Goal: Task Accomplishment & Management: Manage account settings

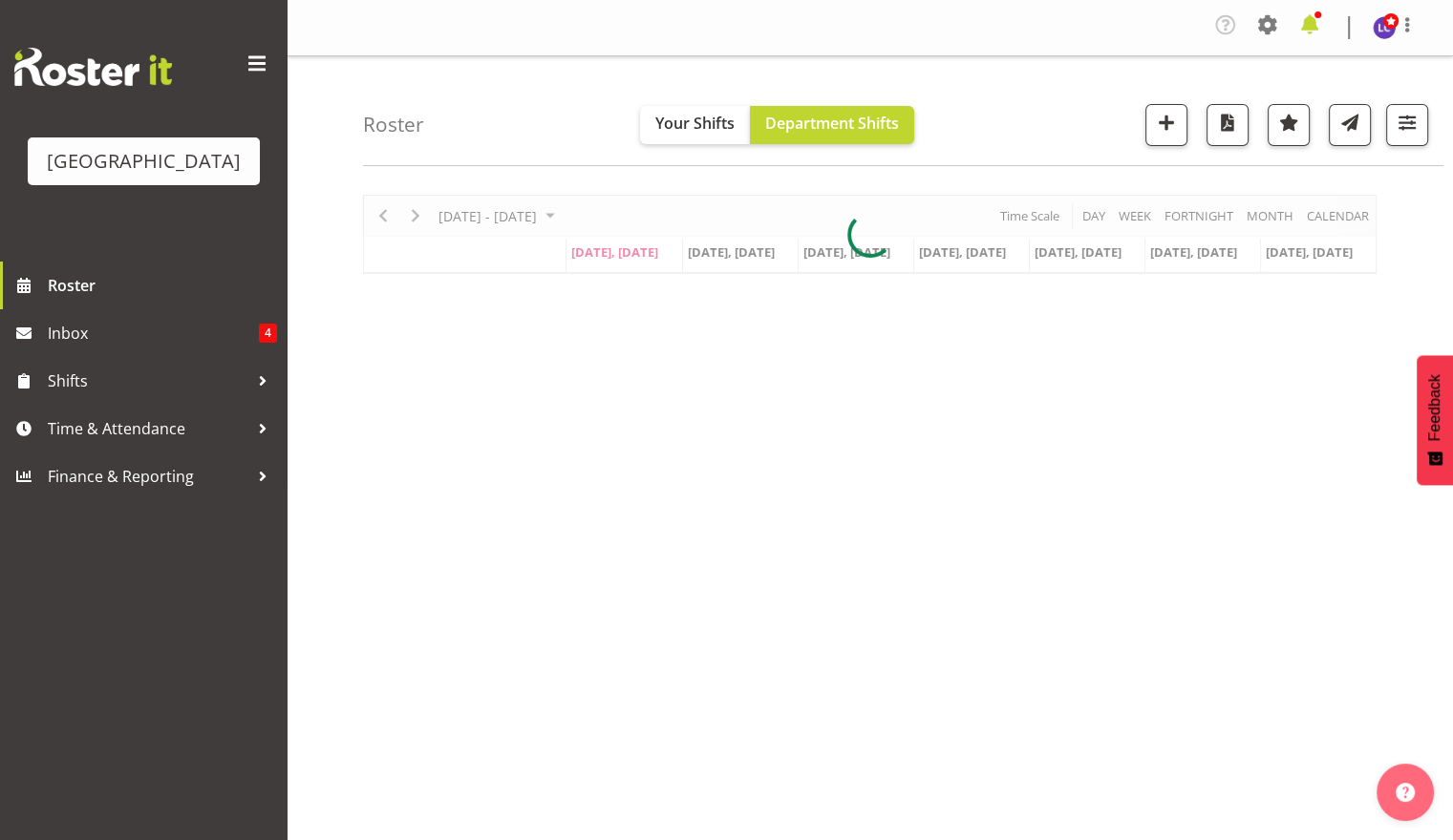
click at [1312, 25] on span at bounding box center [1310, 25] width 31 height 31
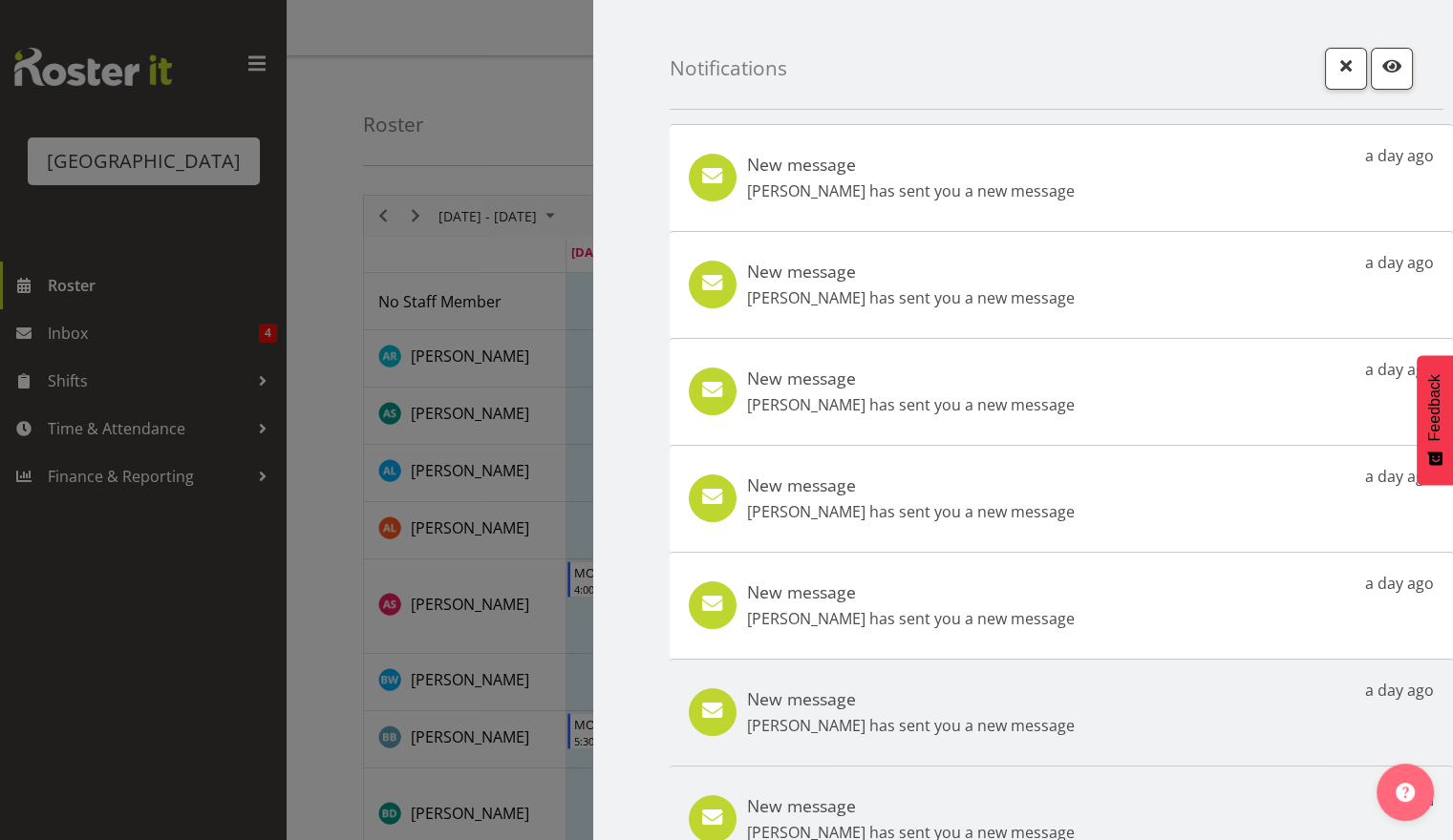
click at [210, 325] on div at bounding box center [726, 420] width 1453 height 840
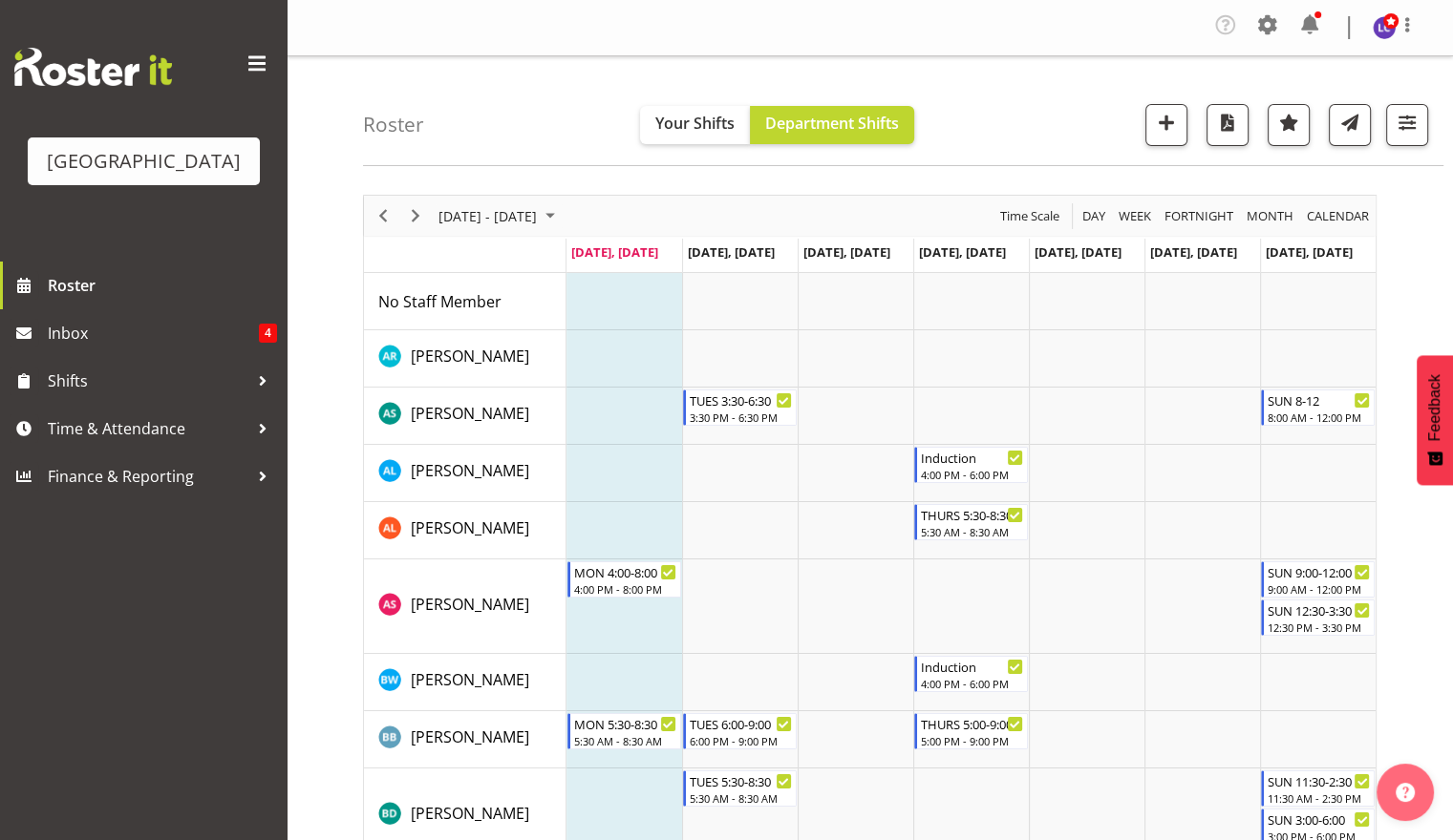
click at [196, 327] on div at bounding box center [726, 420] width 1453 height 840
click at [154, 325] on span "Inbox" at bounding box center [153, 334] width 211 height 29
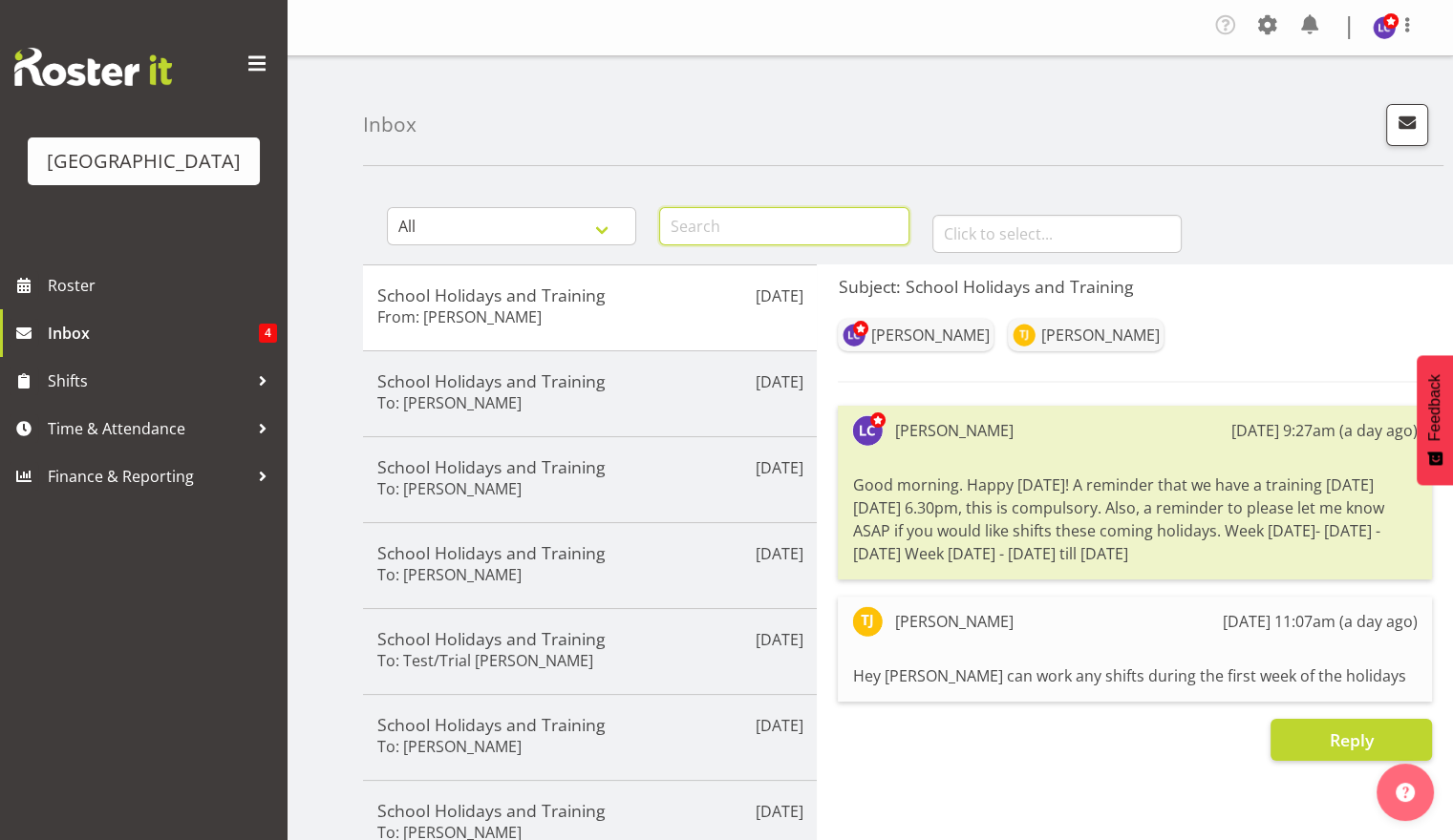
click at [719, 219] on input "text" at bounding box center [784, 226] width 249 height 38
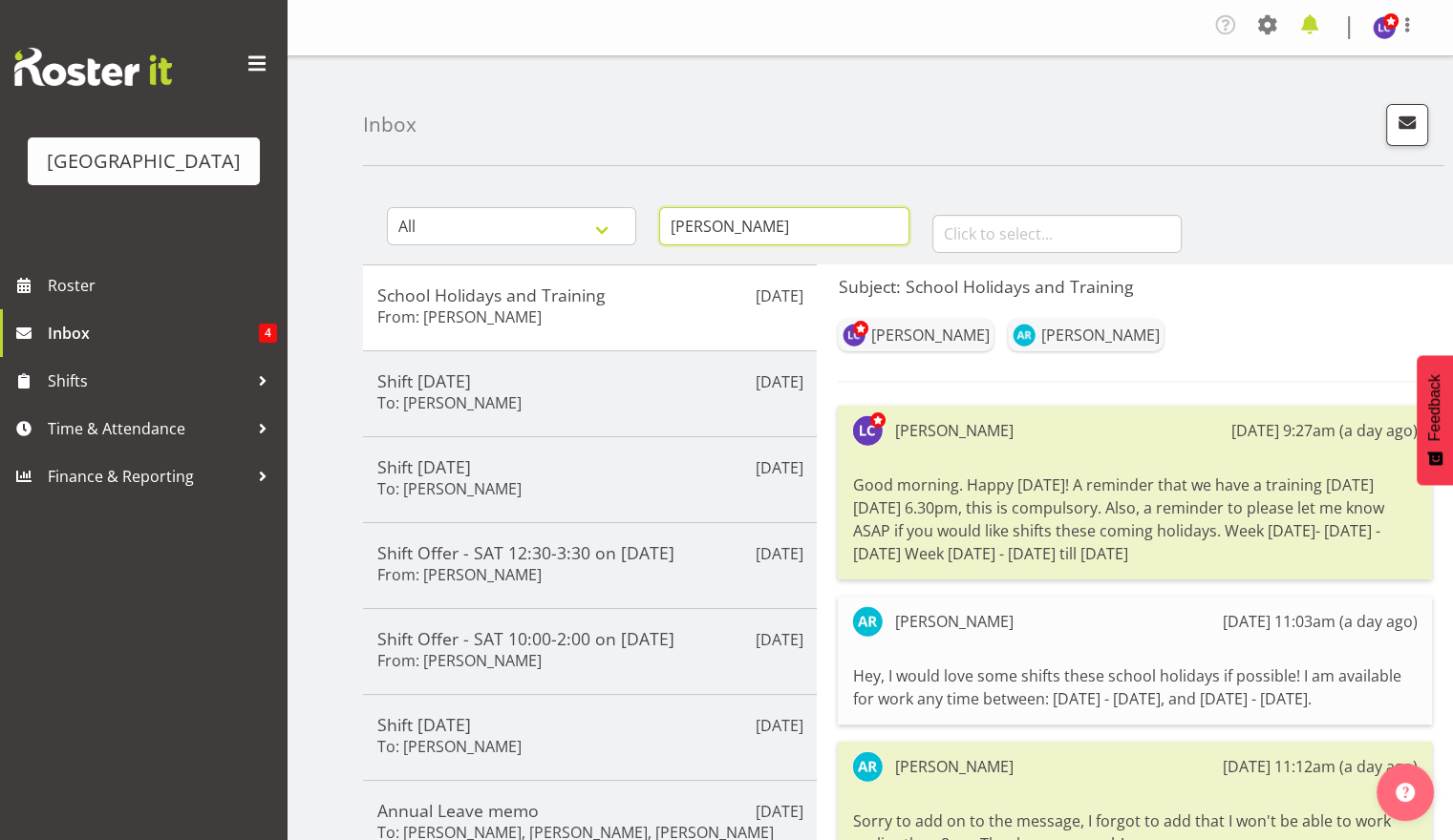
type input "Addison"
click at [1307, 28] on span at bounding box center [1310, 25] width 31 height 31
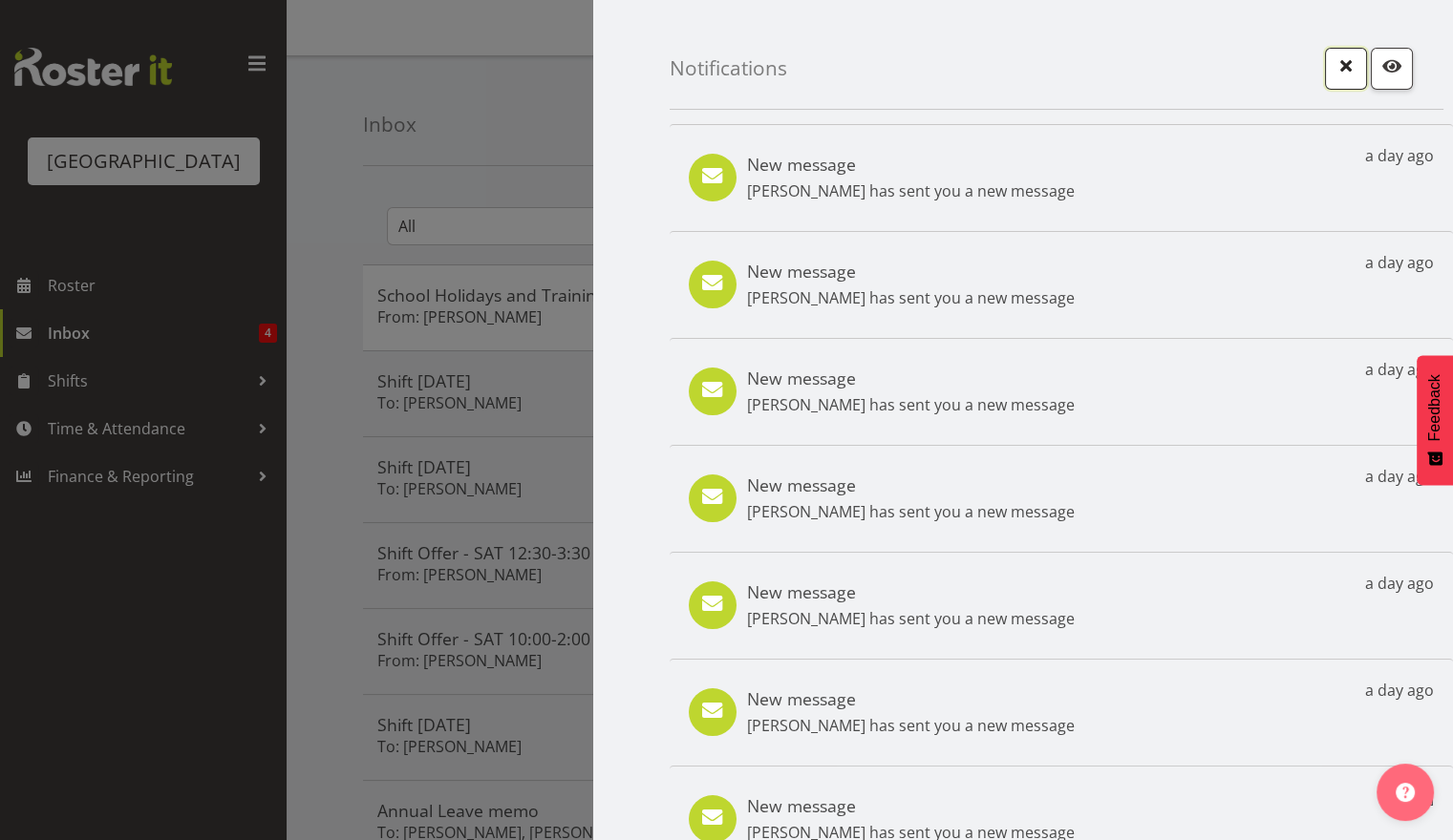
click at [1334, 73] on span "button" at bounding box center [1346, 66] width 25 height 25
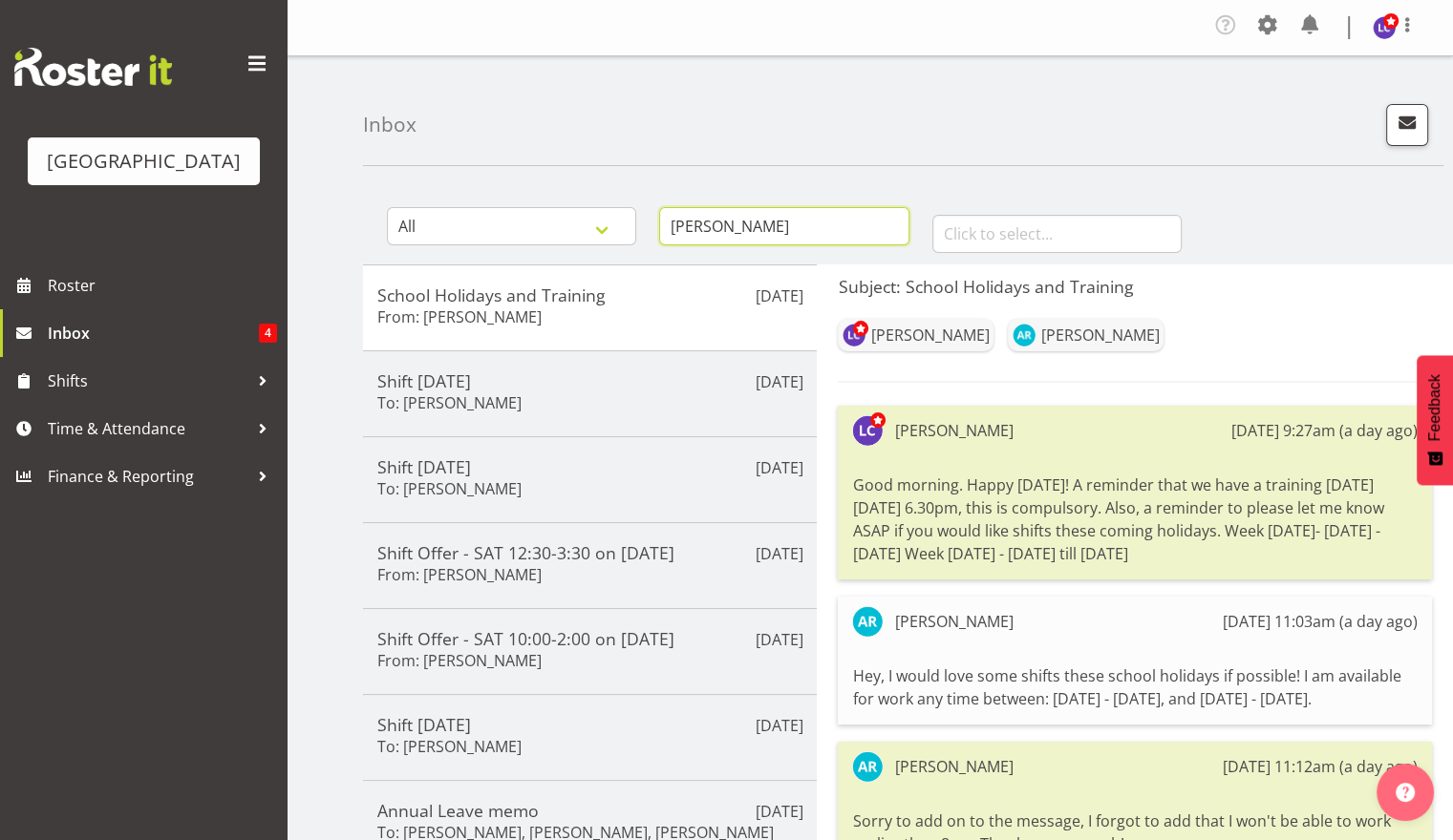
drag, startPoint x: 844, startPoint y: 218, endPoint x: 206, endPoint y: 144, distance: 642.3
click at [268, 196] on div "Splash Palace Roster Inbox 4 Shifts Time & Attendance Finance & Reporting Compa…" at bounding box center [726, 602] width 1453 height 1205
type input "ajay"
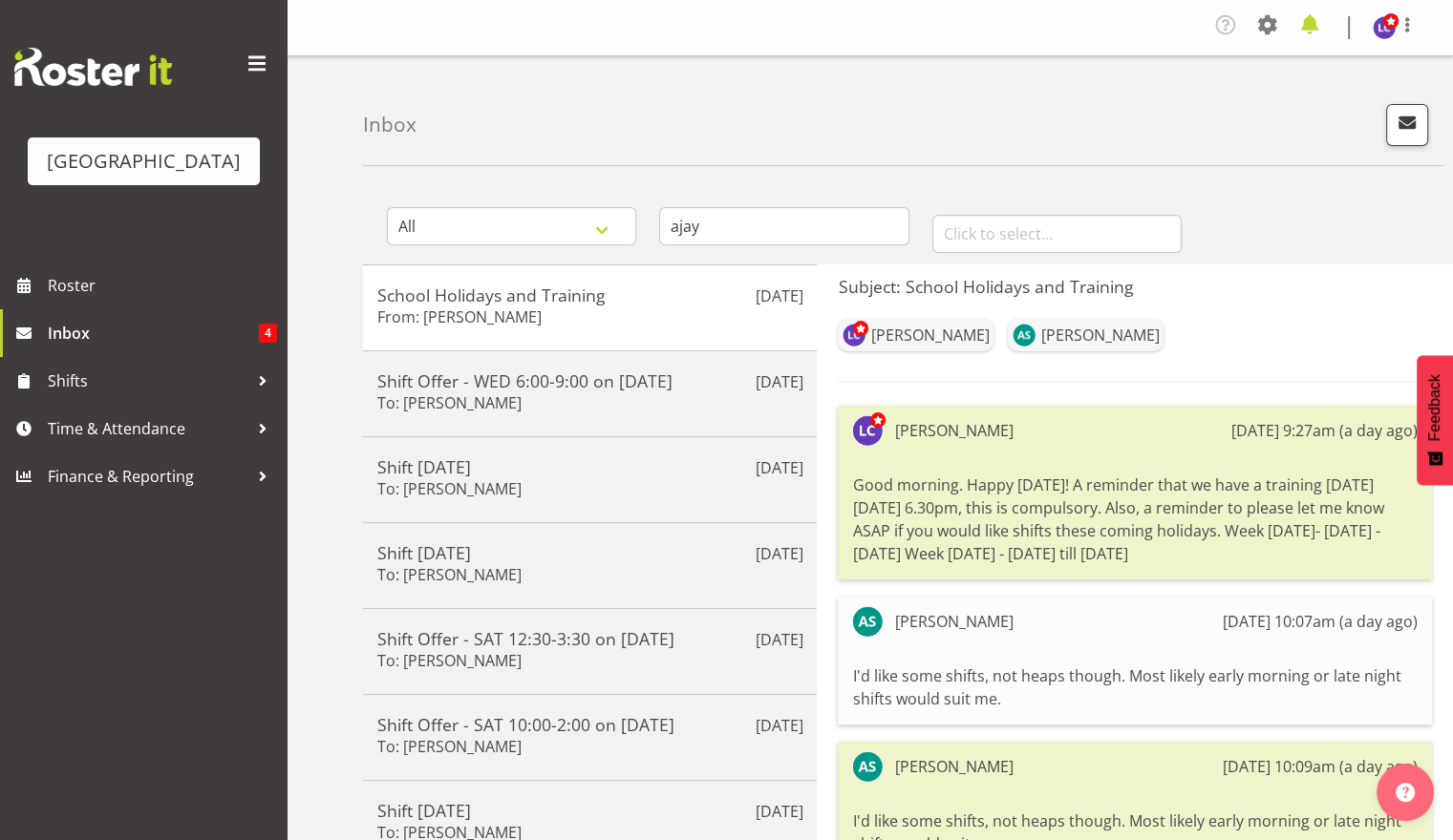
click at [1305, 32] on span at bounding box center [1310, 25] width 31 height 31
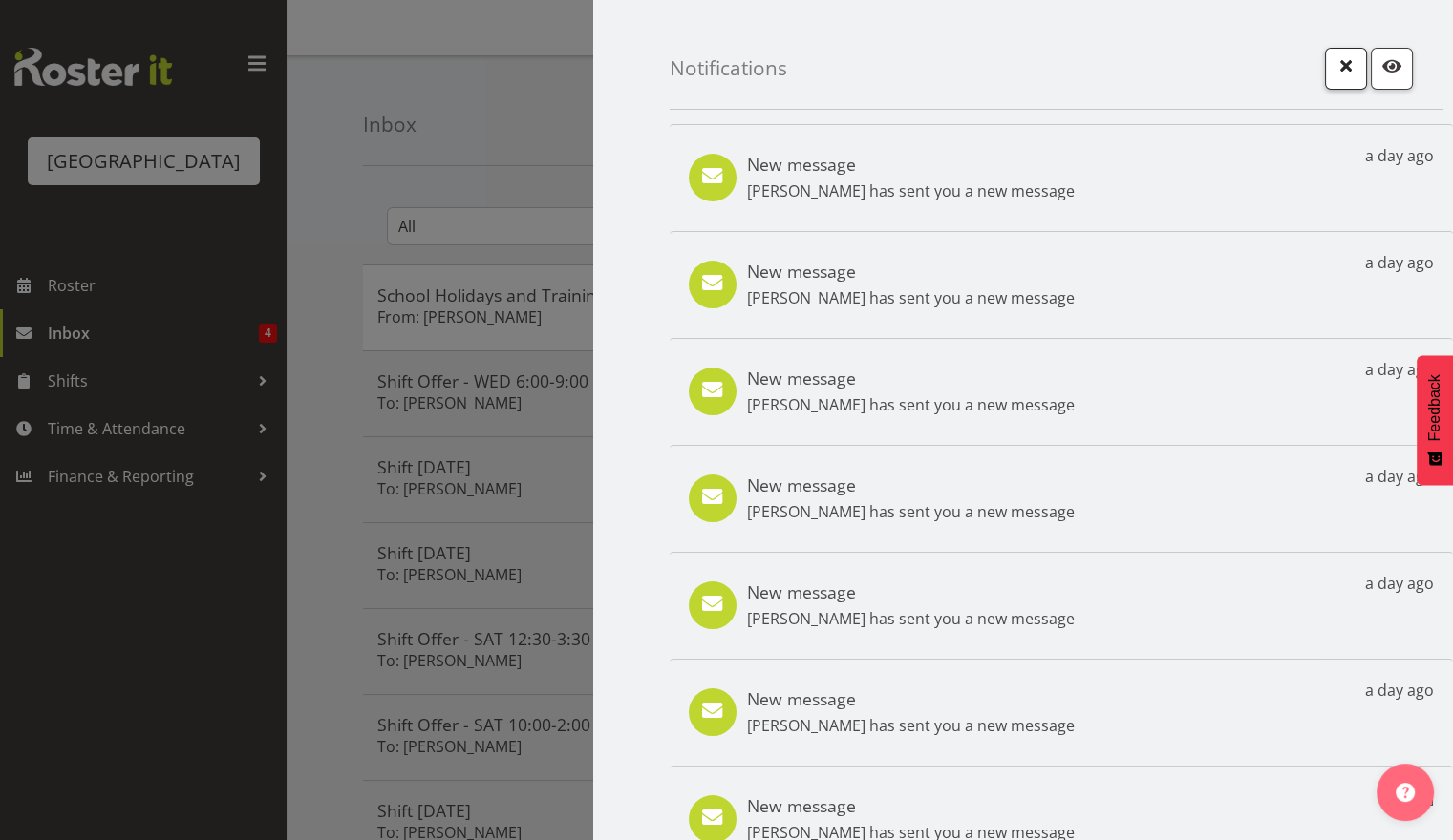
drag, startPoint x: 1353, startPoint y: 60, endPoint x: 1342, endPoint y: 71, distance: 15.6
click at [1344, 68] on div at bounding box center [1377, 69] width 103 height 42
click at [1340, 74] on span "button" at bounding box center [1346, 66] width 25 height 25
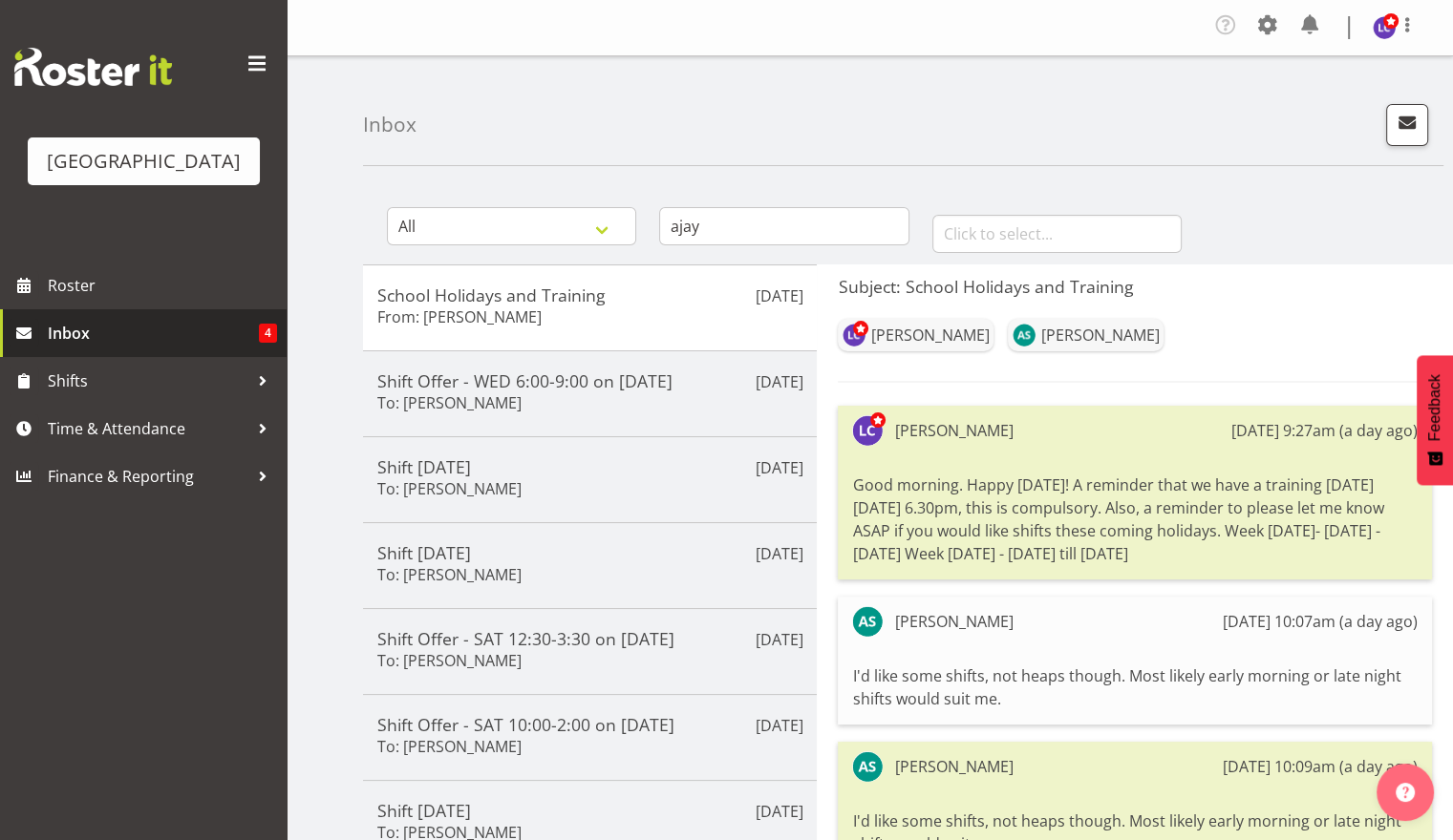
click at [119, 336] on span "Inbox" at bounding box center [153, 334] width 211 height 29
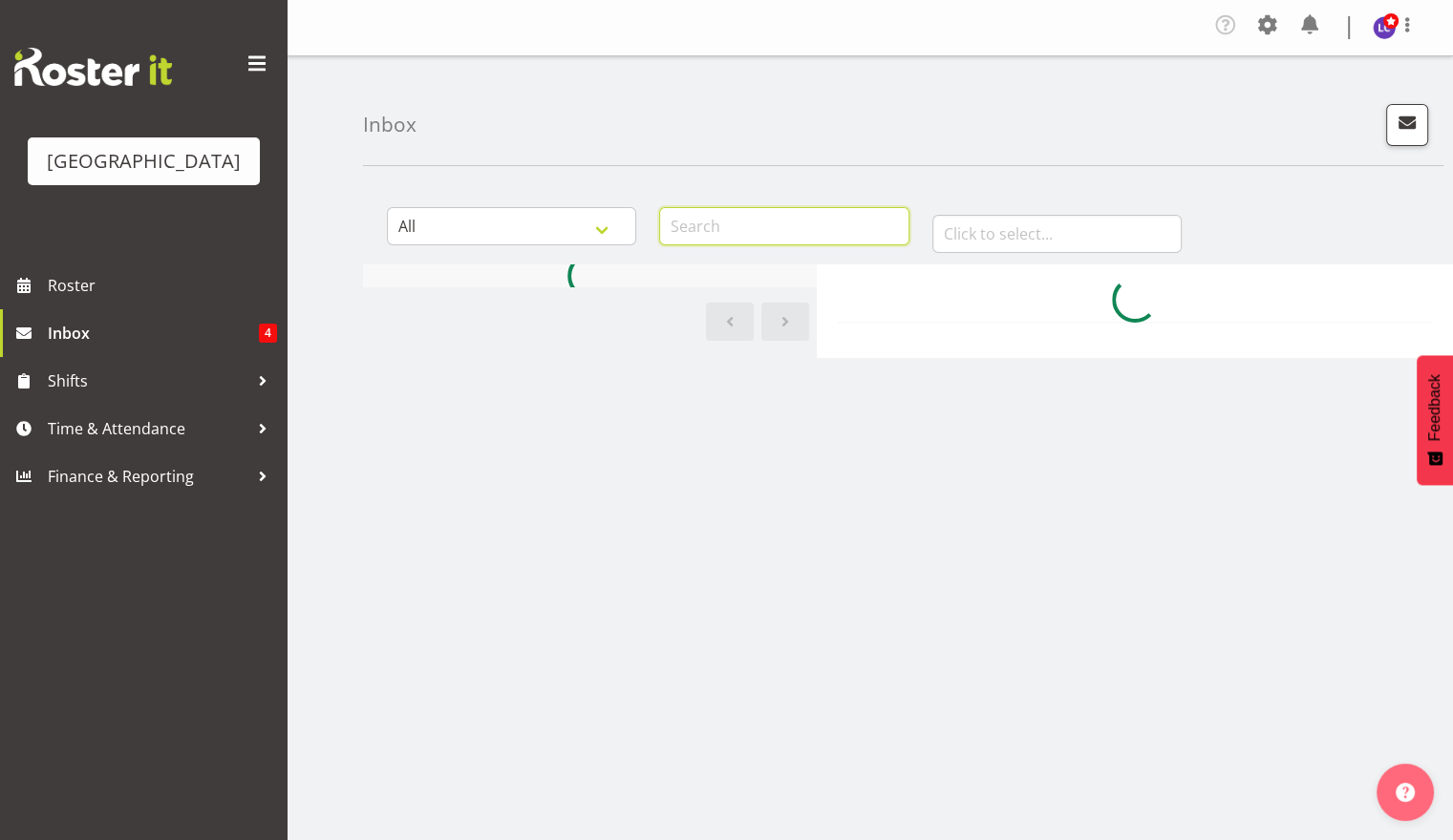
click at [759, 233] on input "text" at bounding box center [784, 226] width 249 height 38
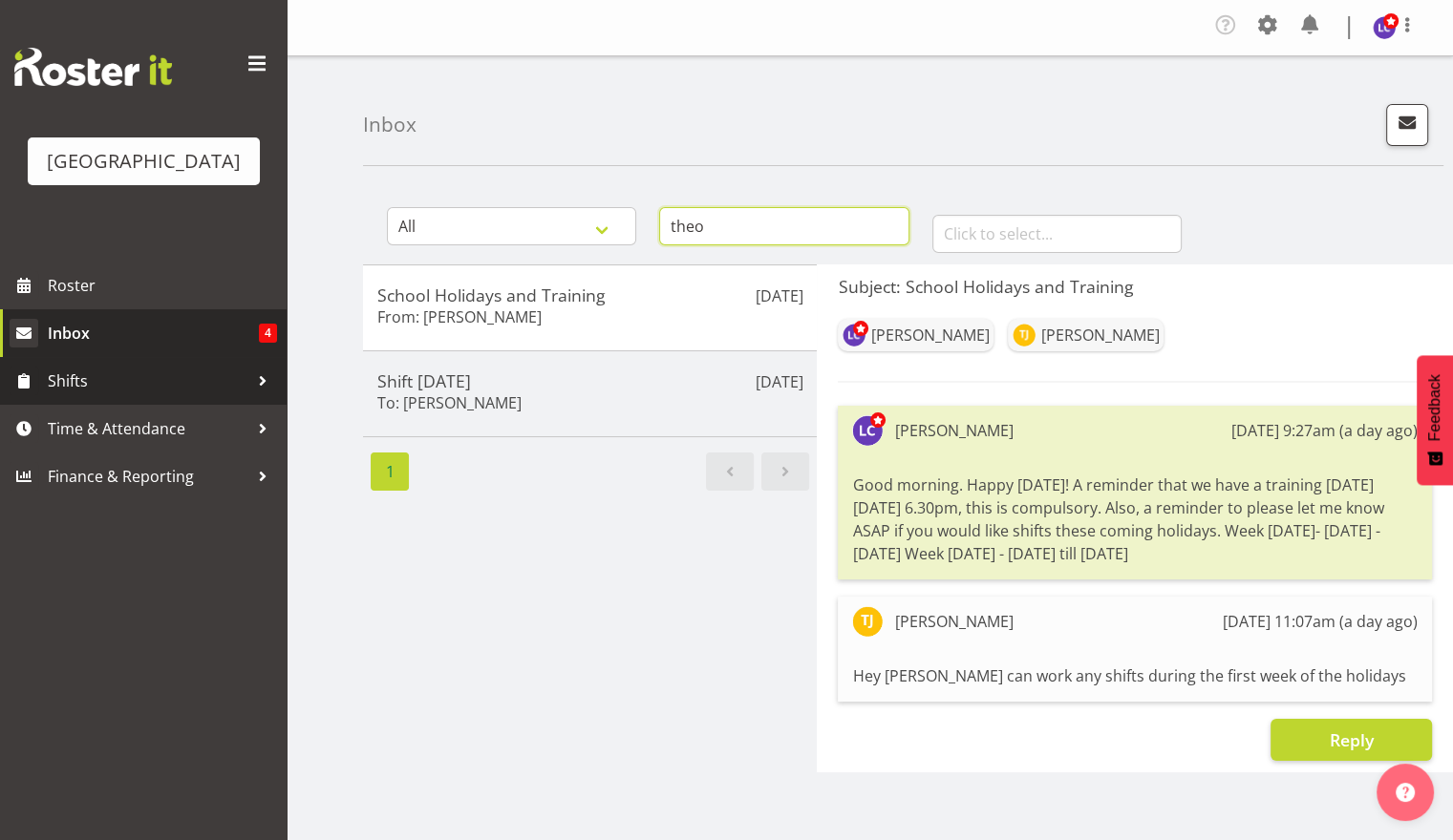
type input "theo"
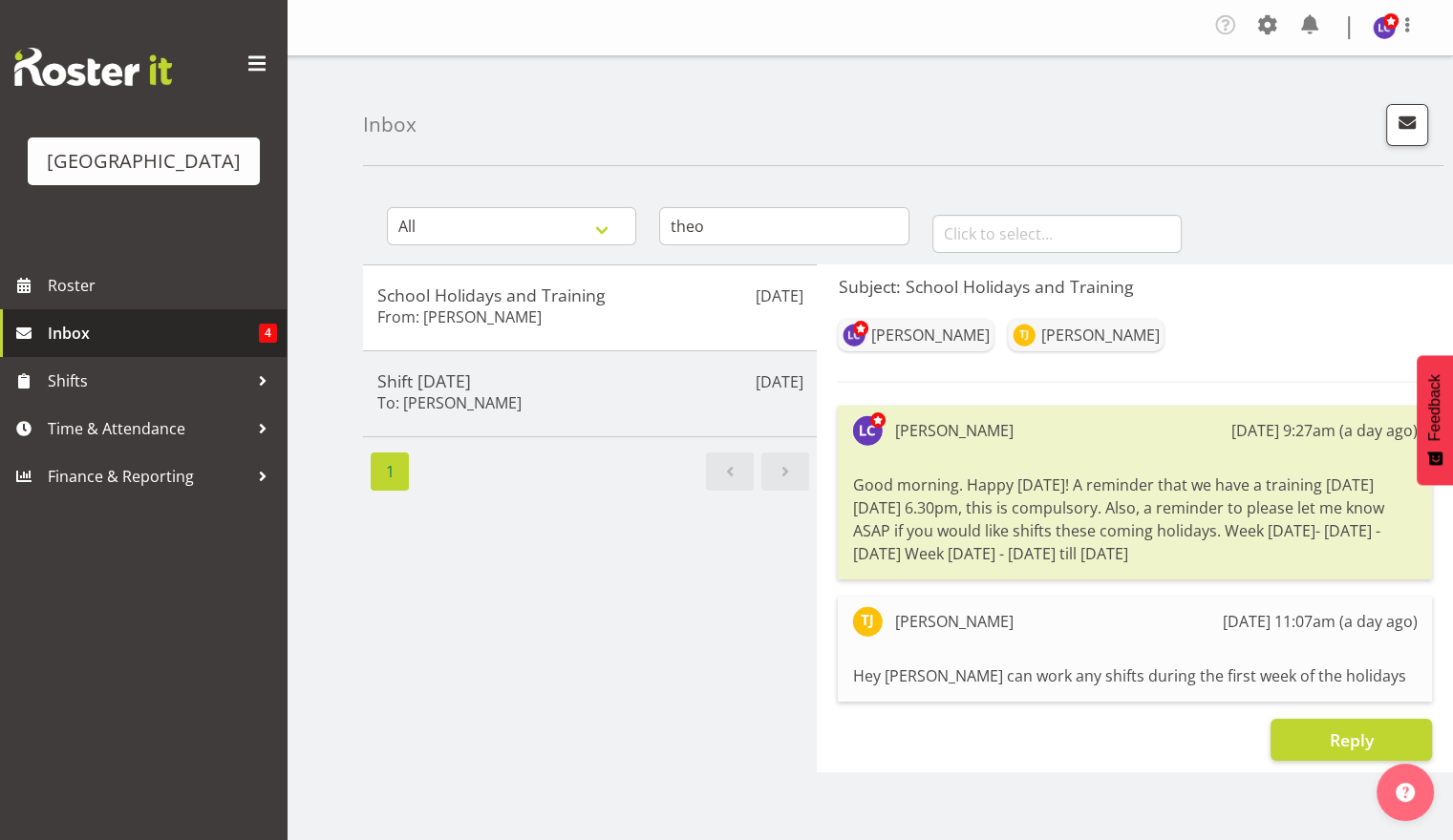
click at [126, 333] on span "Inbox" at bounding box center [153, 334] width 211 height 29
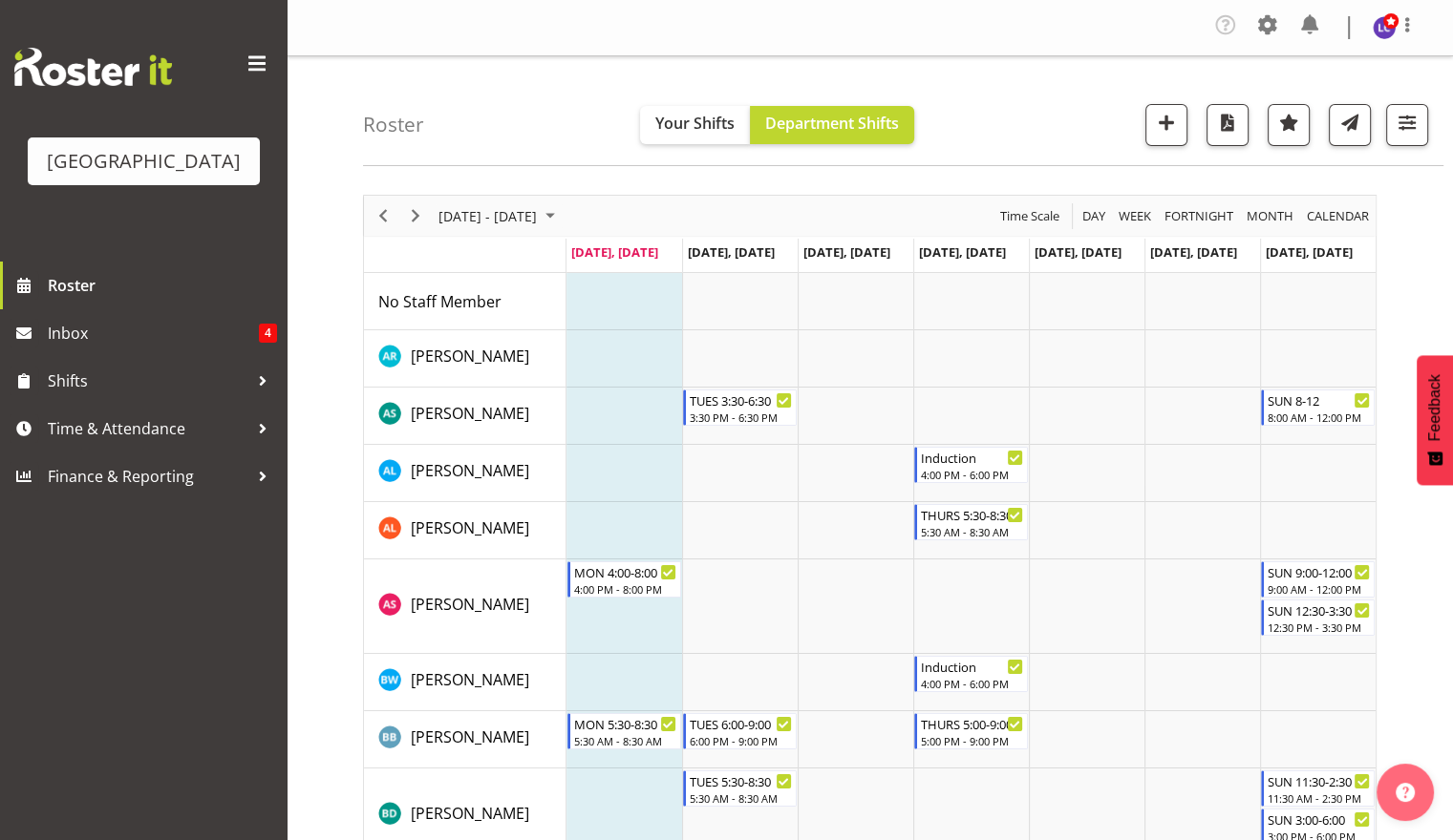
click at [397, 215] on div "Timeline Week of September 1, 2025" at bounding box center [383, 216] width 33 height 40
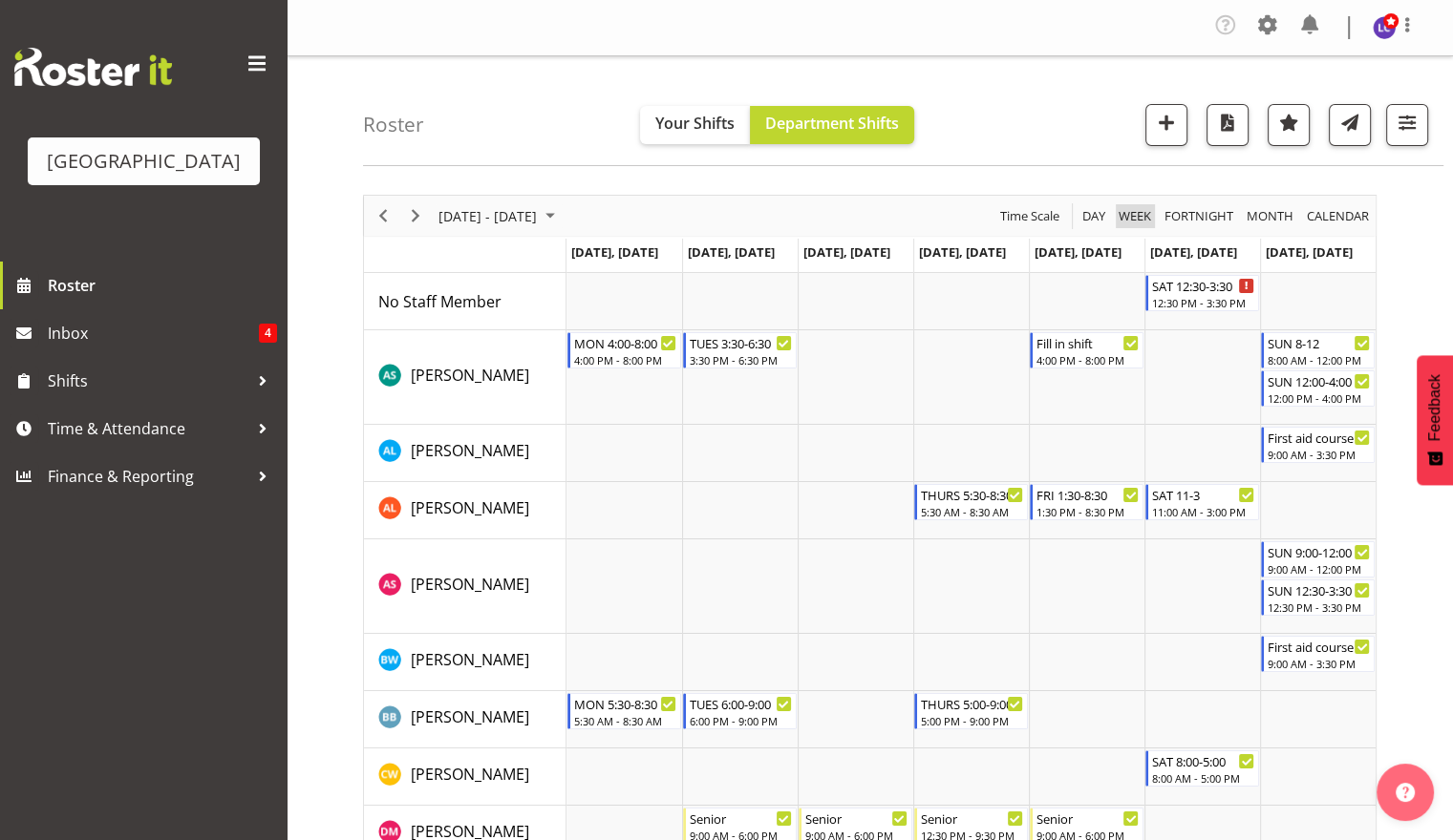
click at [1121, 214] on span "Week" at bounding box center [1135, 216] width 36 height 24
click at [1231, 130] on span "button" at bounding box center [1227, 122] width 25 height 25
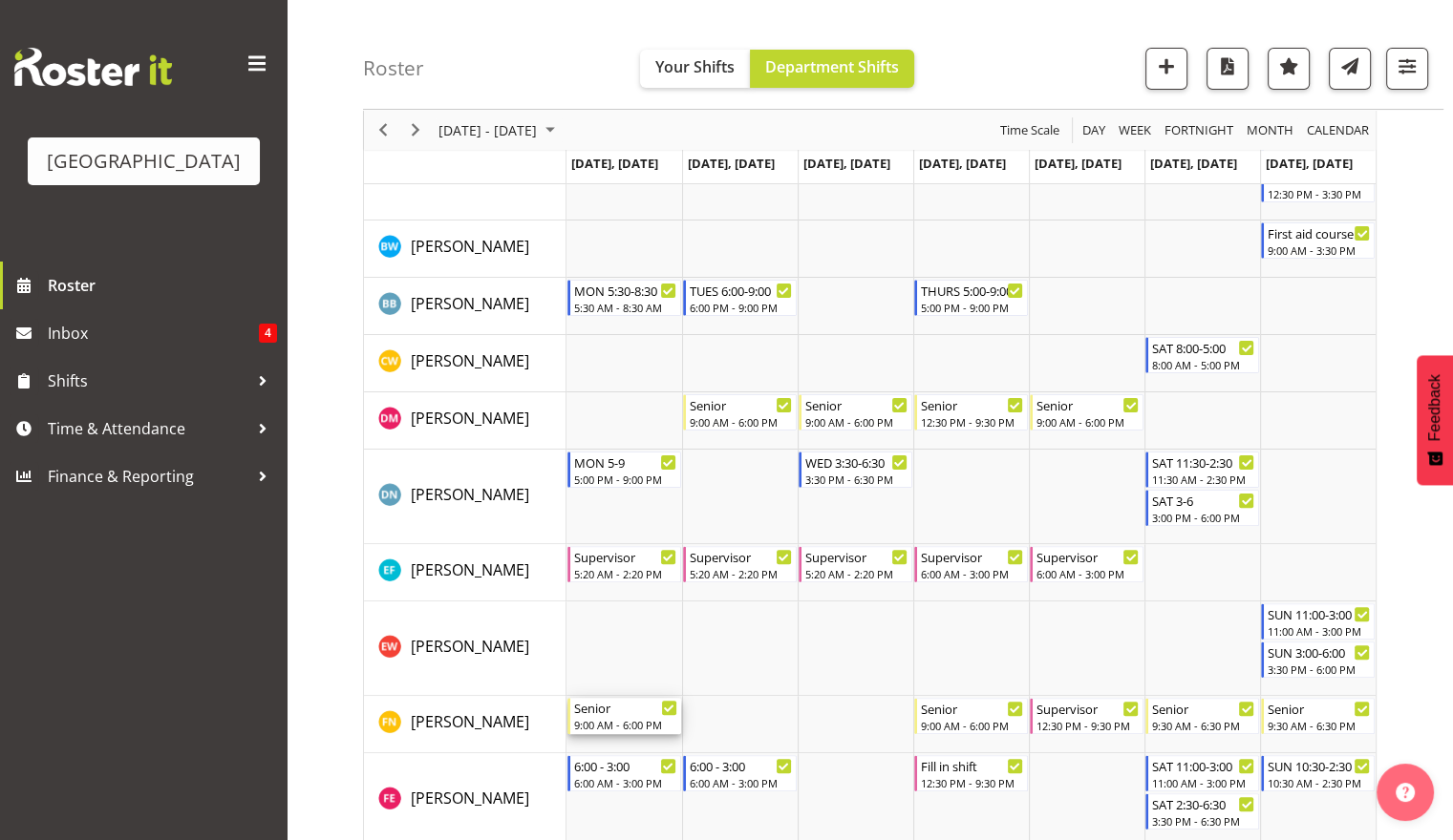
click at [622, 714] on div "Senior" at bounding box center [626, 708] width 103 height 19
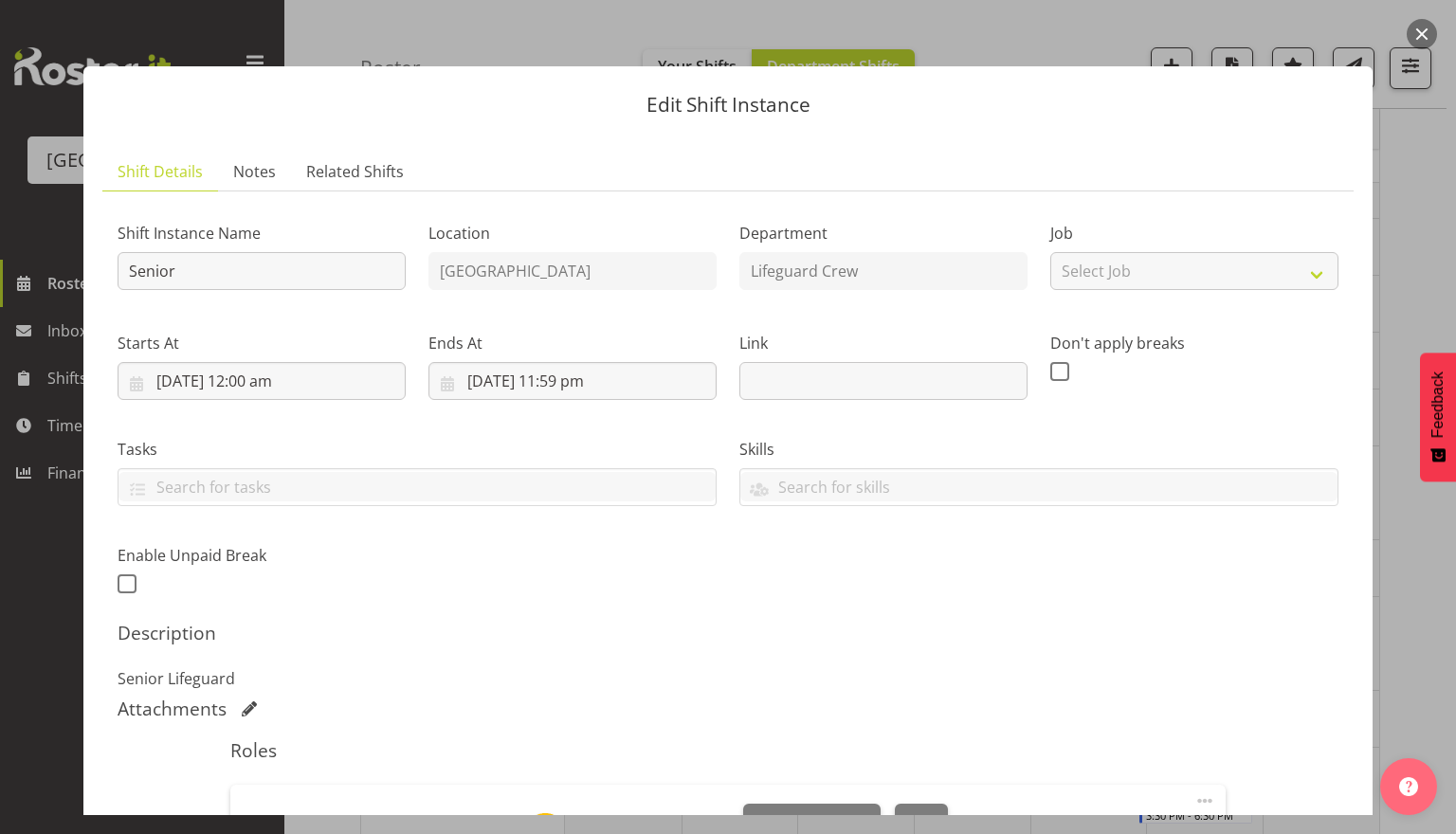
click at [1417, 37] on button "button" at bounding box center [1422, 34] width 30 height 30
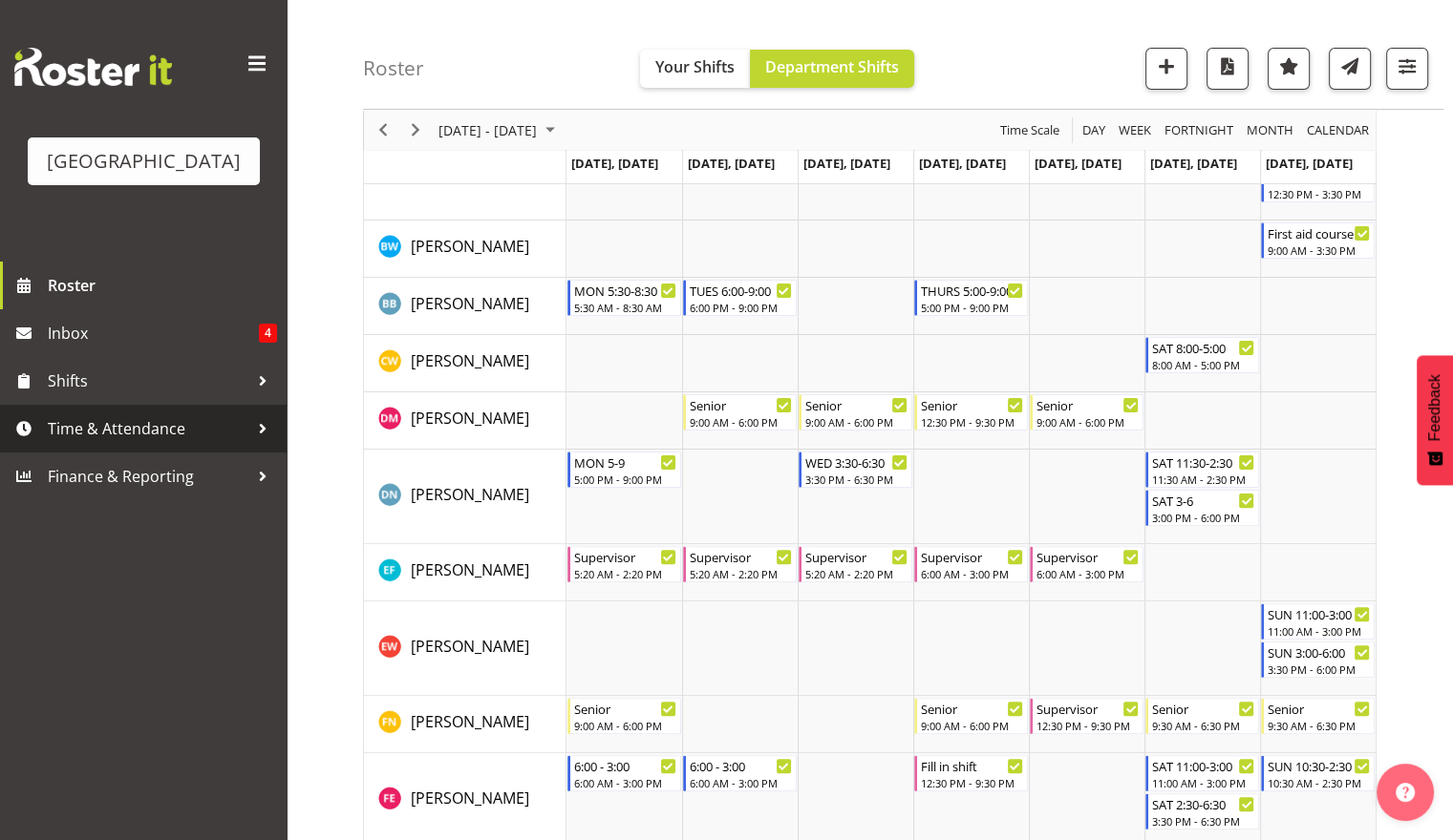
click at [181, 422] on span "Time & Attendance" at bounding box center [148, 429] width 201 height 29
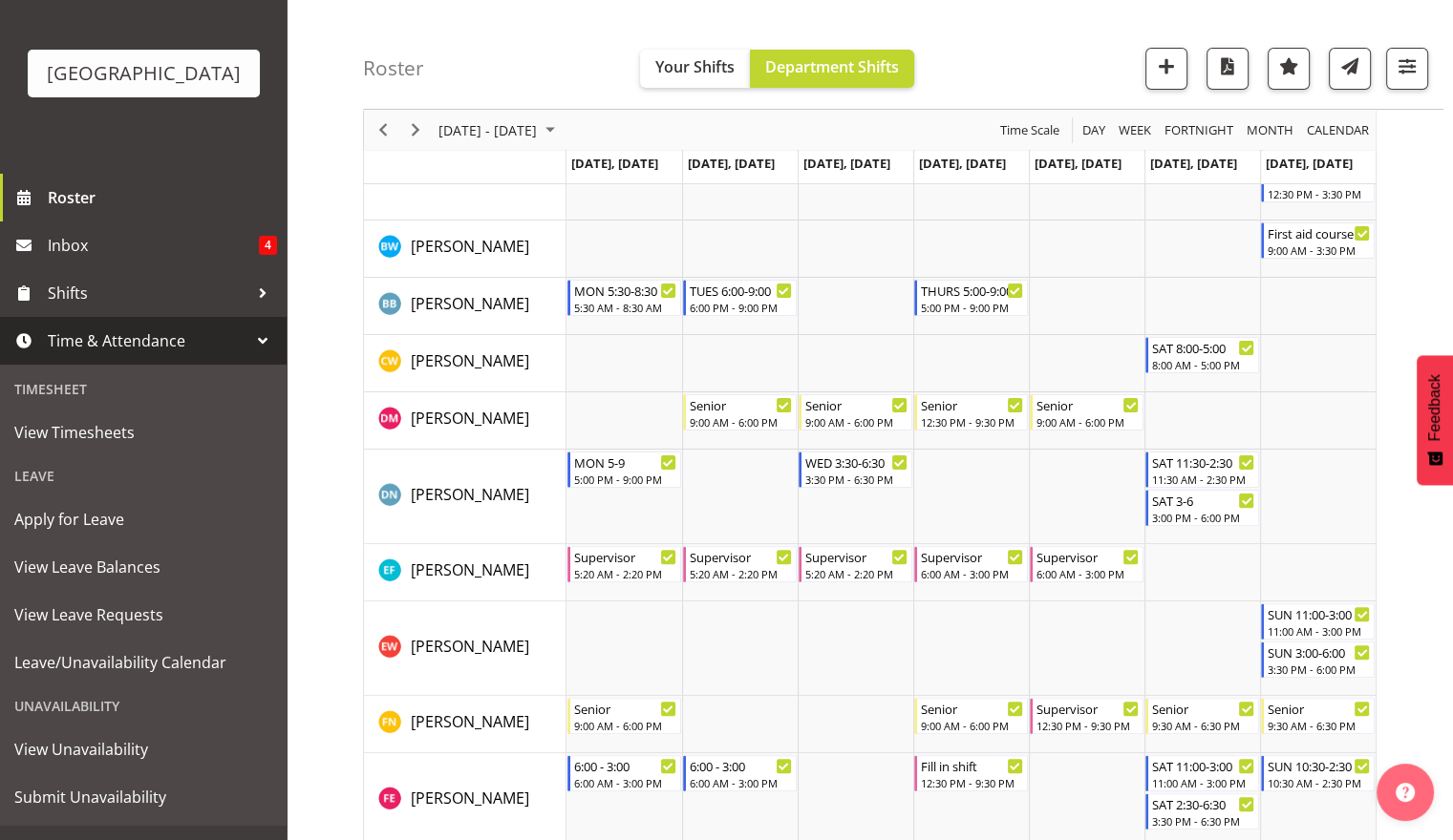
scroll to position [121, 0]
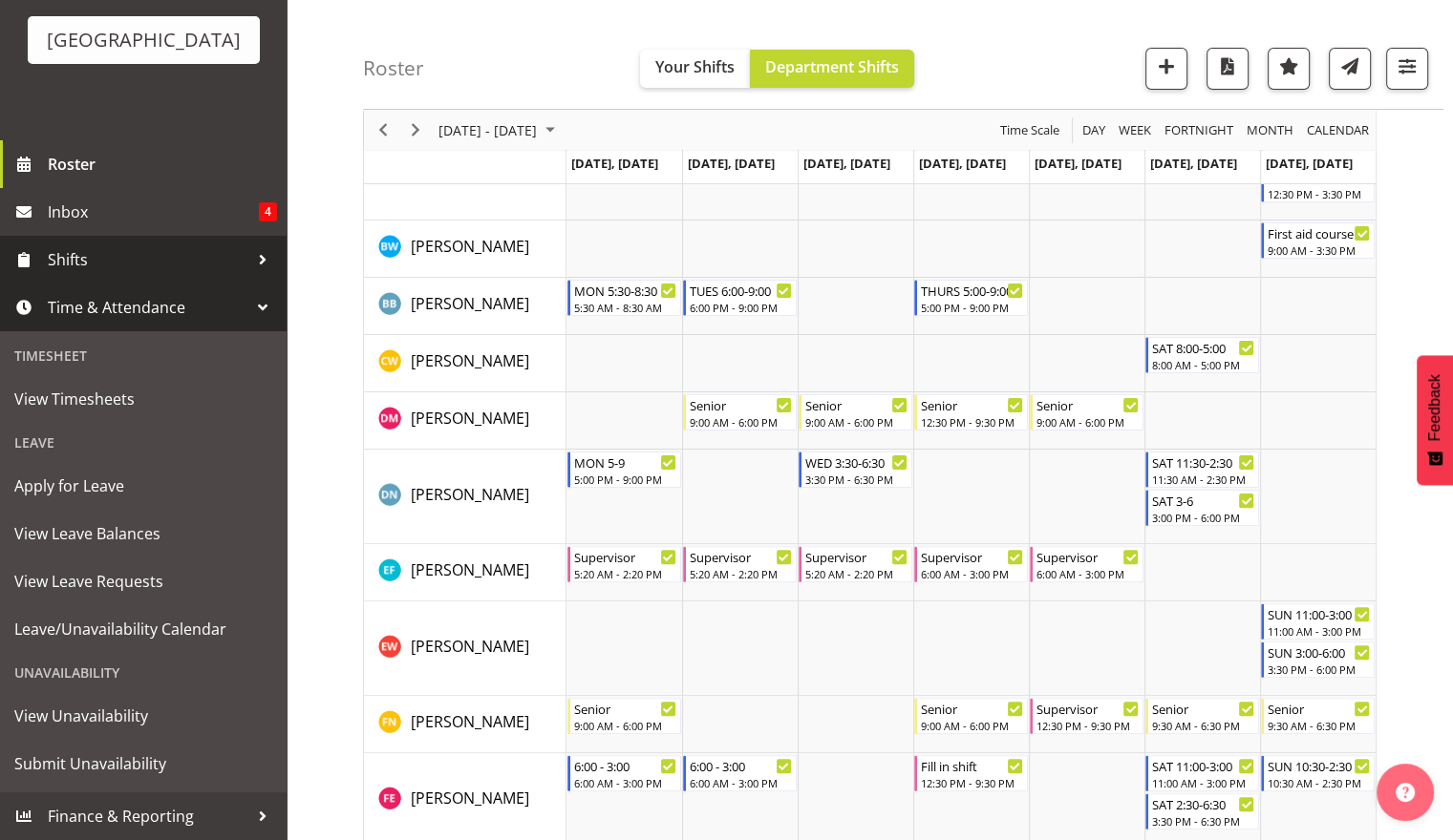
click at [216, 263] on span "Shifts" at bounding box center [148, 260] width 201 height 29
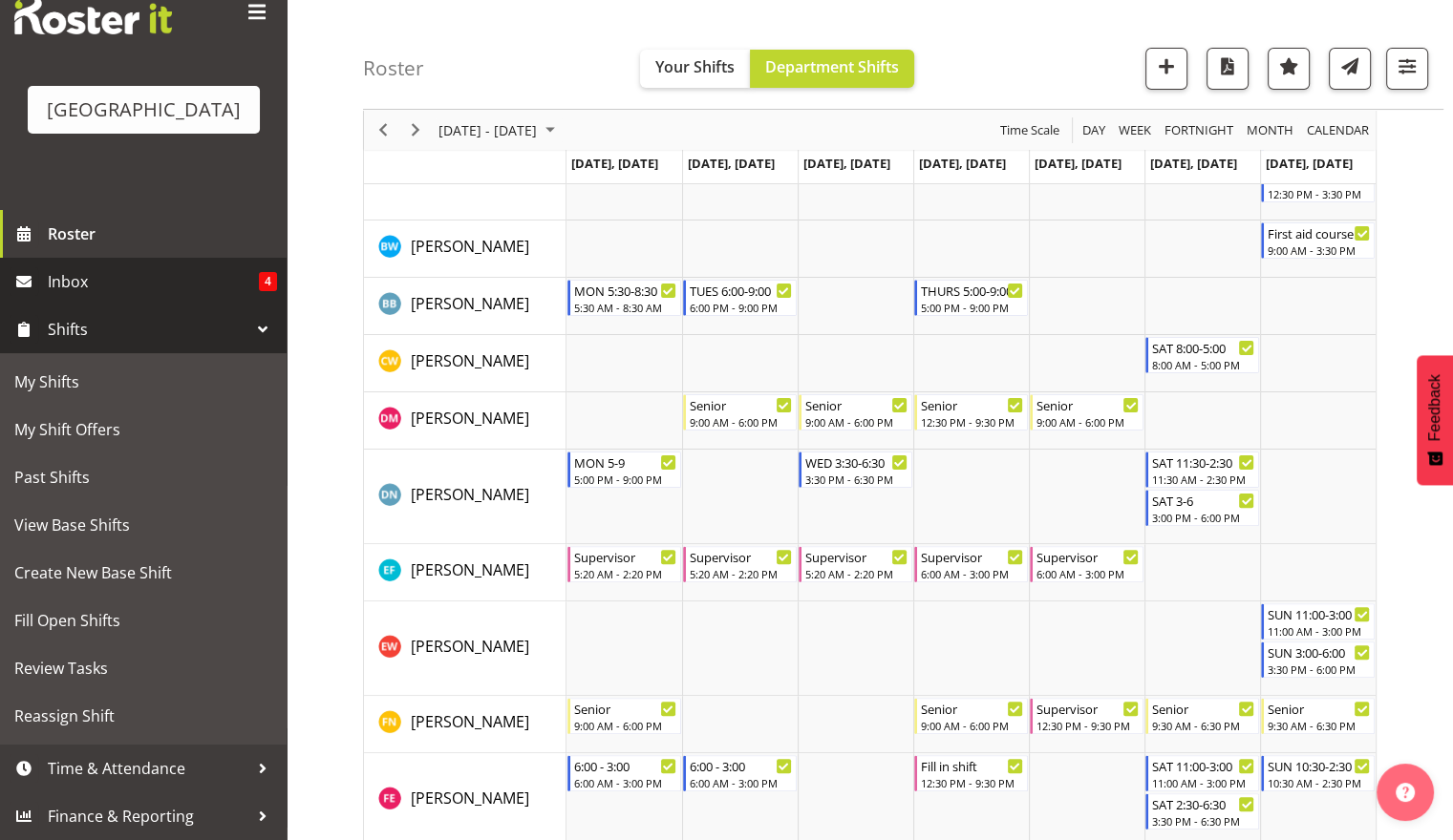
scroll to position [52, 0]
click at [187, 329] on span "Shifts" at bounding box center [148, 330] width 201 height 29
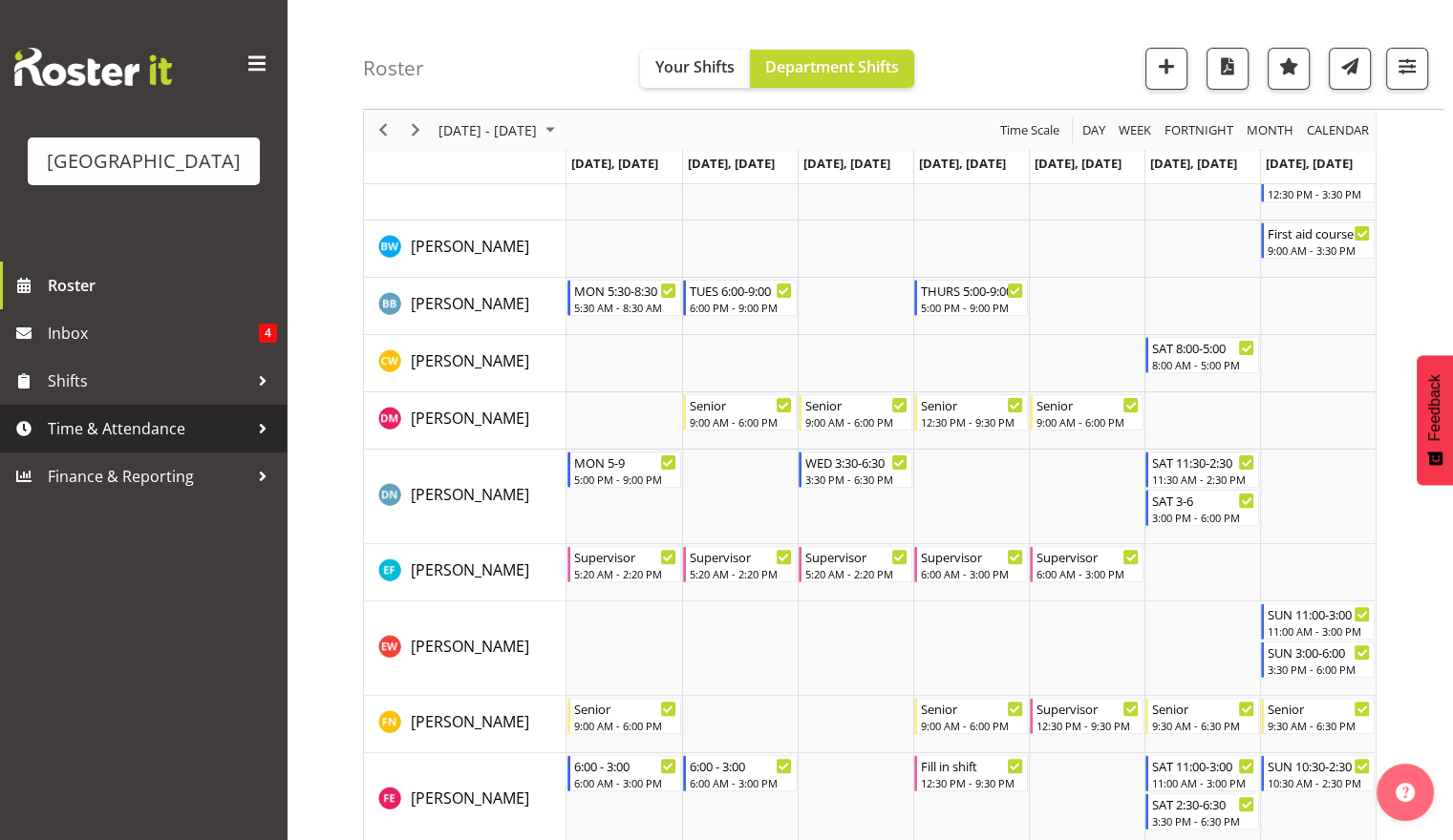
click at [145, 440] on span "Time & Attendance" at bounding box center [148, 429] width 201 height 29
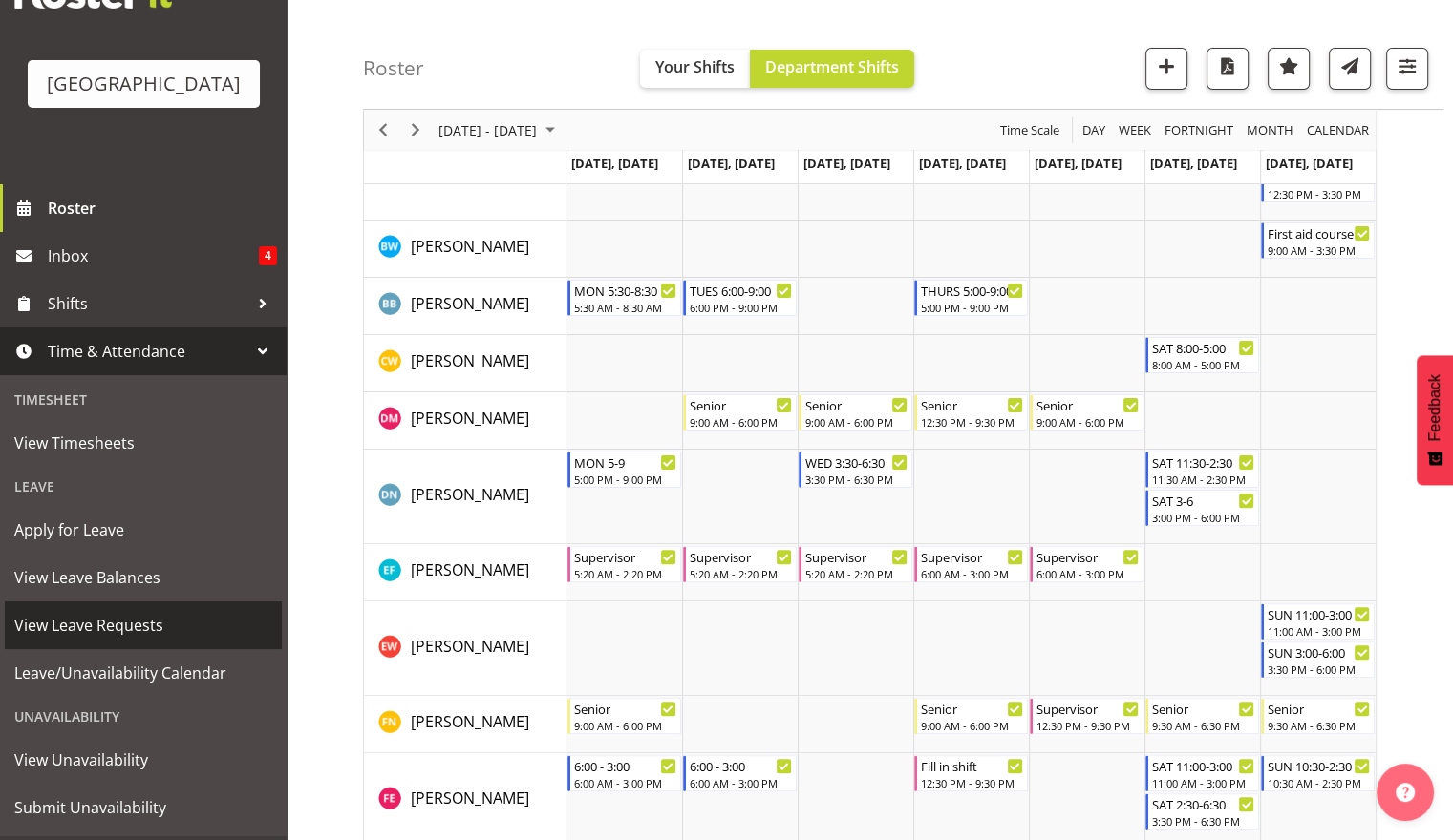
scroll to position [121, 0]
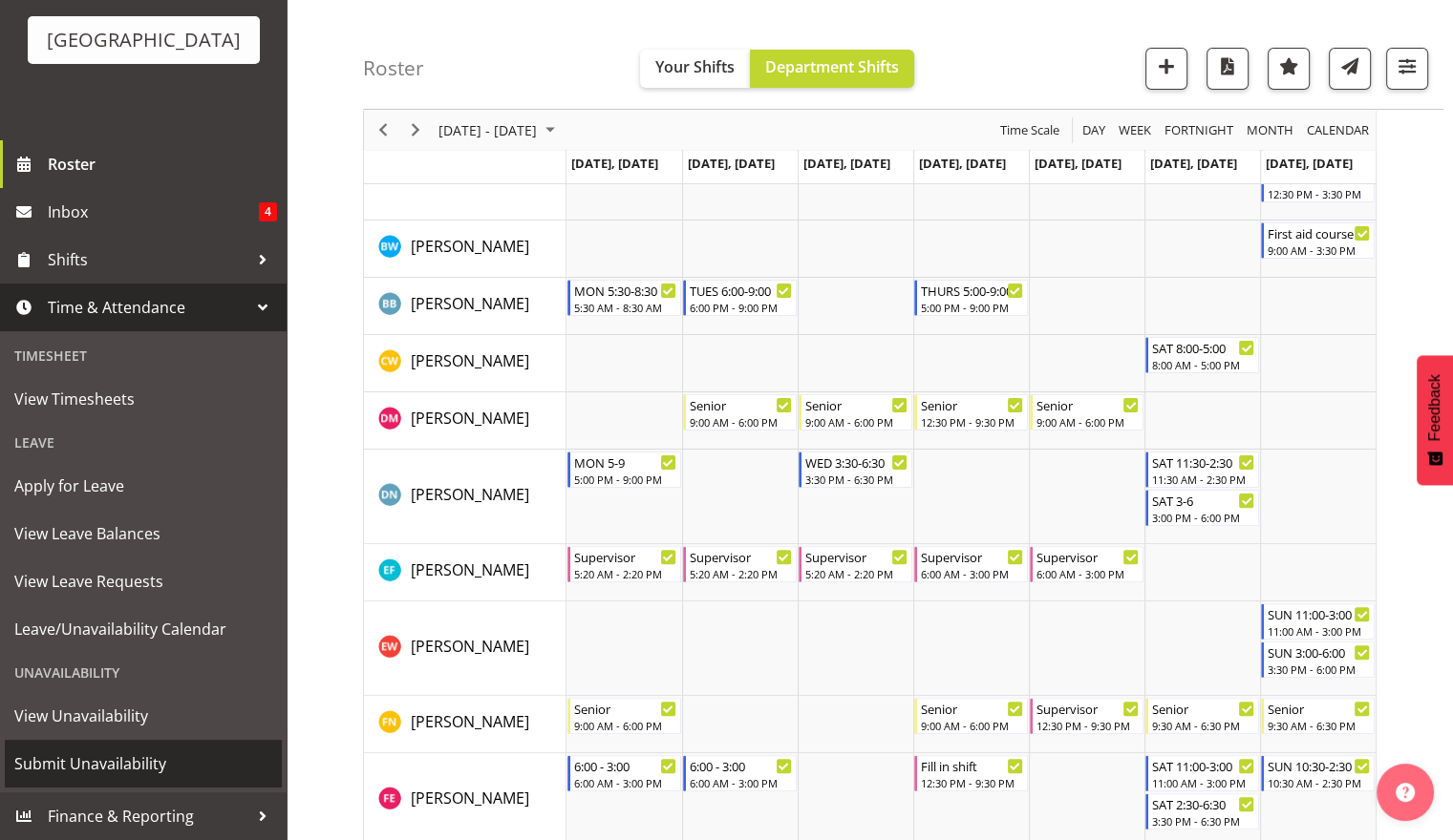
click at [153, 756] on span "Submit Unavailability" at bounding box center [143, 765] width 258 height 29
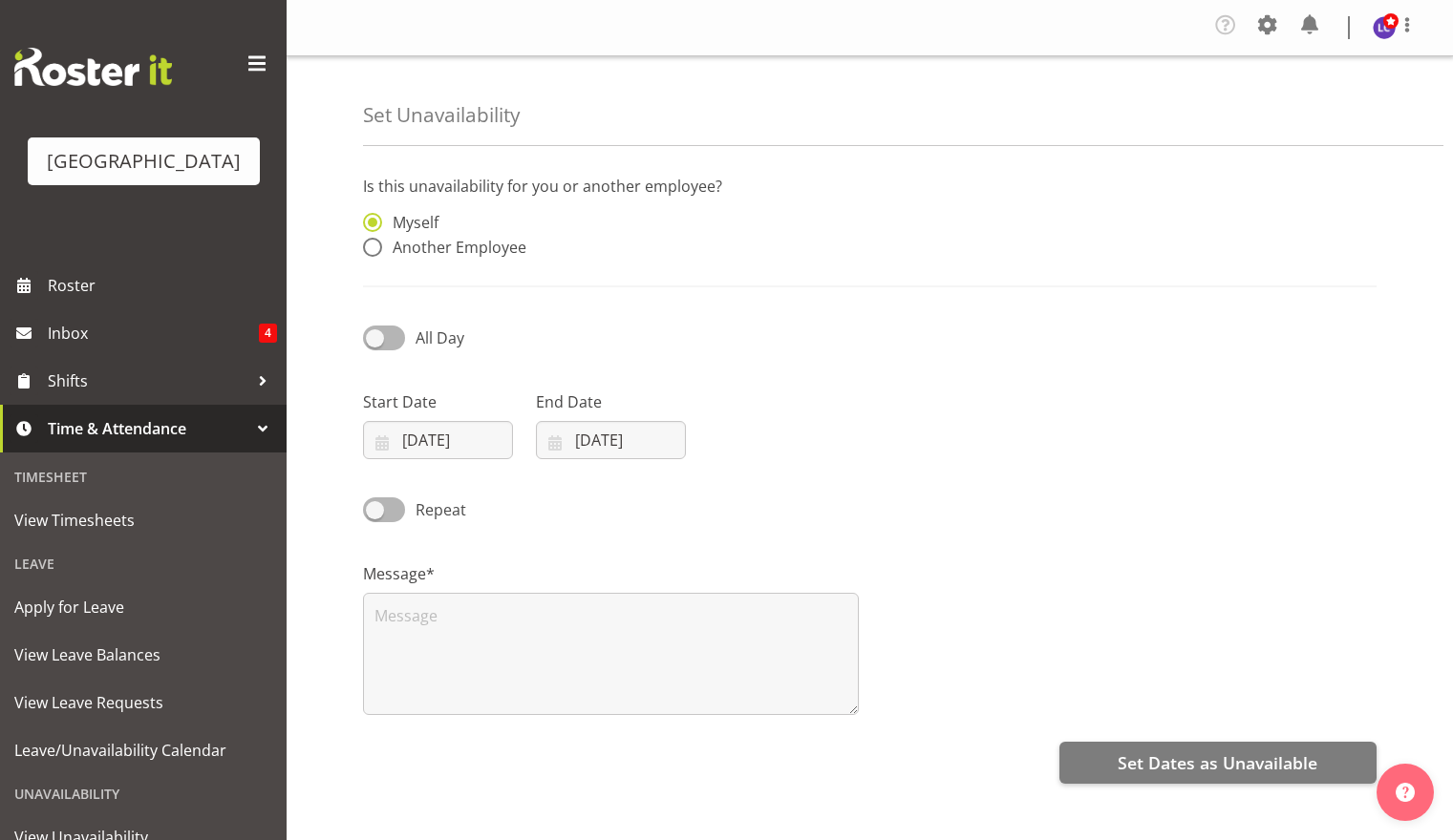
select select "8"
select select "2025"
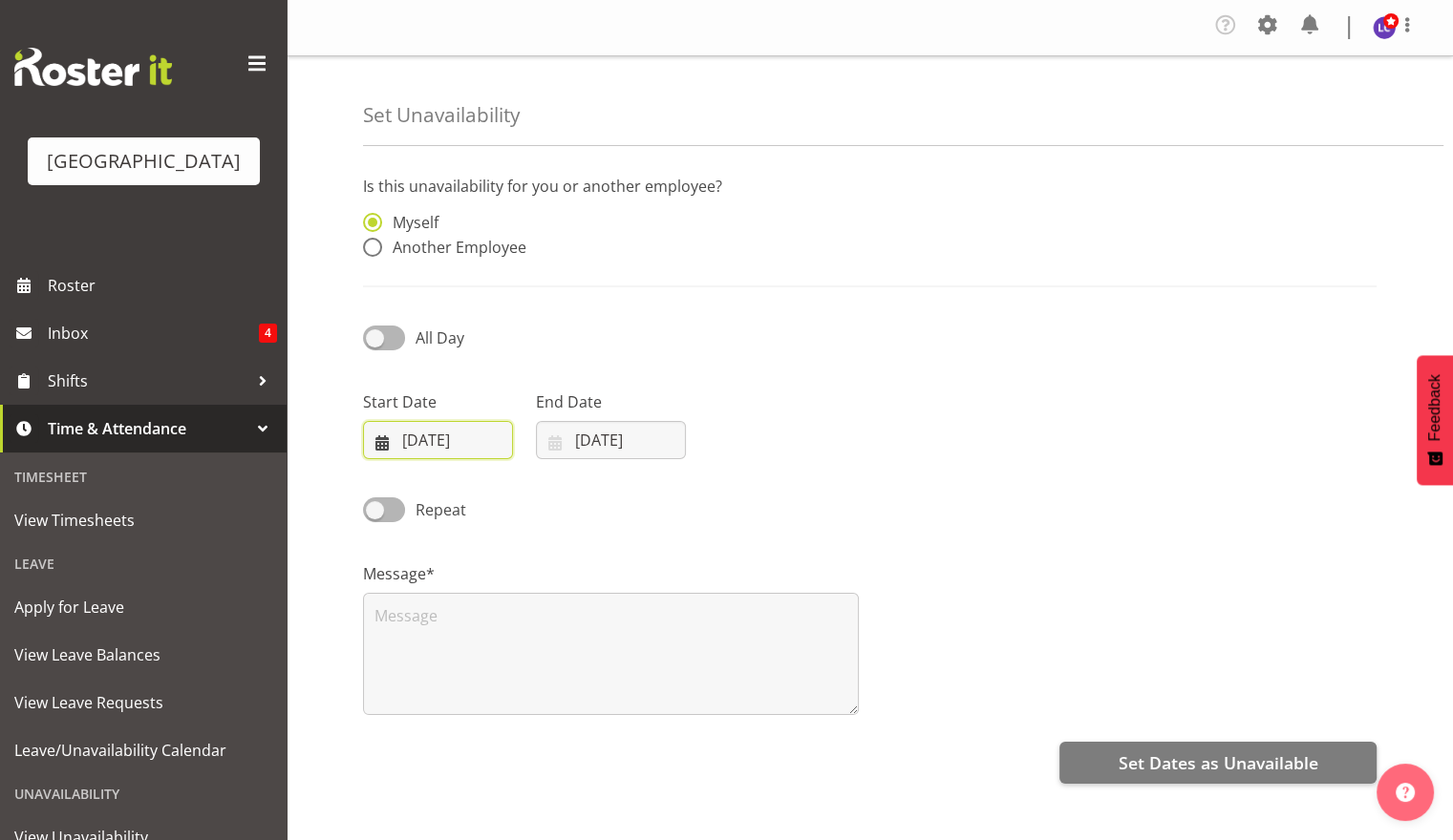
click at [463, 433] on input "01/09/2025" at bounding box center [438, 441] width 150 height 38
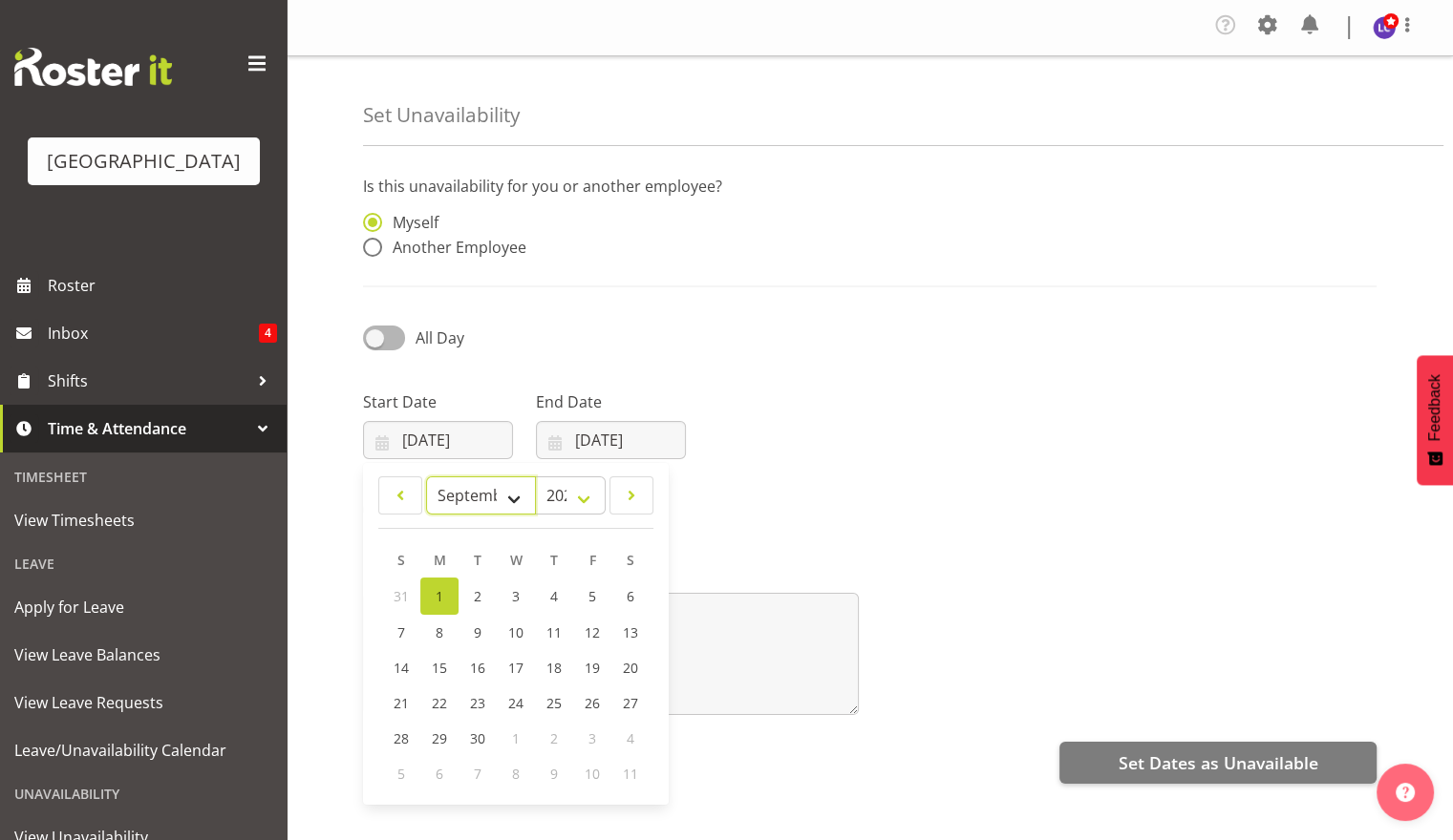
click at [510, 492] on select "January February March April May June July August September October November De…" at bounding box center [481, 496] width 110 height 38
click at [510, 492] on select "January February March April May June July August September October November De…" at bounding box center [481, 496] width 110 height 38
click at [501, 253] on span "Another Employee" at bounding box center [454, 248] width 144 height 19
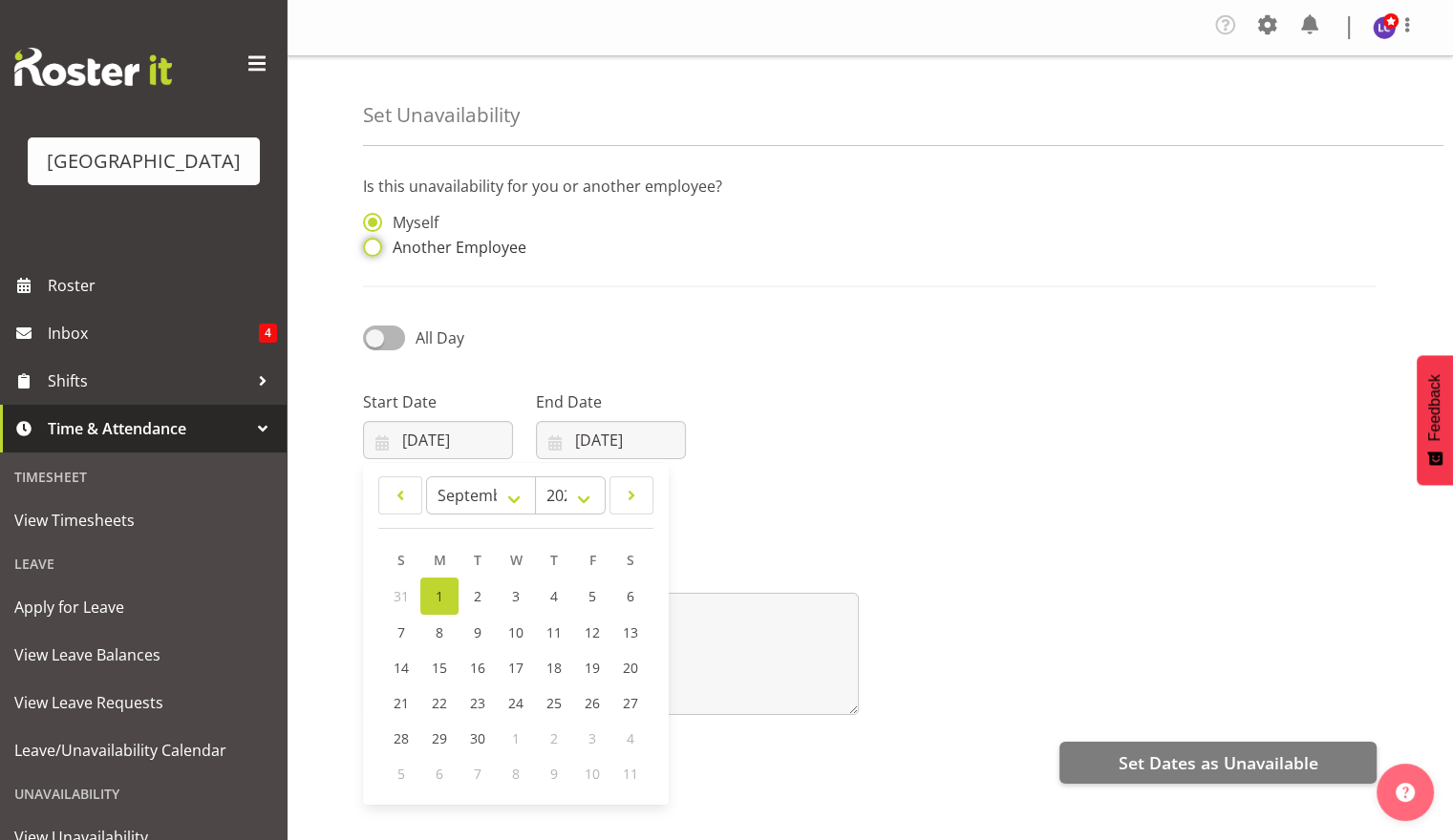
click at [376, 253] on input "Another Employee" at bounding box center [369, 248] width 12 height 12
radio input "true"
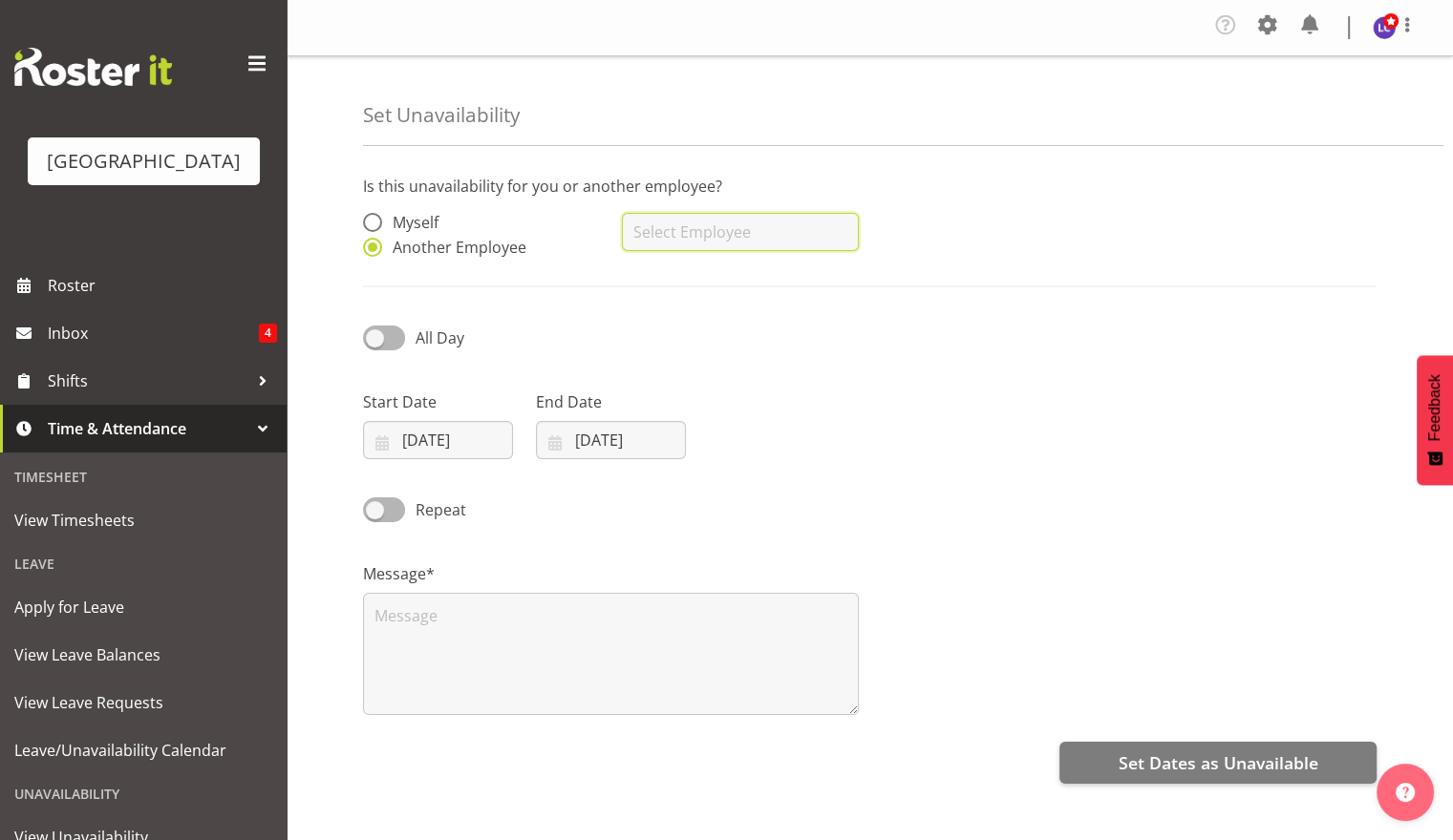
click at [683, 241] on input "text" at bounding box center [740, 232] width 236 height 38
click at [736, 357] on span "[PERSON_NAME]" at bounding box center [697, 349] width 119 height 21
type input "[PERSON_NAME]"
click at [806, 544] on div "Message*" at bounding box center [611, 632] width 519 height 191
click at [570, 444] on input "[DATE]" at bounding box center [611, 441] width 150 height 38
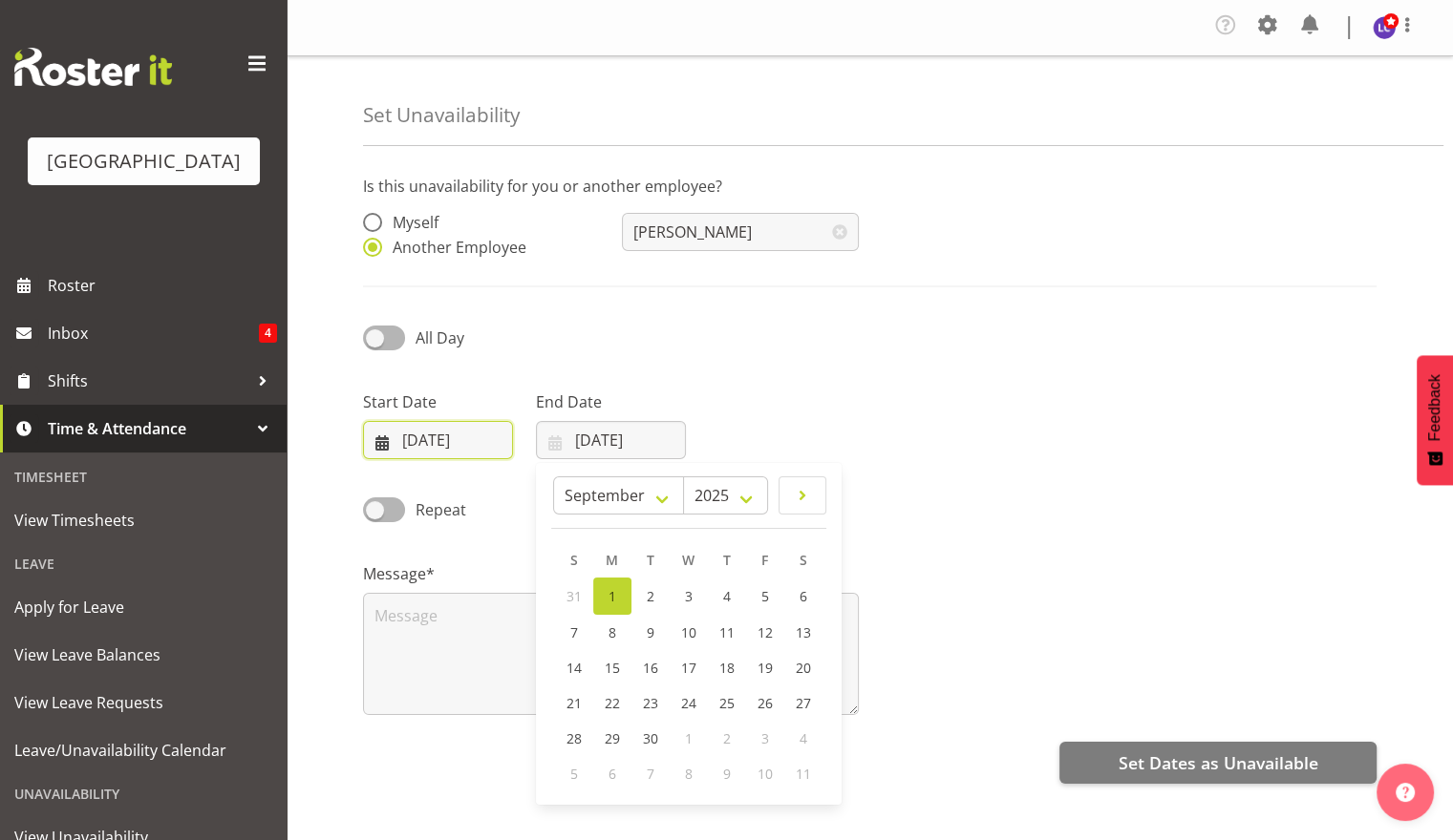
click at [457, 448] on input "[DATE]" at bounding box center [438, 441] width 150 height 38
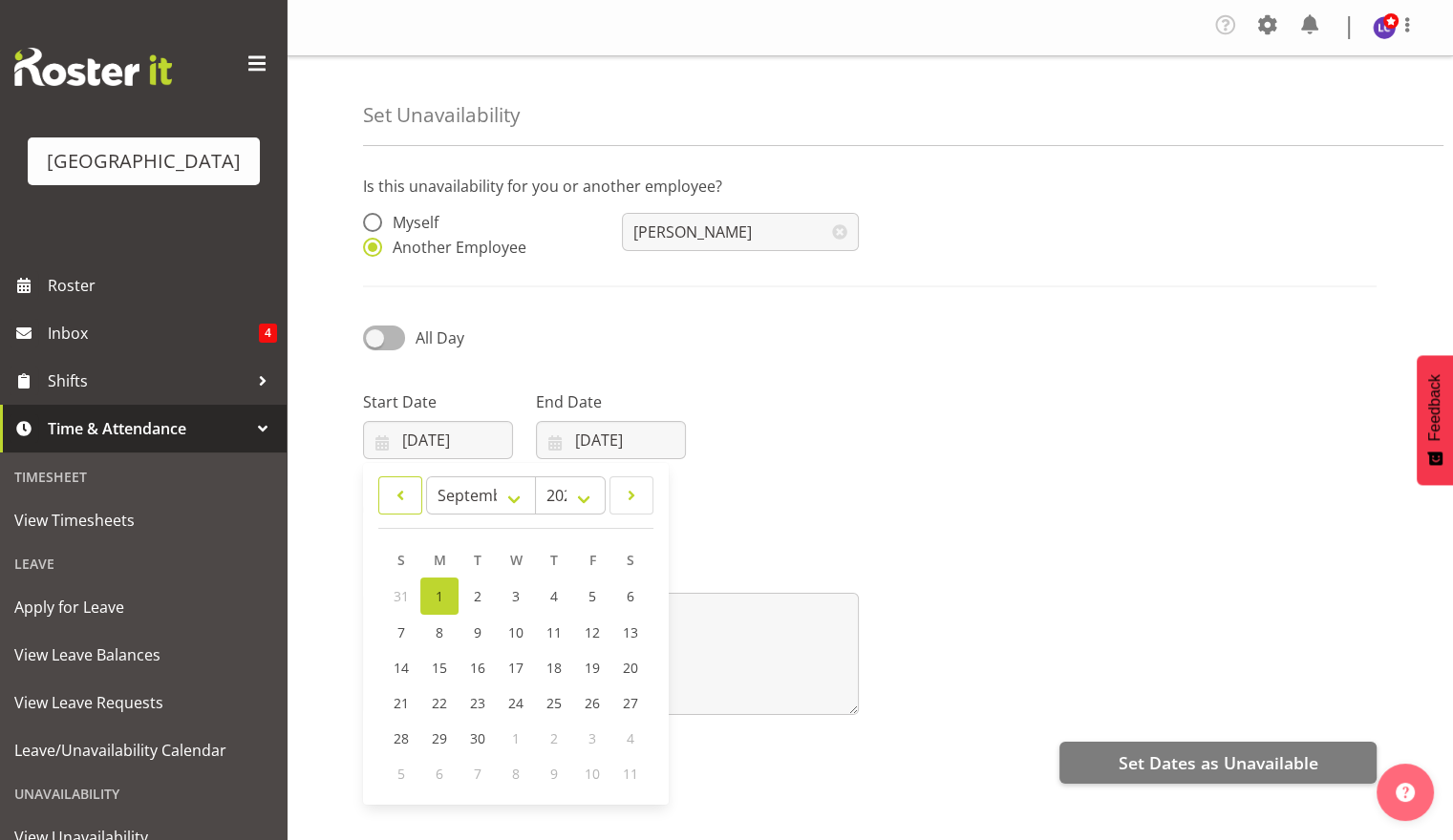
click at [400, 499] on span at bounding box center [401, 496] width 19 height 23
select select "7"
click at [639, 740] on link "30" at bounding box center [631, 737] width 38 height 35
type input "30/08/2025"
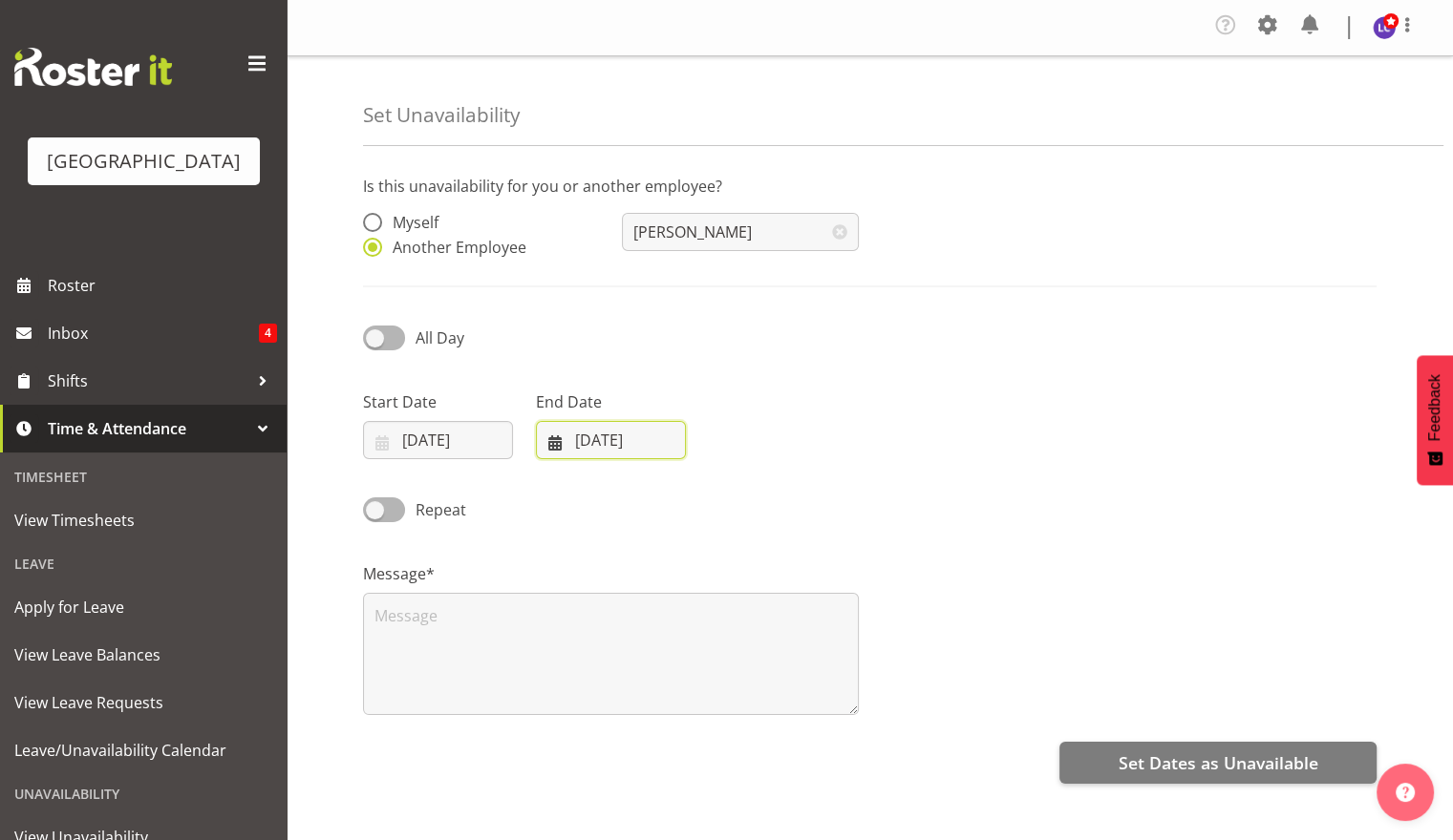
click at [641, 441] on input "01/09/2025" at bounding box center [611, 441] width 150 height 38
click at [698, 635] on link "10" at bounding box center [689, 633] width 38 height 35
type input "10/09/2025"
click at [1033, 568] on div "Message*" at bounding box center [870, 632] width 1036 height 191
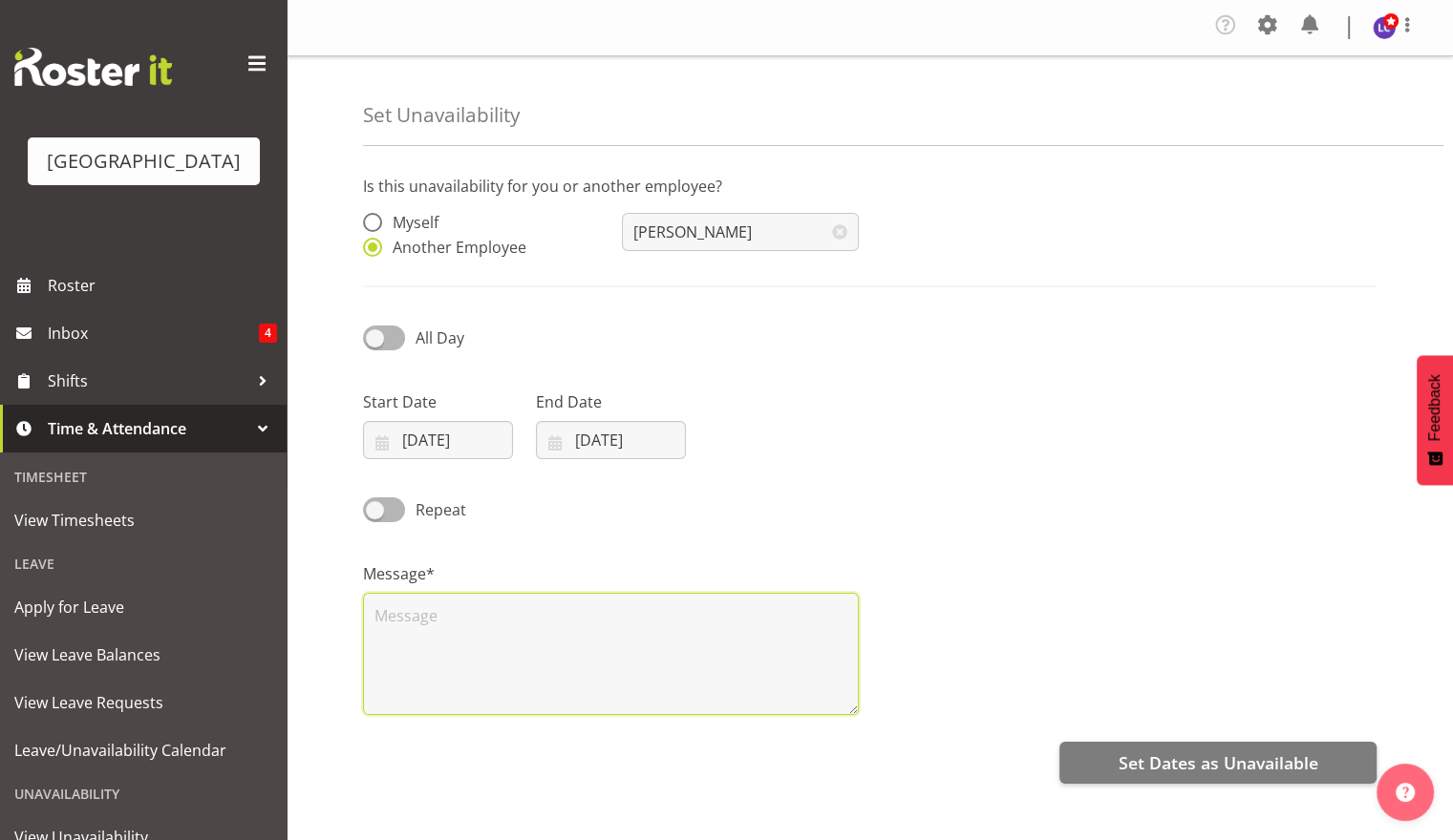
click at [673, 635] on textarea at bounding box center [611, 655] width 496 height 122
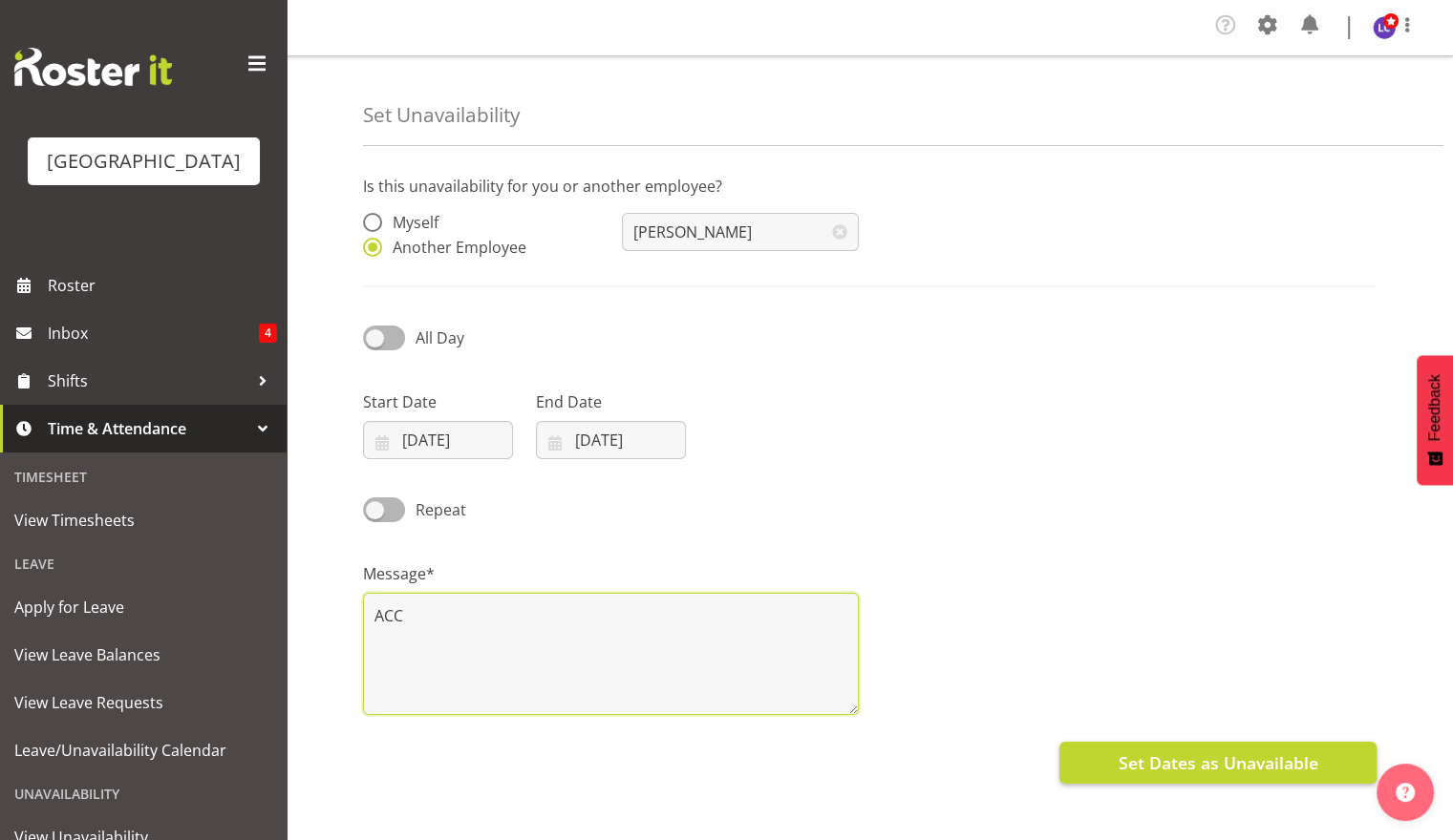
type textarea "ACC"
click at [1280, 778] on button "Set Dates as Unavailable" at bounding box center [1218, 764] width 317 height 42
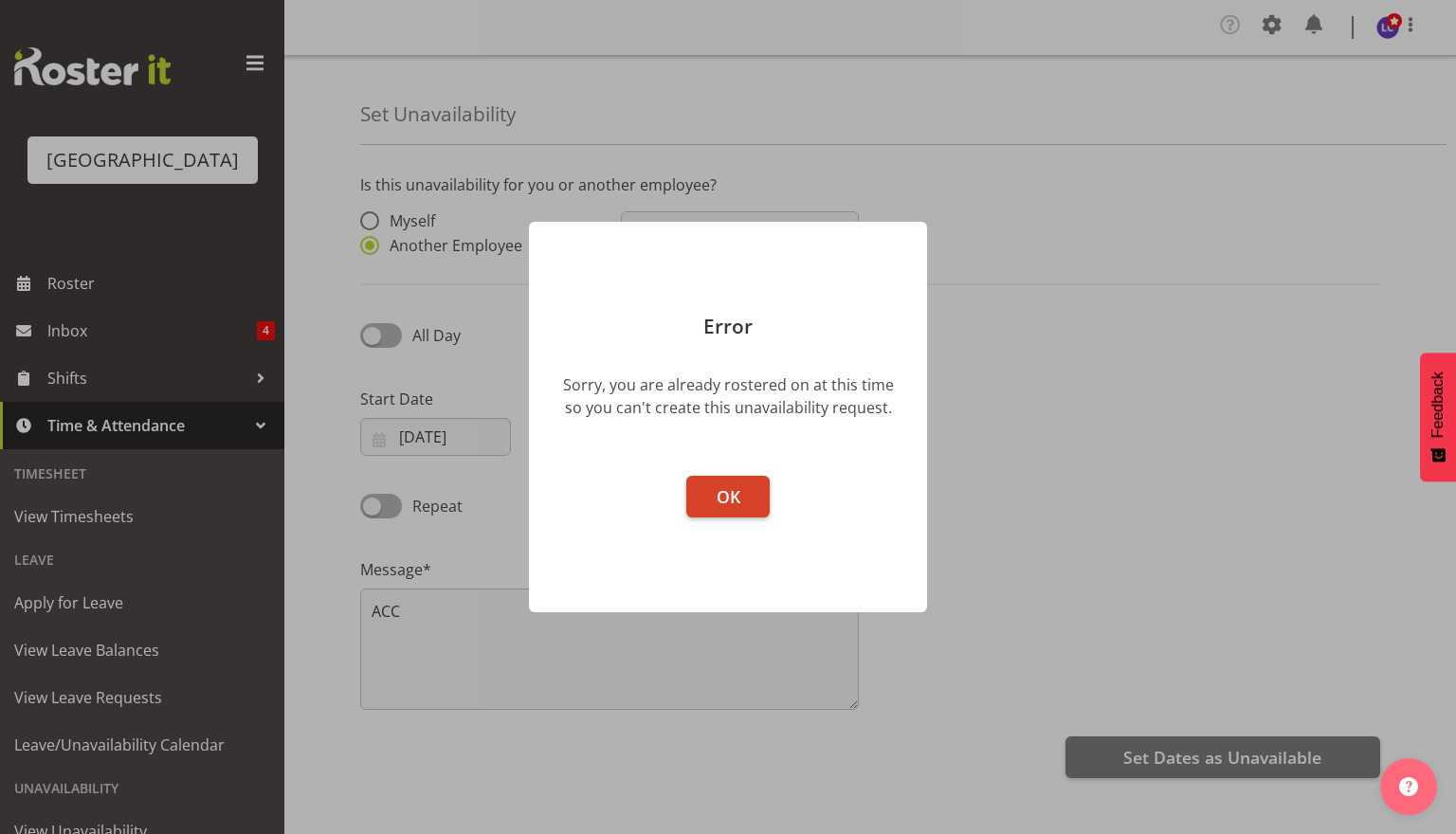
click at [723, 490] on span "OK" at bounding box center [728, 497] width 24 height 23
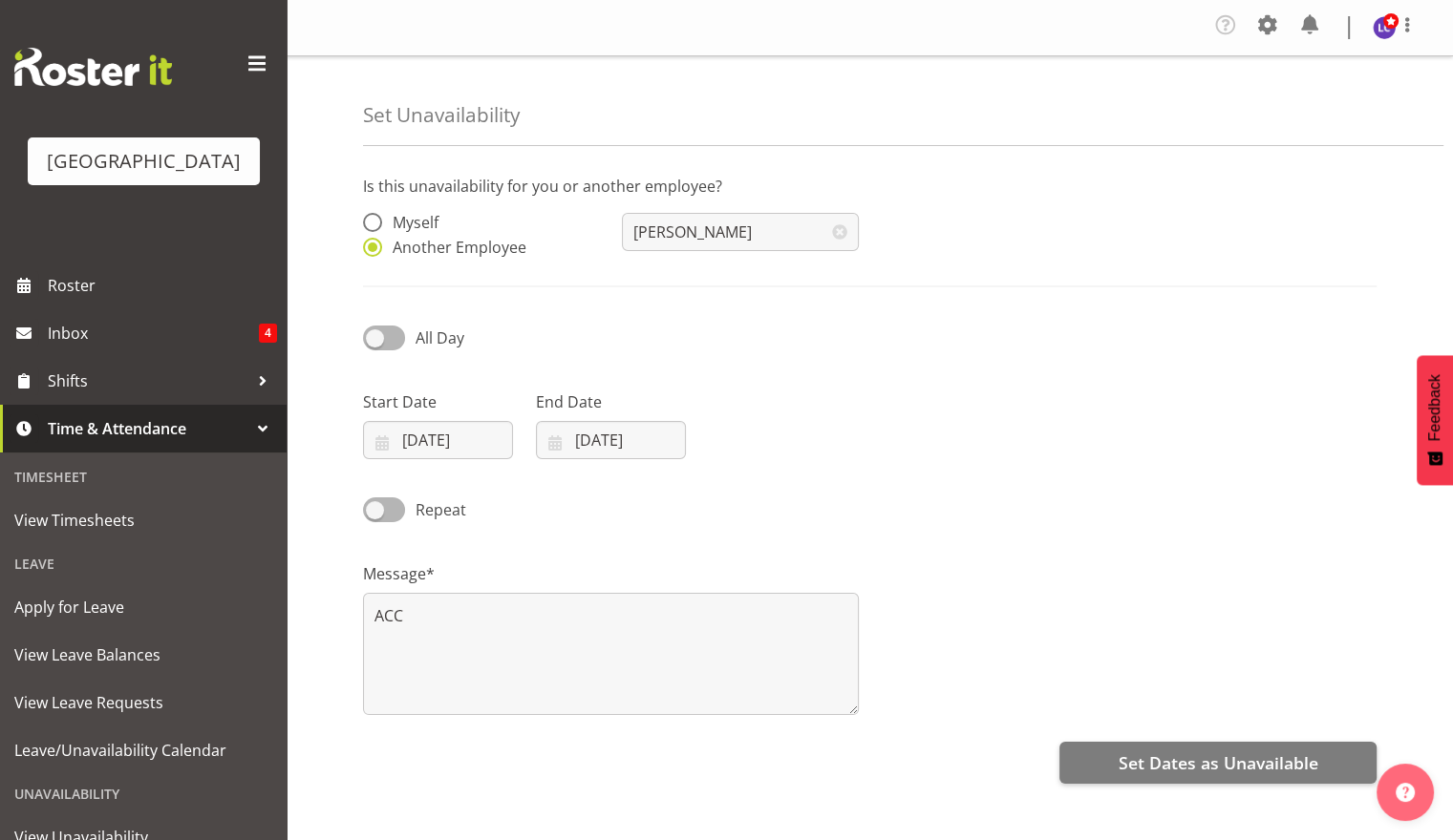
scroll to position [99, 0]
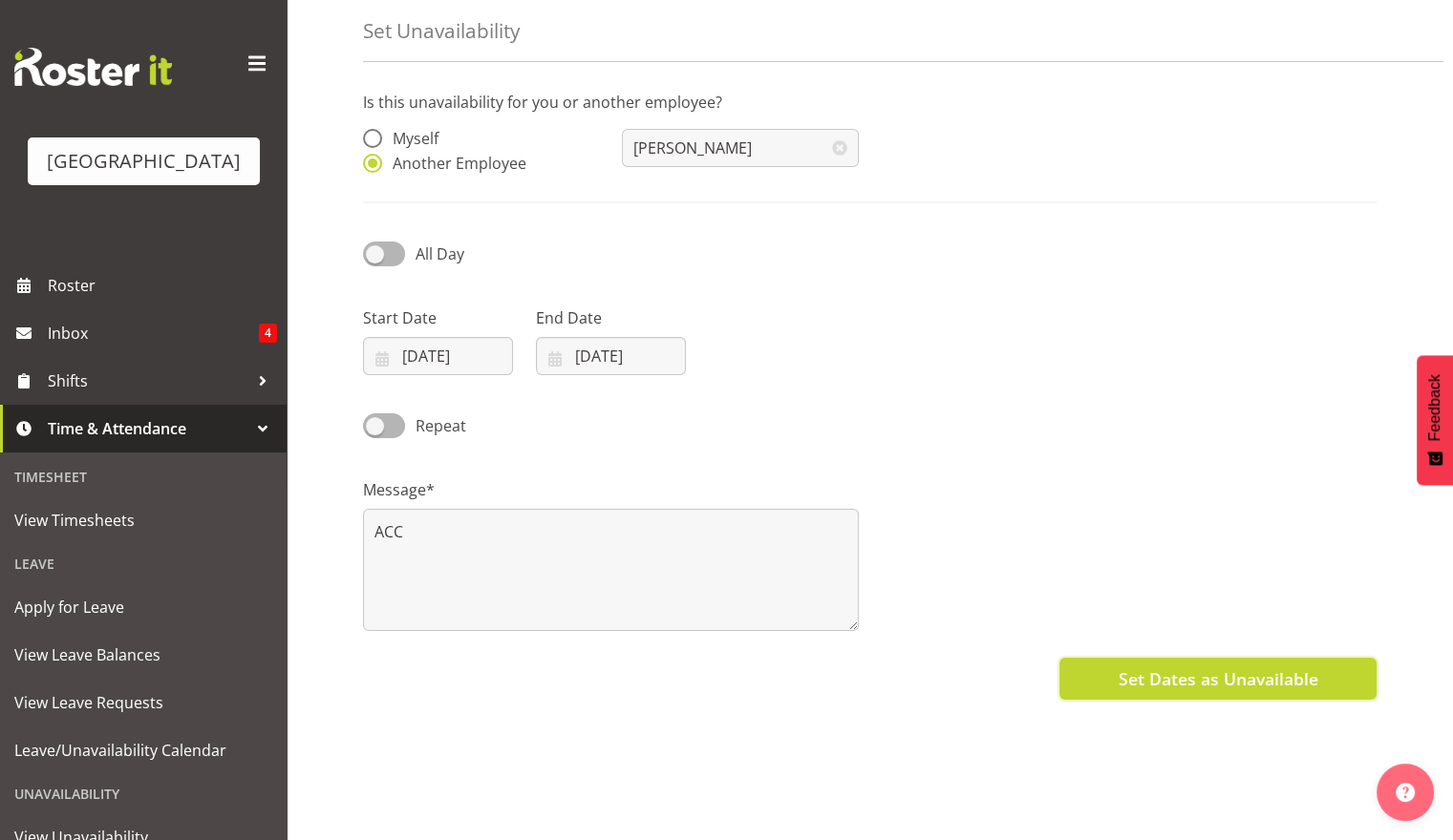
click at [1200, 678] on button "Set Dates as Unavailable" at bounding box center [1218, 679] width 317 height 42
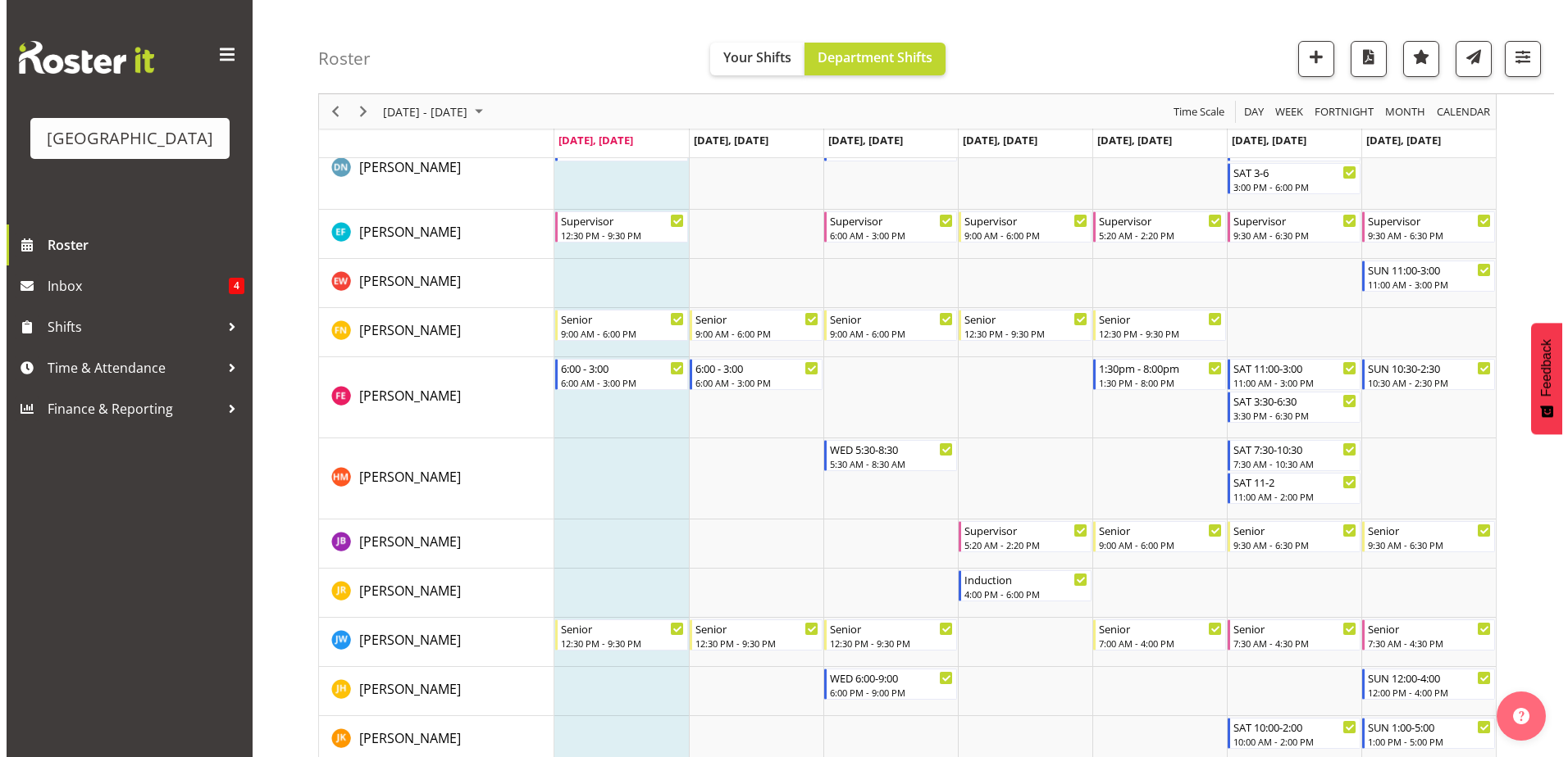
scroll to position [1065, 0]
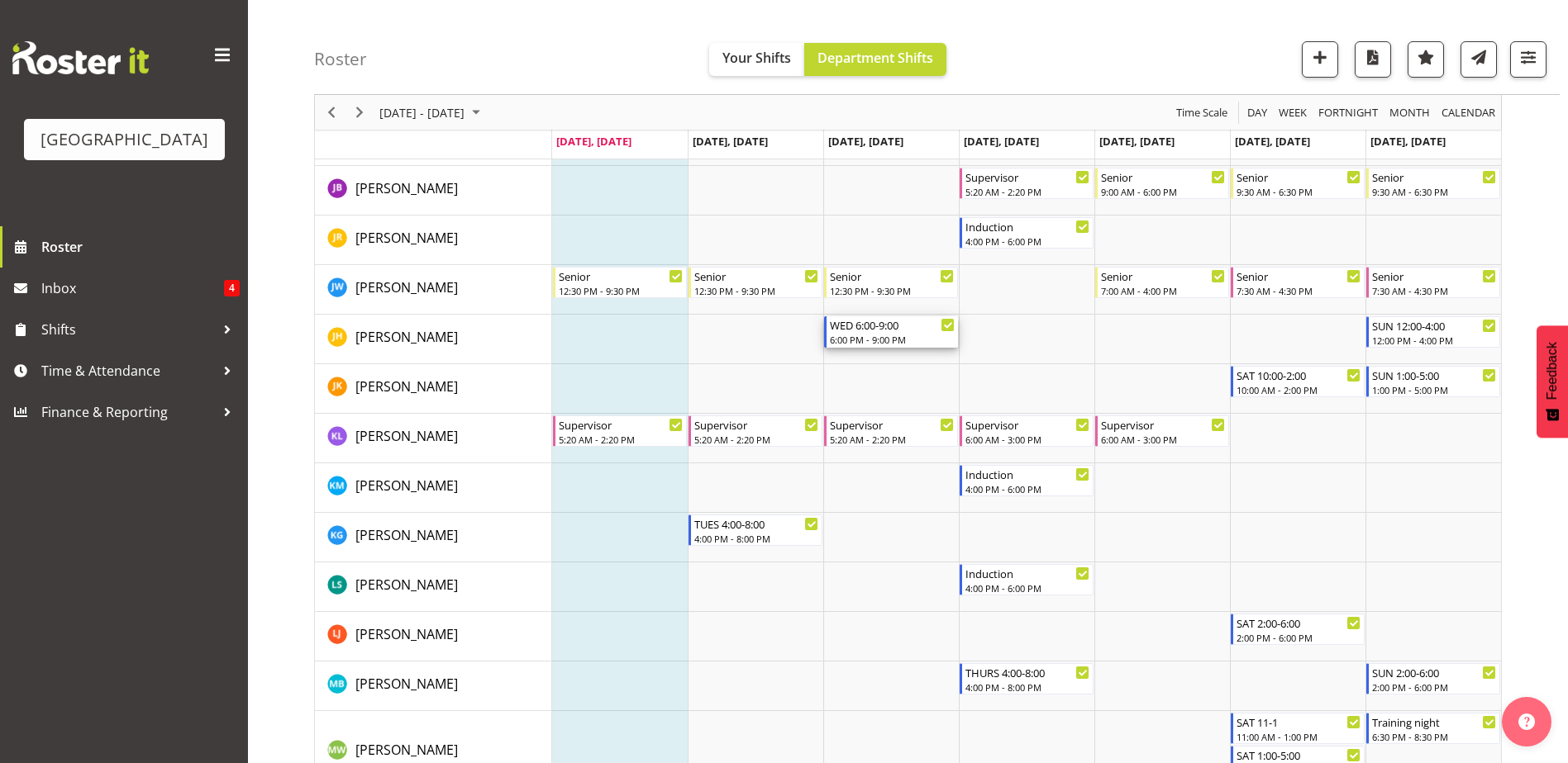
click at [884, 328] on div "WED 6:00-9:00" at bounding box center [892, 325] width 125 height 17
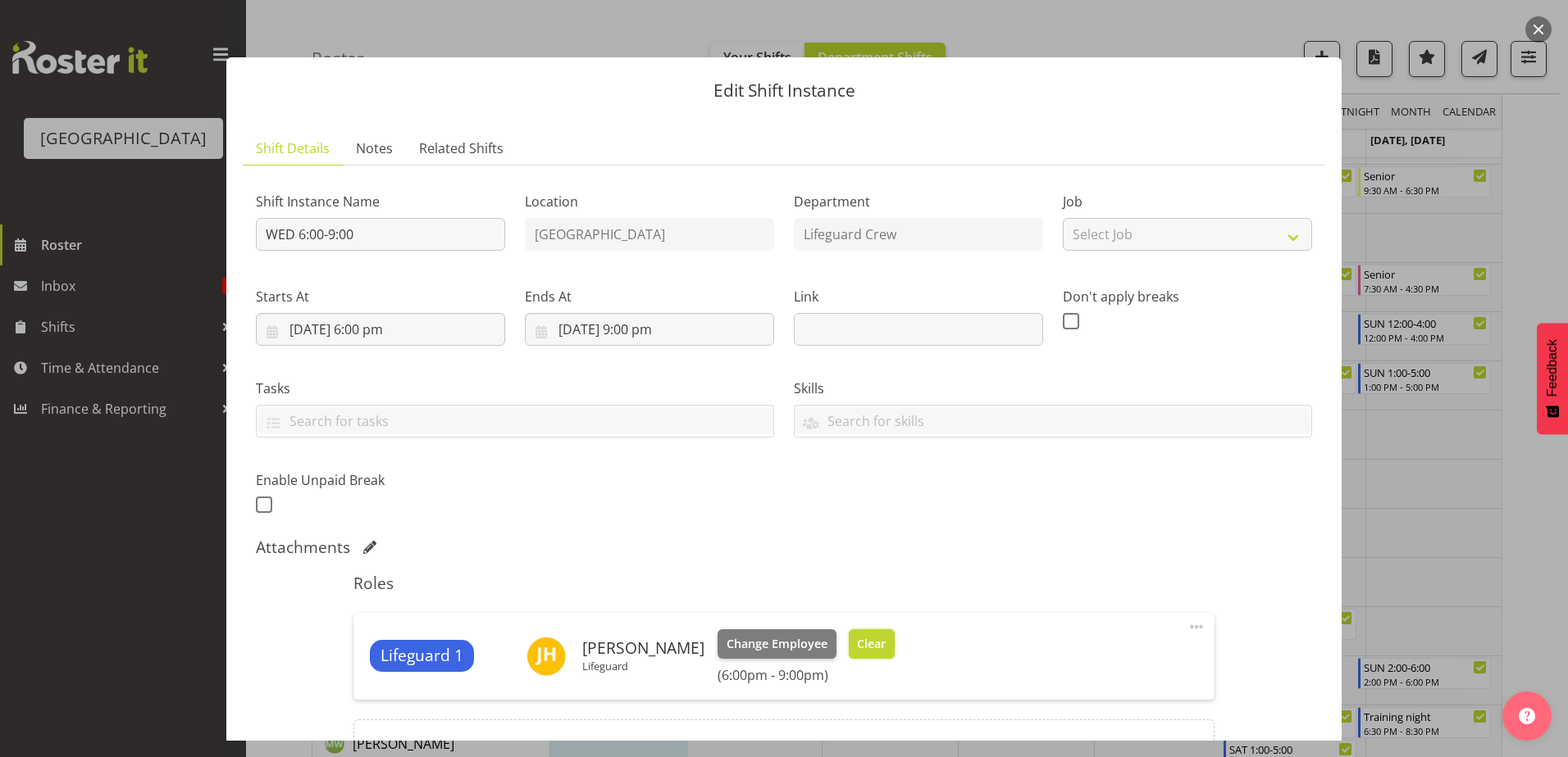
click at [864, 655] on button "Clear" at bounding box center [871, 645] width 47 height 30
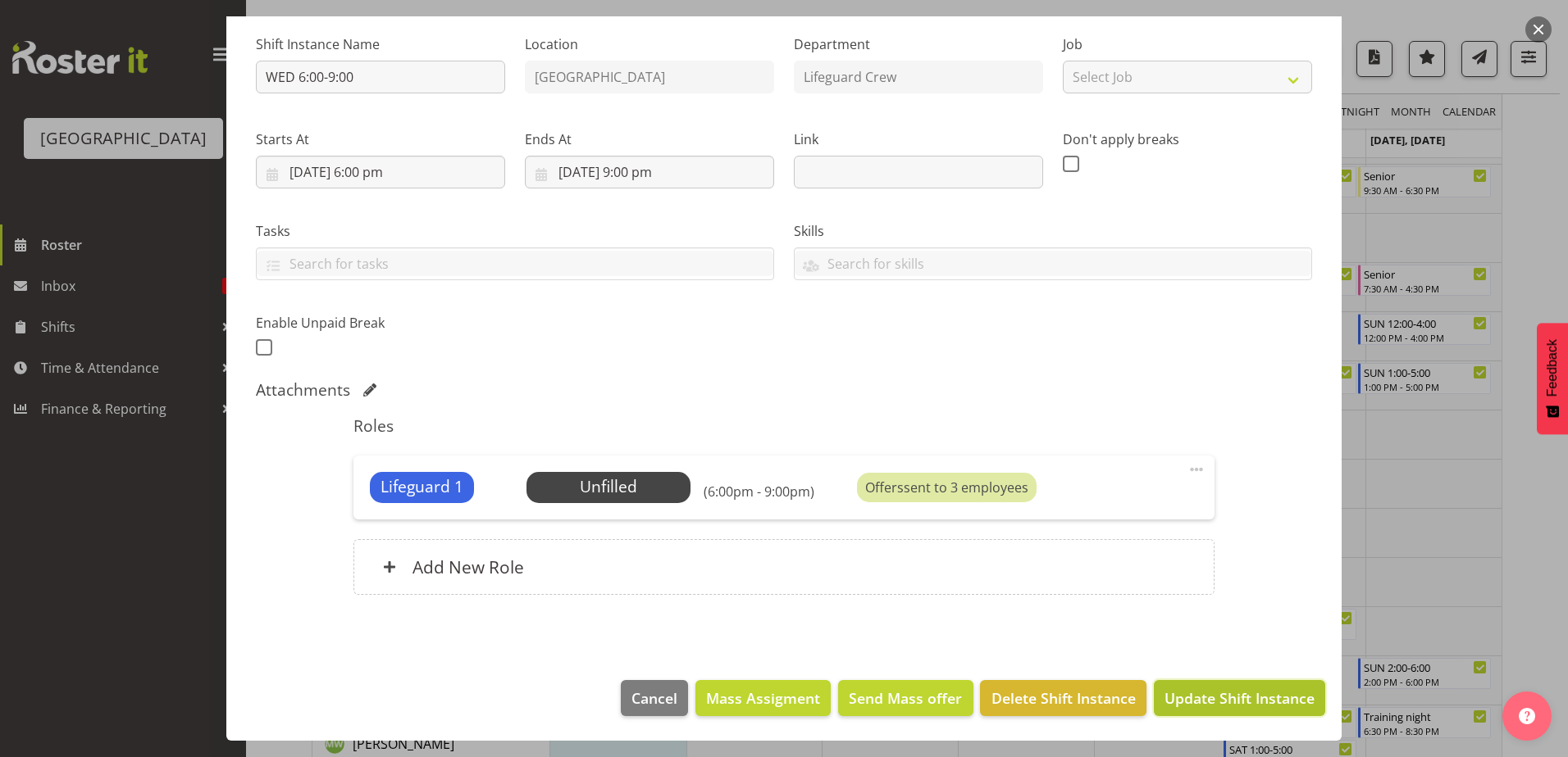
click at [1239, 688] on span "Update Shift Instance" at bounding box center [1239, 698] width 150 height 21
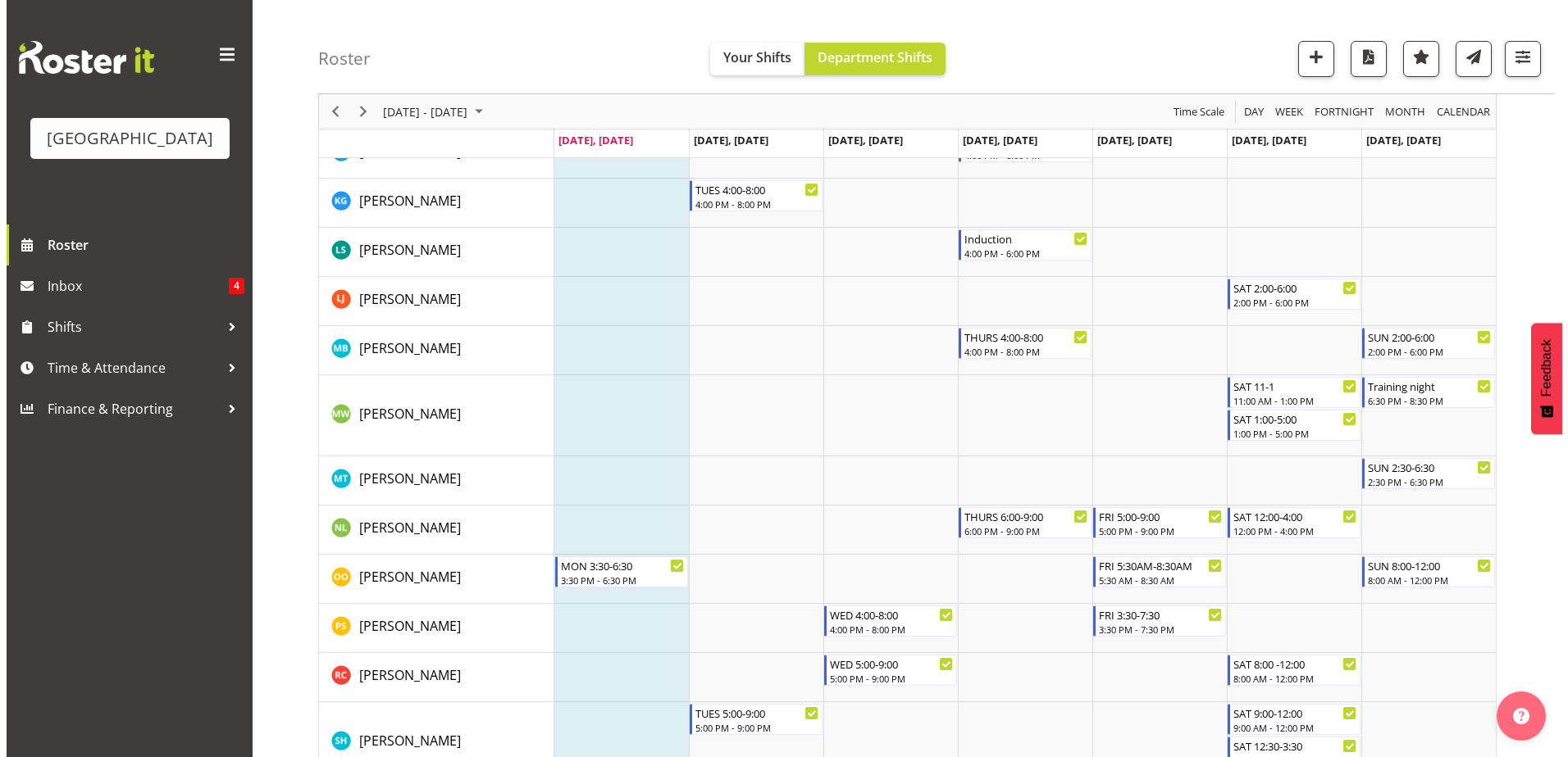
scroll to position [1041, 0]
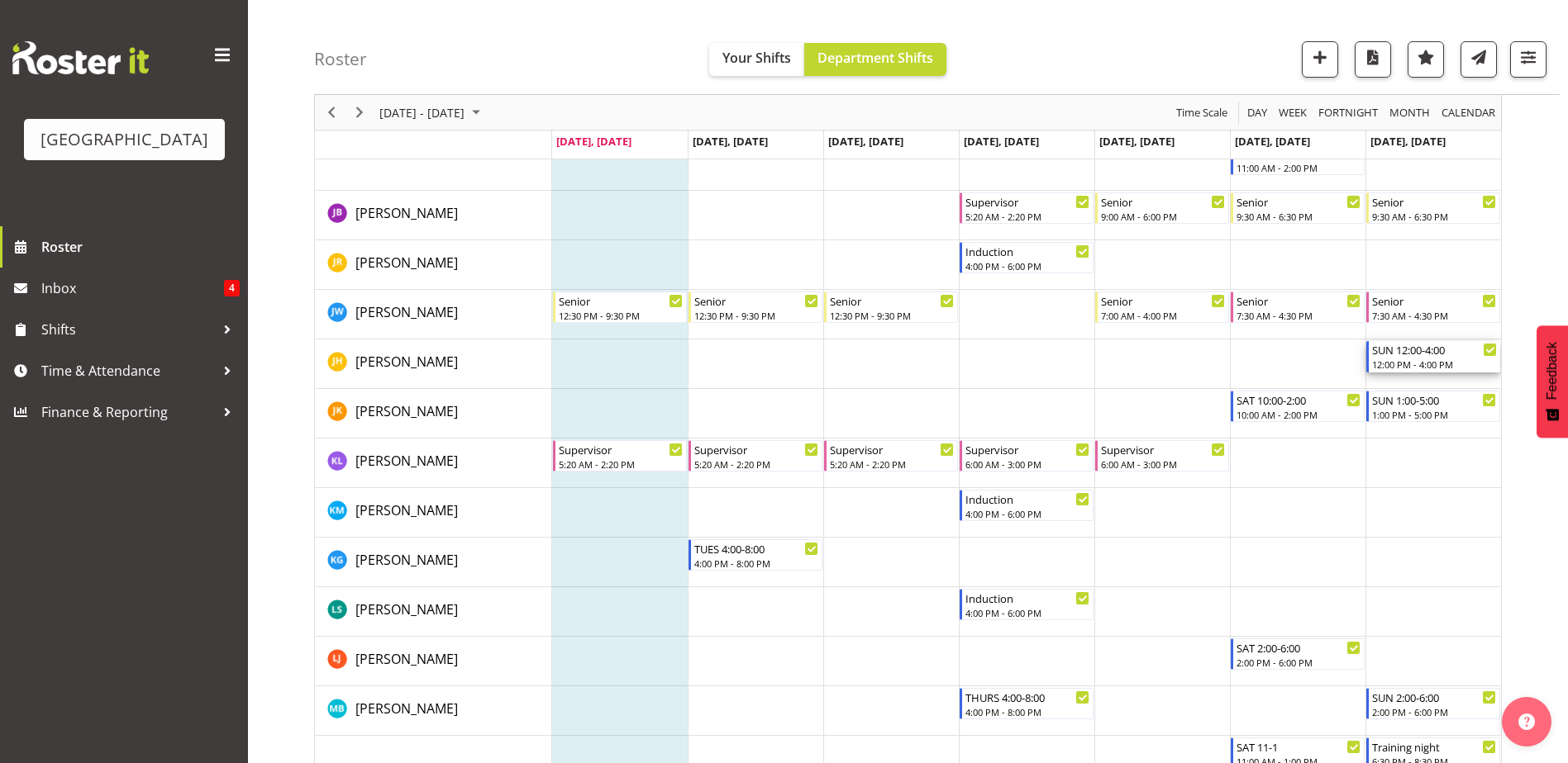
click at [1441, 356] on div "SUN 12:00-4:00" at bounding box center [1434, 350] width 125 height 17
click at [0, 0] on div at bounding box center [0, 0] width 0 height 0
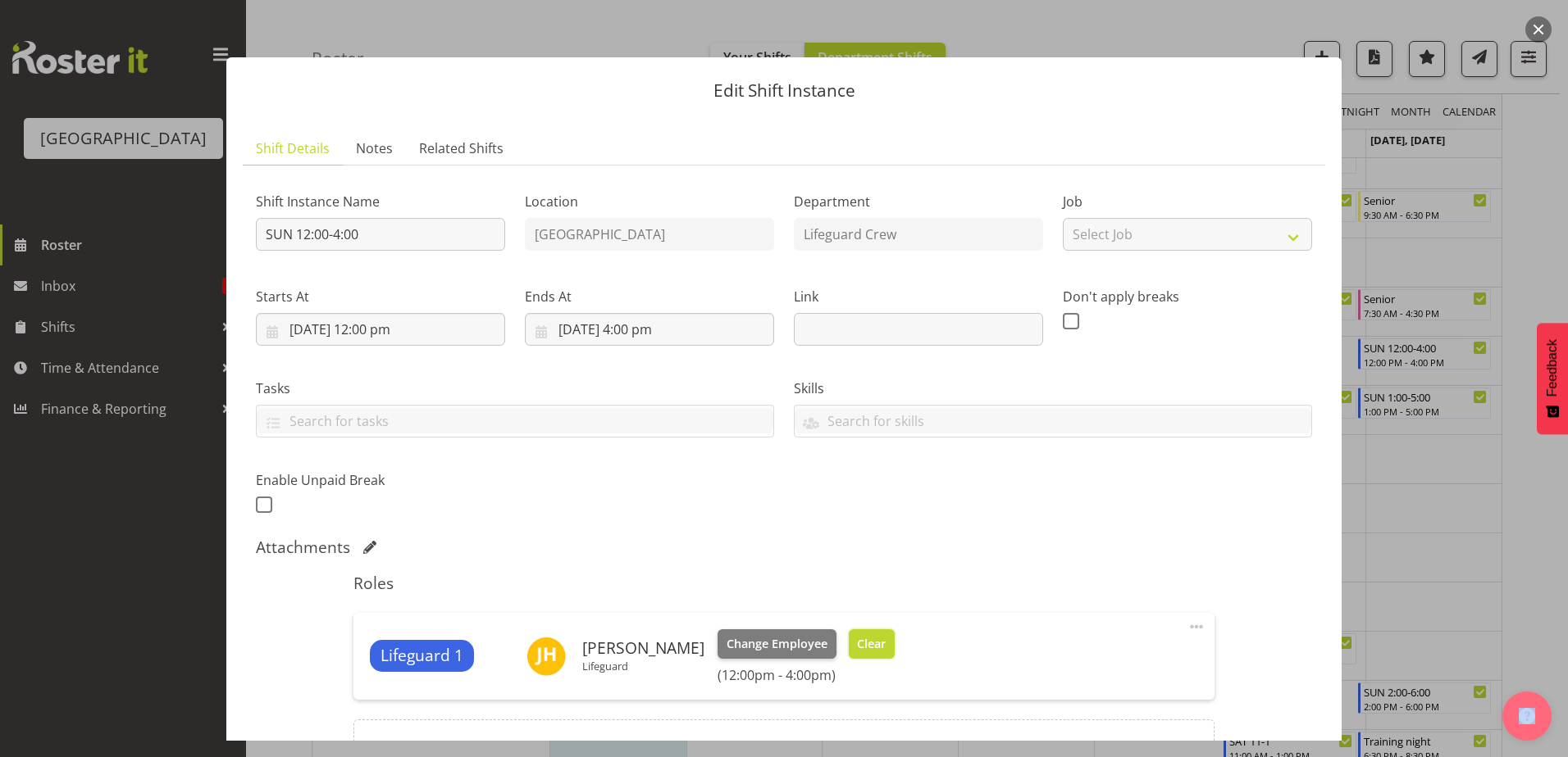
click at [879, 643] on button "Clear" at bounding box center [871, 645] width 47 height 30
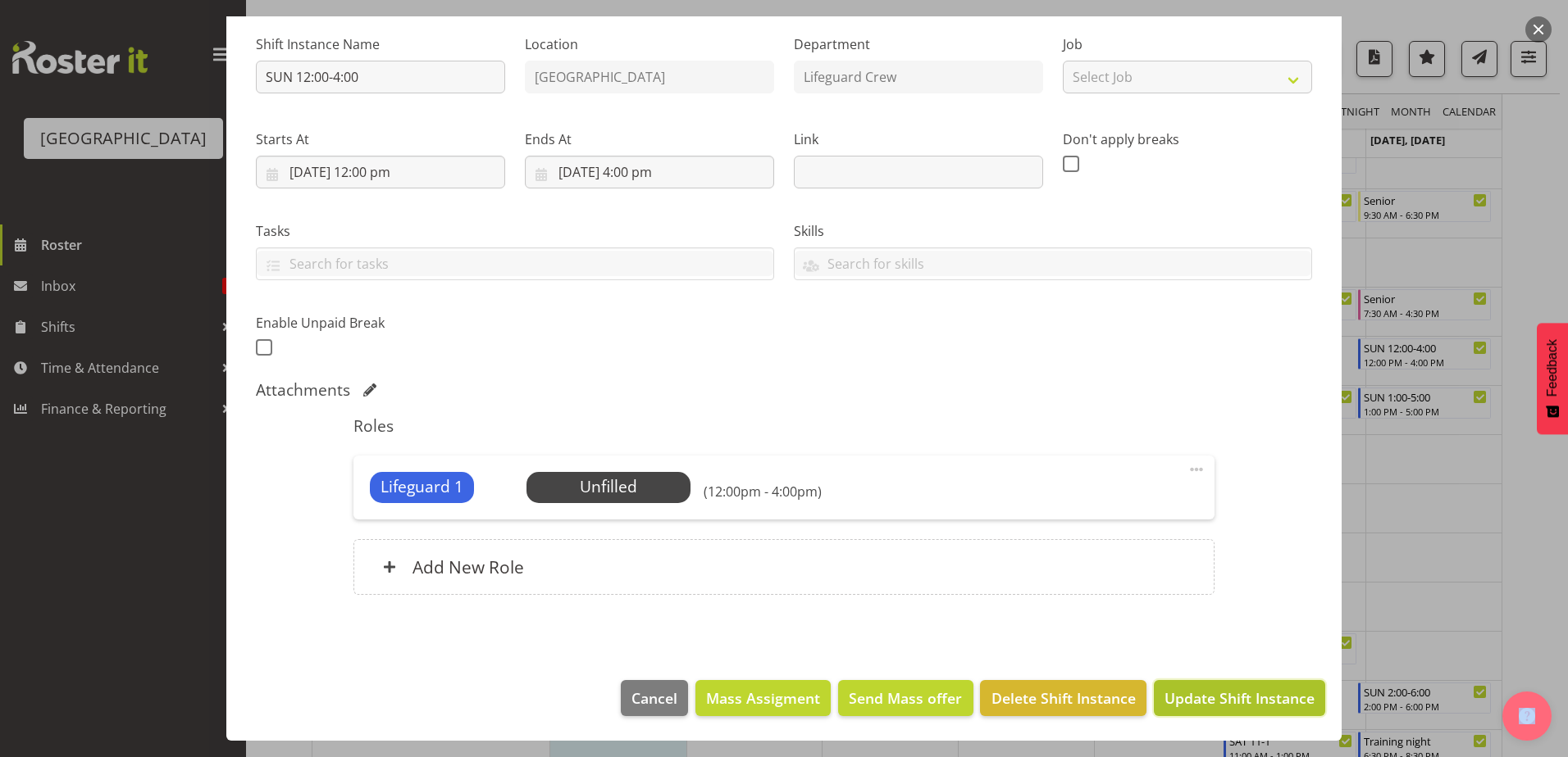
click at [1256, 699] on span "Update Shift Instance" at bounding box center [1239, 698] width 150 height 21
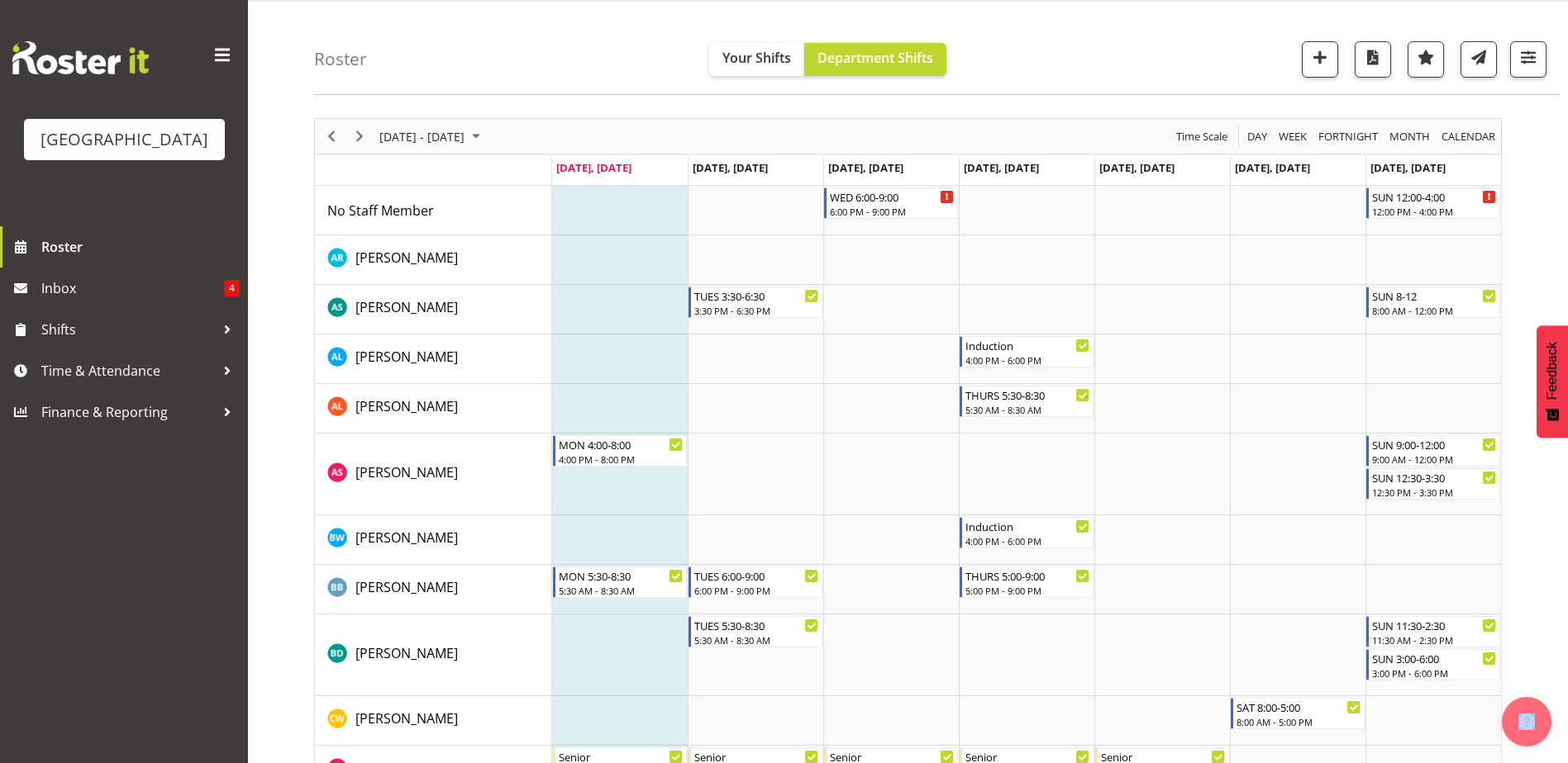
scroll to position [0, 0]
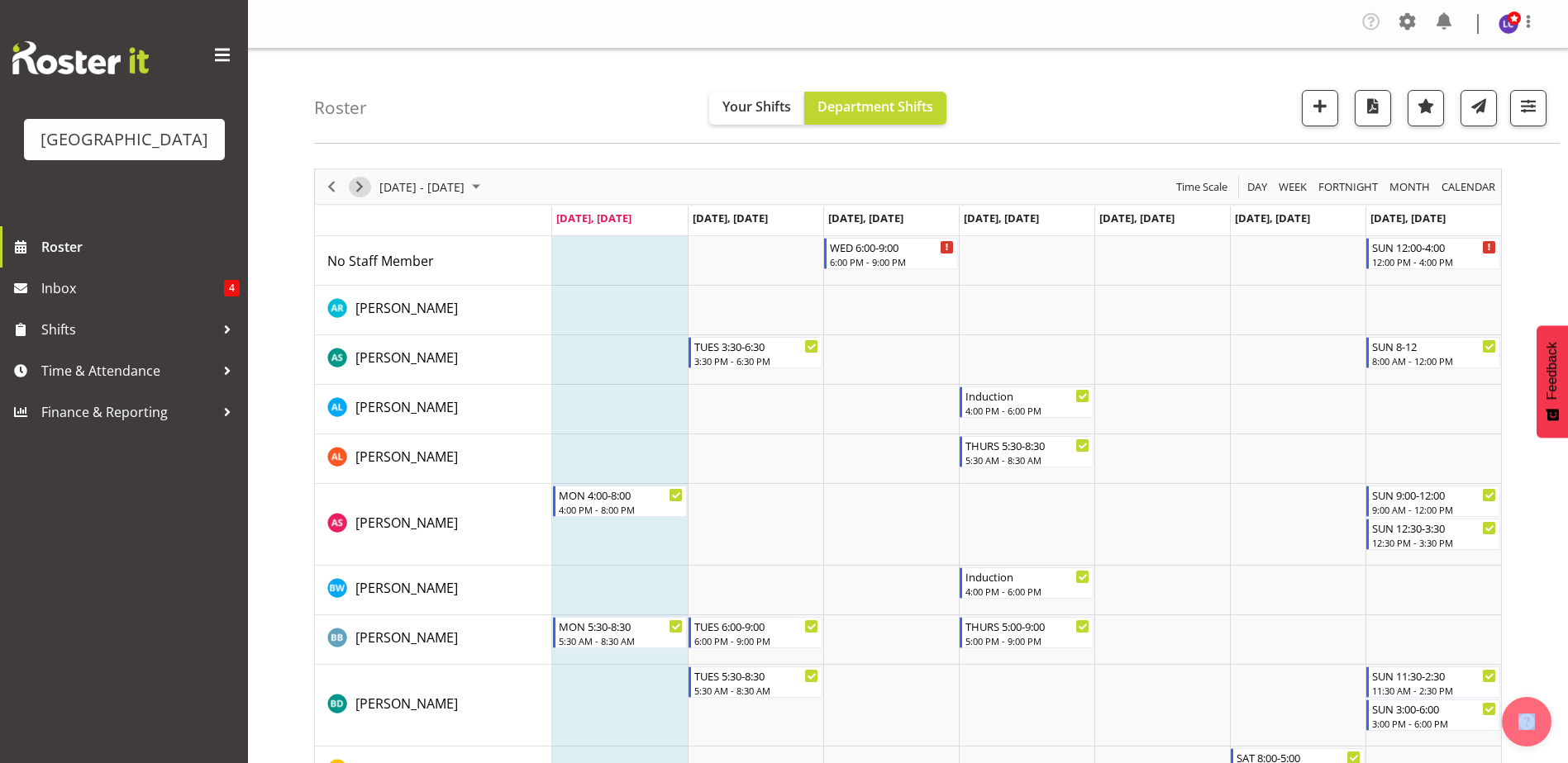
click at [370, 187] on button "Next" at bounding box center [360, 187] width 22 height 21
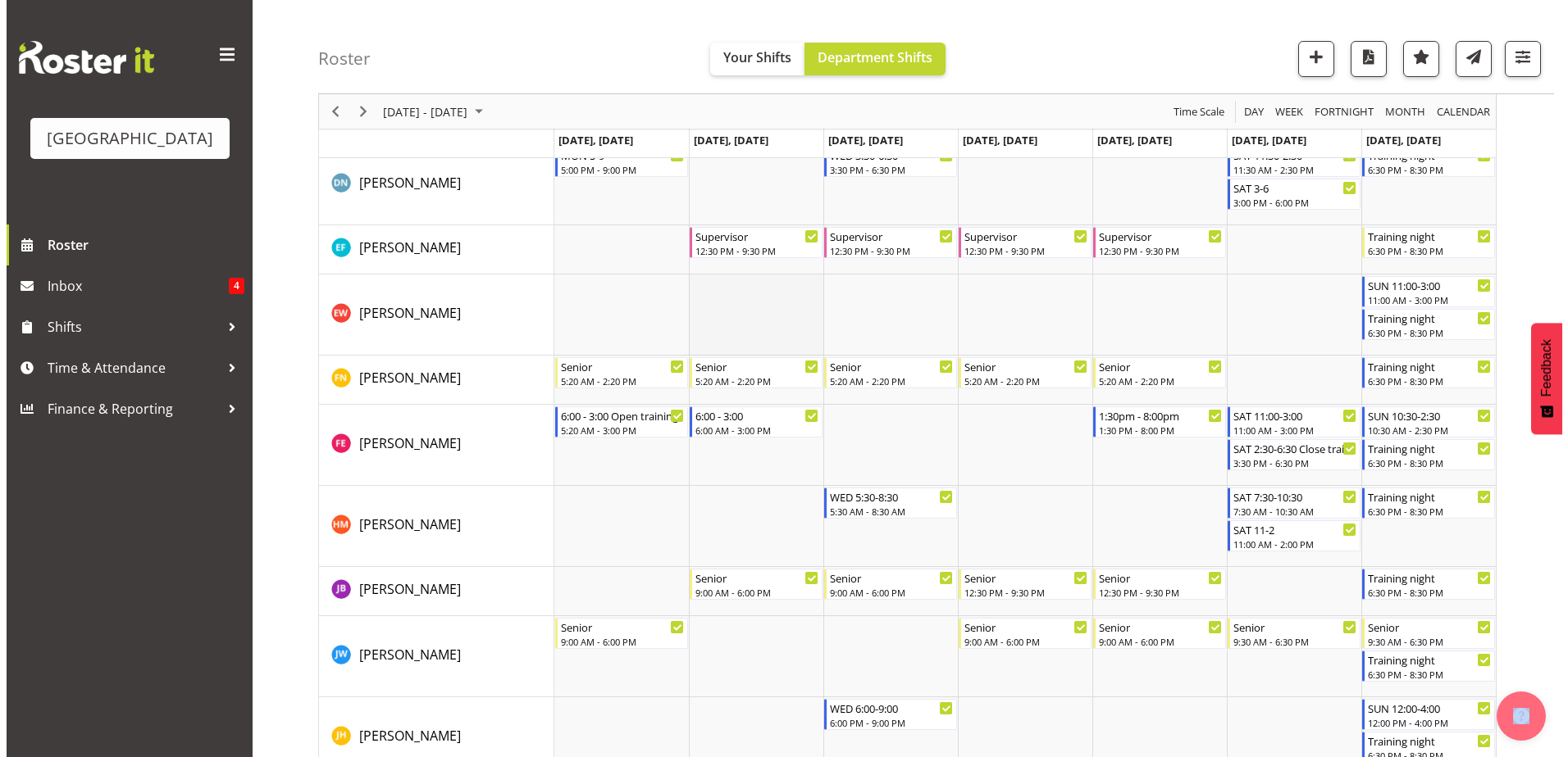
scroll to position [1065, 0]
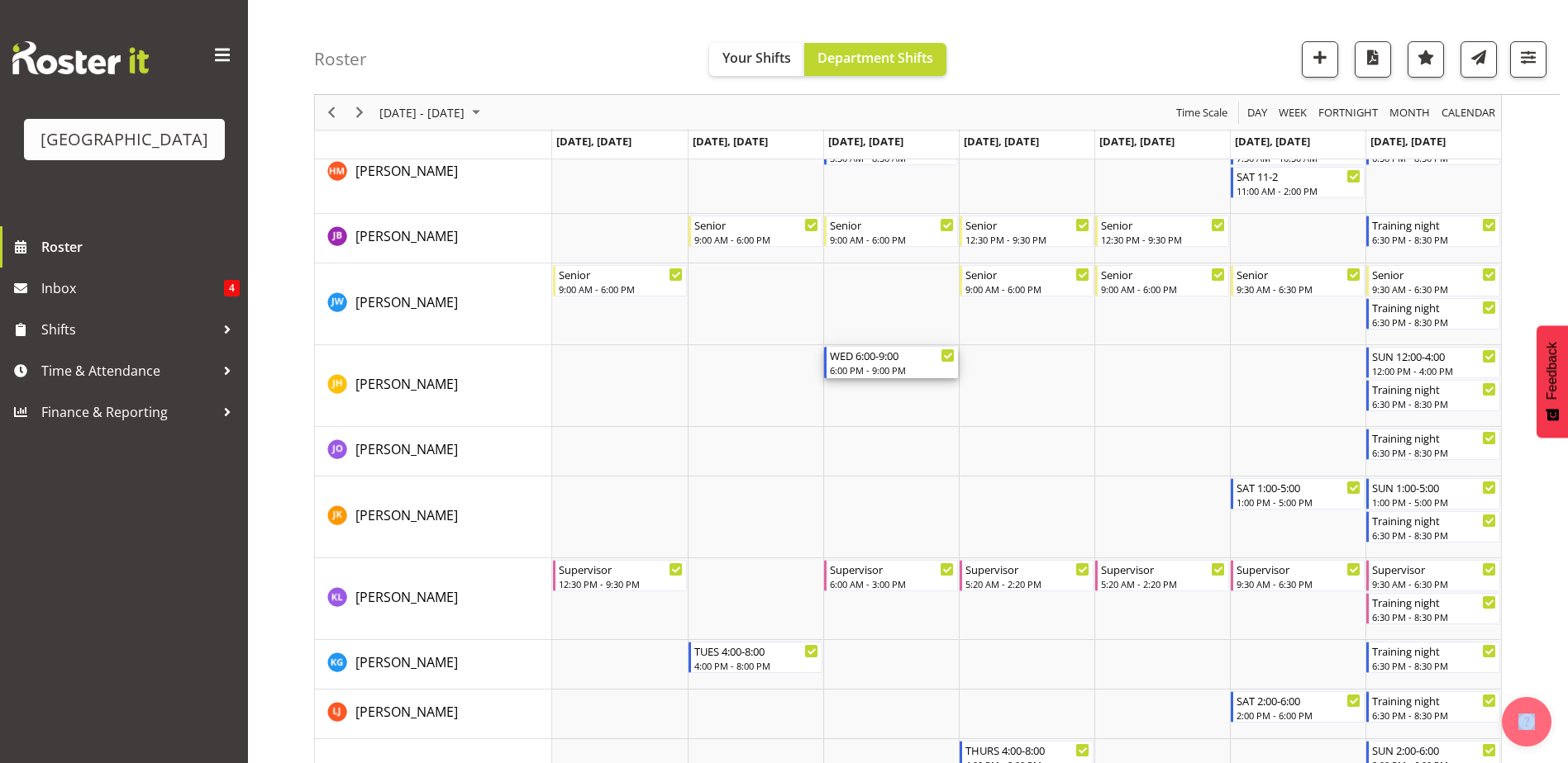
click at [855, 364] on div "WED 6:00-9:00 6:00 PM - 9:00 PM" at bounding box center [892, 363] width 125 height 31
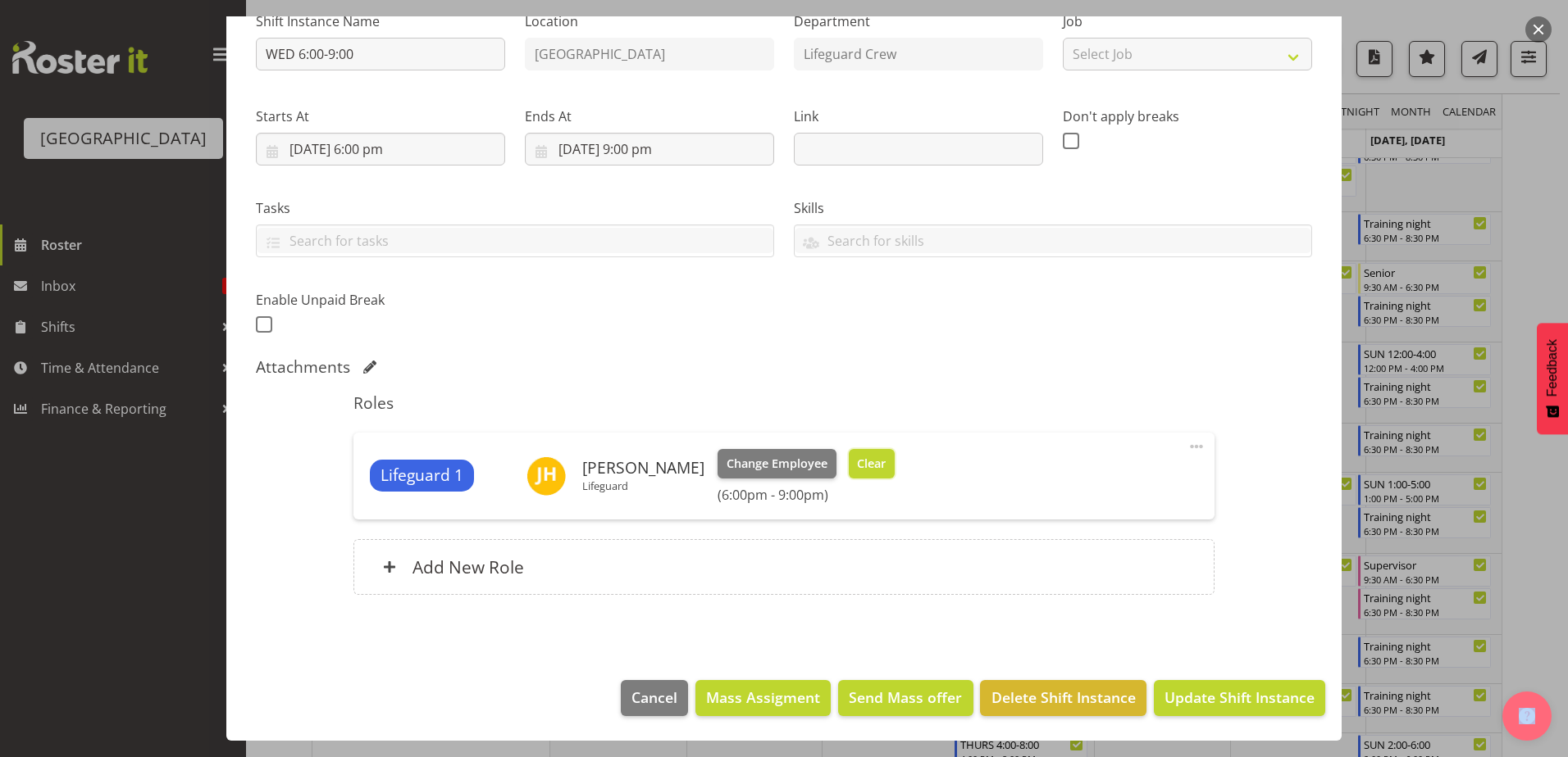
click at [857, 460] on span "Clear" at bounding box center [871, 464] width 29 height 18
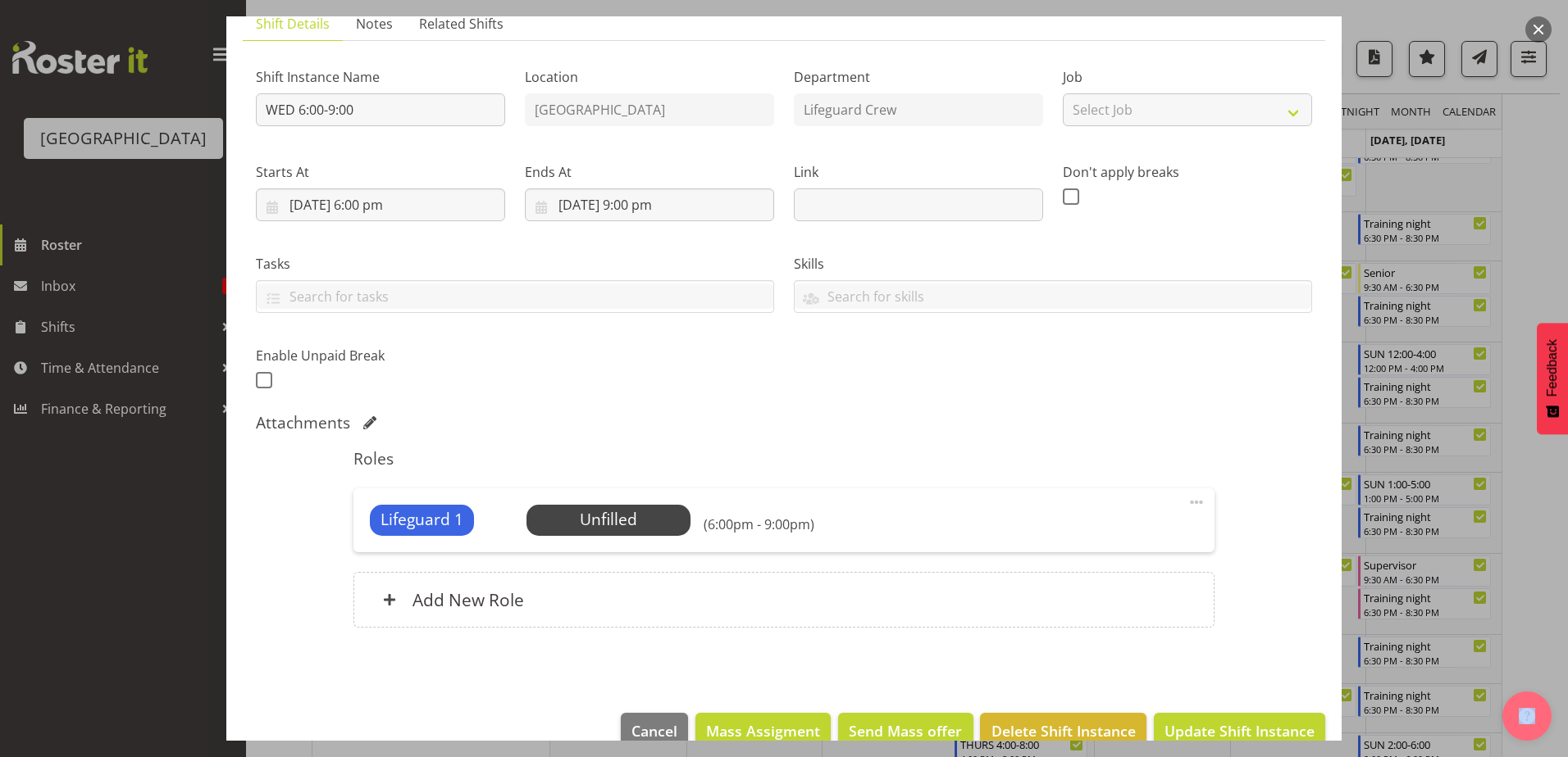
scroll to position [157, 0]
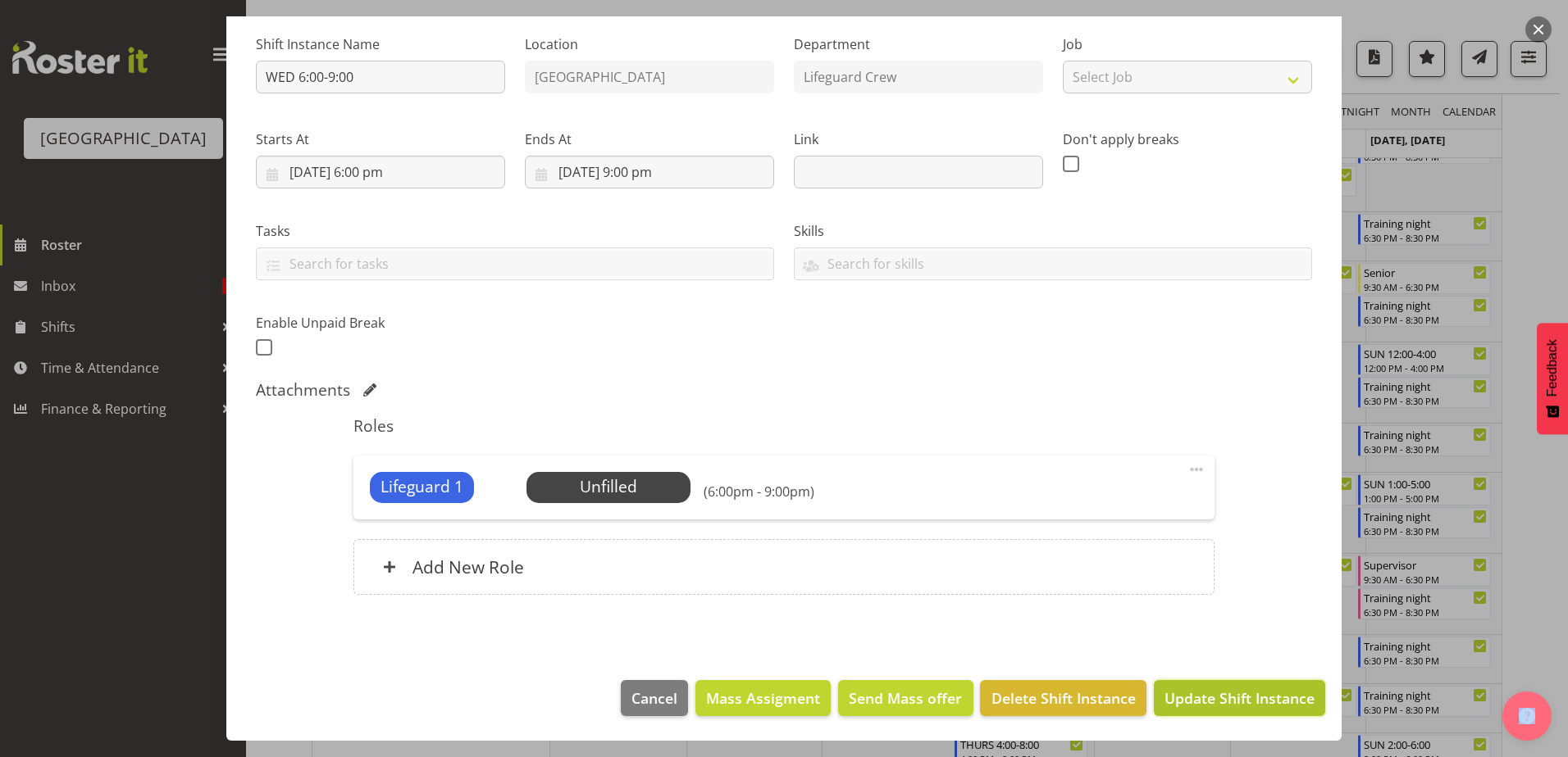
click at [1257, 704] on span "Update Shift Instance" at bounding box center [1239, 698] width 150 height 21
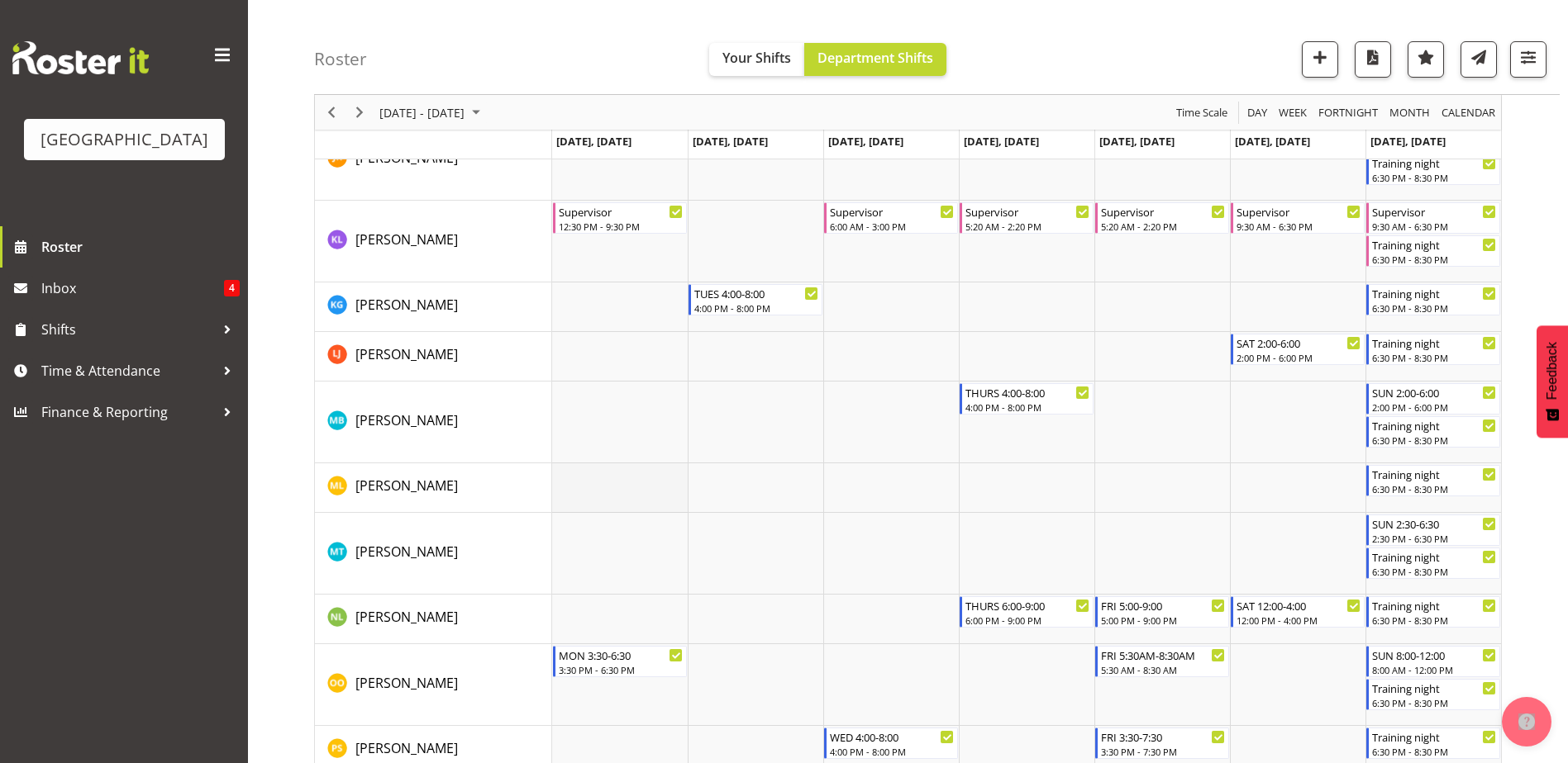
scroll to position [1074, 0]
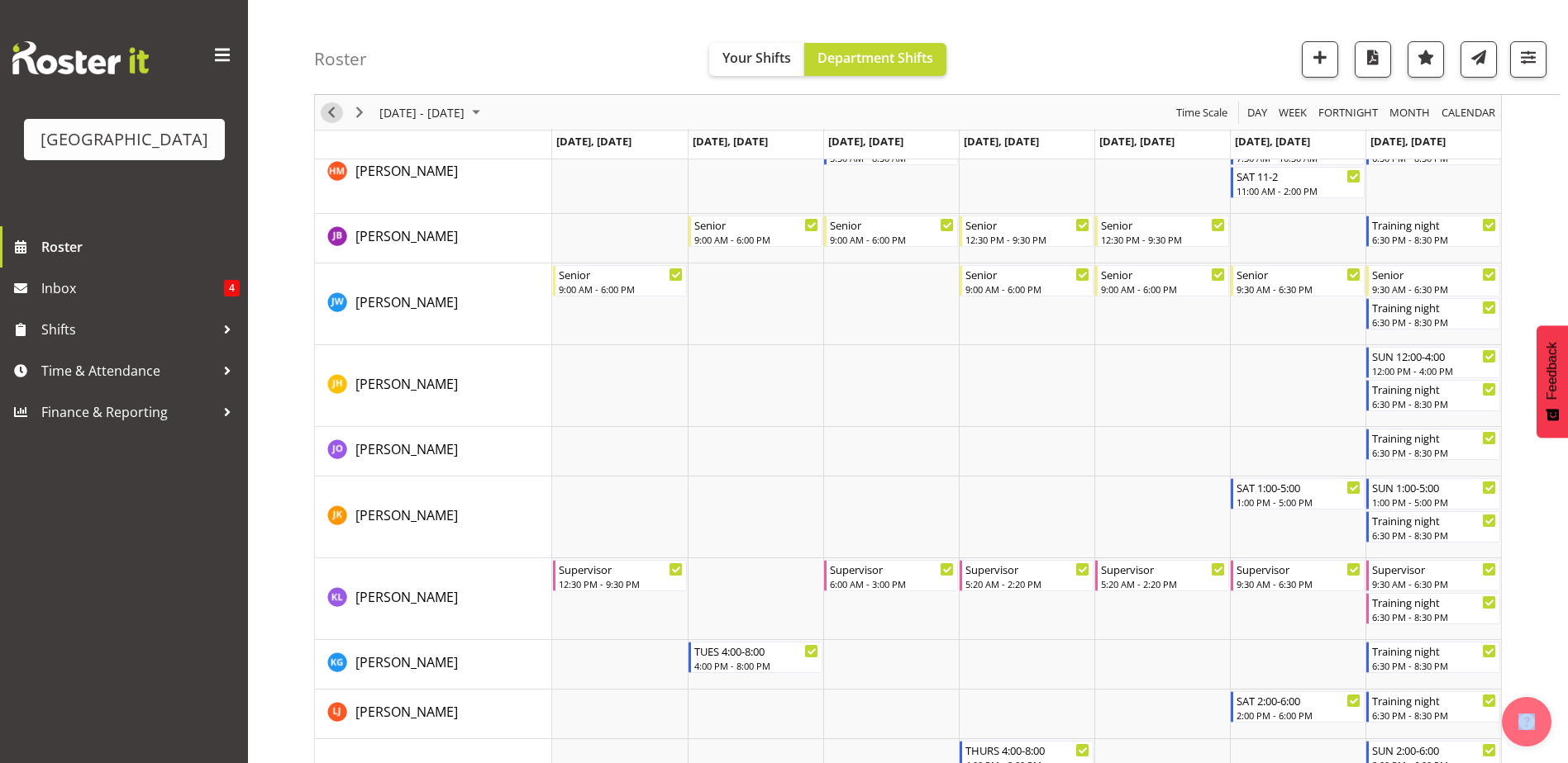
click at [334, 114] on span "Previous" at bounding box center [332, 112] width 20 height 21
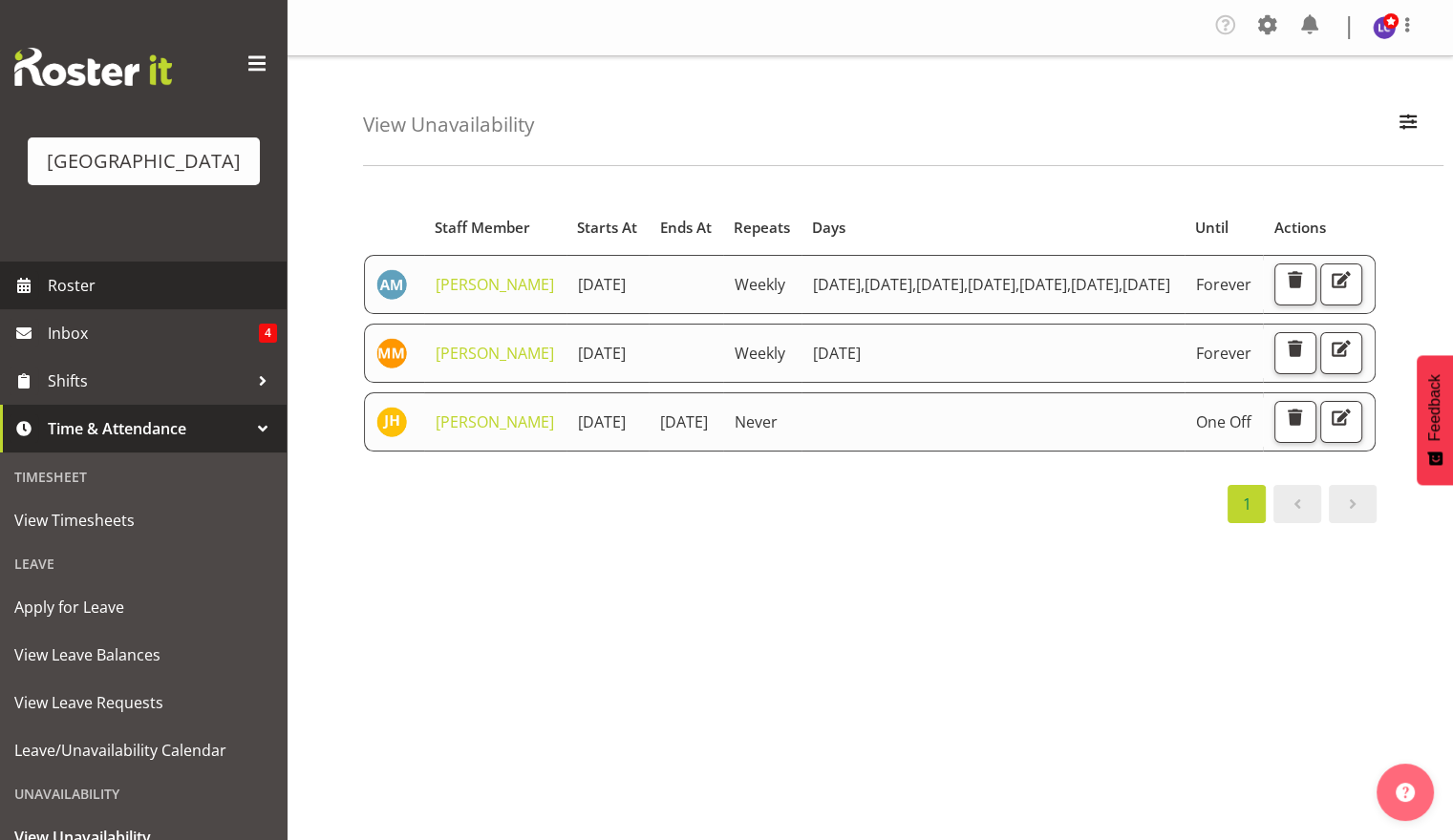
click at [134, 279] on span "Roster" at bounding box center [163, 286] width 229 height 29
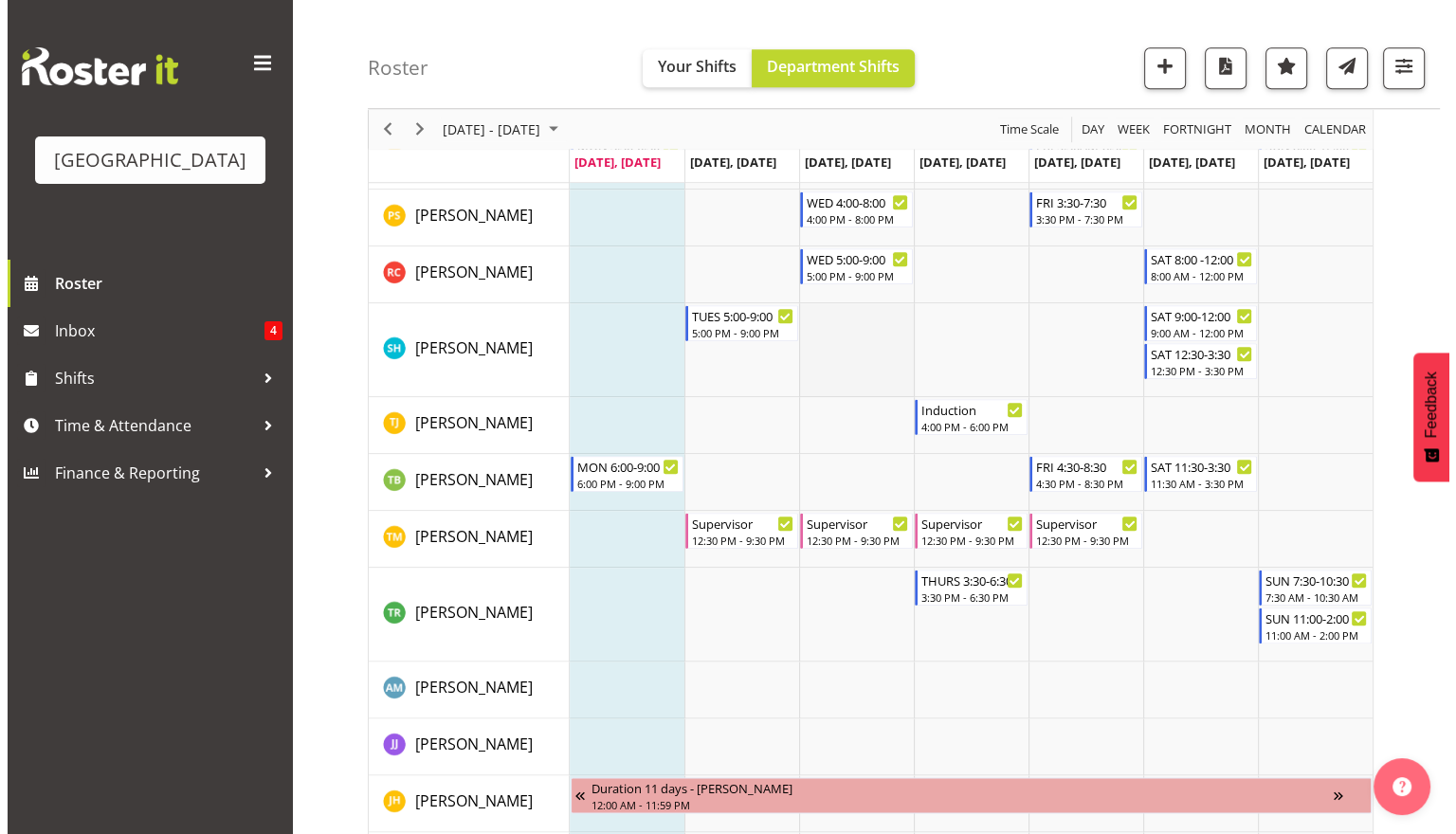
scroll to position [1657, 0]
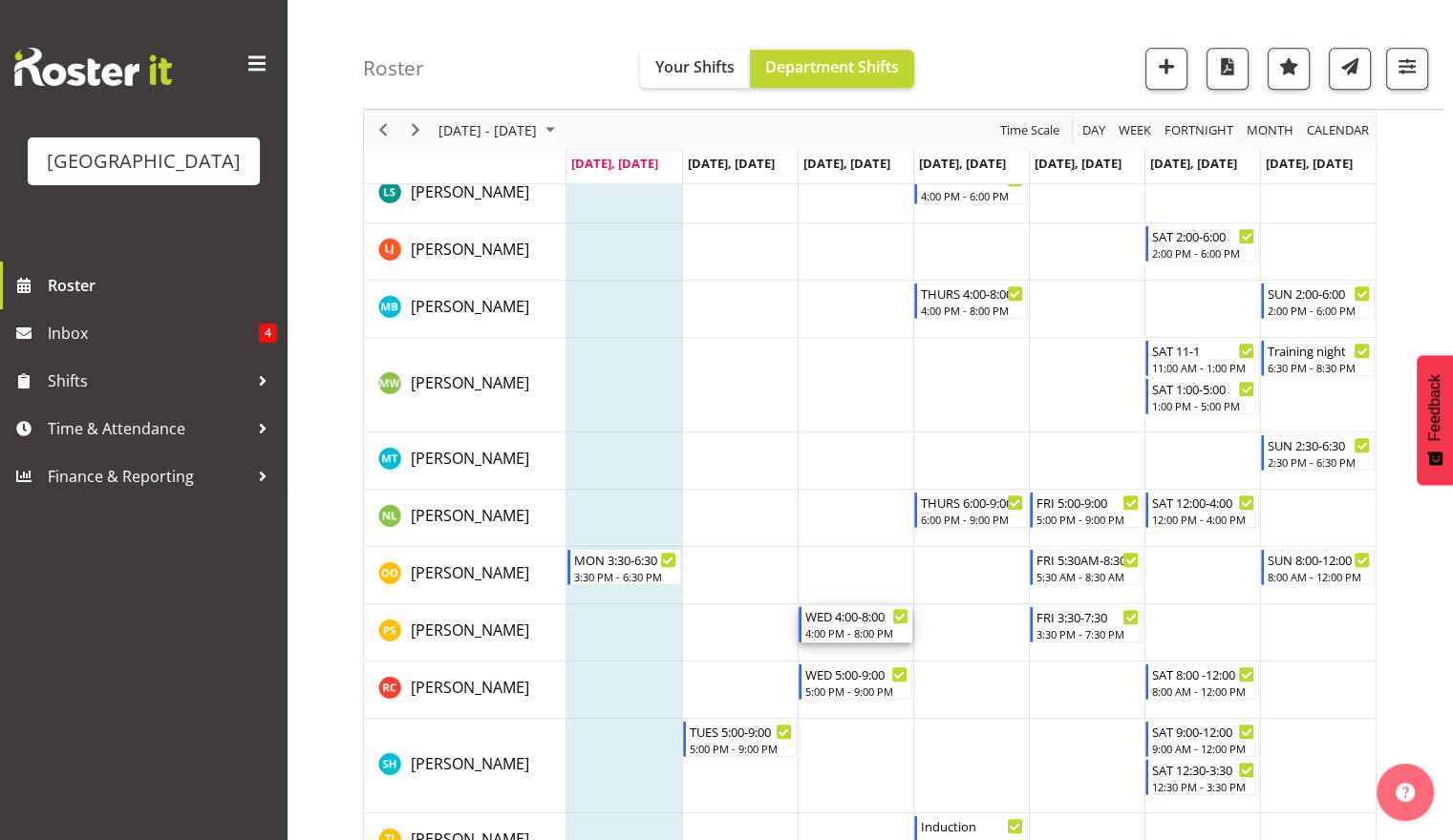
click at [862, 631] on div "4:00 PM - 8:00 PM" at bounding box center [857, 634] width 103 height 15
click at [862, 631] on div at bounding box center [870, 90] width 1013 height 3128
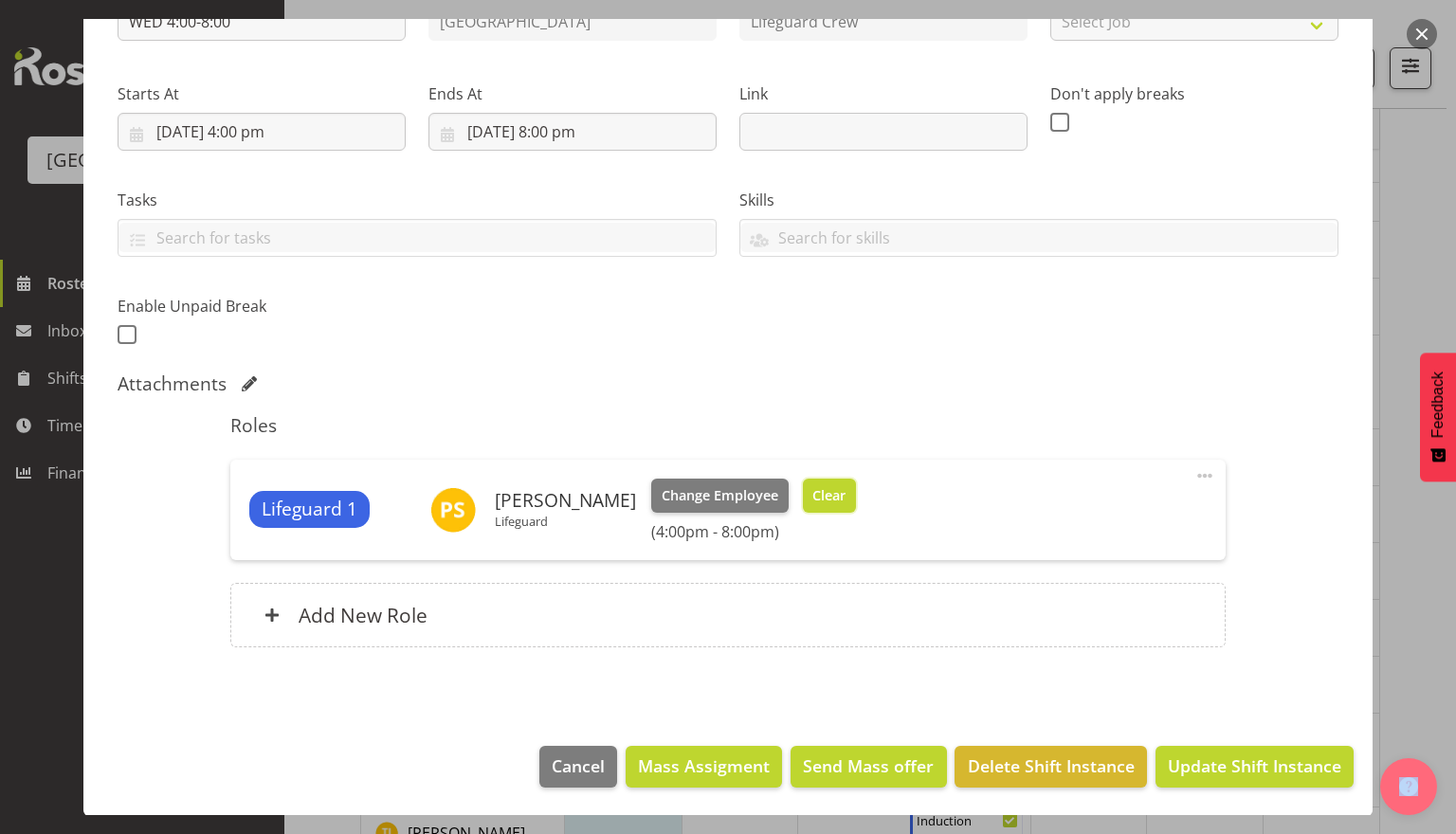
click at [838, 499] on button "Clear" at bounding box center [829, 496] width 54 height 34
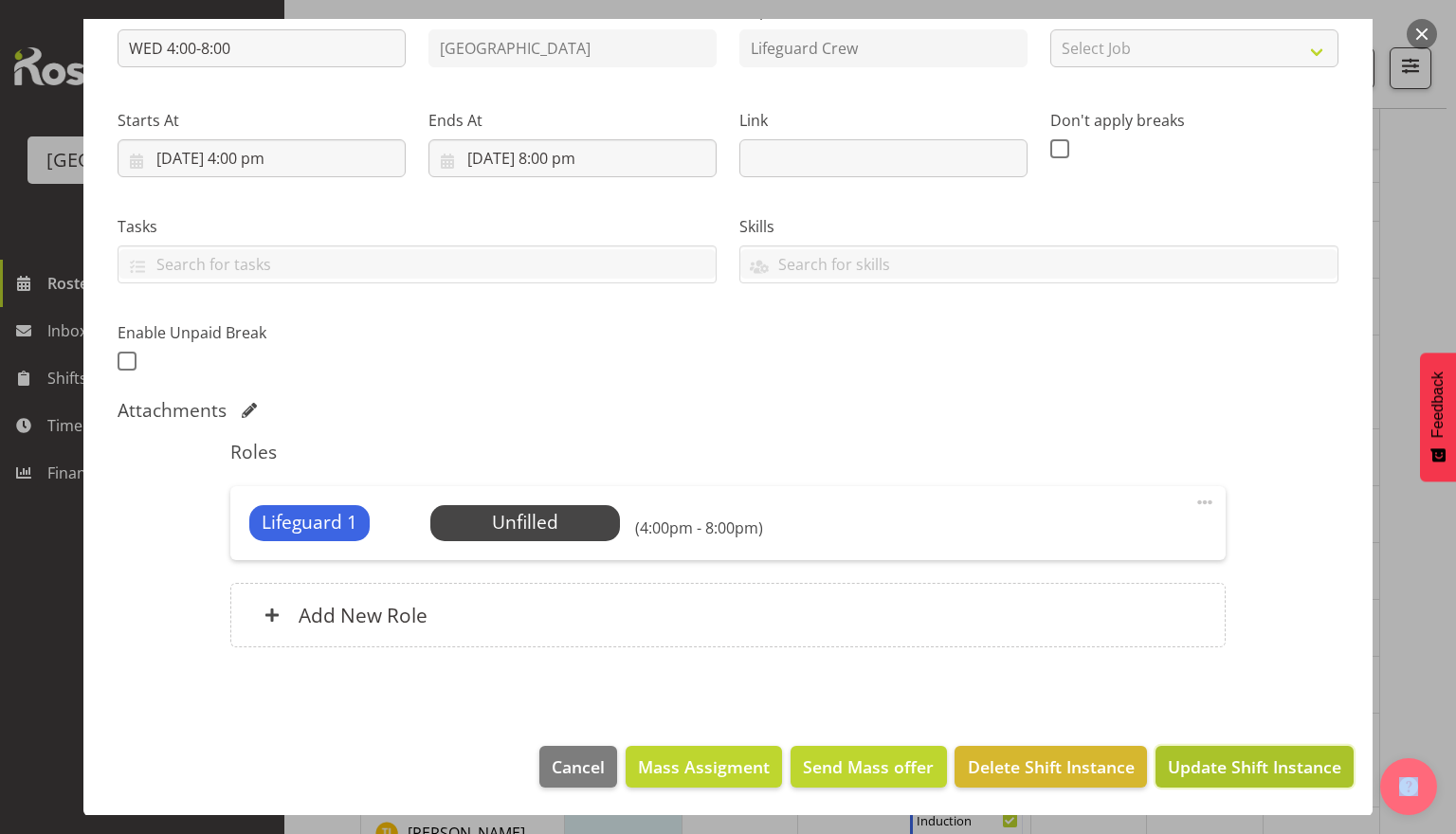
click at [1262, 762] on span "Update Shift Instance" at bounding box center [1254, 768] width 174 height 25
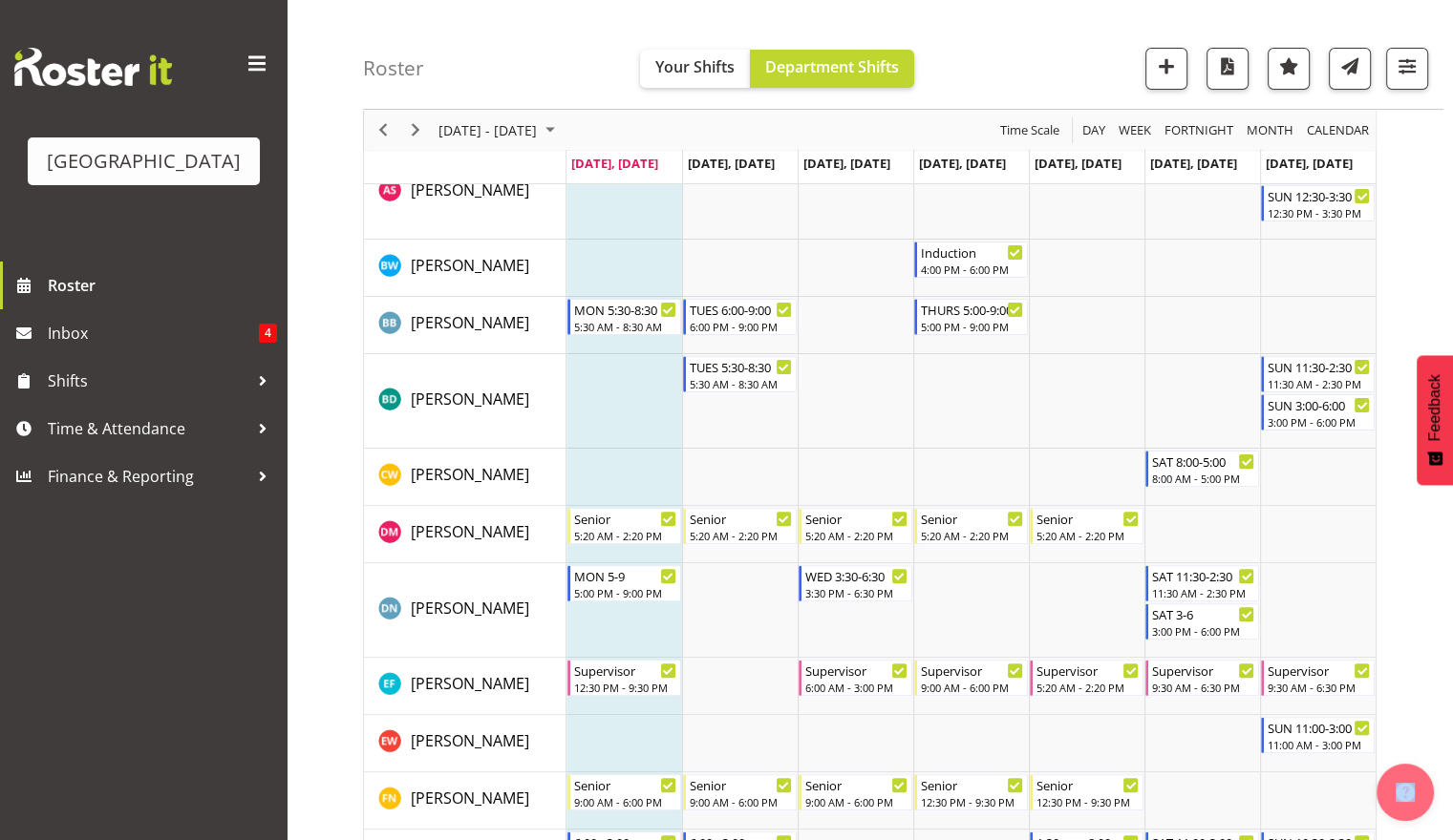
scroll to position [0, 0]
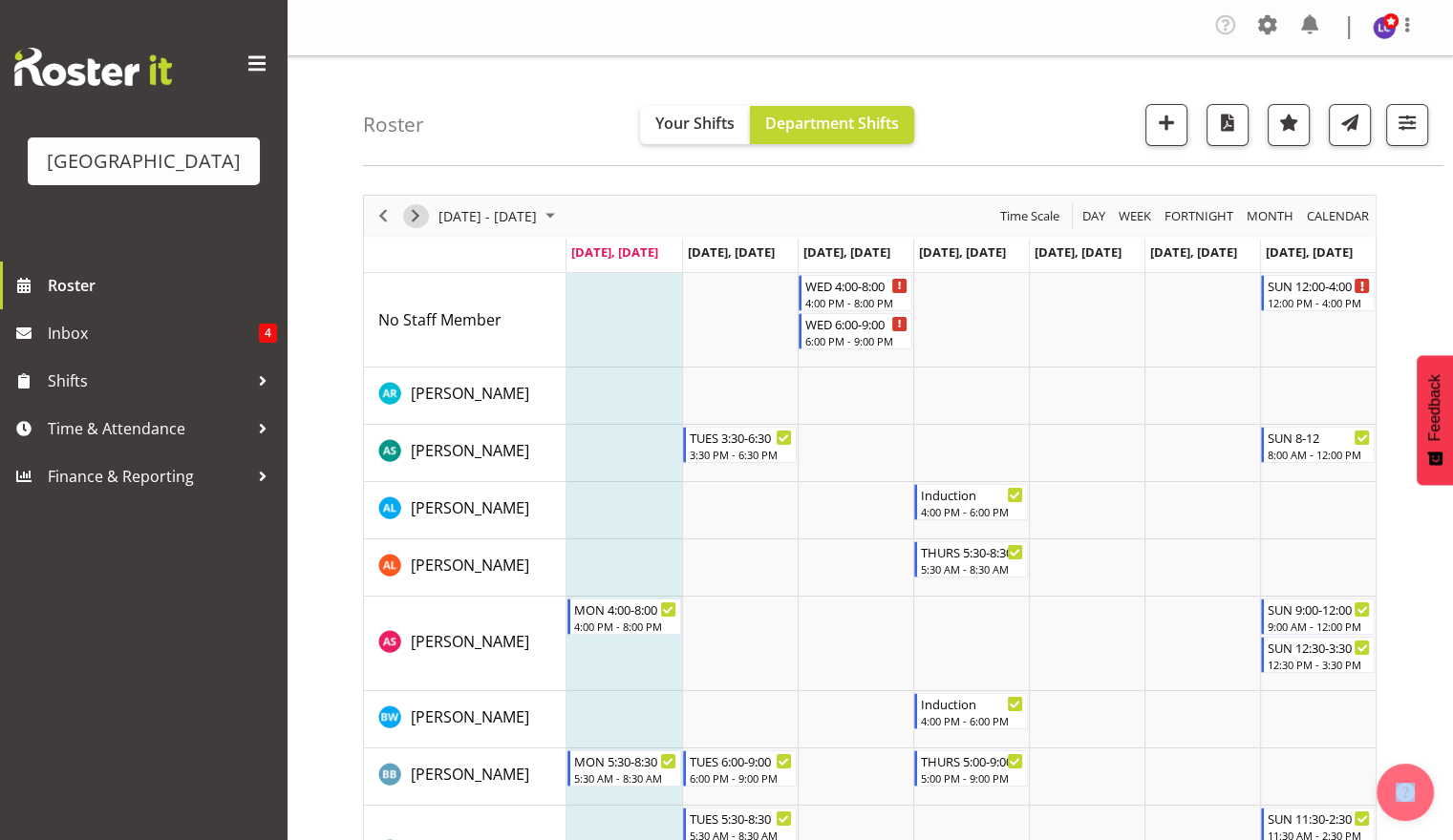
click at [423, 221] on span "Next" at bounding box center [416, 216] width 23 height 24
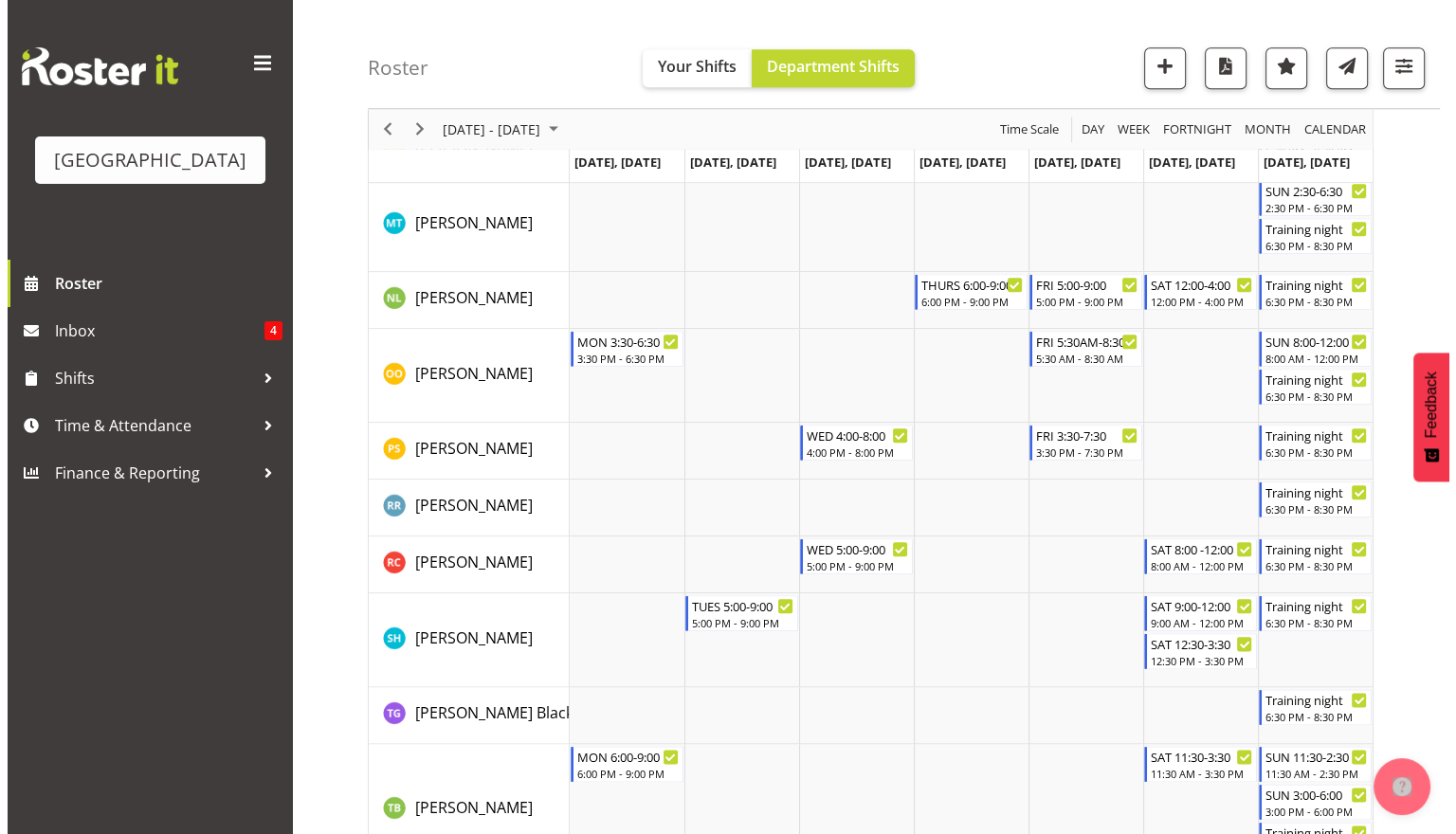
scroll to position [2054, 0]
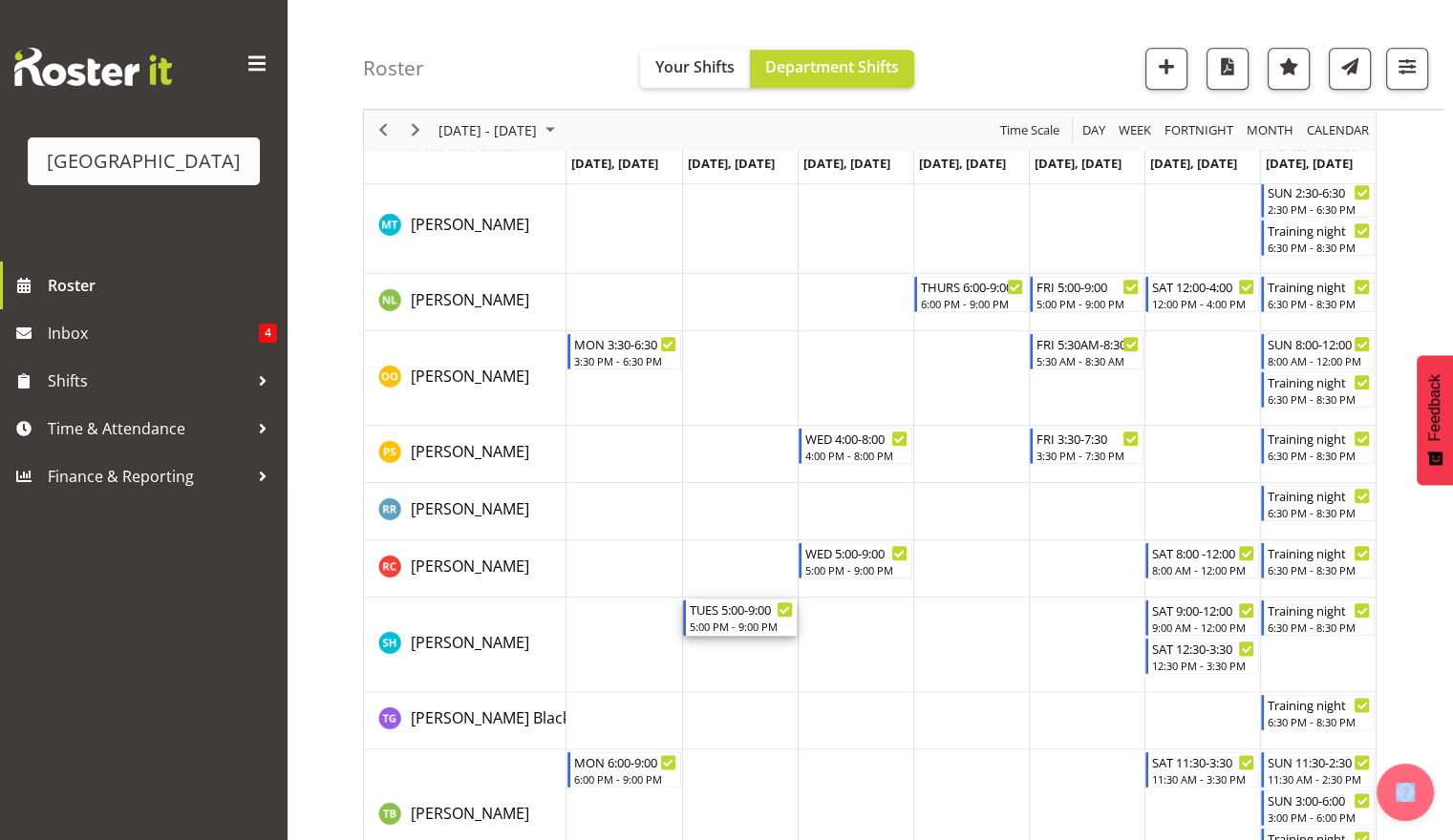
click at [763, 623] on div "5:00 PM - 9:00 PM" at bounding box center [742, 627] width 103 height 15
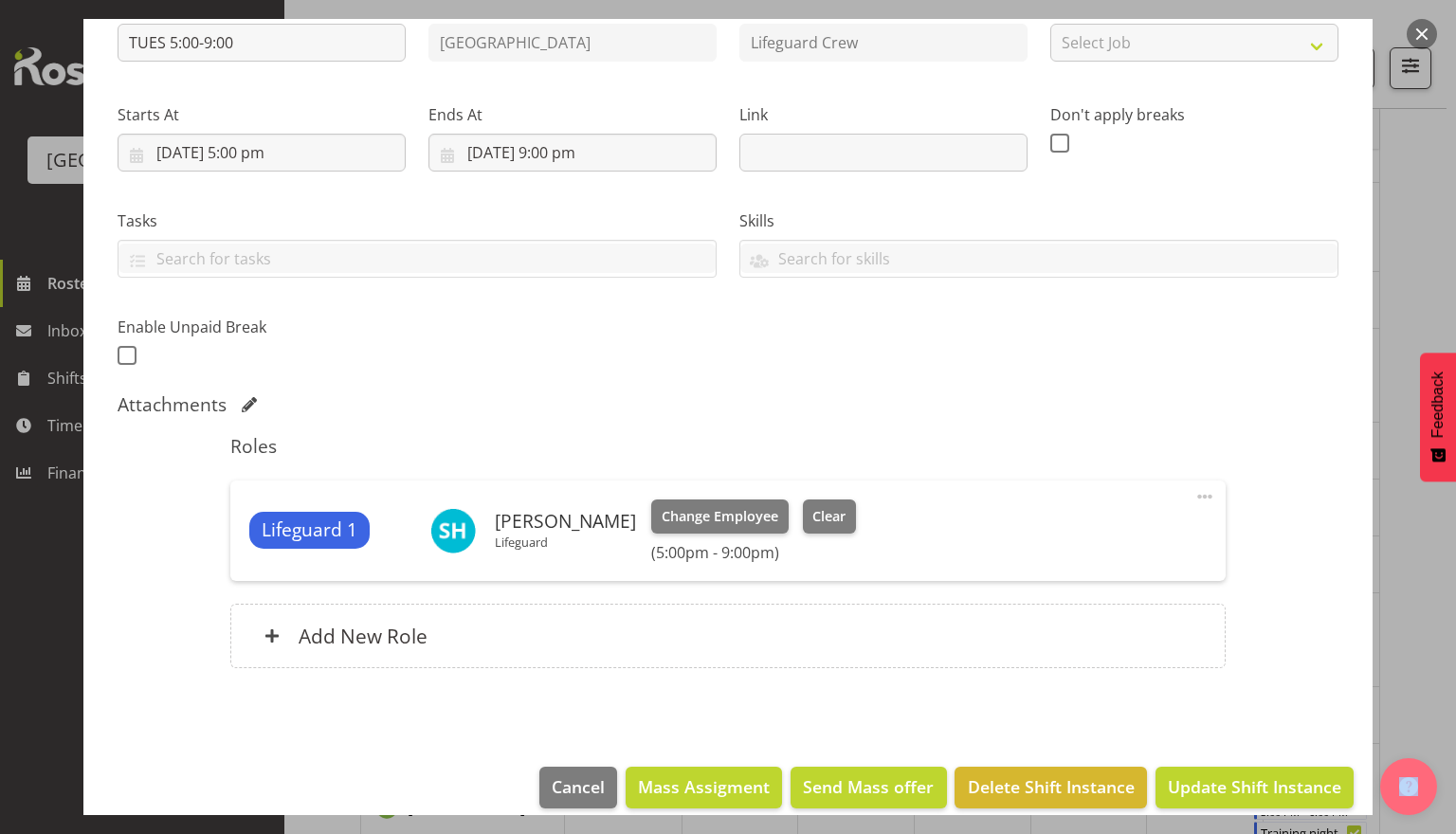
scroll to position [250, 0]
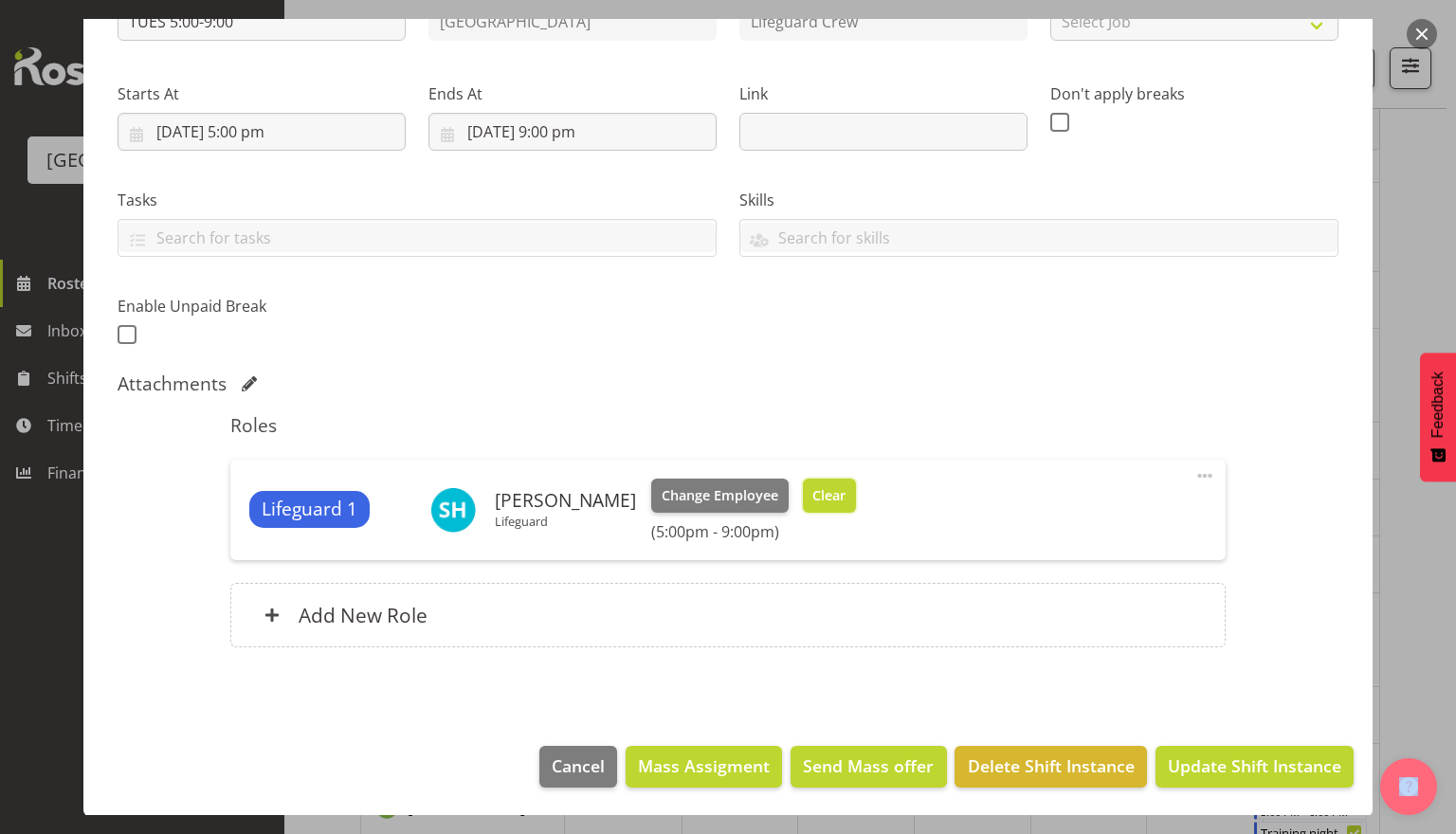
click at [841, 505] on span "Clear" at bounding box center [828, 496] width 33 height 21
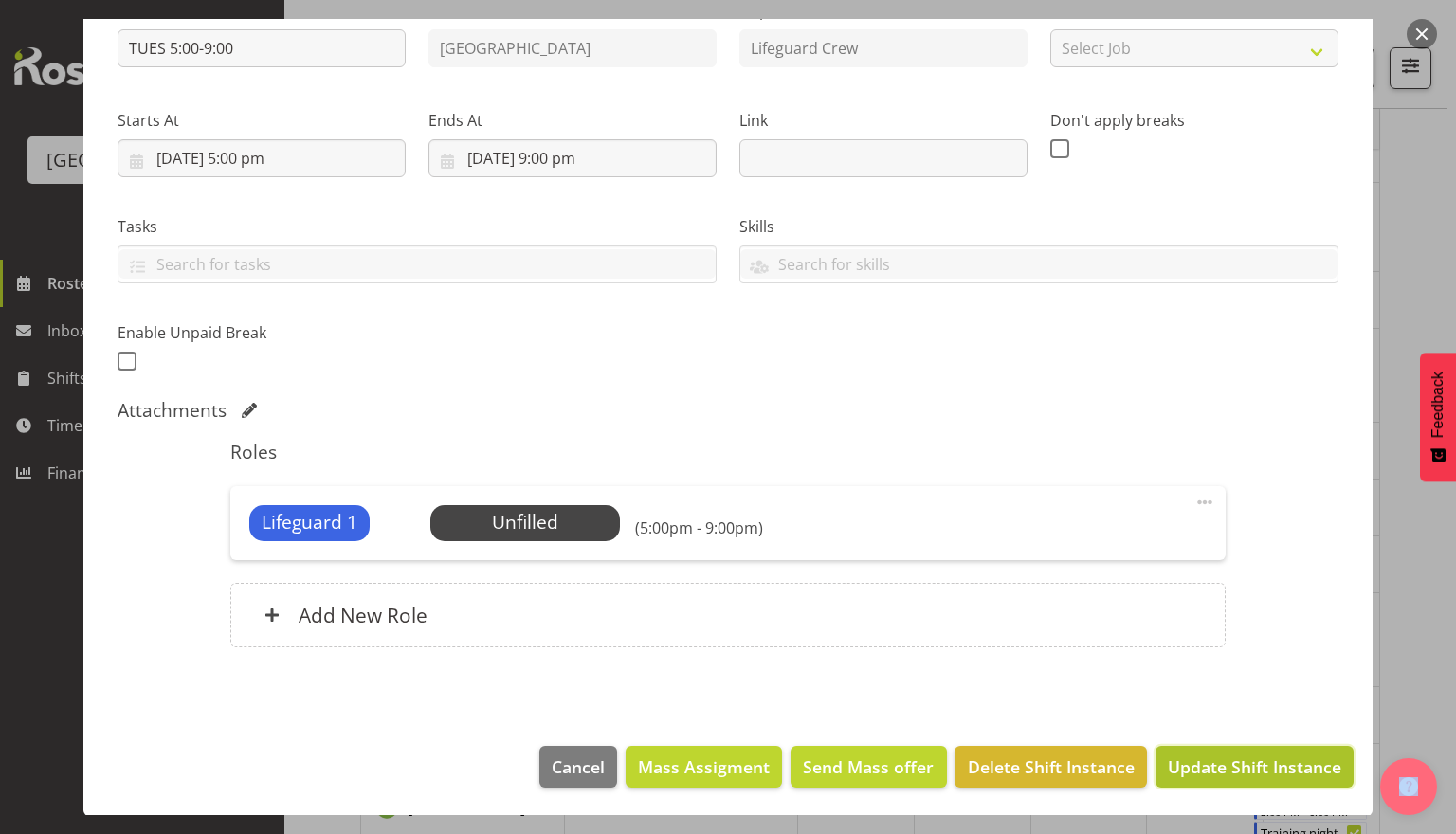
click at [1290, 767] on span "Update Shift Instance" at bounding box center [1254, 768] width 174 height 25
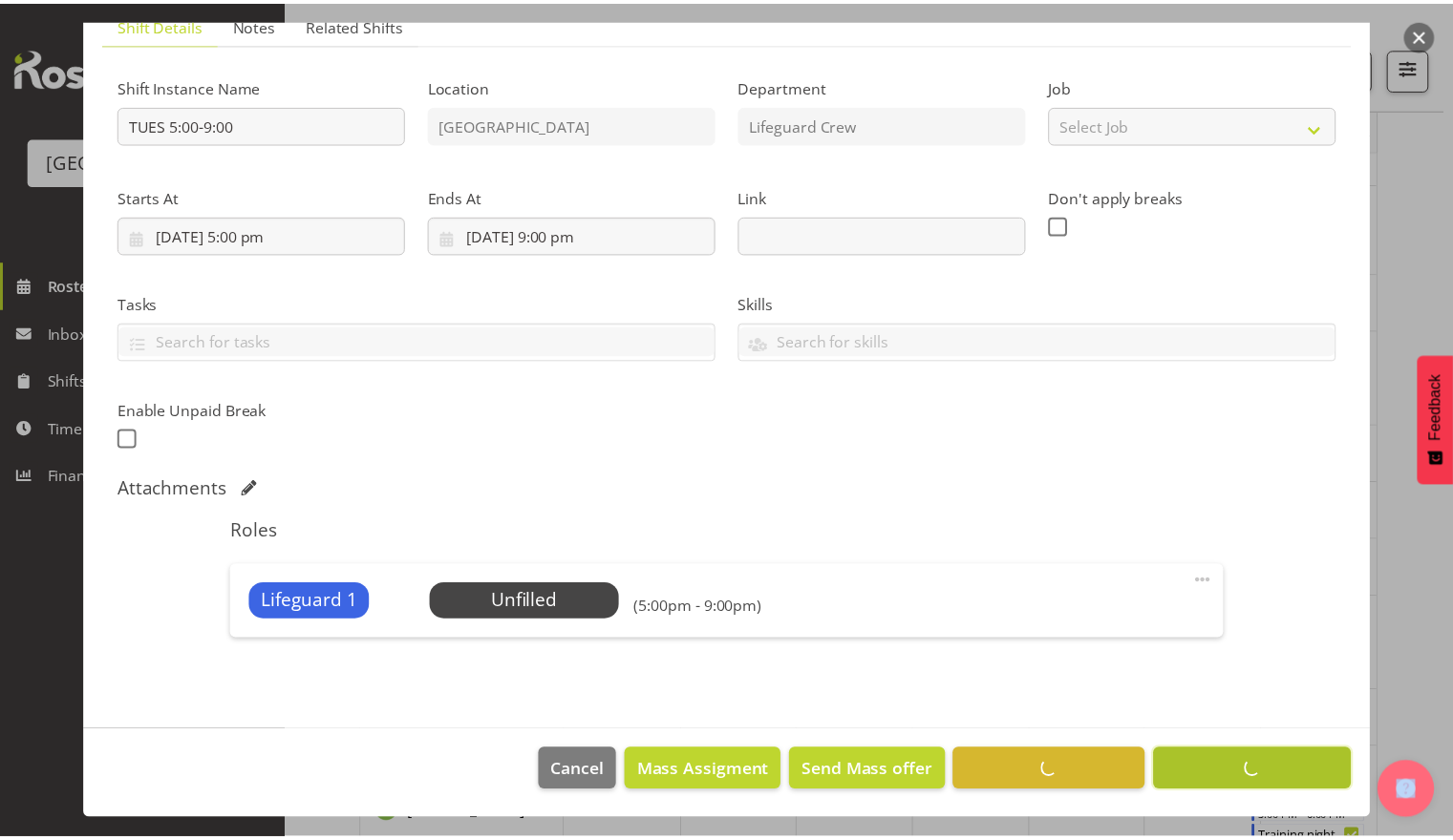
scroll to position [149, 0]
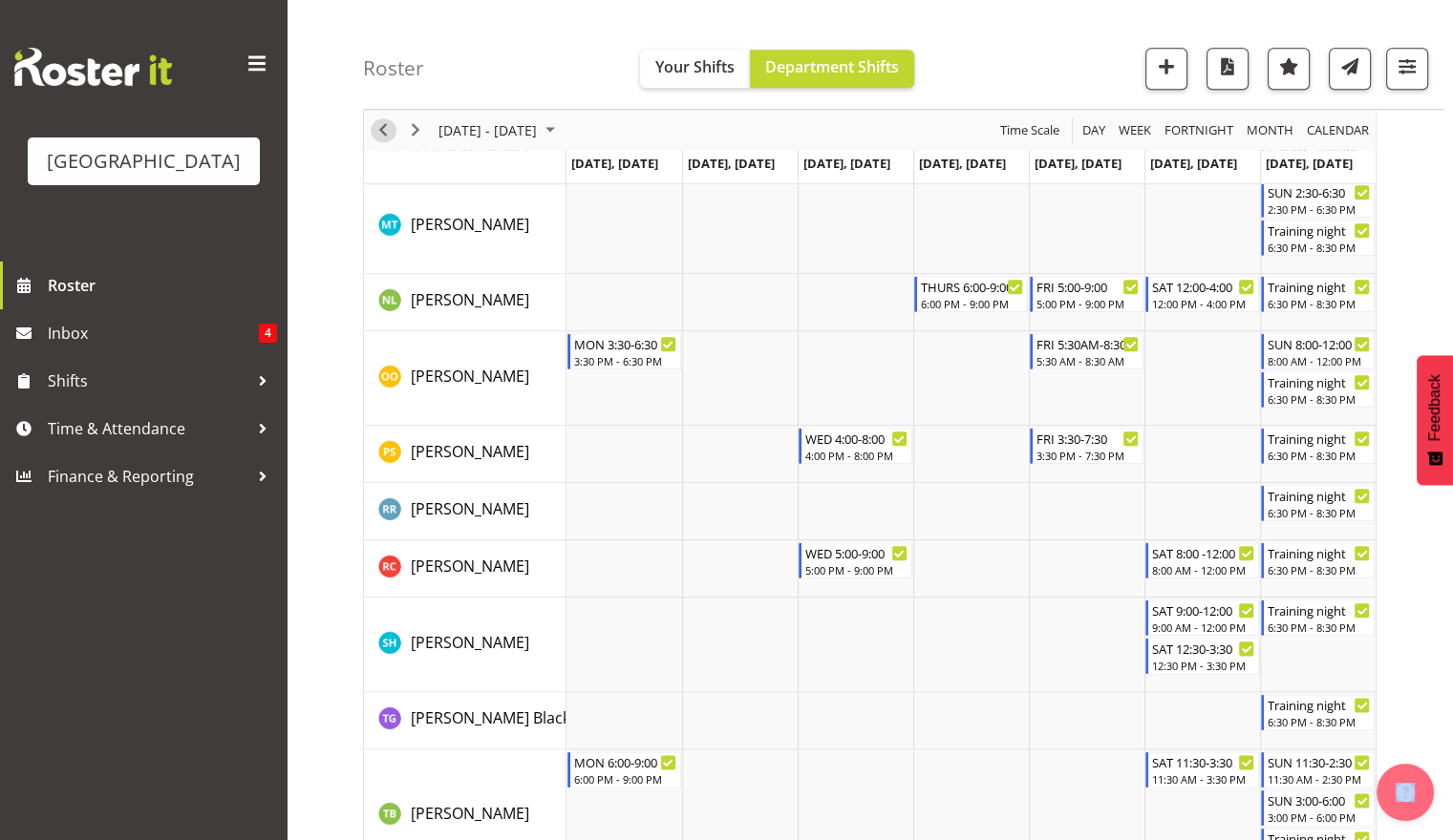
click at [383, 136] on span "Previous" at bounding box center [383, 130] width 23 height 24
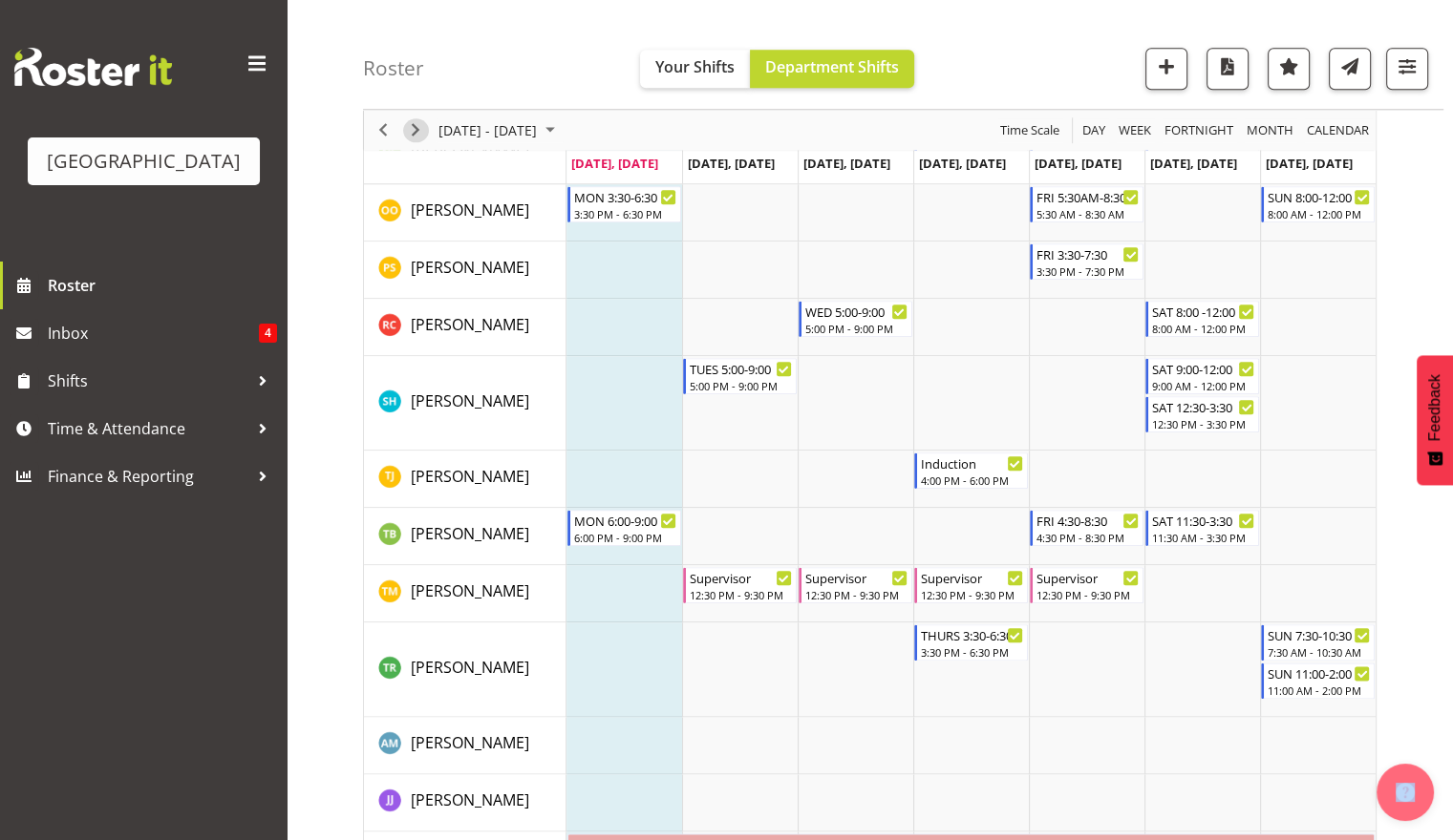
click at [420, 140] on span "Next" at bounding box center [416, 130] width 23 height 24
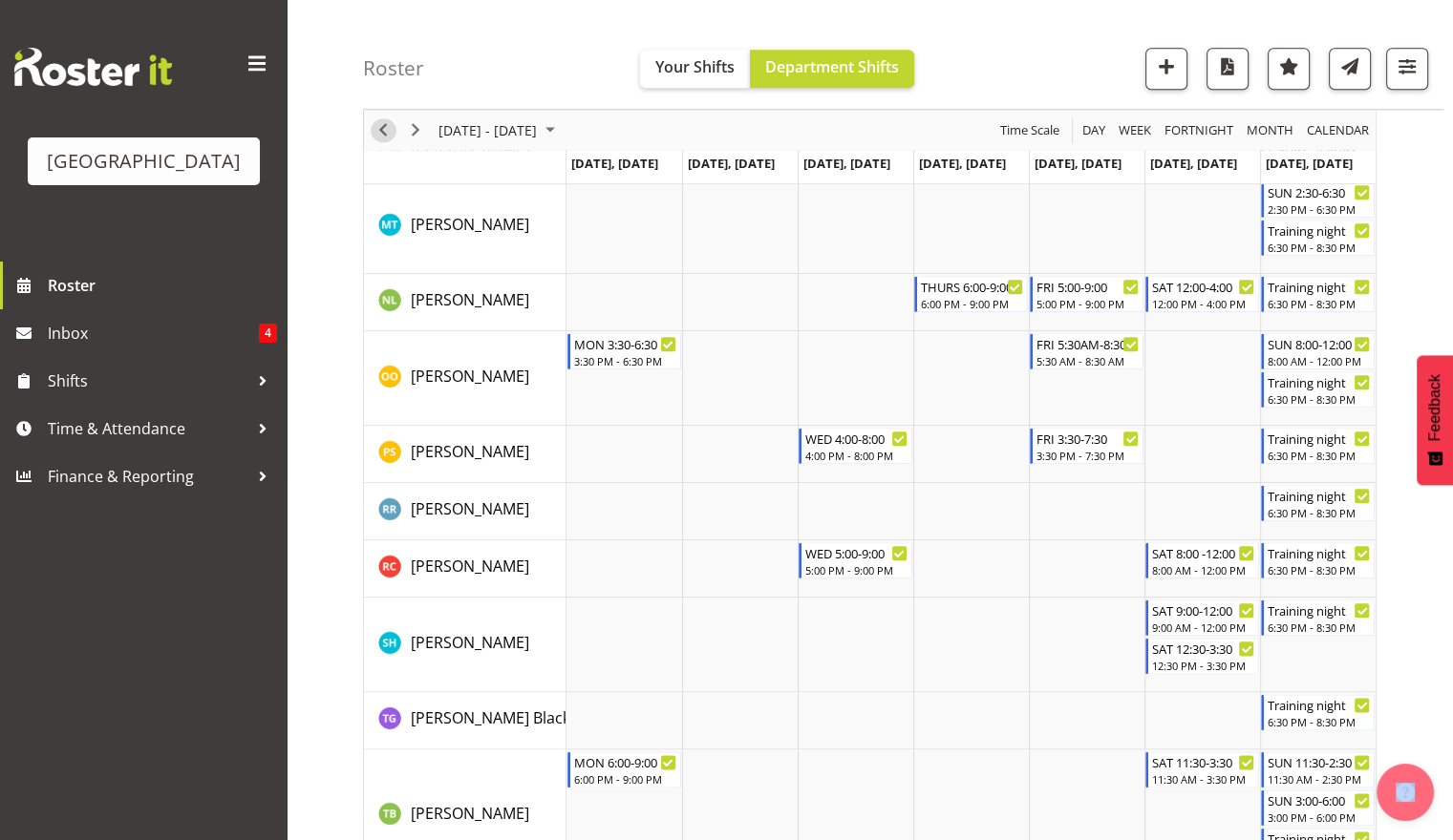
click at [385, 130] on span "Previous" at bounding box center [383, 130] width 23 height 24
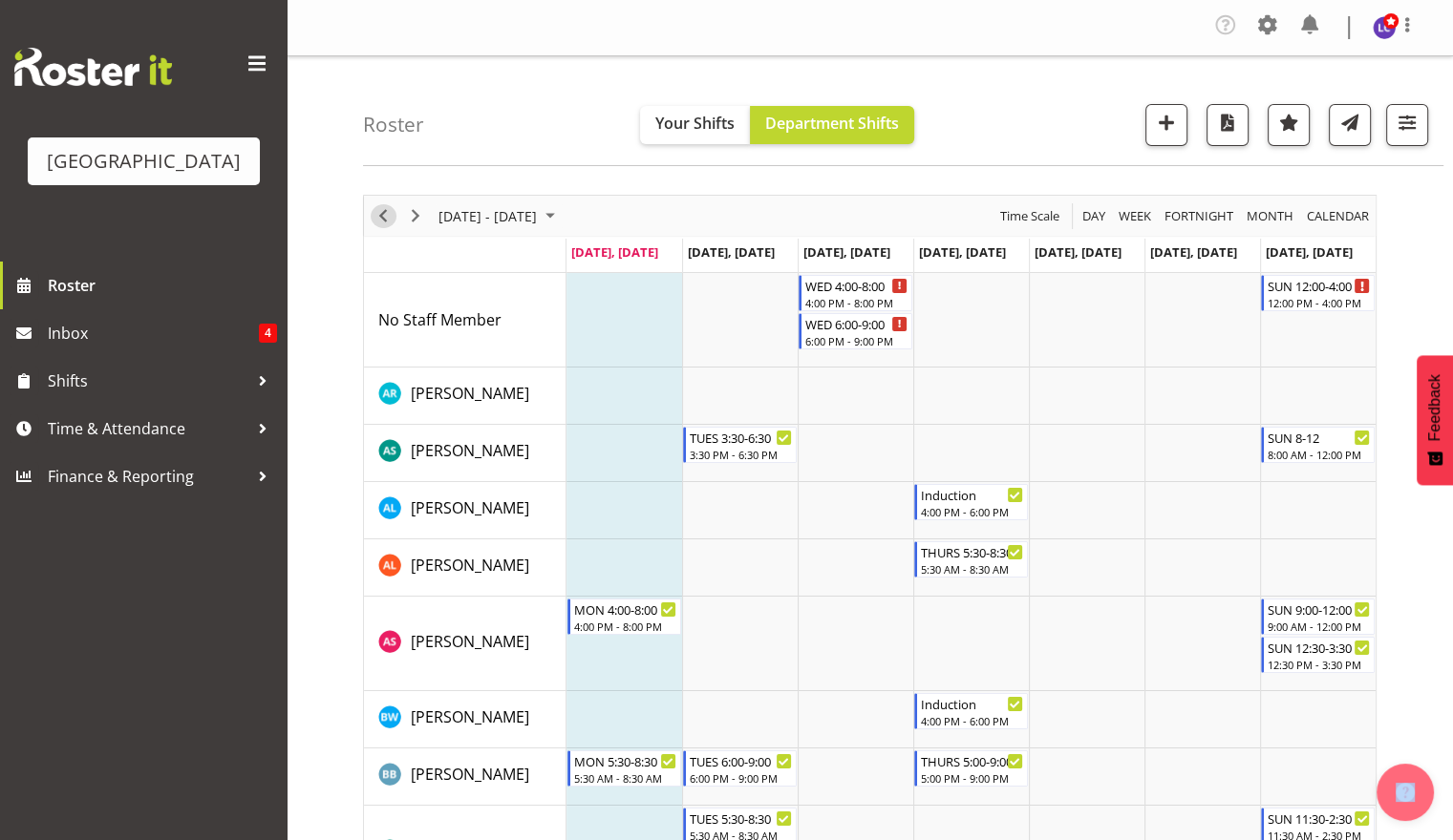
click at [386, 218] on span "Previous" at bounding box center [383, 216] width 23 height 24
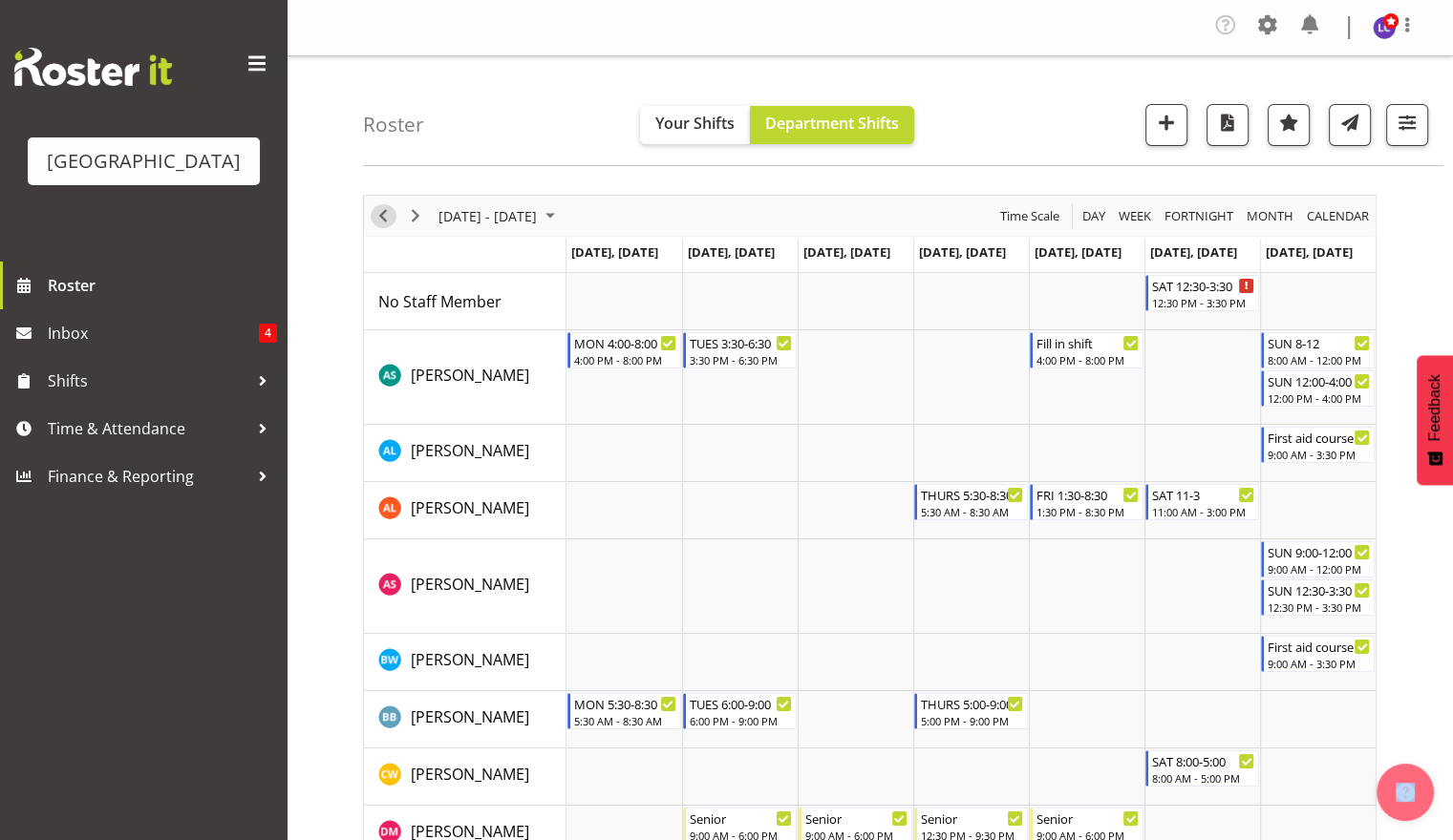
click at [382, 225] on span "Previous" at bounding box center [383, 216] width 23 height 24
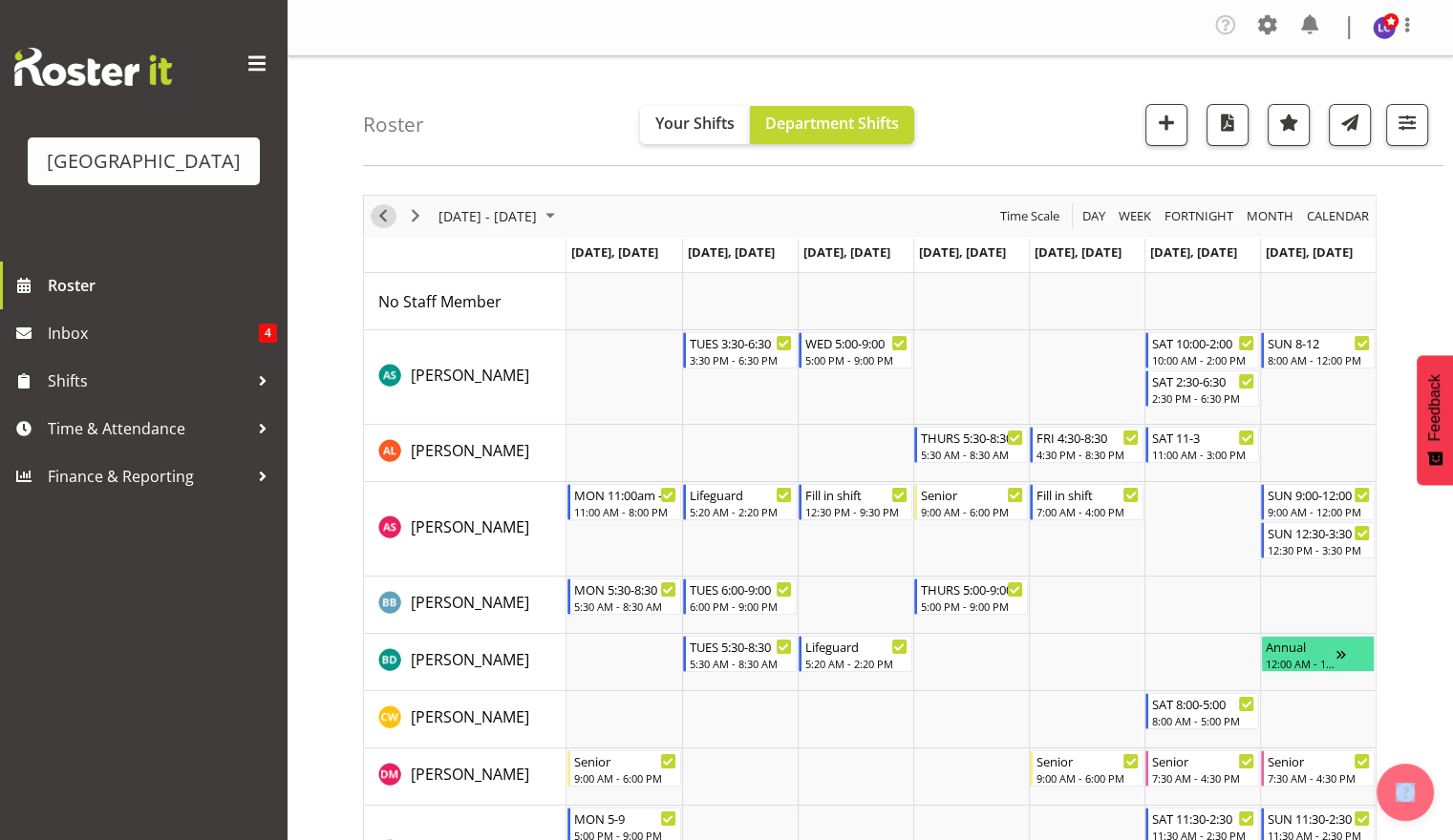
drag, startPoint x: 373, startPoint y: 211, endPoint x: 488, endPoint y: 289, distance: 139.0
click at [373, 213] on span "Previous" at bounding box center [383, 216] width 23 height 24
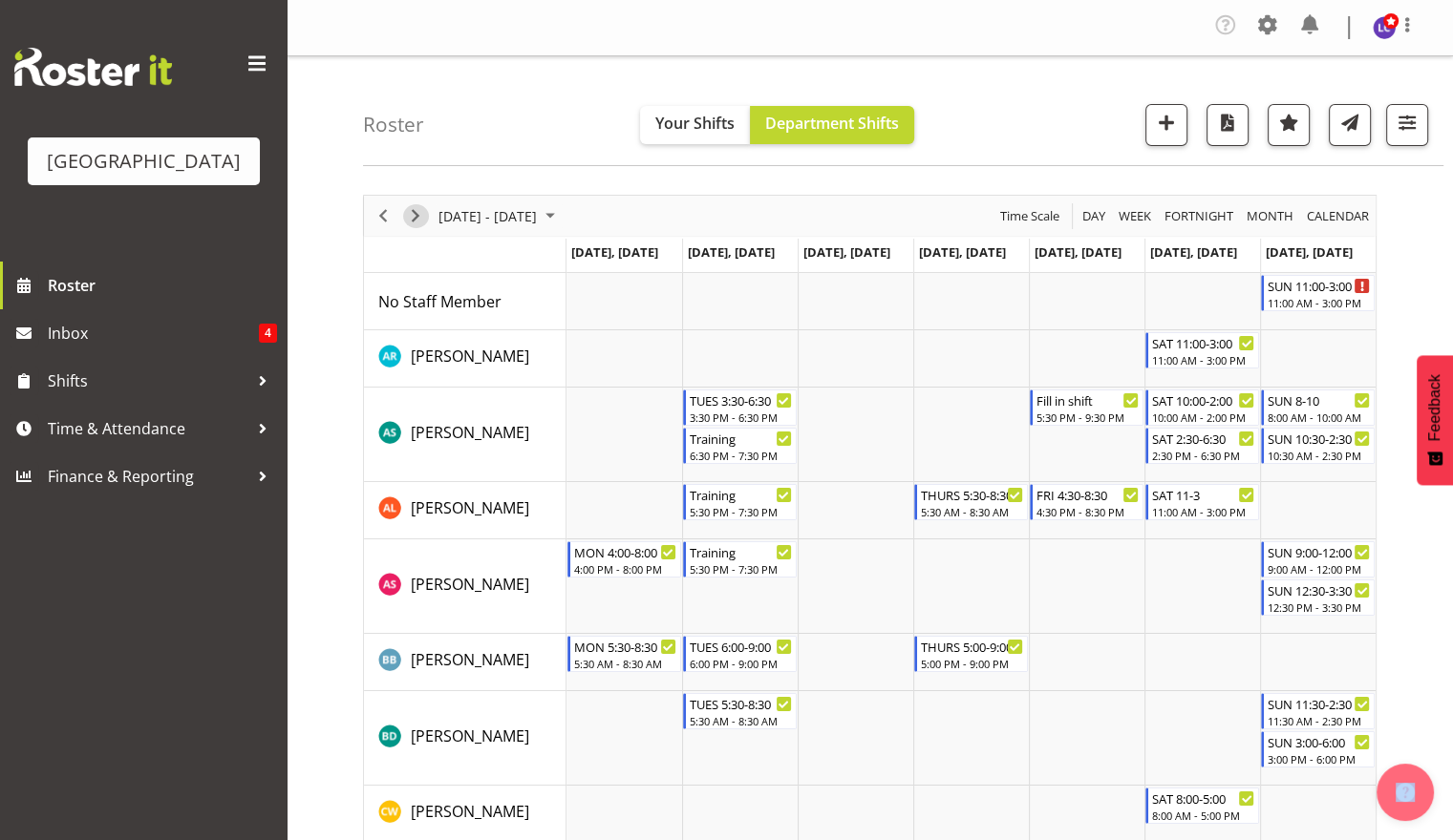
click at [419, 211] on span "Next" at bounding box center [416, 216] width 23 height 24
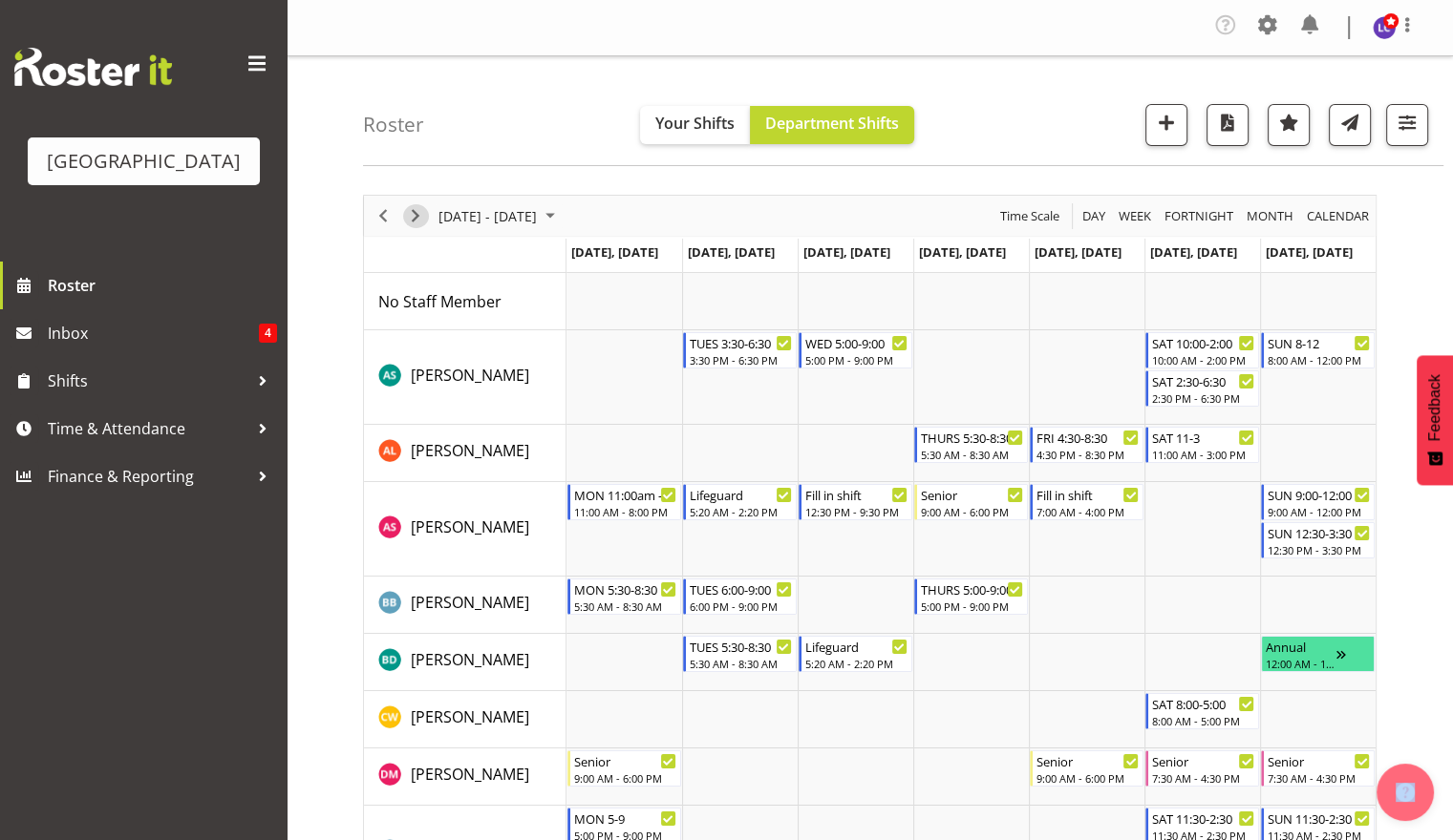
click at [419, 211] on span "Next" at bounding box center [416, 216] width 23 height 24
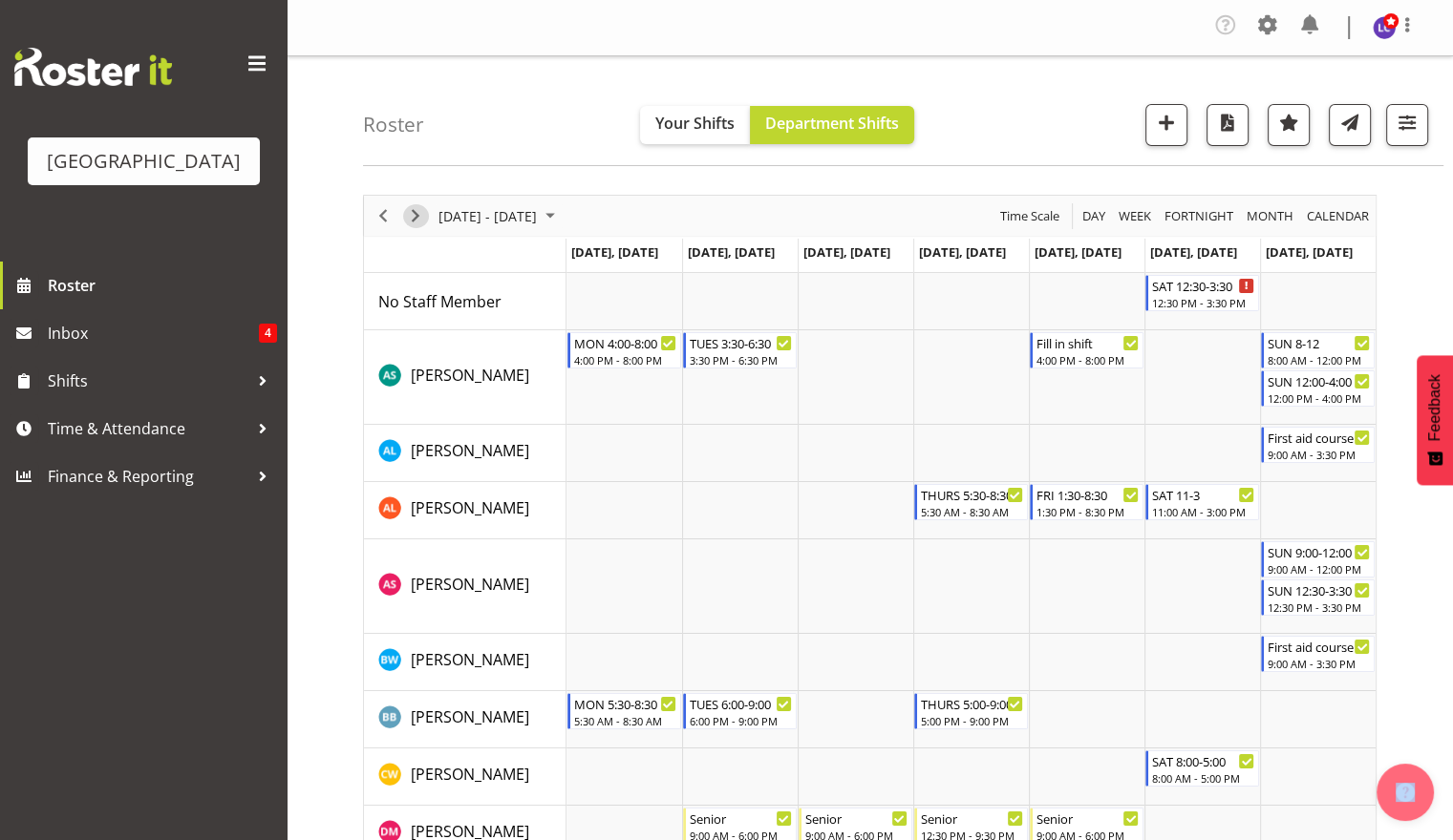
click at [419, 210] on span "Next" at bounding box center [416, 216] width 23 height 24
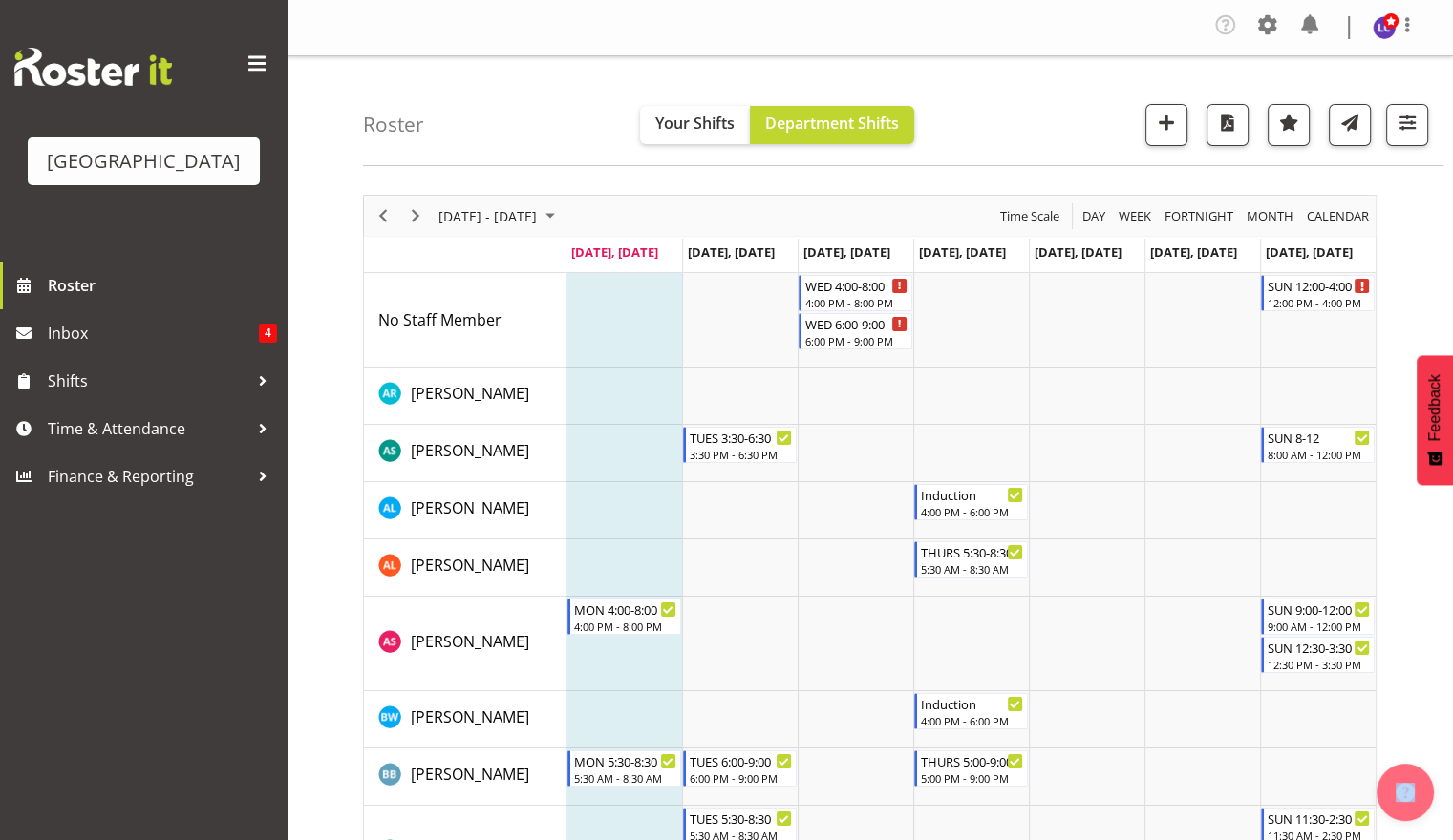
click at [400, 196] on div "Timeline Week of September 1, 2025" at bounding box center [416, 216] width 33 height 40
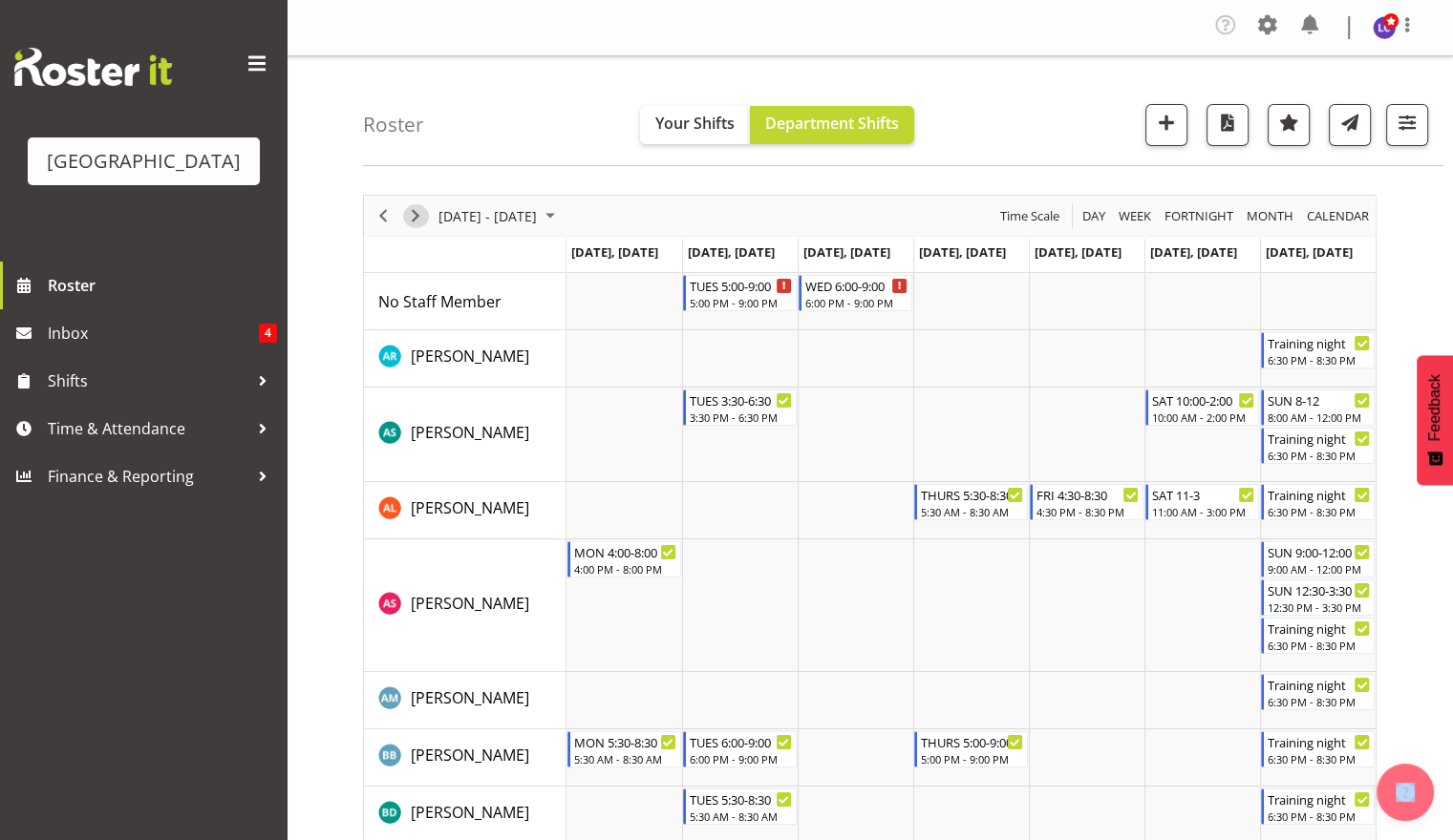
click at [421, 219] on span "Next" at bounding box center [416, 216] width 23 height 24
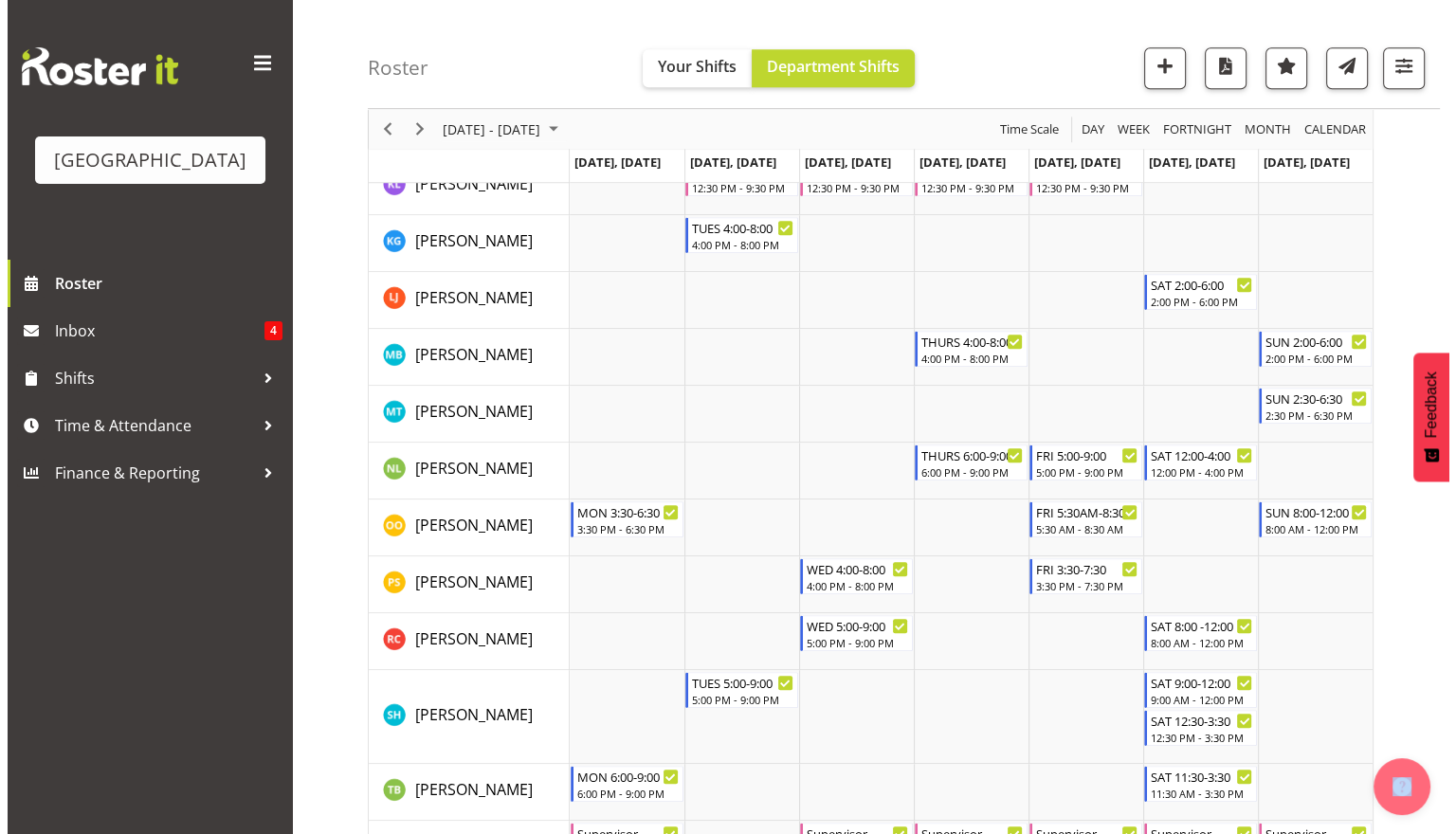
scroll to position [1362, 0]
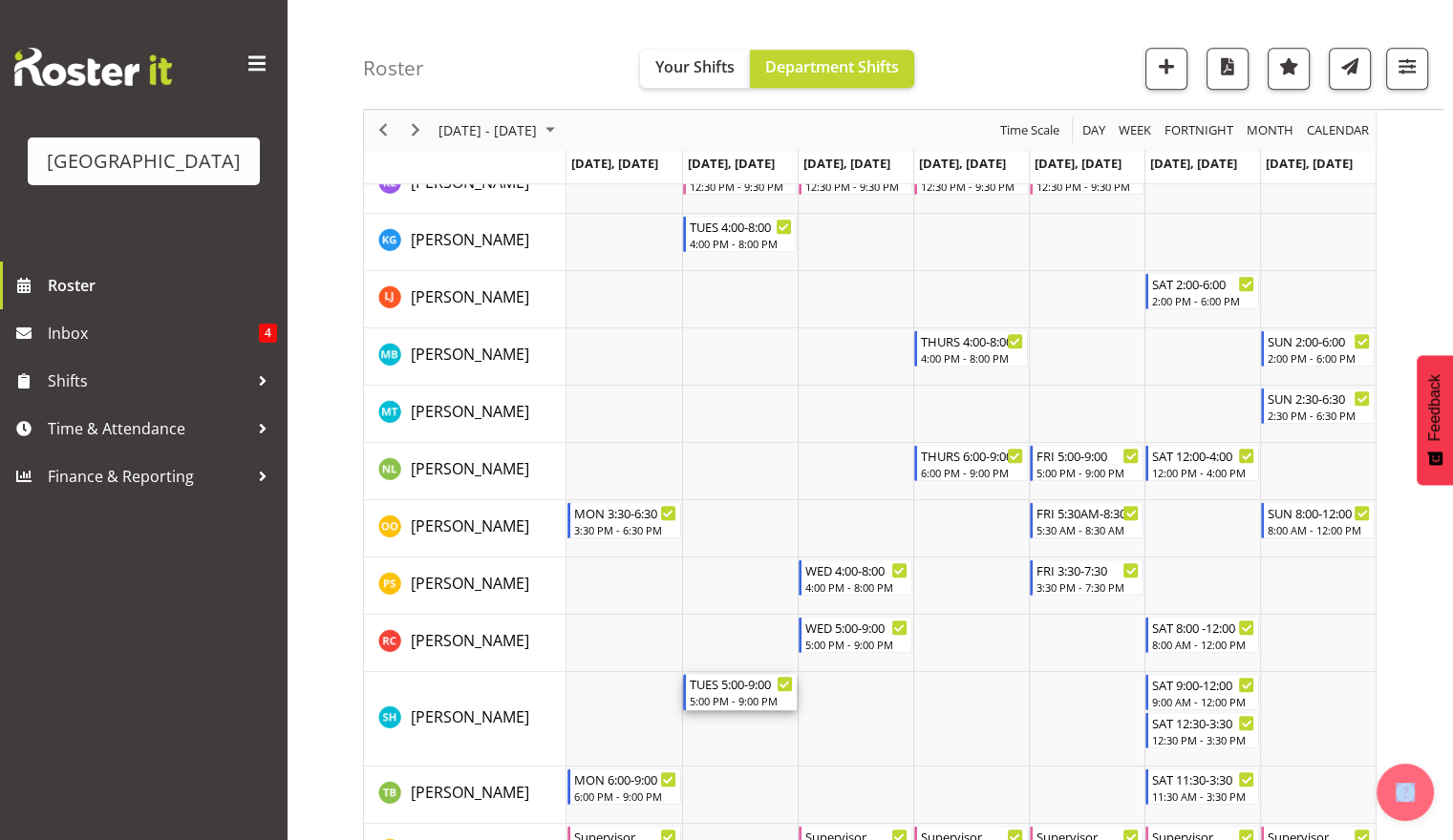
click at [741, 688] on div "TUES 5:00-9:00" at bounding box center [742, 684] width 103 height 19
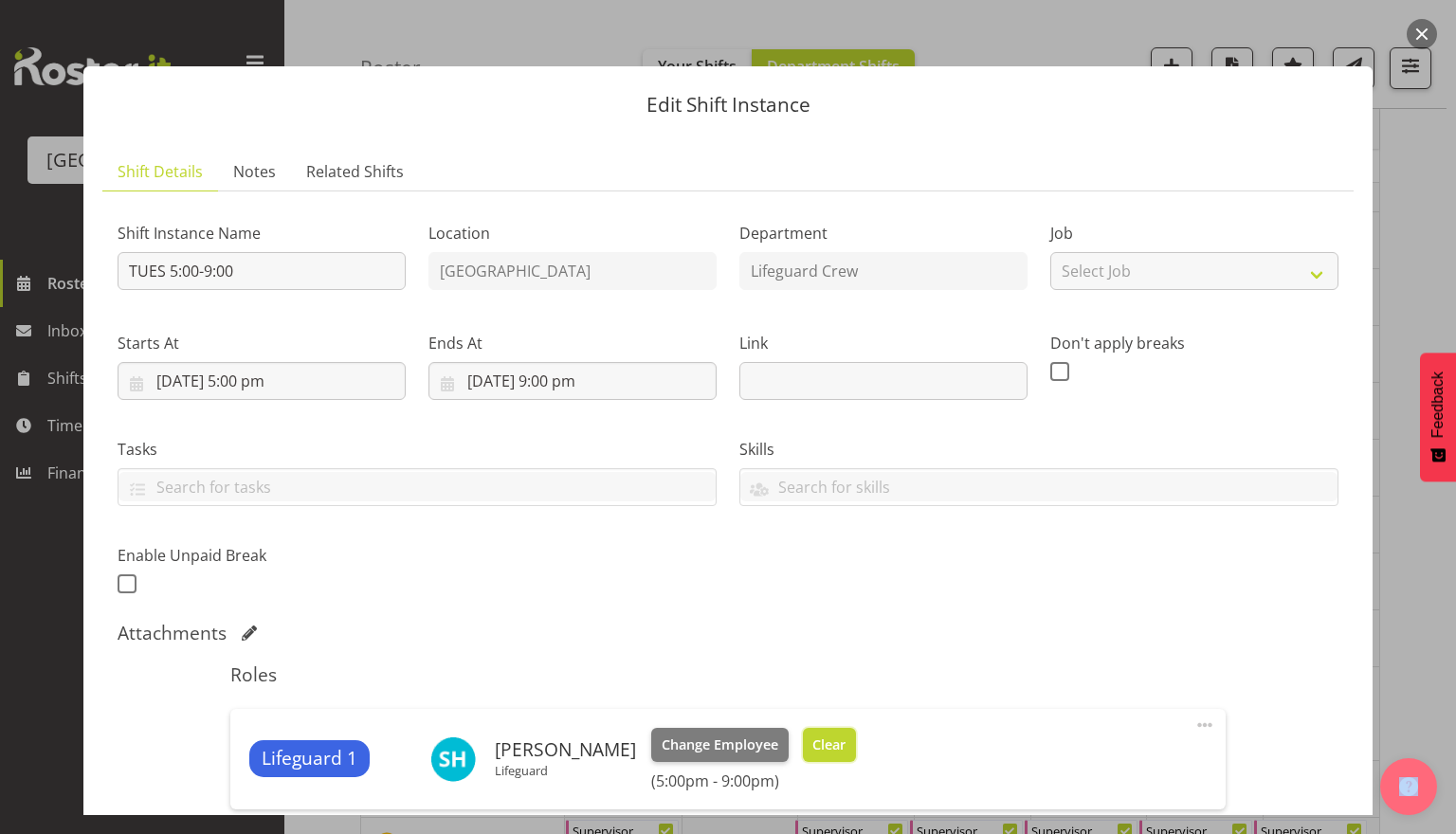
click at [848, 755] on button "Clear" at bounding box center [829, 746] width 54 height 34
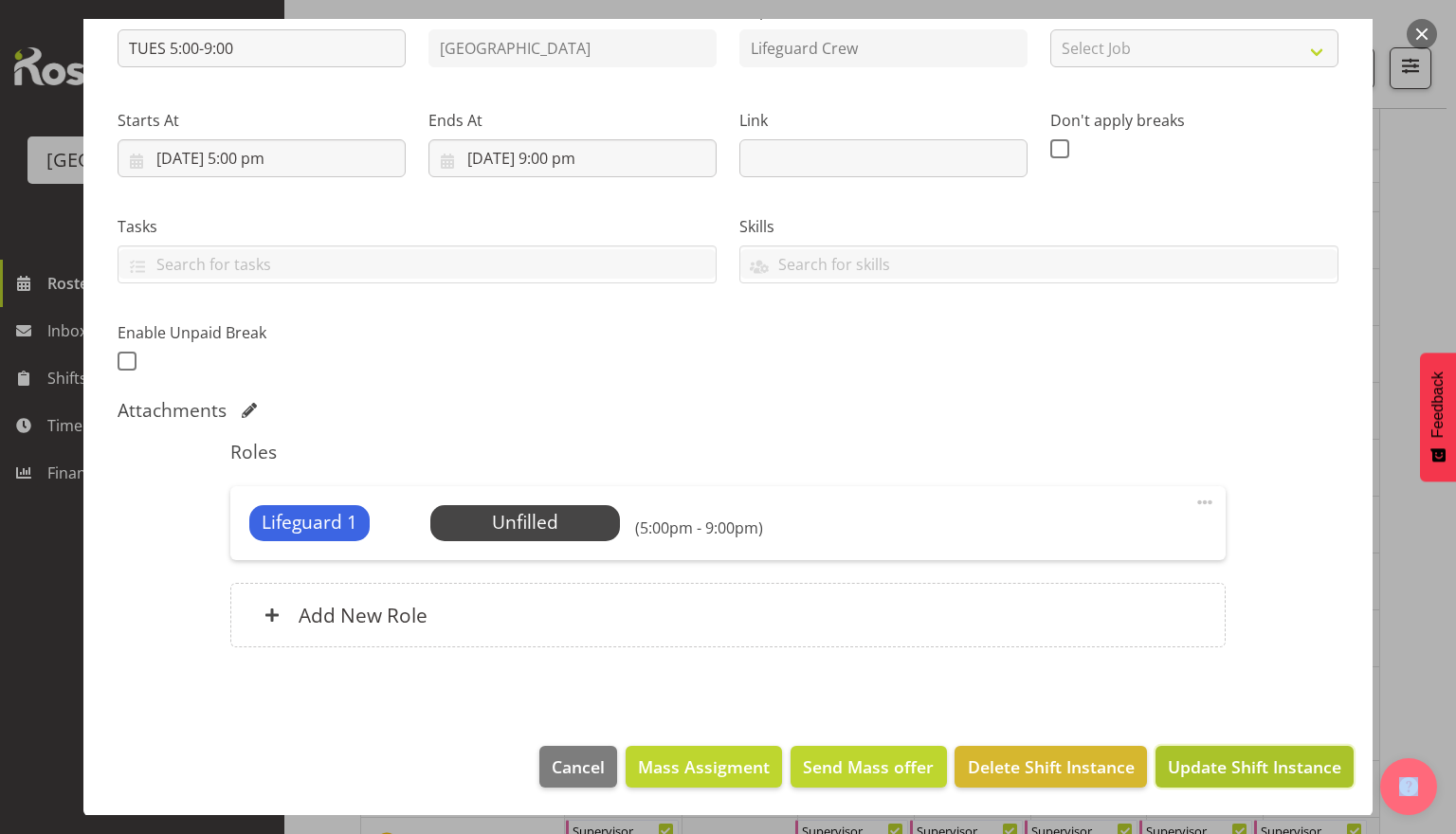
click at [1267, 774] on span "Update Shift Instance" at bounding box center [1254, 768] width 174 height 25
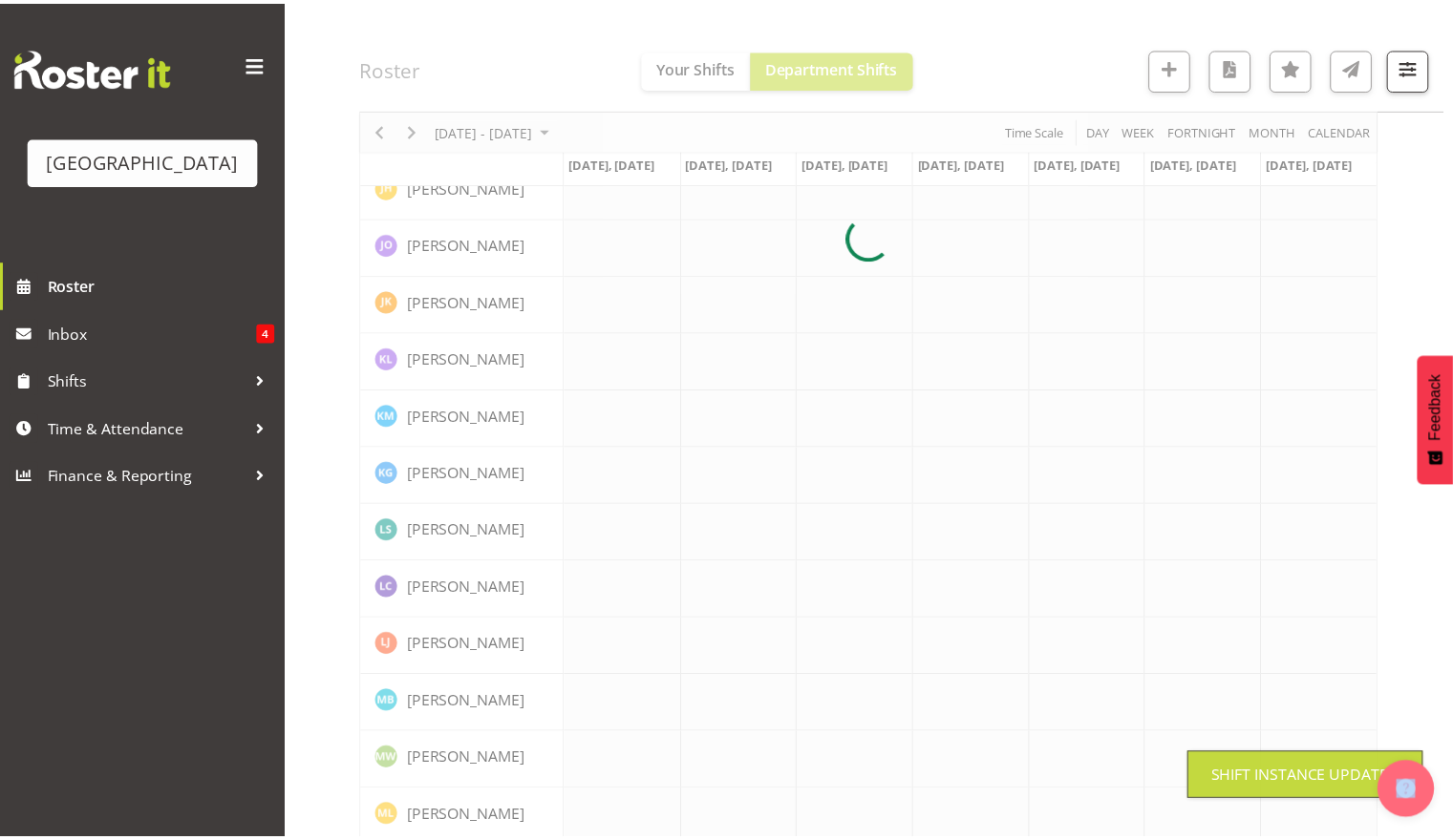
scroll to position [0, 0]
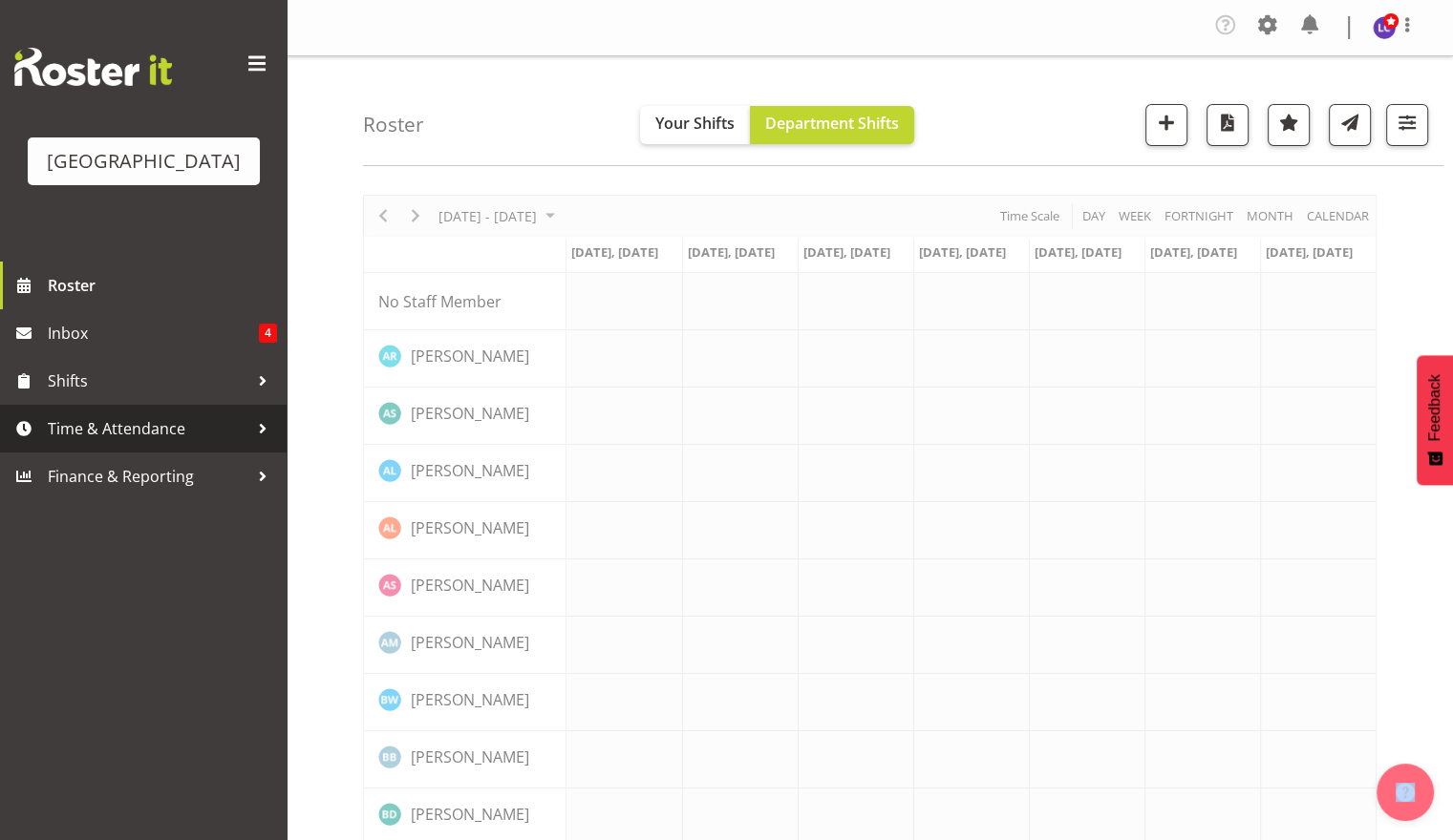
click at [199, 425] on span "Time & Attendance" at bounding box center [148, 429] width 201 height 29
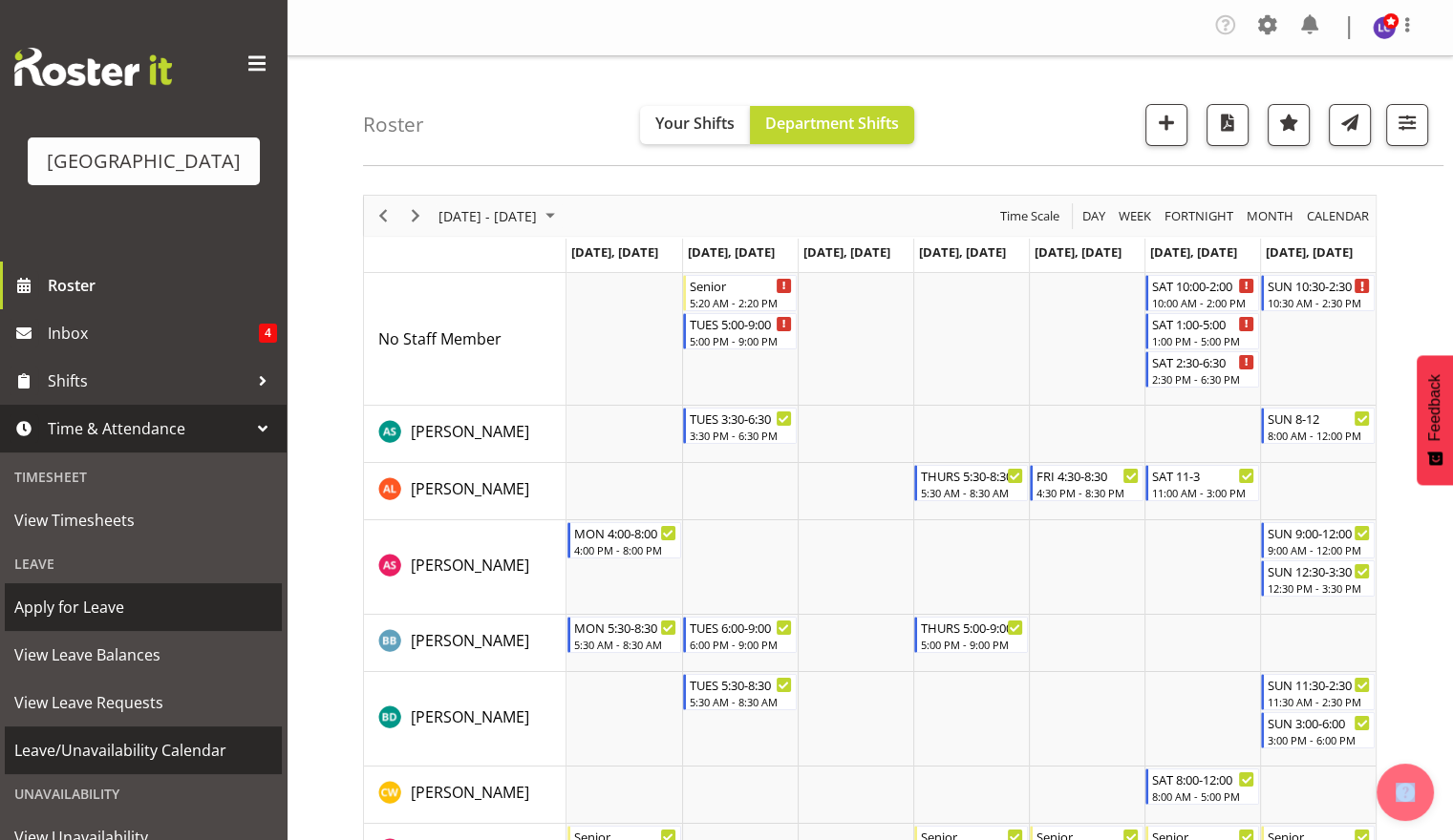
scroll to position [121, 0]
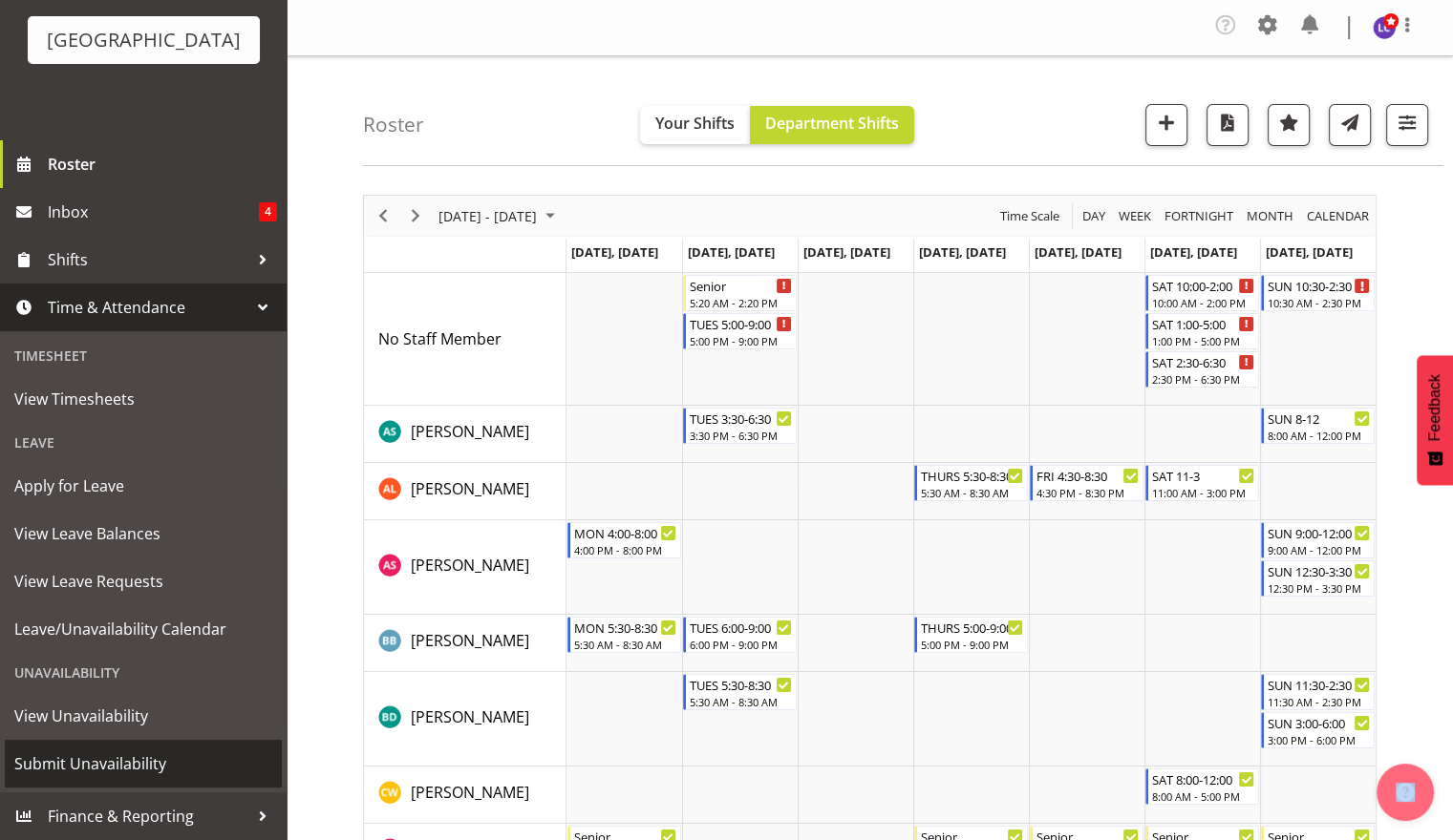
click at [154, 758] on span "Submit Unavailability" at bounding box center [143, 765] width 258 height 29
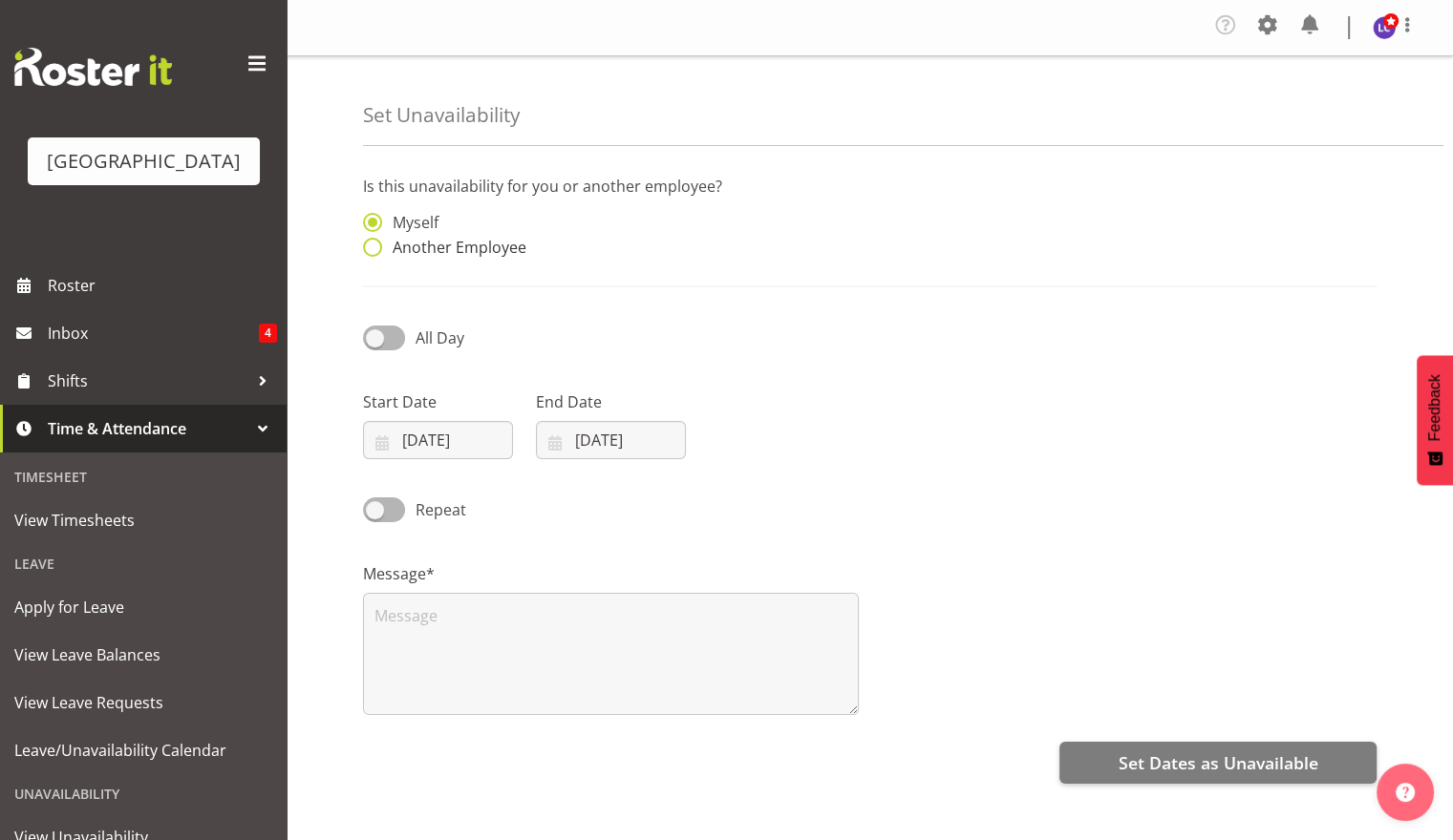
click at [456, 253] on span "Another Employee" at bounding box center [454, 248] width 144 height 19
click at [376, 253] on input "Another Employee" at bounding box center [369, 248] width 12 height 12
radio input "true"
click at [692, 237] on input "text" at bounding box center [740, 232] width 236 height 38
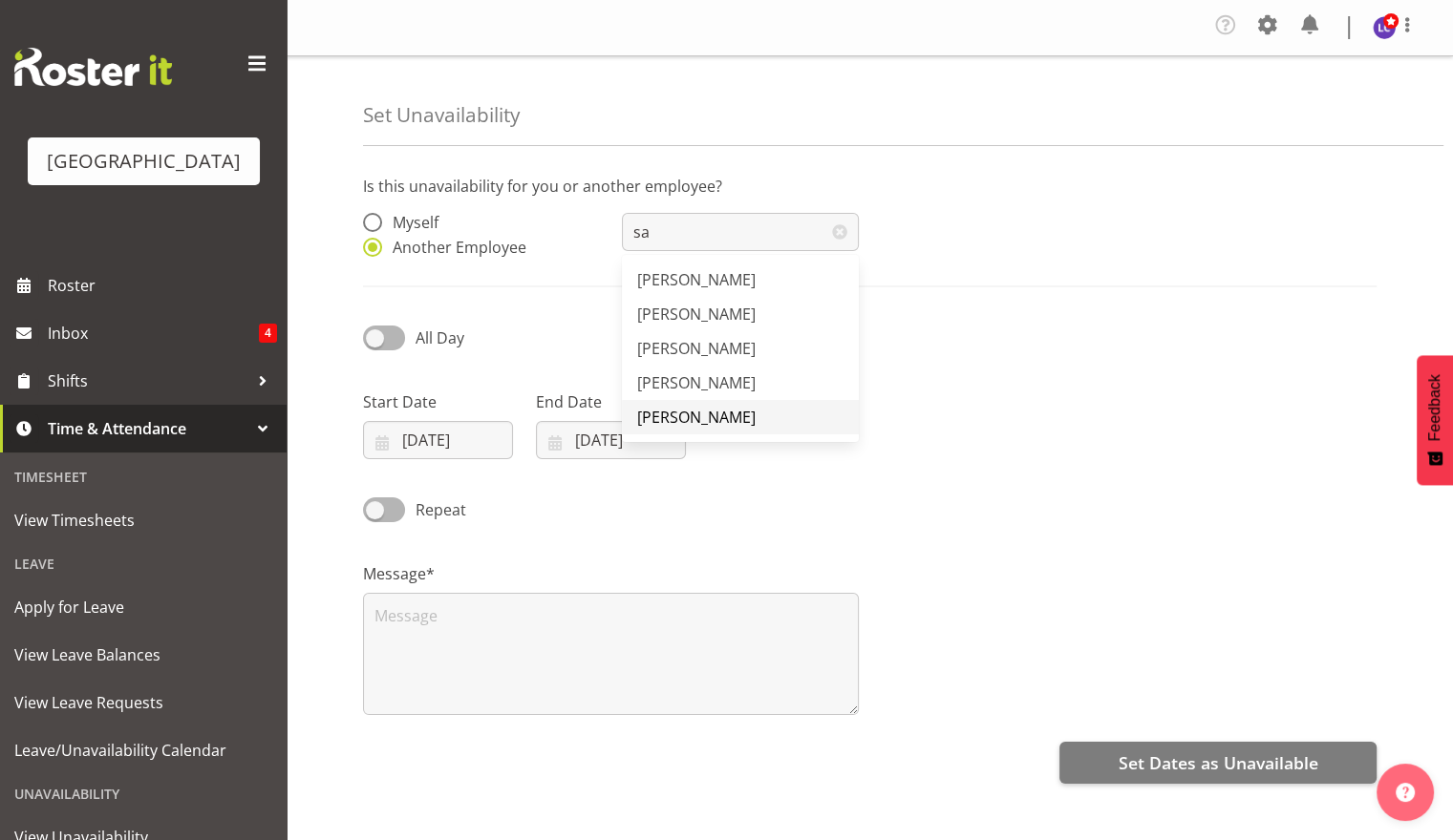
click at [711, 412] on span "[PERSON_NAME]" at bounding box center [697, 418] width 119 height 21
type input "[PERSON_NAME]"
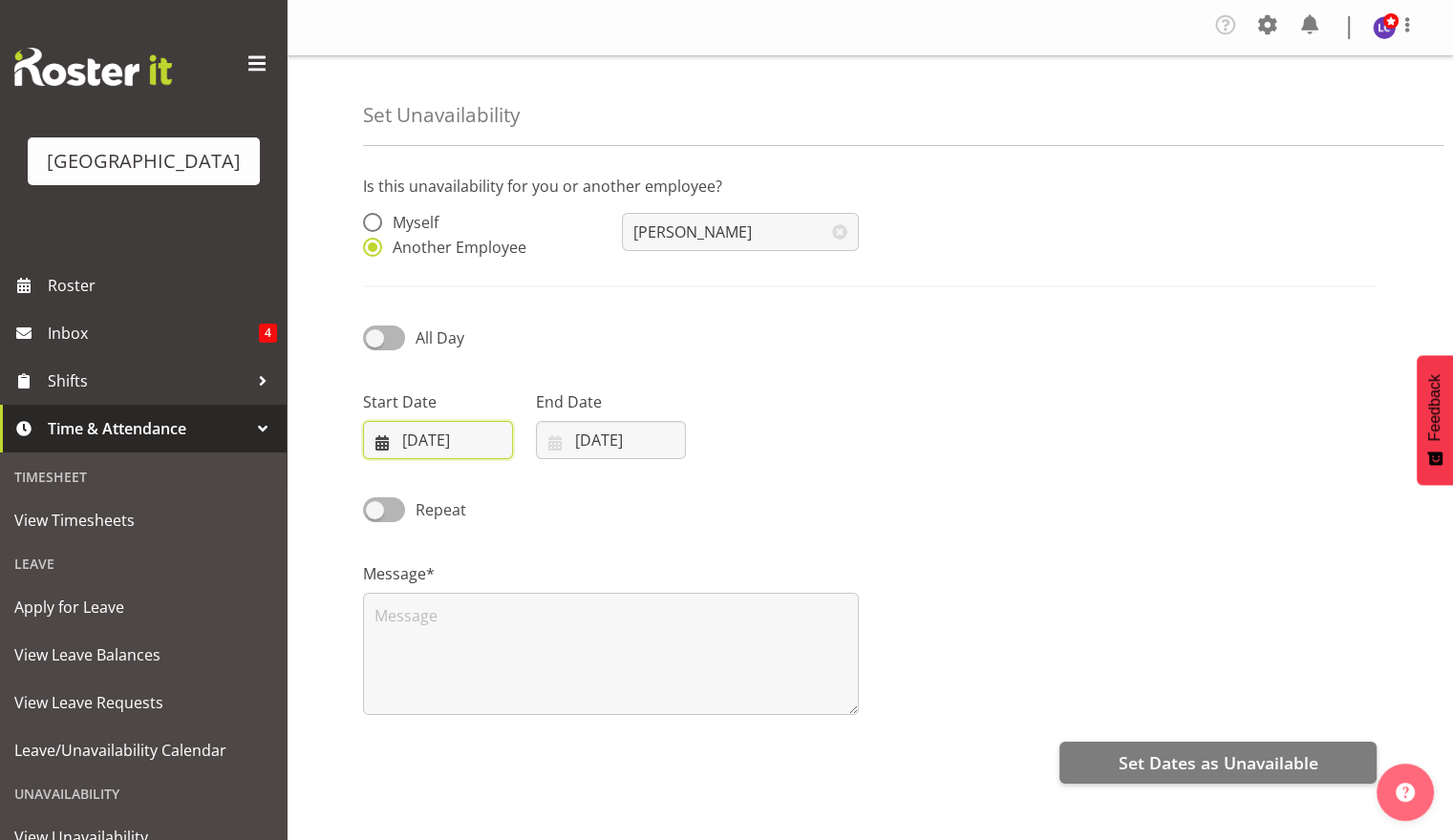
click at [457, 442] on input "[DATE]" at bounding box center [438, 441] width 150 height 38
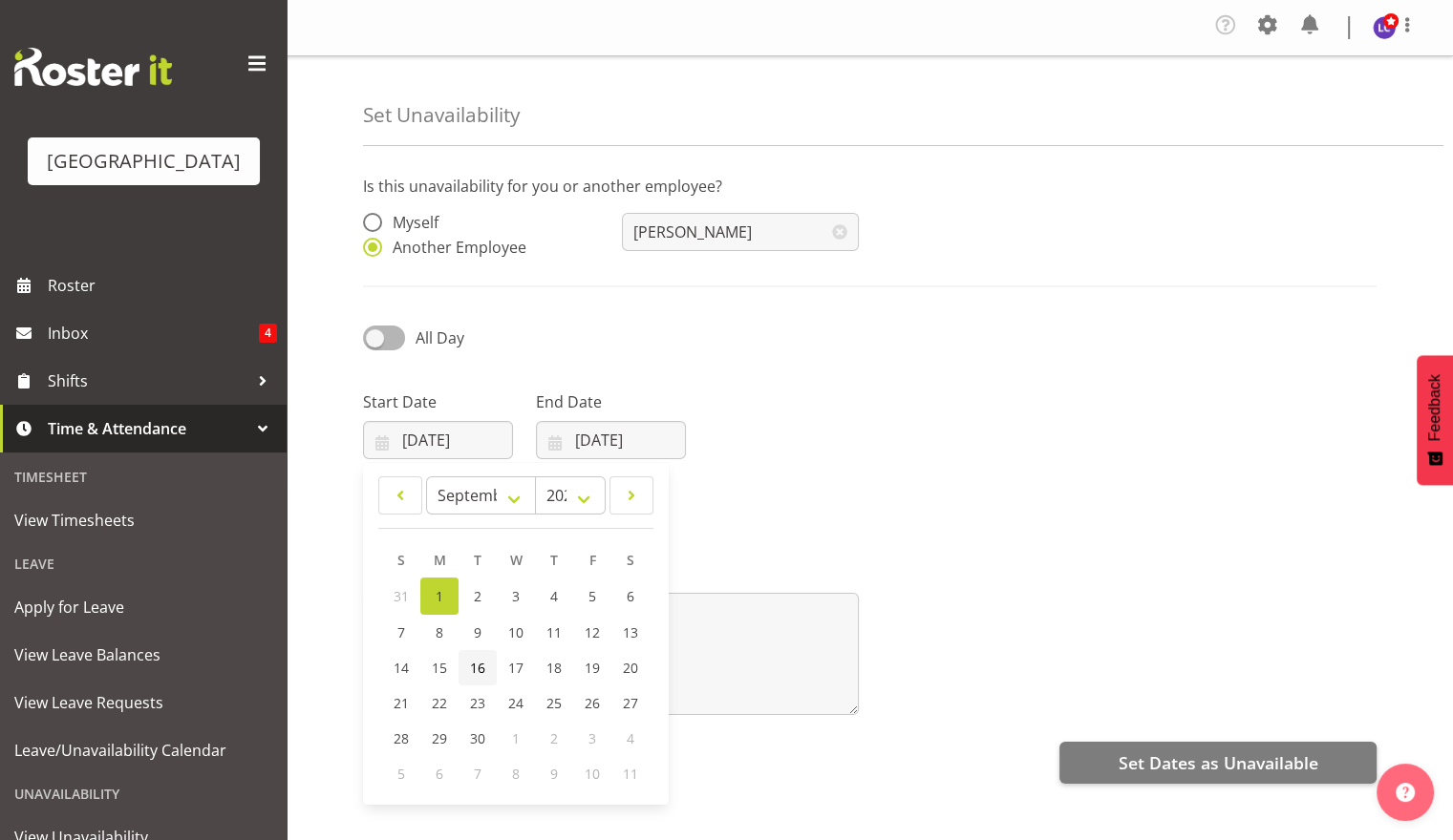
click at [474, 677] on span "16" at bounding box center [478, 668] width 15 height 18
type input "[DATE]"
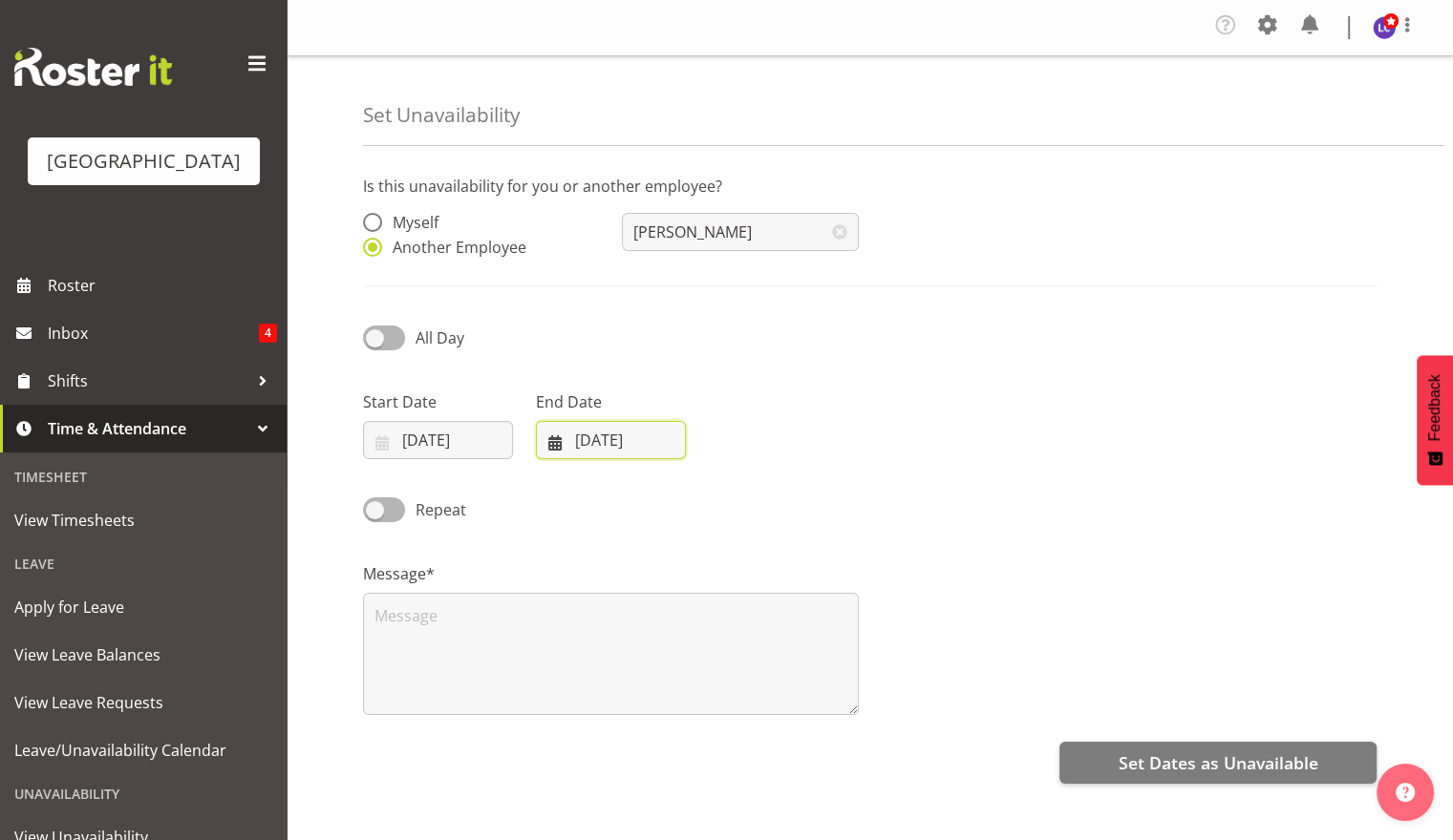
click at [642, 432] on input "[DATE]" at bounding box center [611, 441] width 150 height 38
click at [643, 665] on span "16" at bounding box center [651, 668] width 15 height 18
type input "[DATE]"
click at [960, 562] on div "Message*" at bounding box center [870, 632] width 1036 height 191
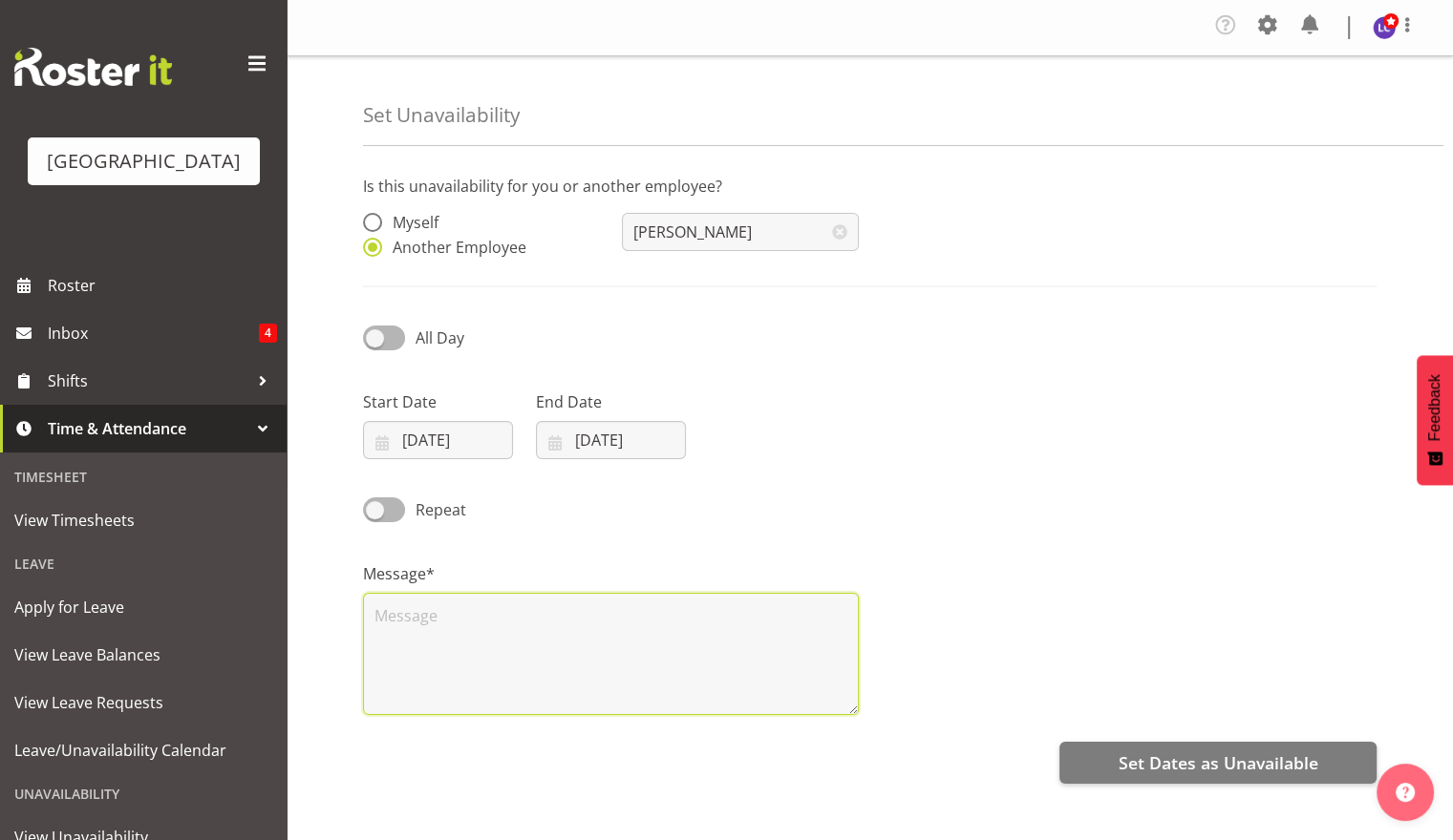
click at [661, 634] on textarea at bounding box center [611, 655] width 496 height 122
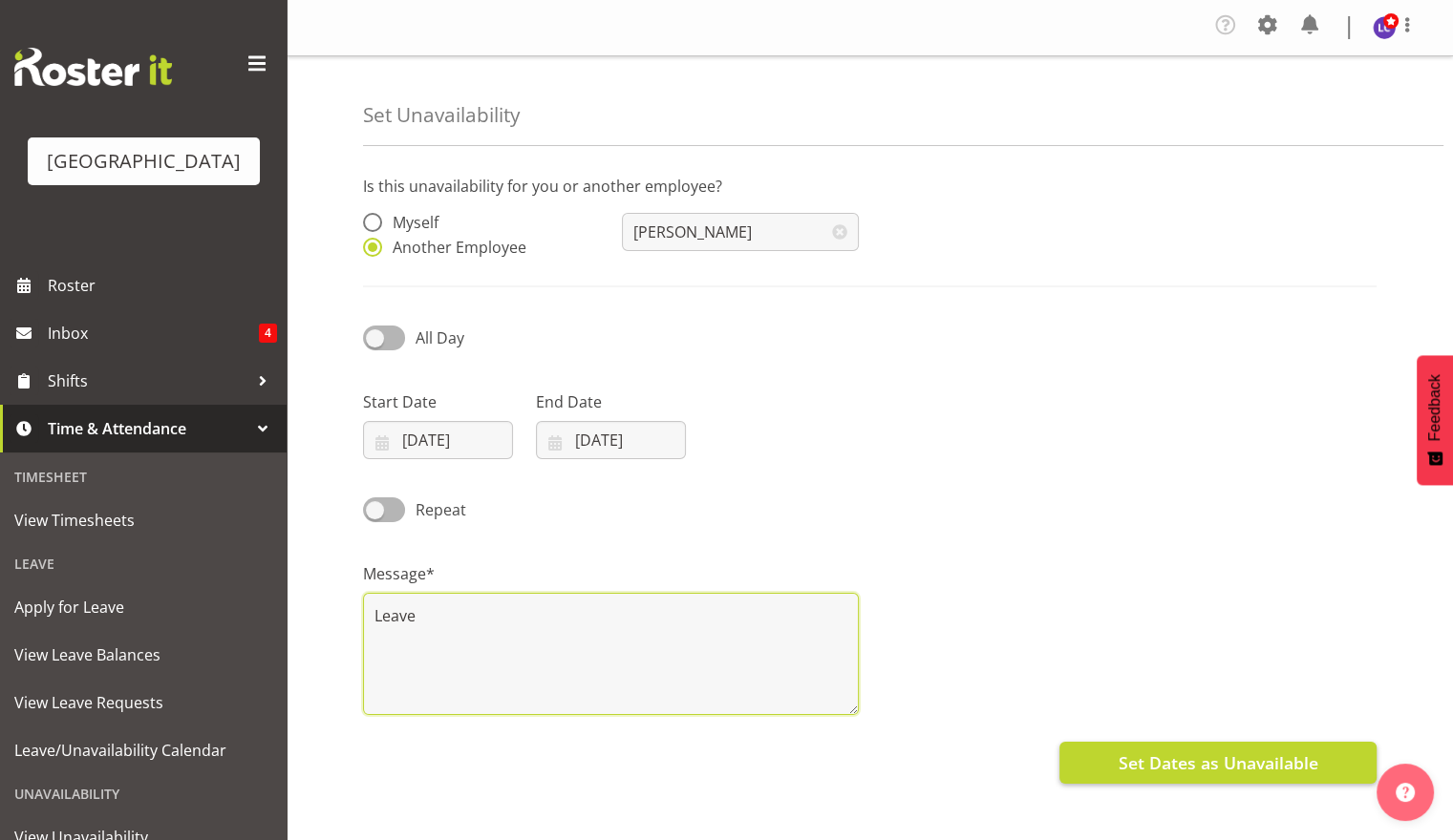
type textarea "Leave"
click at [1180, 767] on span "Set Dates as Unavailable" at bounding box center [1217, 764] width 200 height 25
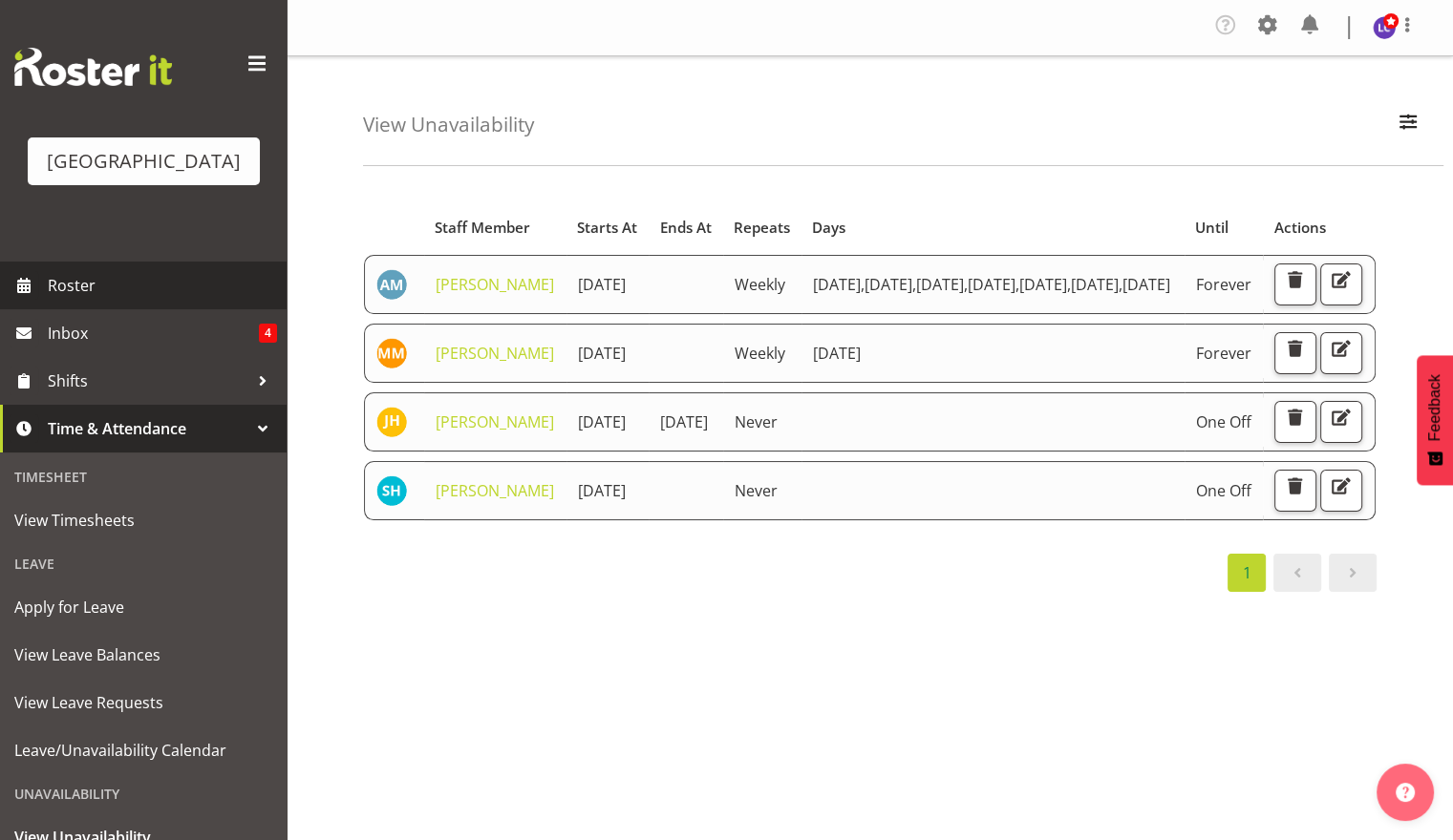
click at [88, 292] on span "Roster" at bounding box center [163, 286] width 229 height 29
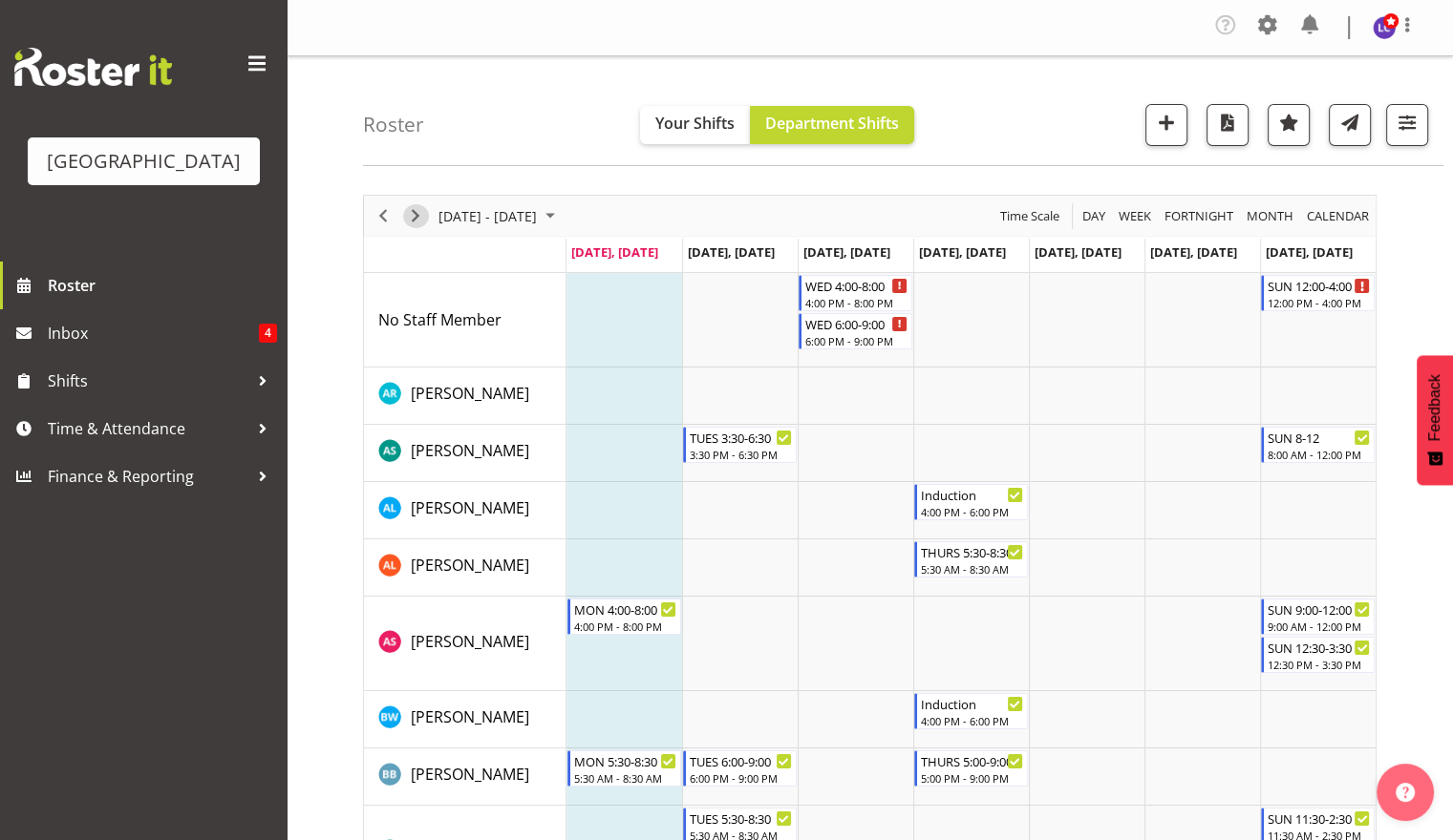
click at [412, 224] on span "Next" at bounding box center [416, 216] width 23 height 24
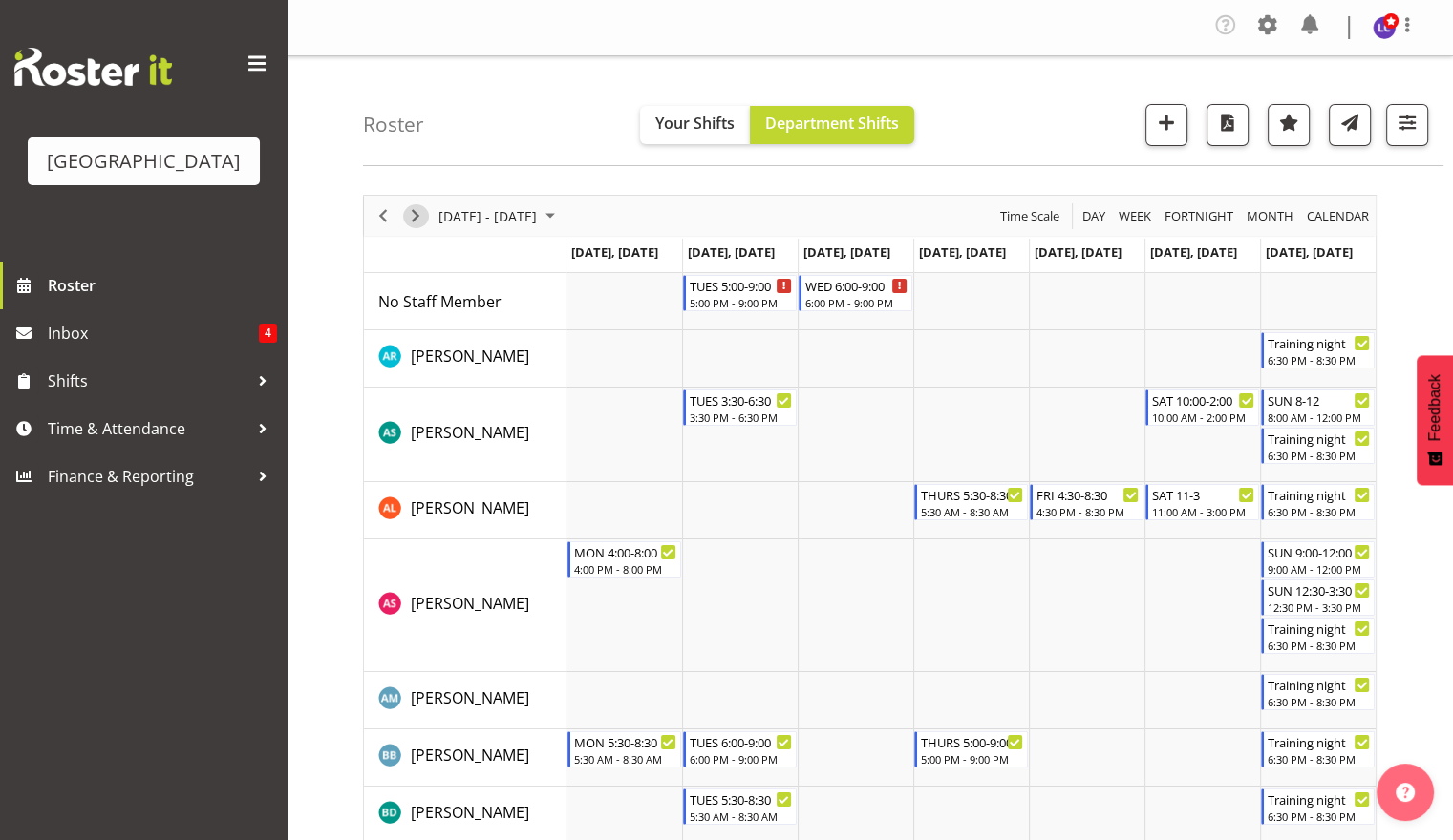
click at [412, 224] on span "Next" at bounding box center [416, 216] width 23 height 24
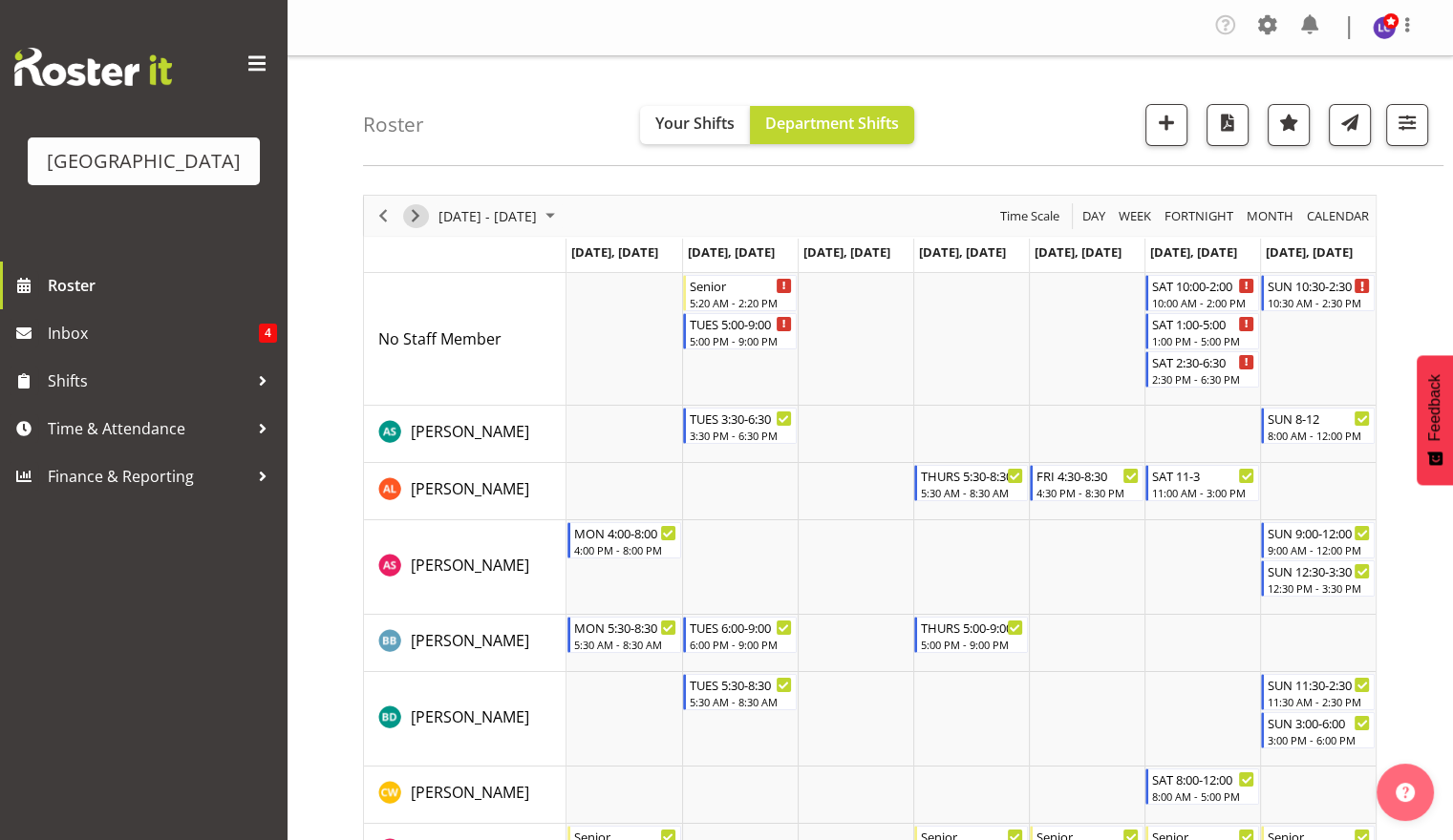
click at [409, 220] on span "Next" at bounding box center [416, 216] width 23 height 24
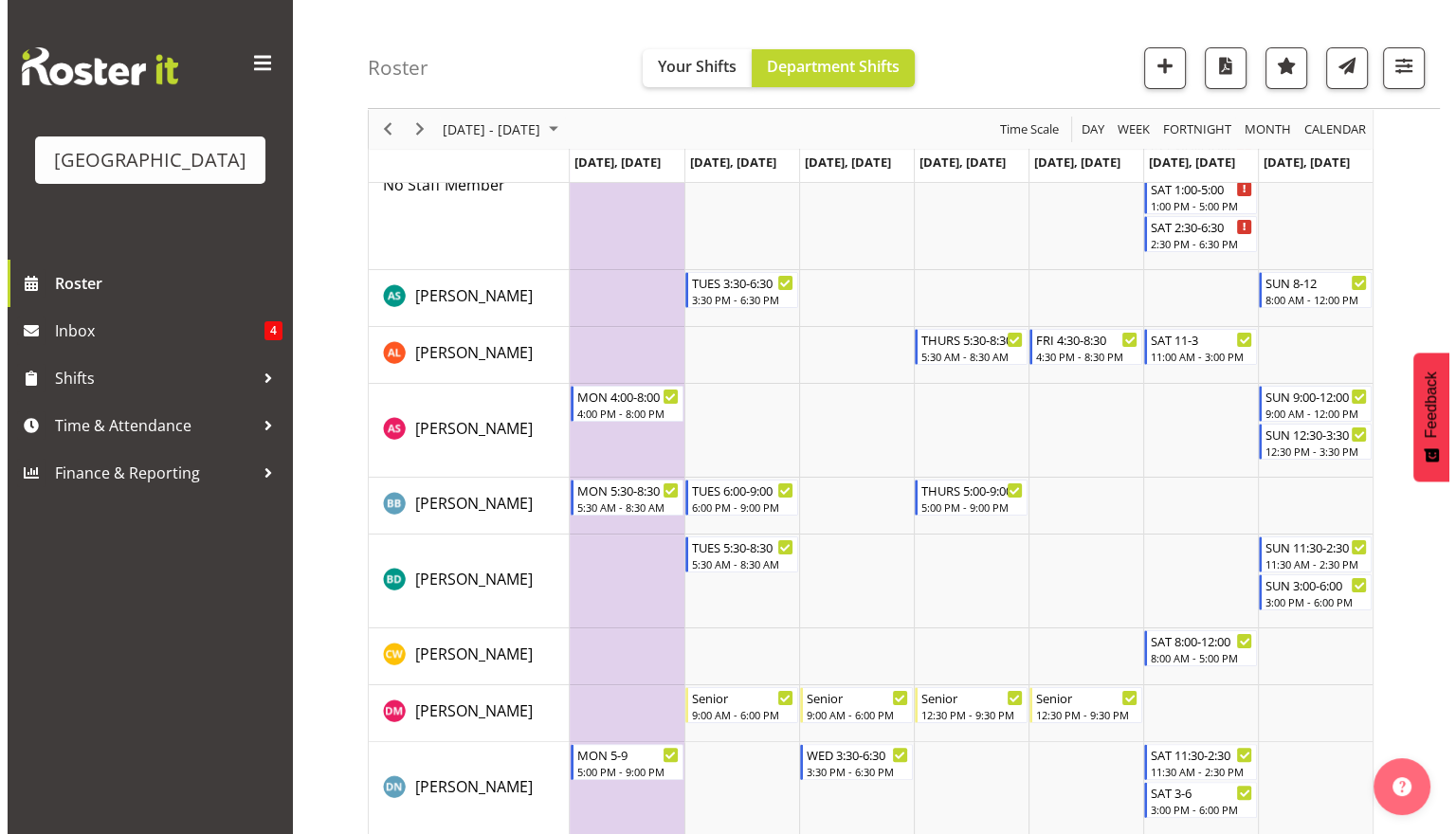
scroll to position [175, 0]
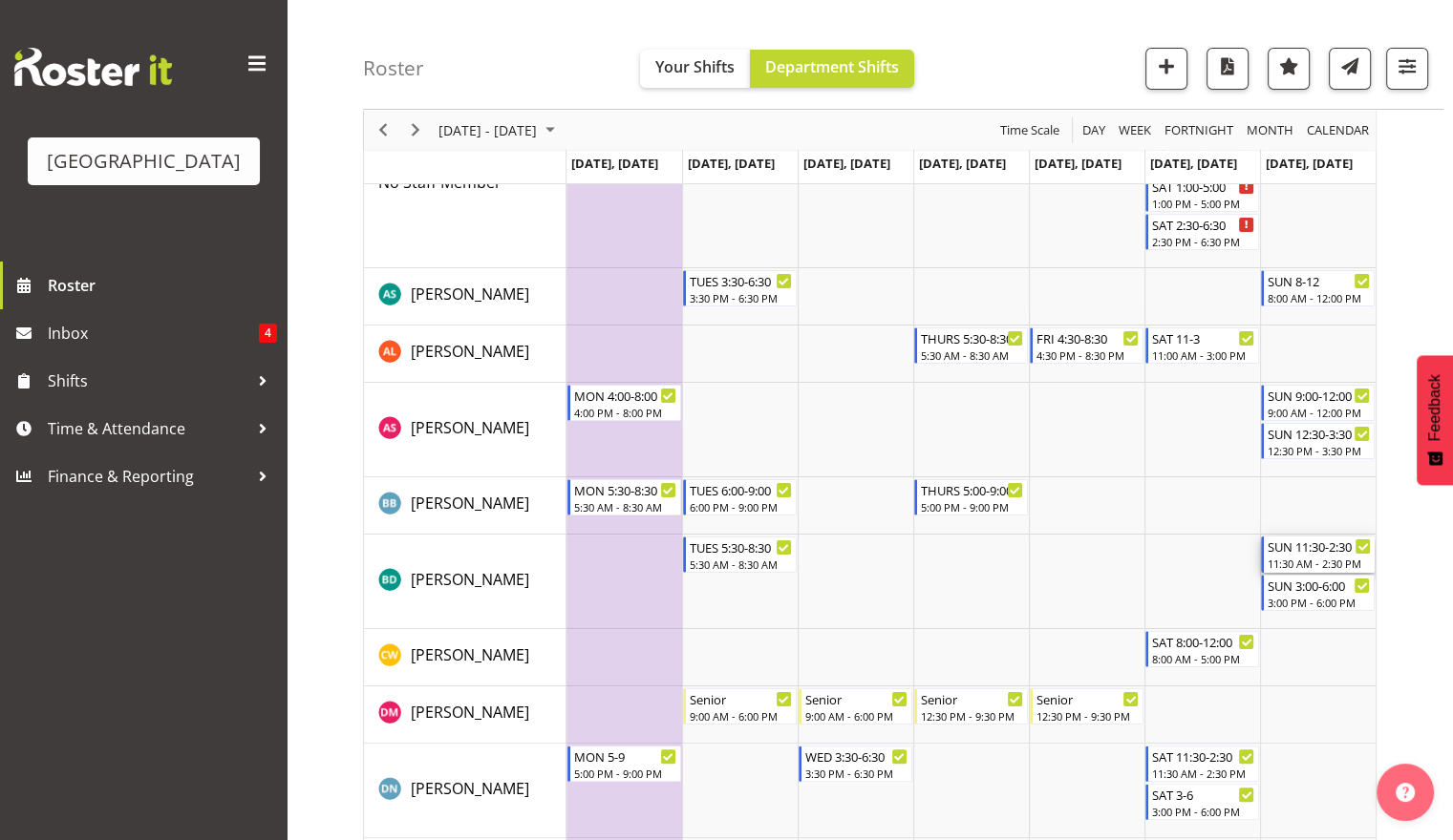
click at [1315, 558] on div "11:30 AM - 2:30 PM" at bounding box center [1319, 564] width 103 height 15
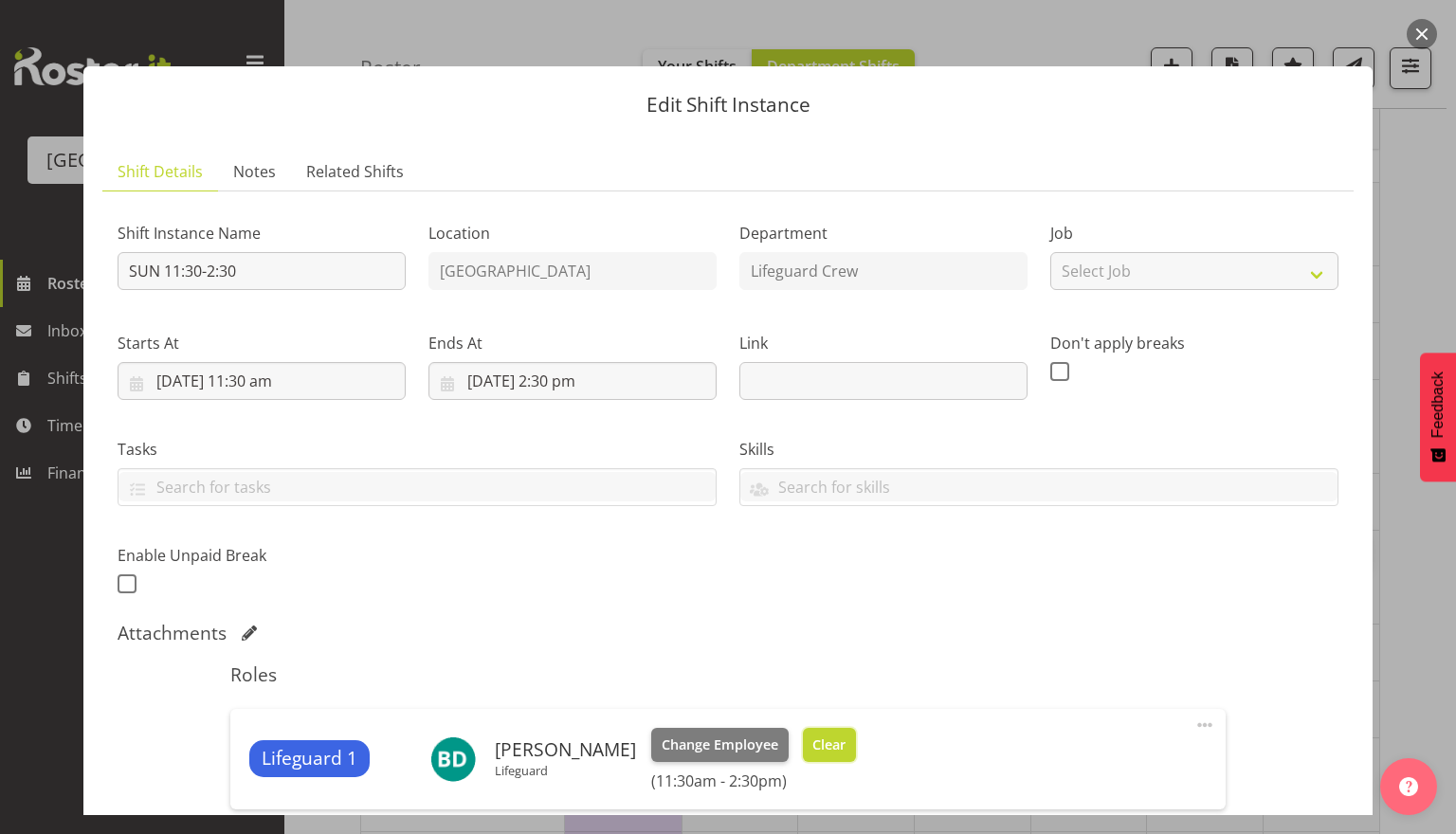
click at [824, 744] on span "Clear" at bounding box center [828, 746] width 33 height 21
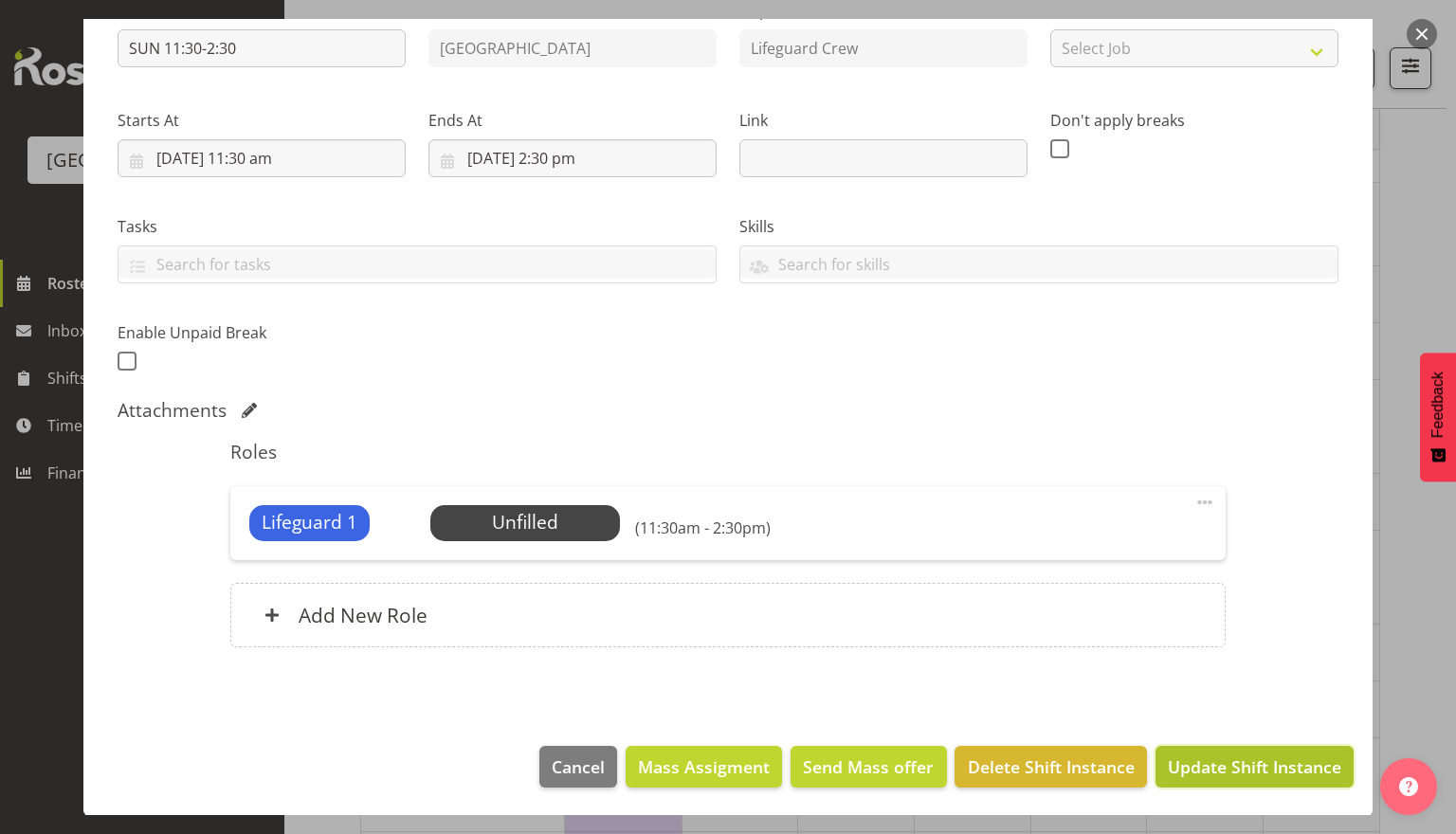
click at [1262, 774] on span "Update Shift Instance" at bounding box center [1254, 768] width 174 height 25
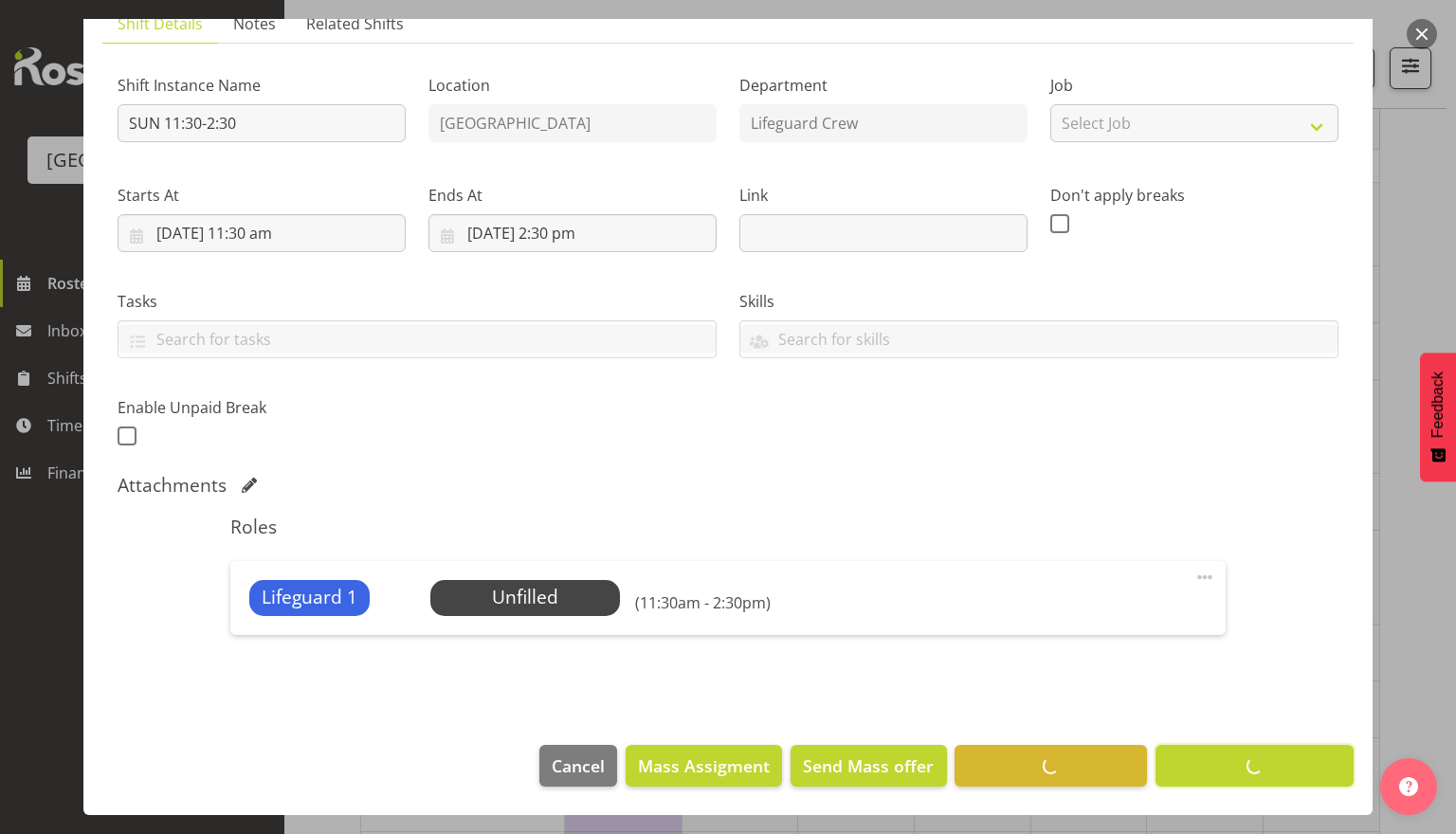
scroll to position [148, 0]
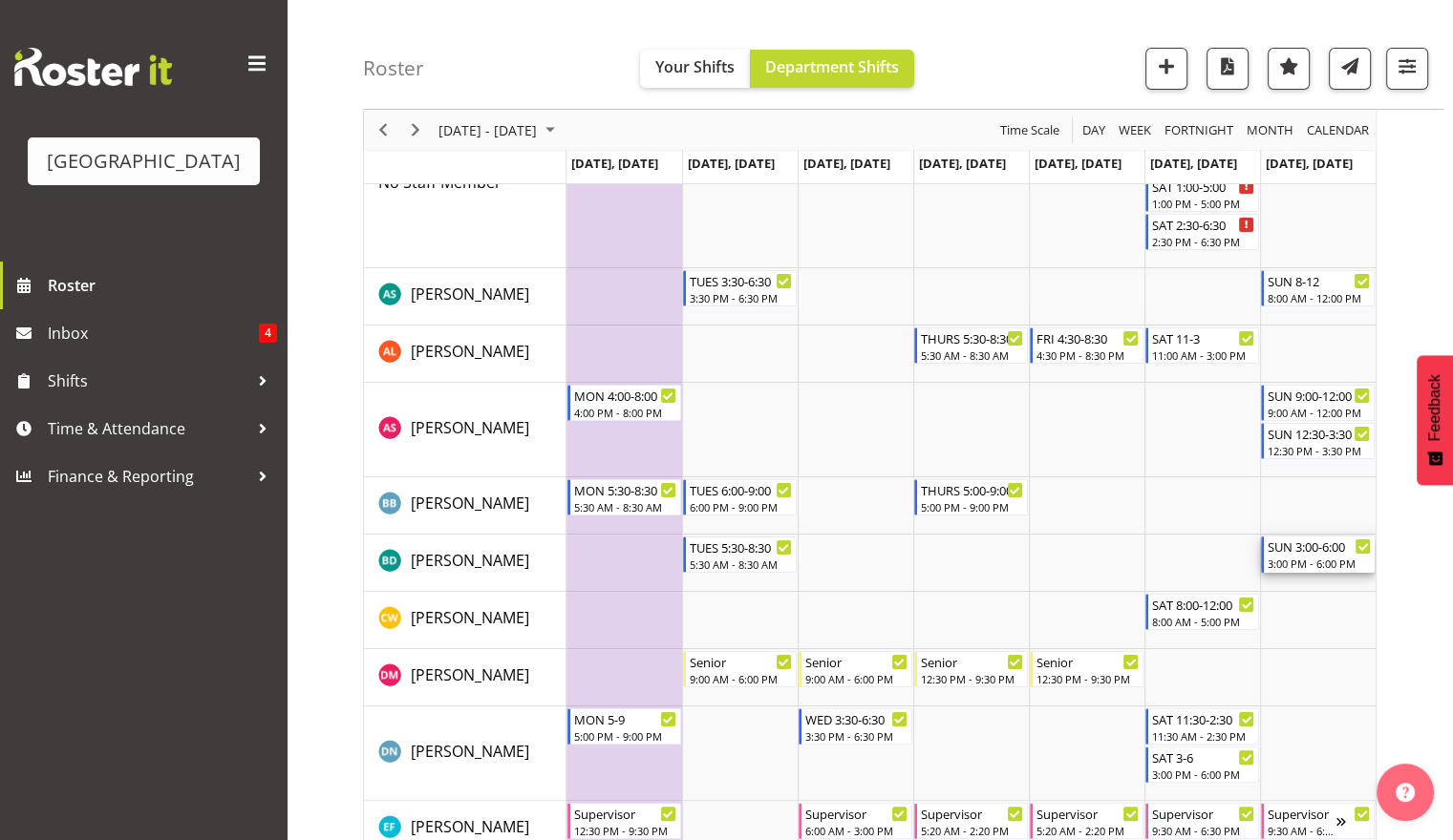
click at [1312, 572] on div "SUN 3:00-6:00 3:00 PM - 6:00 PM" at bounding box center [1317, 555] width 114 height 36
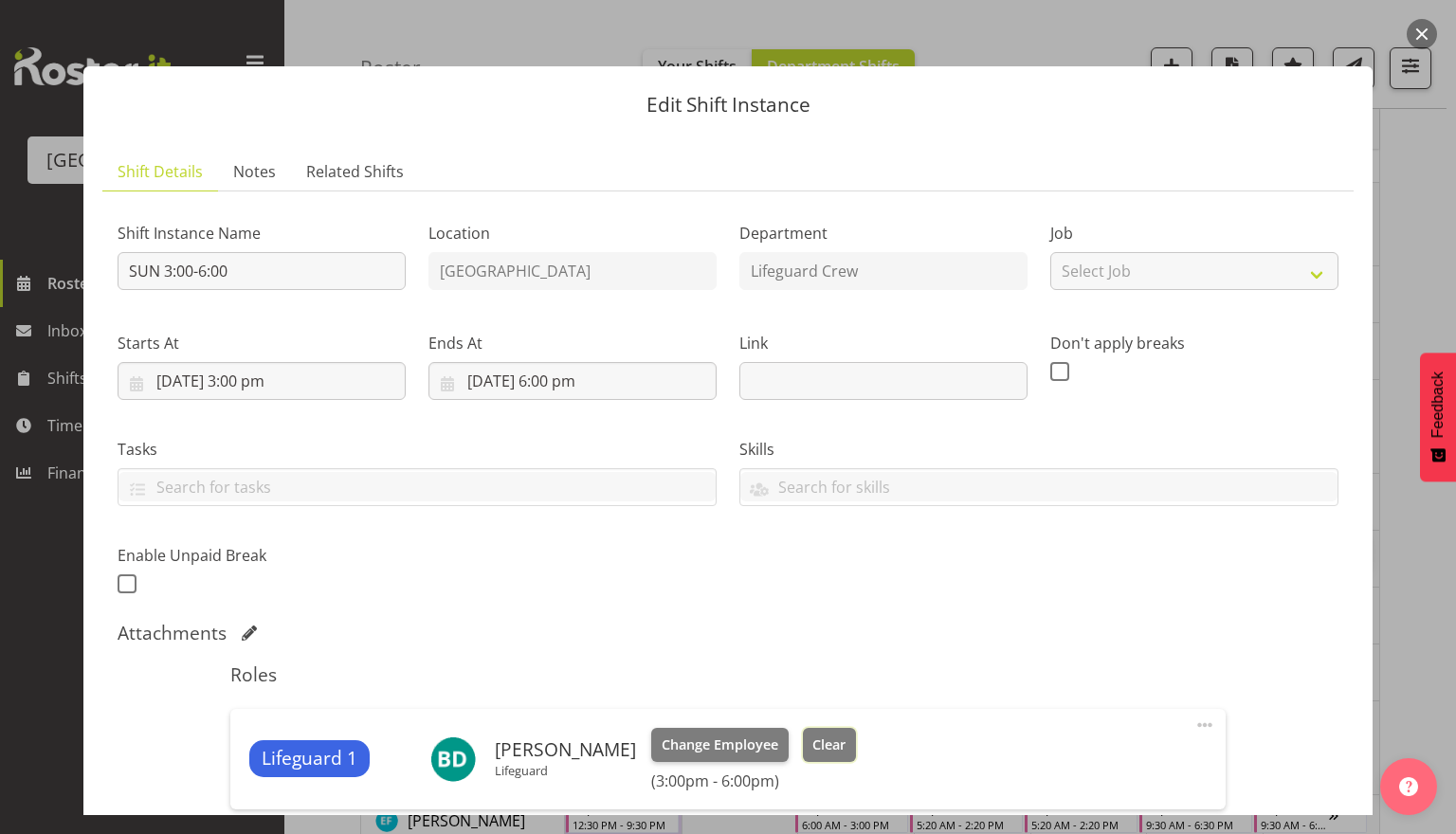
click at [819, 755] on button "Clear" at bounding box center [829, 746] width 54 height 34
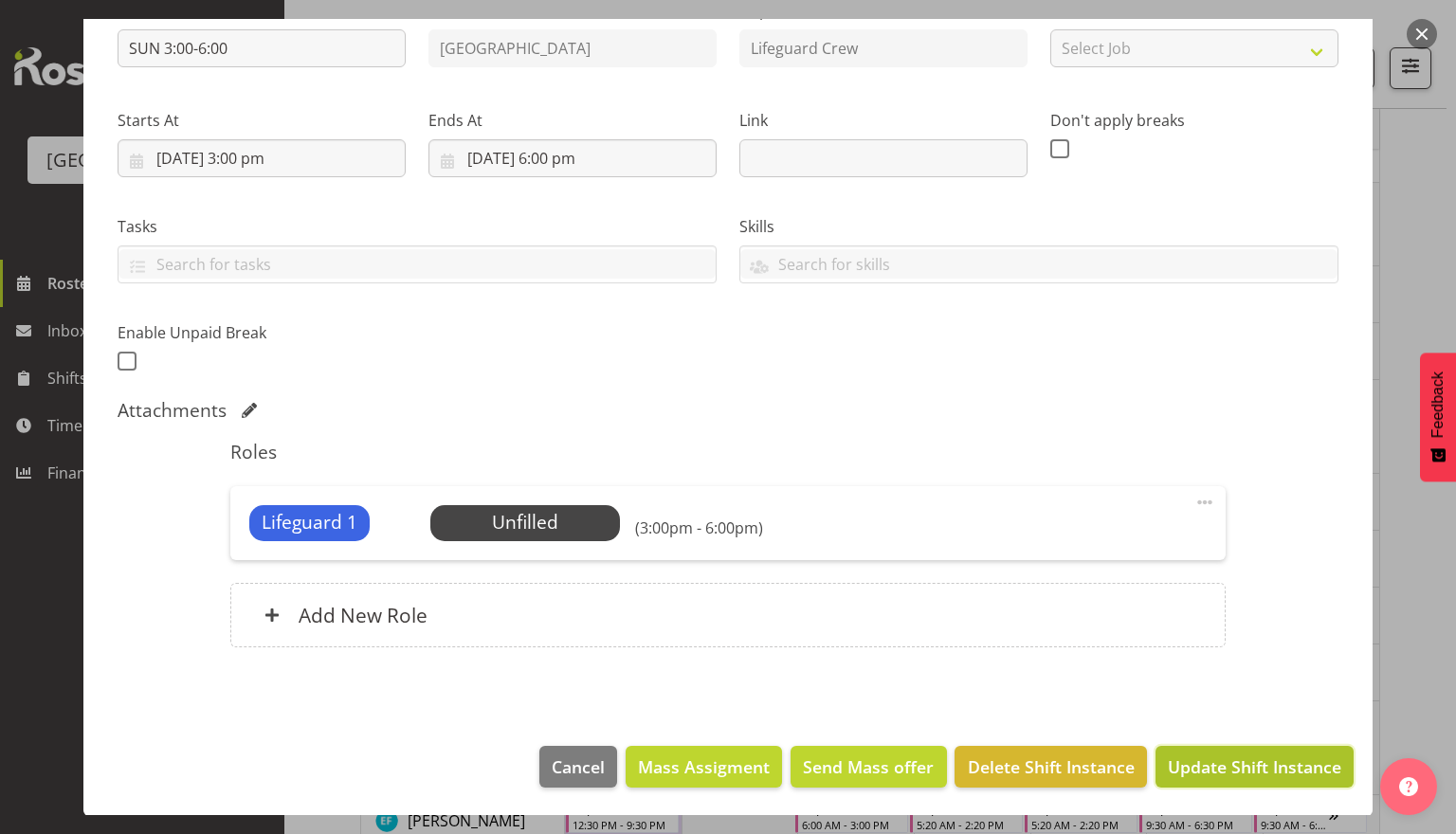
click at [1274, 766] on span "Update Shift Instance" at bounding box center [1254, 768] width 174 height 25
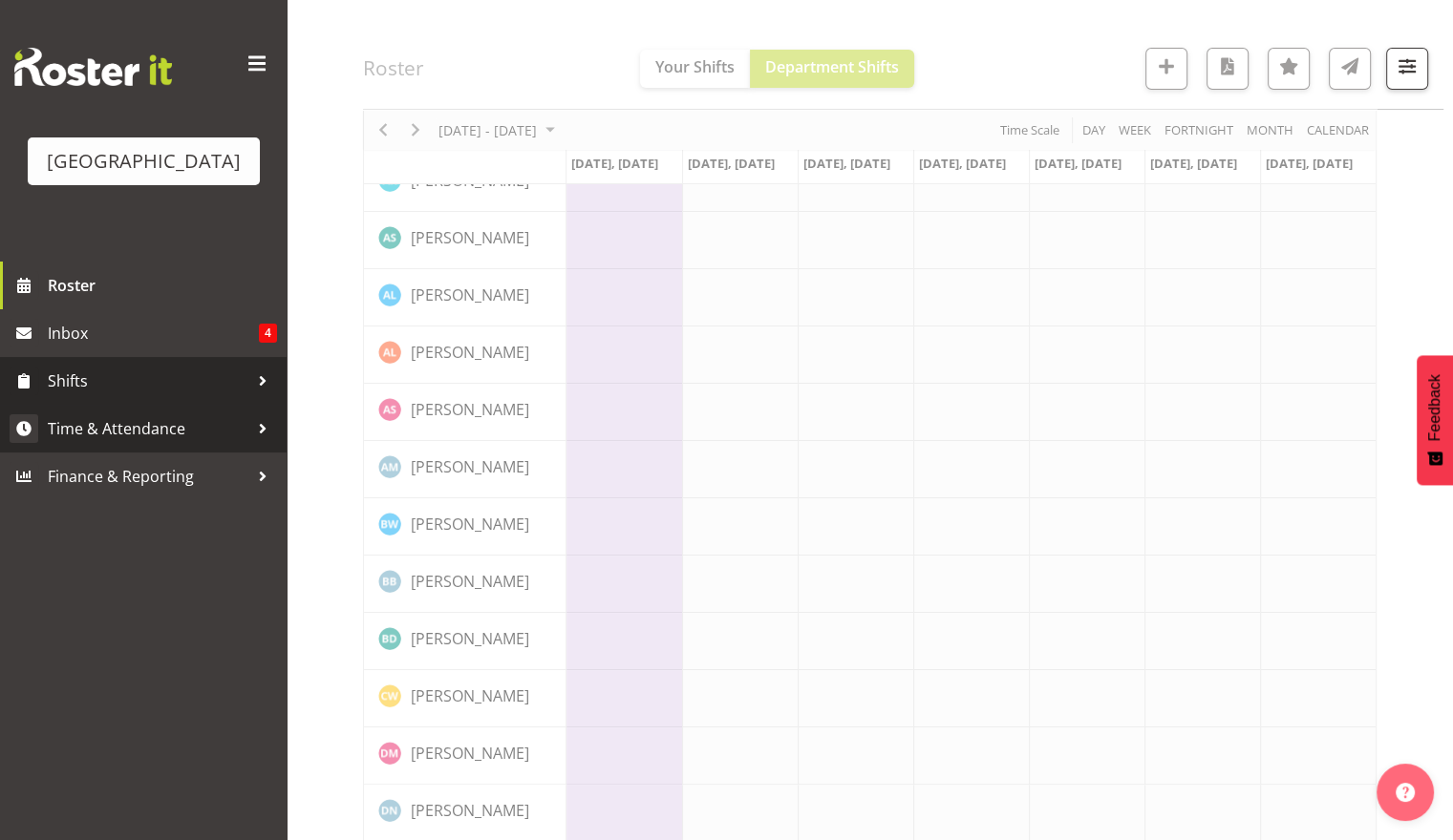
click at [110, 417] on span "Time & Attendance" at bounding box center [148, 429] width 201 height 29
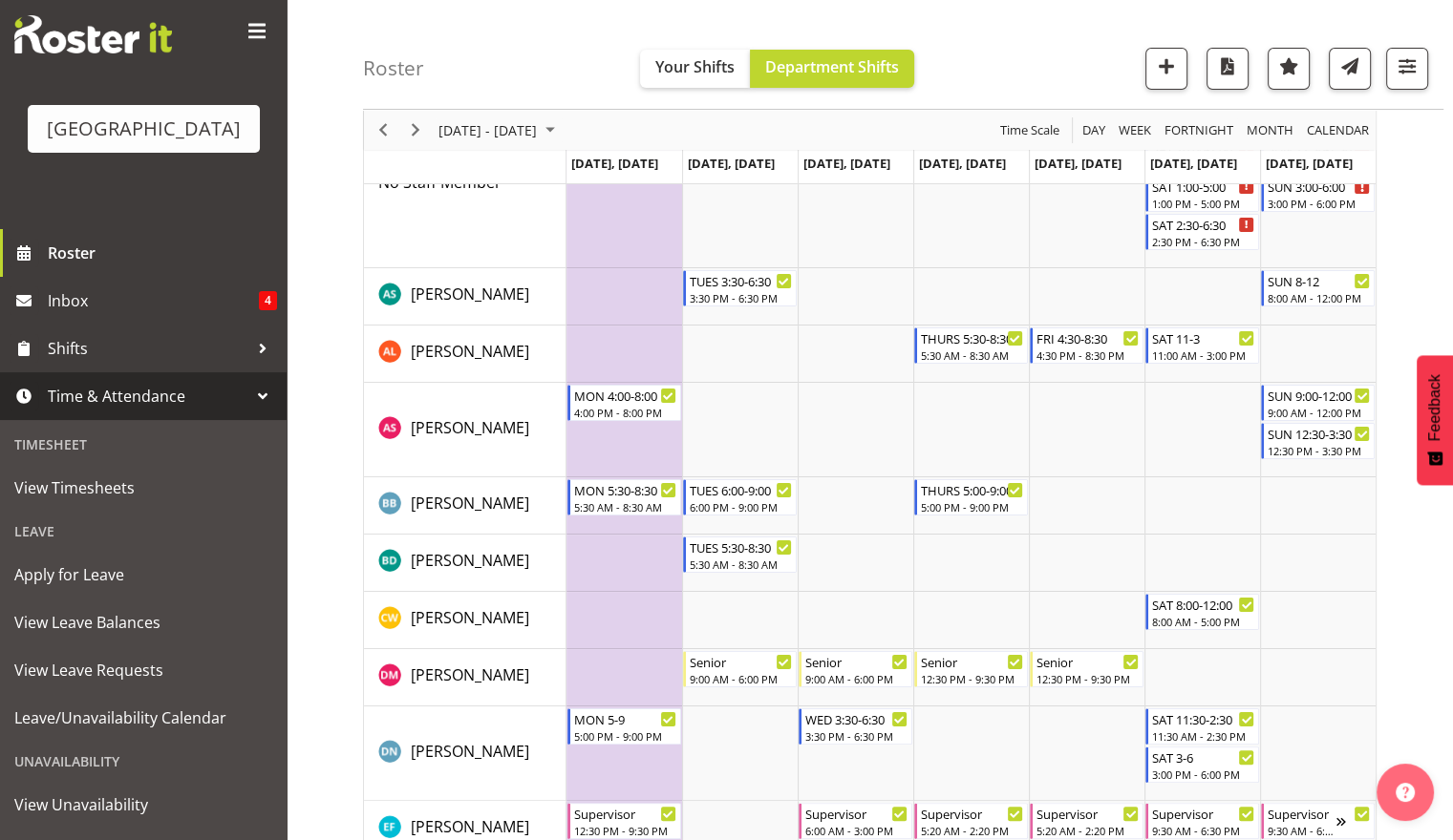
scroll to position [121, 0]
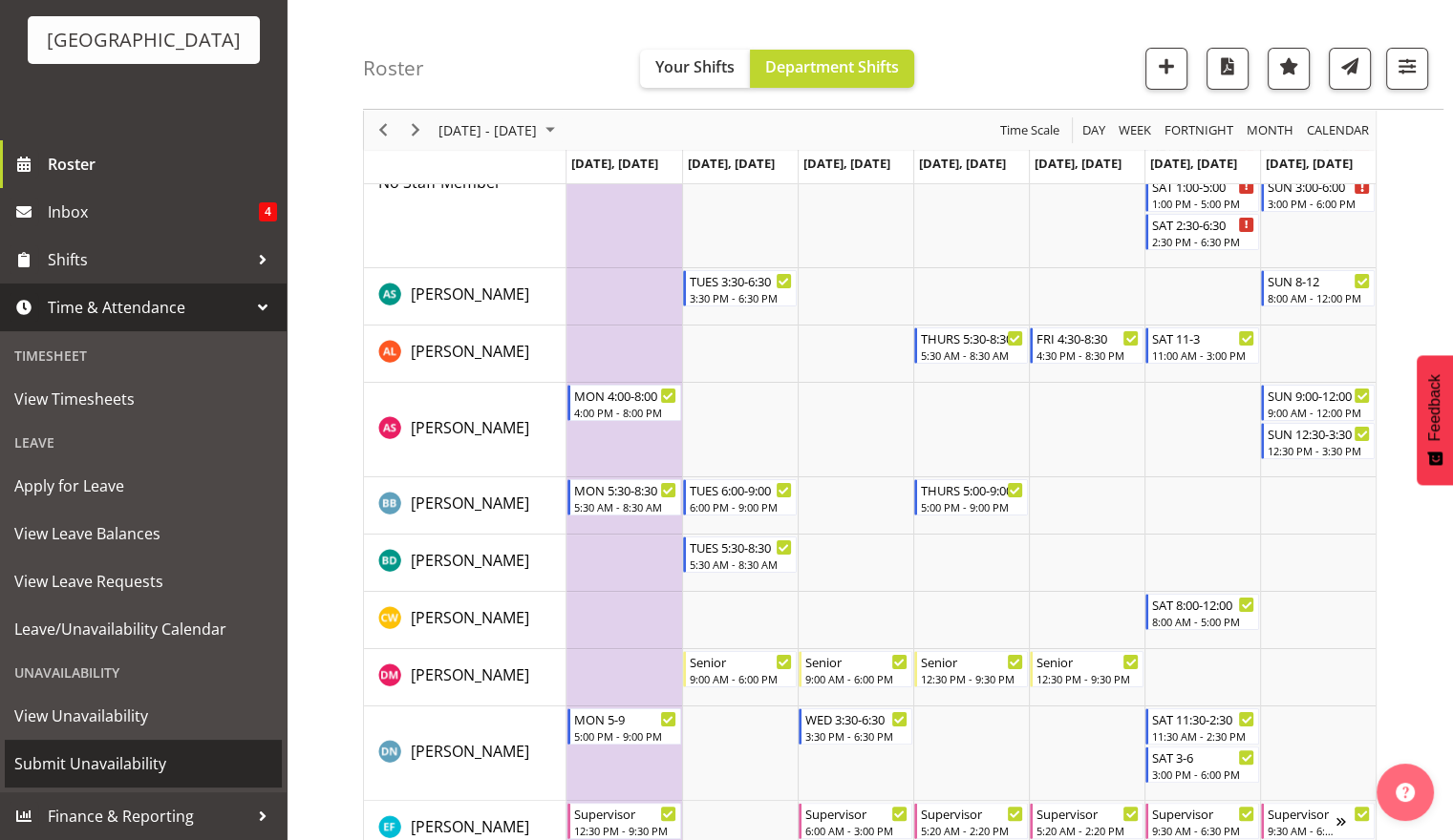
click at [115, 764] on span "Submit Unavailability" at bounding box center [143, 765] width 258 height 29
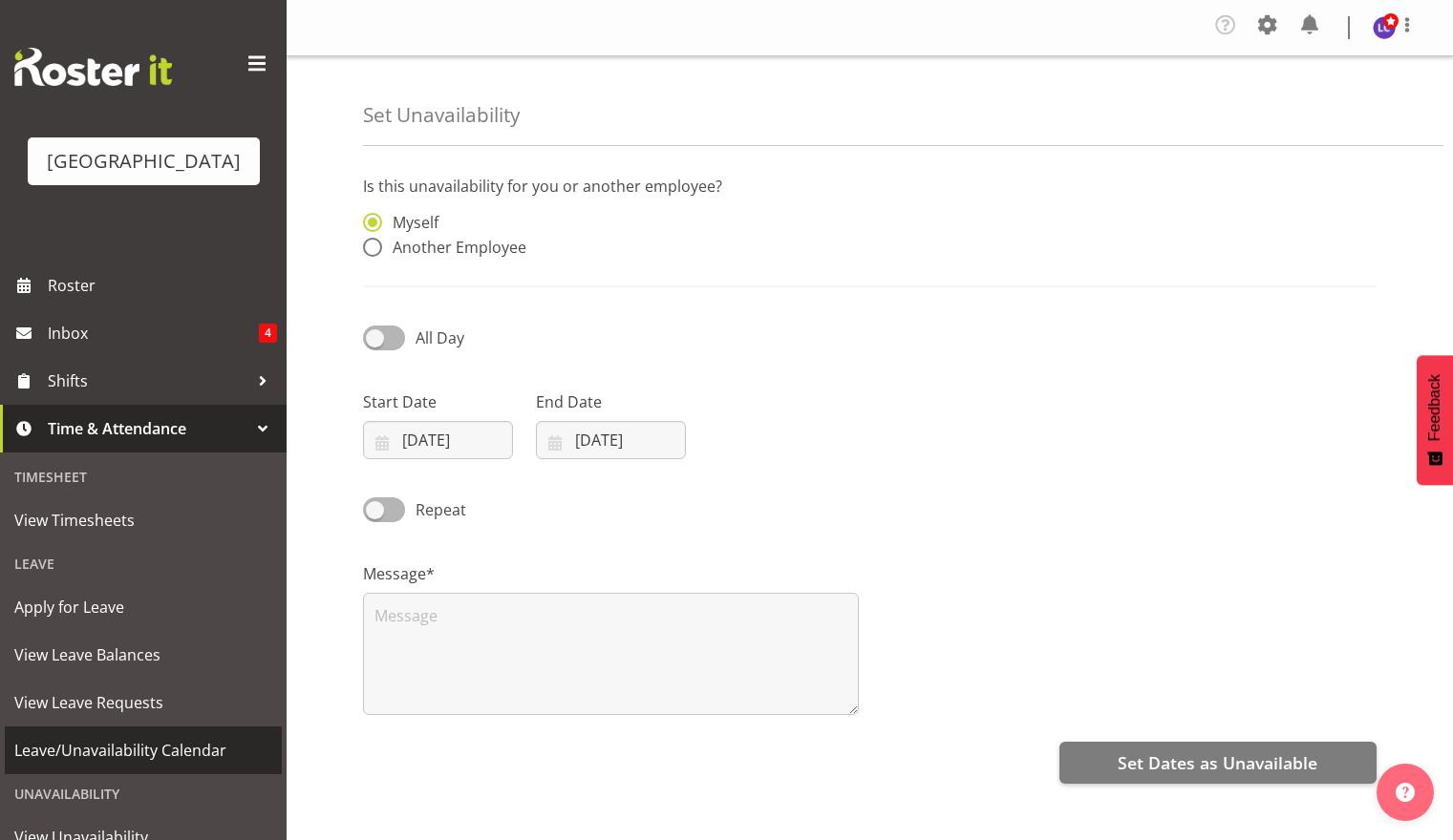
select select "8"
select select "2025"
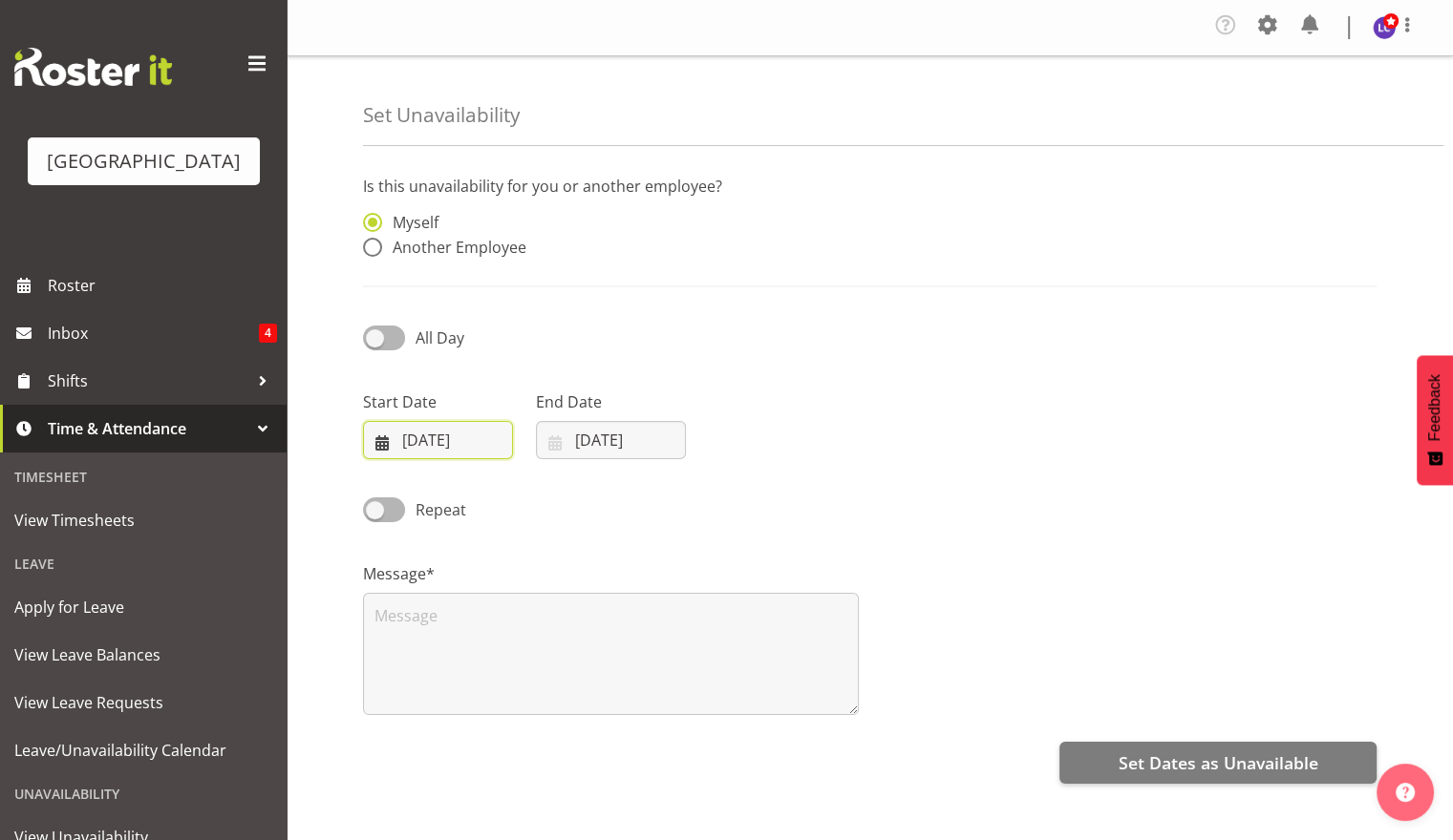
click at [444, 436] on input "[DATE]" at bounding box center [438, 441] width 150 height 38
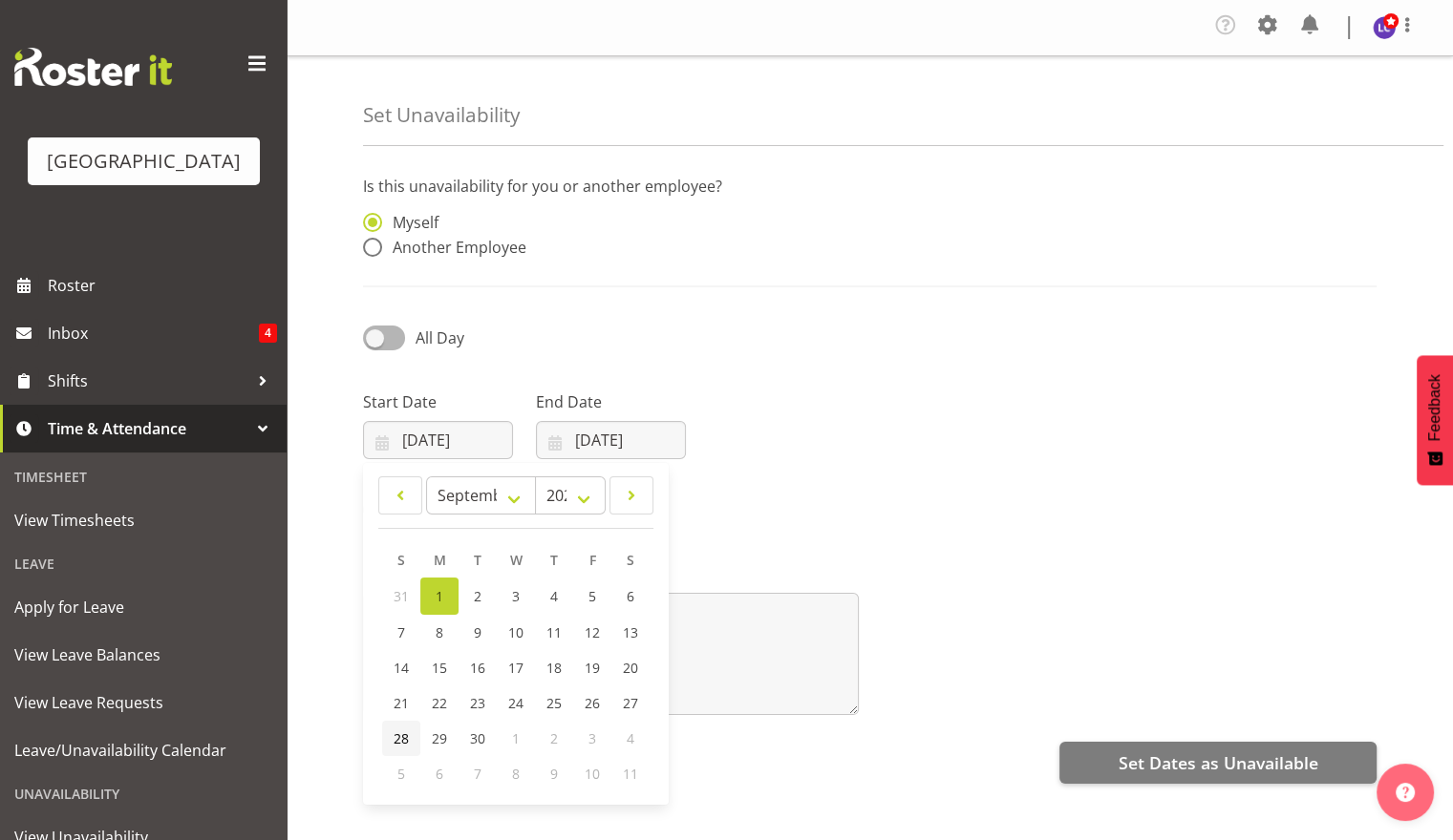
click at [395, 742] on span "28" at bounding box center [401, 739] width 15 height 18
type input "[DATE]"
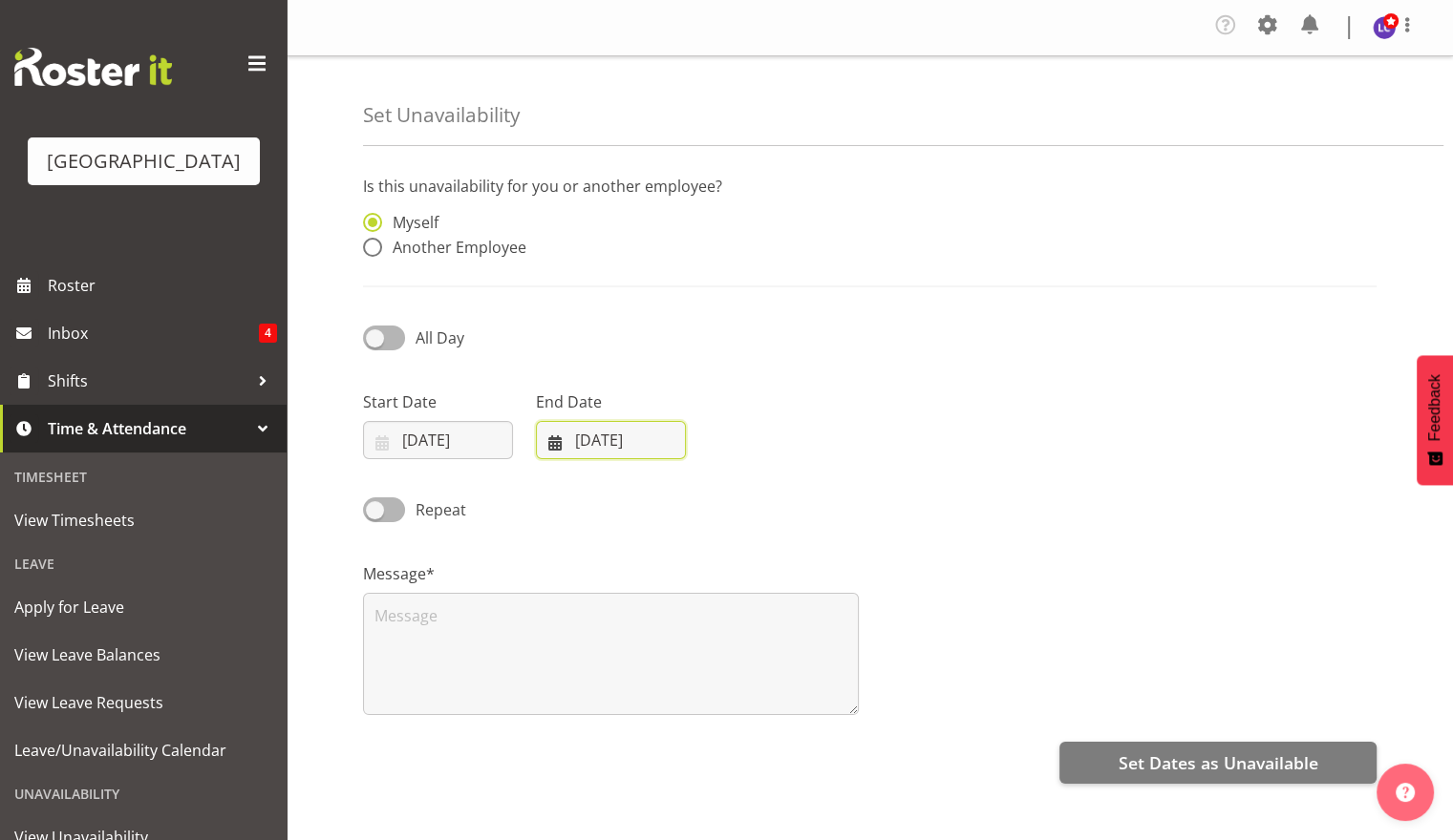
click at [618, 446] on input "[DATE]" at bounding box center [611, 441] width 150 height 38
click at [581, 747] on link "28" at bounding box center [575, 739] width 38 height 35
type input "28/09/2025"
click at [474, 253] on span "Another Employee" at bounding box center [454, 248] width 144 height 19
click at [376, 253] on input "Another Employee" at bounding box center [369, 248] width 12 height 12
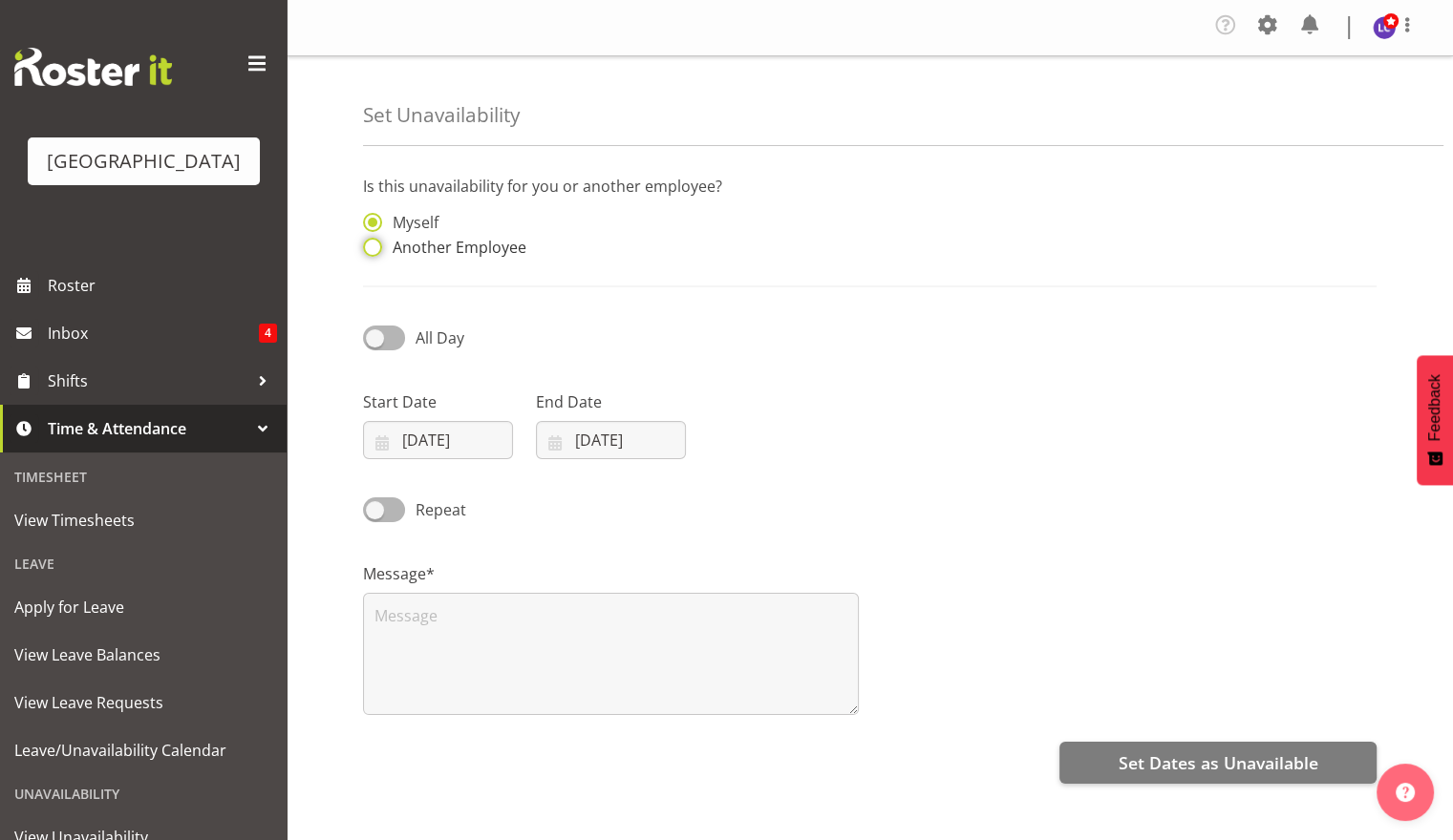
radio input "true"
click at [661, 236] on input "text" at bounding box center [740, 232] width 236 height 38
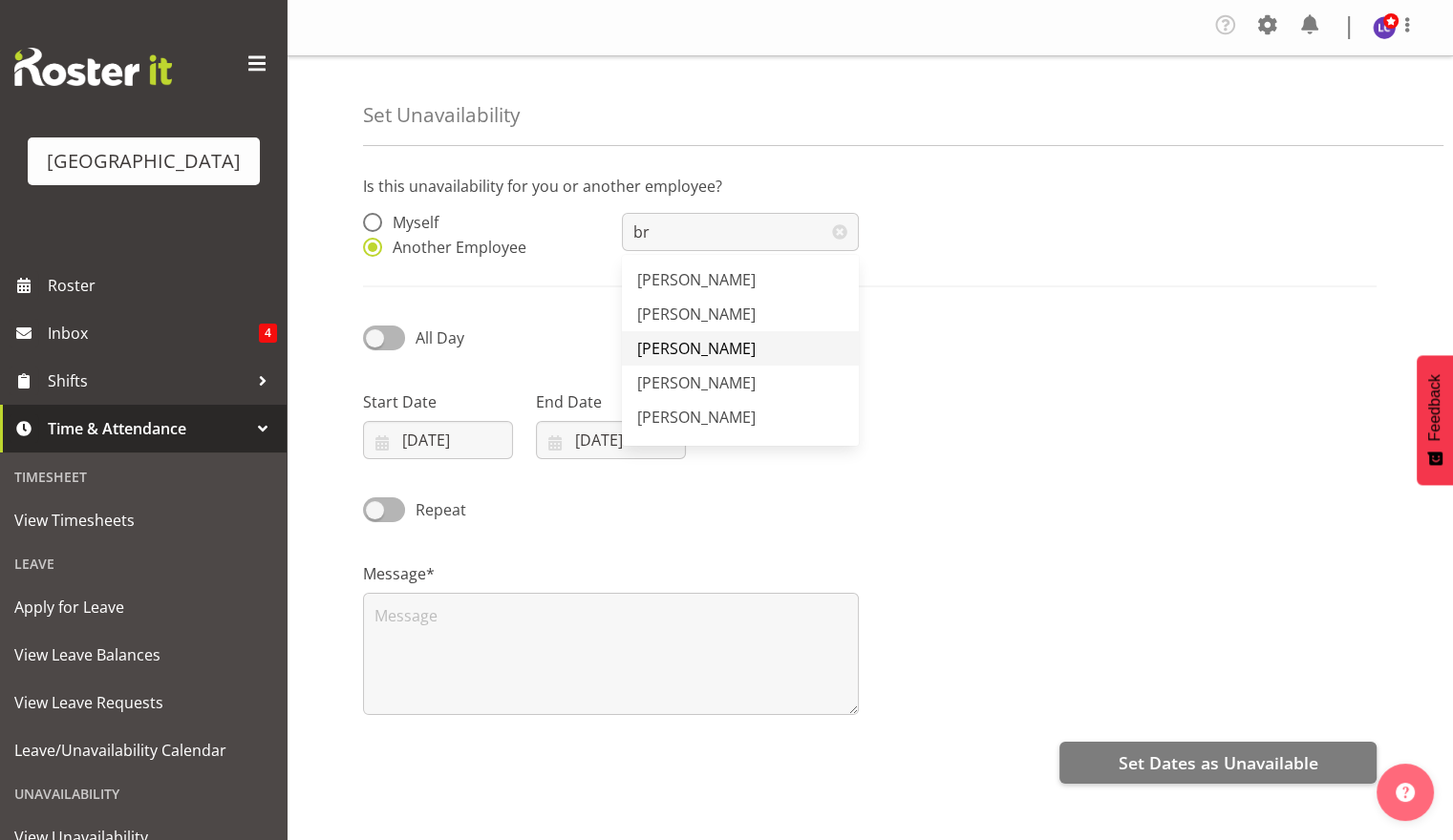
click at [682, 348] on span "[PERSON_NAME]" at bounding box center [697, 349] width 119 height 21
type input "[PERSON_NAME]"
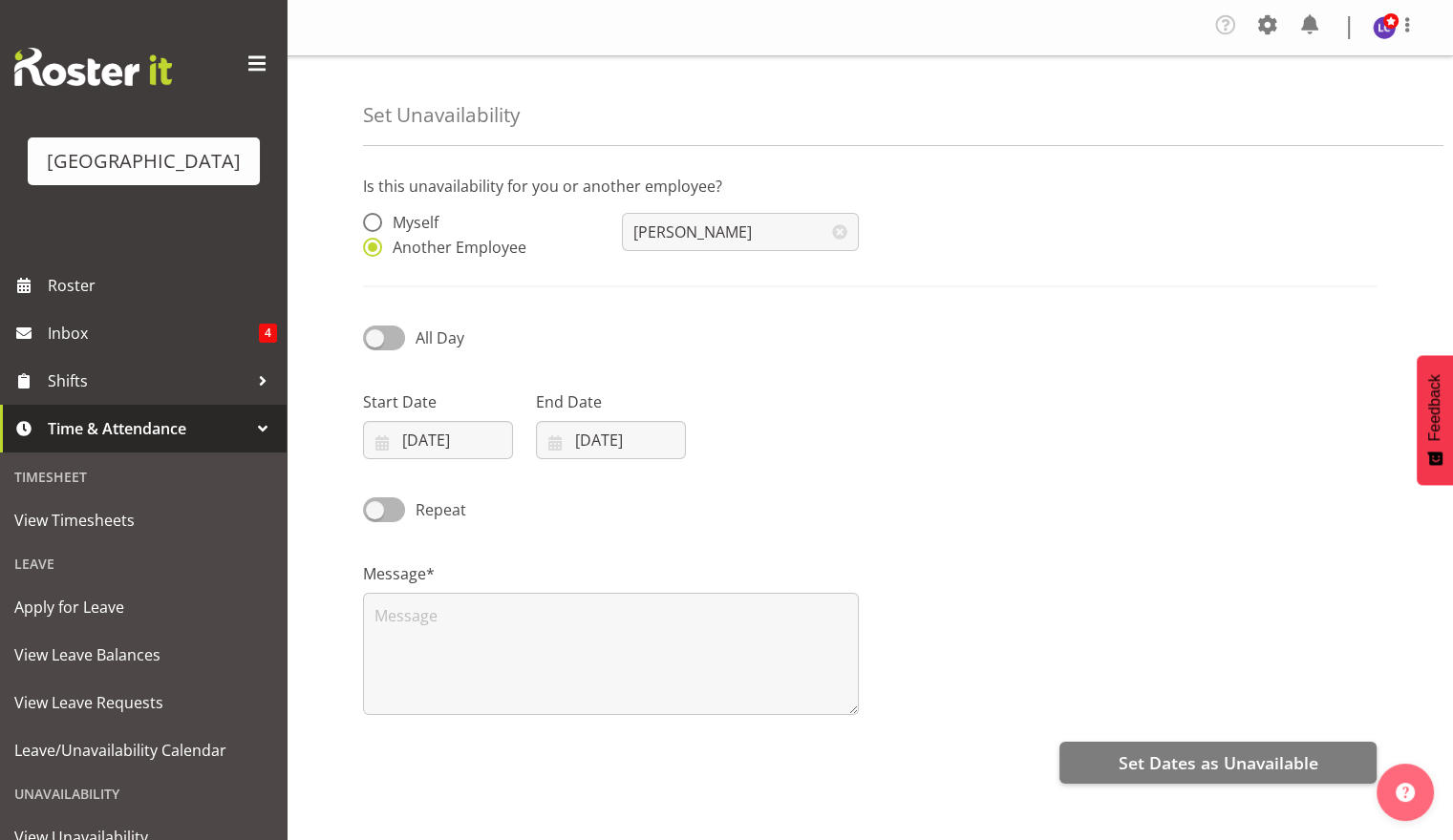
click at [1064, 377] on div "Start Date 28/09/2025 January February March April May June July August Septemb…" at bounding box center [870, 418] width 1036 height 107
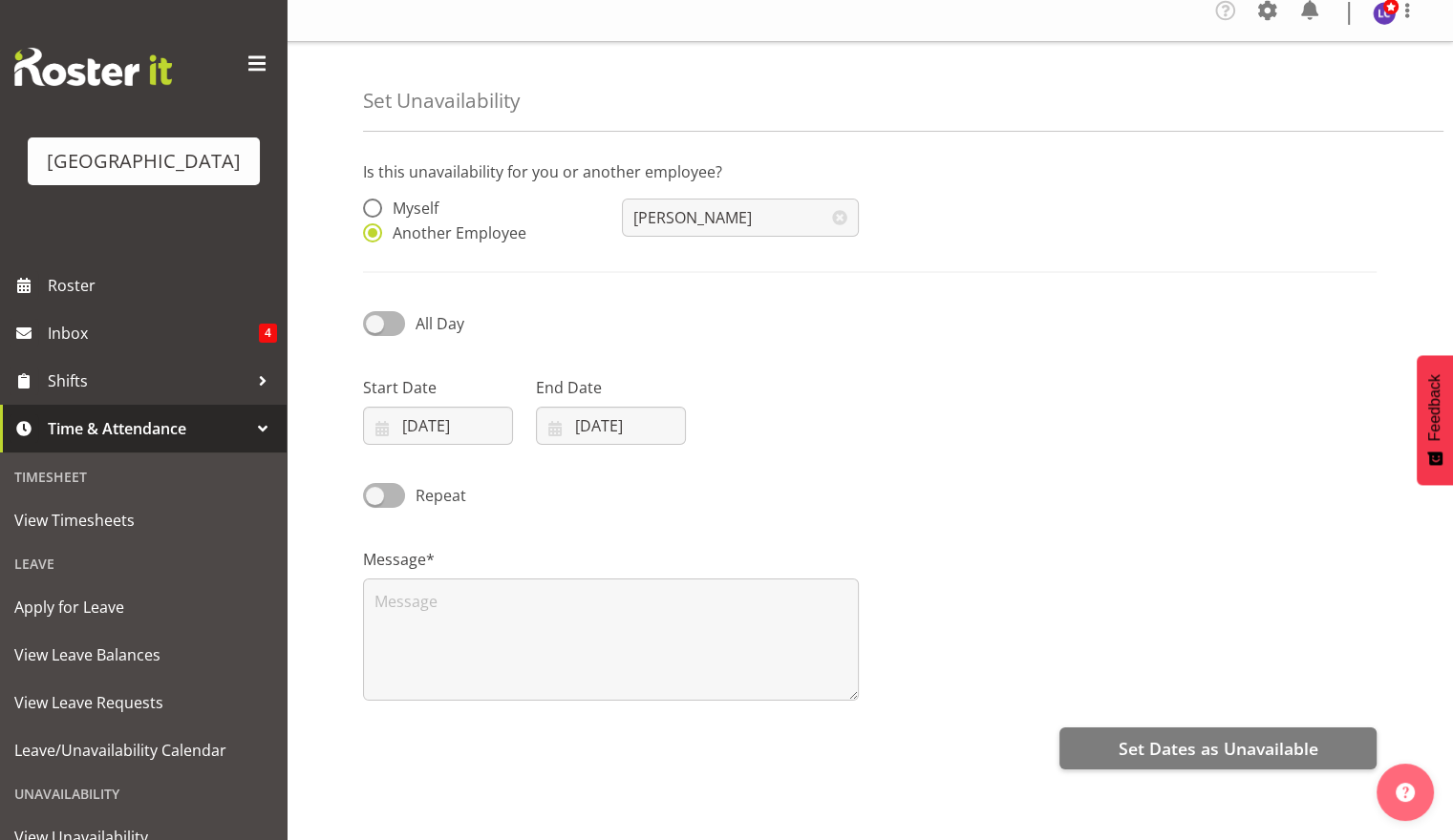
scroll to position [99, 0]
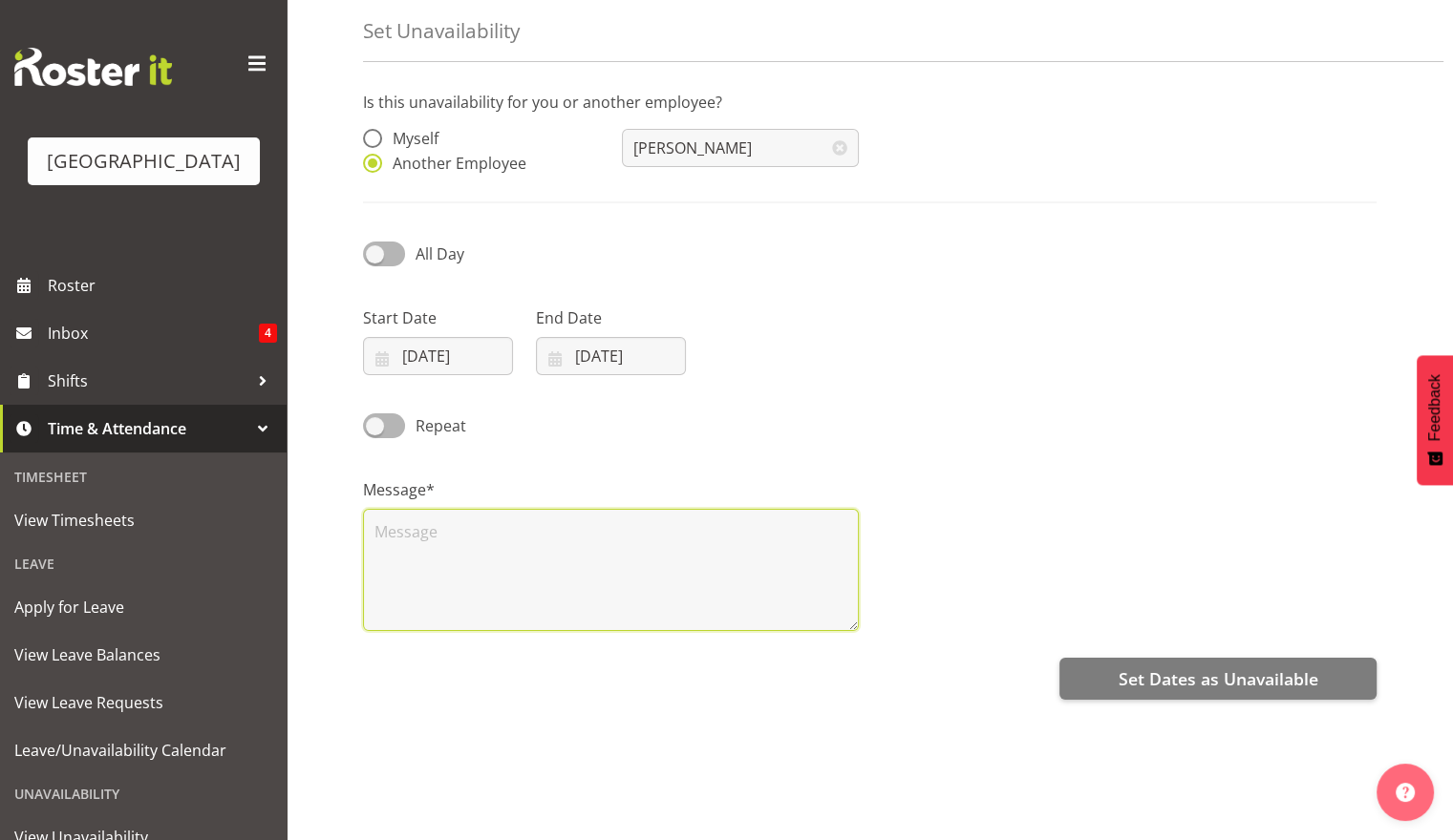
click at [667, 511] on textarea at bounding box center [611, 571] width 496 height 122
click at [467, 543] on textarea at bounding box center [611, 571] width 496 height 122
type textarea "Leave"
click at [1127, 638] on div "Is this unavailability for you or another employee? Myself Another Employee Bra…" at bounding box center [908, 458] width 1090 height 764
drag, startPoint x: 1129, startPoint y: 661, endPoint x: 1124, endPoint y: 652, distance: 10.3
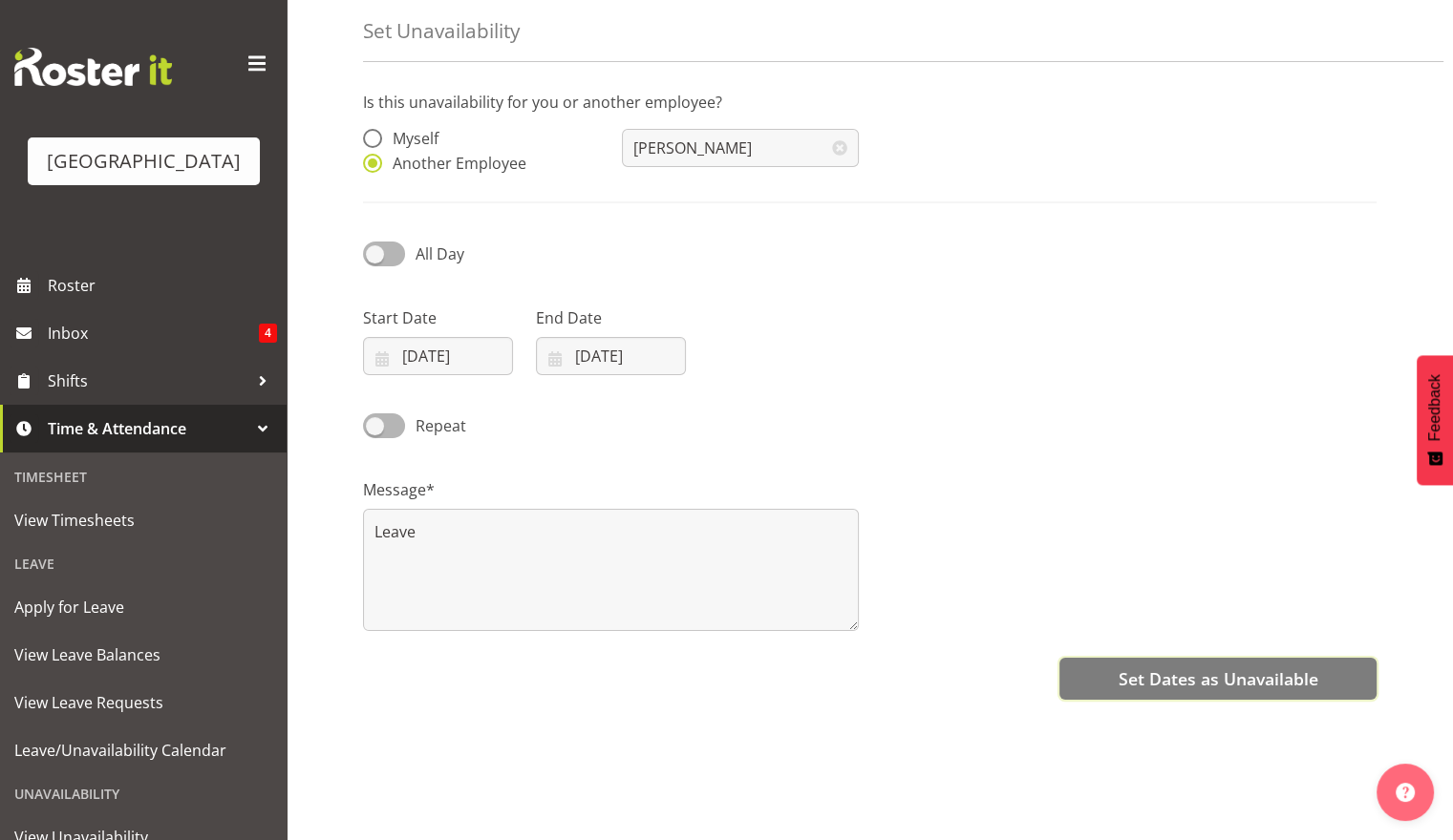
click at [1129, 667] on span "Set Dates as Unavailable" at bounding box center [1217, 679] width 200 height 25
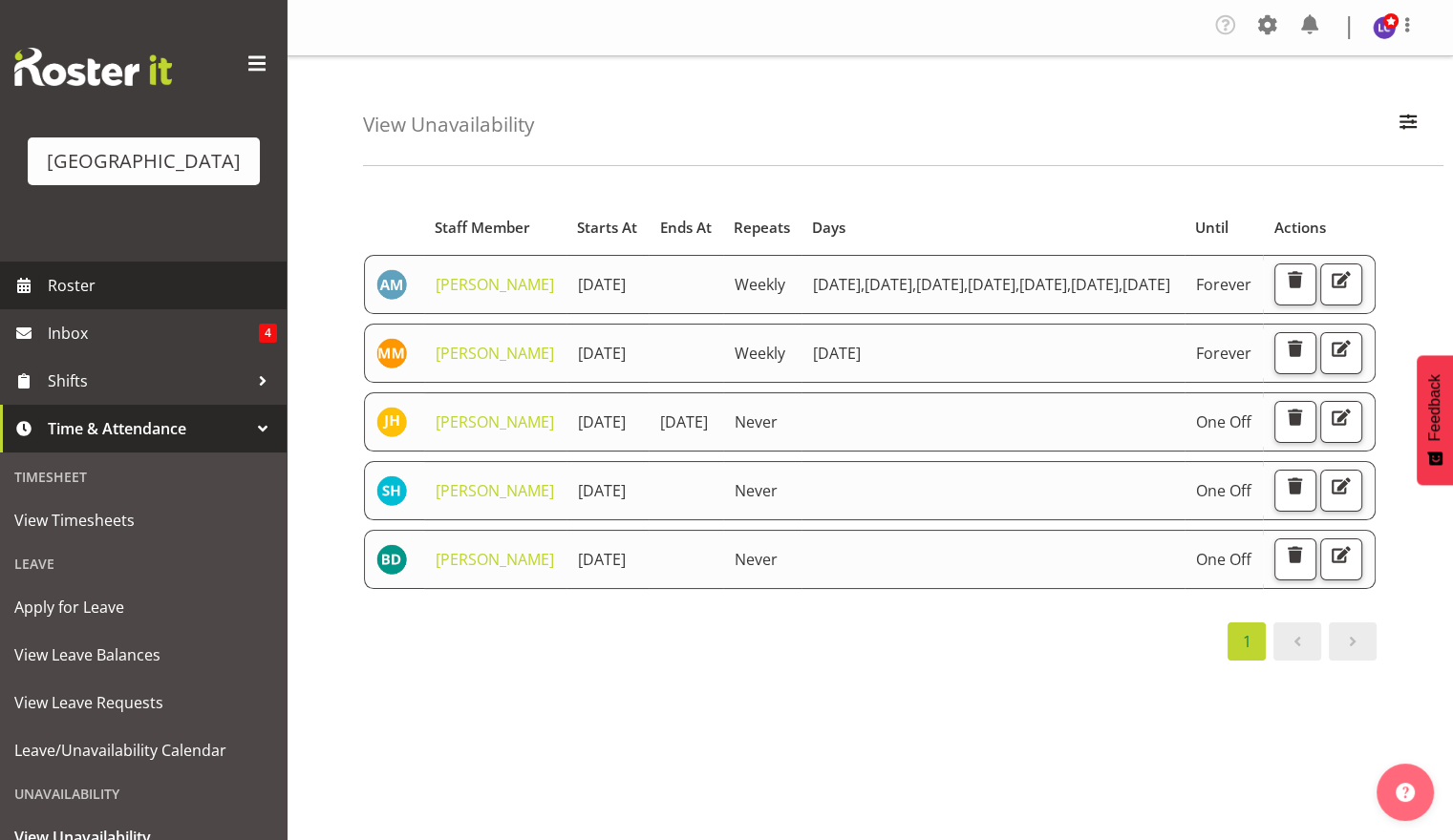
click at [87, 278] on span "Roster" at bounding box center [163, 286] width 229 height 29
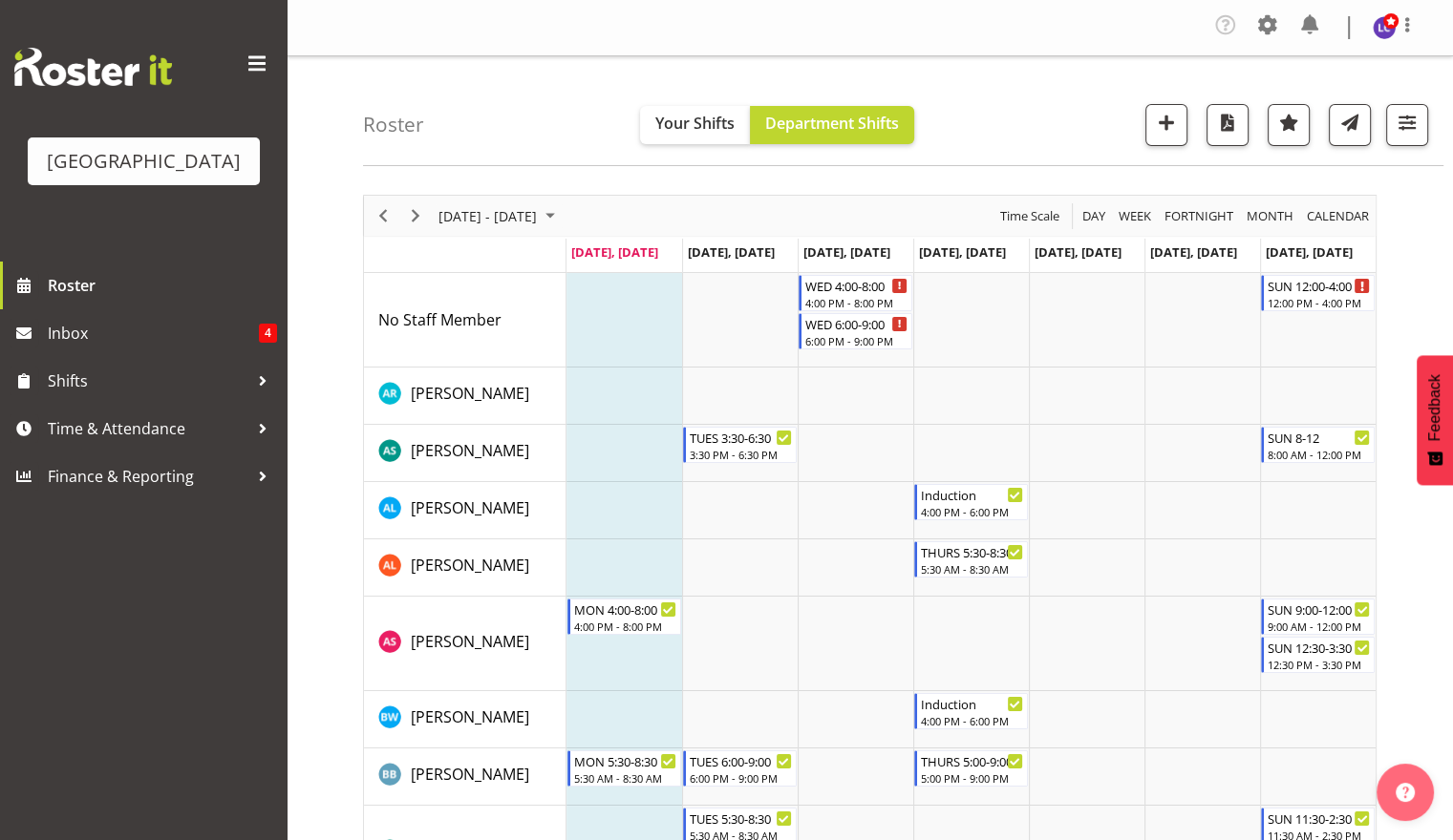
click at [567, 227] on div "[DATE] - [DATE]" at bounding box center [499, 216] width 135 height 40
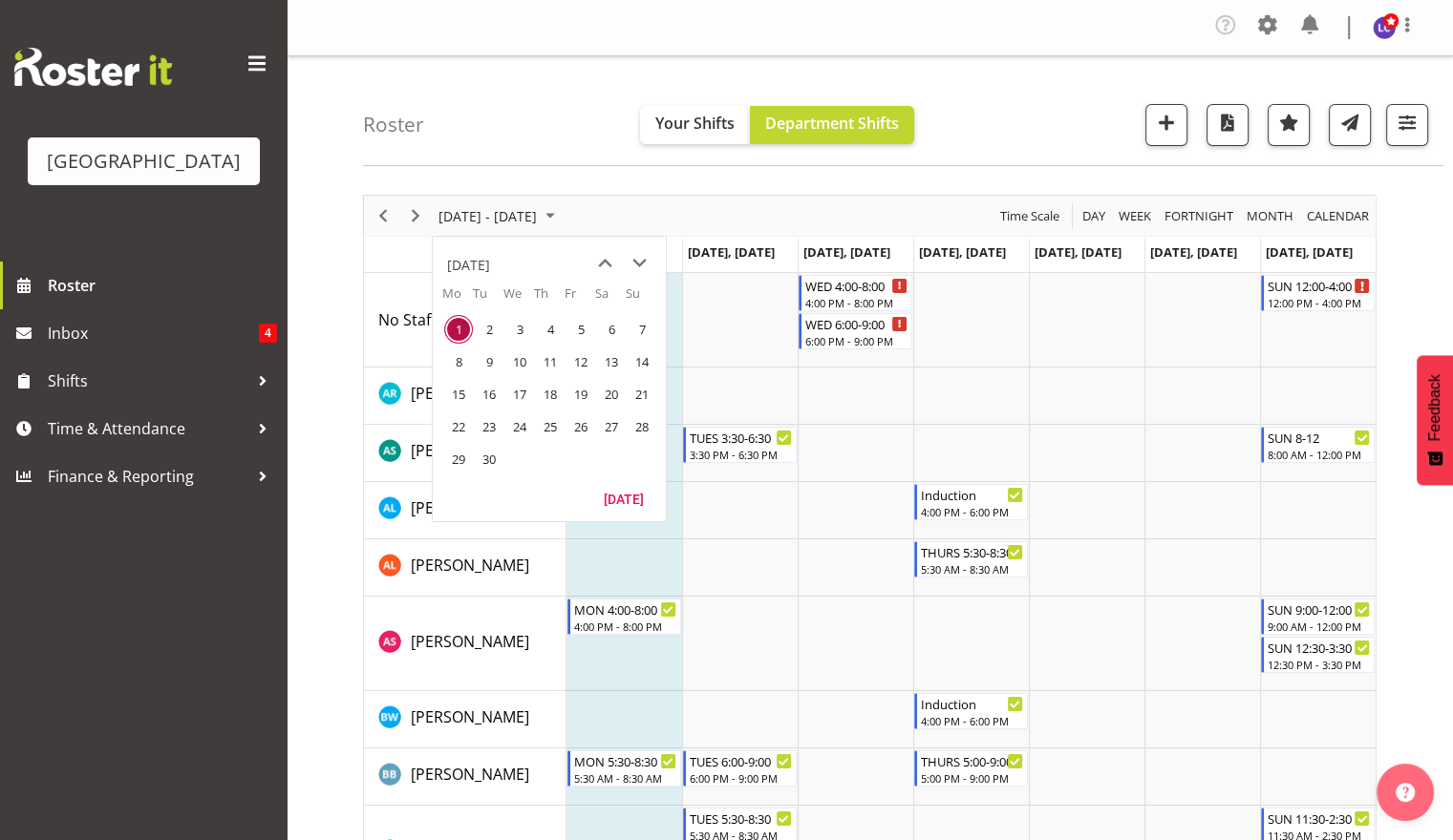
click at [481, 455] on span "30" at bounding box center [489, 460] width 29 height 29
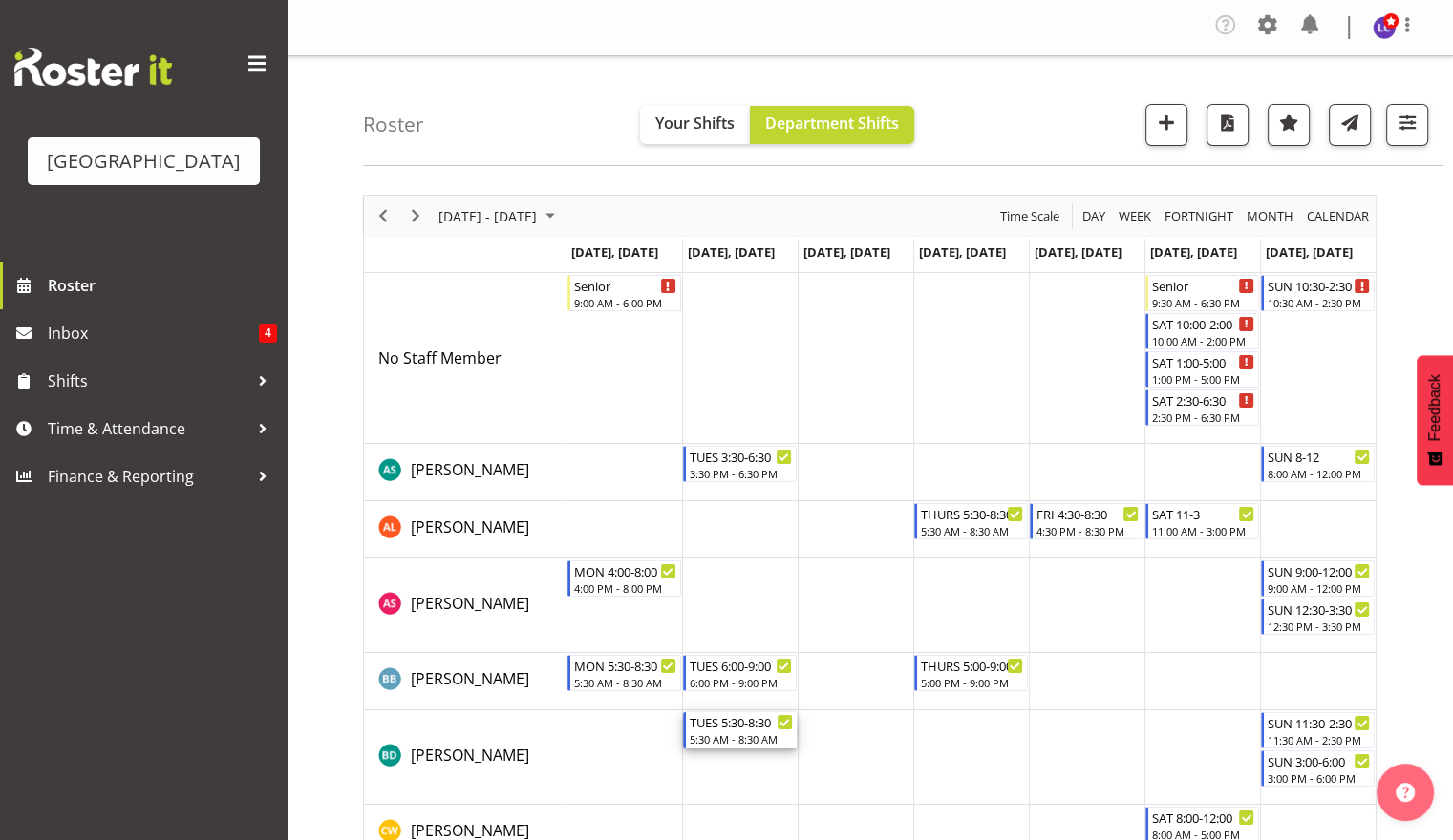
click at [749, 726] on div "TUES 5:30-8:30" at bounding box center [742, 722] width 103 height 19
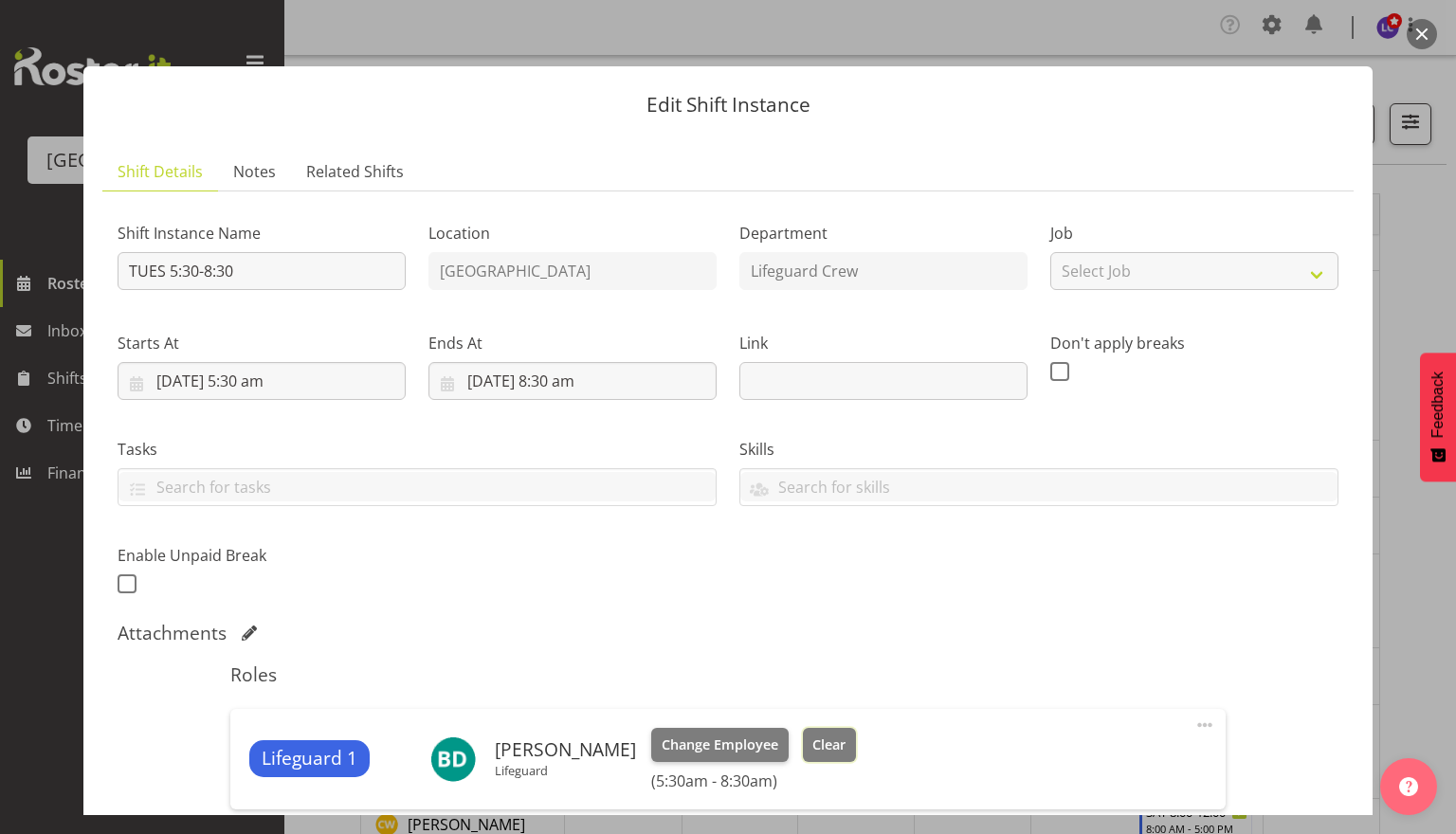
click at [820, 740] on span "Clear" at bounding box center [828, 746] width 33 height 21
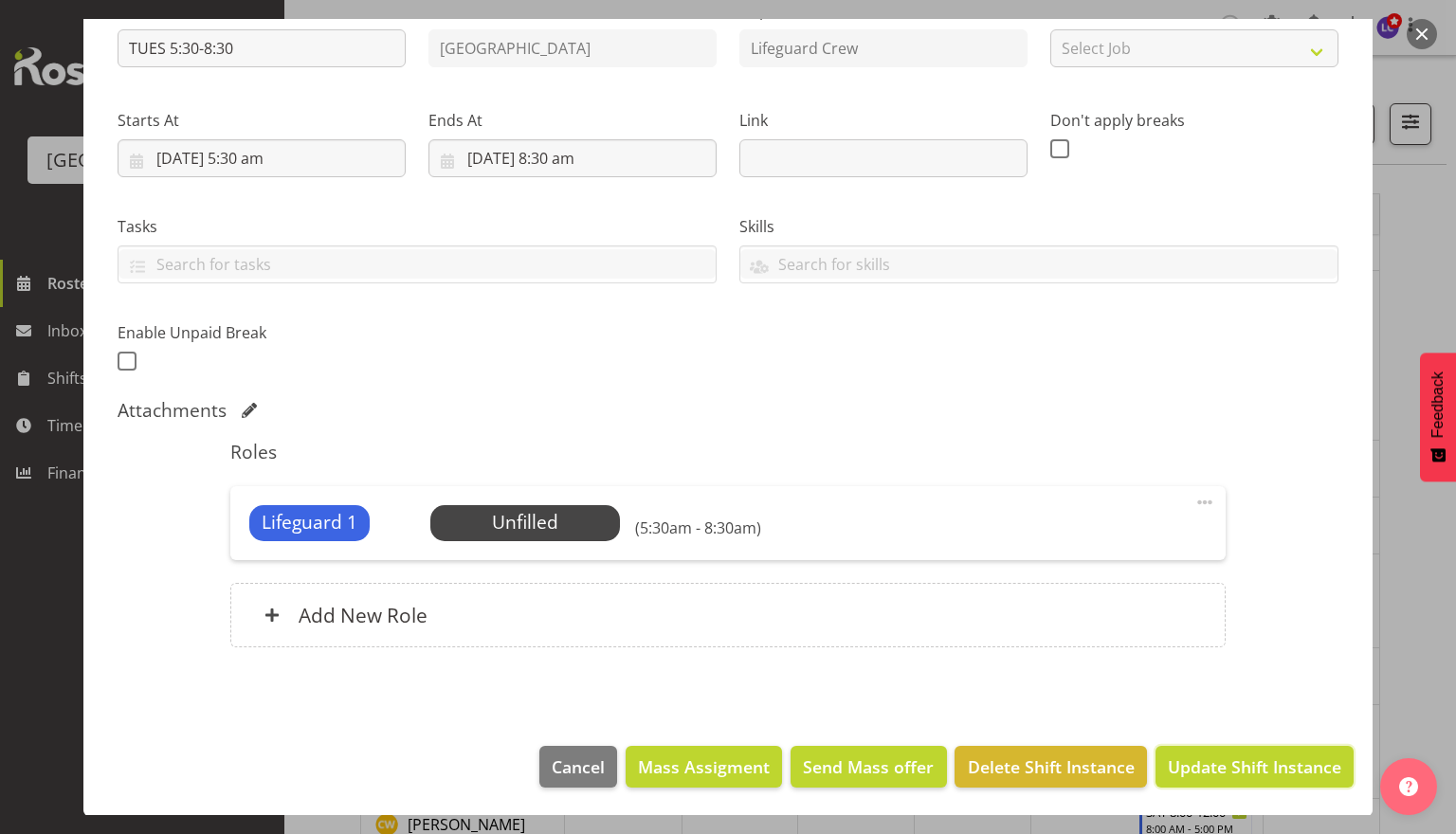
click at [1247, 760] on span "Update Shift Instance" at bounding box center [1254, 768] width 174 height 25
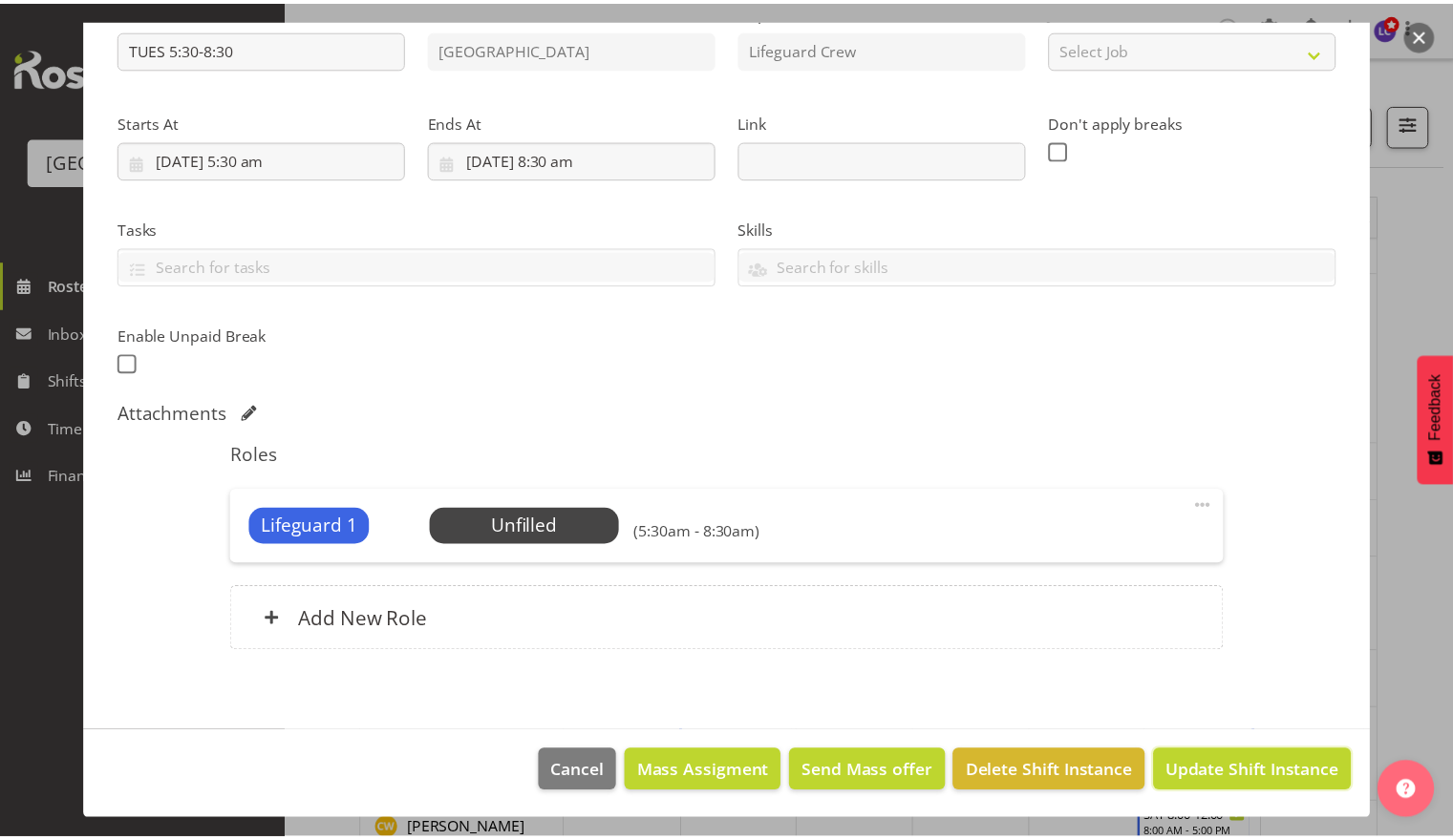
scroll to position [149, 0]
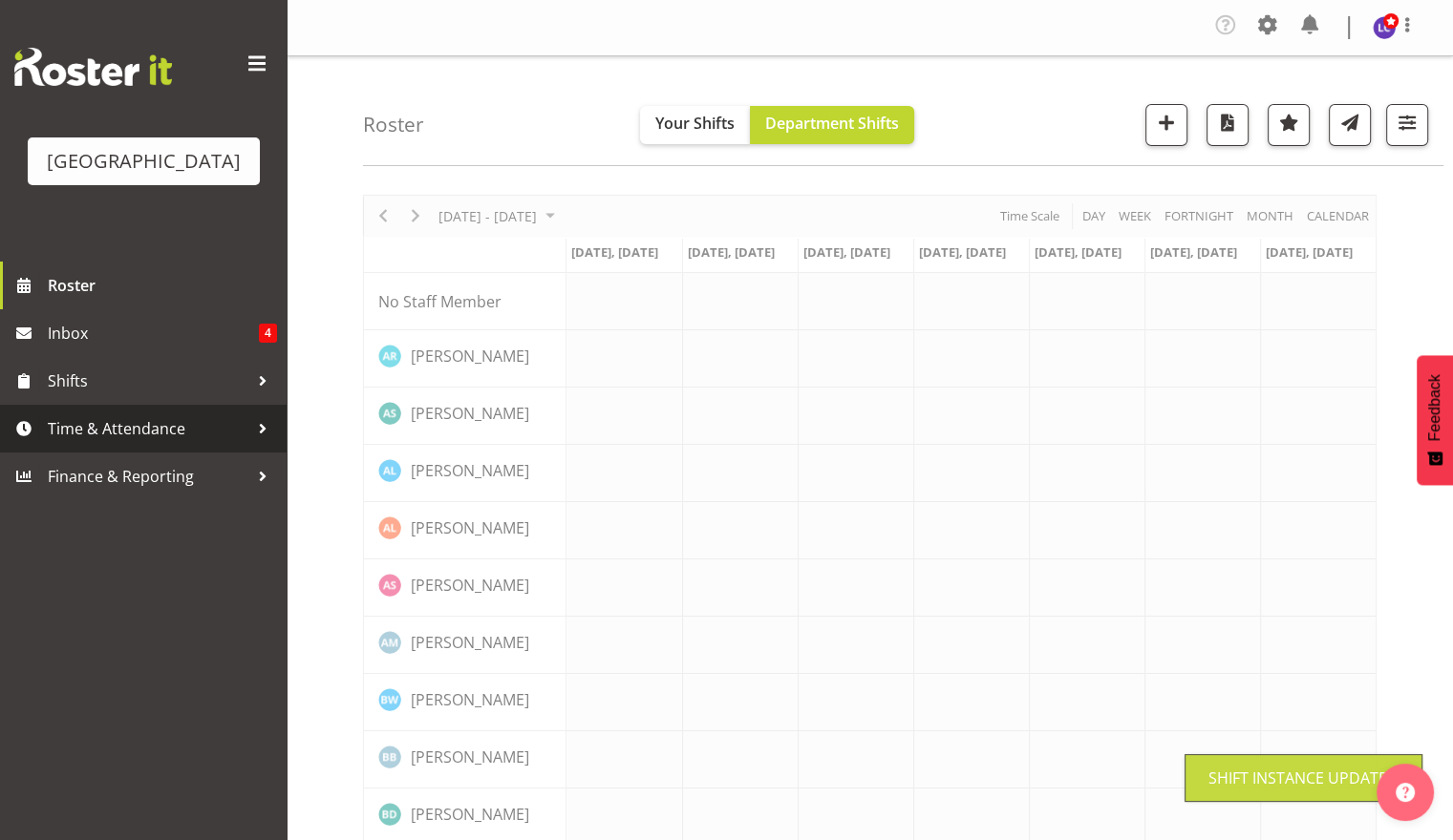
click at [163, 432] on span "Time & Attendance" at bounding box center [148, 429] width 201 height 29
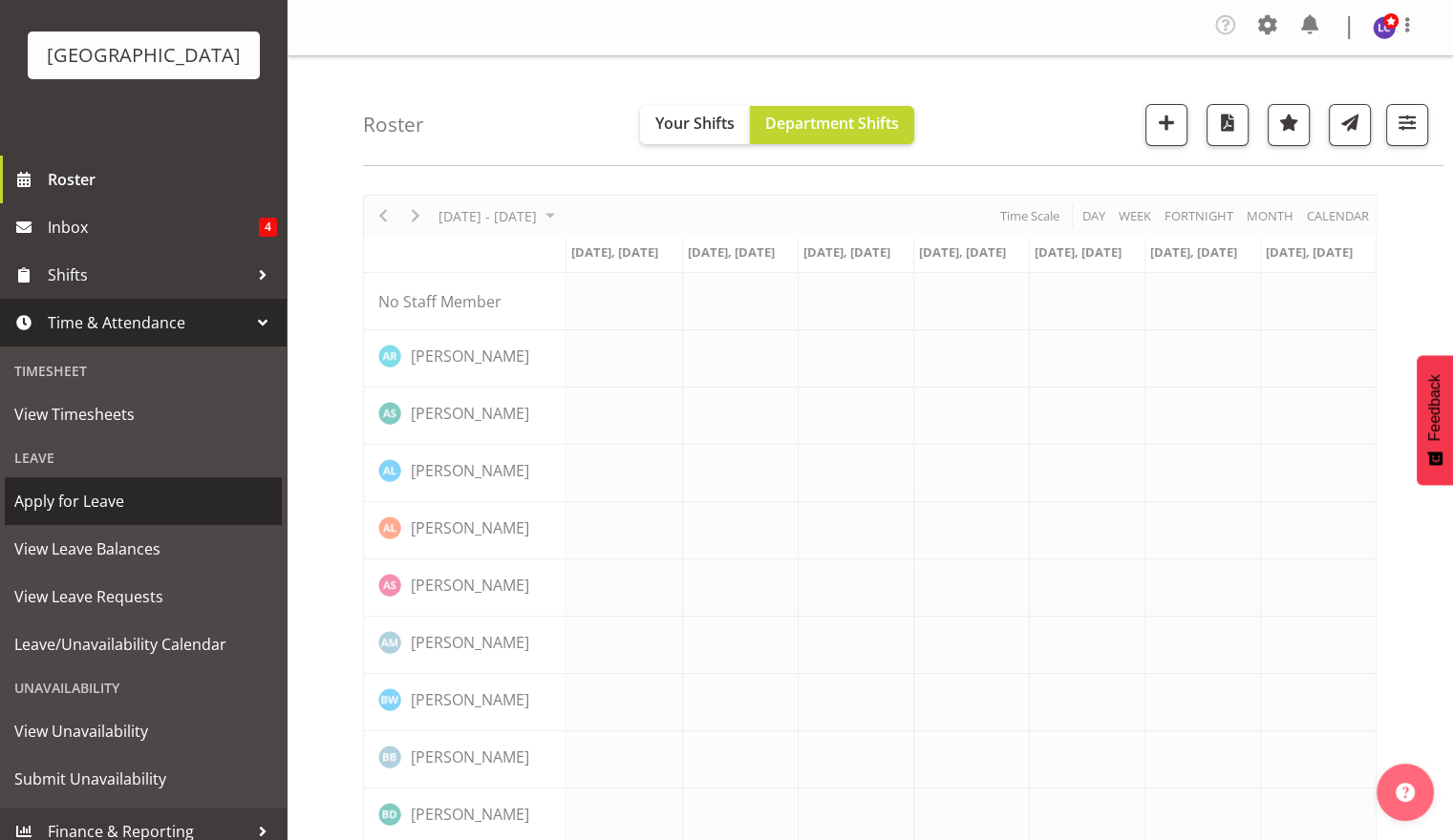
scroll to position [121, 0]
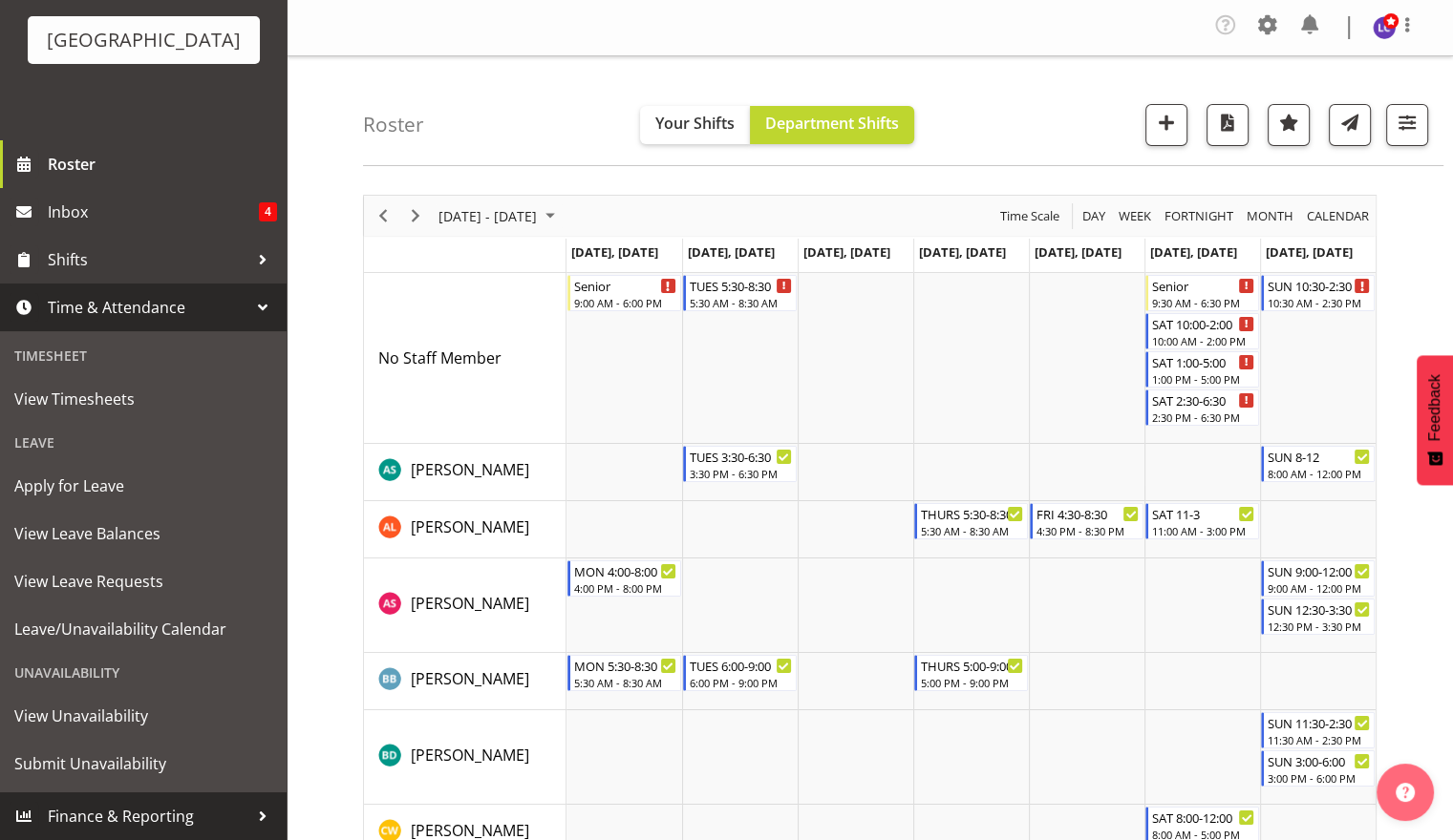
click at [169, 821] on span "Finance & Reporting" at bounding box center [148, 816] width 201 height 29
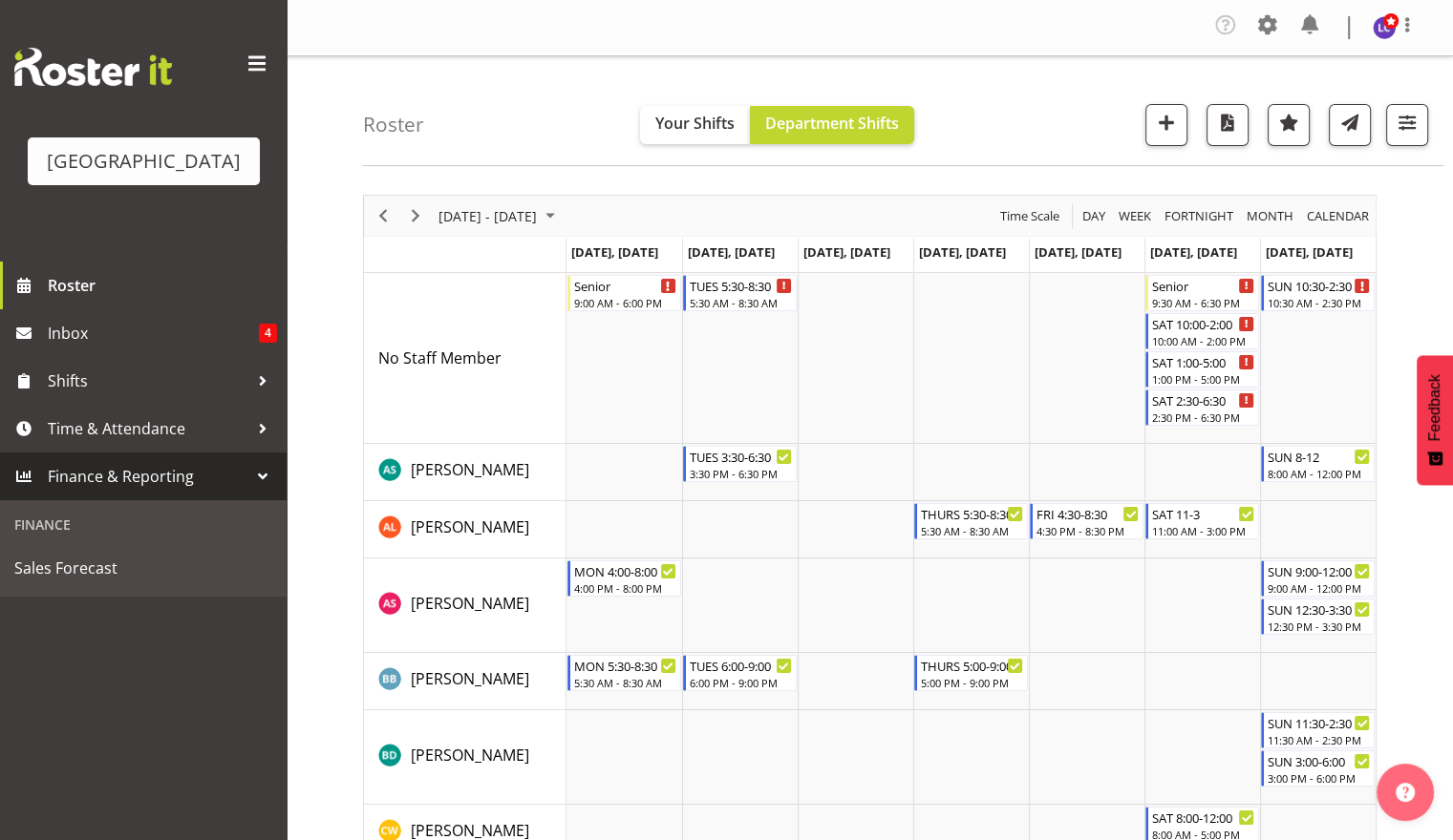
scroll to position [827, 0]
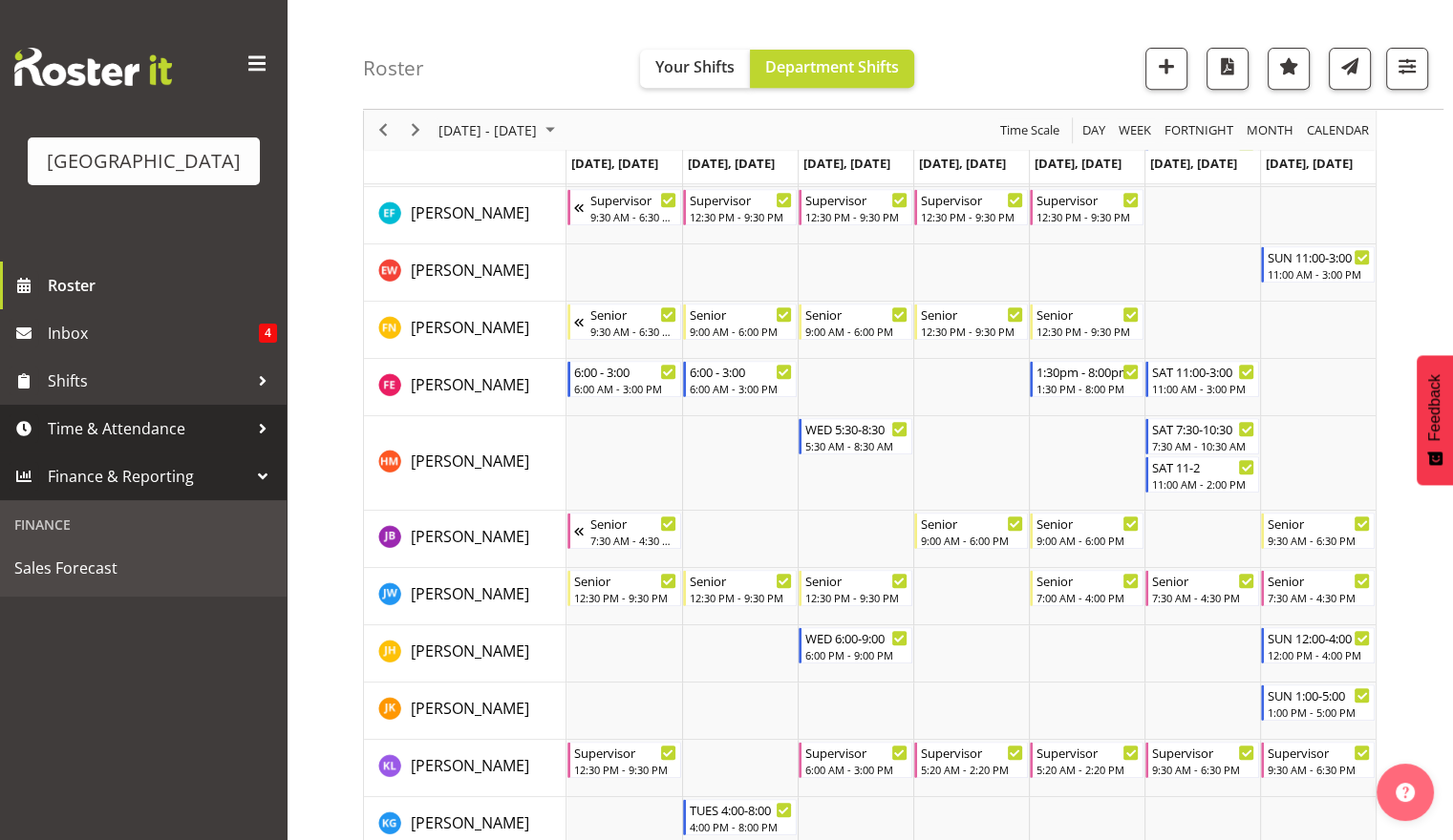
click at [151, 439] on span "Time & Attendance" at bounding box center [148, 429] width 201 height 29
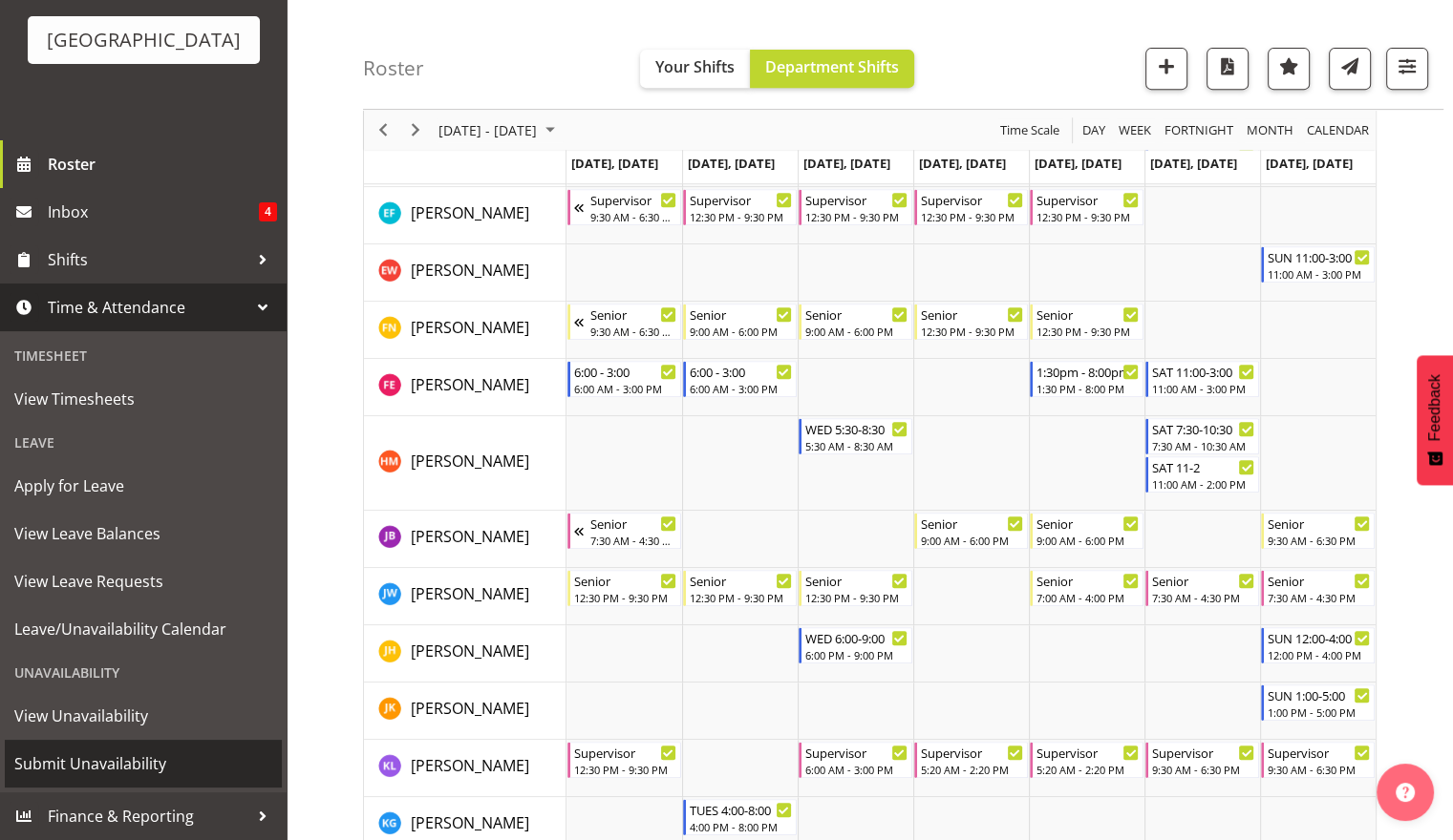
scroll to position [1241, 0]
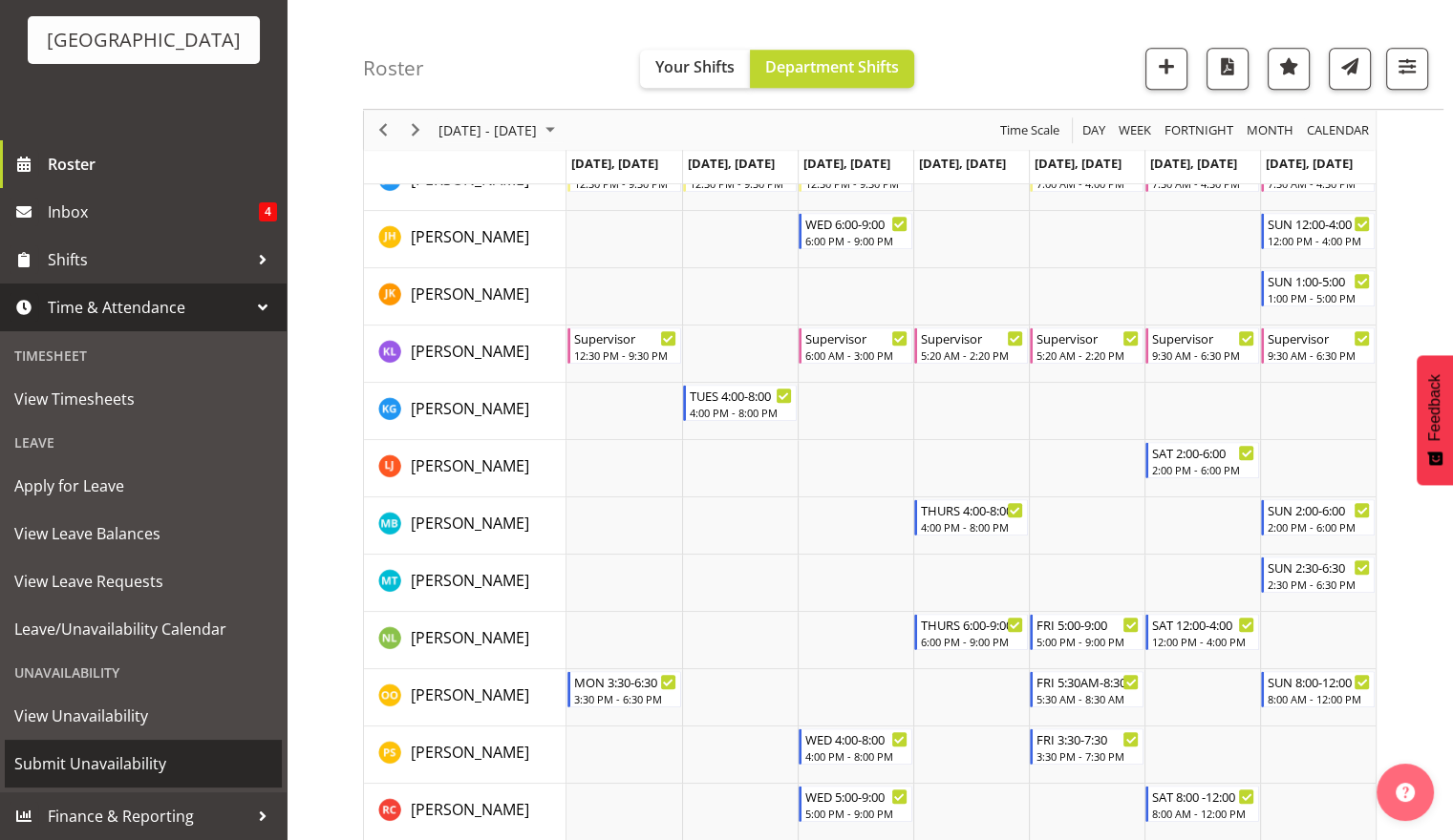
click at [155, 768] on span "Submit Unavailability" at bounding box center [143, 765] width 258 height 29
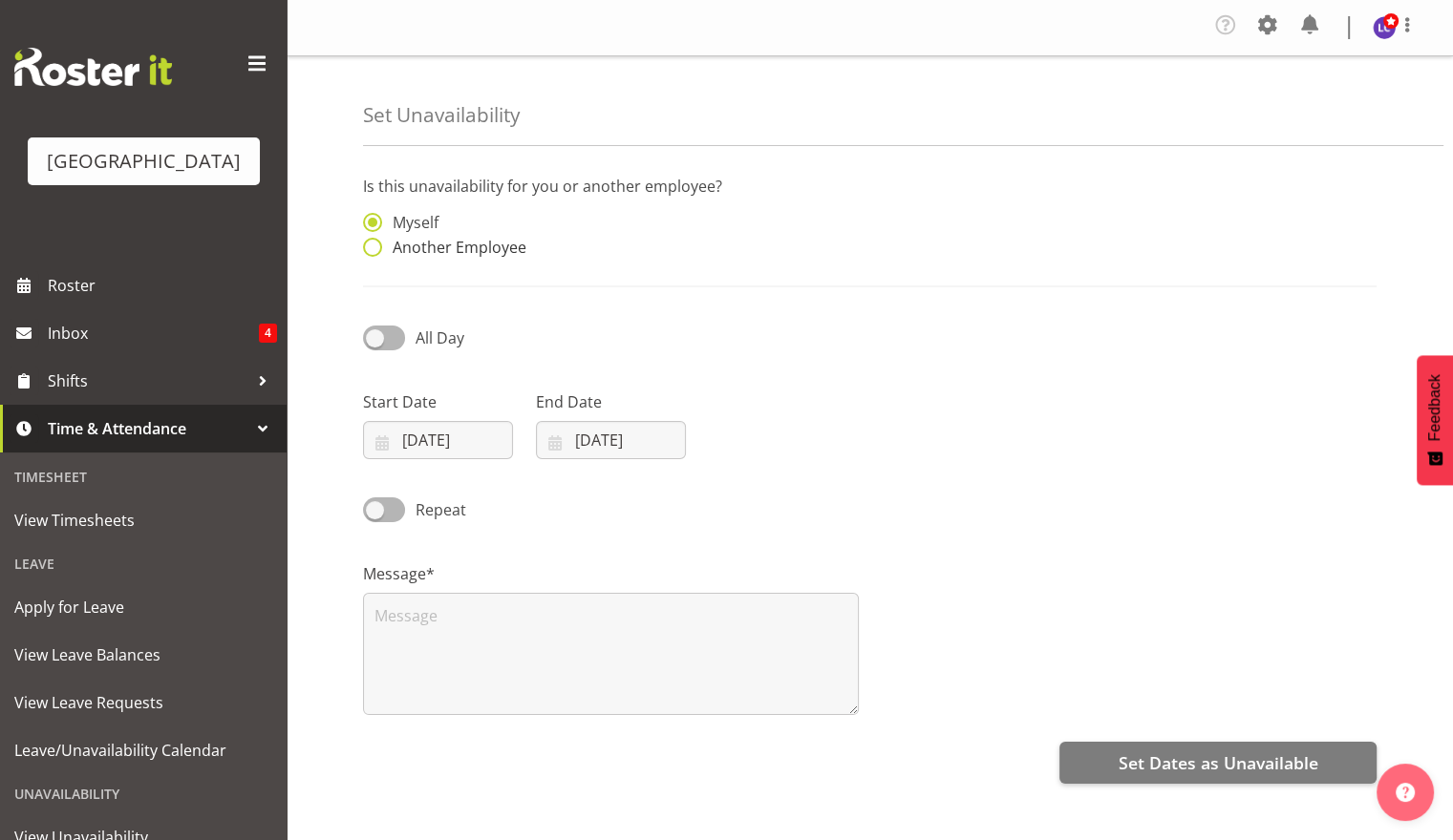
click at [425, 253] on span "Another Employee" at bounding box center [454, 248] width 144 height 19
click at [376, 253] on input "Another Employee" at bounding box center [369, 248] width 12 height 12
radio input "true"
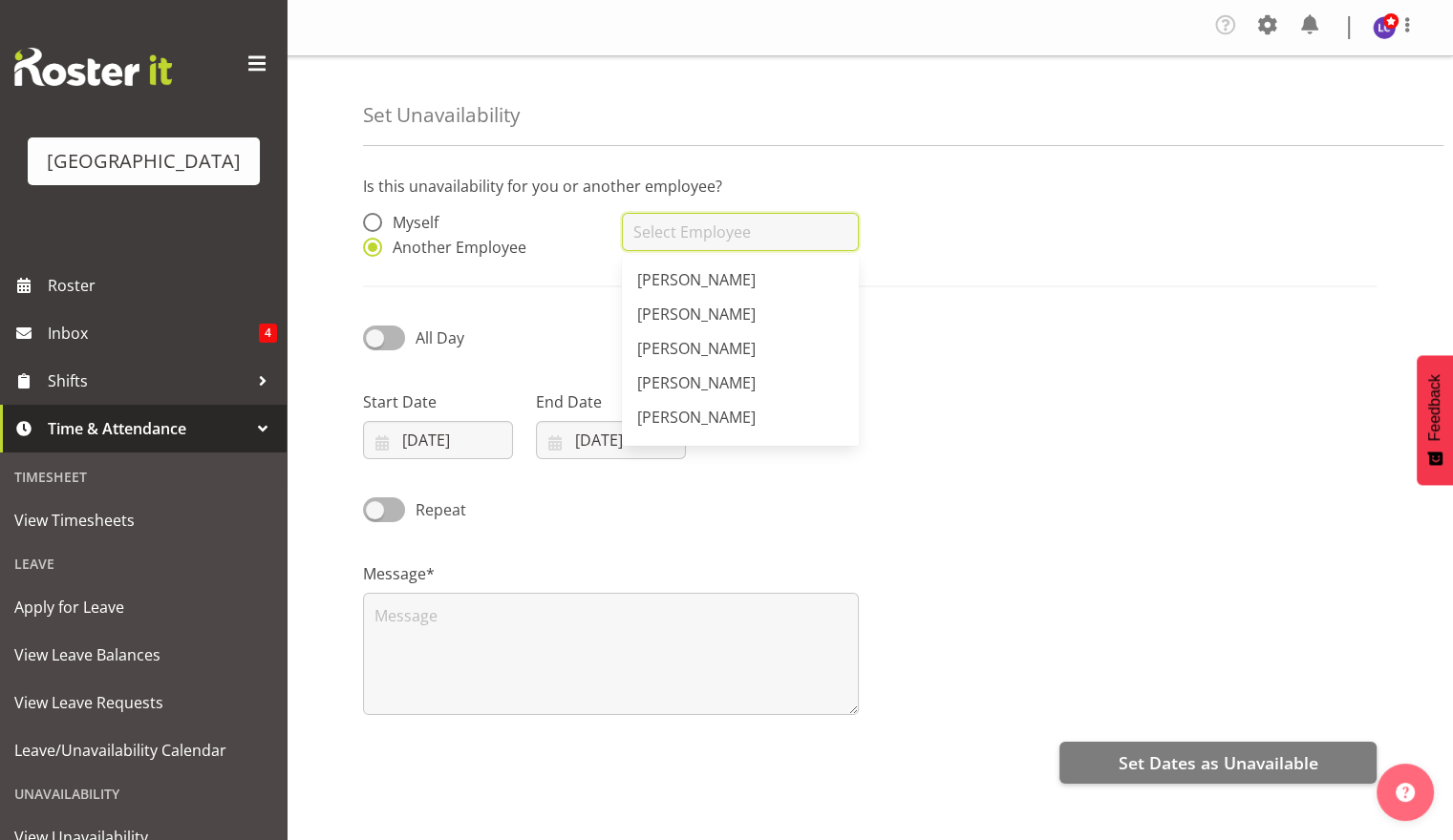
click at [688, 236] on input "text" at bounding box center [740, 232] width 236 height 38
click at [776, 359] on link "[PERSON_NAME]" at bounding box center [740, 349] width 236 height 34
type input "[PERSON_NAME]"
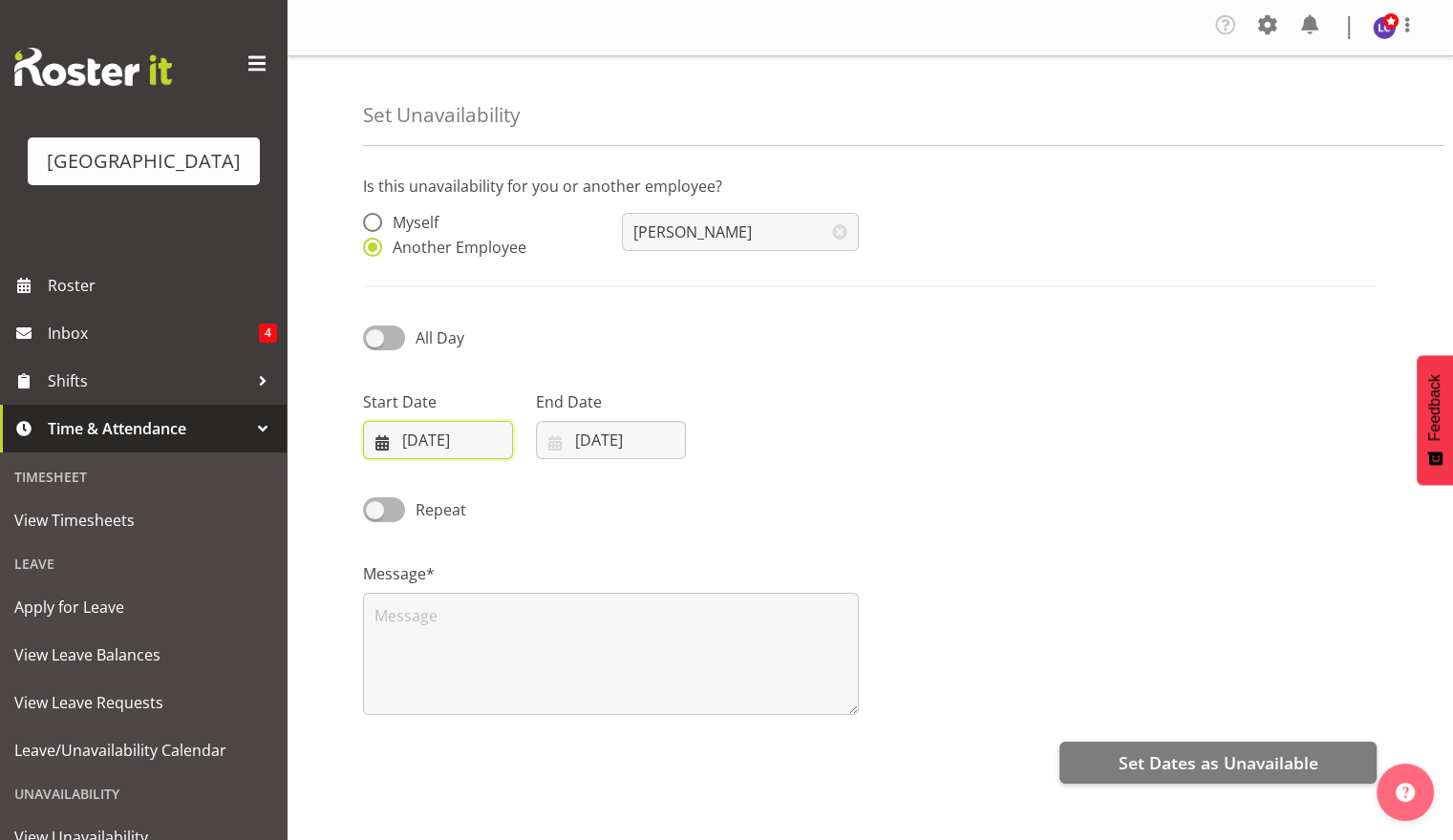
click at [476, 451] on input "[DATE]" at bounding box center [438, 441] width 150 height 38
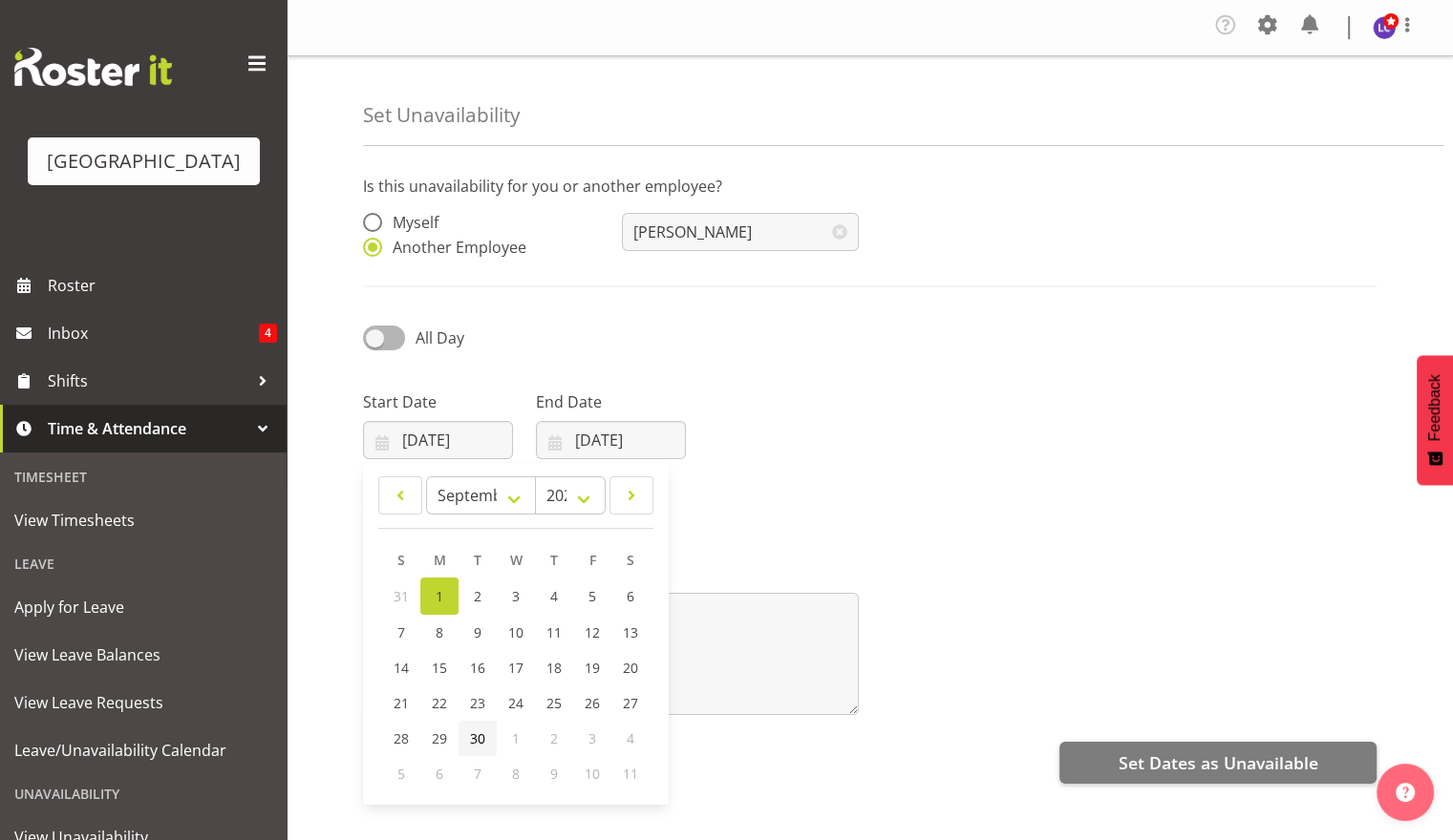
click at [472, 745] on span "30" at bounding box center [478, 739] width 15 height 18
type input "30/09/2025"
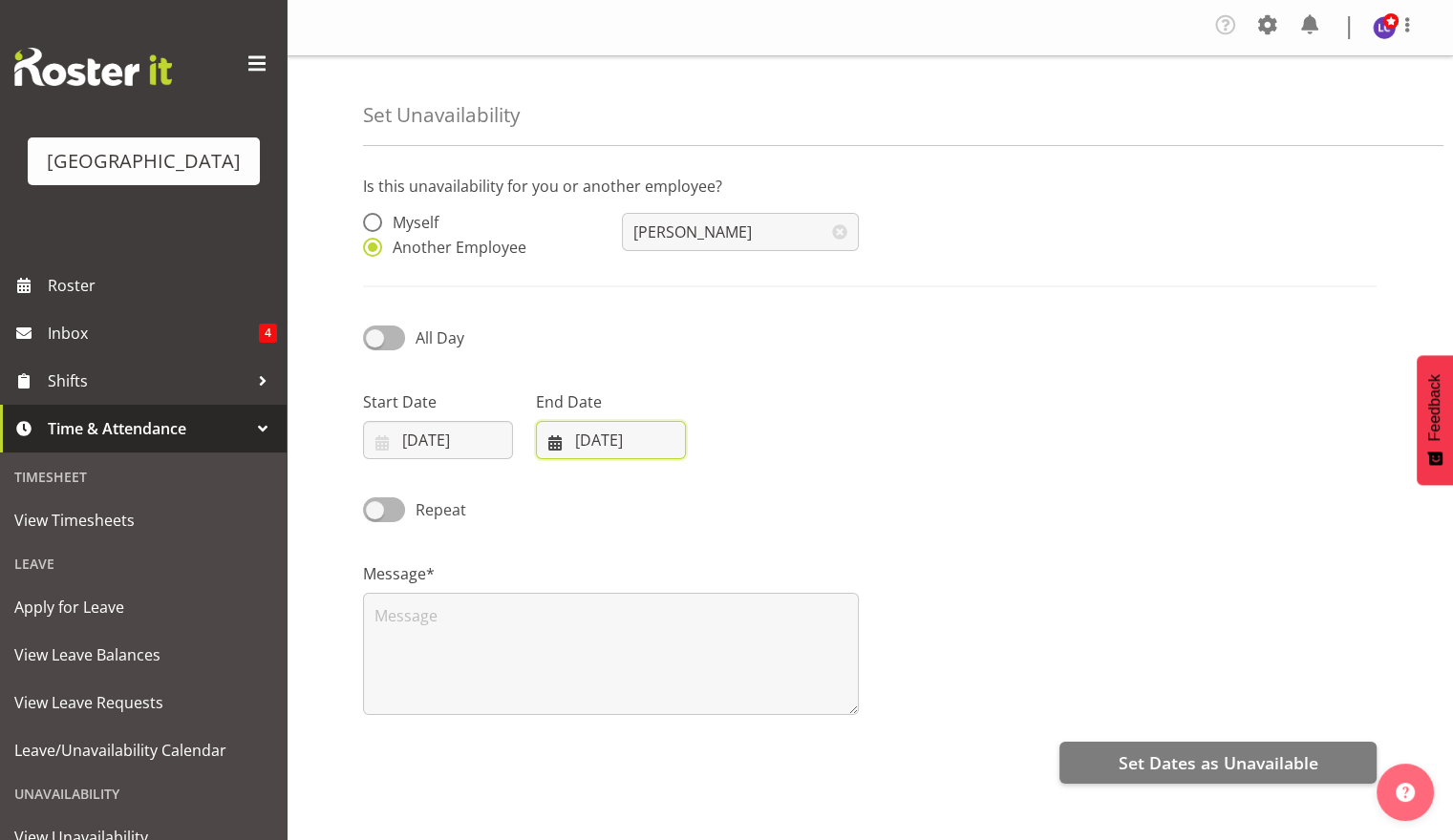
click at [645, 451] on input "01/09/2025" at bounding box center [611, 441] width 150 height 38
click at [646, 735] on span "30" at bounding box center [651, 739] width 15 height 18
type input "[DATE]"
click at [959, 624] on div "Message*" at bounding box center [870, 632] width 1036 height 191
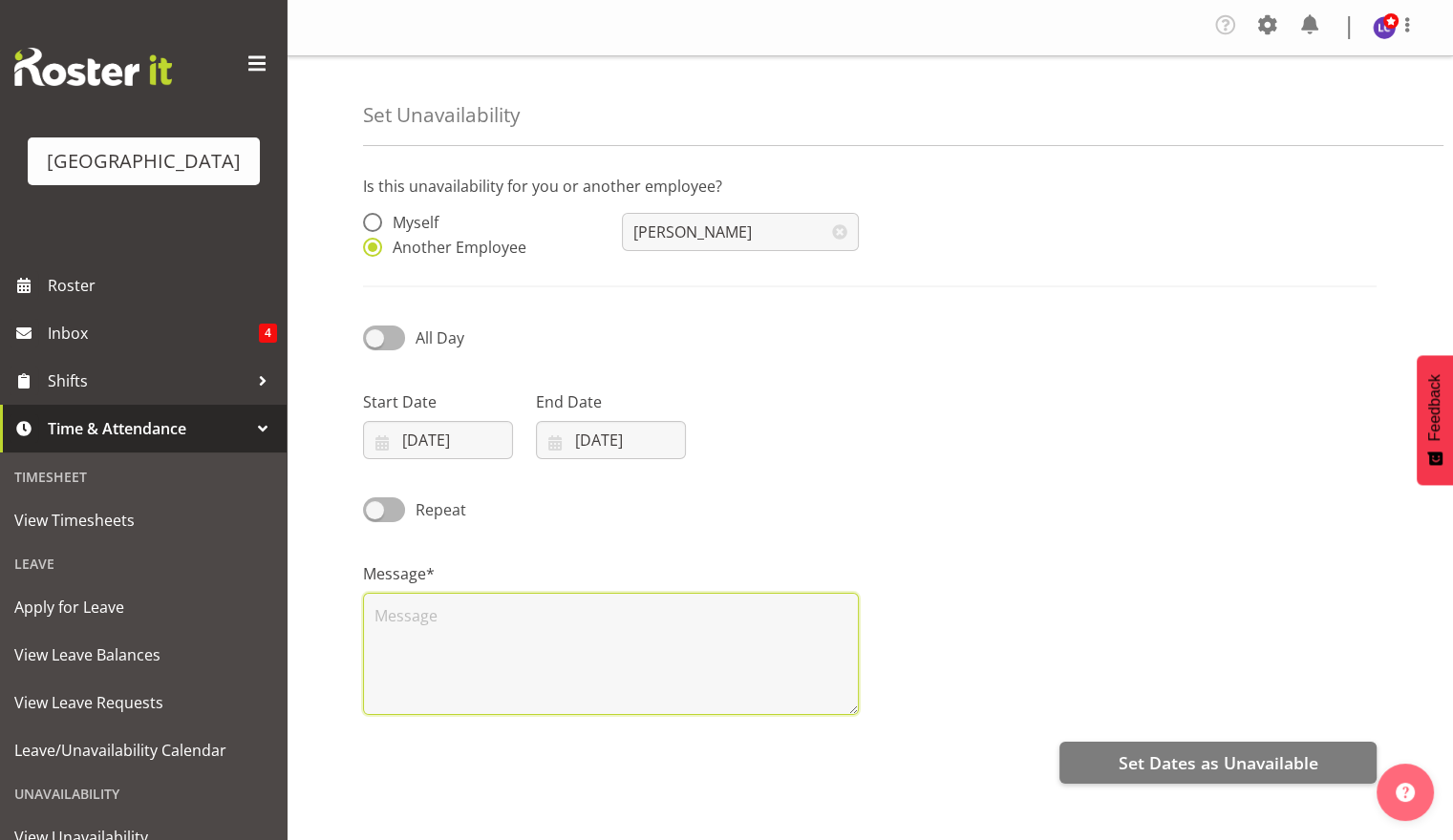
click at [635, 641] on textarea at bounding box center [611, 655] width 496 height 122
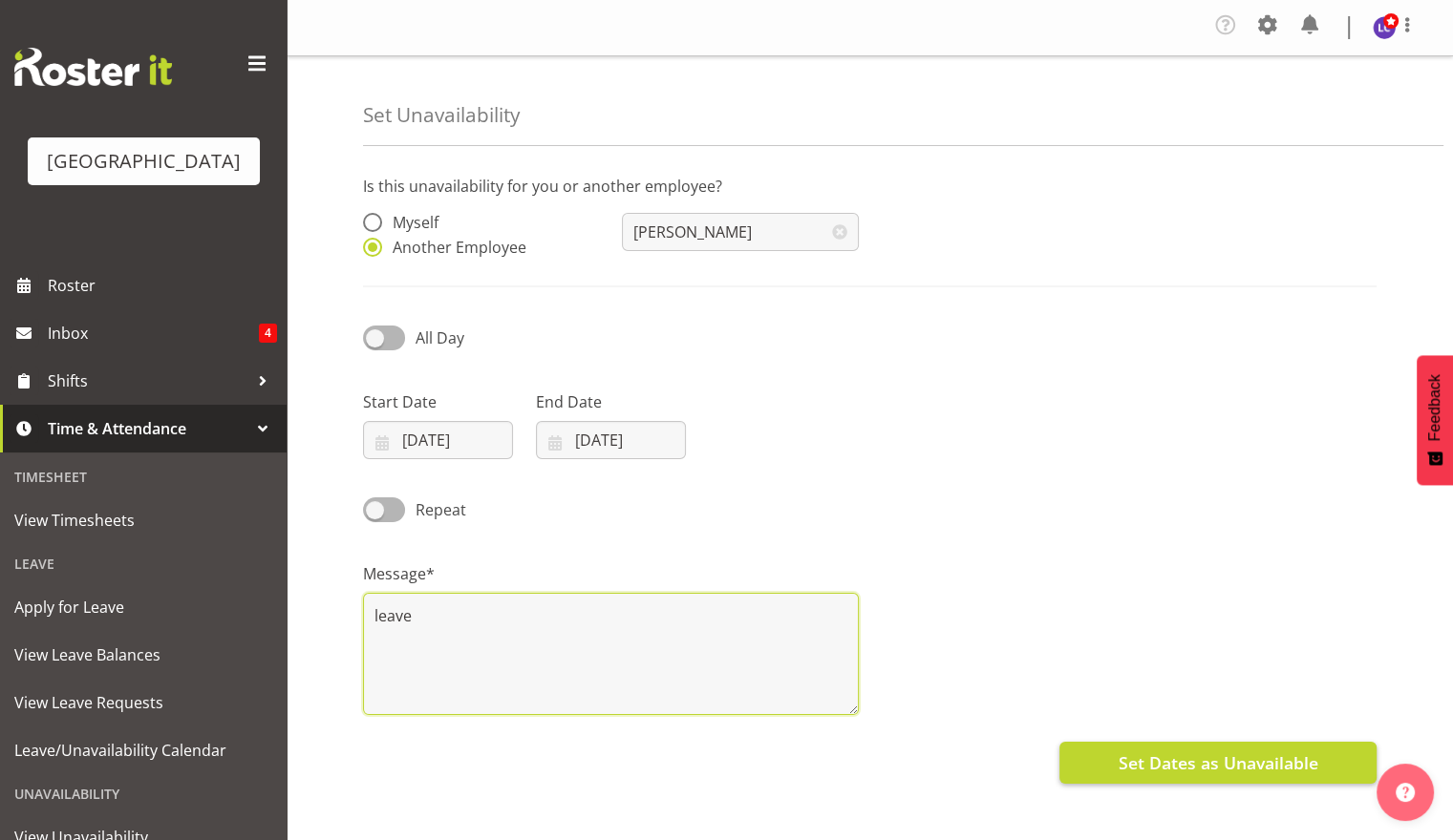
type textarea "leave"
click at [1232, 764] on span "Set Dates as Unavailable" at bounding box center [1217, 764] width 200 height 25
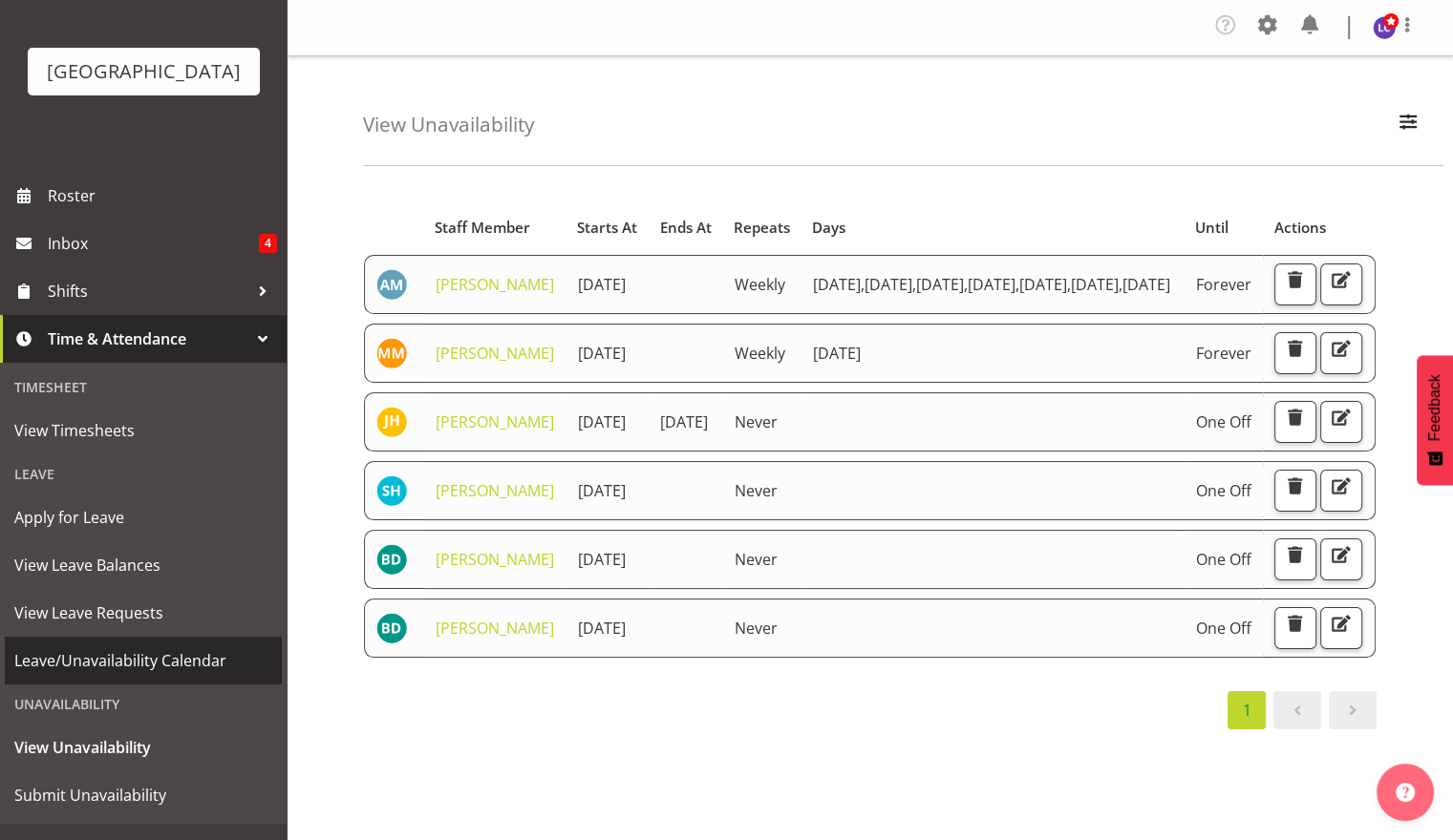
scroll to position [121, 0]
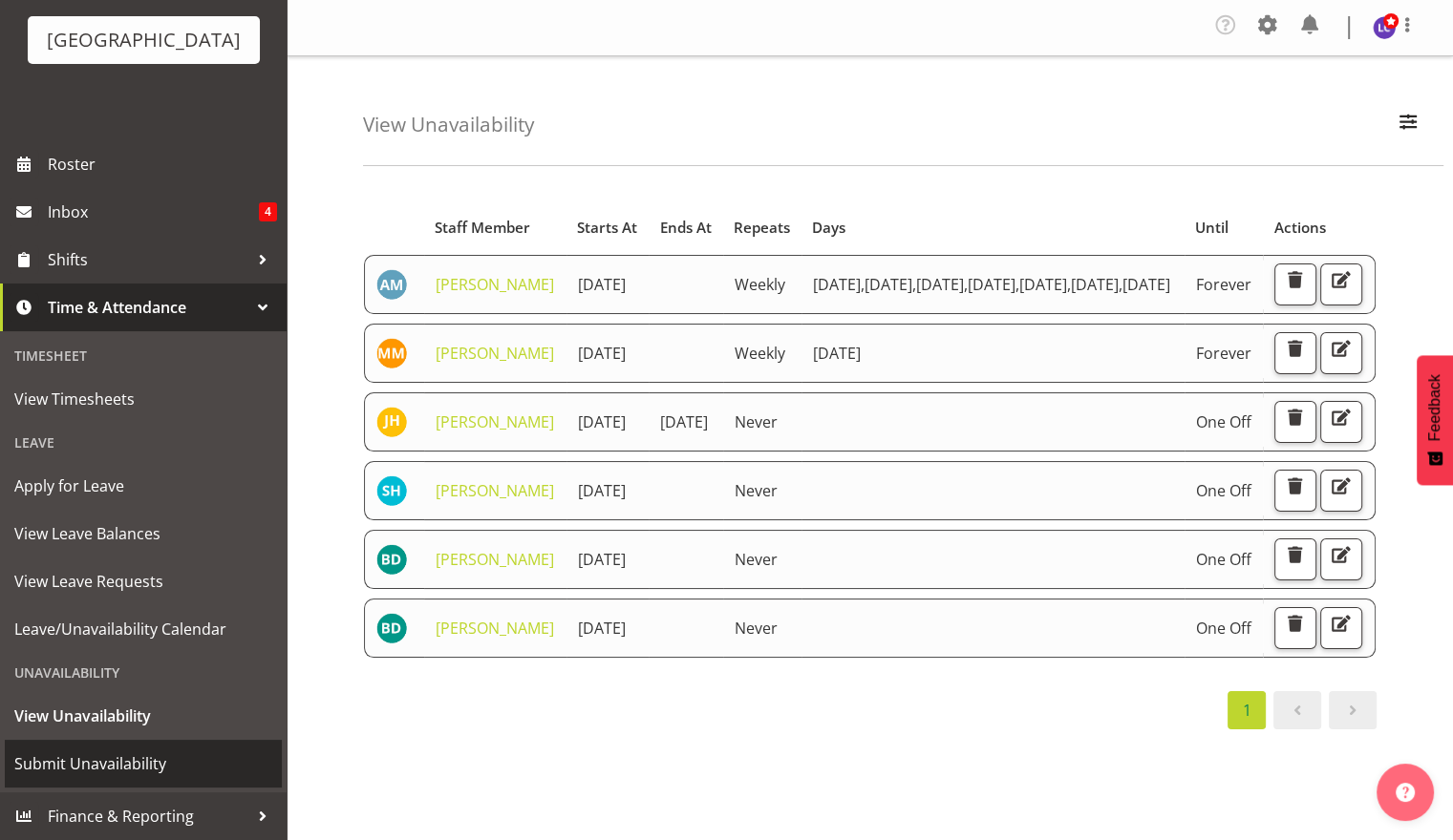
click at [157, 759] on span "Submit Unavailability" at bounding box center [143, 765] width 258 height 29
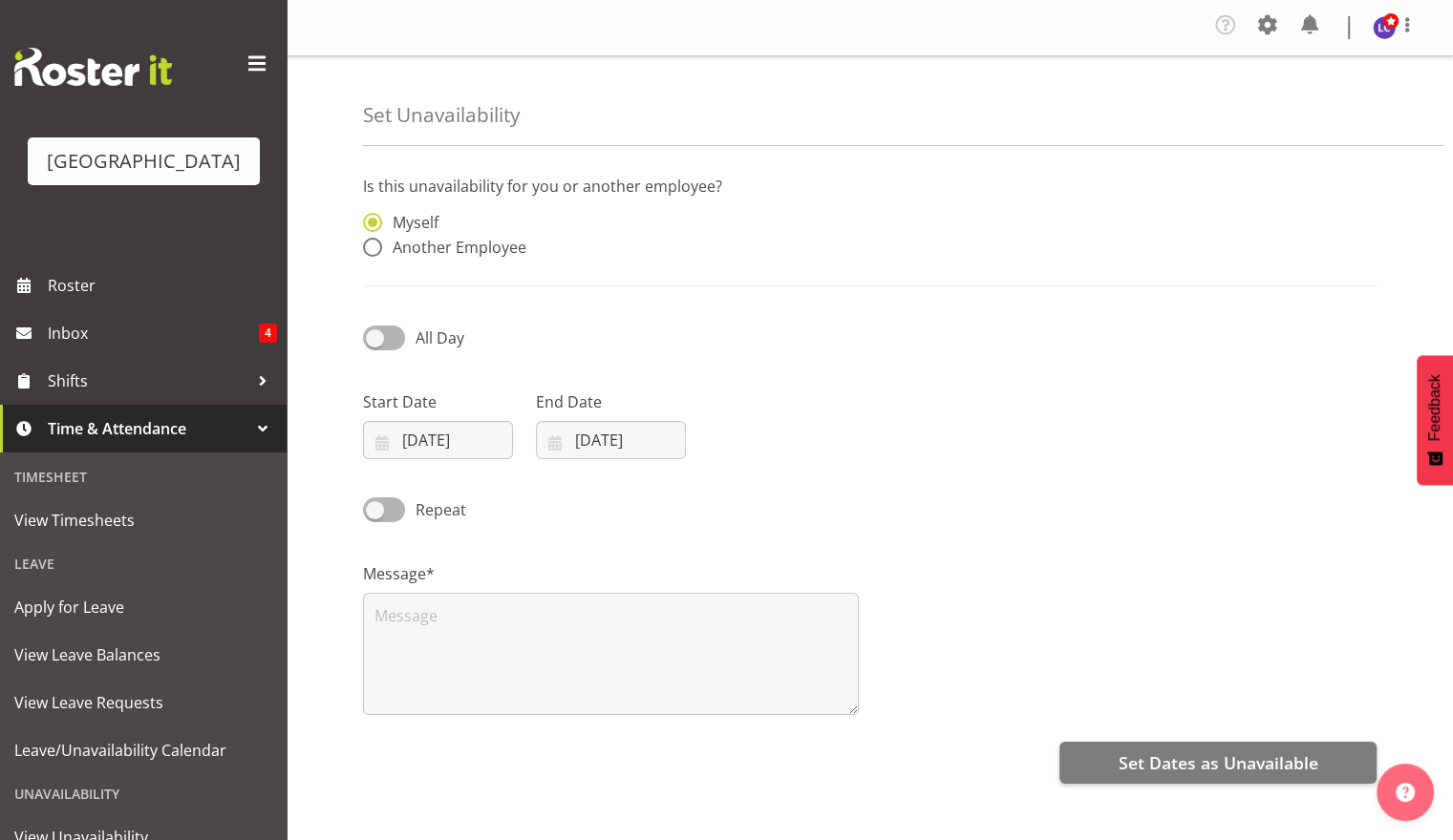
click at [474, 414] on label "Start Date" at bounding box center [438, 402] width 150 height 23
click at [446, 468] on div "Start Date [DATE] January February March April May June July August September O…" at bounding box center [438, 418] width 173 height 107
click at [454, 449] on input "[DATE]" at bounding box center [438, 441] width 150 height 38
click at [488, 252] on span "Another Employee" at bounding box center [454, 248] width 144 height 19
click at [376, 252] on input "Another Employee" at bounding box center [369, 248] width 12 height 12
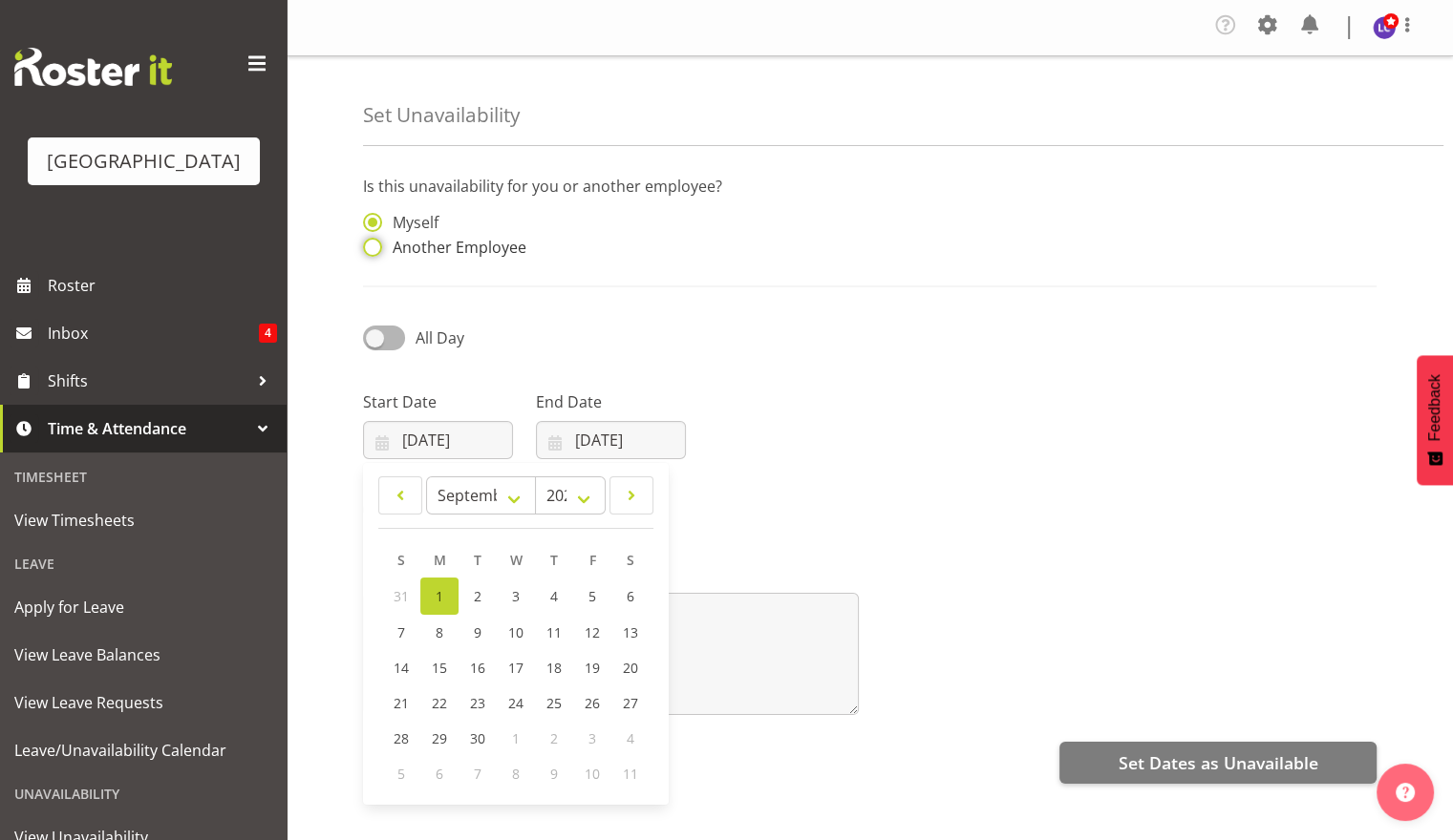
radio input "true"
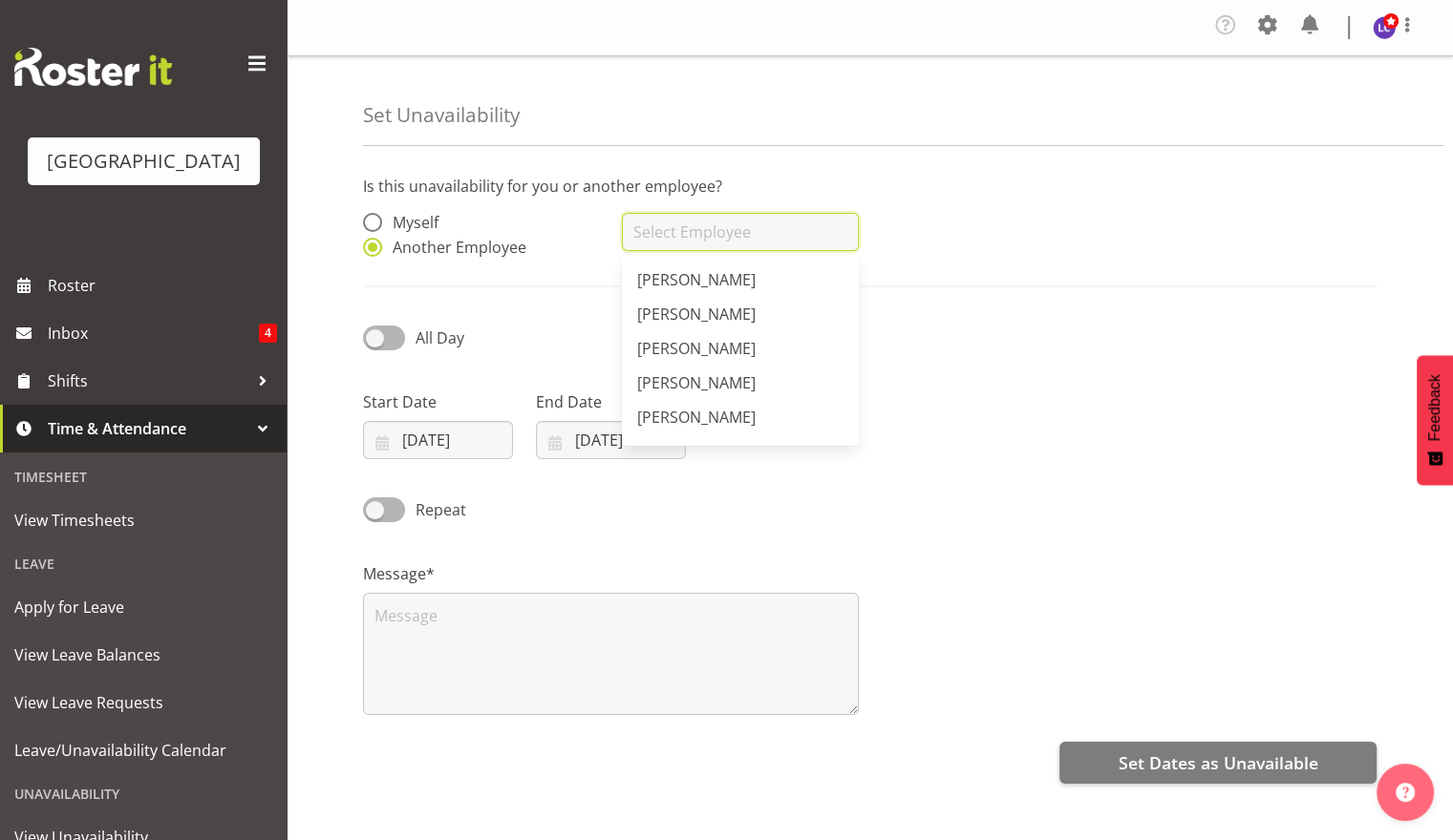
click at [719, 241] on input "text" at bounding box center [740, 232] width 236 height 38
click at [802, 346] on link "[PERSON_NAME]" at bounding box center [740, 349] width 236 height 34
type input "[PERSON_NAME]"
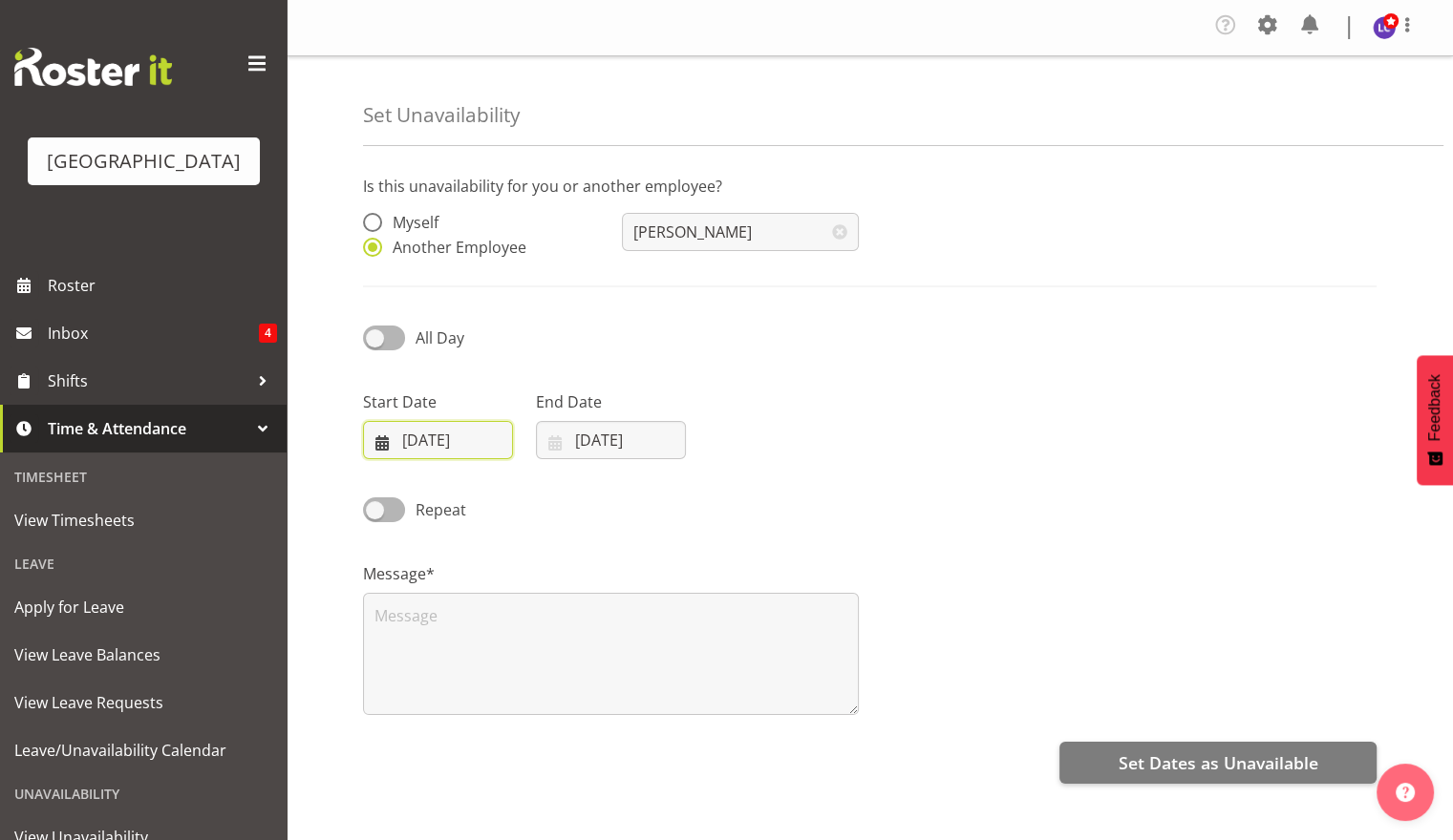
click at [442, 435] on input "[DATE]" at bounding box center [438, 441] width 150 height 38
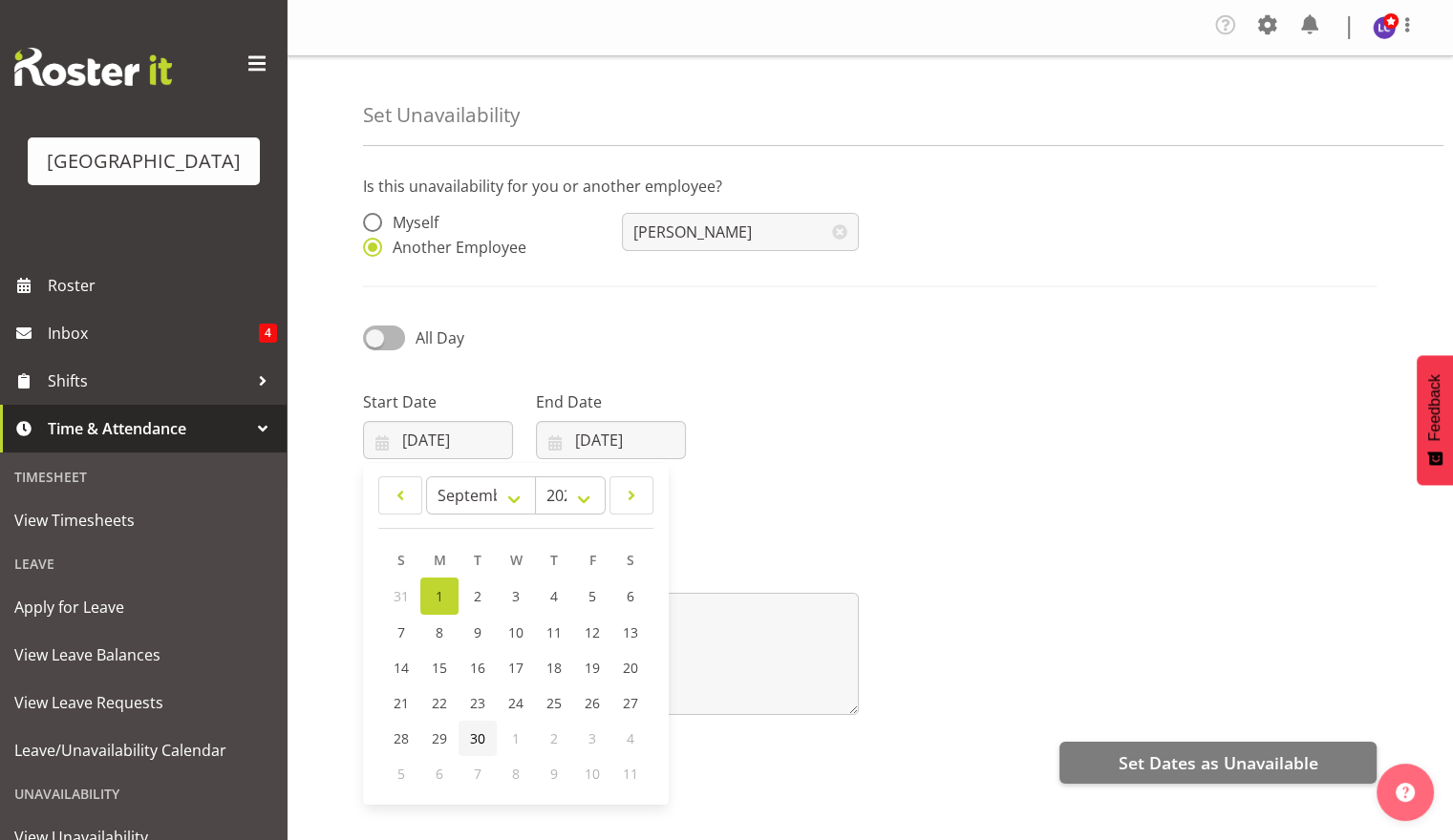
click at [478, 738] on span "30" at bounding box center [478, 739] width 15 height 18
type input "30/09/2025"
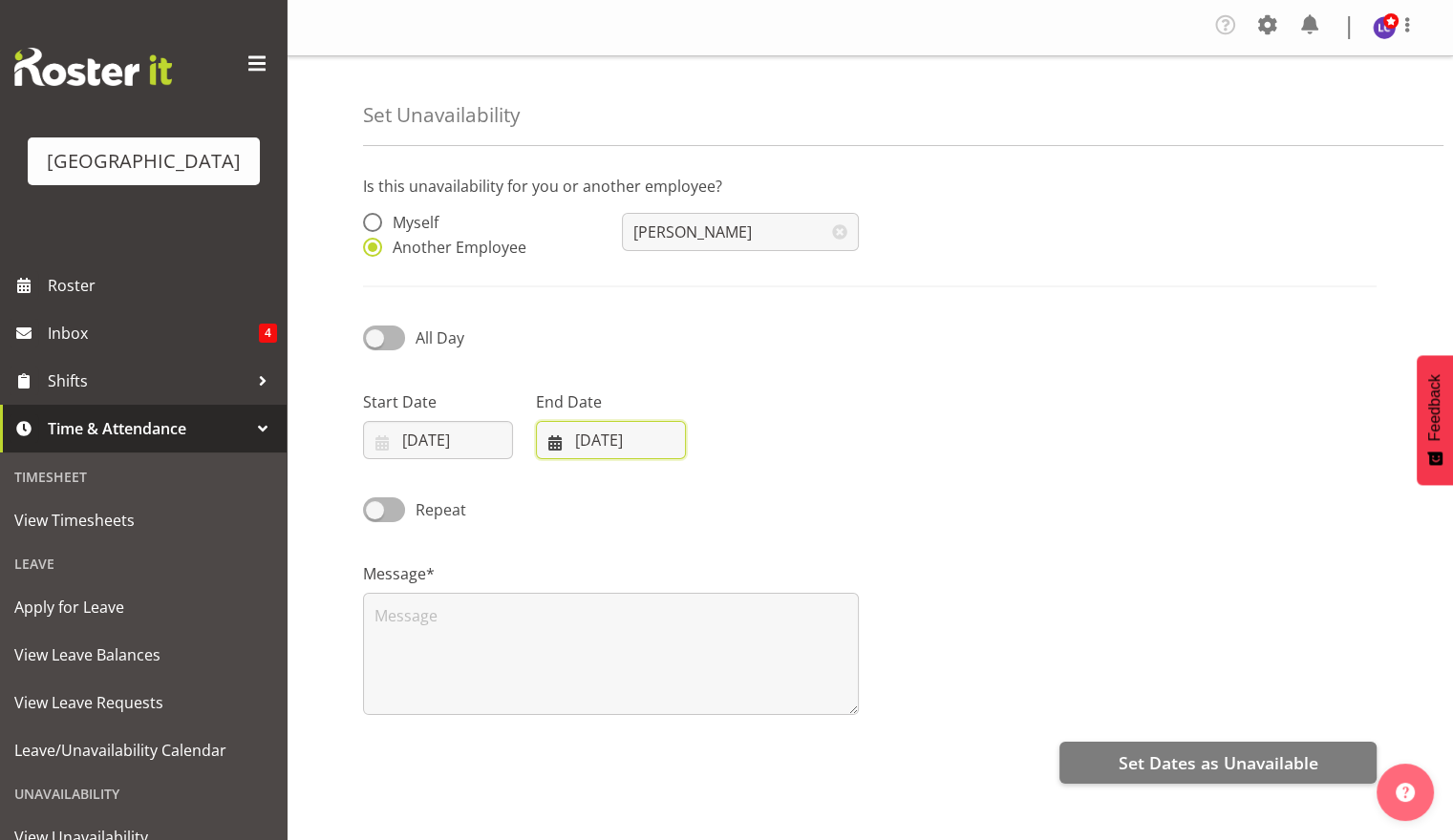
click at [640, 442] on input "[DATE]" at bounding box center [611, 441] width 150 height 38
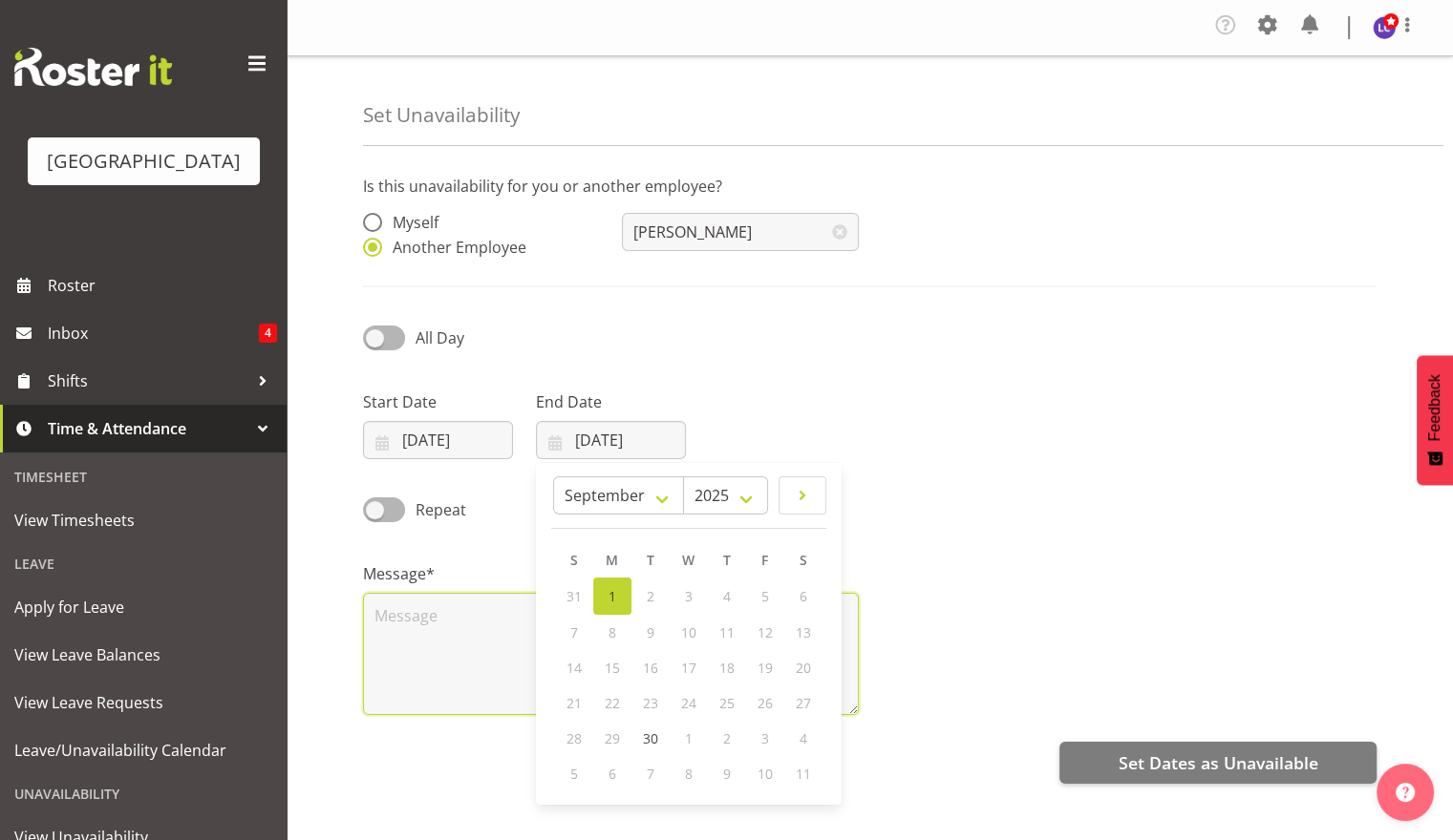
click at [445, 665] on textarea at bounding box center [611, 655] width 496 height 122
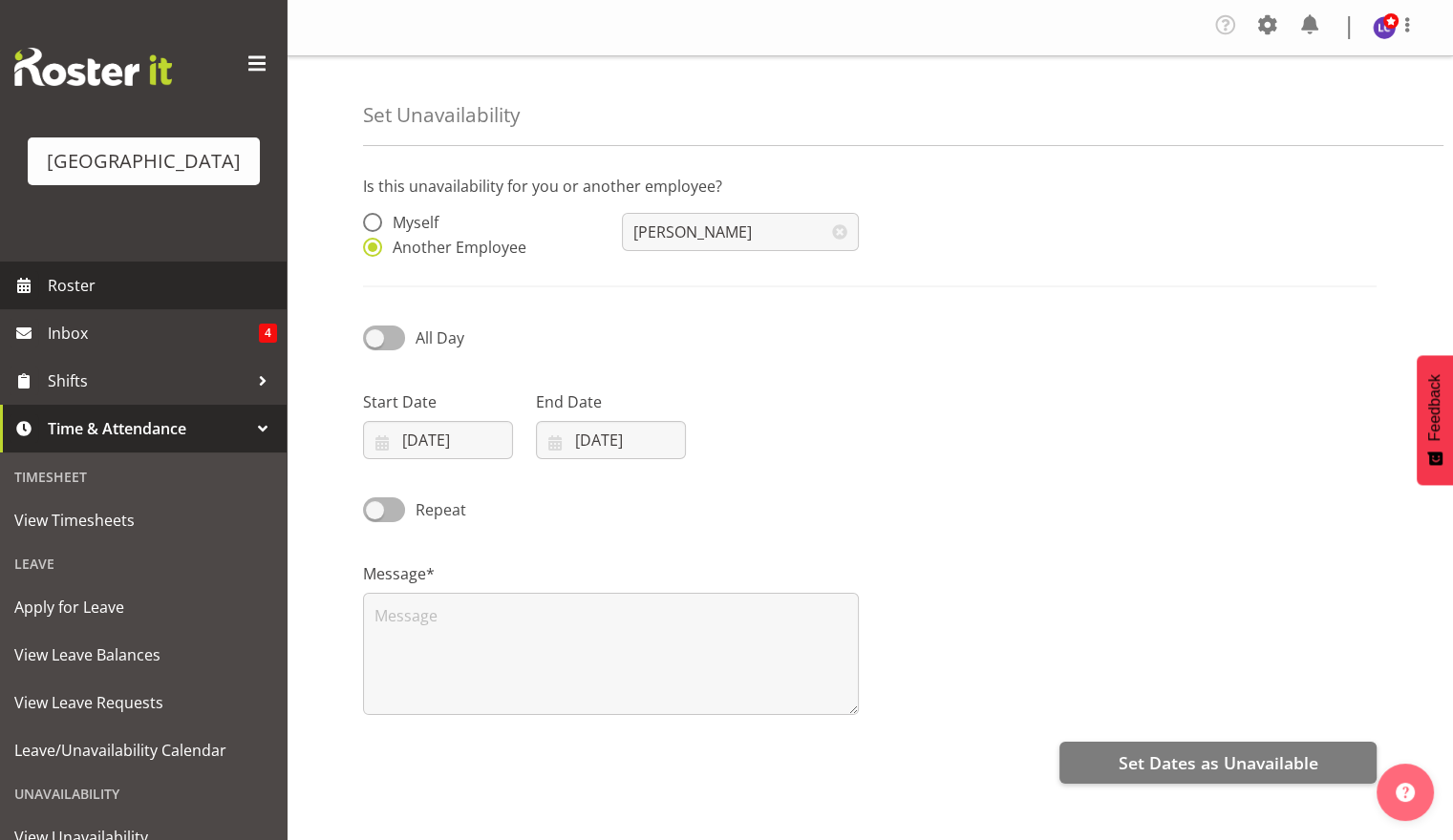
click at [140, 302] on link "Roster" at bounding box center [143, 286] width 287 height 48
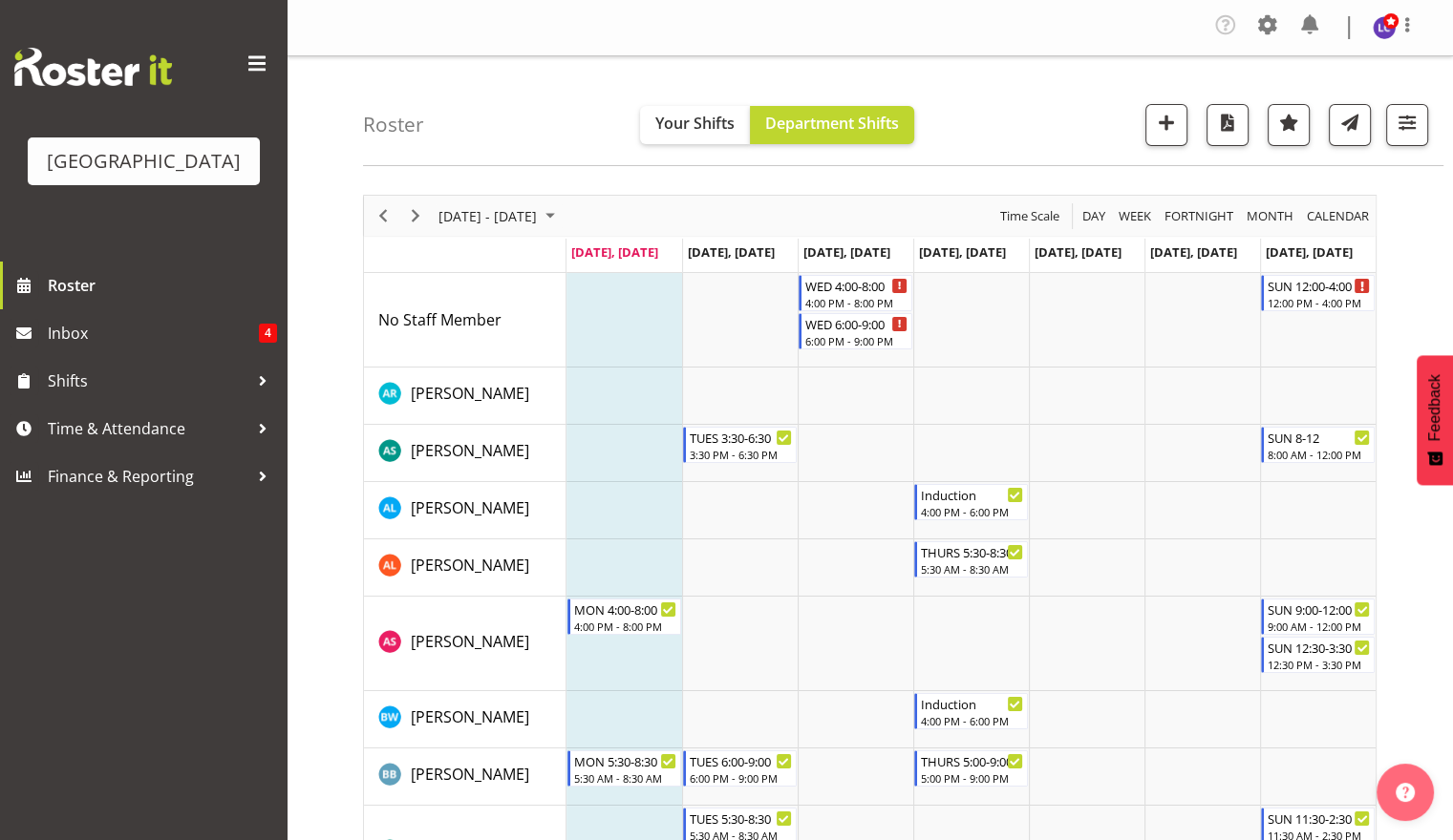
click at [539, 202] on div "[DATE] - [DATE]" at bounding box center [499, 216] width 135 height 40
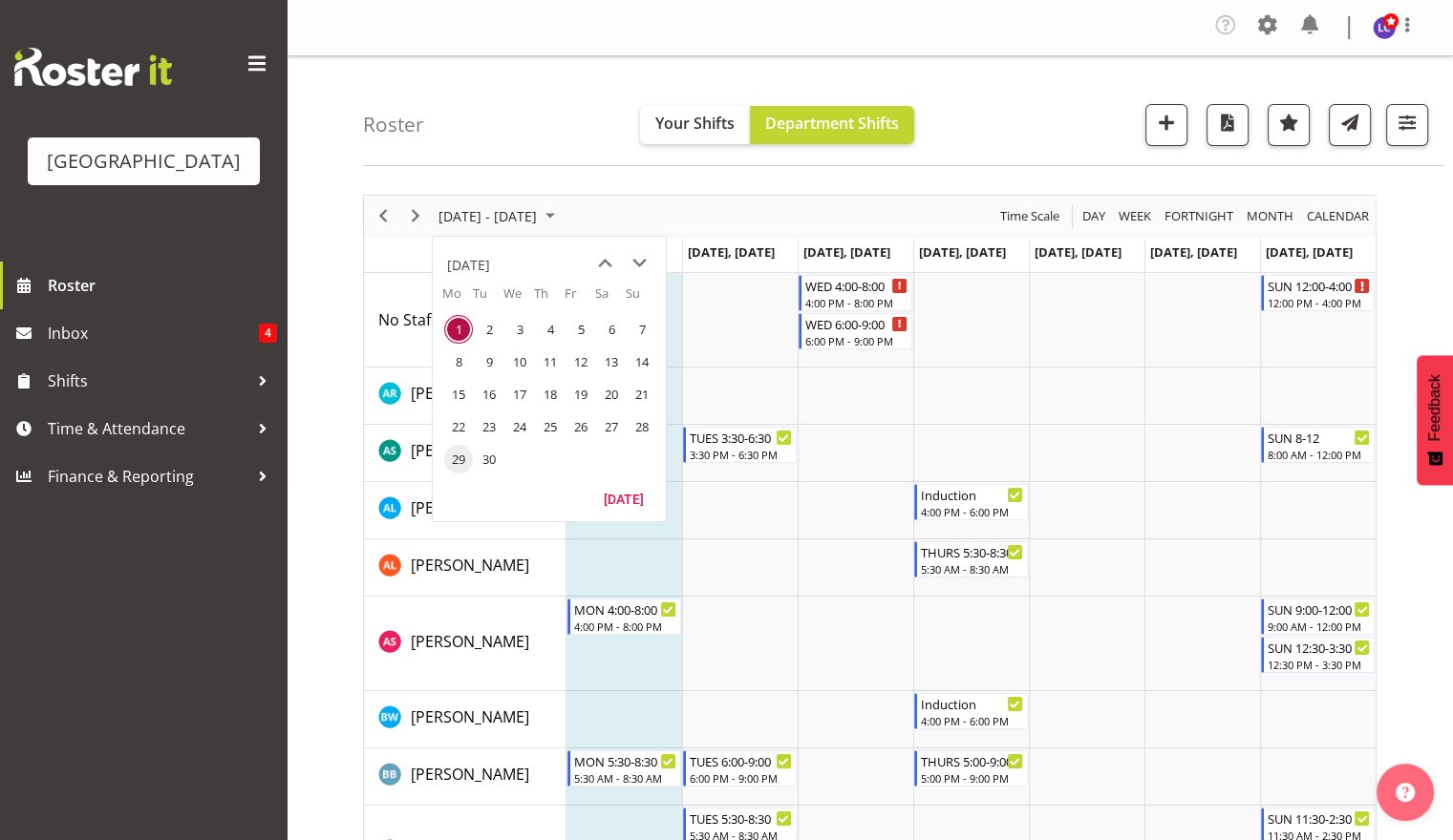
click at [461, 463] on span "29" at bounding box center [459, 460] width 29 height 29
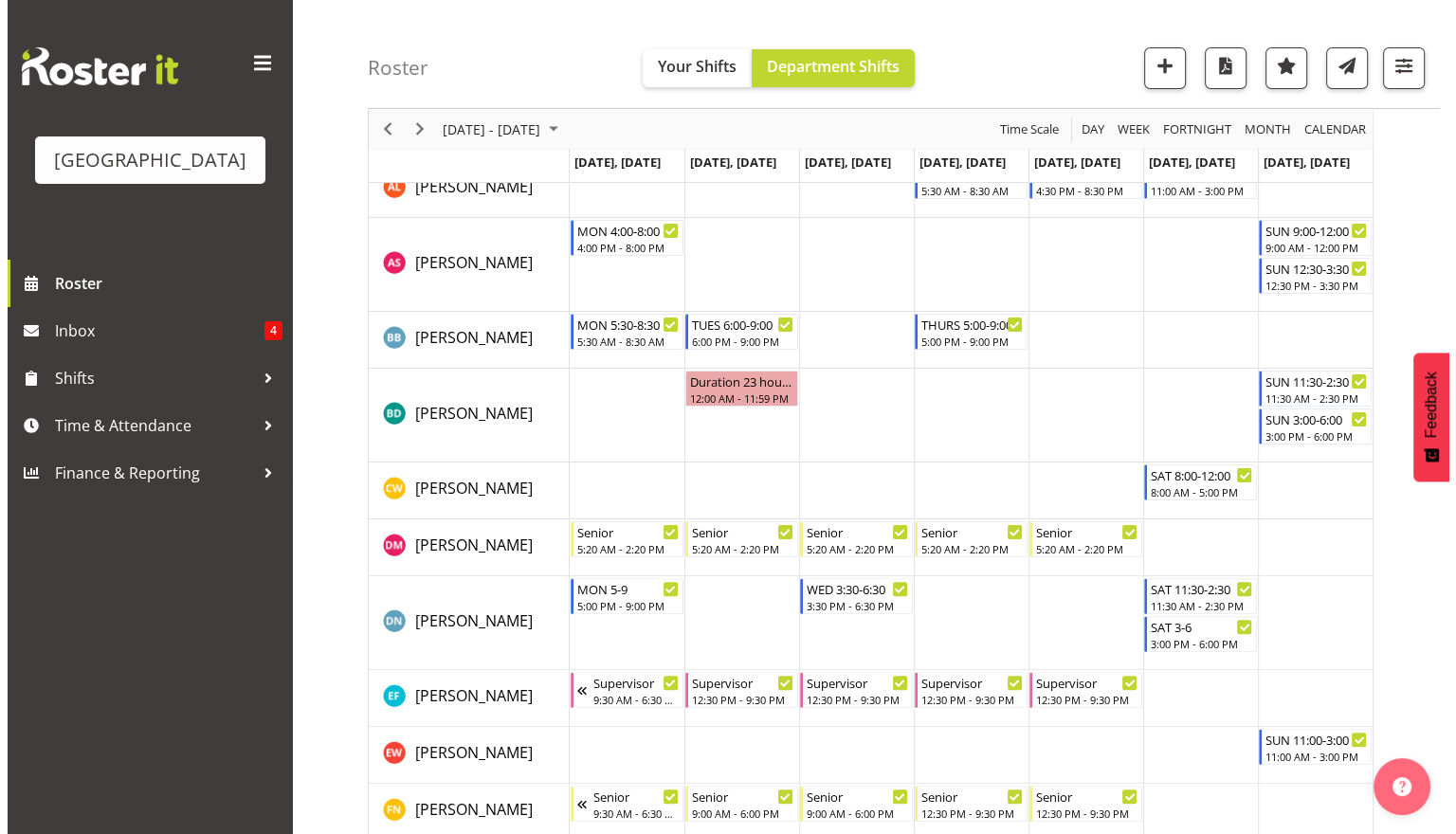
scroll to position [449, 0]
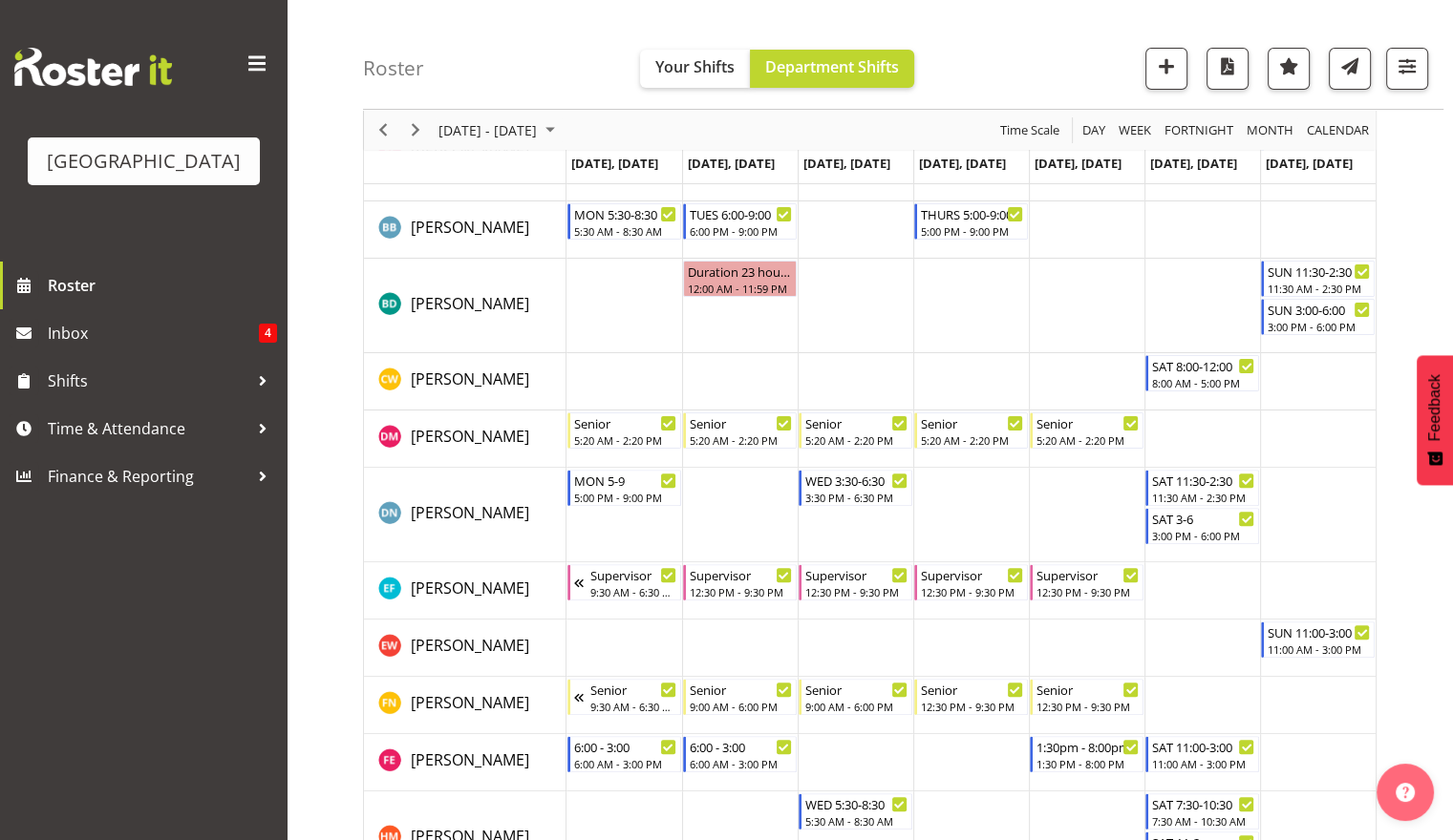
click at [641, 544] on td "Timeline Week of September 29, 2025" at bounding box center [624, 515] width 116 height 95
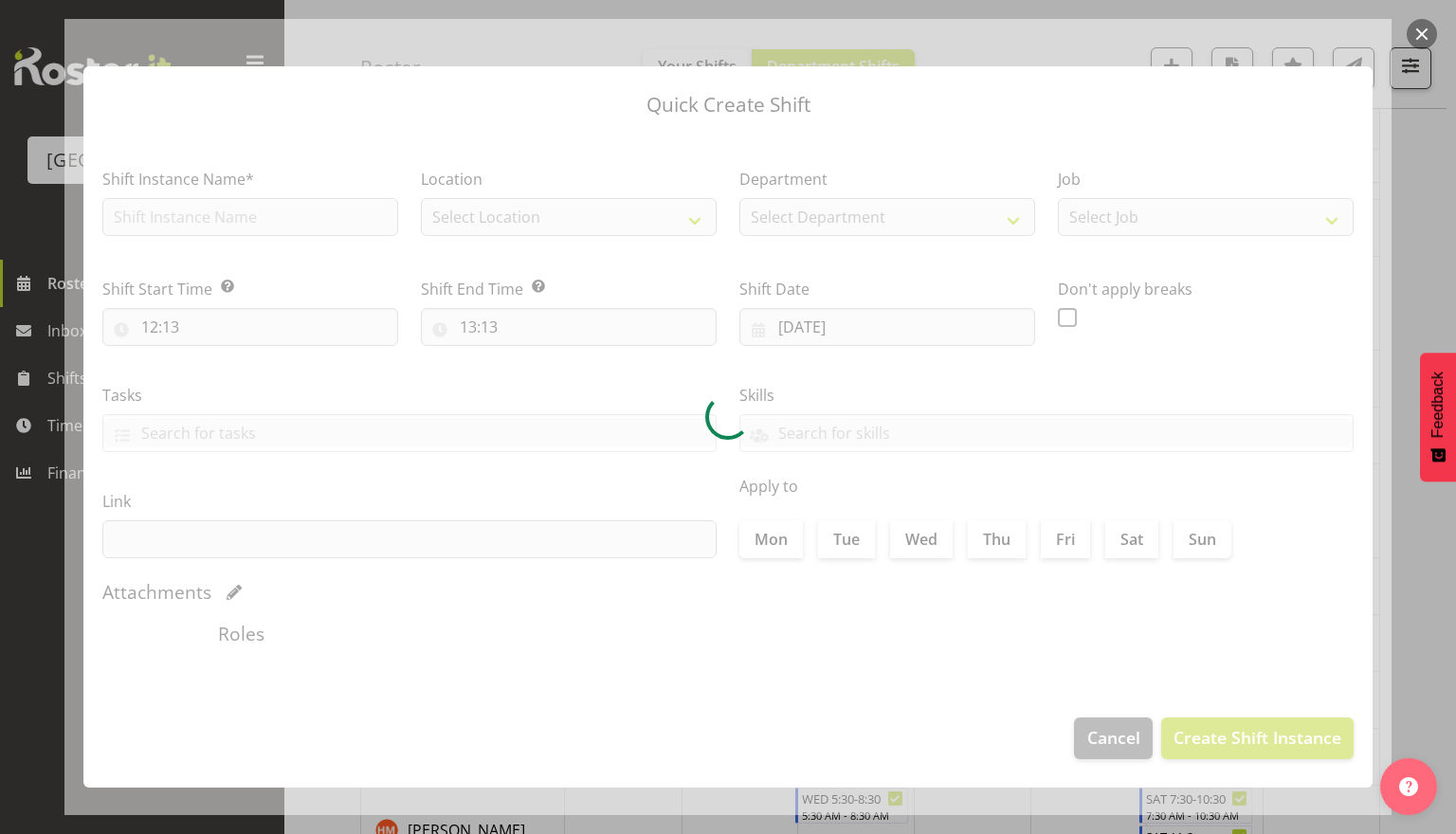
type input "[DATE]"
checkbox input "true"
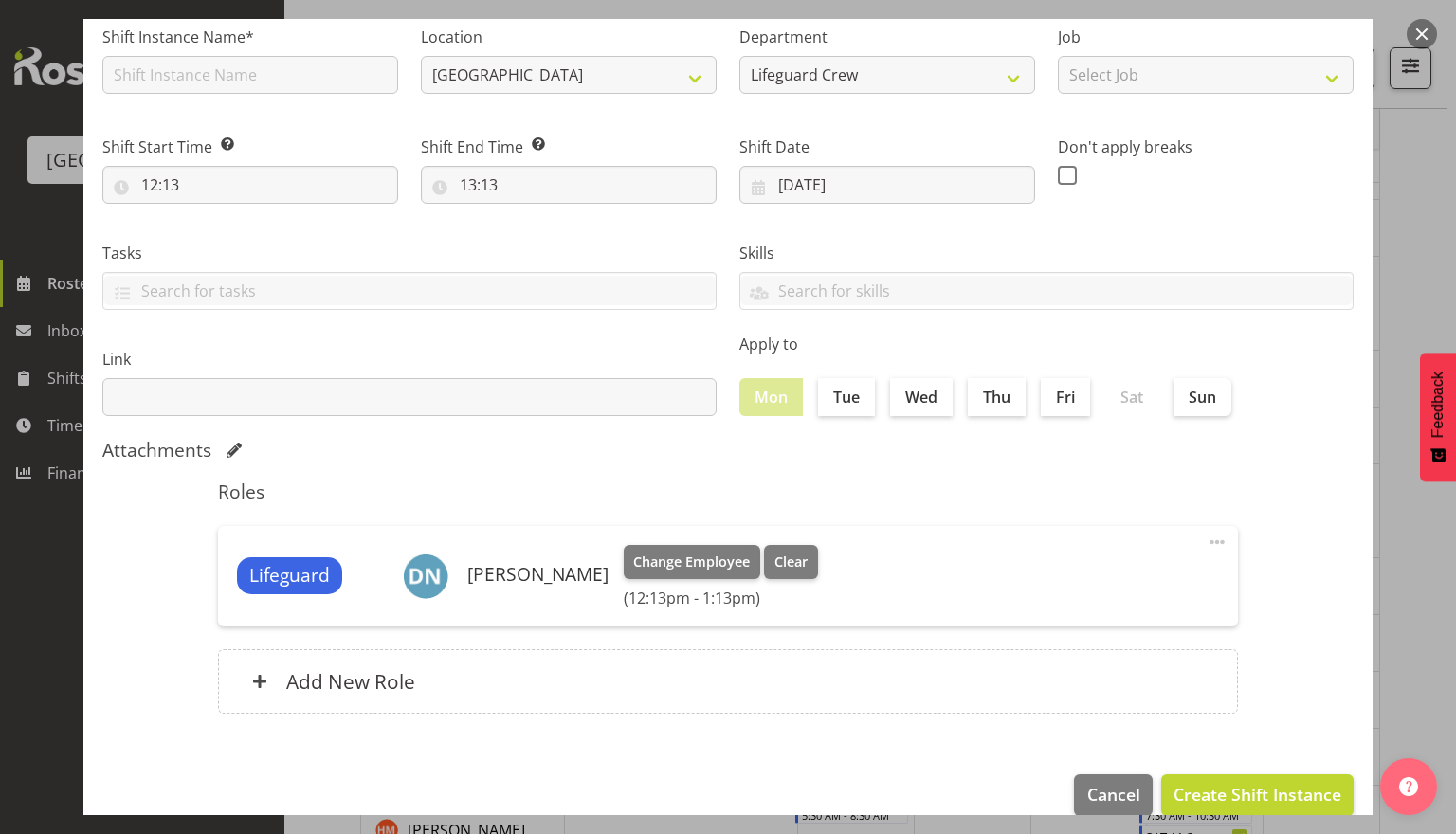
scroll to position [171, 0]
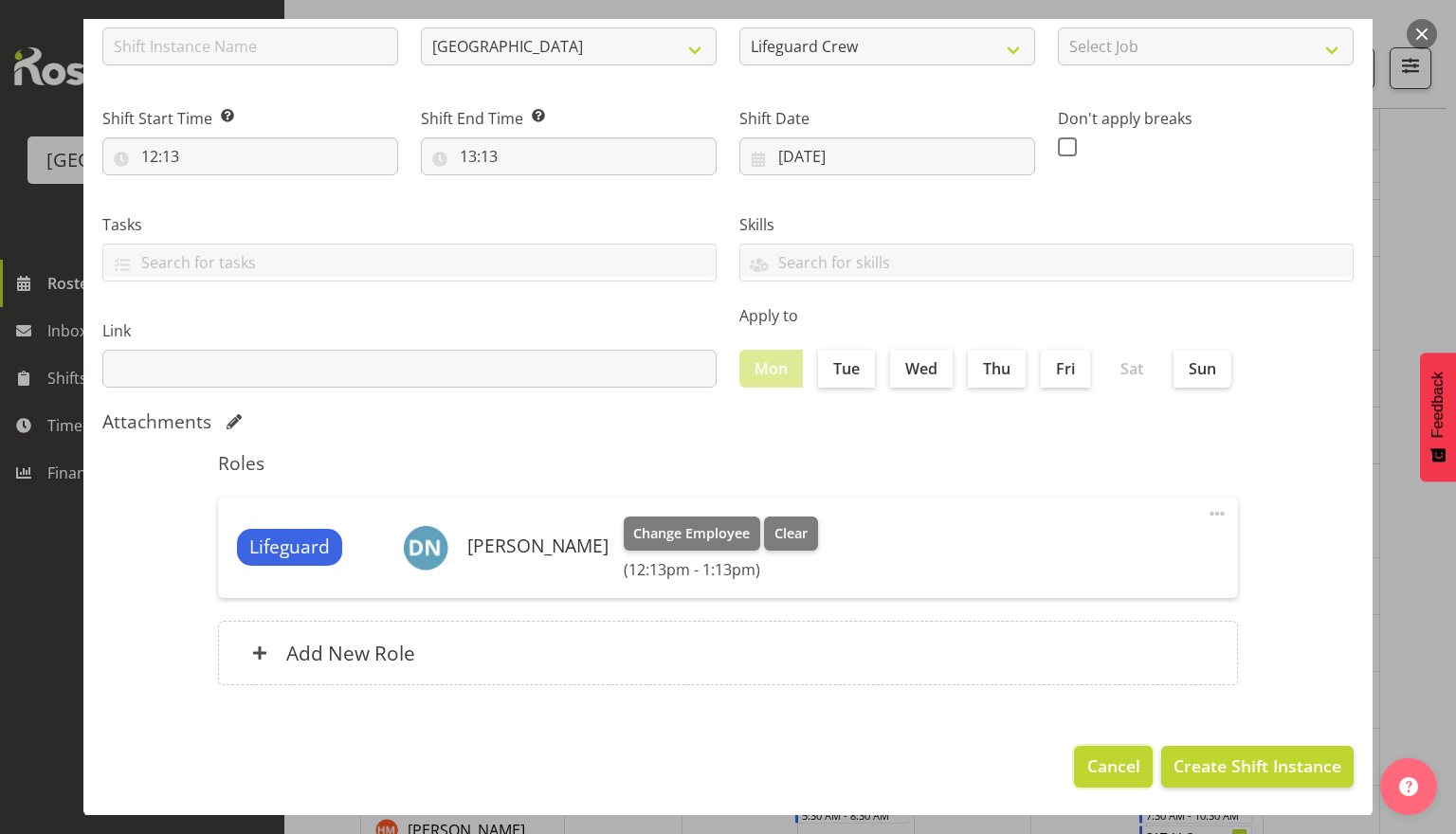
click at [1097, 776] on span "Cancel" at bounding box center [1114, 767] width 53 height 25
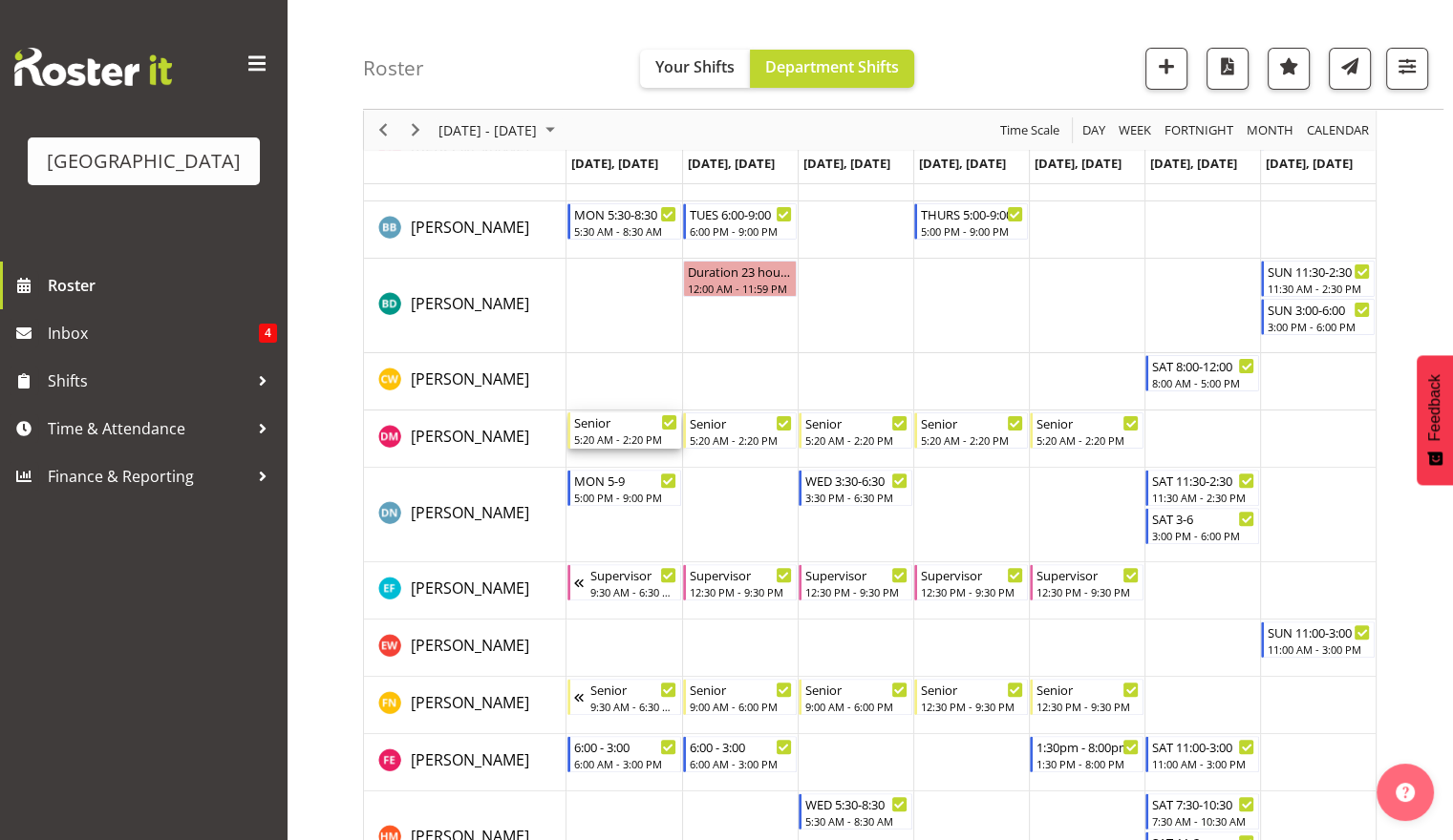
click at [633, 433] on div "5:20 AM - 2:20 PM" at bounding box center [626, 440] width 103 height 15
click at [0, 0] on div at bounding box center [0, 0] width 0 height 0
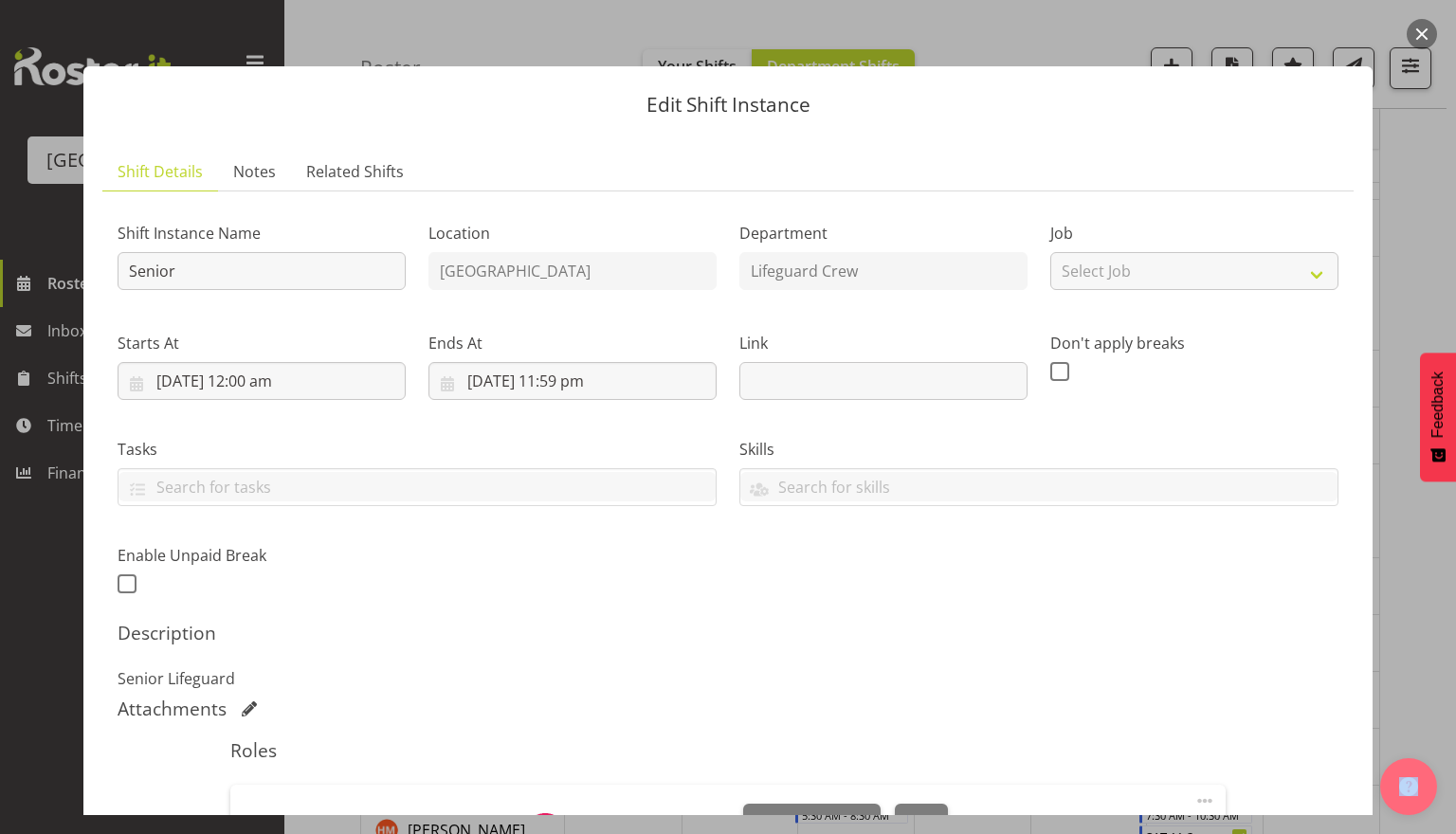
scroll to position [325, 0]
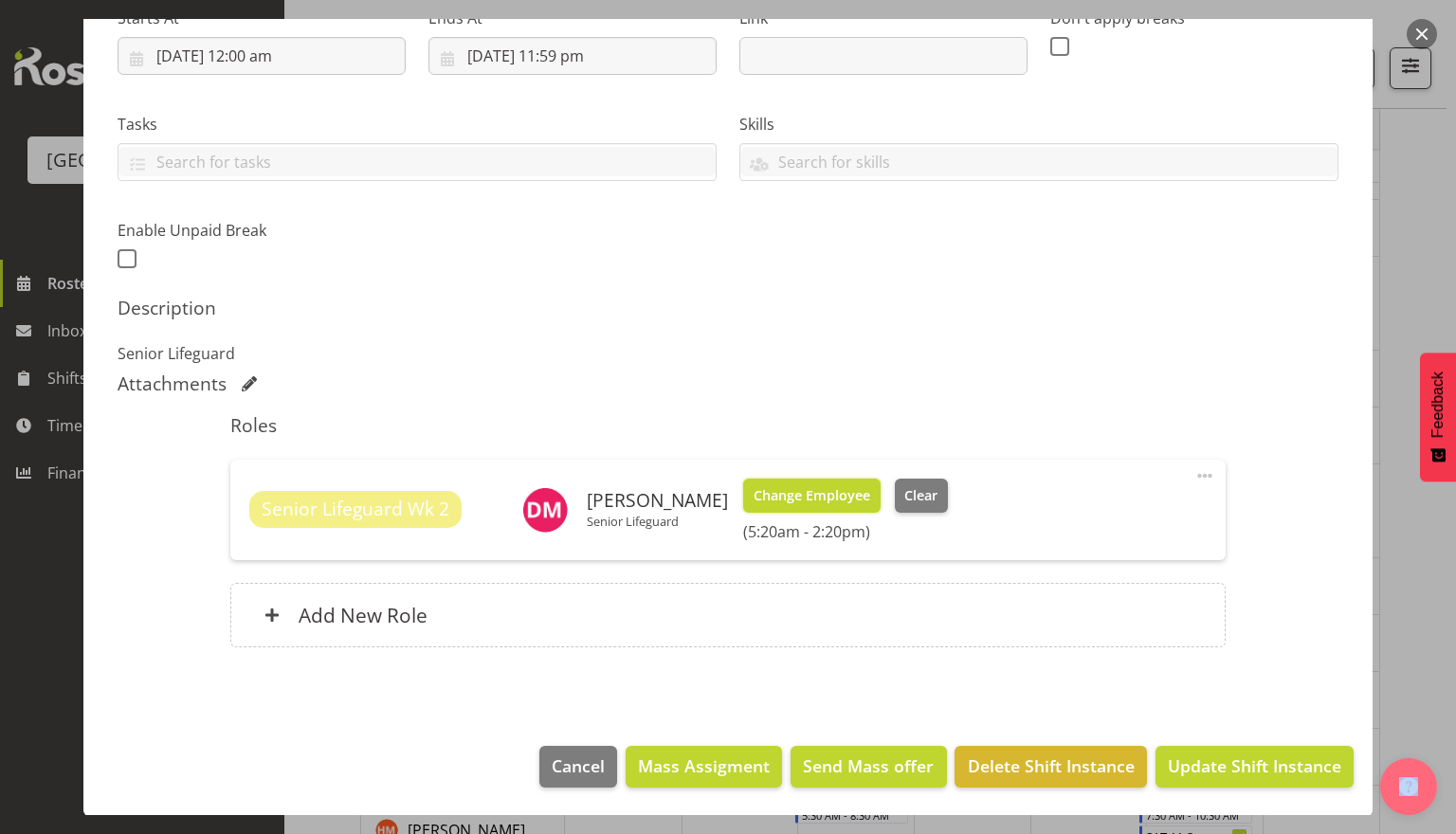
click at [817, 492] on span "Change Employee" at bounding box center [812, 496] width 117 height 21
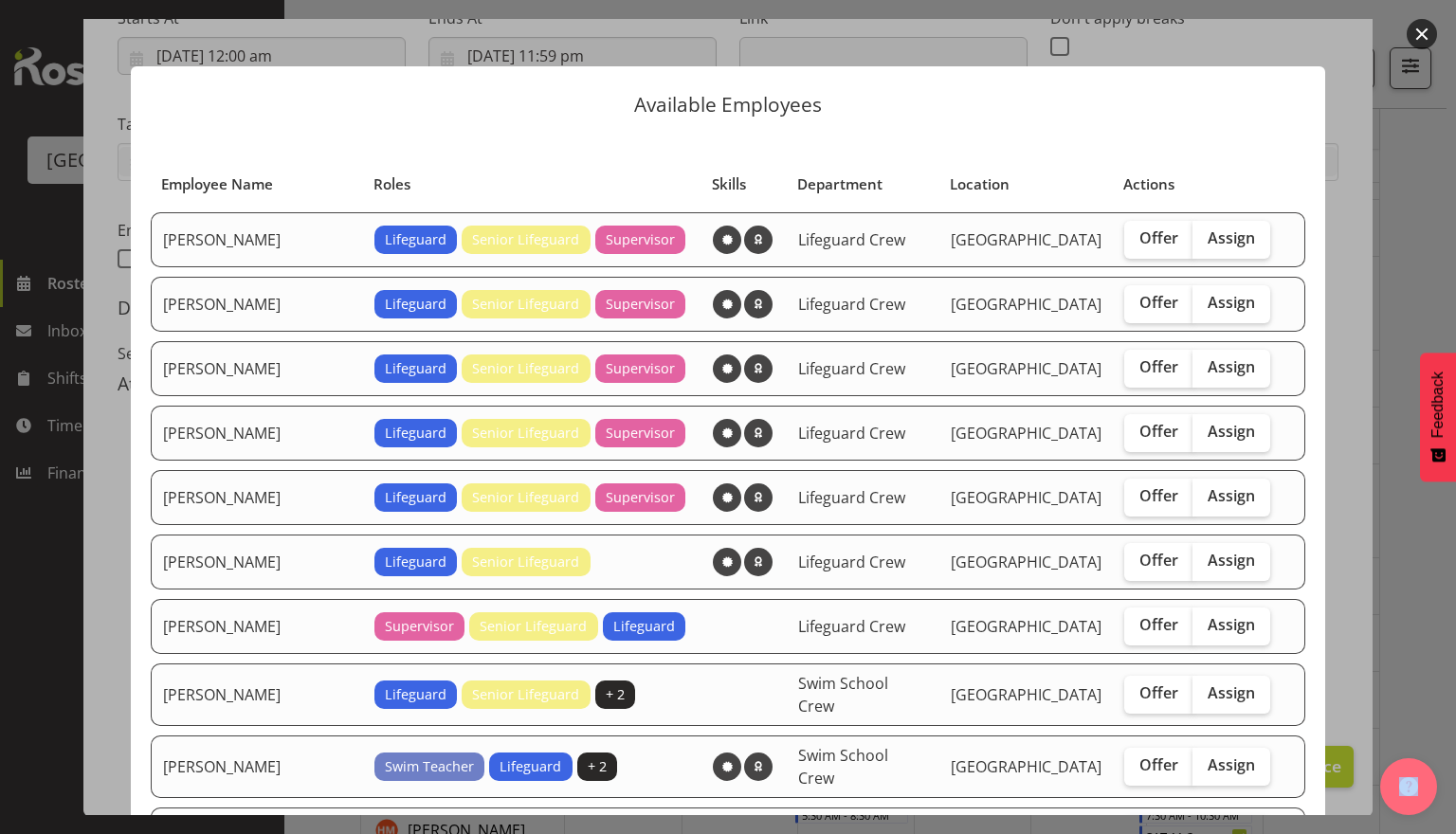
drag, startPoint x: 1200, startPoint y: 235, endPoint x: 1206, endPoint y: 261, distance: 26.7
click at [1207, 236] on span "Assign" at bounding box center [1231, 238] width 47 height 19
click at [1200, 236] on input "Assign" at bounding box center [1198, 238] width 12 height 12
checkbox input "true"
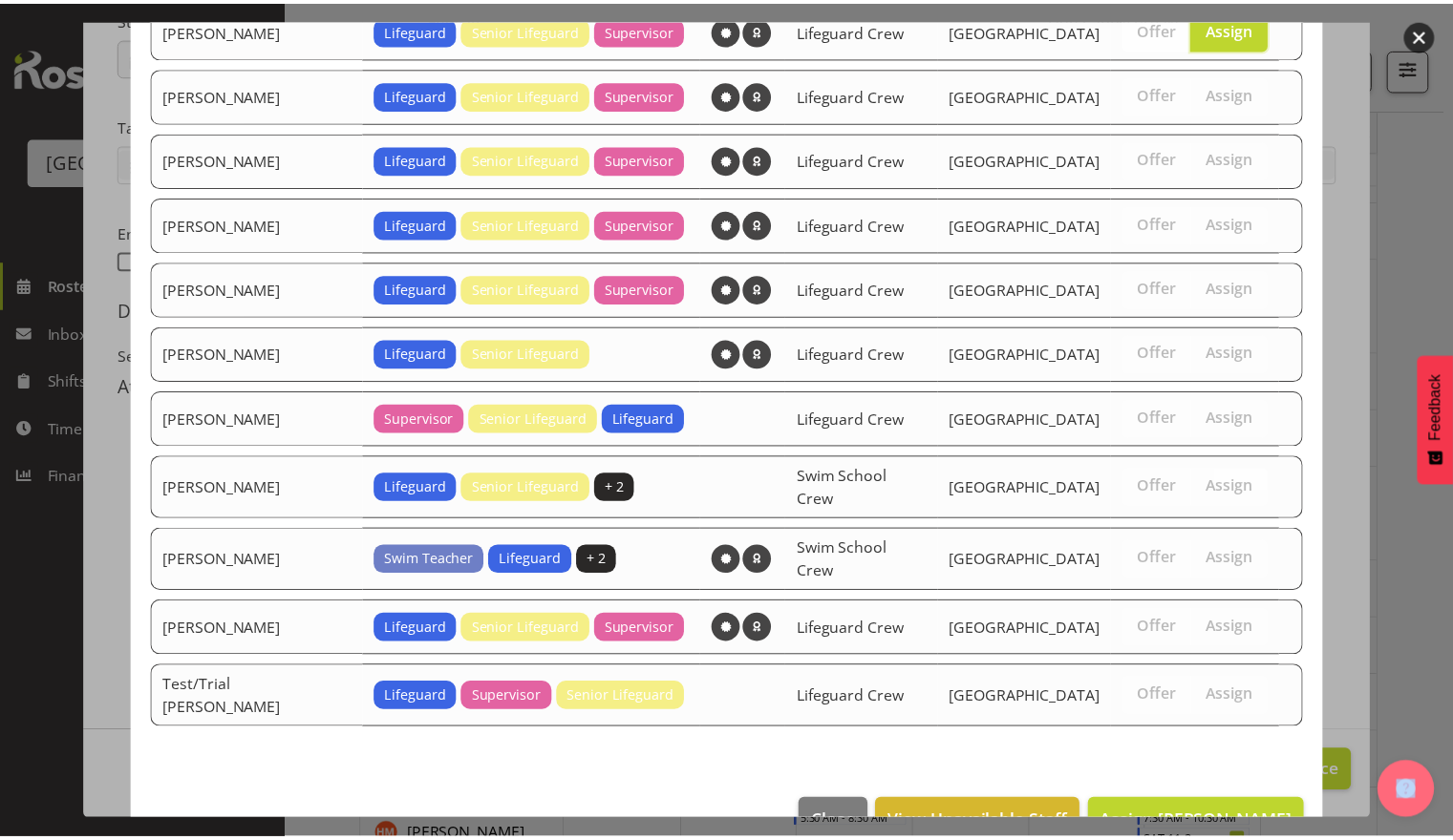
scroll to position [229, 0]
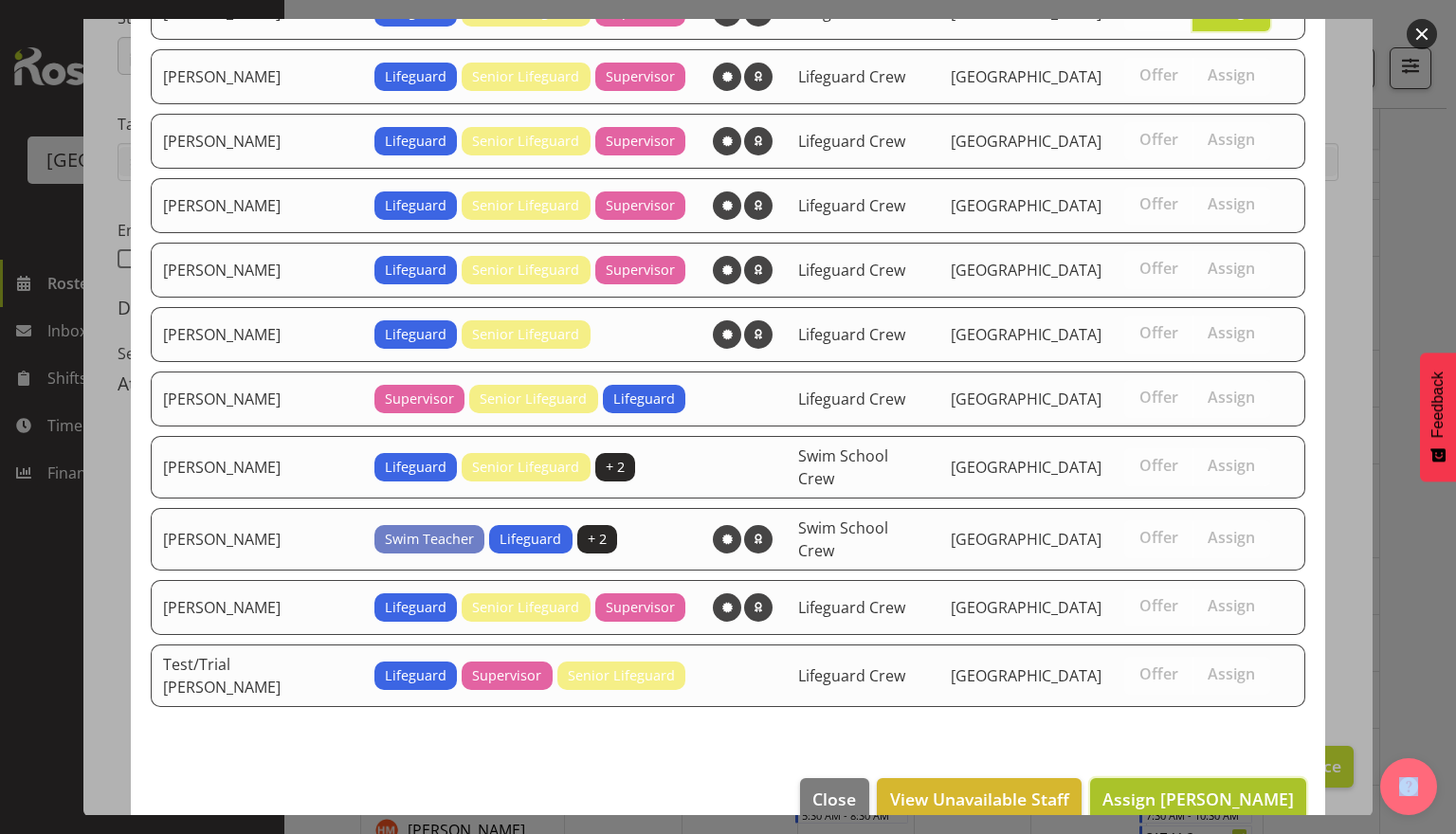
click at [1232, 788] on span "Assign Alex Sansom" at bounding box center [1198, 799] width 192 height 23
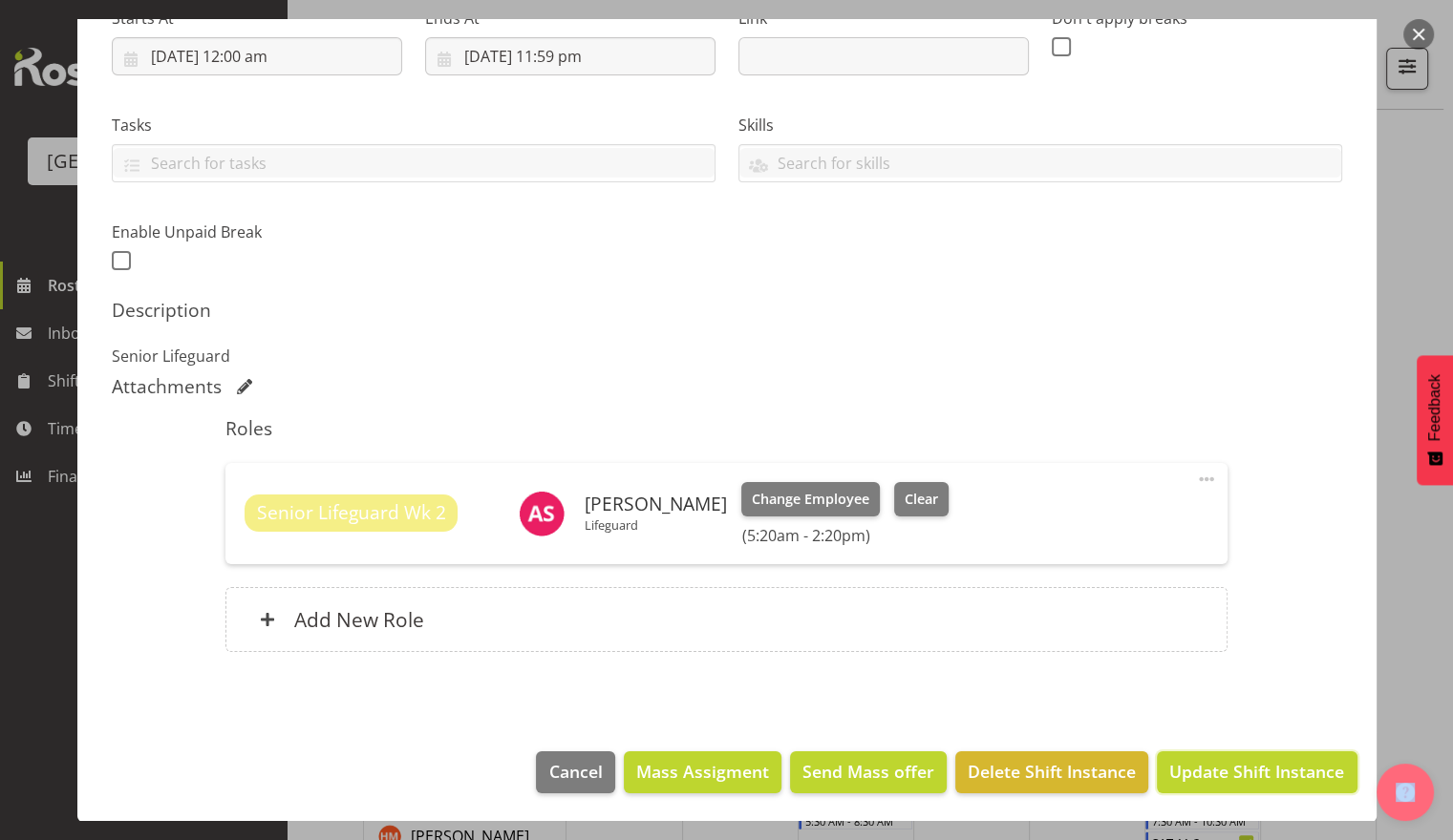
click at [1242, 771] on span "Update Shift Instance" at bounding box center [1256, 772] width 175 height 25
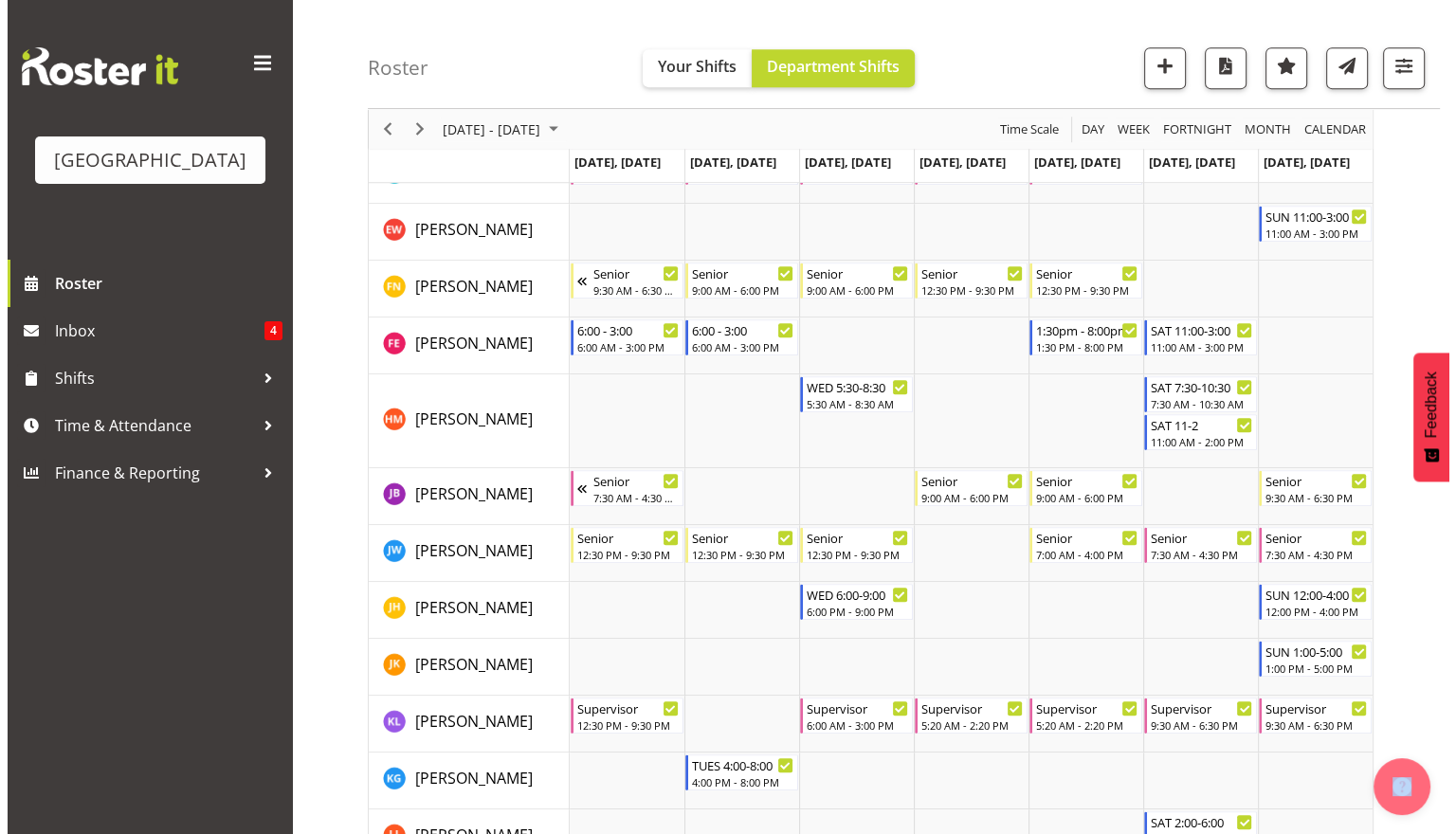
scroll to position [449, 0]
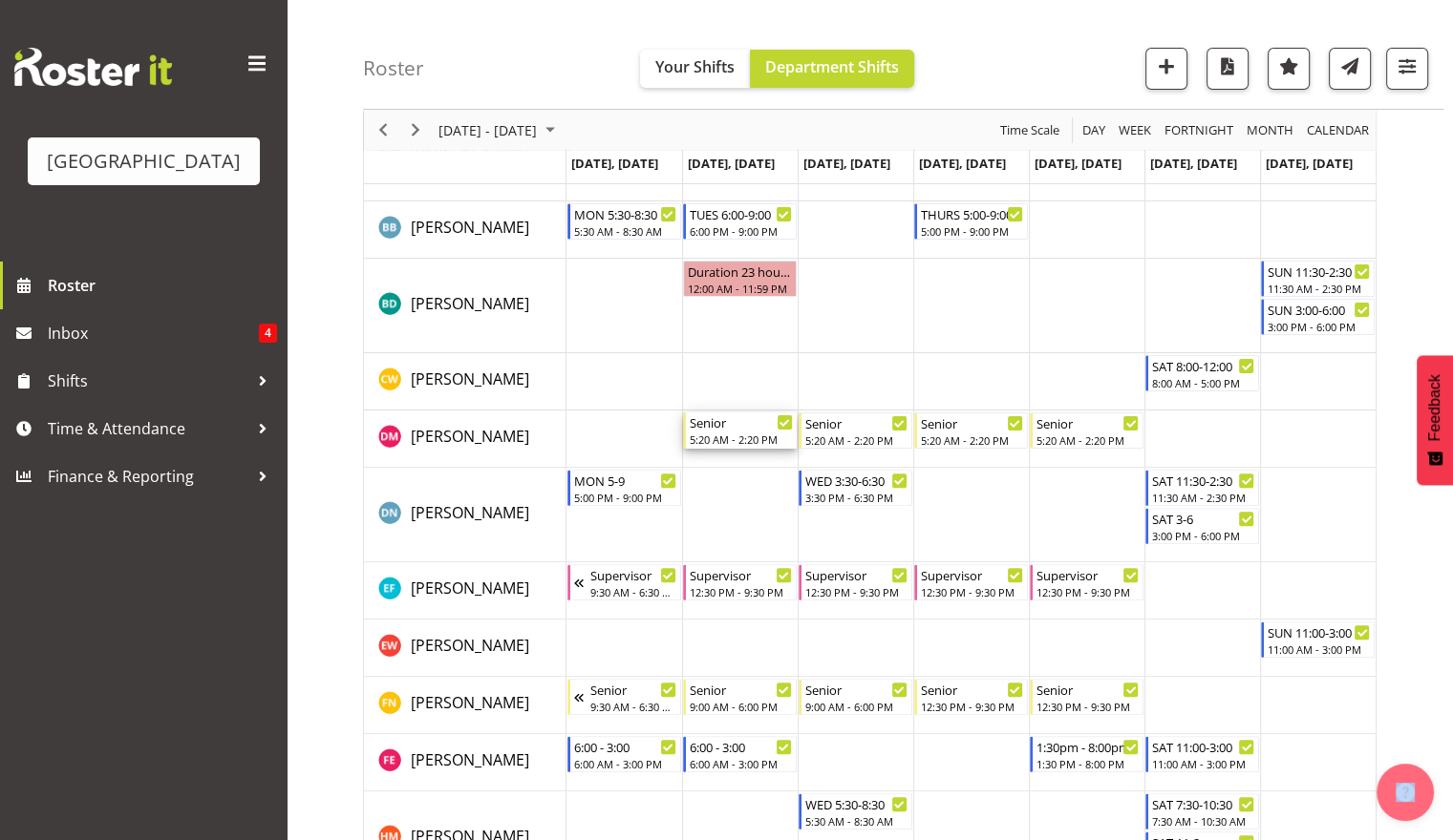
click at [742, 436] on div "5:20 AM - 2:20 PM" at bounding box center [742, 440] width 103 height 15
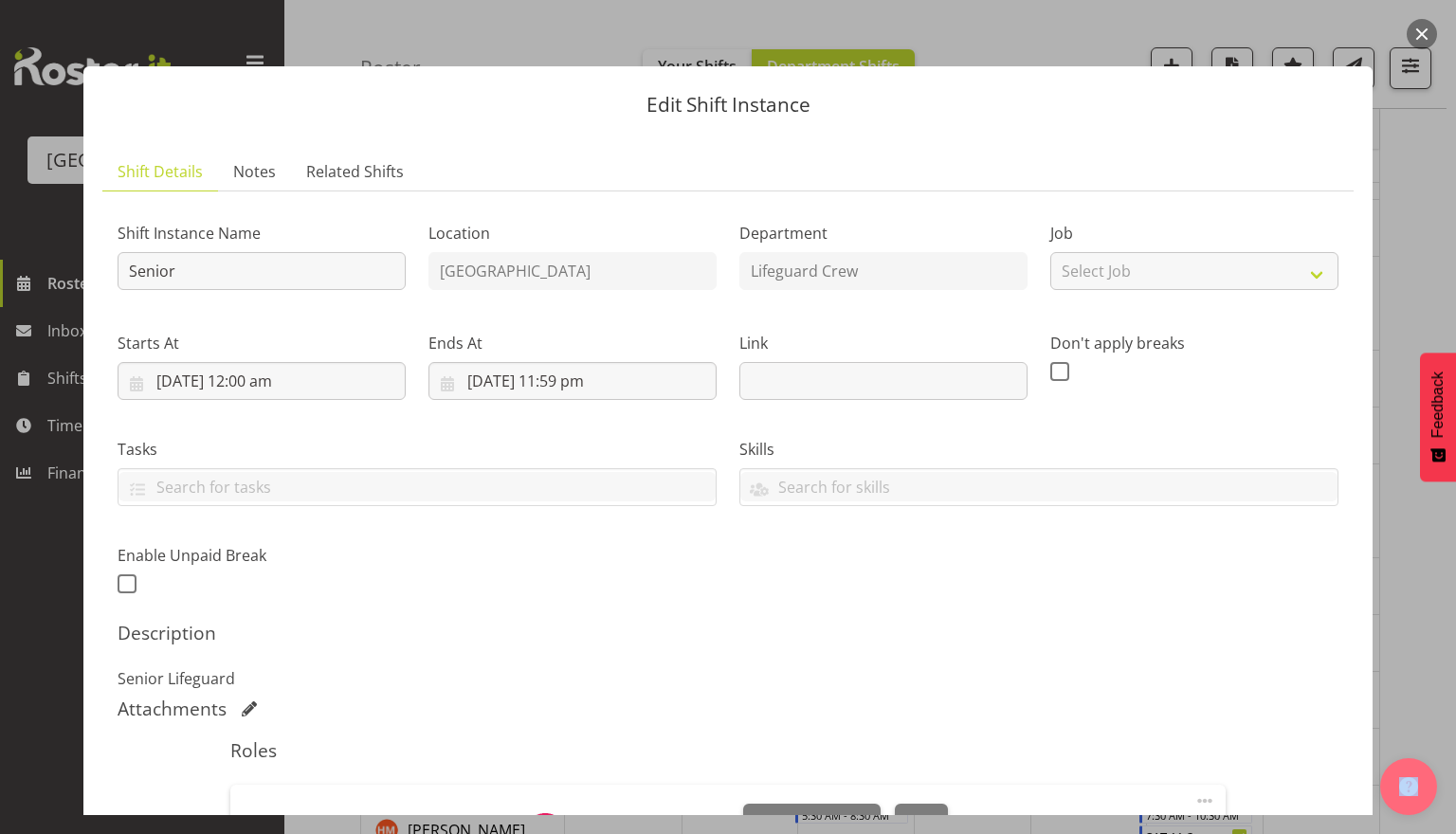
scroll to position [325, 0]
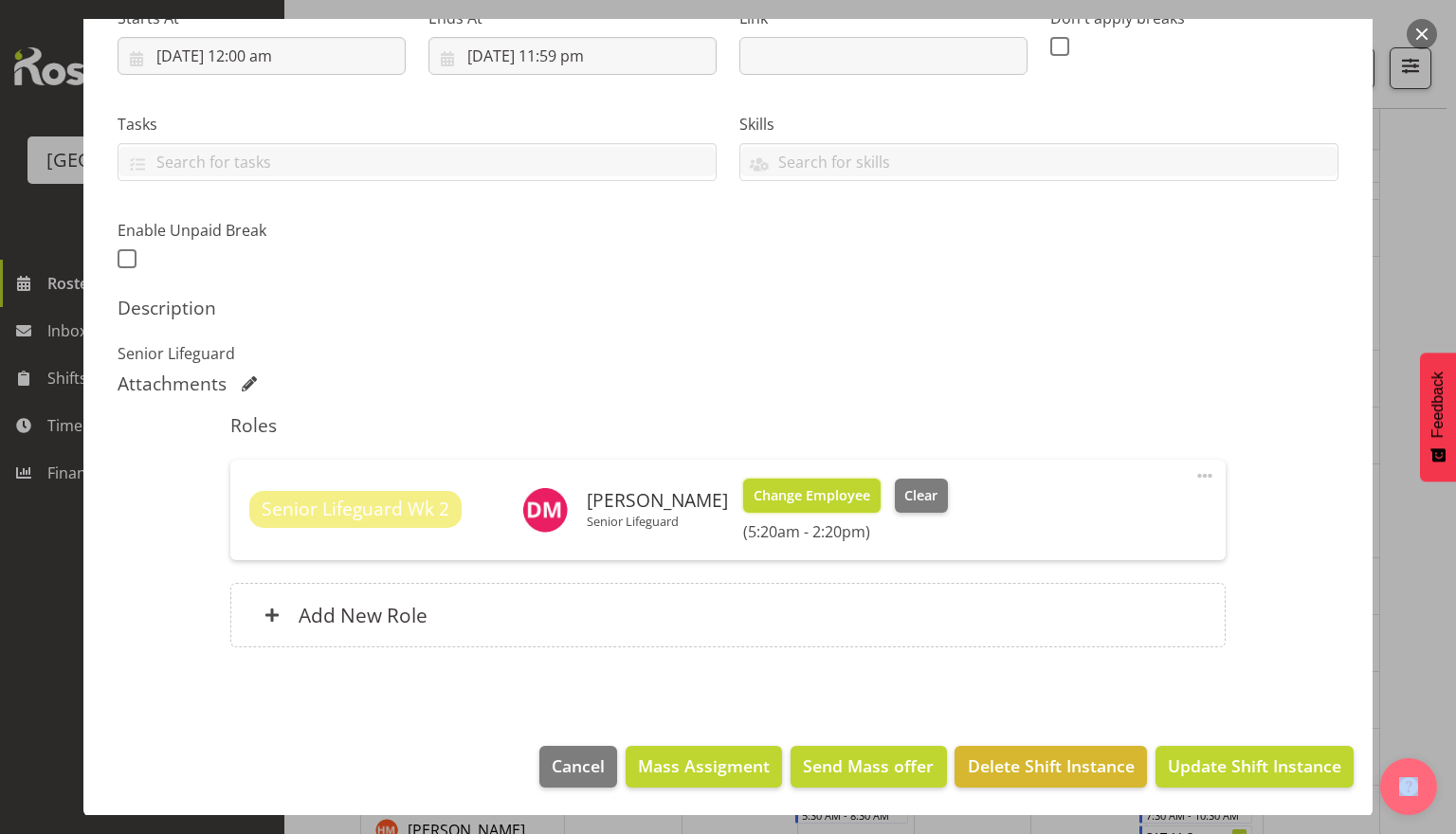
click at [817, 497] on span "Change Employee" at bounding box center [812, 496] width 117 height 21
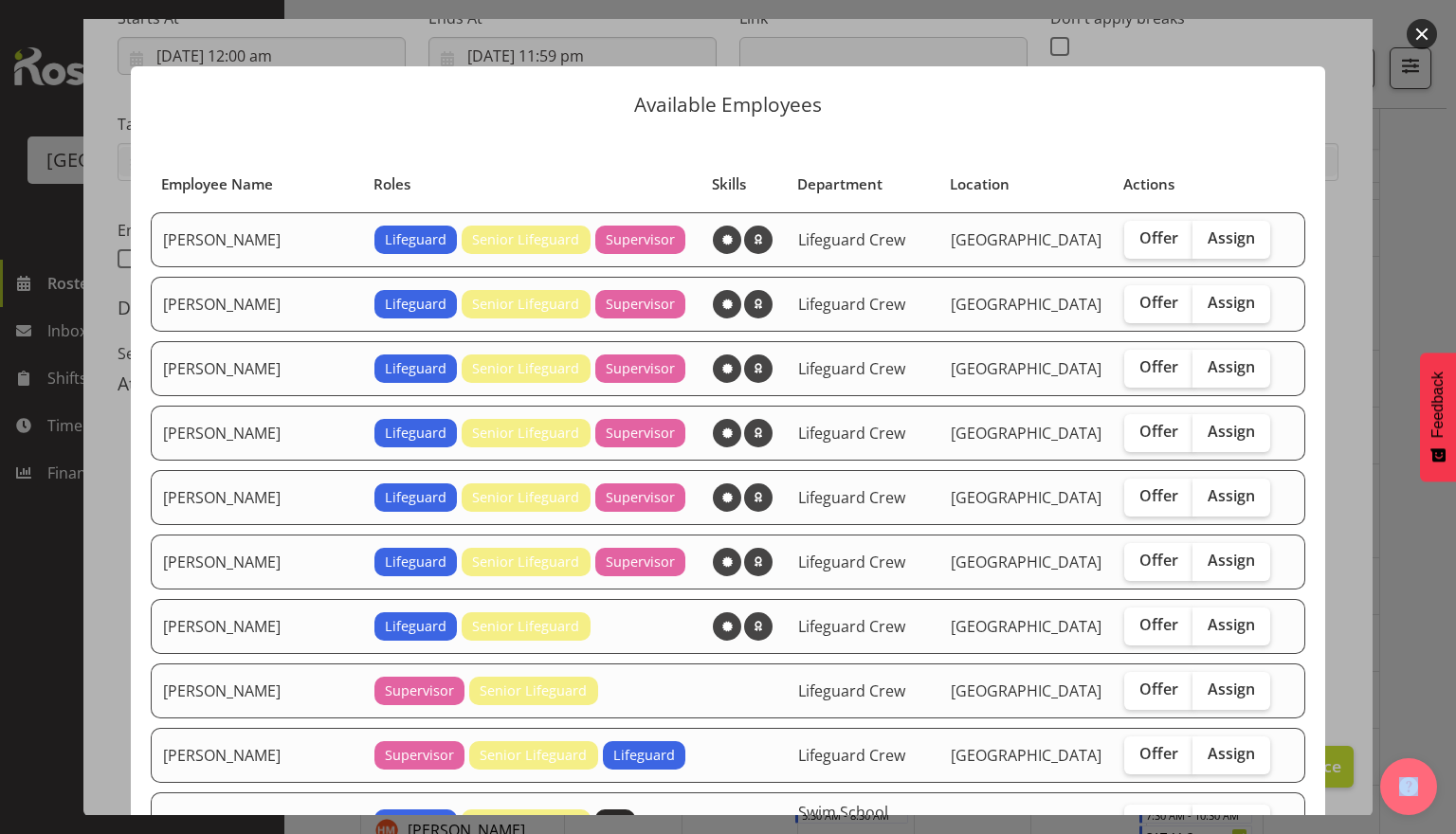
drag, startPoint x: 1180, startPoint y: 228, endPoint x: 1193, endPoint y: 273, distance: 46.8
click at [1192, 230] on label "Assign" at bounding box center [1231, 240] width 78 height 38
click at [1192, 232] on input "Assign" at bounding box center [1198, 238] width 12 height 12
checkbox input "true"
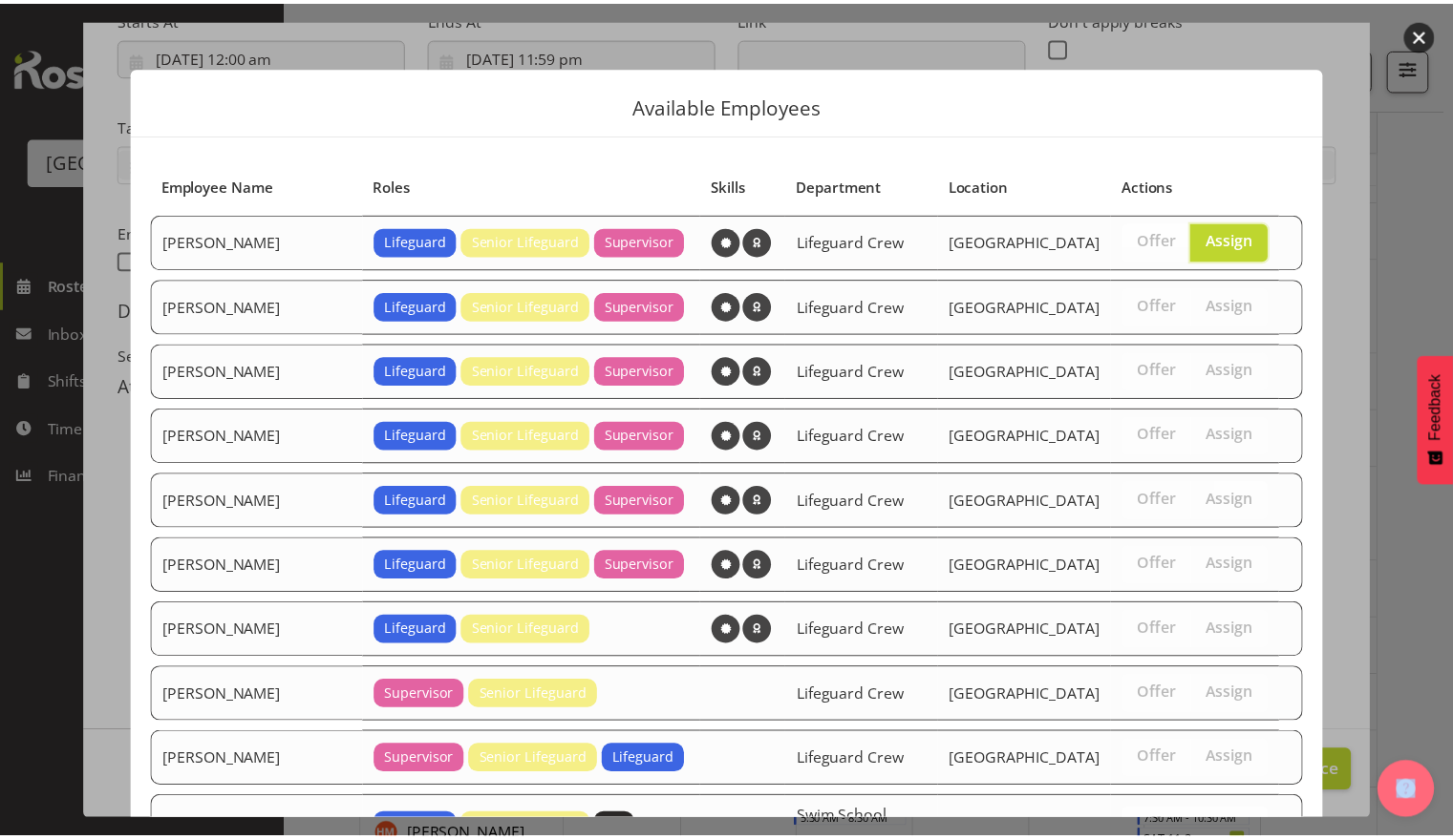
scroll to position [358, 0]
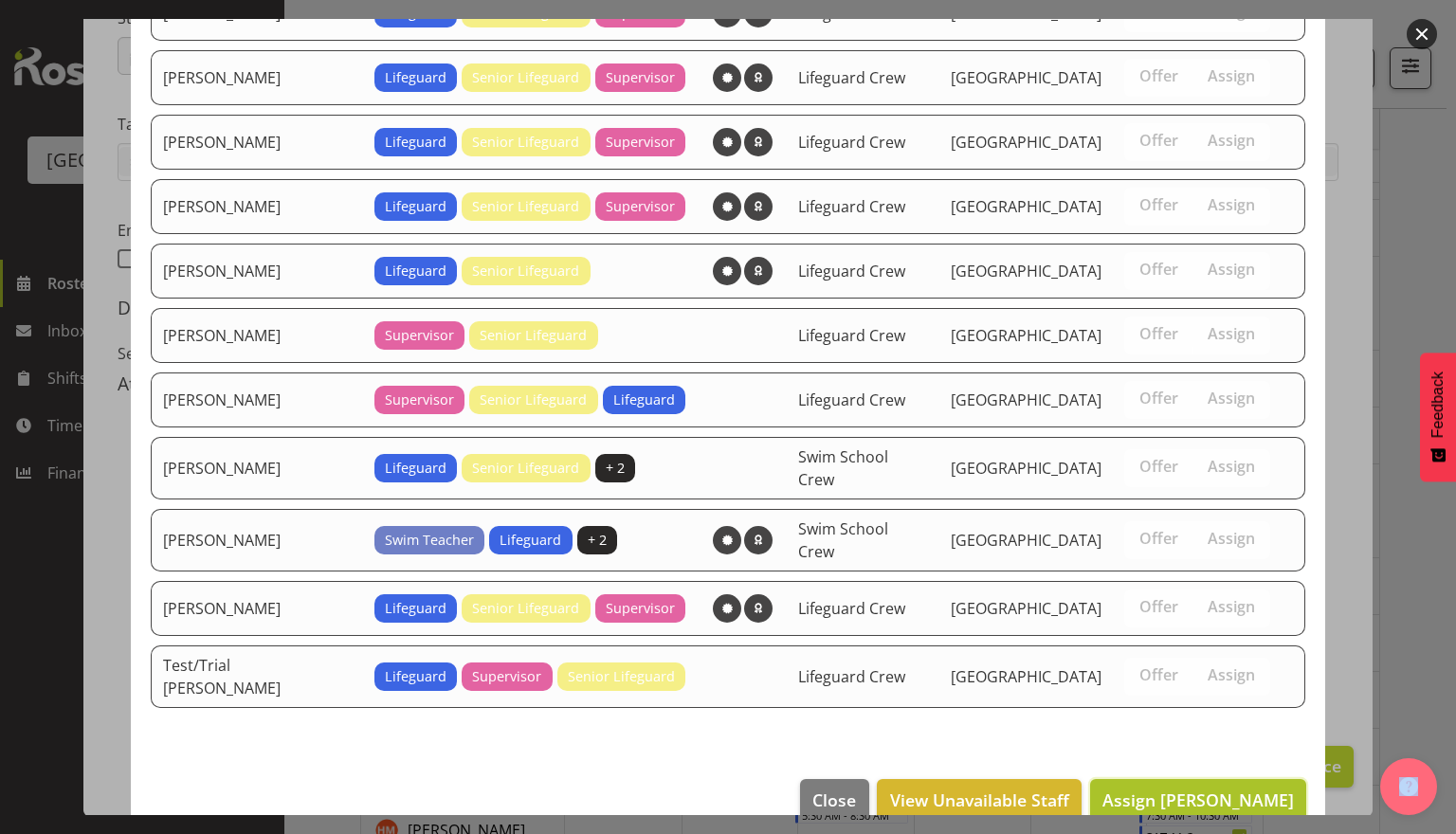
click at [1207, 781] on button "Assign Alex Sansom" at bounding box center [1198, 800] width 216 height 42
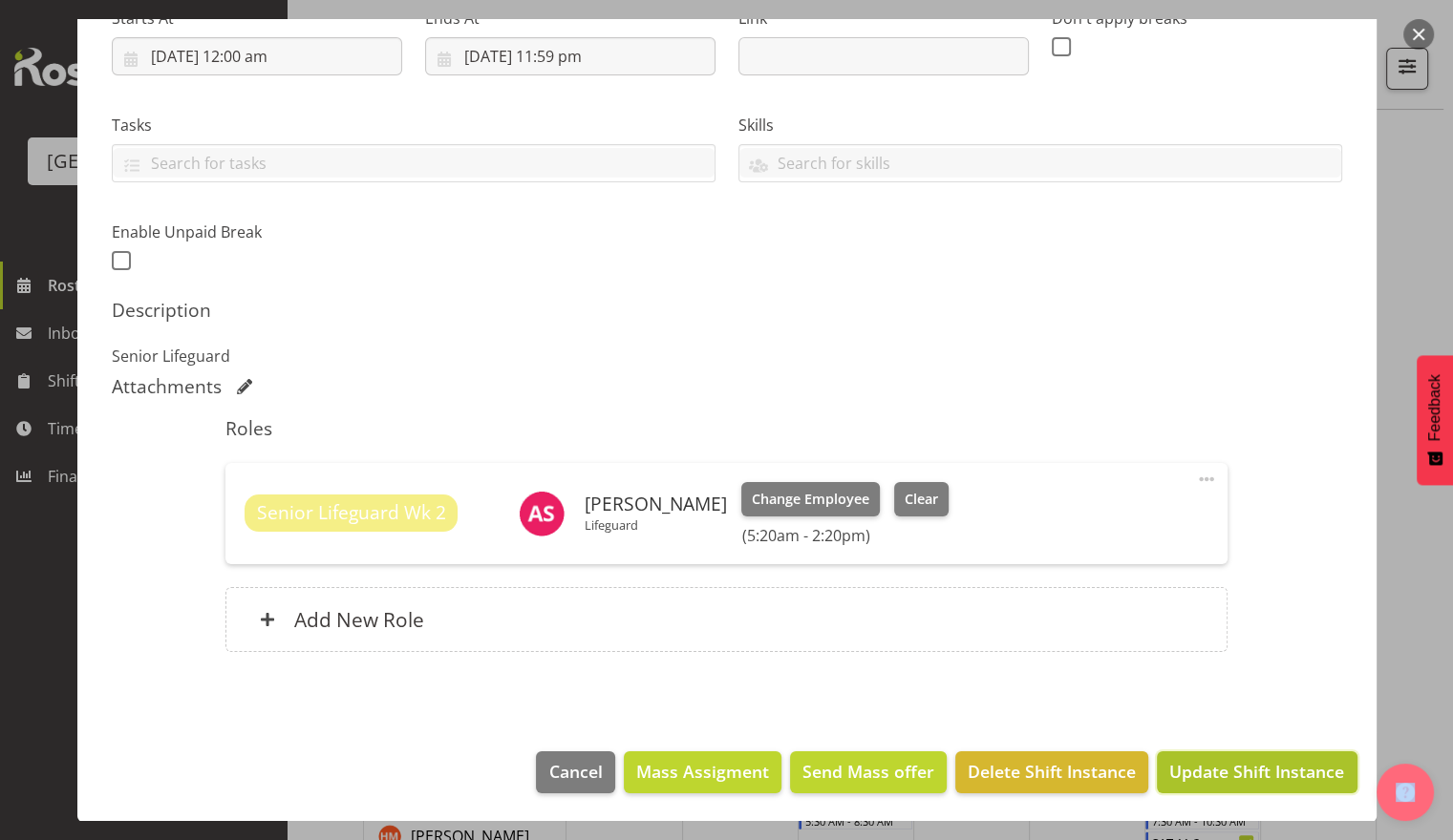
click at [1217, 789] on button "Update Shift Instance" at bounding box center [1256, 773] width 200 height 42
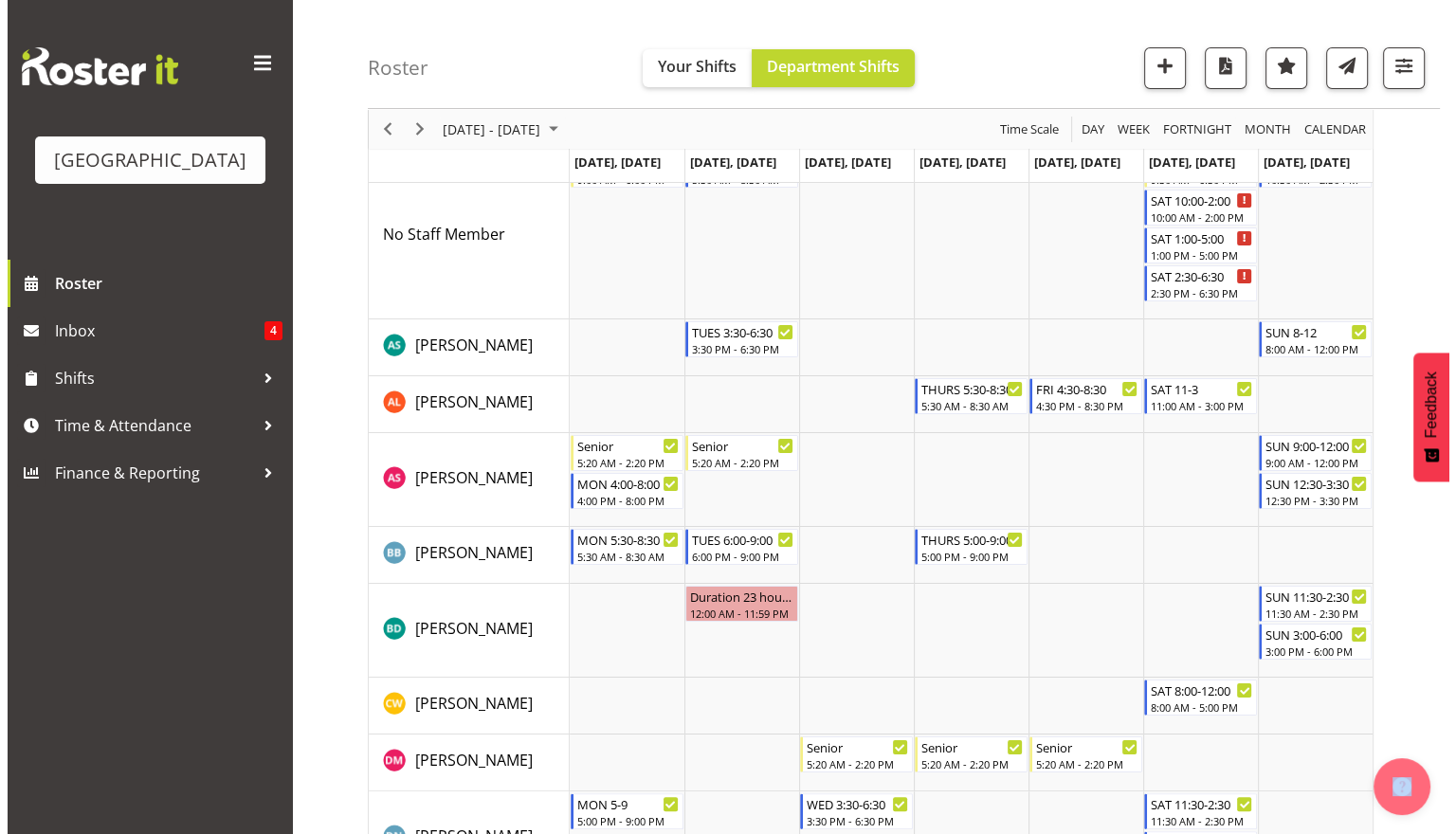
scroll to position [109, 0]
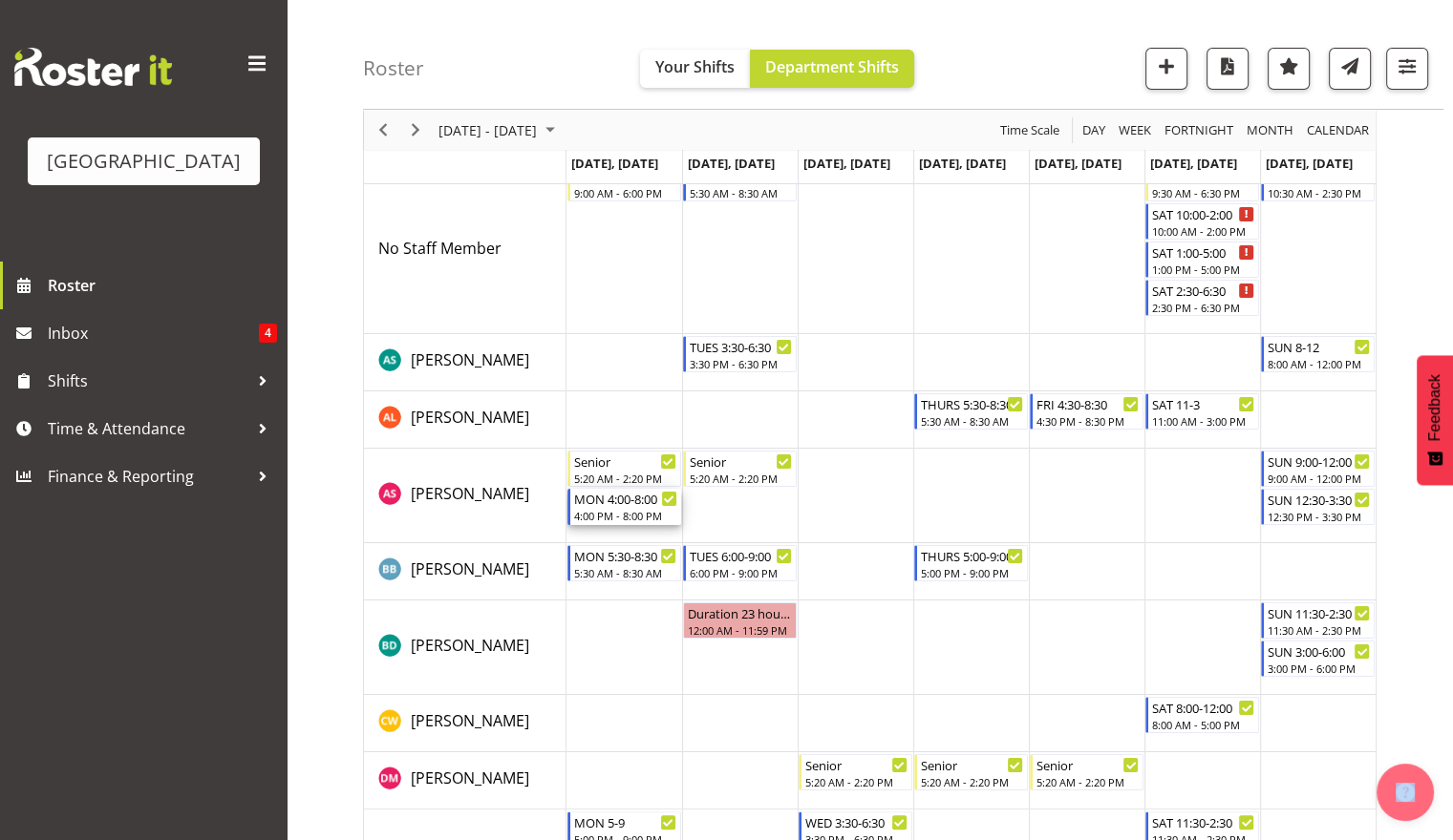
click at [639, 516] on div "4:00 PM - 8:00 PM" at bounding box center [626, 516] width 103 height 15
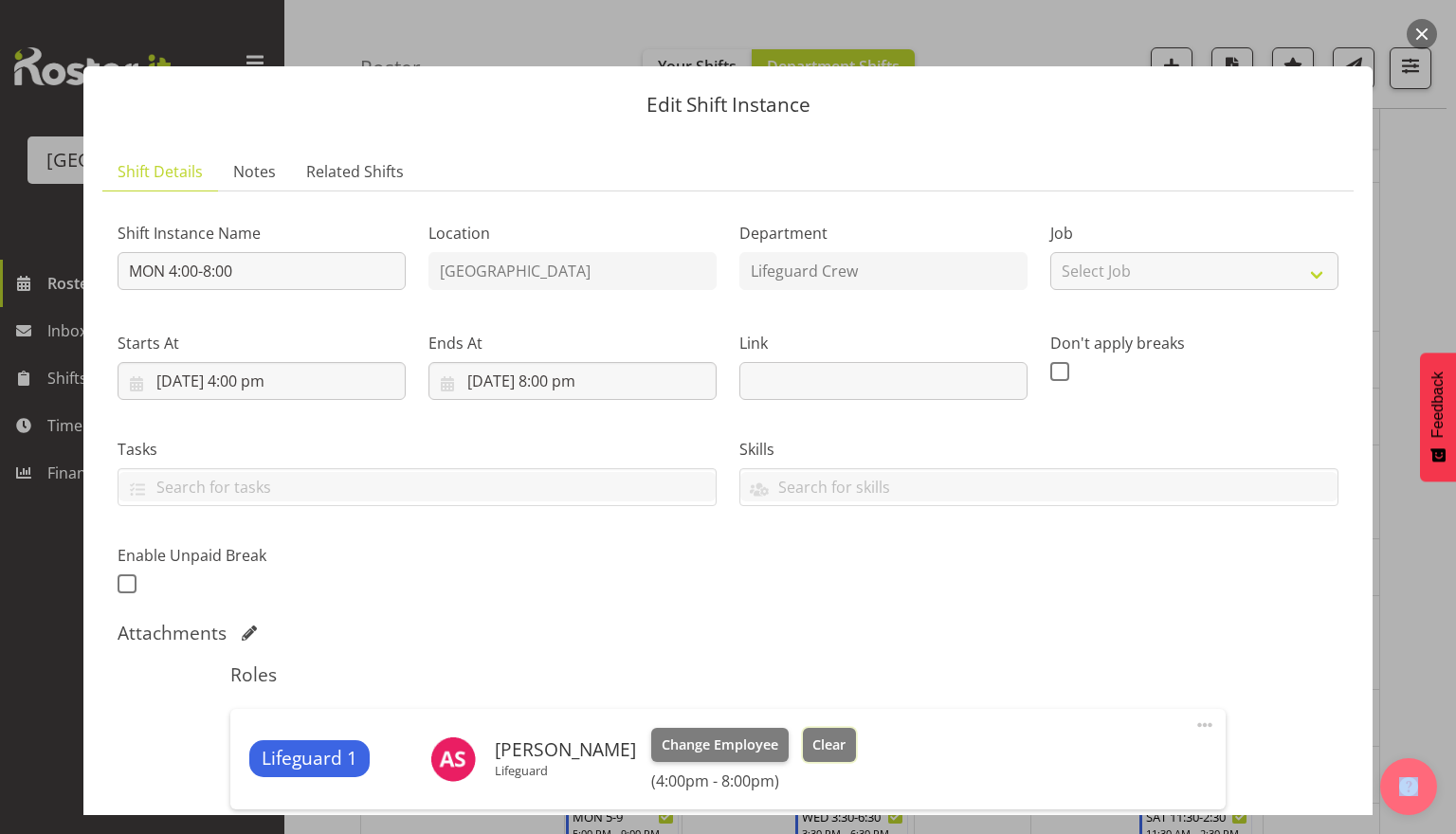
click at [812, 750] on span "Clear" at bounding box center [828, 746] width 33 height 21
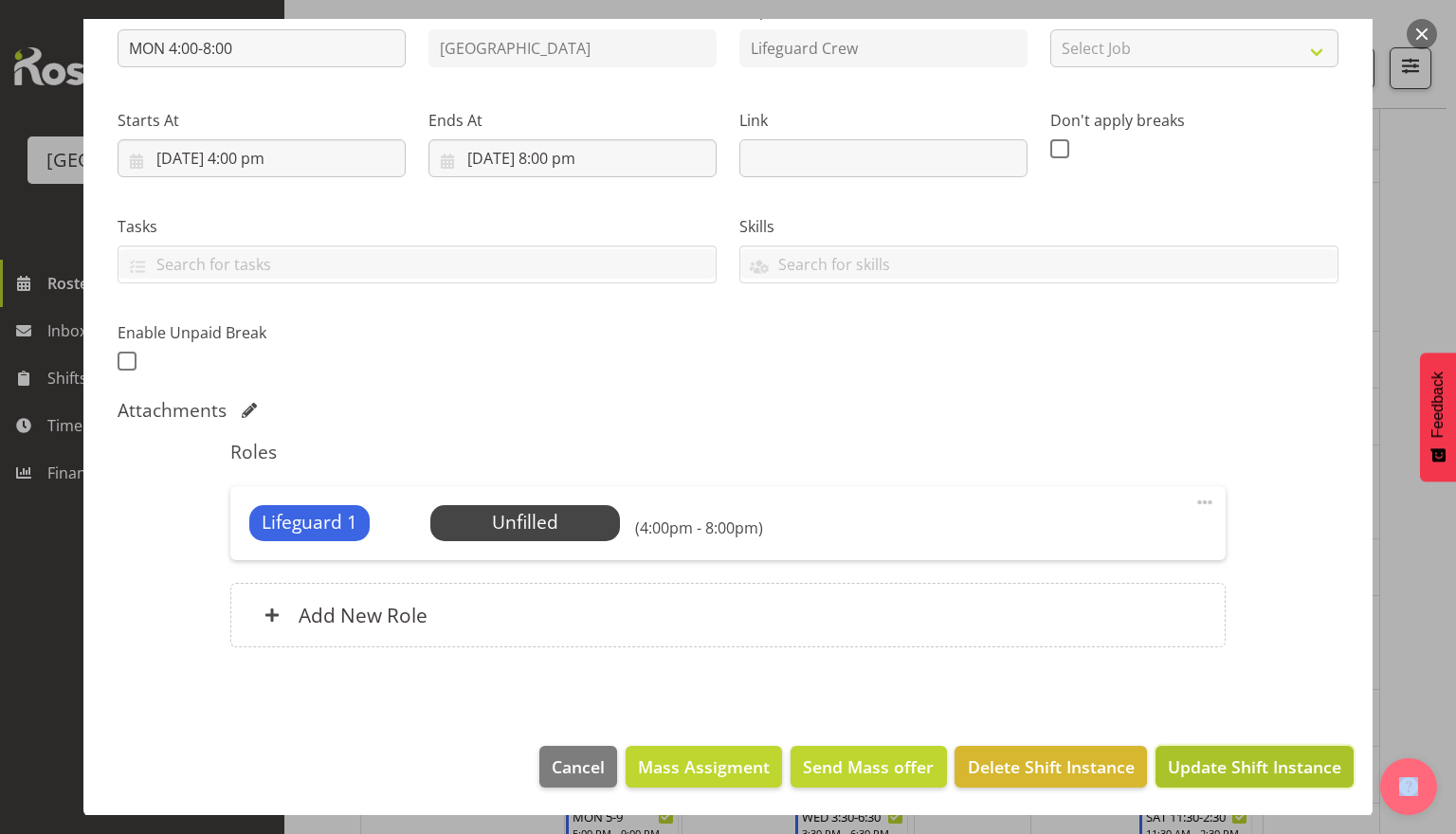
click at [1277, 752] on button "Update Shift Instance" at bounding box center [1254, 768] width 198 height 42
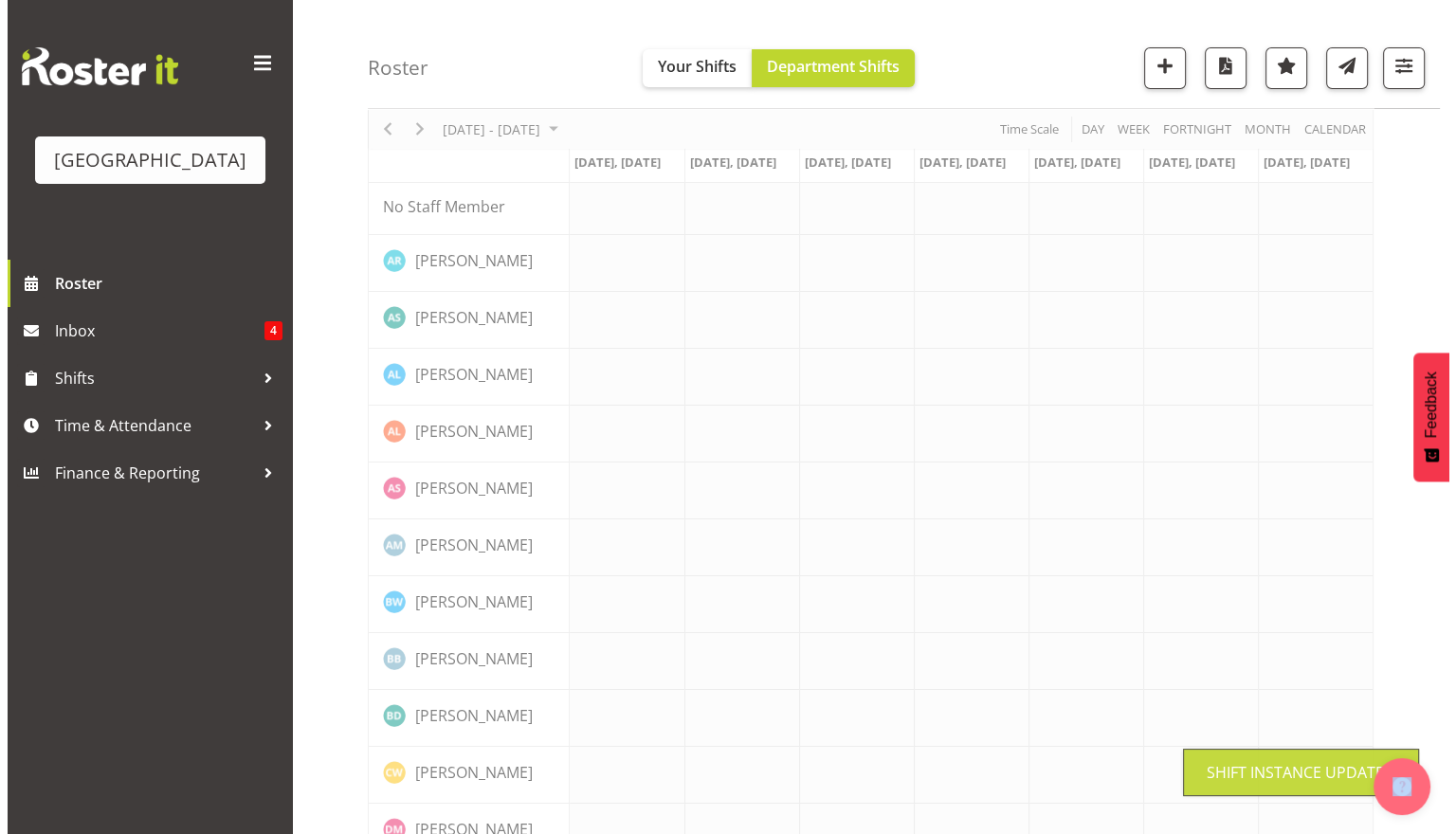
scroll to position [0, 0]
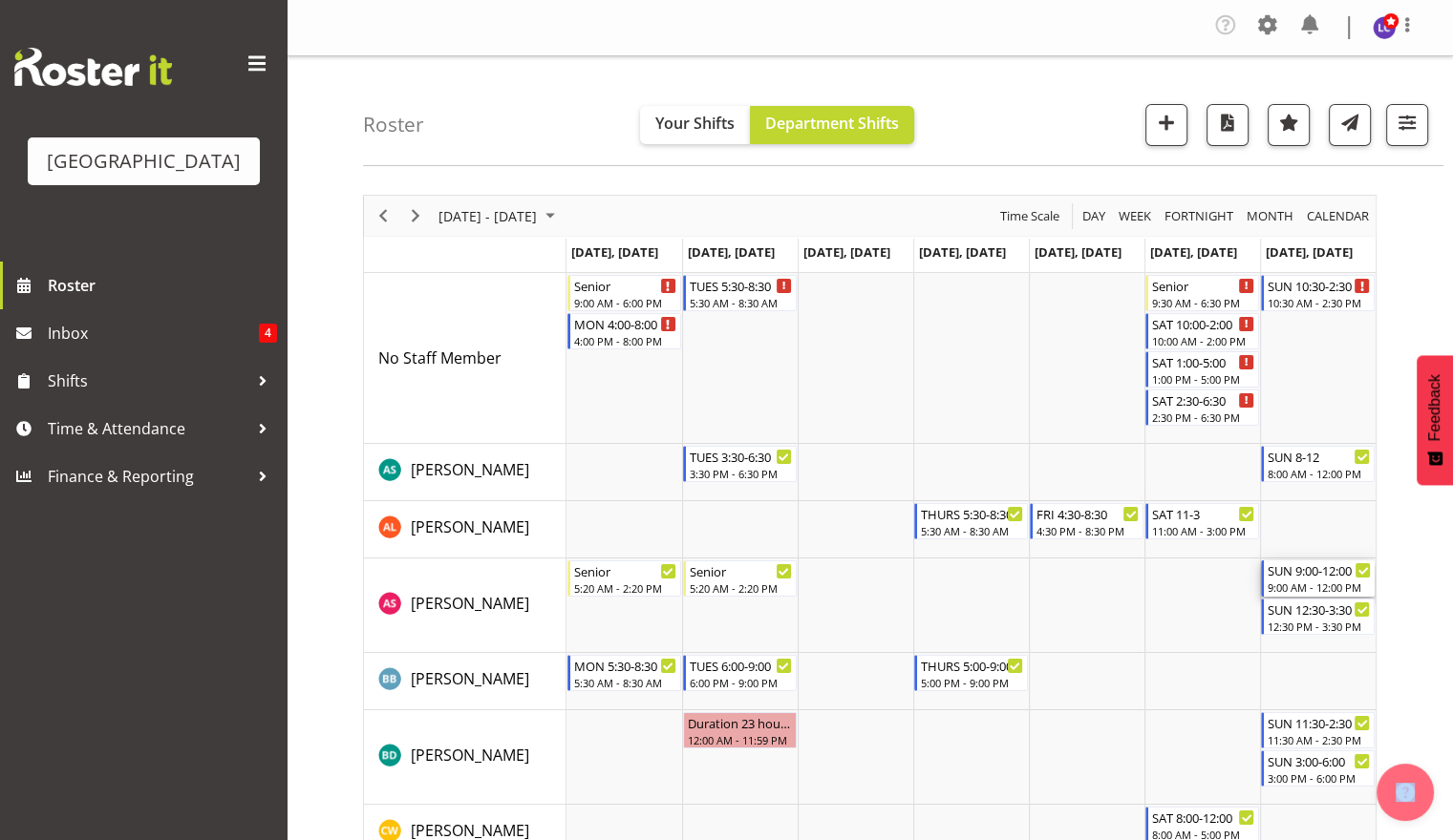
click at [1330, 589] on div "9:00 AM - 12:00 PM" at bounding box center [1319, 588] width 103 height 15
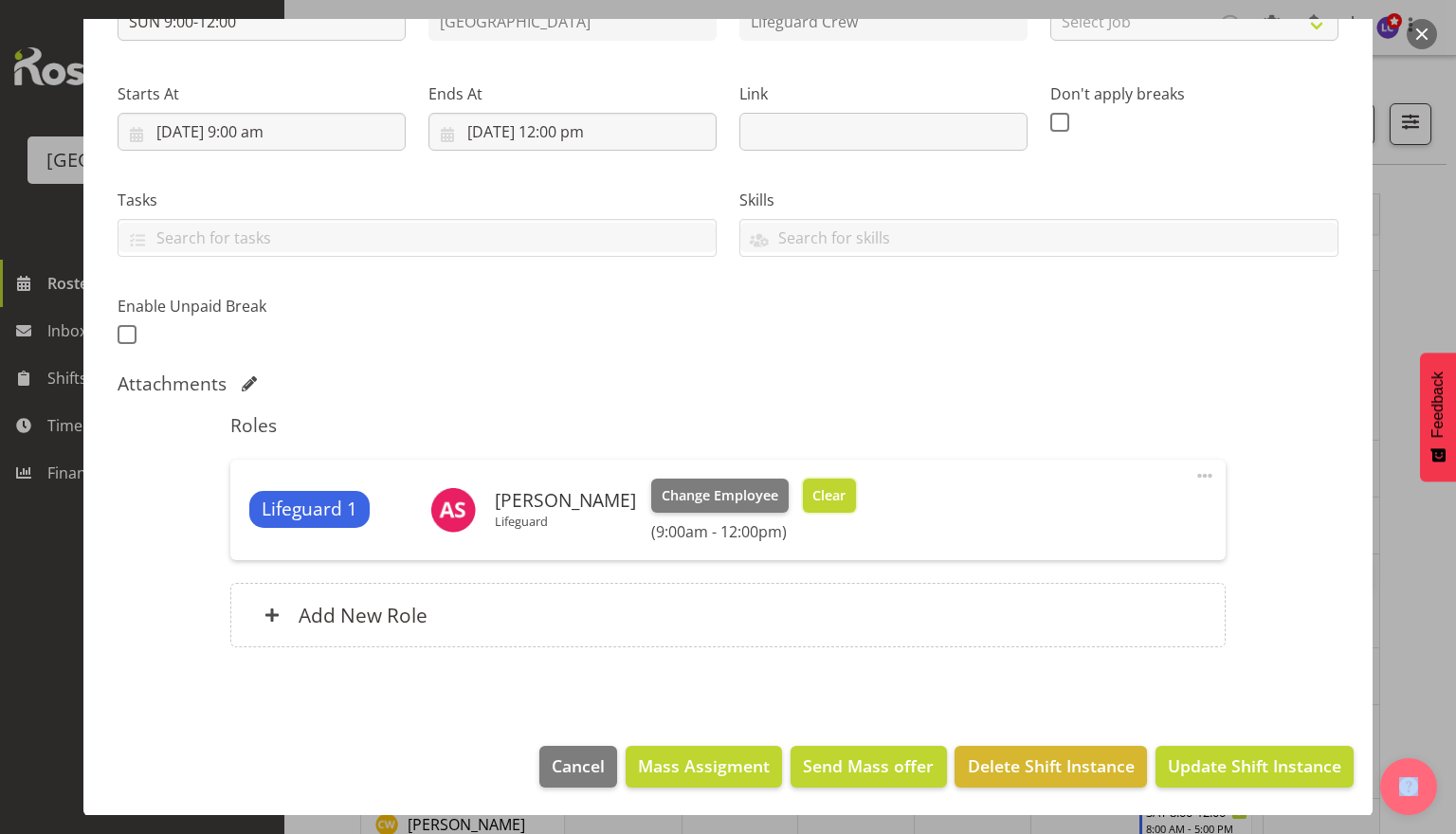
click at [802, 491] on button "Clear" at bounding box center [829, 496] width 54 height 34
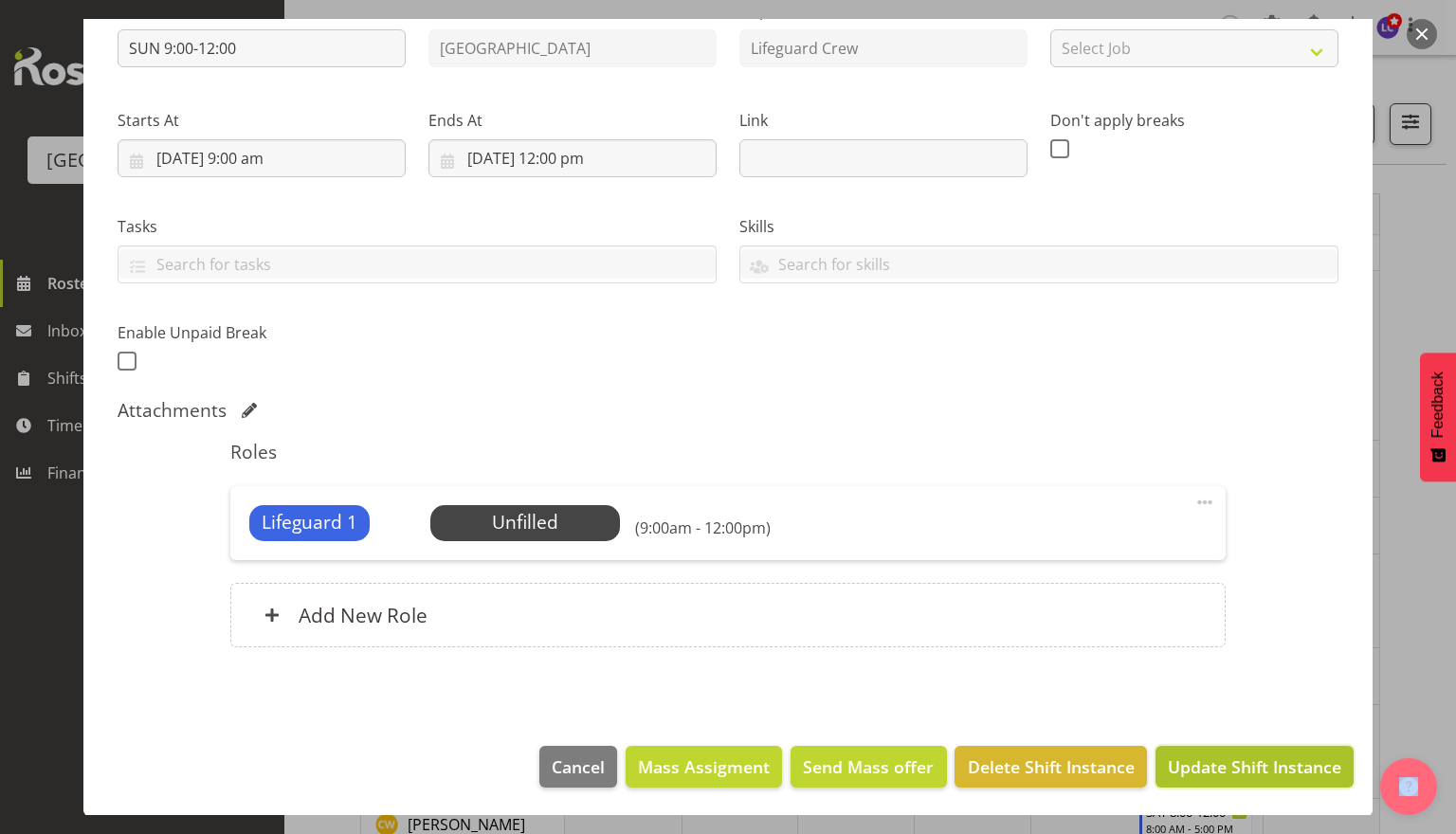
click at [1264, 770] on span "Update Shift Instance" at bounding box center [1254, 768] width 174 height 25
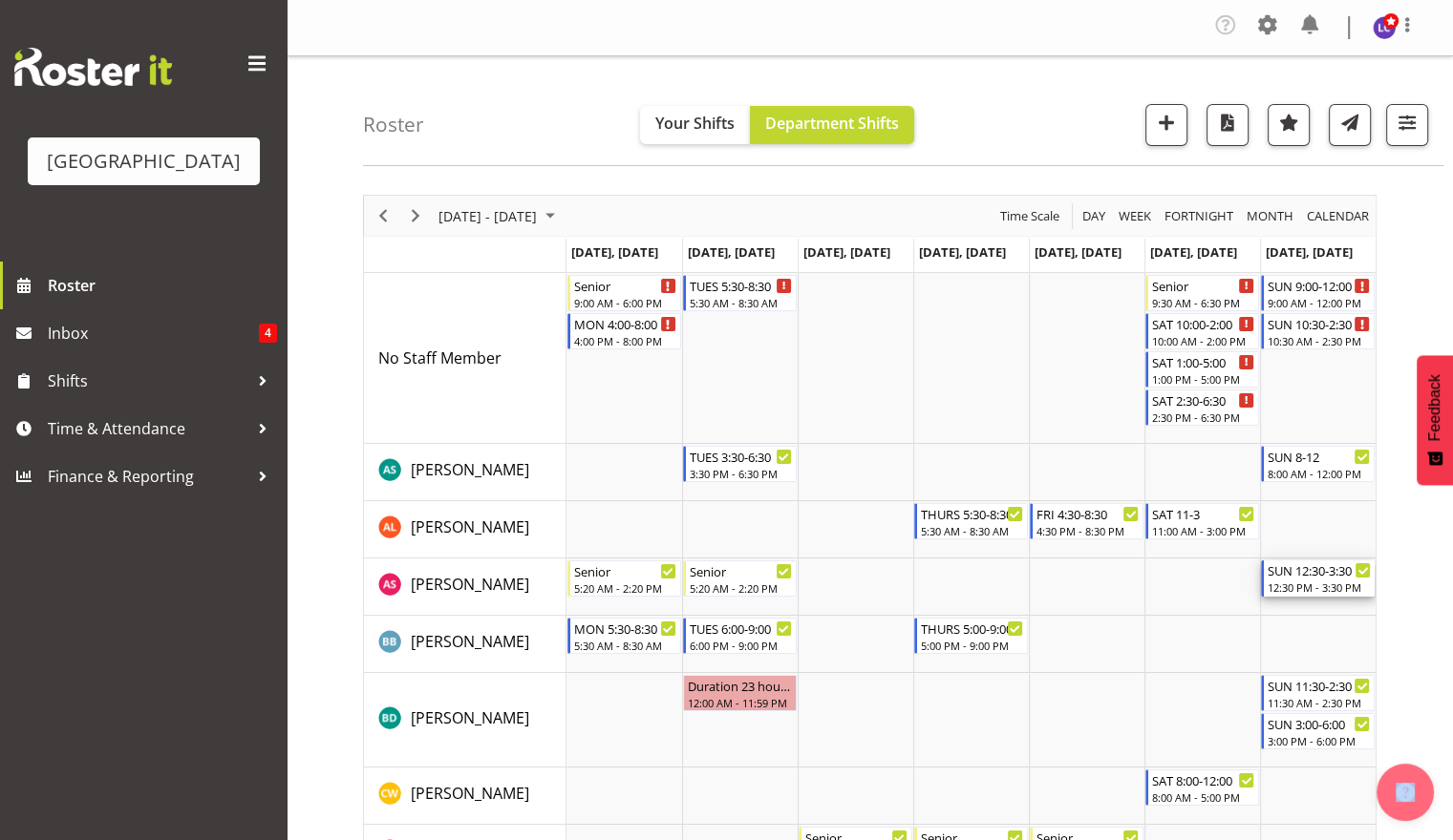
click at [1331, 586] on div "12:30 PM - 3:30 PM" at bounding box center [1319, 588] width 103 height 15
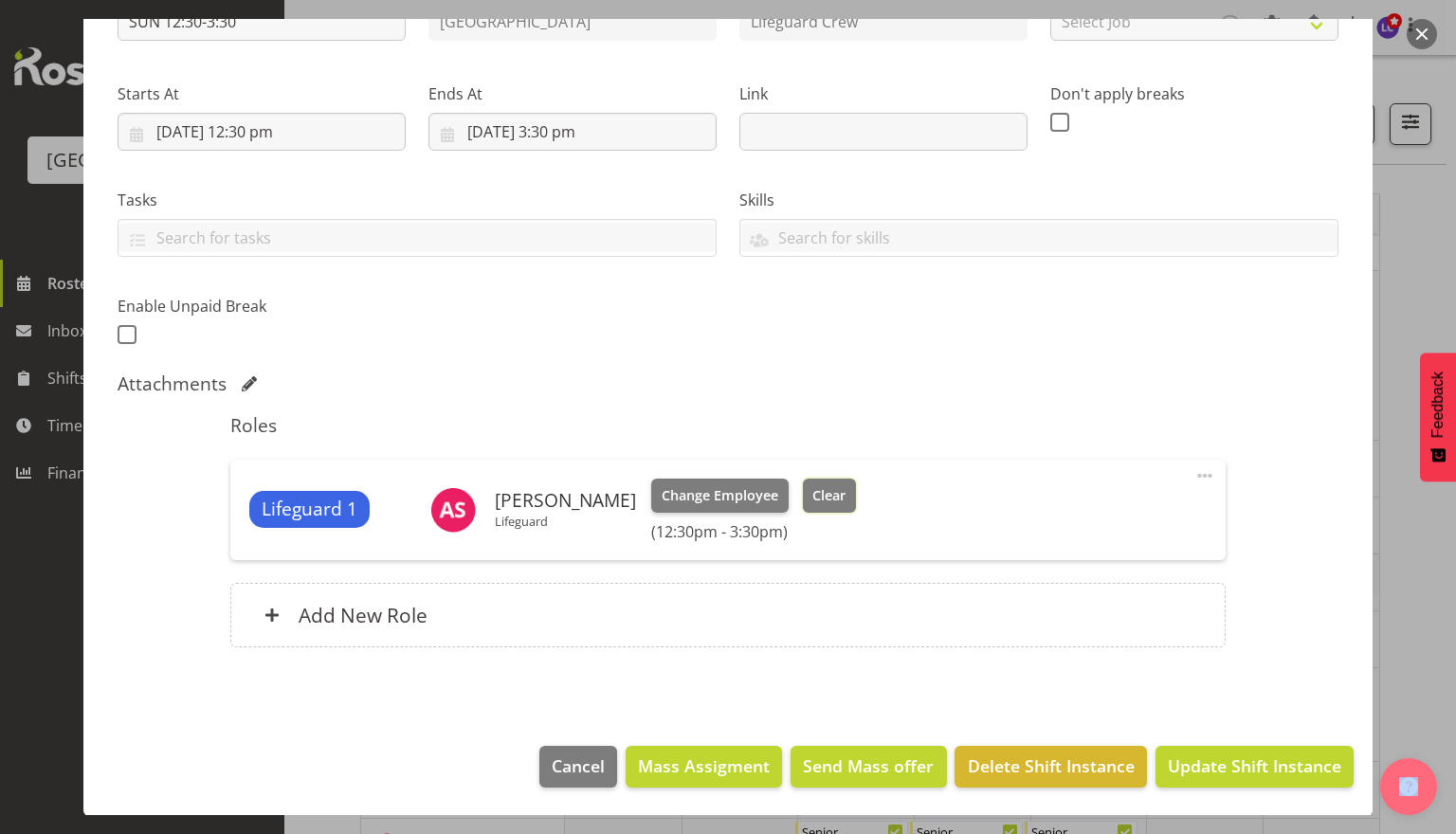
drag, startPoint x: 793, startPoint y: 490, endPoint x: 806, endPoint y: 490, distance: 13.0
click at [802, 490] on button "Clear" at bounding box center [829, 496] width 54 height 34
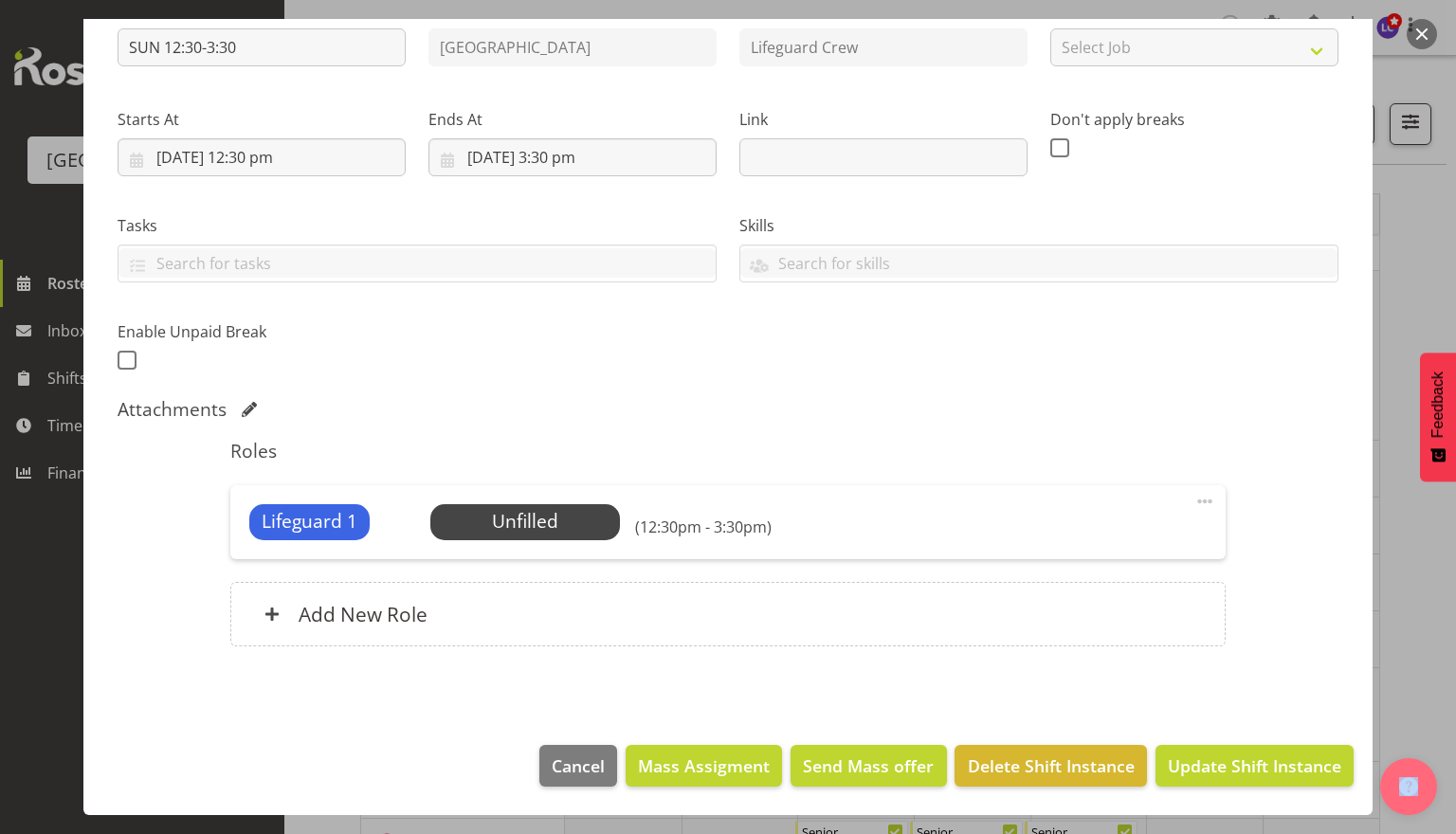
scroll to position [223, 0]
click at [1217, 767] on span "Update Shift Instance" at bounding box center [1254, 768] width 174 height 25
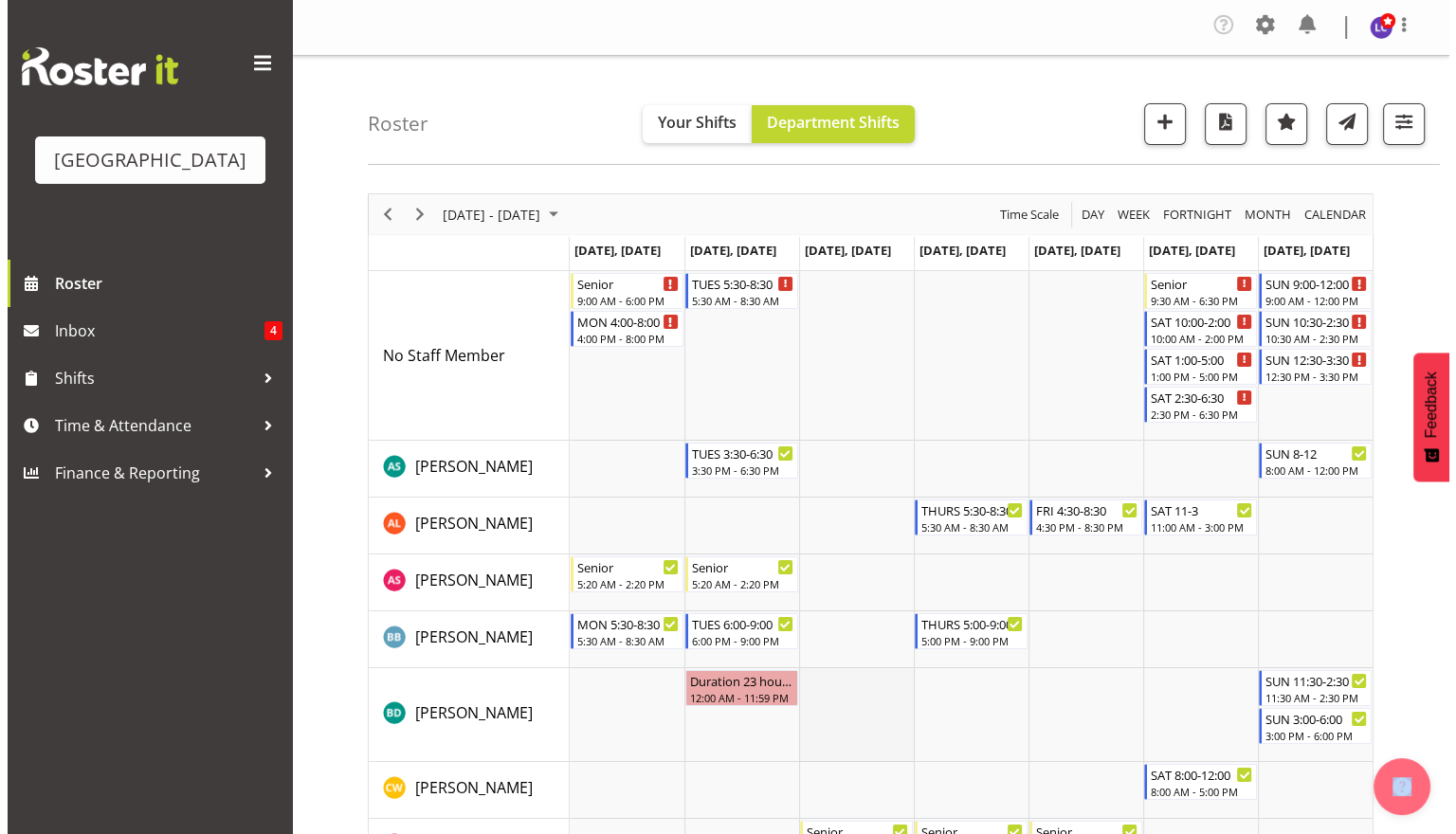
scroll to position [411, 0]
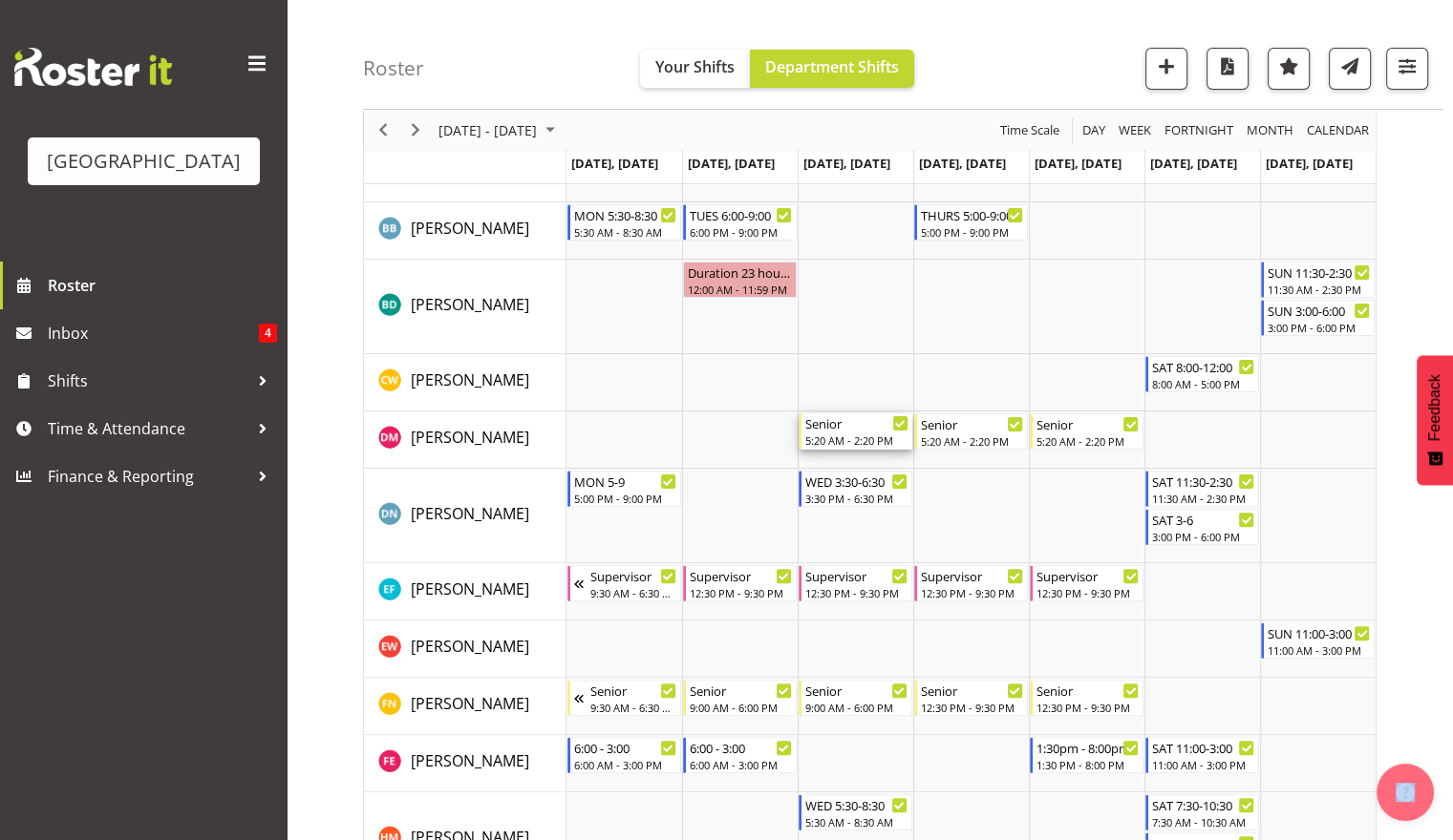
click at [834, 420] on div "Senior" at bounding box center [857, 423] width 103 height 19
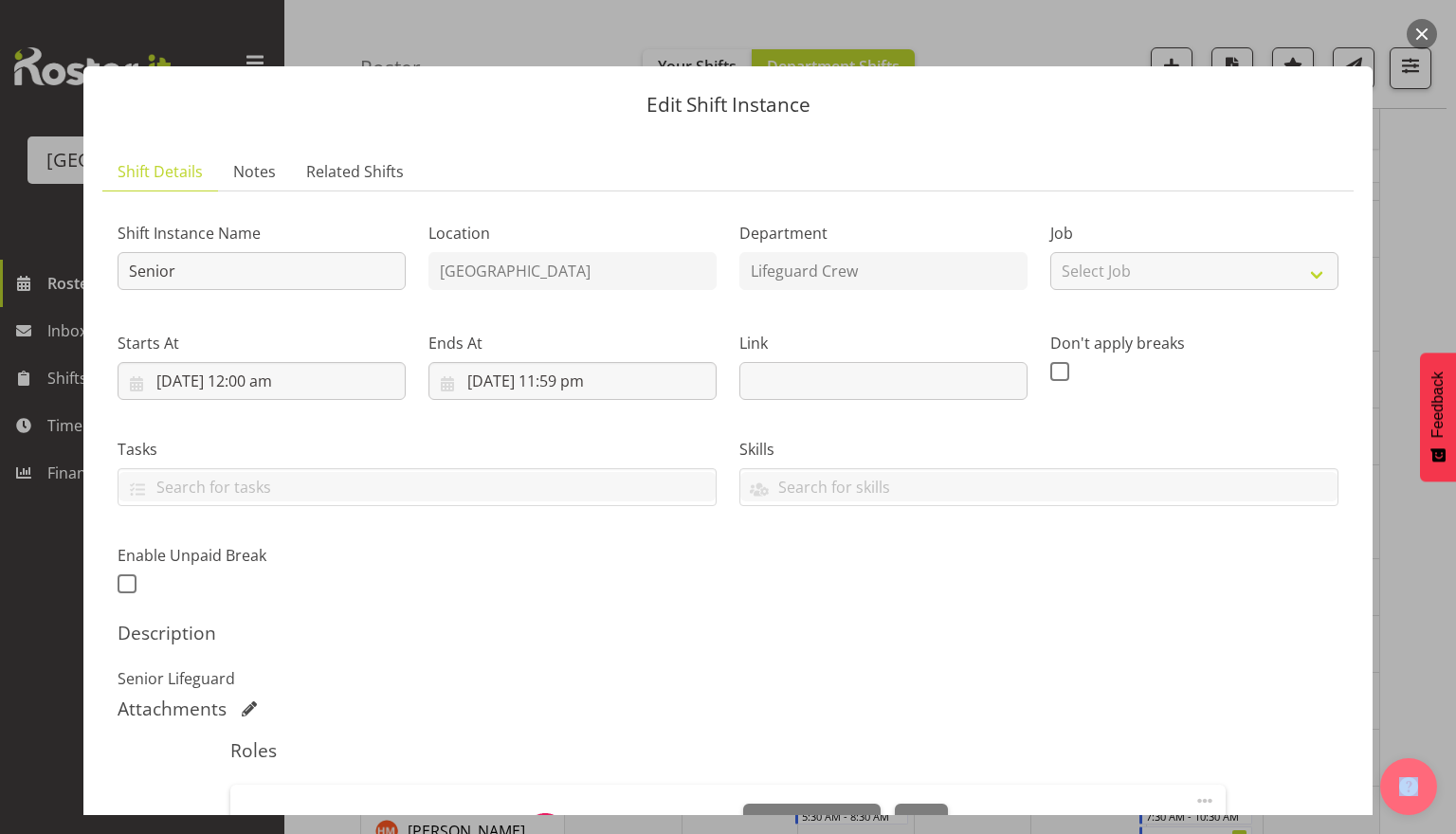
scroll to position [325, 0]
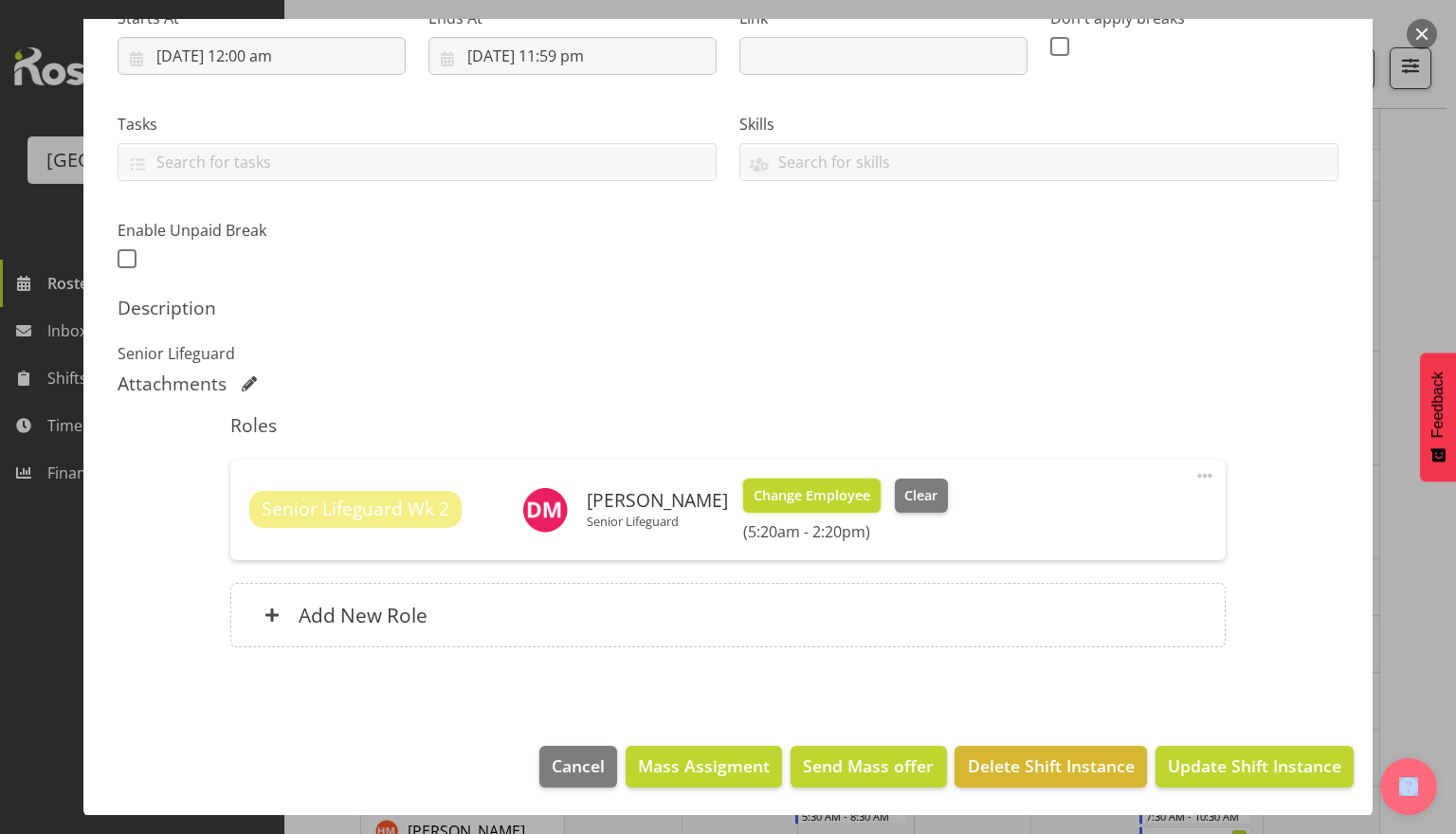
click at [834, 491] on span "Change Employee" at bounding box center [812, 496] width 117 height 21
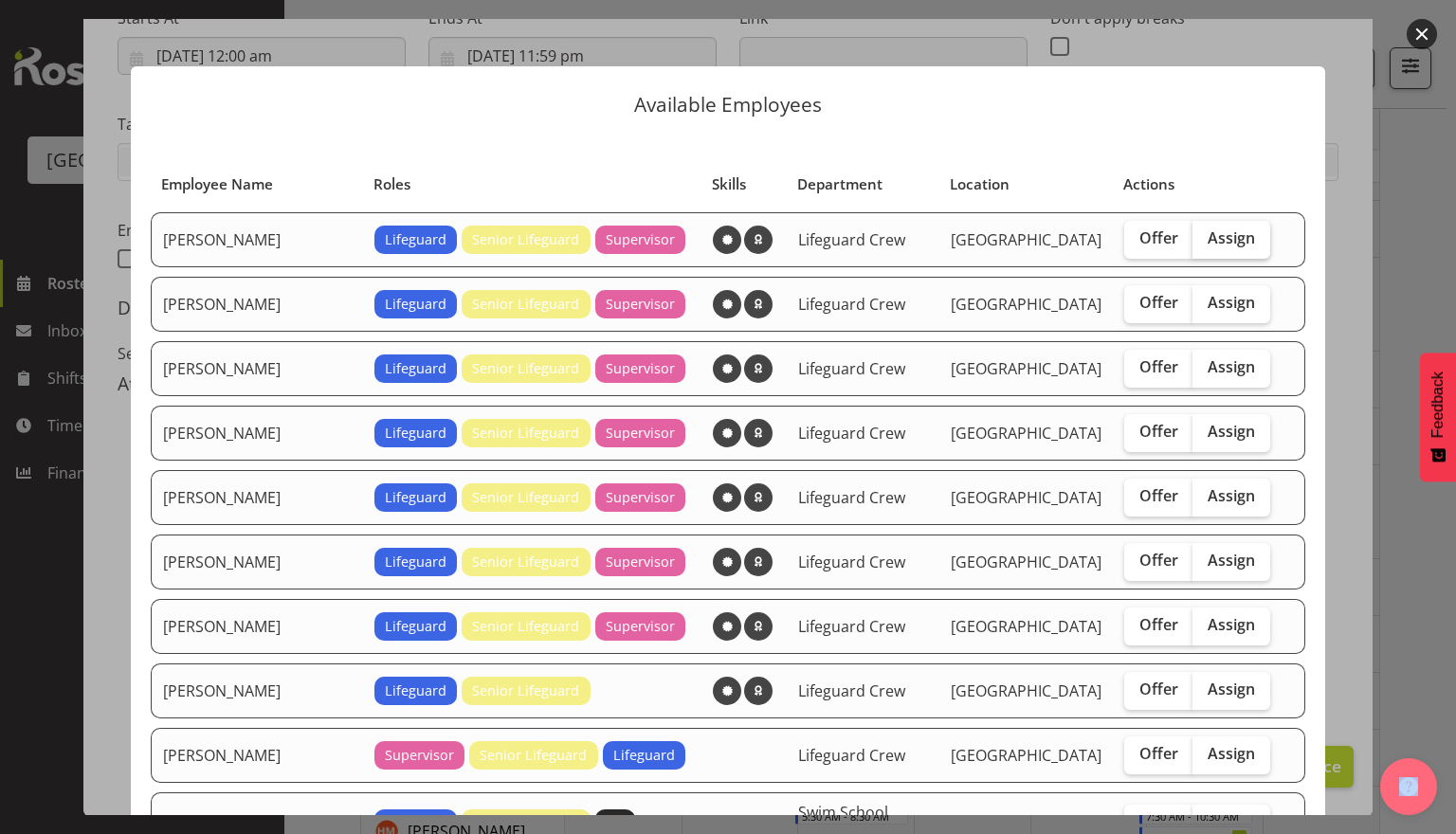
click at [1207, 246] on span "Assign" at bounding box center [1231, 238] width 47 height 19
click at [1203, 245] on input "Assign" at bounding box center [1198, 238] width 12 height 12
checkbox input "true"
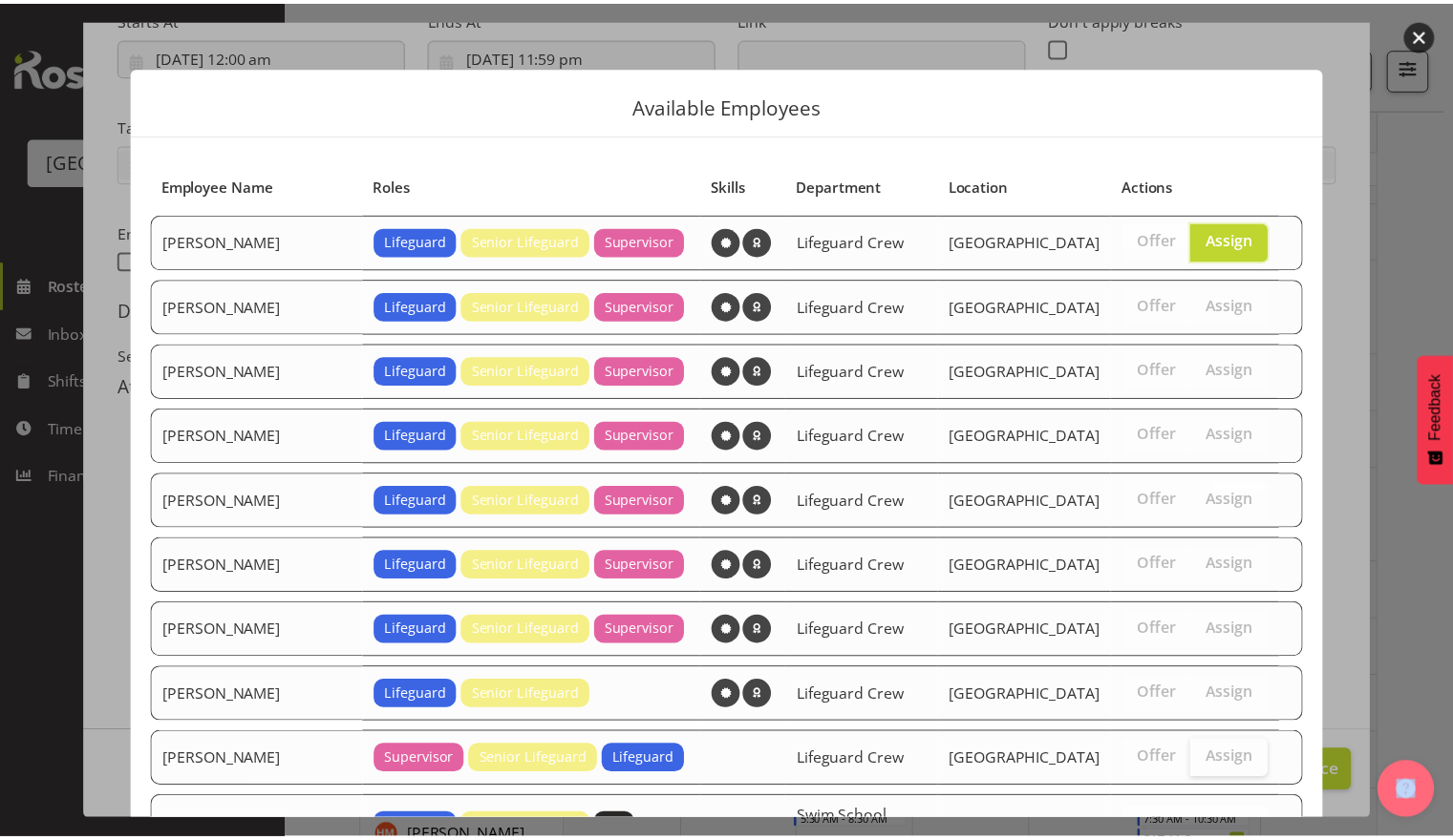
scroll to position [358, 0]
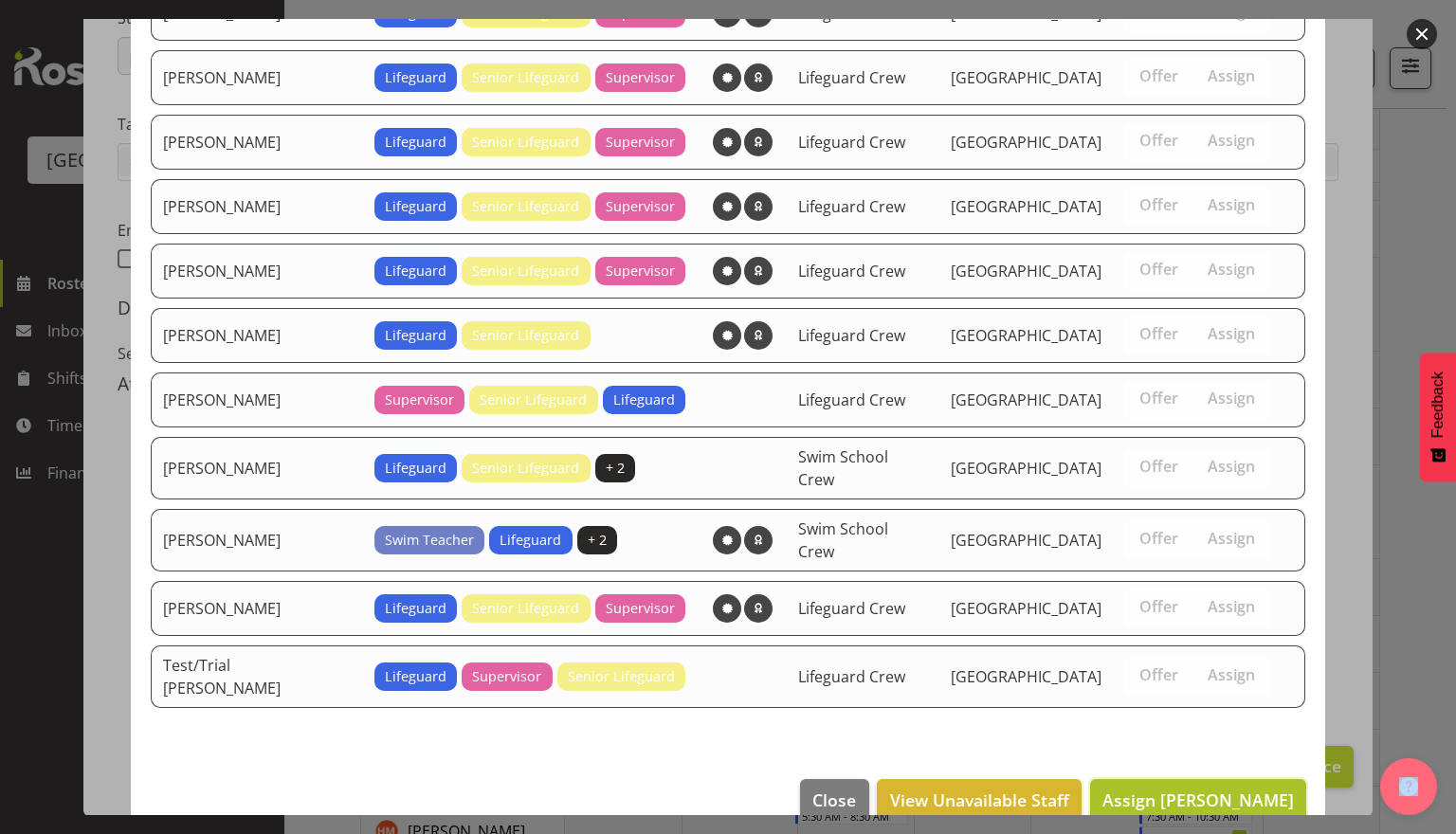
click at [1221, 788] on span "Assign Alex Sansom" at bounding box center [1198, 800] width 192 height 23
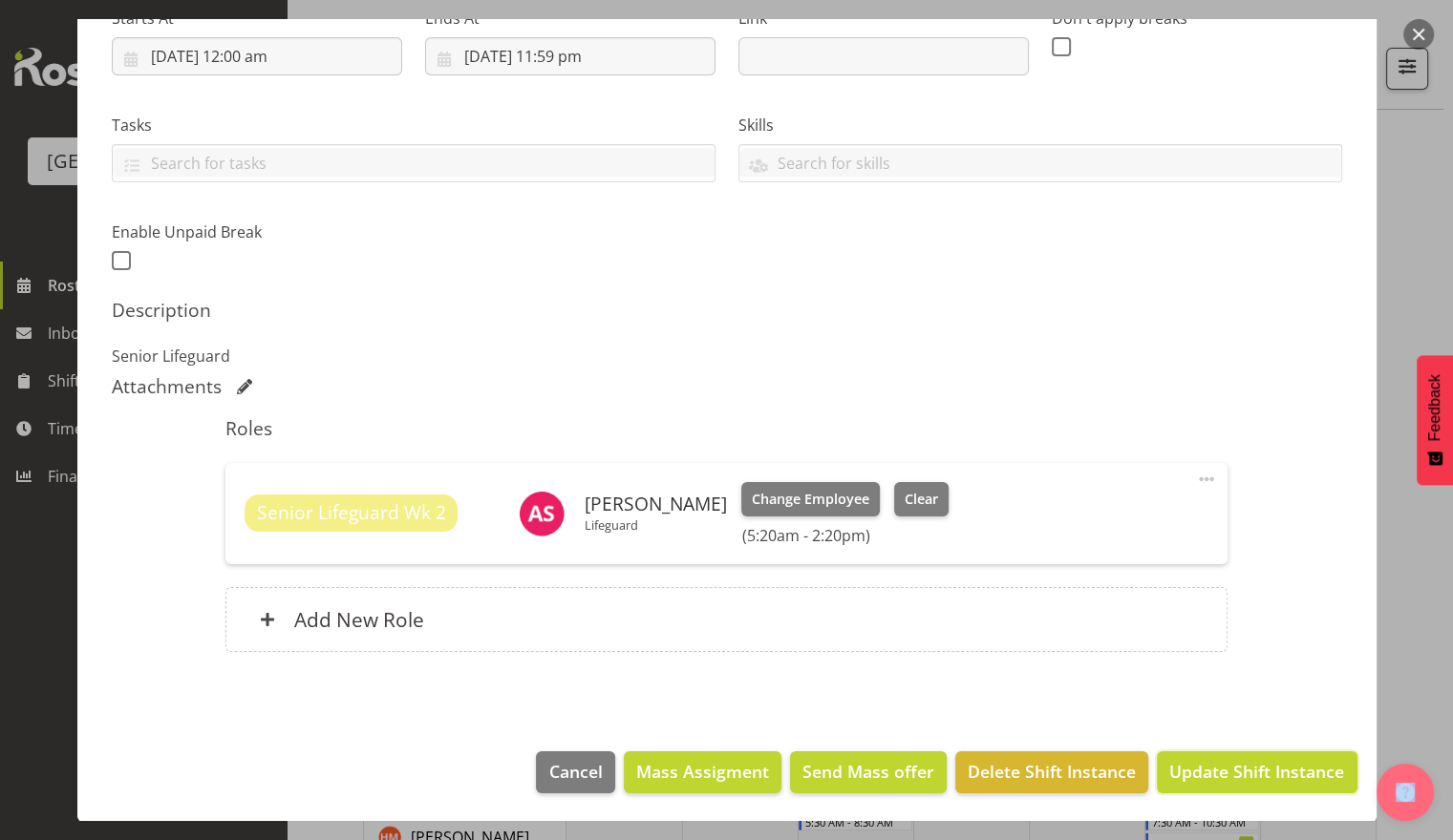
click at [1230, 762] on span "Update Shift Instance" at bounding box center [1256, 772] width 175 height 25
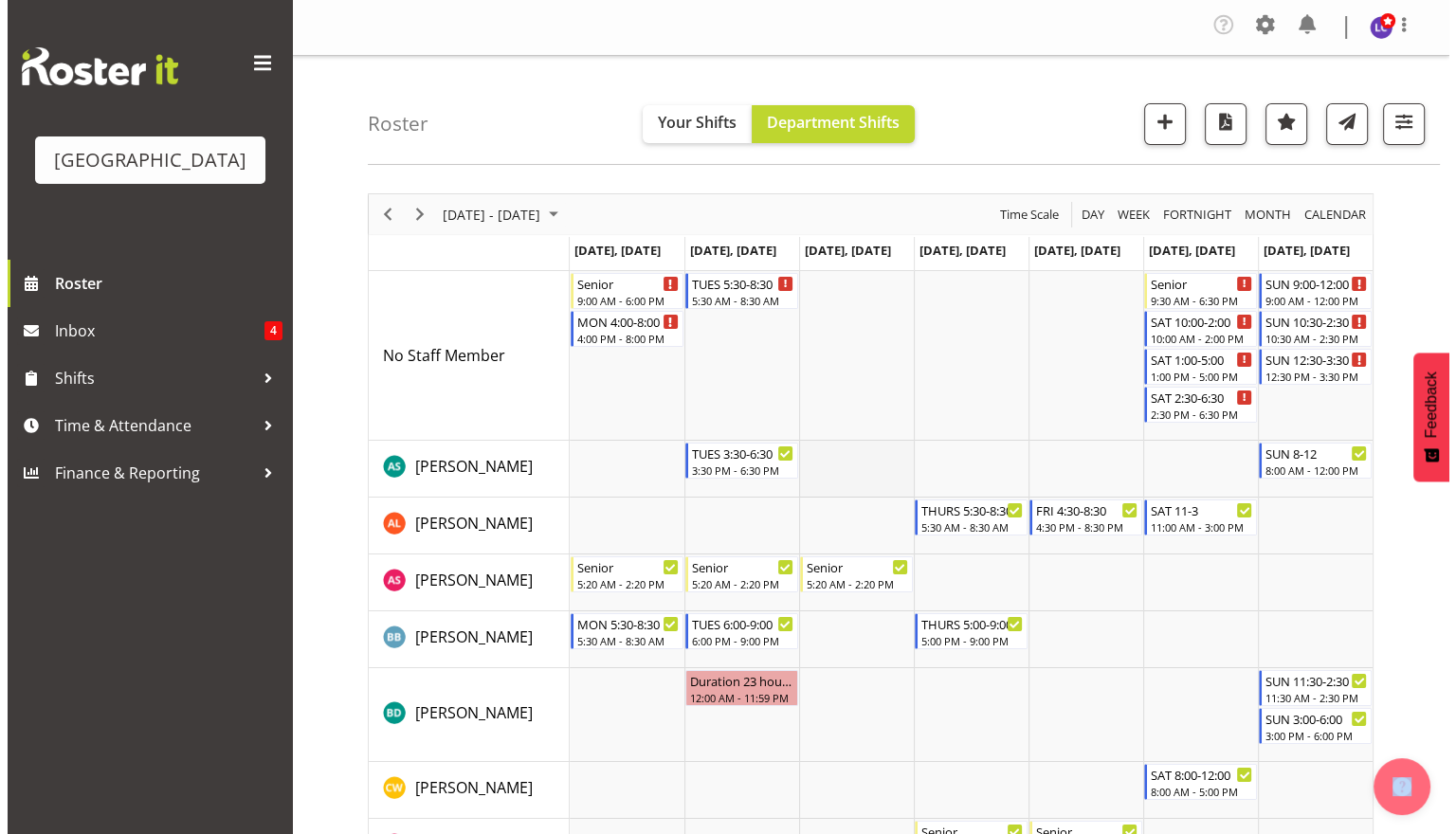
scroll to position [411, 0]
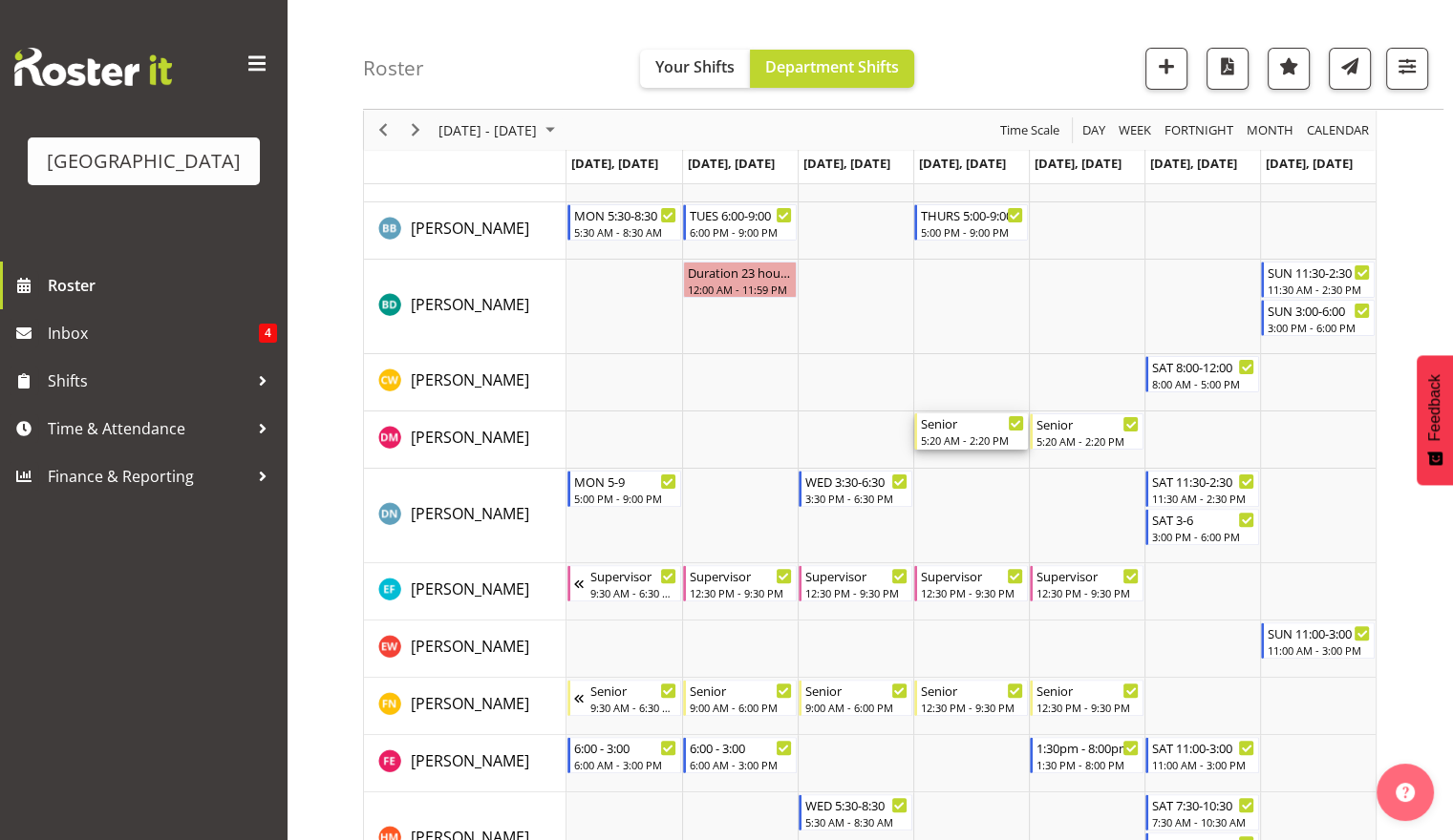
click at [951, 428] on div "Senior" at bounding box center [972, 423] width 103 height 19
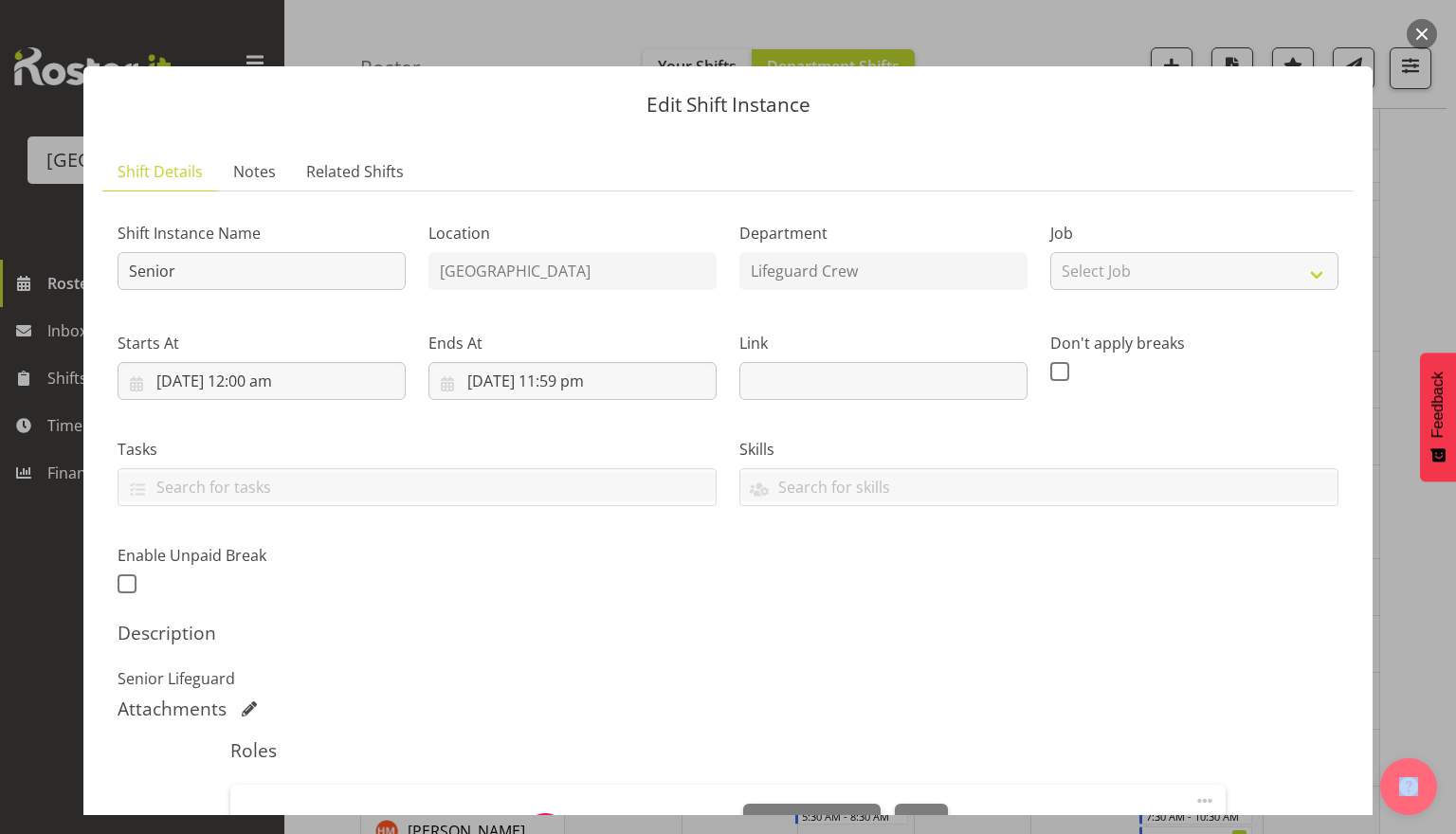
scroll to position [325, 0]
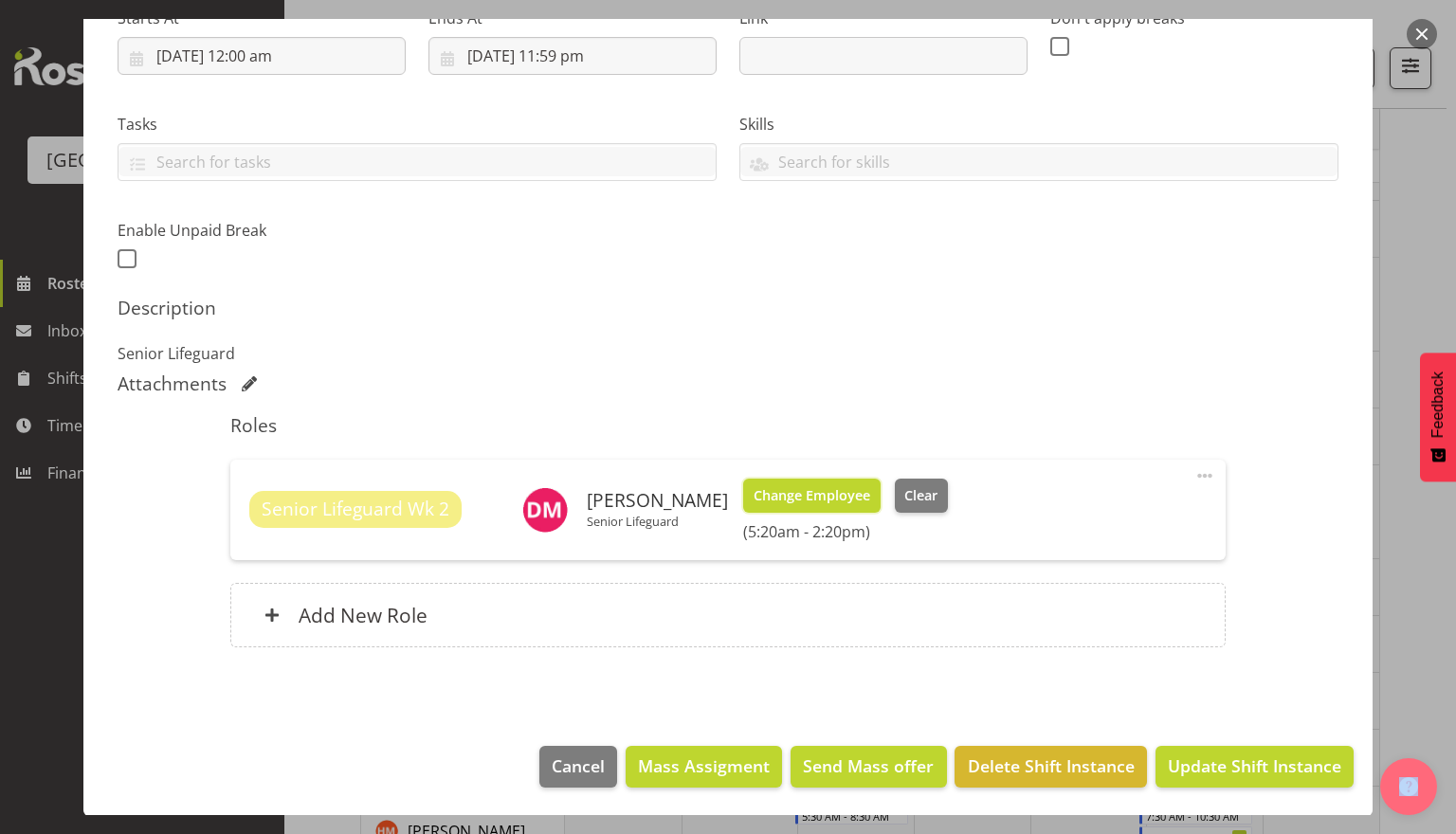
click at [823, 501] on span "Change Employee" at bounding box center [812, 496] width 117 height 21
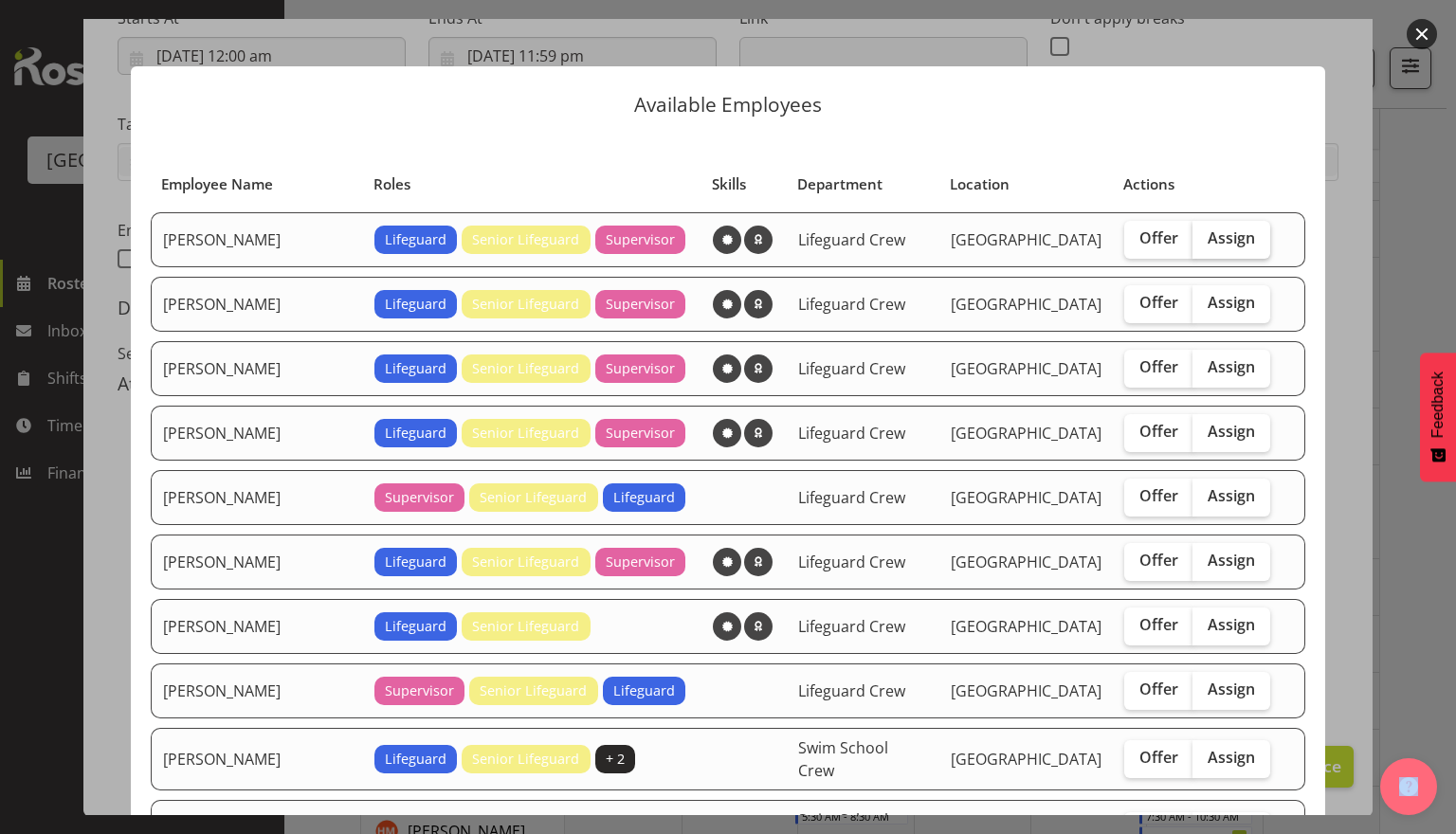
click at [1214, 246] on span "Assign" at bounding box center [1231, 238] width 47 height 19
click at [1205, 245] on input "Assign" at bounding box center [1198, 238] width 12 height 12
checkbox input "true"
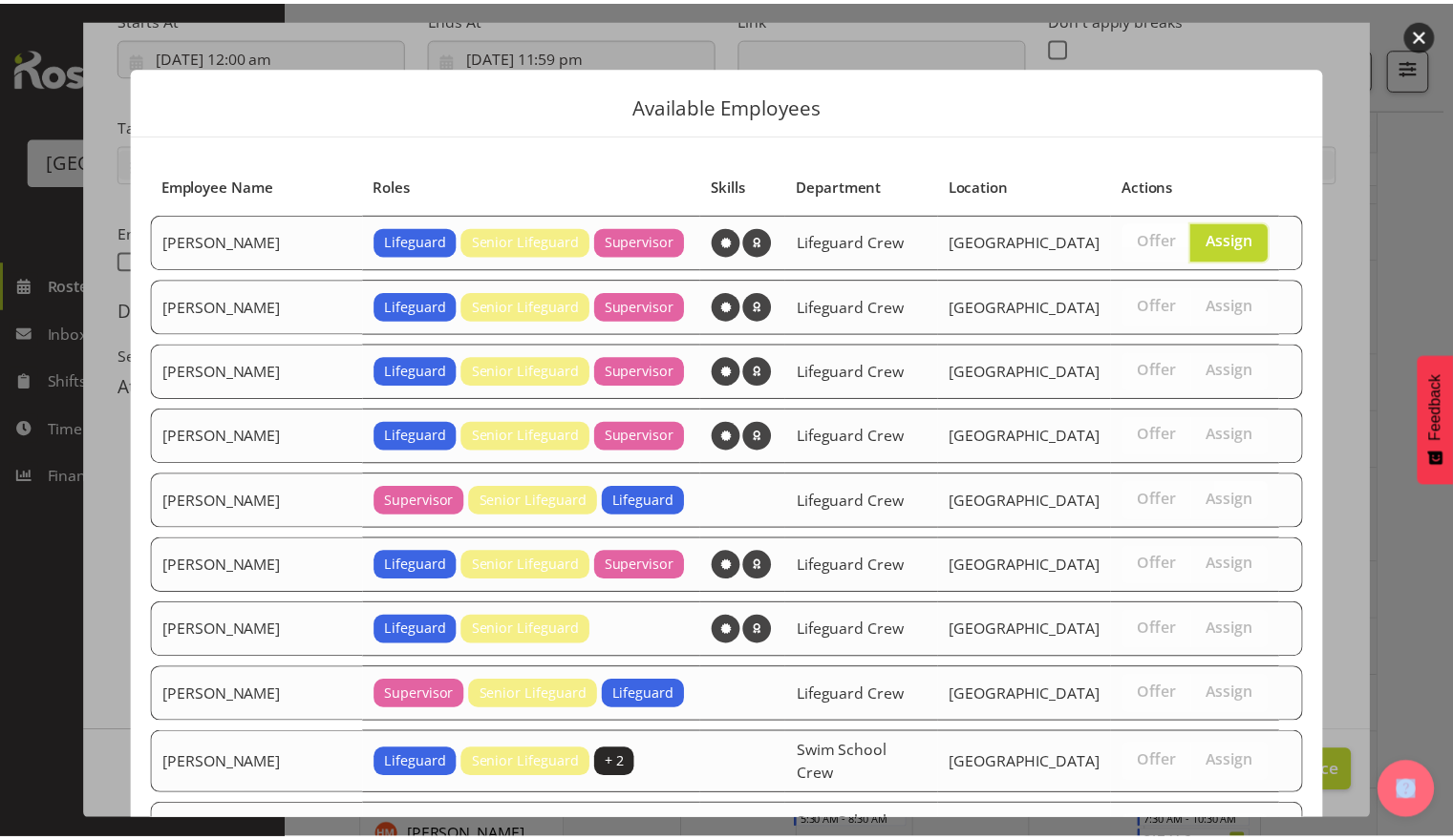
scroll to position [294, 0]
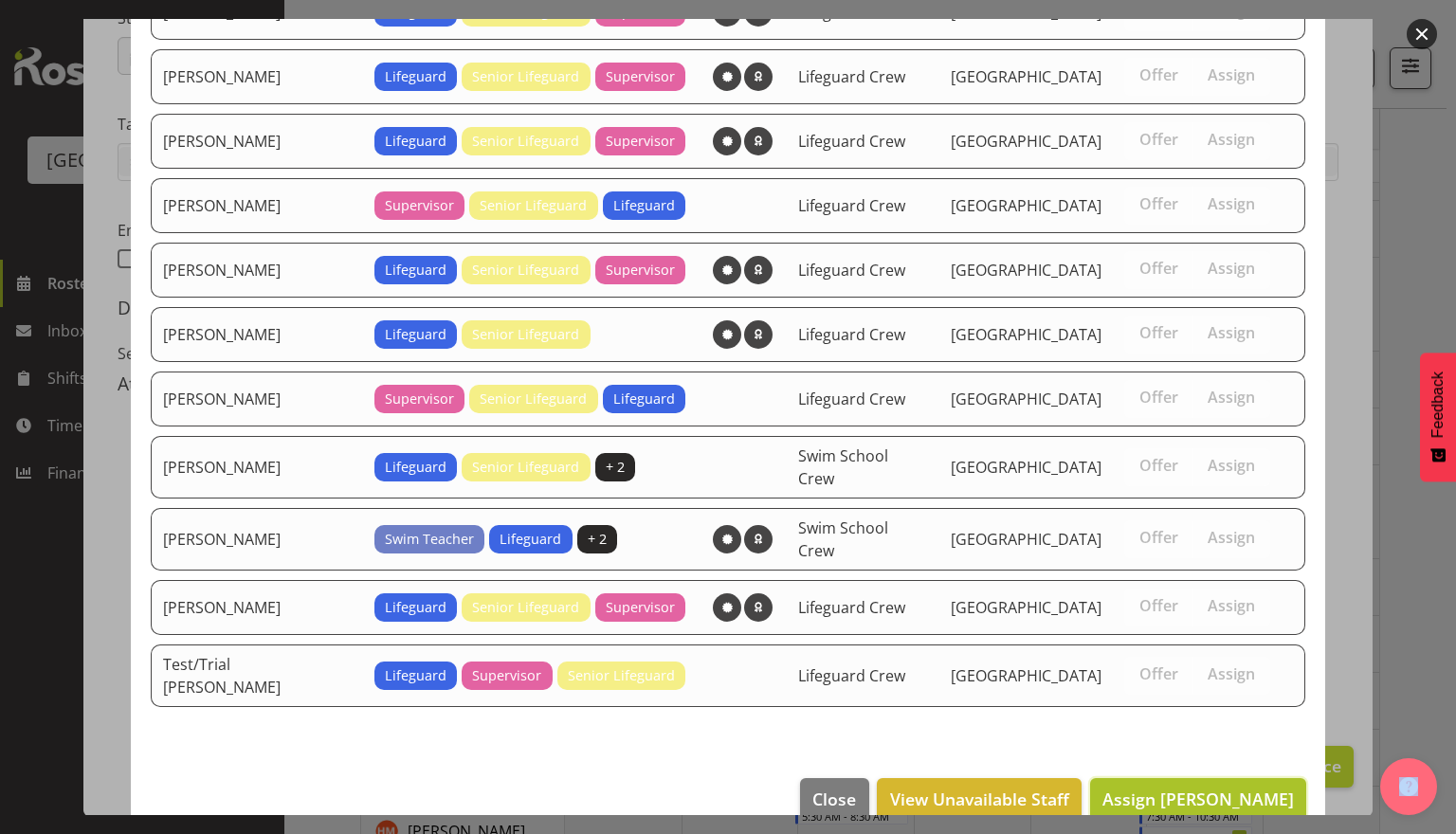
click at [1236, 788] on span "Assign Alex Sansom" at bounding box center [1198, 799] width 192 height 23
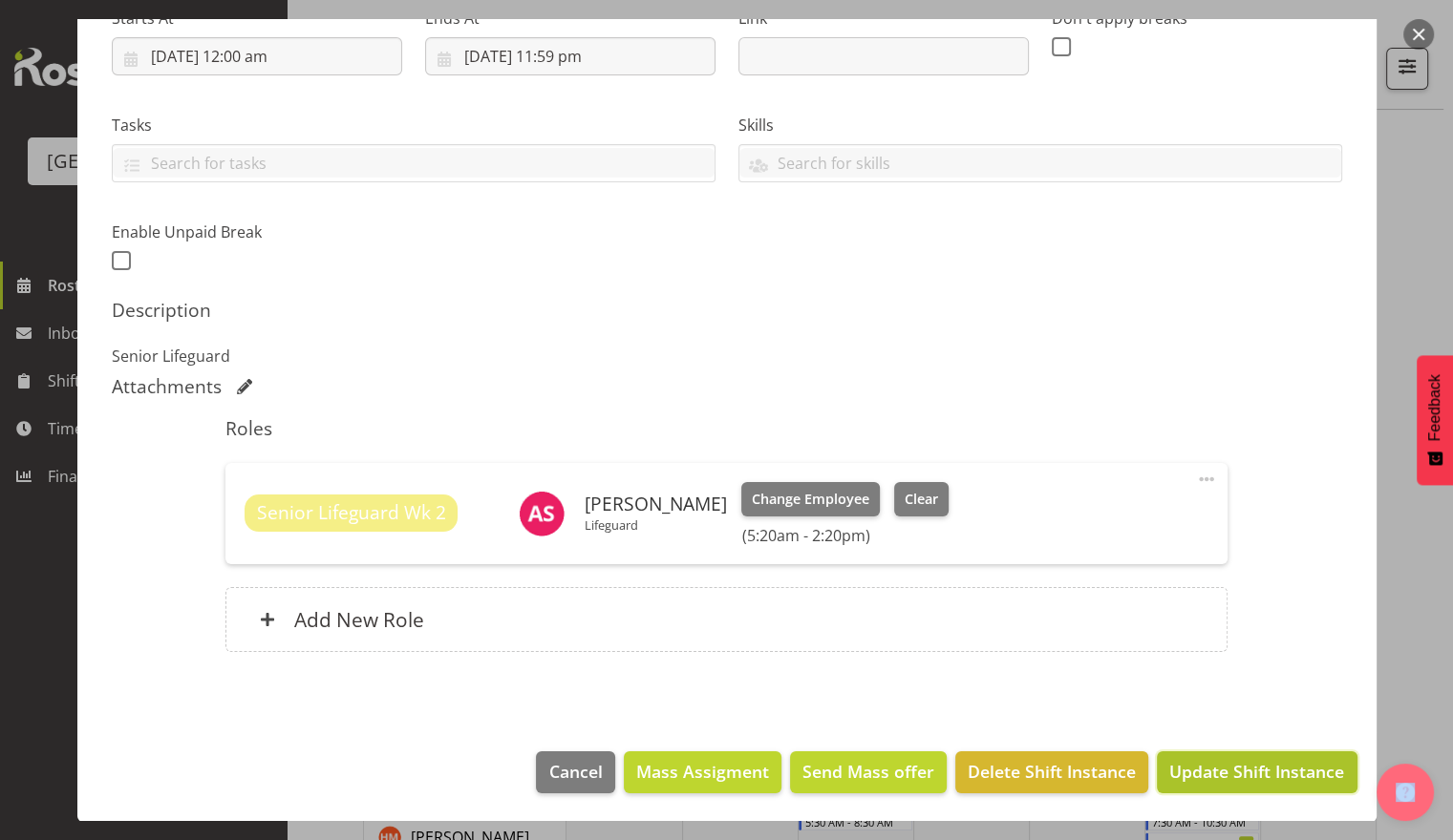
click at [1247, 779] on span "Update Shift Instance" at bounding box center [1256, 772] width 175 height 25
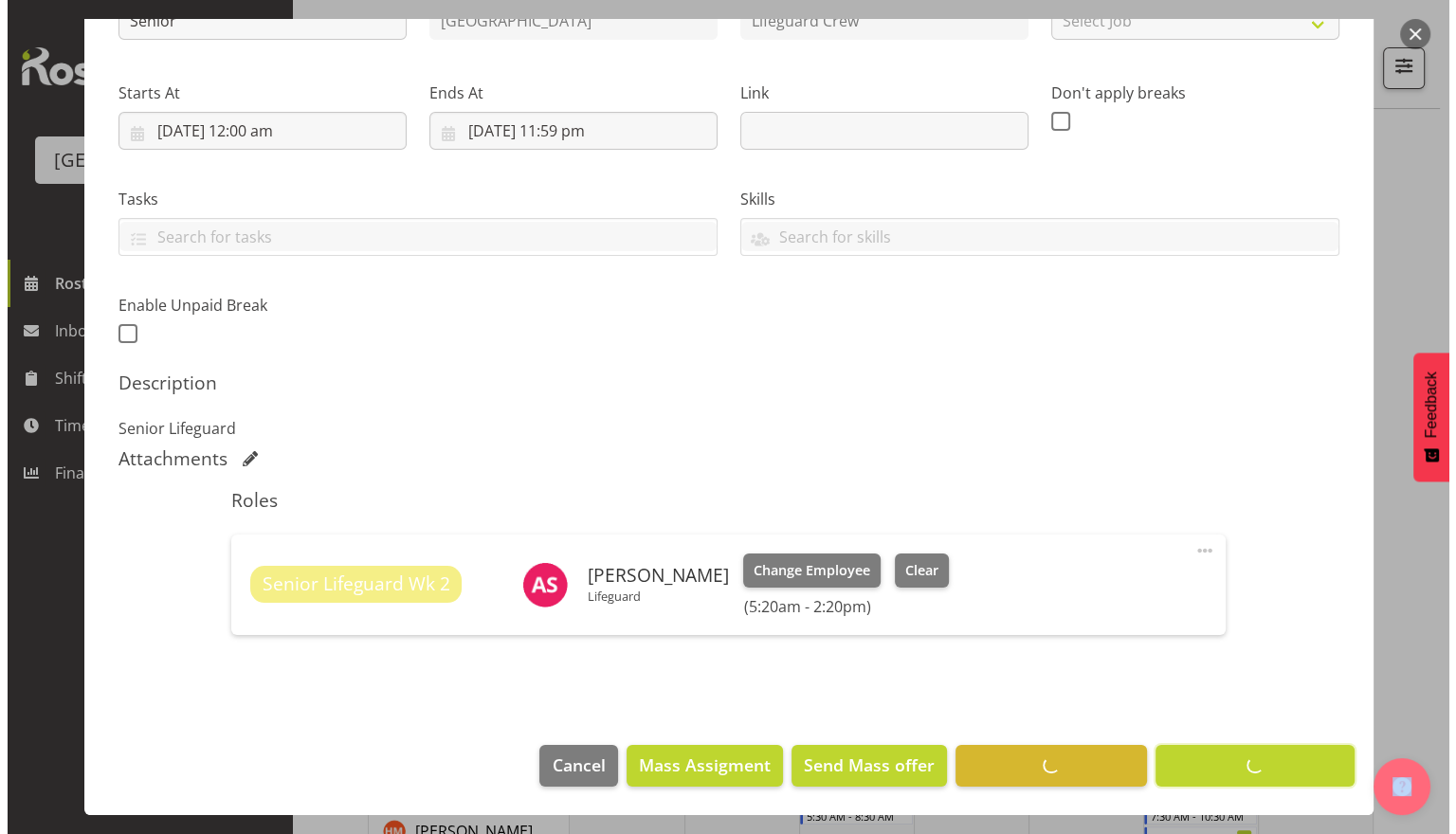
scroll to position [250, 0]
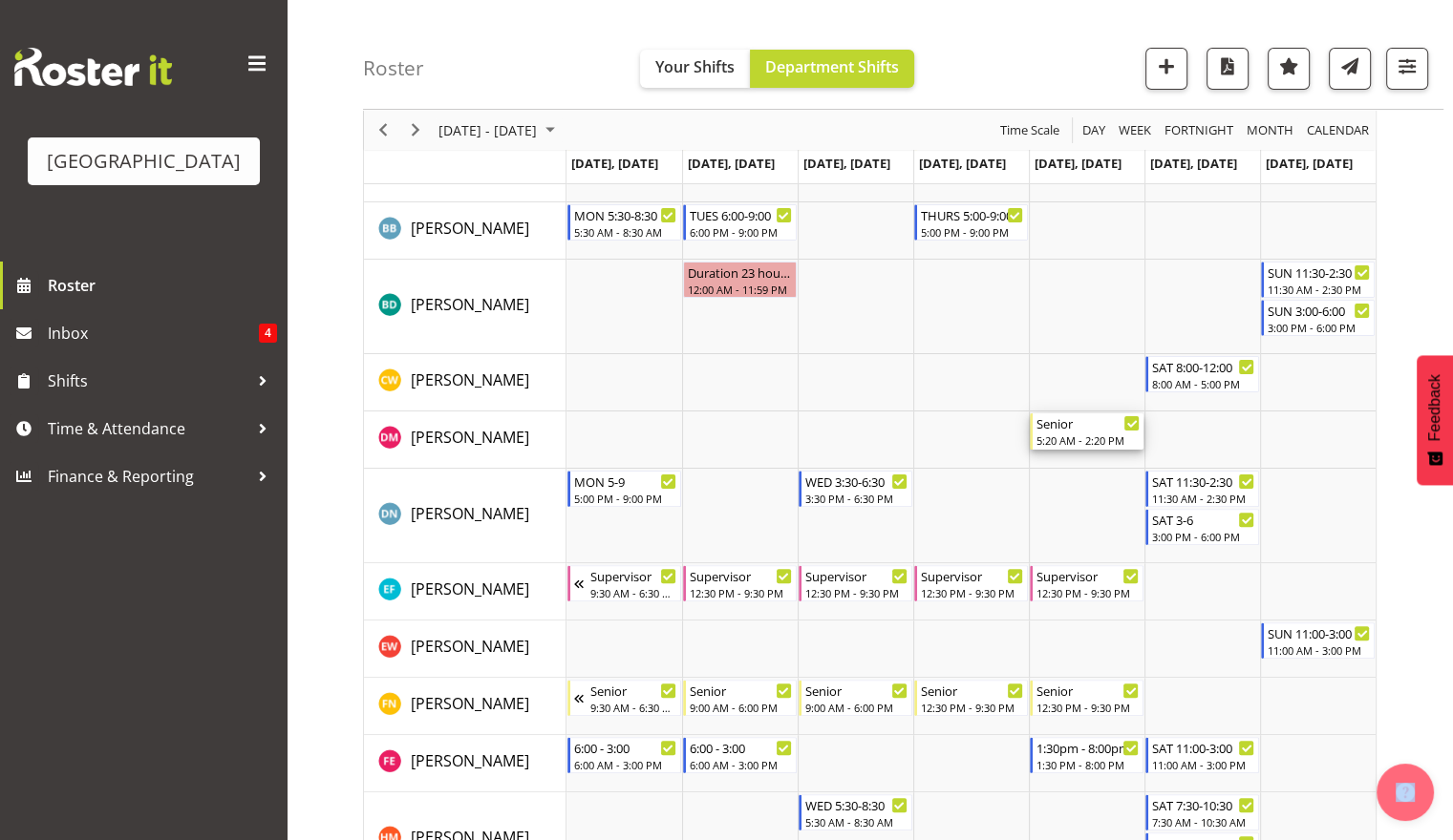
click at [1069, 435] on div "5:20 AM - 2:20 PM" at bounding box center [1088, 441] width 103 height 15
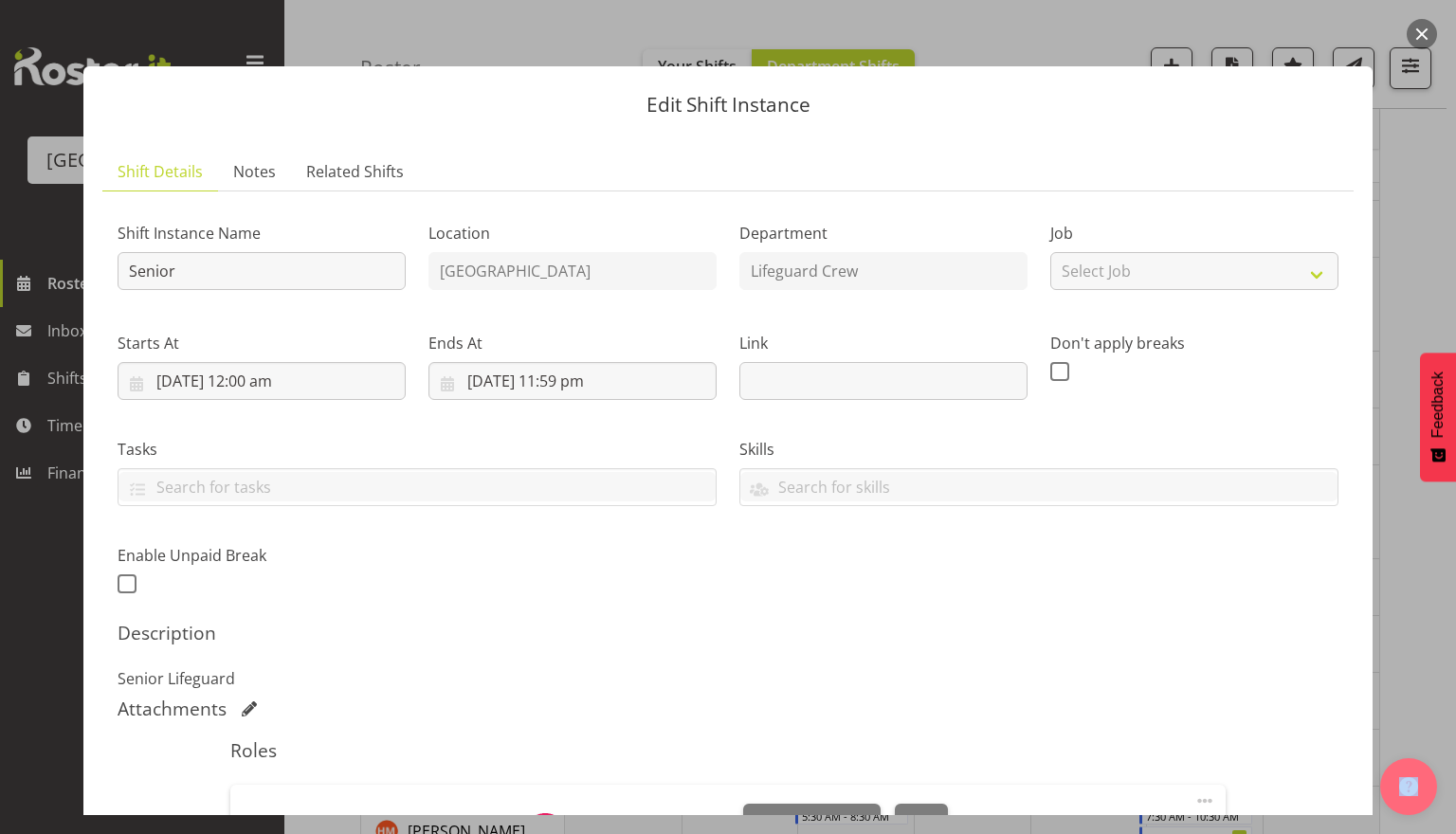
scroll to position [325, 0]
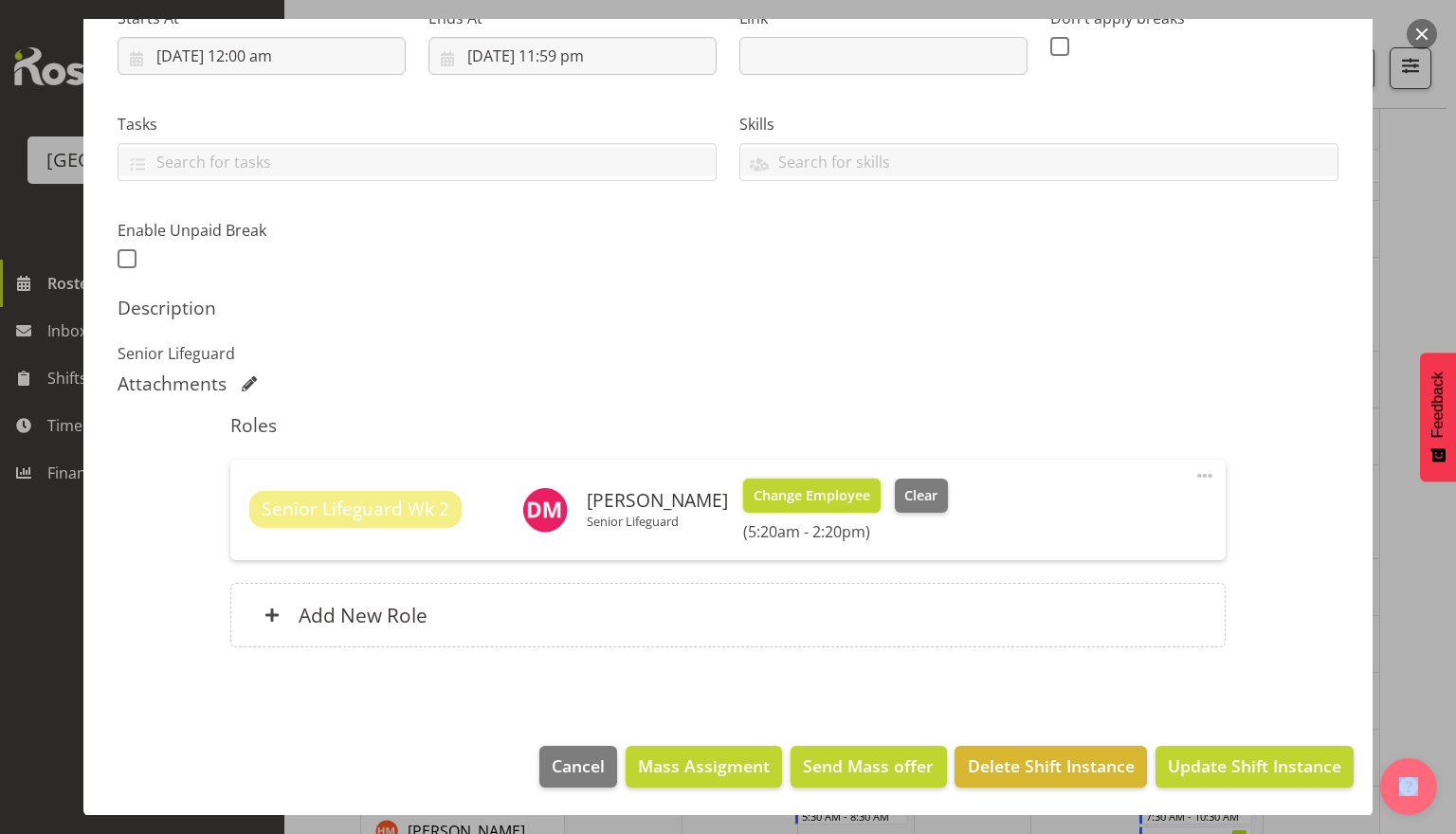
click at [841, 491] on span "Change Employee" at bounding box center [812, 496] width 117 height 21
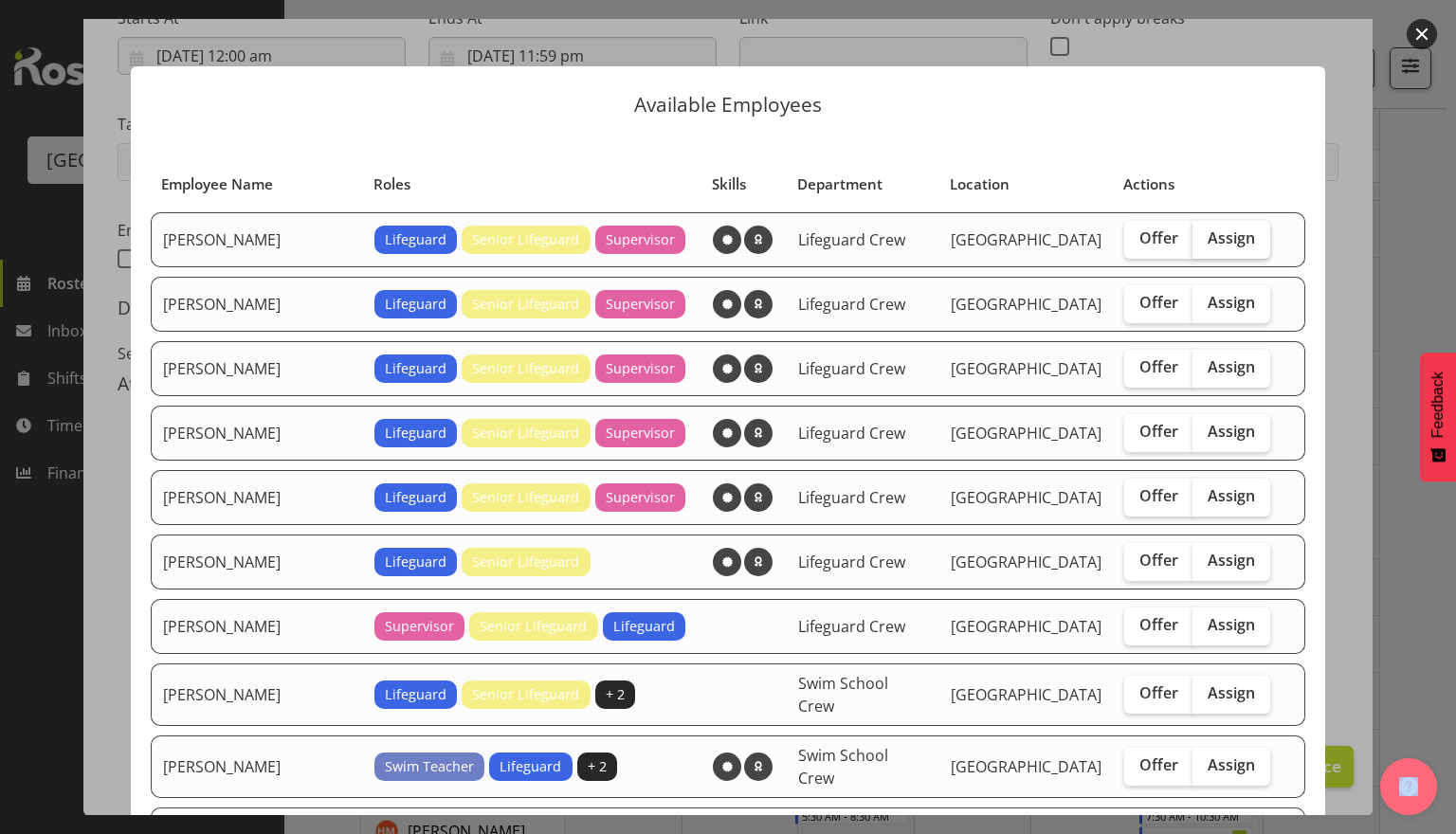
click at [1207, 247] on span "Assign" at bounding box center [1231, 238] width 47 height 19
click at [1198, 245] on input "Assign" at bounding box center [1198, 238] width 12 height 12
checkbox input "true"
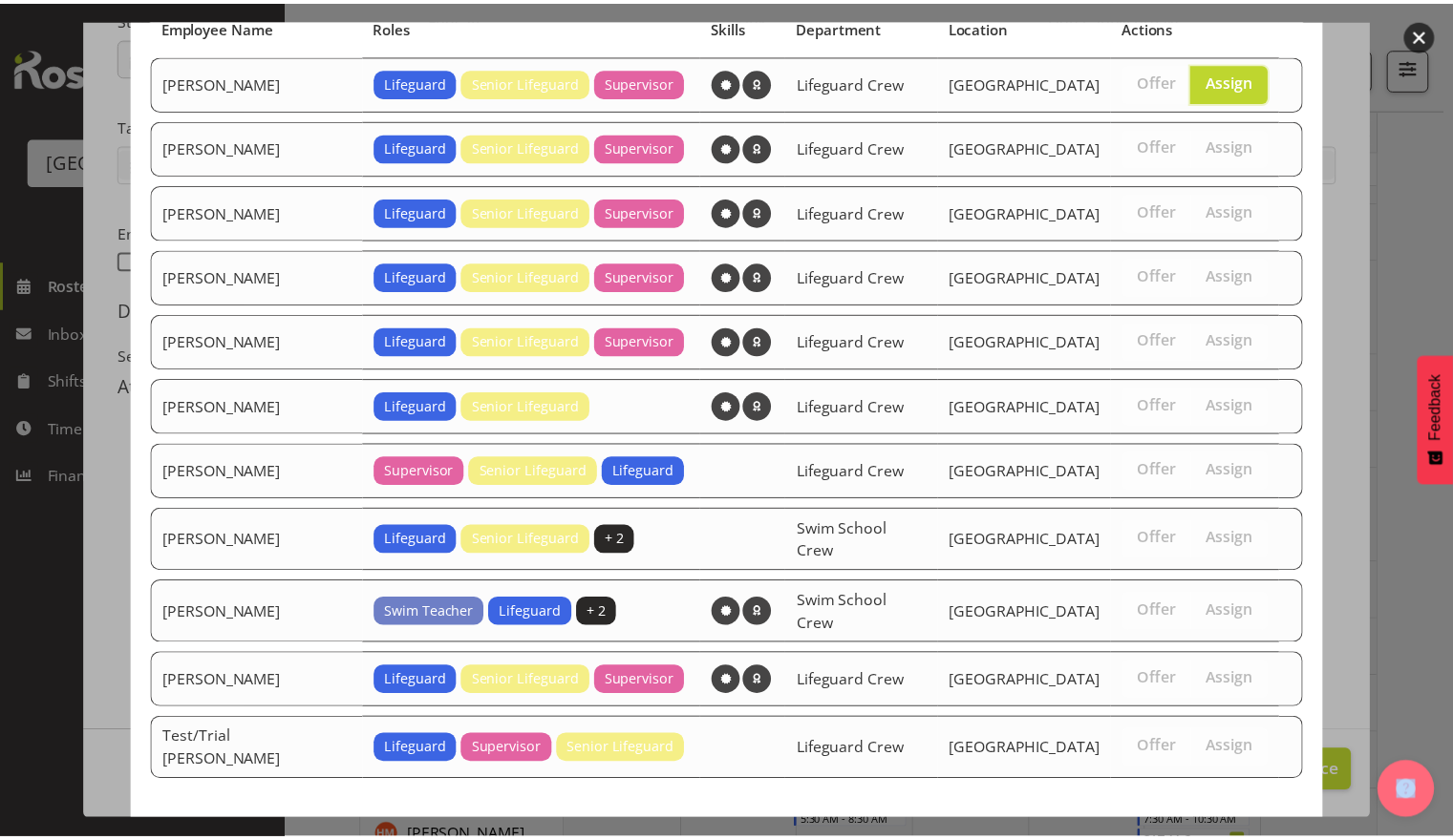
scroll to position [229, 0]
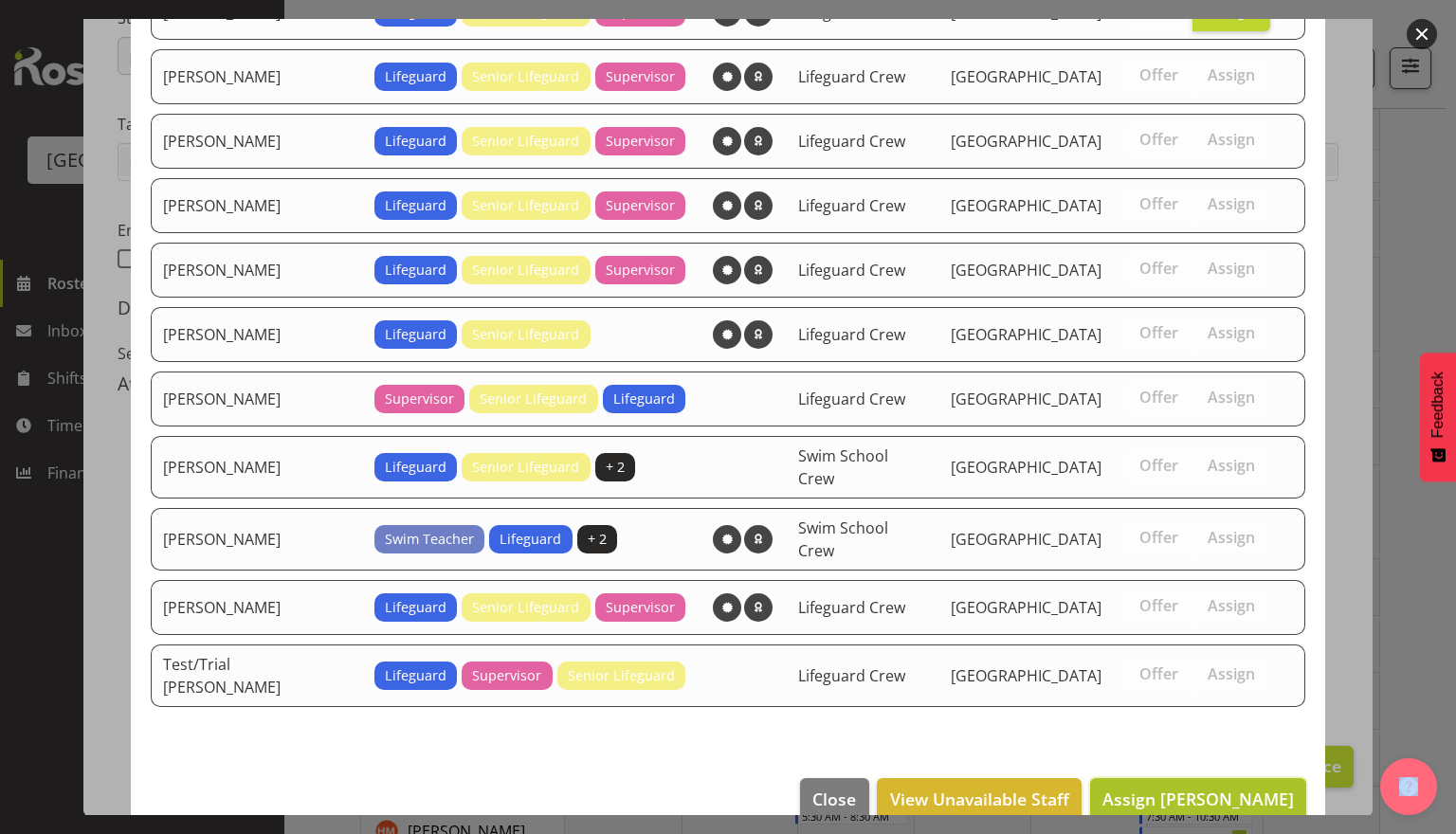
click at [1184, 788] on span "Assign Alex Sansom" at bounding box center [1198, 799] width 192 height 23
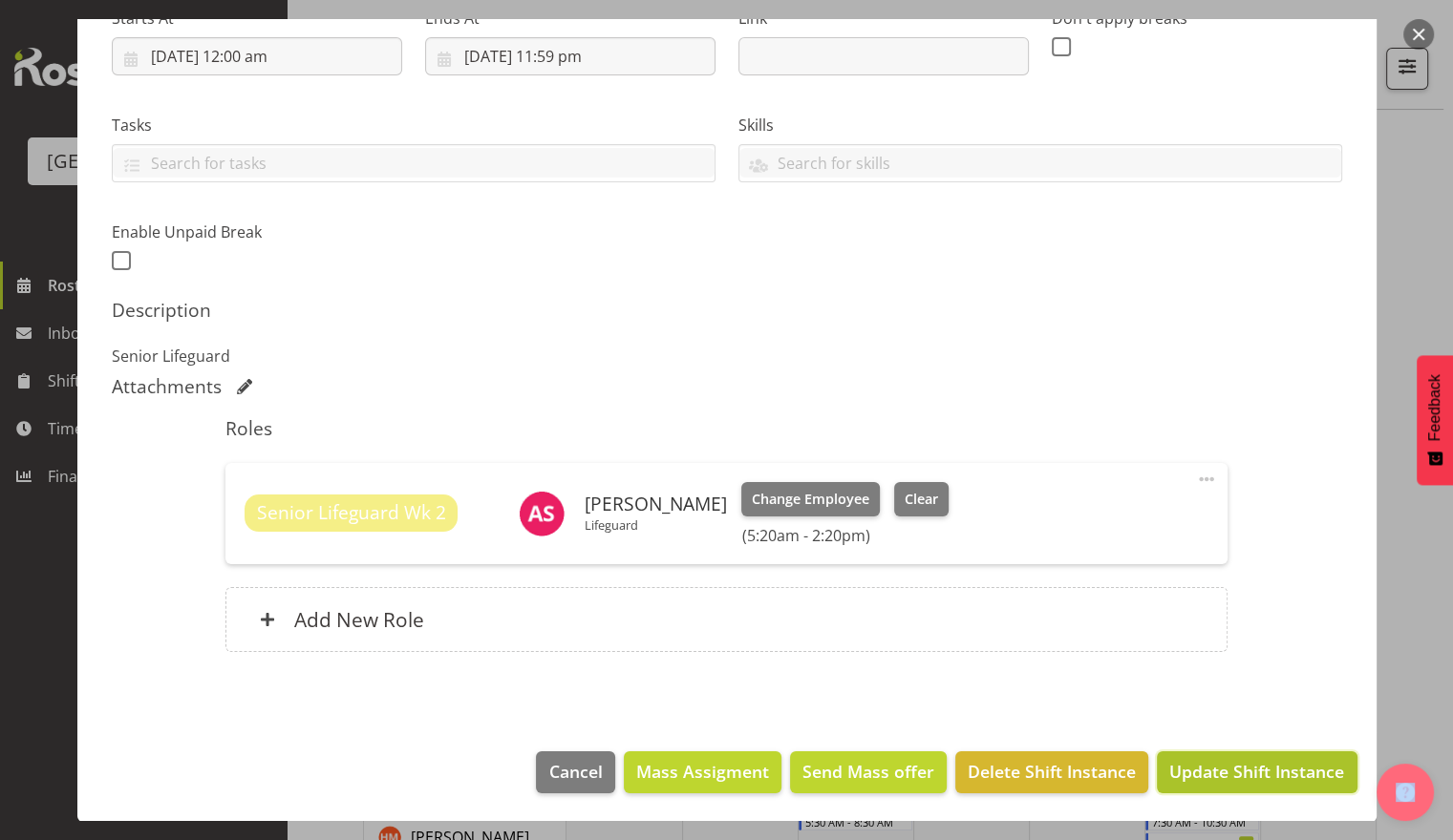
click at [1205, 776] on span "Update Shift Instance" at bounding box center [1256, 772] width 175 height 25
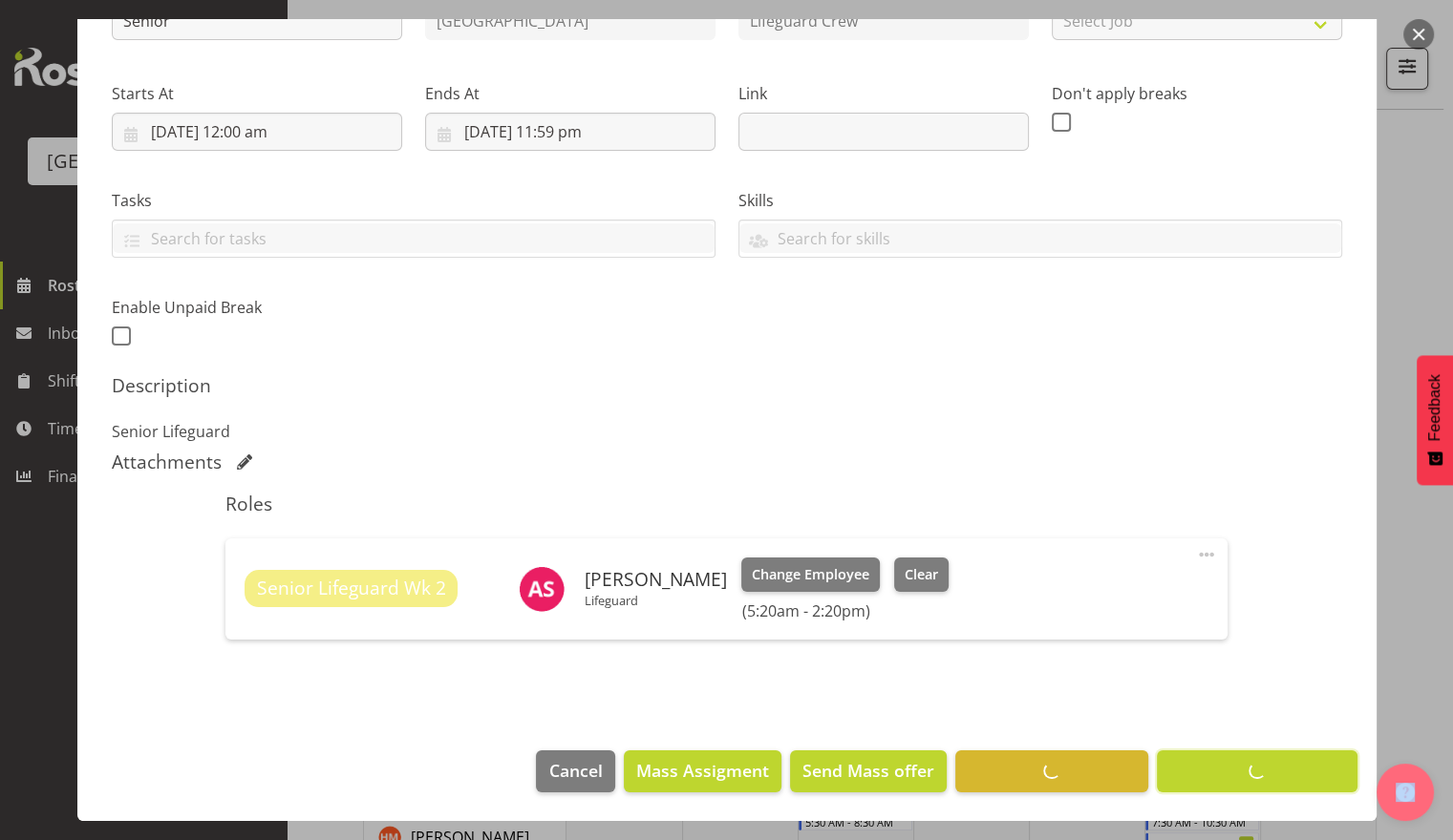
scroll to position [251, 0]
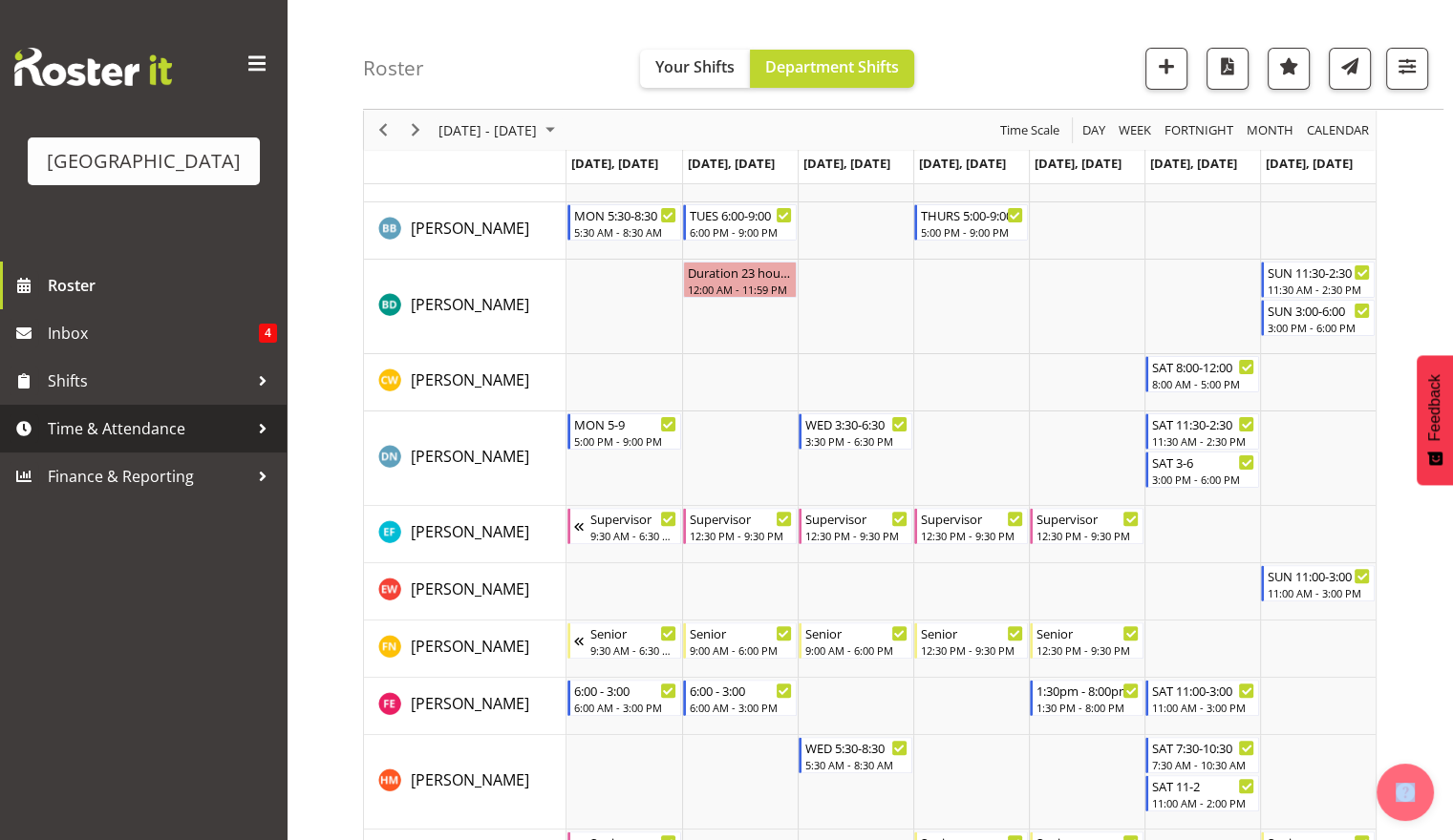
click at [108, 427] on span "Time & Attendance" at bounding box center [148, 429] width 201 height 29
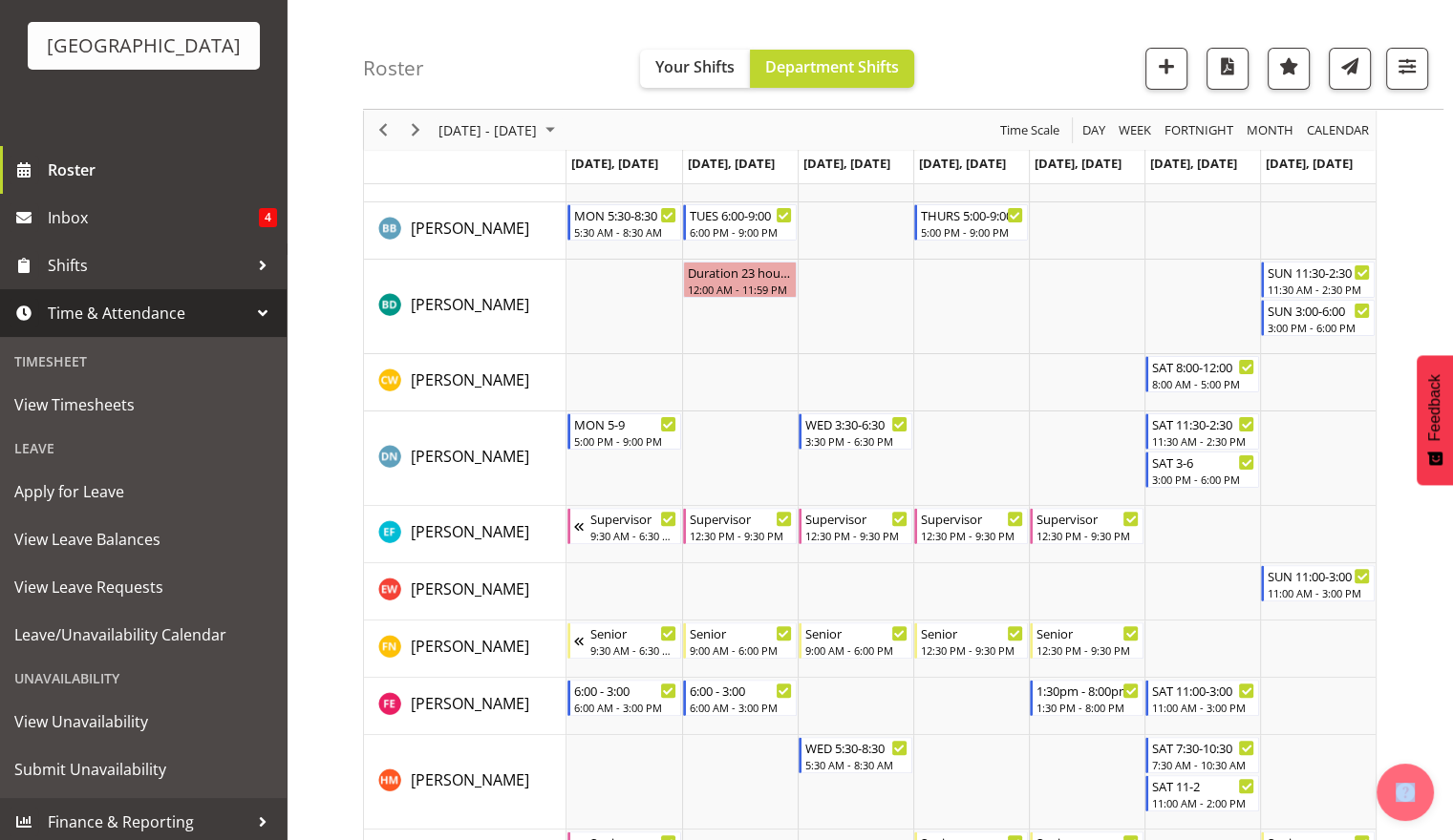
scroll to position [121, 0]
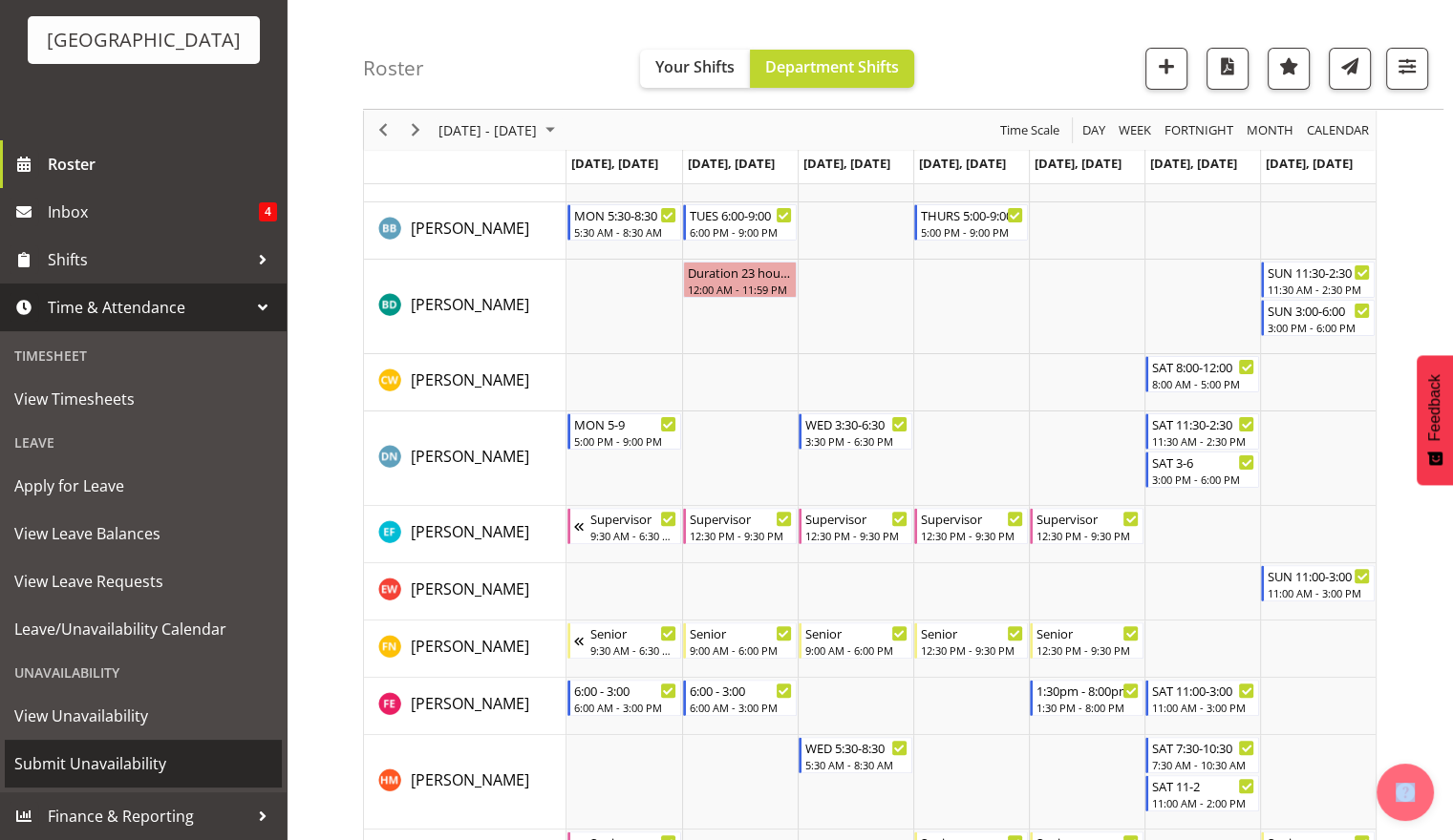
click at [175, 755] on span "Submit Unavailability" at bounding box center [143, 765] width 258 height 29
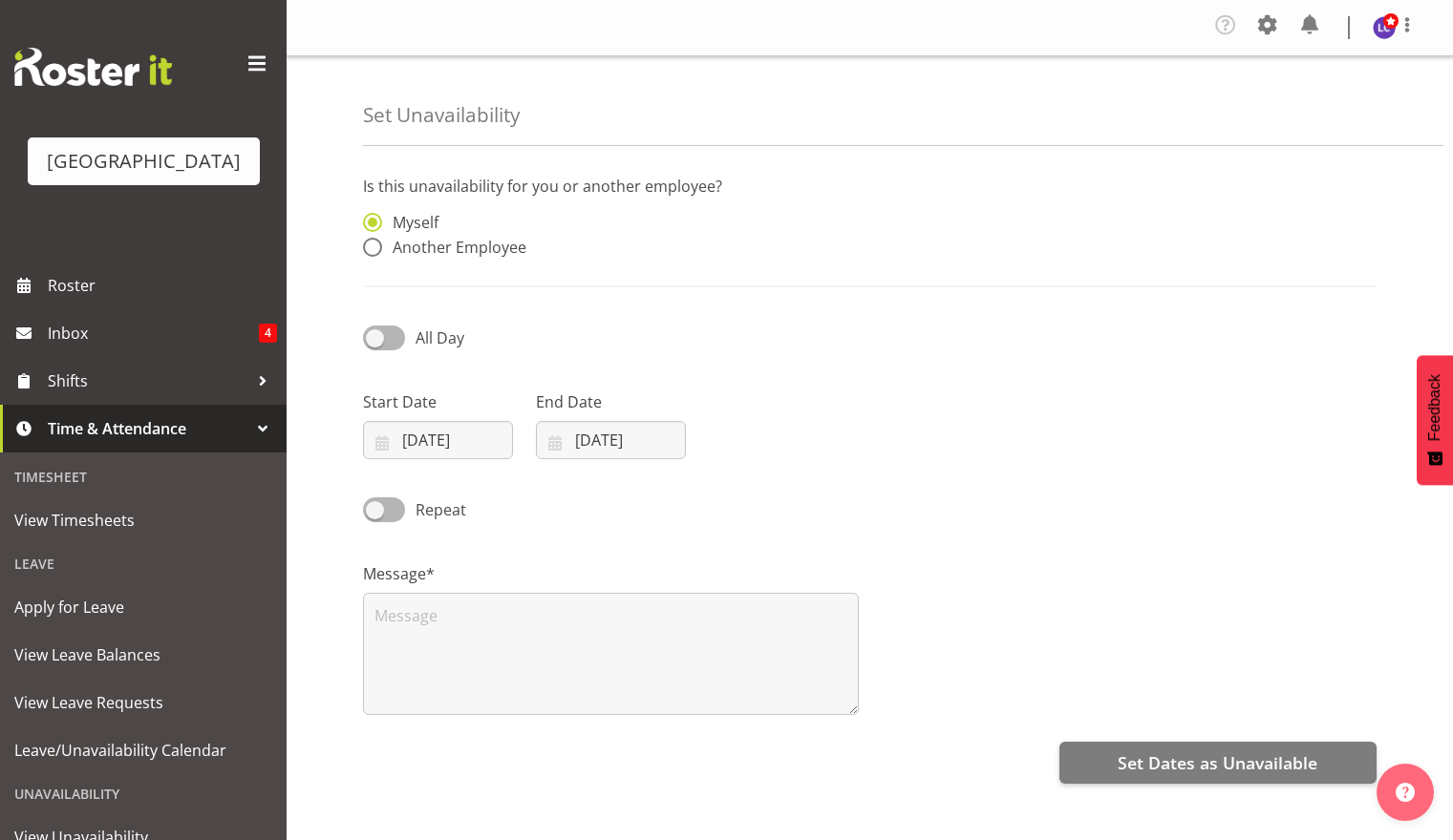
select select "8"
select select "2025"
click at [435, 443] on input "[DATE]" at bounding box center [438, 441] width 150 height 38
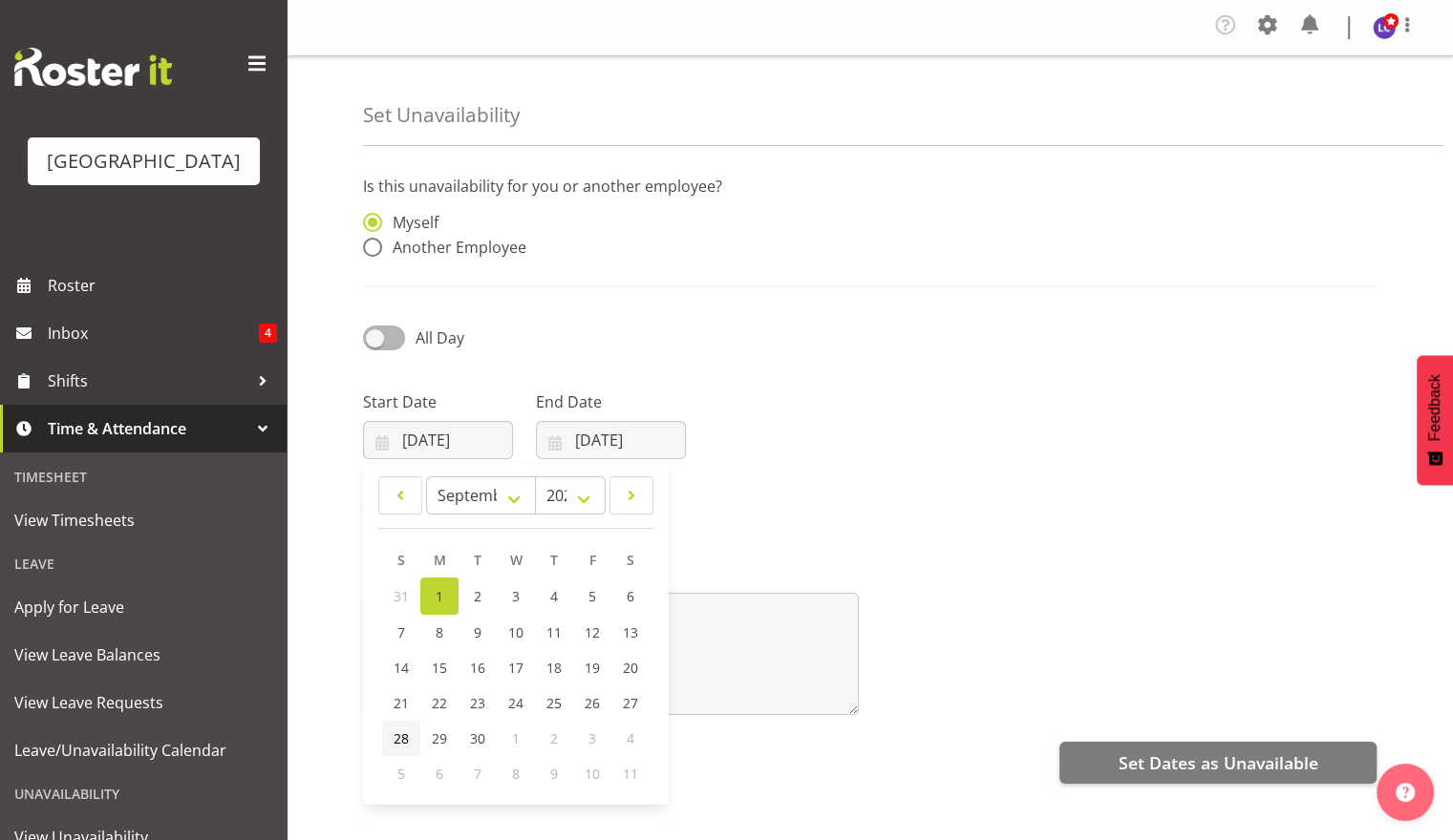
click at [406, 752] on link "28" at bounding box center [401, 739] width 38 height 35
type input "[DATE]"
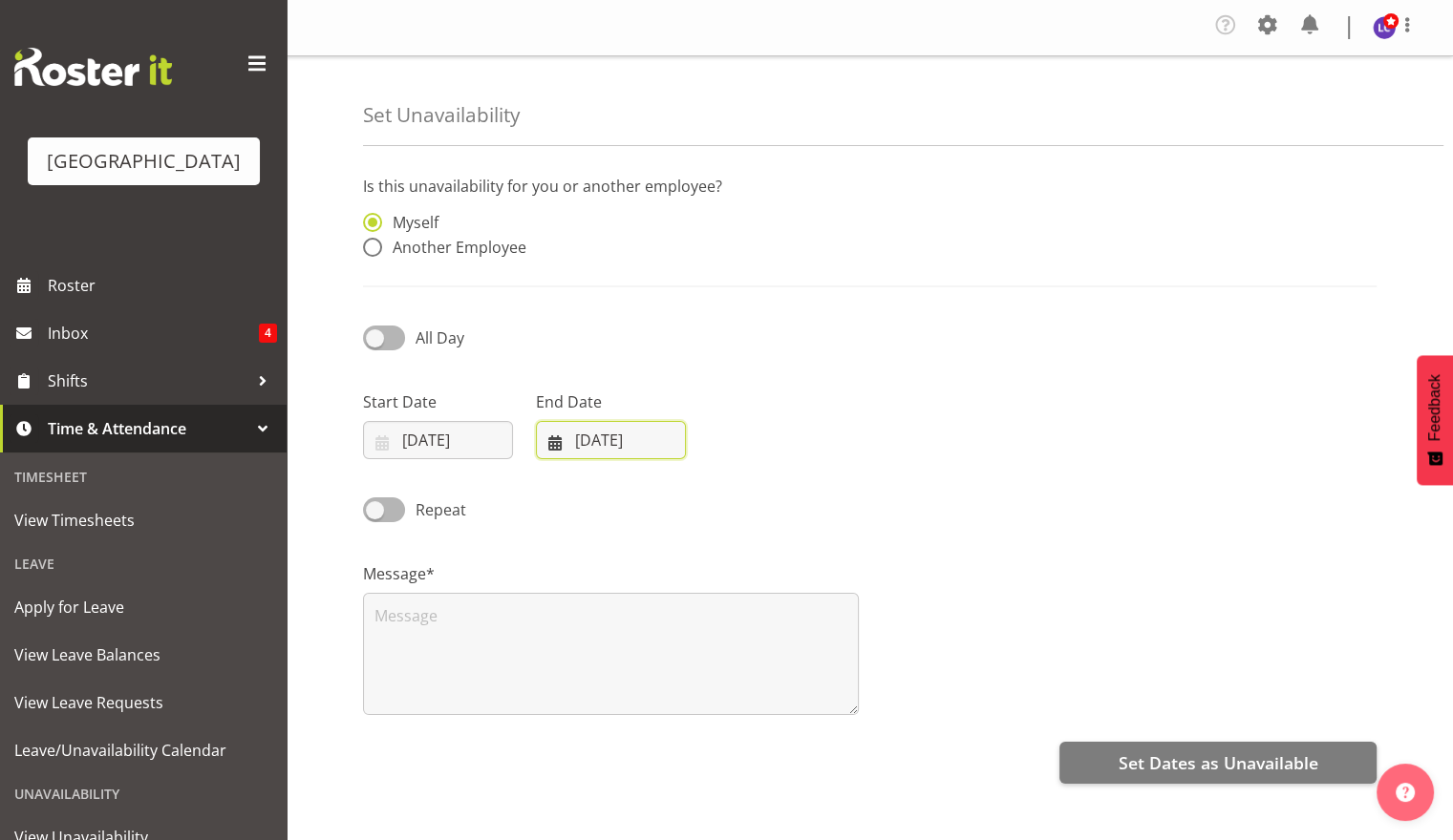
click at [585, 449] on input "[DATE]" at bounding box center [611, 441] width 150 height 38
click at [768, 746] on span "3" at bounding box center [766, 739] width 8 height 18
click at [763, 739] on span "3" at bounding box center [766, 739] width 8 height 18
click at [625, 455] on input "[DATE]" at bounding box center [611, 441] width 150 height 38
click at [625, 454] on input "[DATE]" at bounding box center [611, 441] width 150 height 38
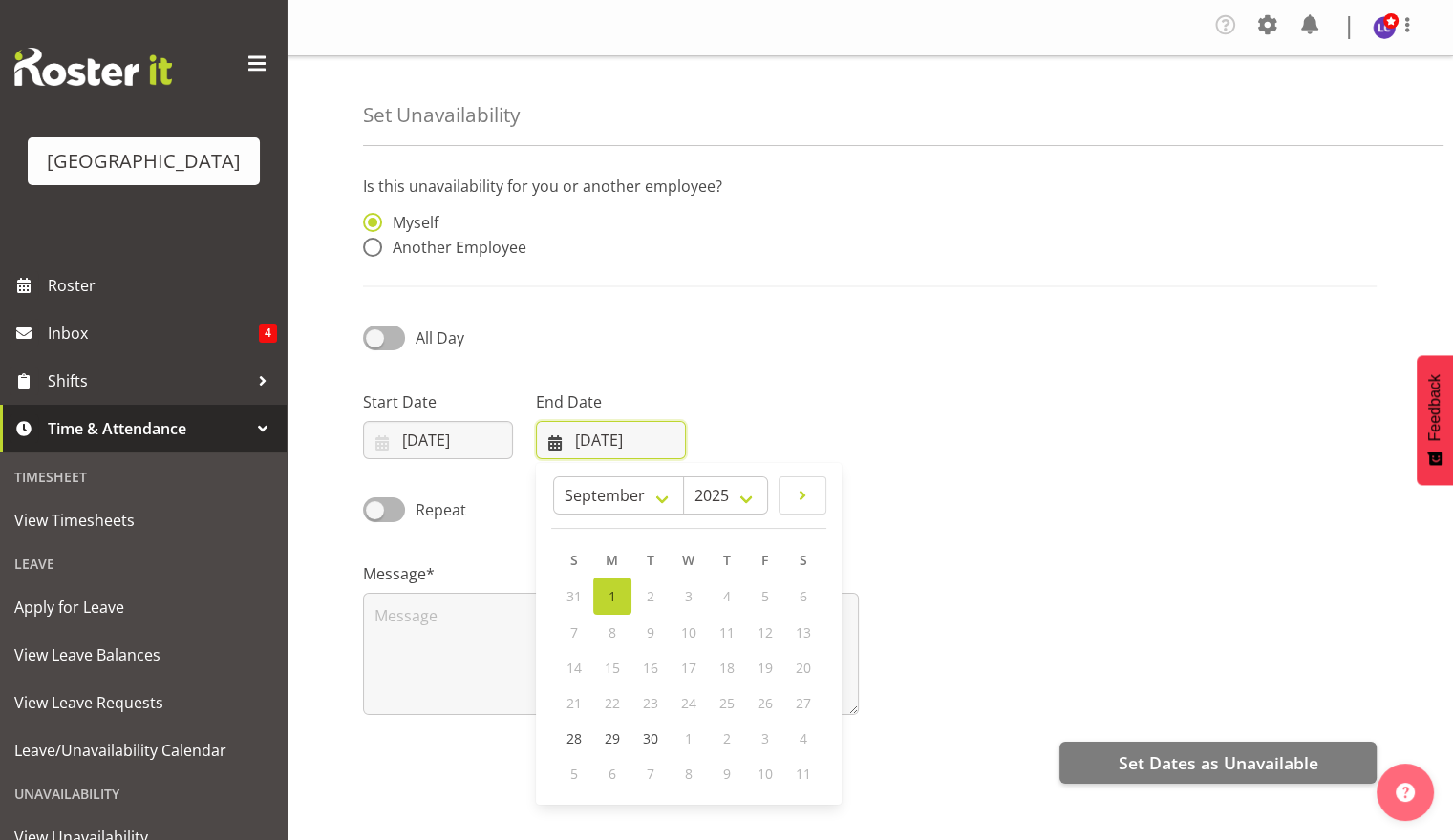
click at [625, 454] on input "[DATE]" at bounding box center [611, 441] width 150 height 38
drag, startPoint x: 625, startPoint y: 454, endPoint x: 809, endPoint y: 461, distance: 184.1
click at [809, 461] on div "Start Date [DATE] January February March April May June July August September O…" at bounding box center [870, 418] width 1036 height 107
click at [630, 445] on input "[DATE]" at bounding box center [611, 441] width 150 height 38
click at [797, 498] on span at bounding box center [802, 496] width 23 height 23
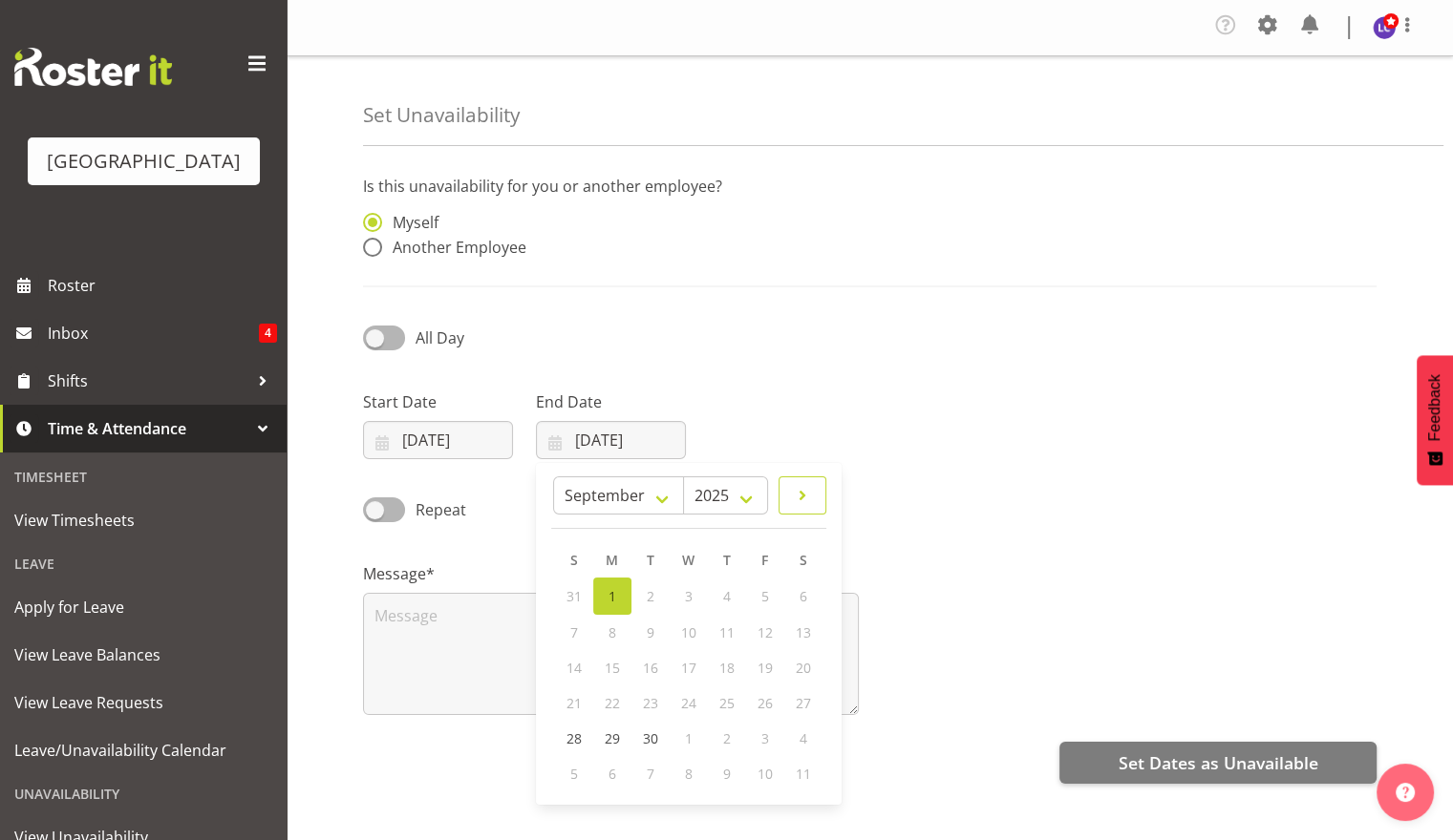
select select "9"
click at [797, 602] on link "4" at bounding box center [803, 595] width 38 height 35
type input "[DATE]"
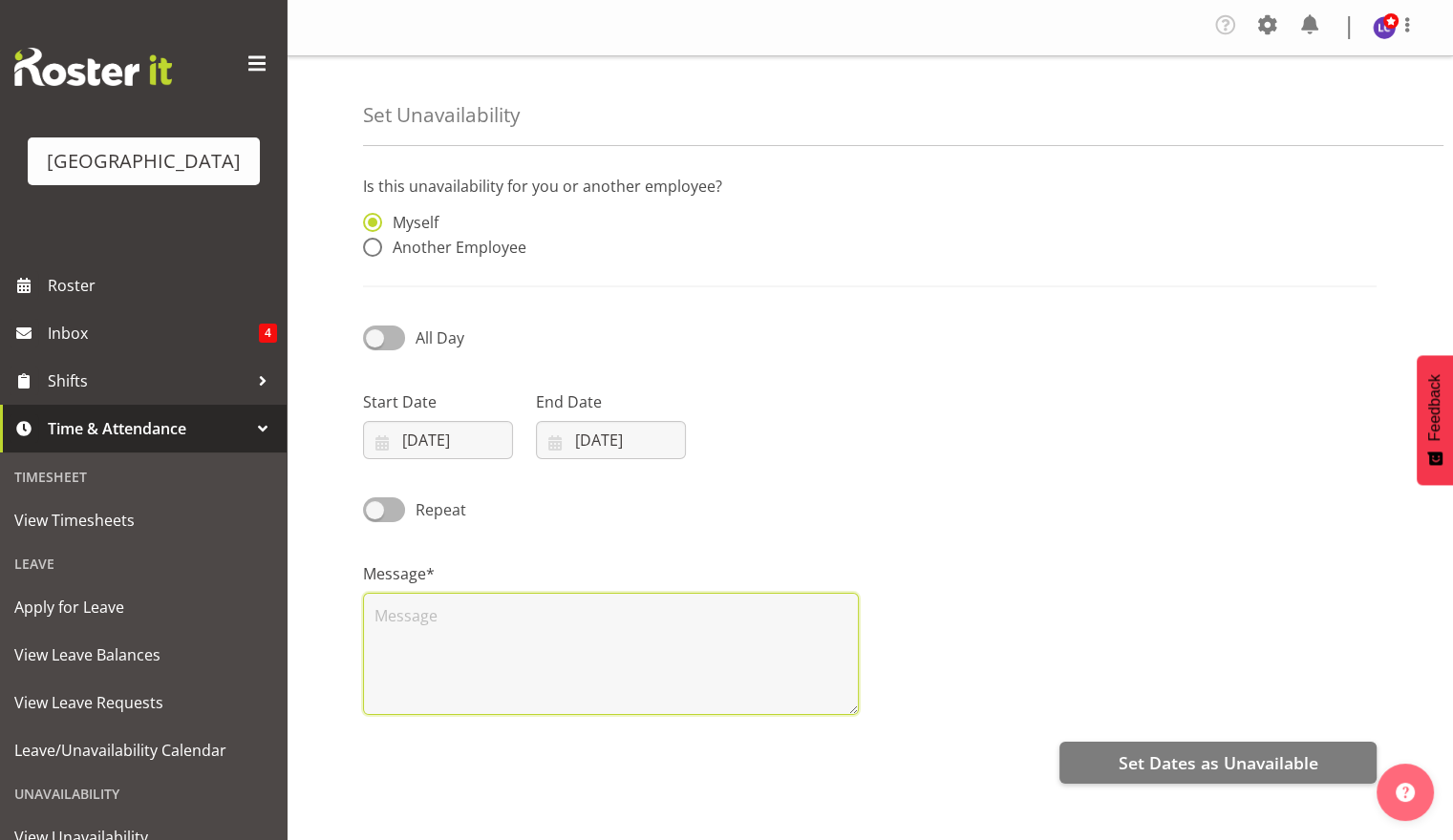
click at [769, 619] on textarea at bounding box center [611, 655] width 496 height 122
type textarea "Leave"
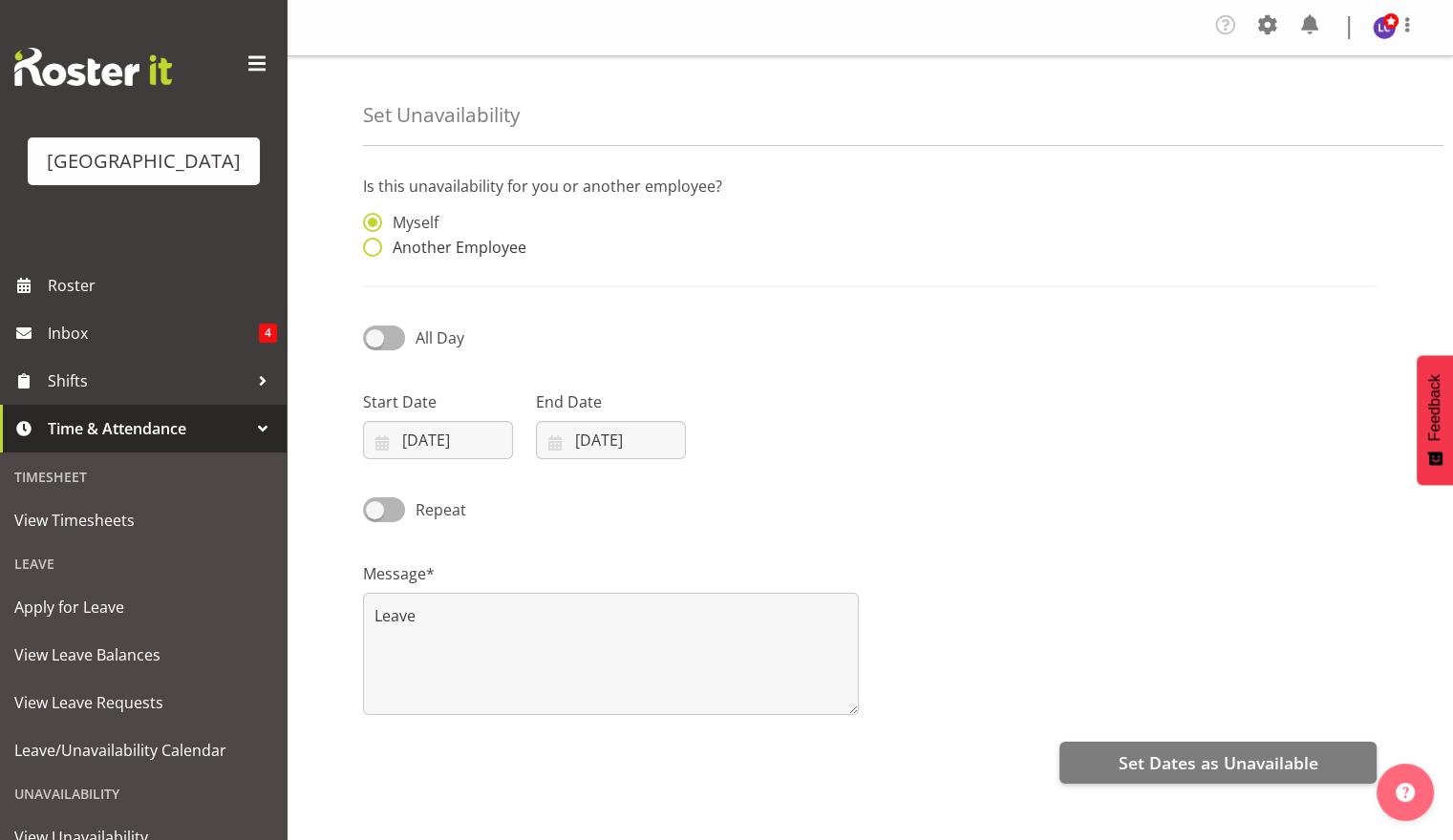
click at [394, 249] on span "Another Employee" at bounding box center [454, 248] width 144 height 19
click at [376, 249] on input "Another Employee" at bounding box center [369, 248] width 12 height 12
radio input "true"
click at [757, 234] on input "text" at bounding box center [740, 232] width 236 height 38
click at [756, 283] on span "[PERSON_NAME]" at bounding box center [697, 280] width 119 height 21
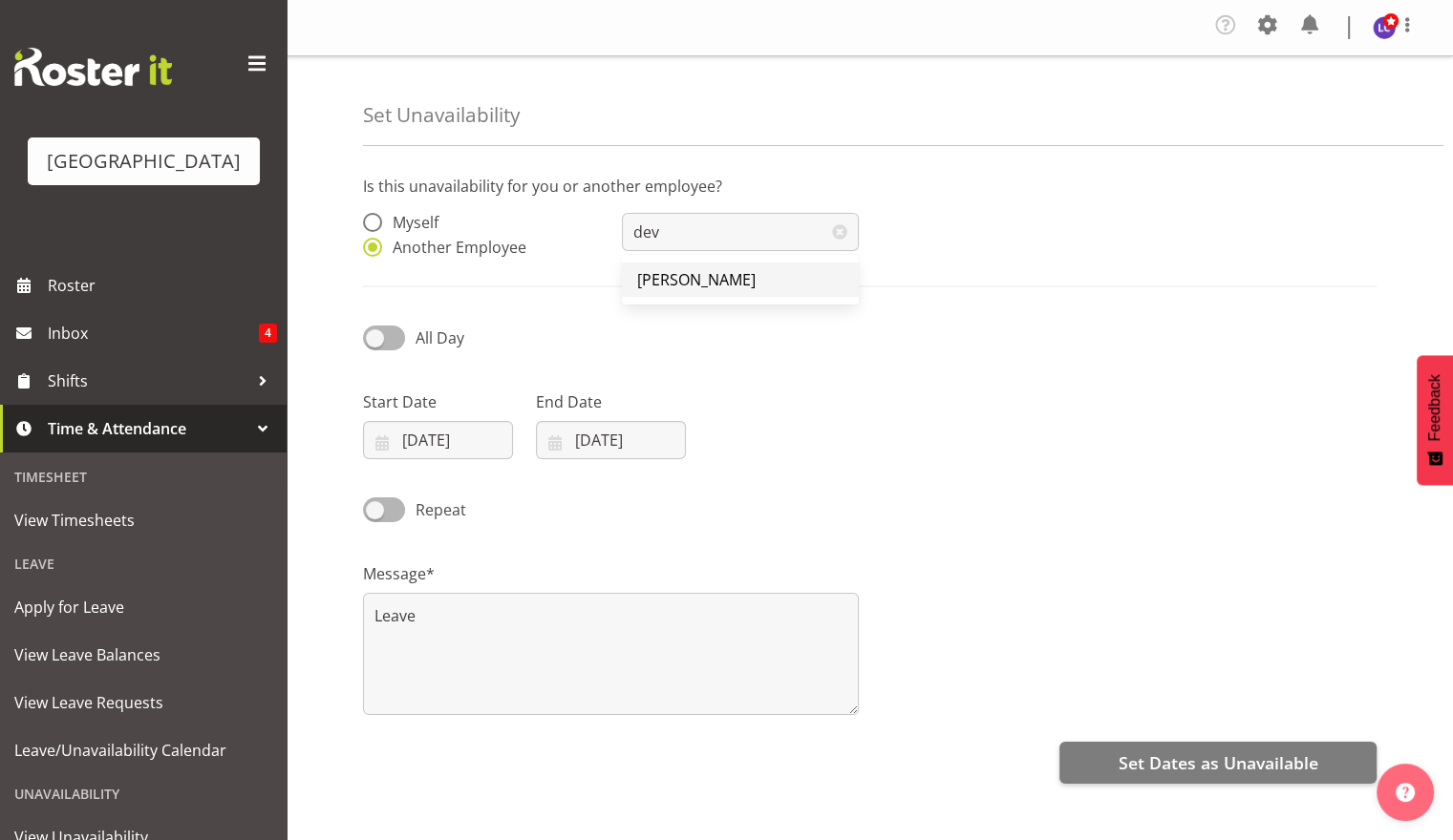
type input "[PERSON_NAME]"
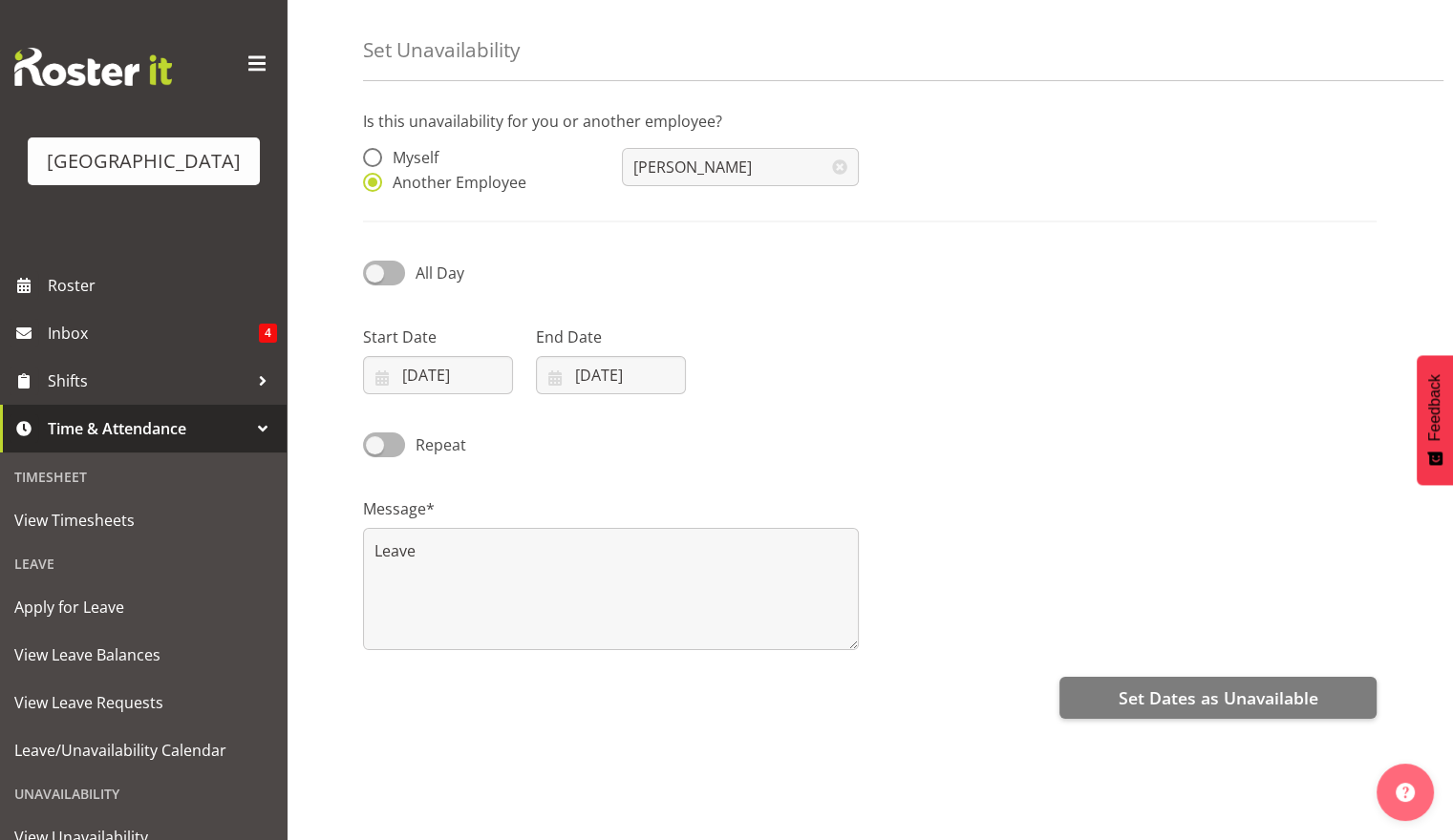
scroll to position [99, 0]
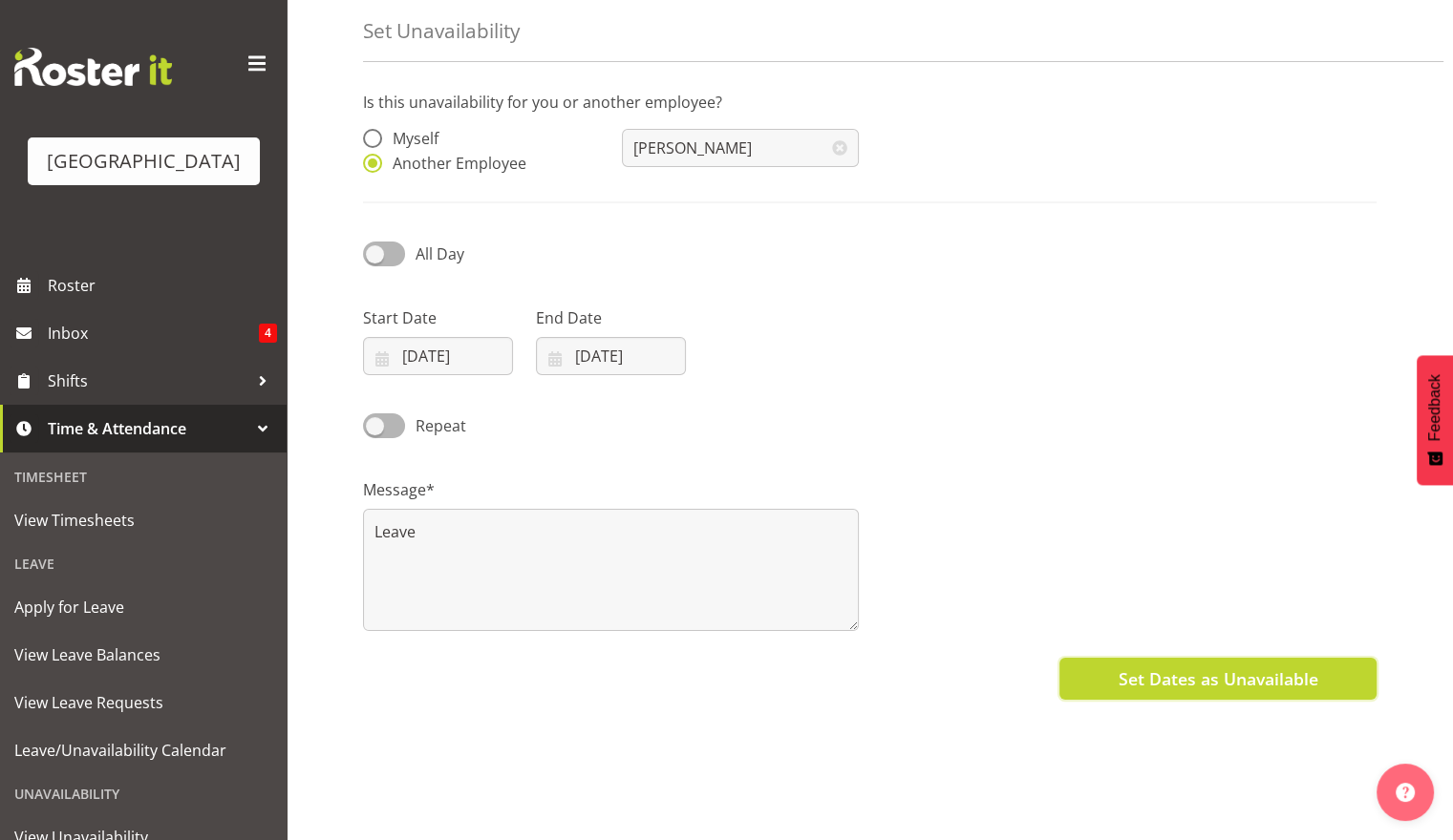
click at [1237, 667] on span "Set Dates as Unavailable" at bounding box center [1217, 679] width 200 height 25
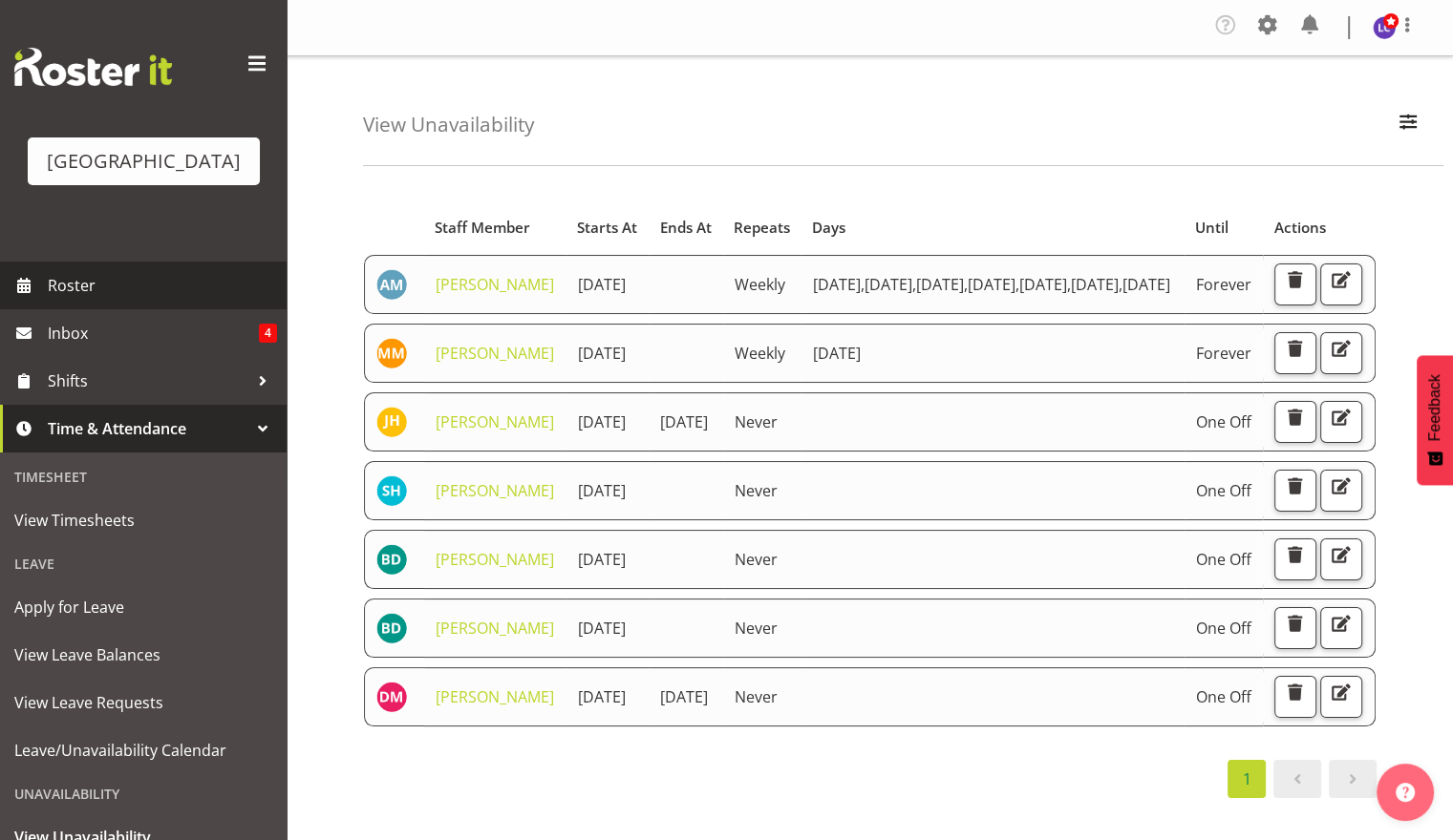
click at [115, 298] on span "Roster" at bounding box center [163, 286] width 229 height 29
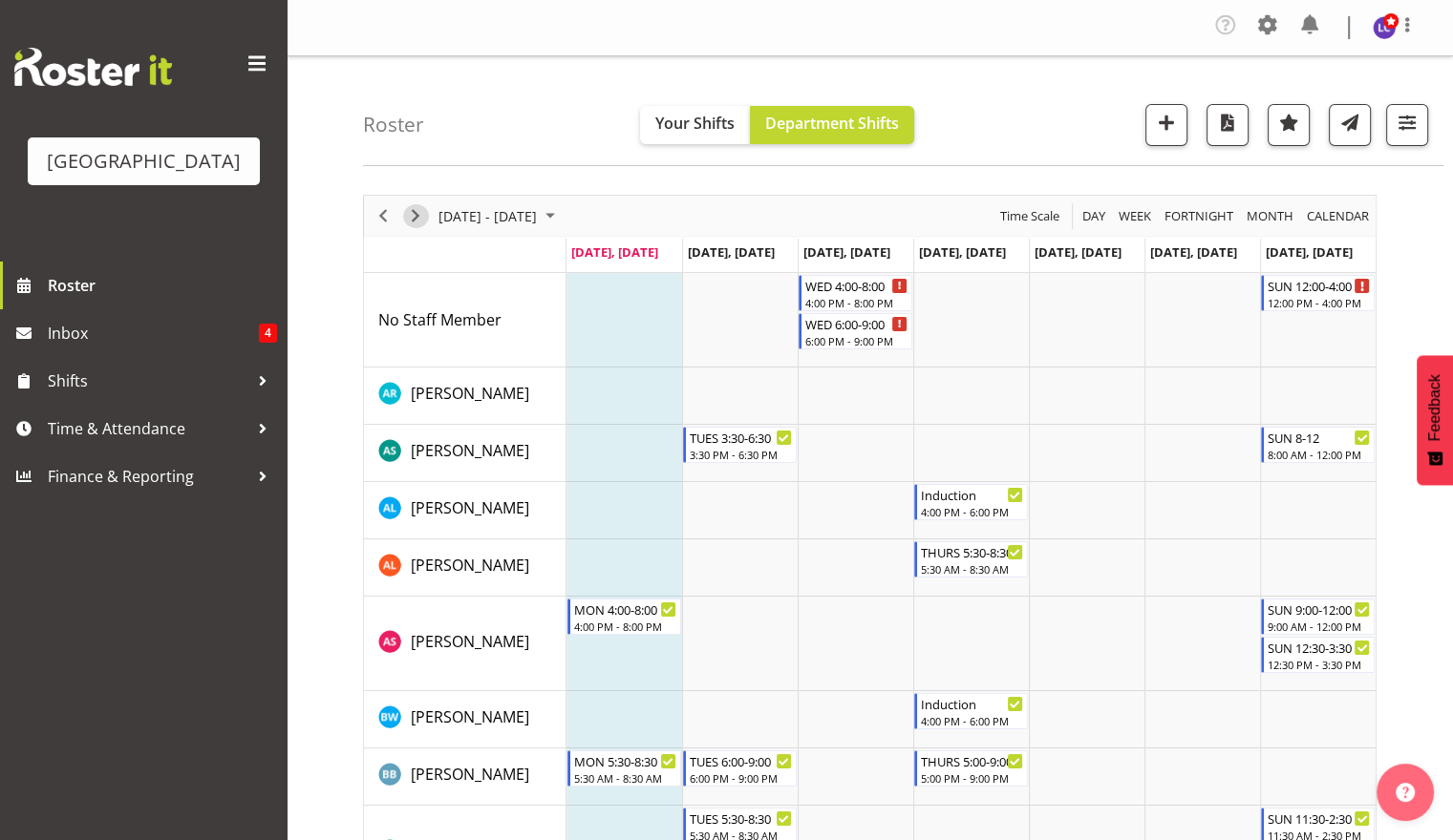
click at [415, 218] on span "Next" at bounding box center [416, 216] width 23 height 24
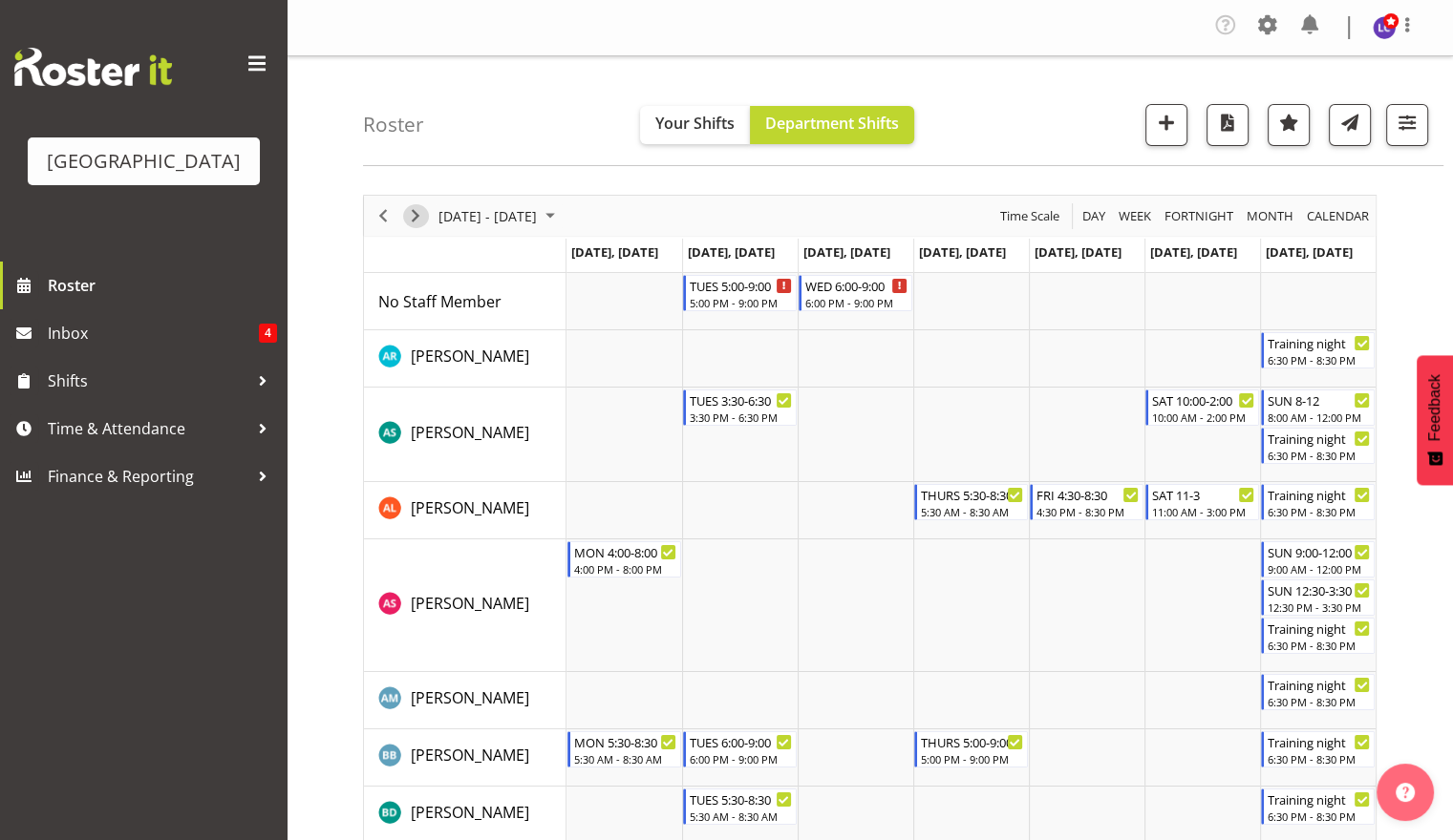
click at [415, 219] on span "Next" at bounding box center [416, 216] width 23 height 24
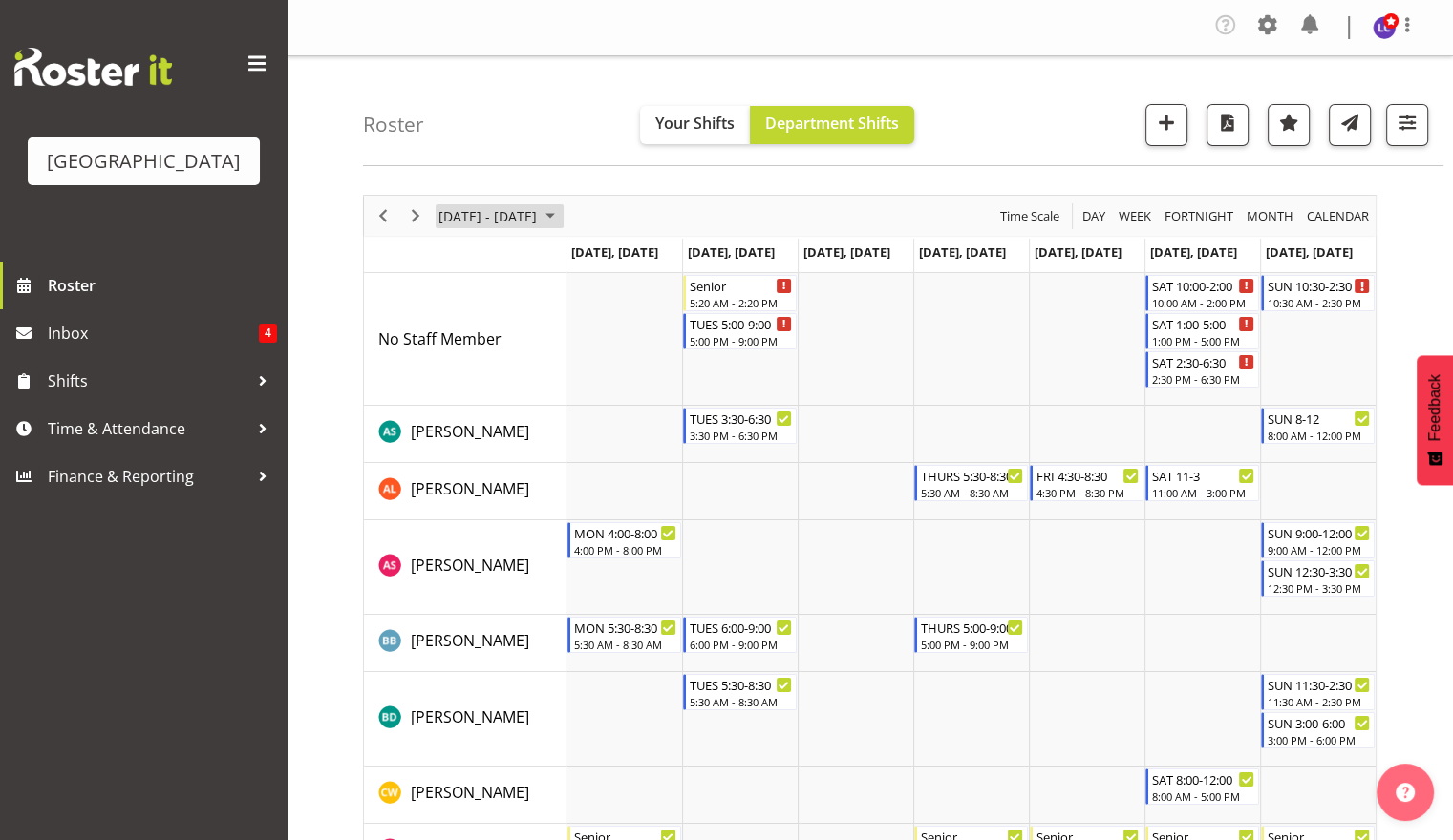
click at [539, 215] on span "September 15 - 21, 2025" at bounding box center [488, 216] width 102 height 24
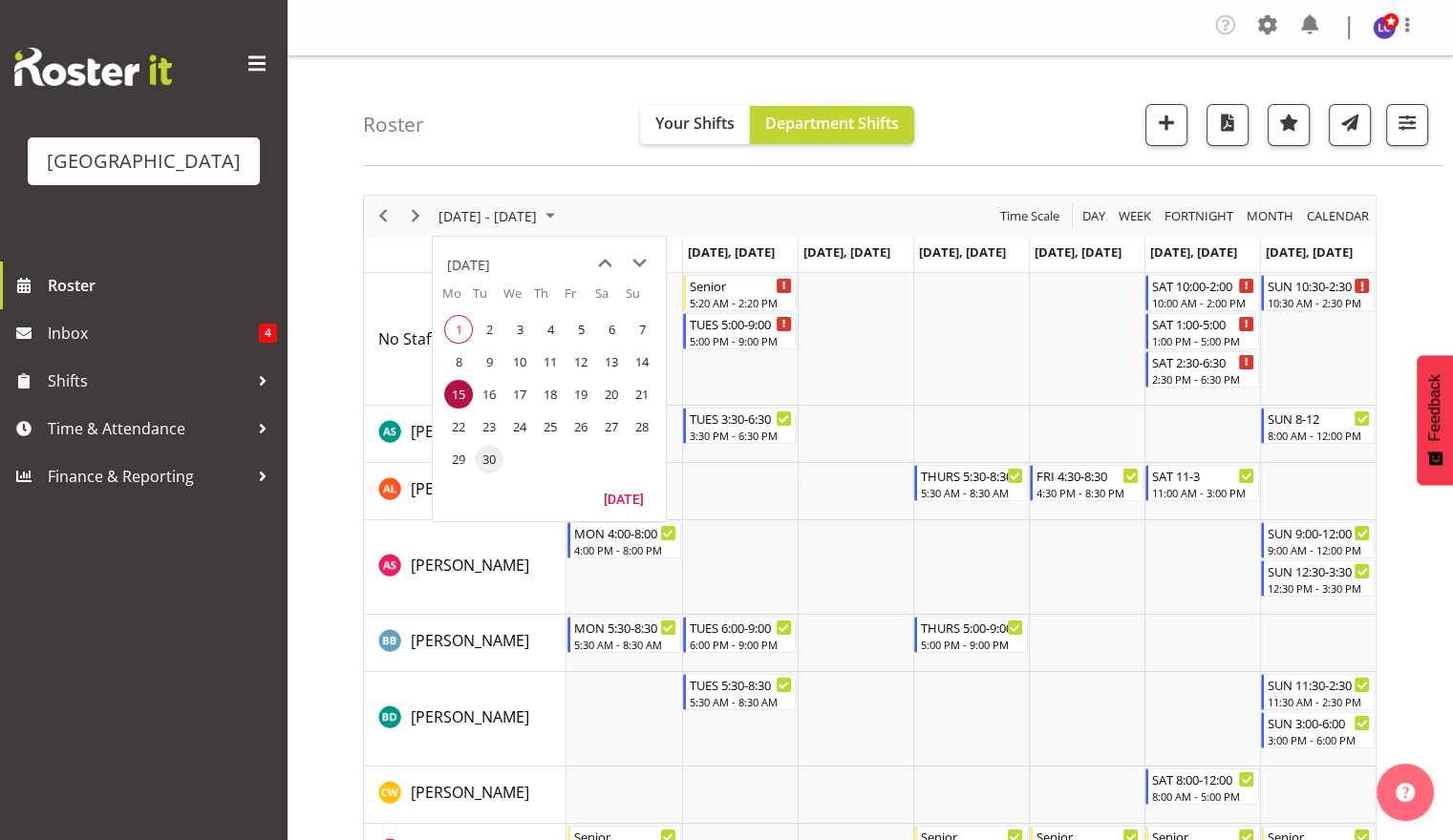
click at [478, 463] on span "30" at bounding box center [489, 460] width 29 height 29
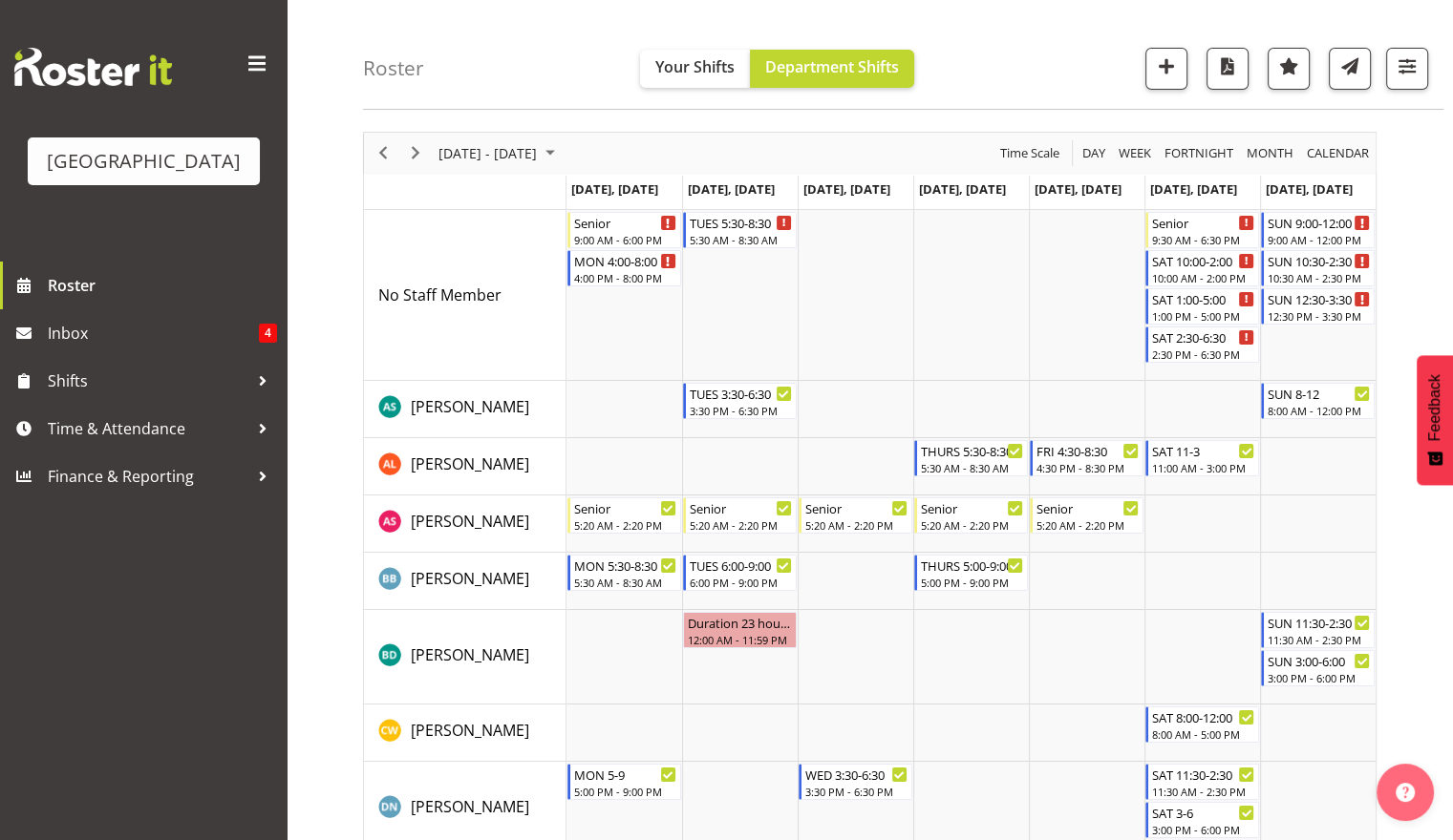
scroll to position [75, 0]
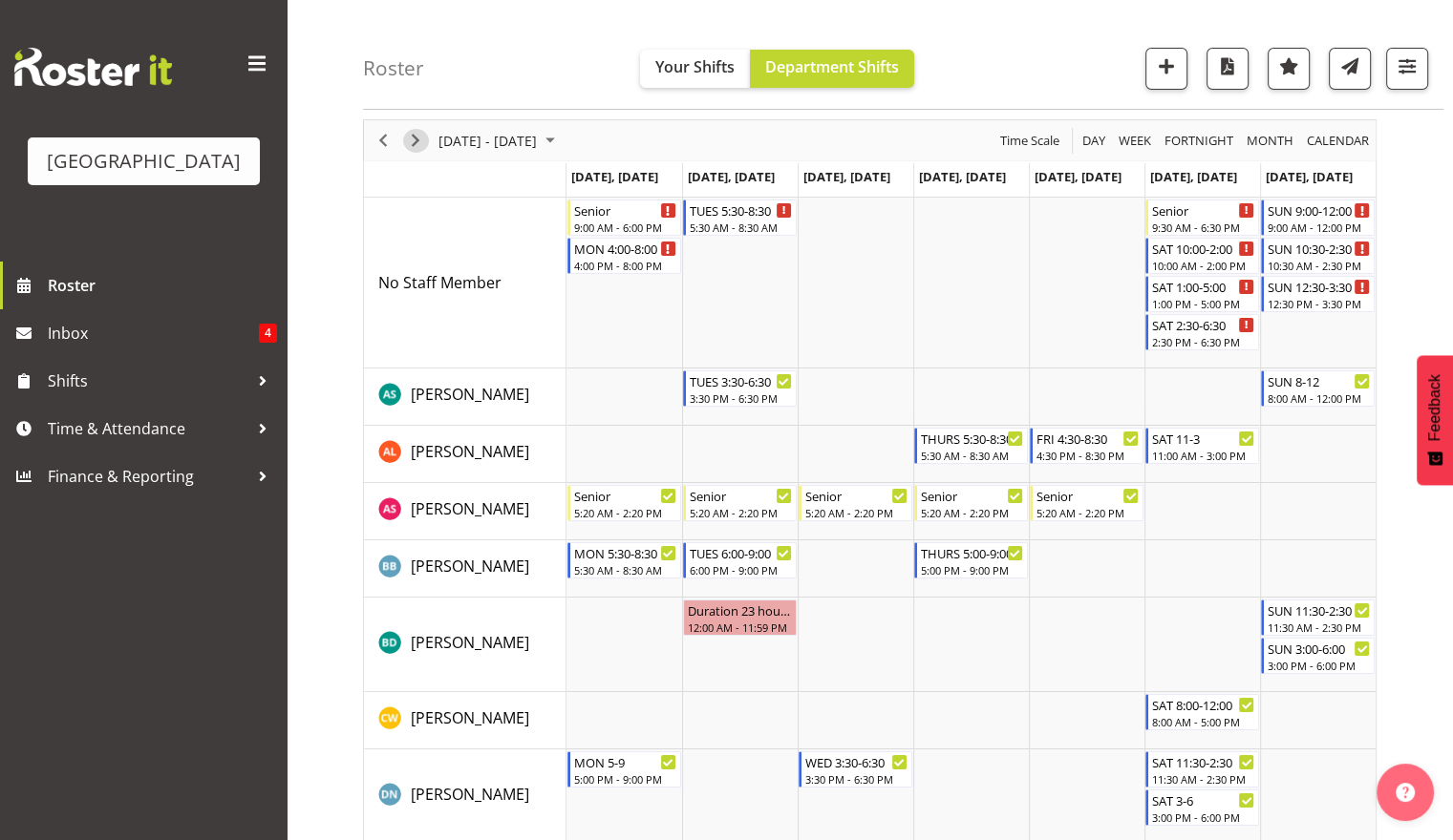
click at [416, 141] on span "Next" at bounding box center [416, 140] width 23 height 24
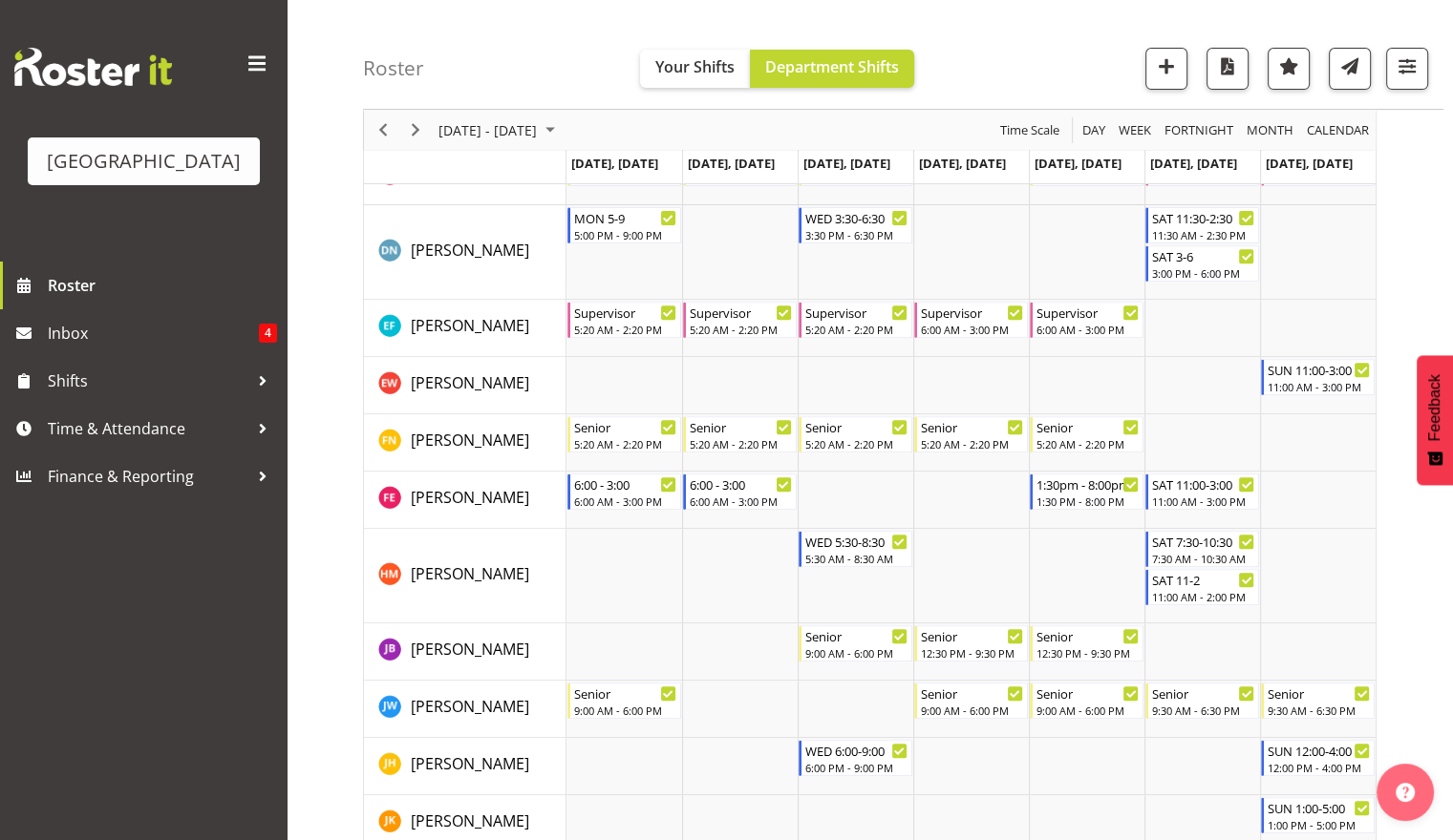
scroll to position [687, 0]
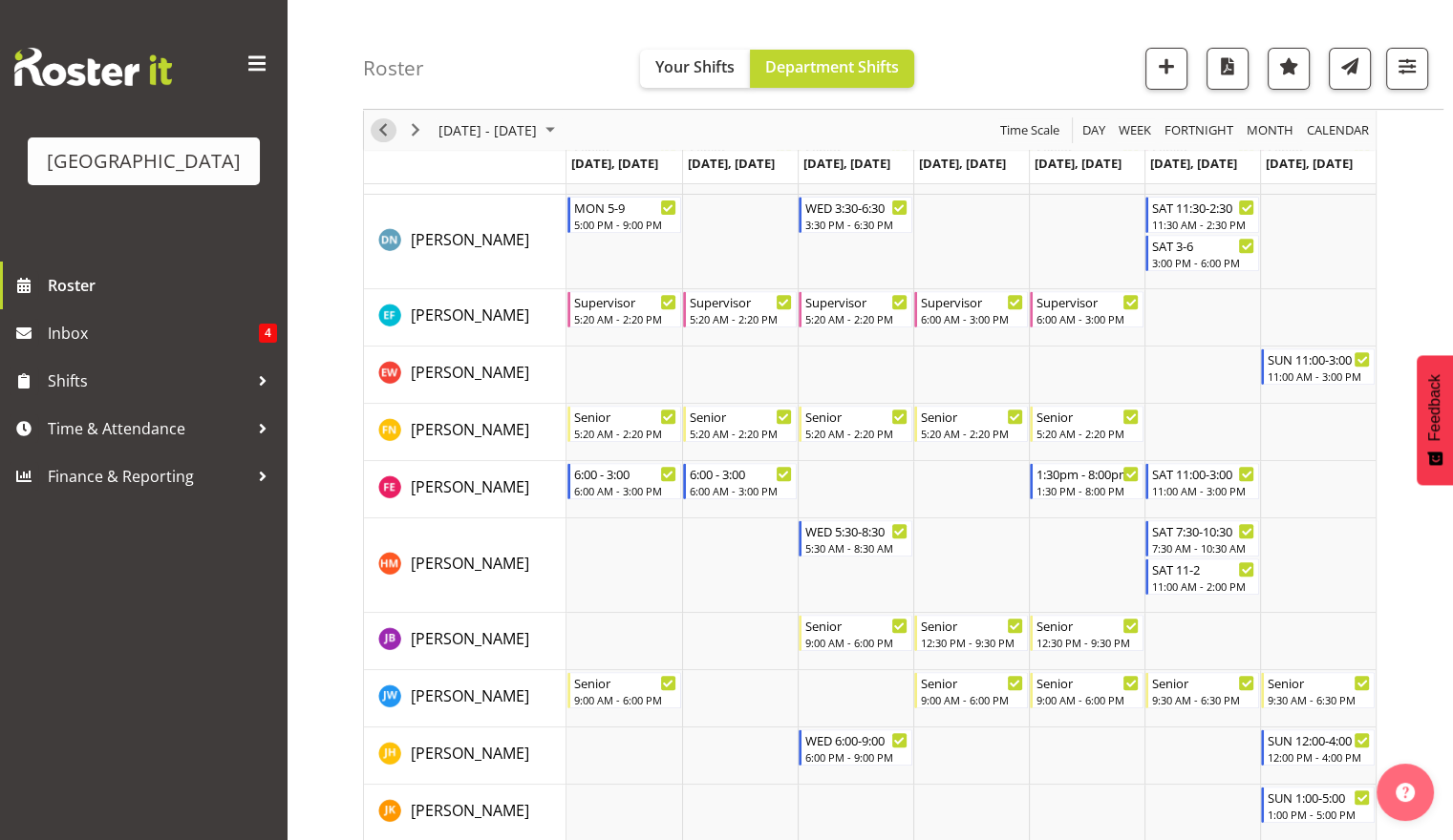
click at [381, 138] on span "Previous" at bounding box center [383, 130] width 23 height 24
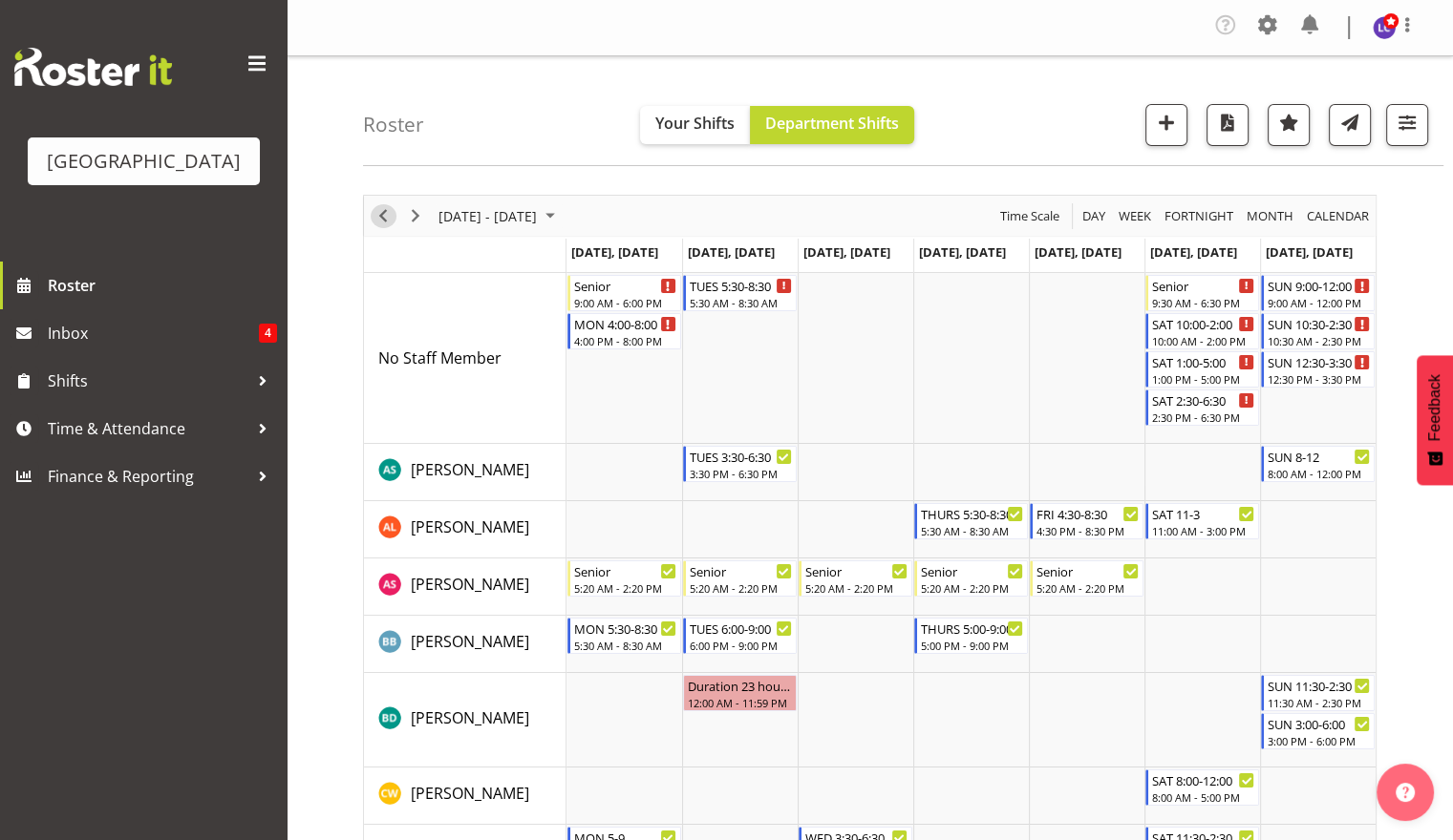
click at [386, 220] on span "Previous" at bounding box center [383, 216] width 23 height 24
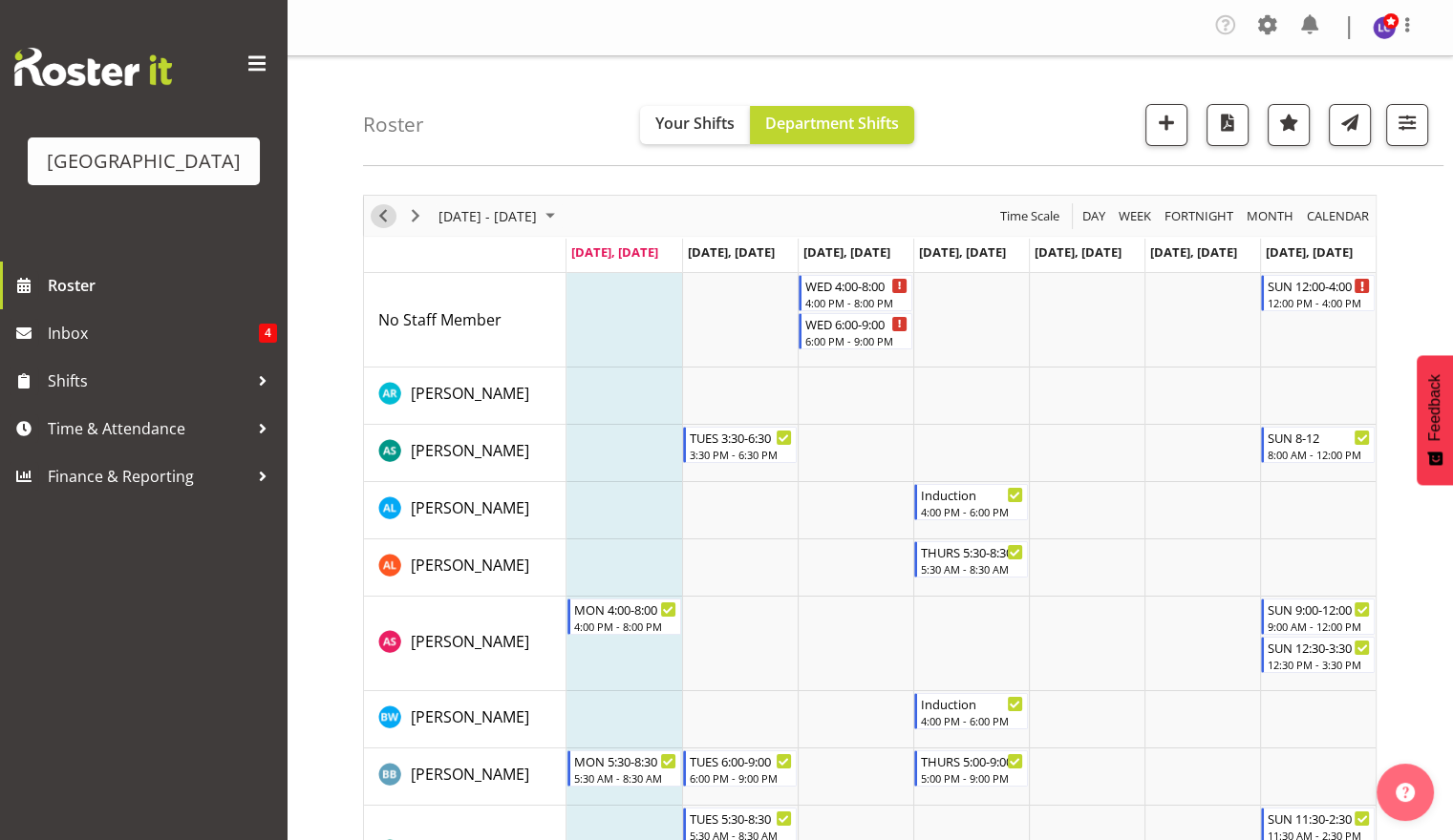
click at [388, 224] on span "Previous" at bounding box center [383, 216] width 23 height 24
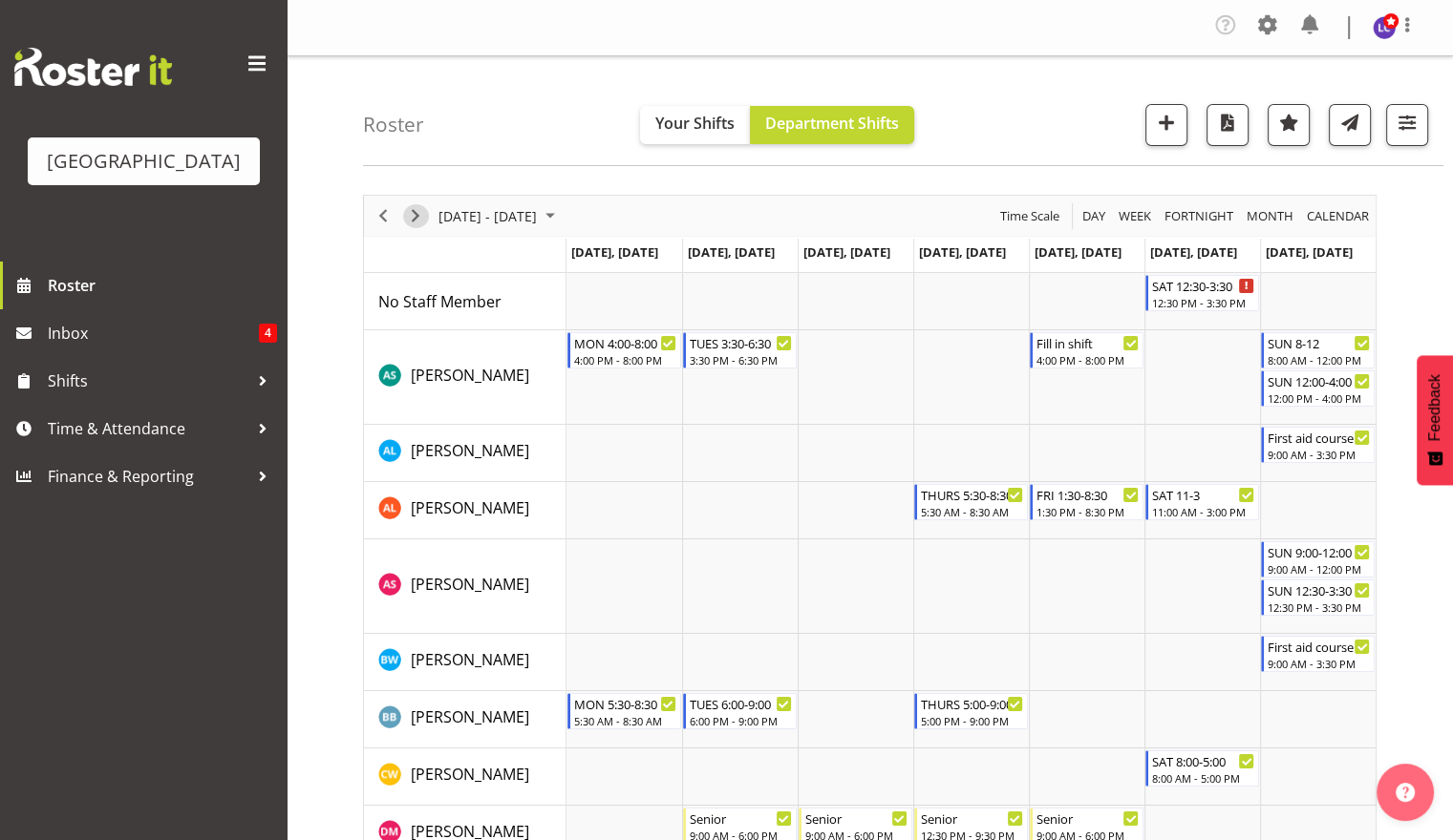
click at [417, 222] on span "Next" at bounding box center [416, 216] width 23 height 24
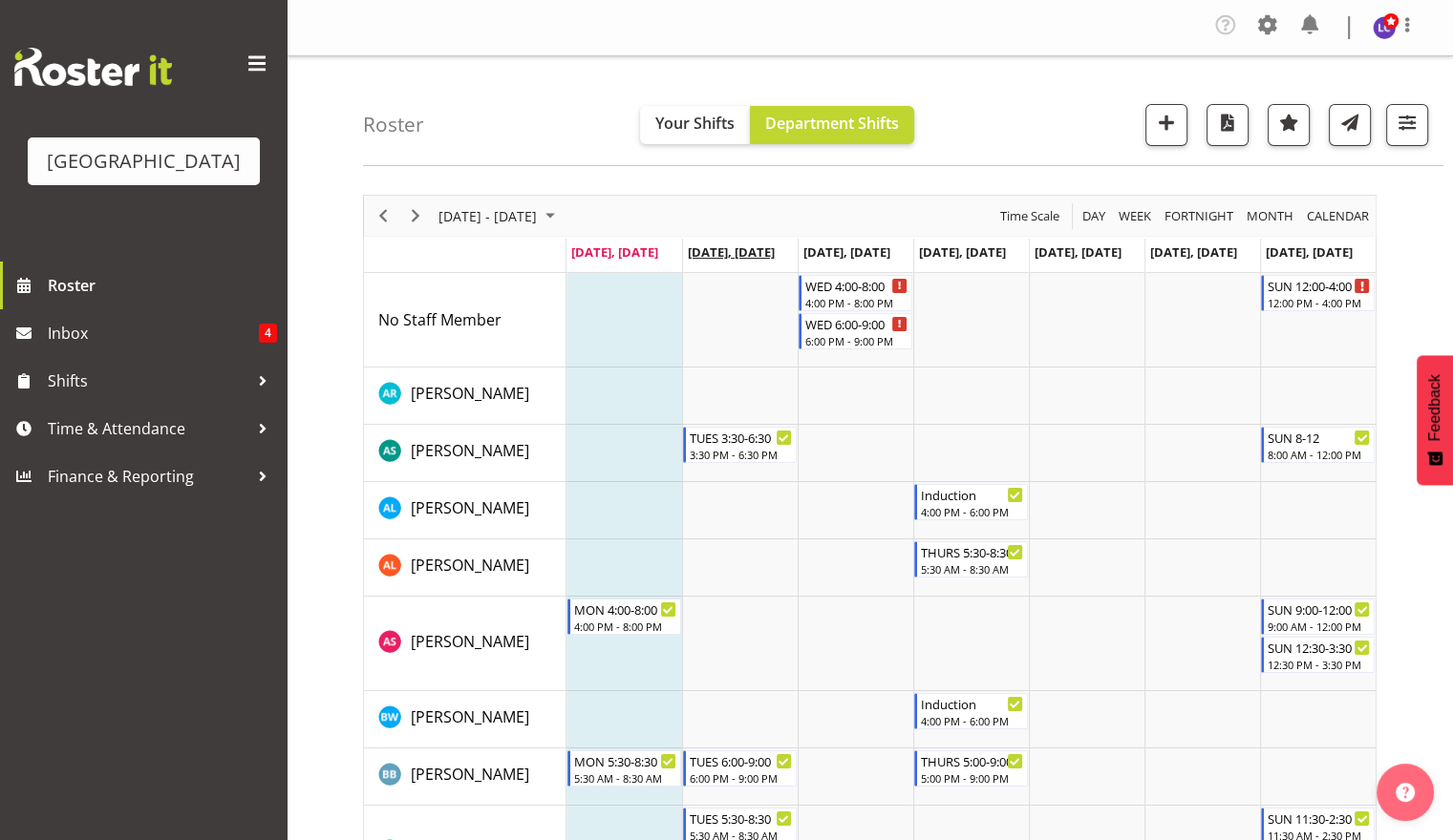
click at [742, 260] on span "[DATE], [DATE]" at bounding box center [731, 252] width 87 height 17
click at [730, 258] on span "[DATE], [DATE]" at bounding box center [731, 252] width 87 height 17
click at [1095, 214] on span "Day" at bounding box center [1094, 216] width 27 height 24
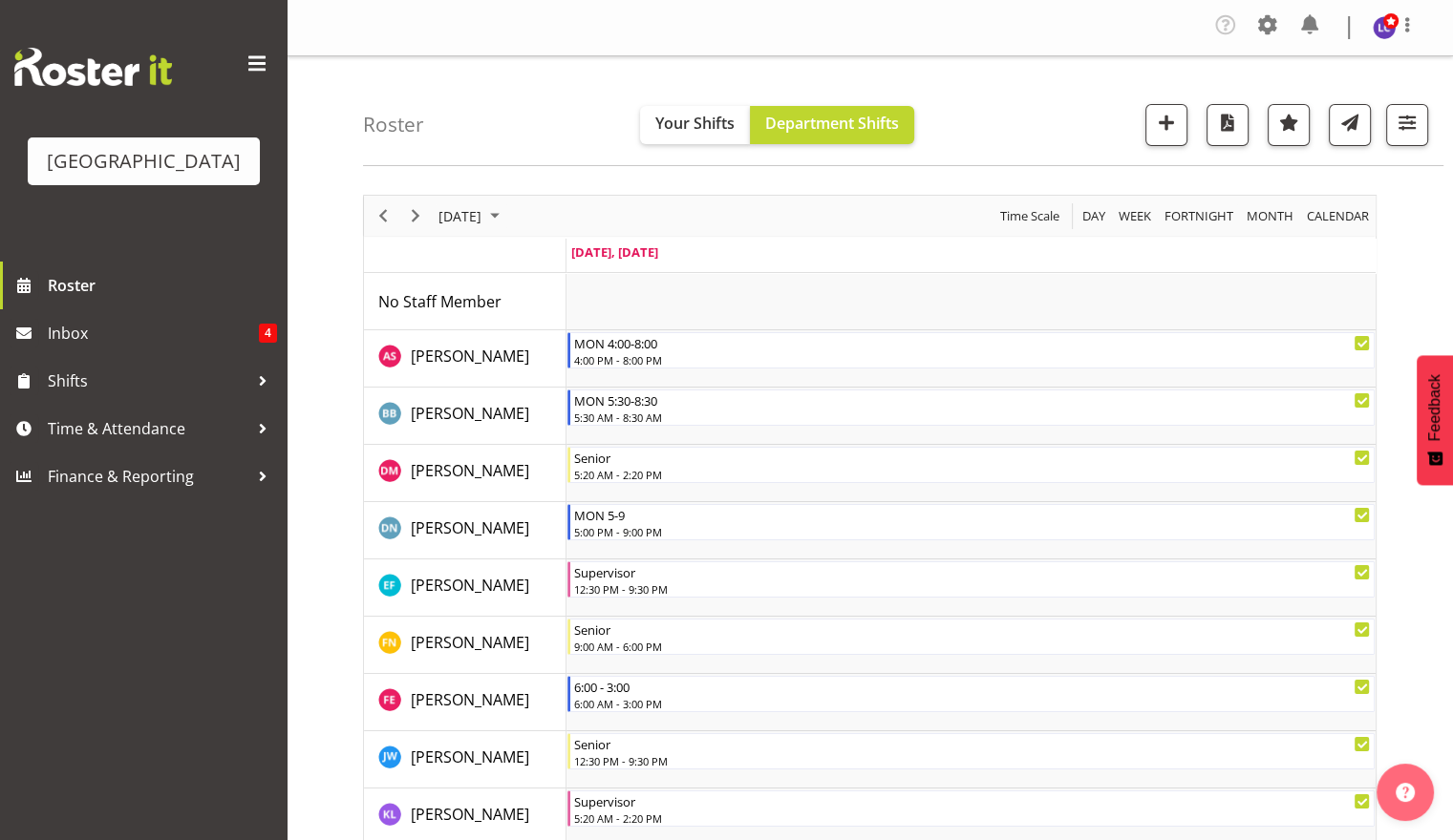
click at [418, 227] on div "Timeline Day of September 1, 2025" at bounding box center [416, 216] width 33 height 40
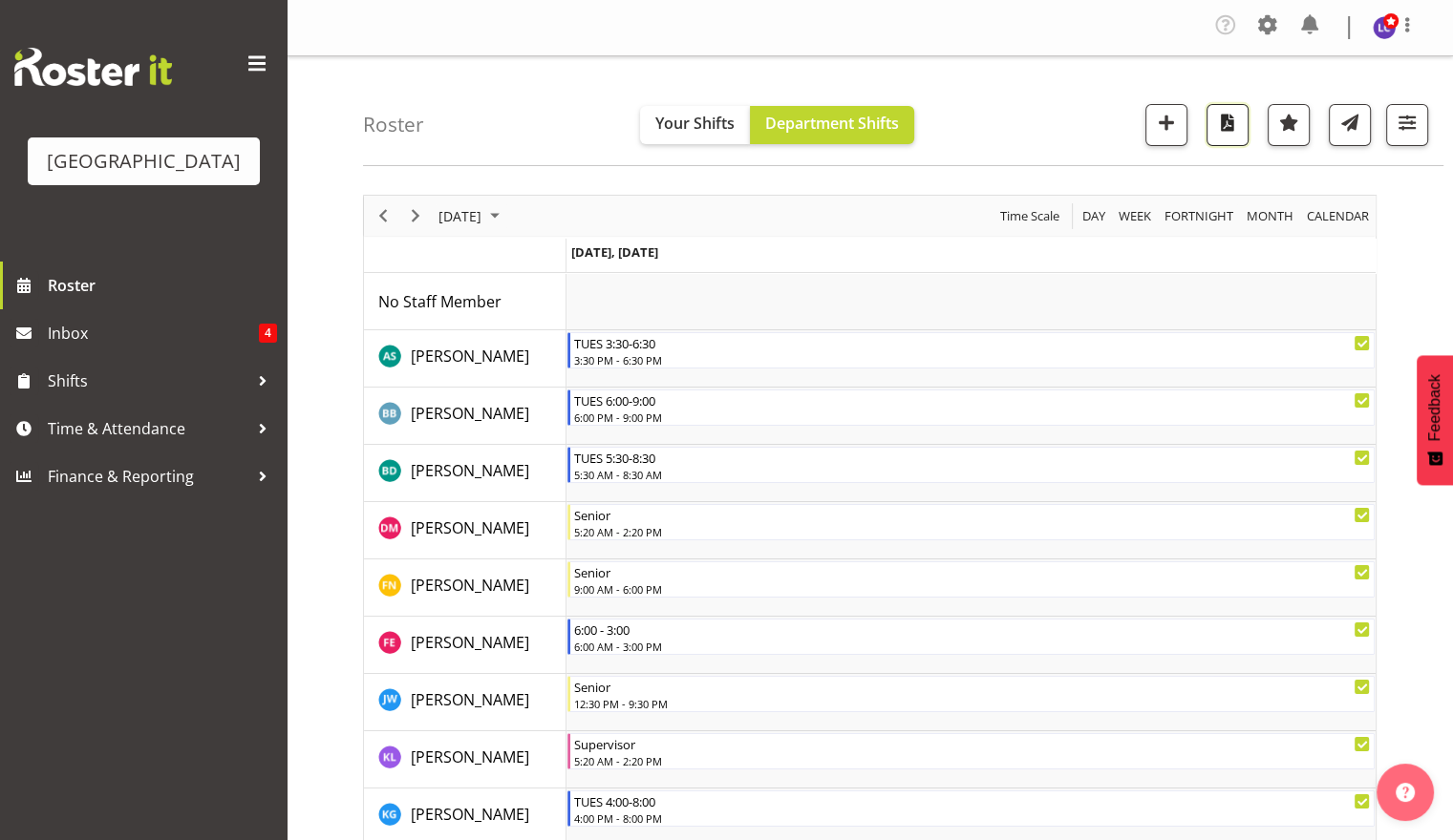
click at [1232, 139] on button "button" at bounding box center [1227, 125] width 42 height 42
